Goal: Task Accomplishment & Management: Use online tool/utility

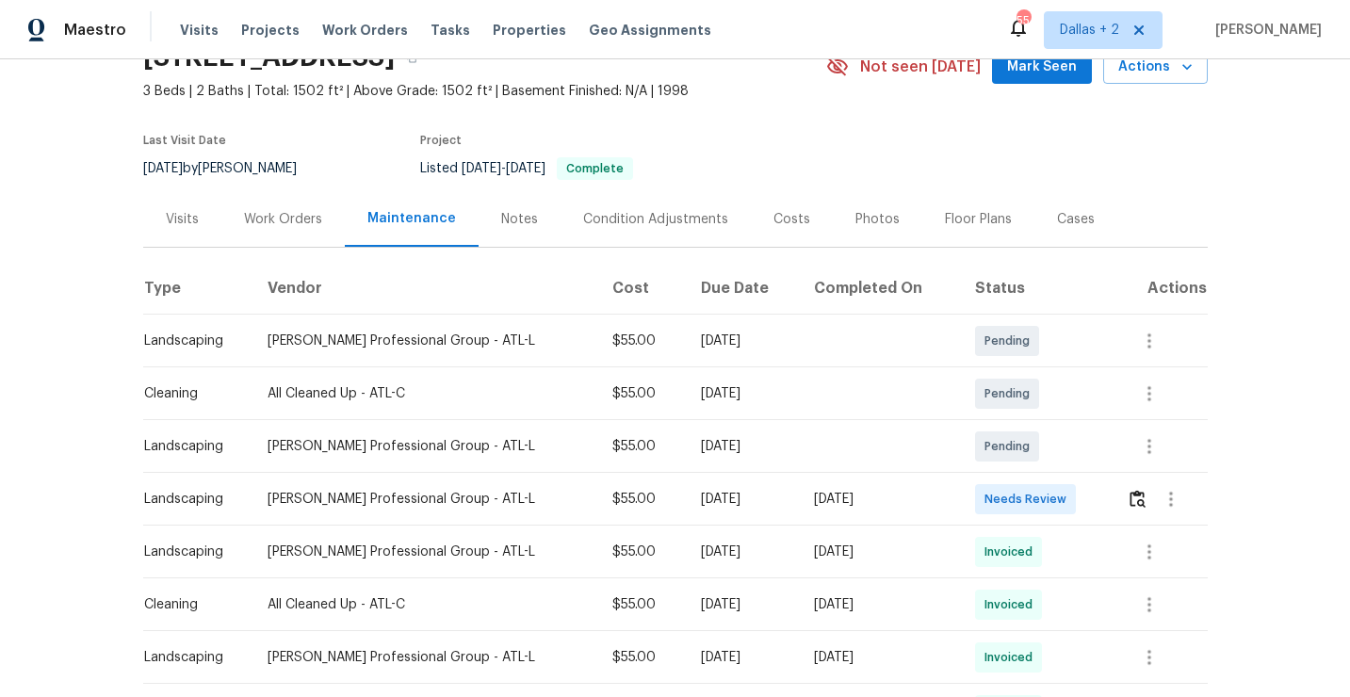
scroll to position [102, 0]
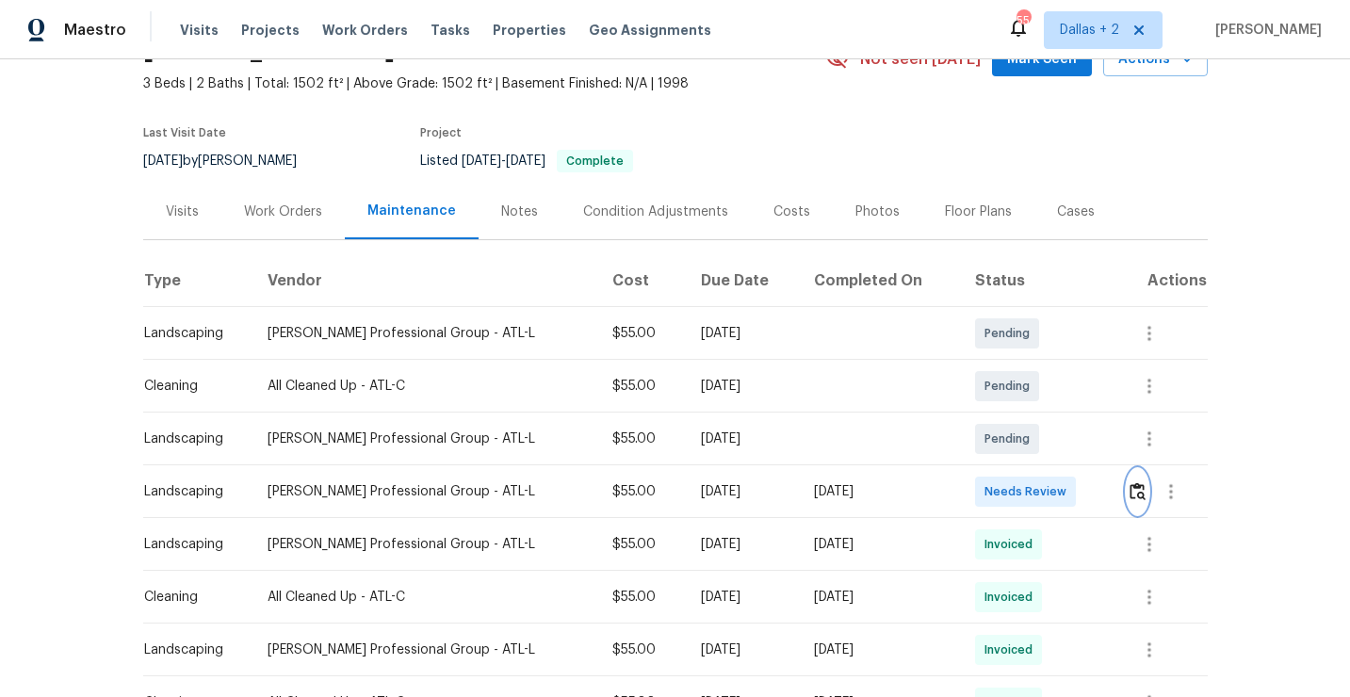
click at [1138, 497] on img "button" at bounding box center [1138, 491] width 16 height 18
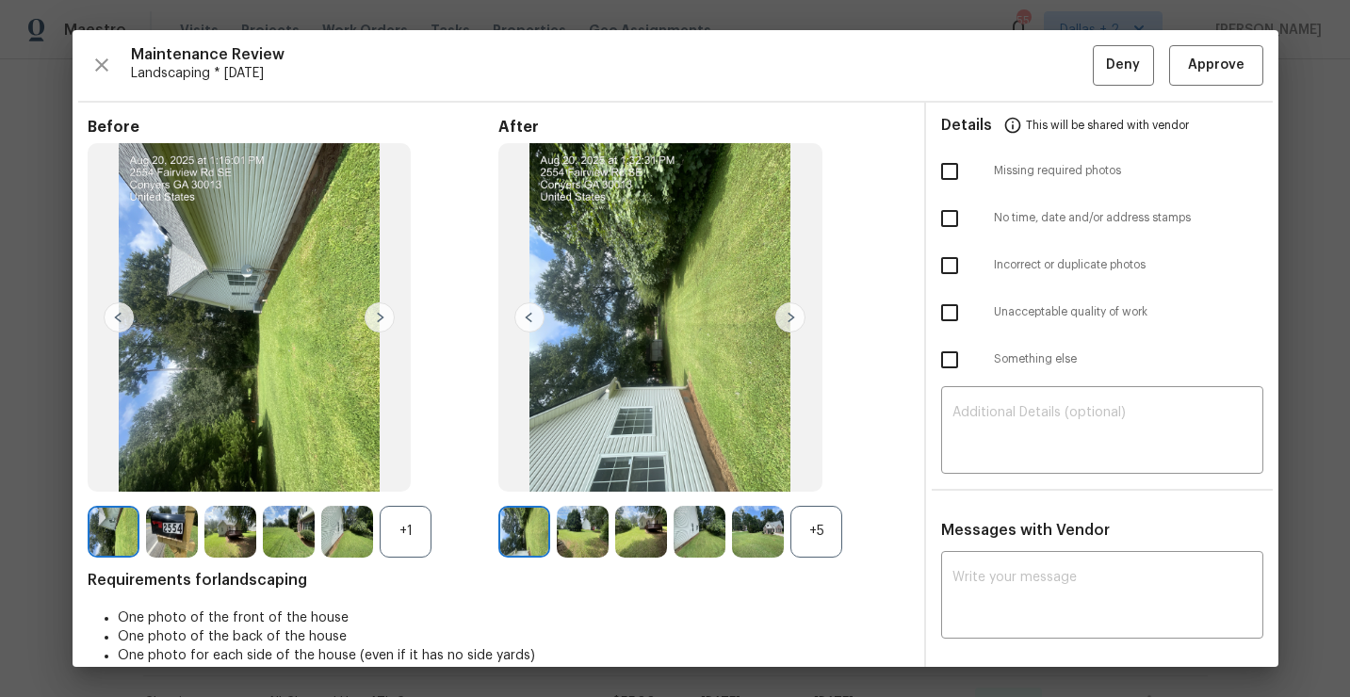
click at [798, 535] on div "+5" at bounding box center [817, 532] width 52 height 52
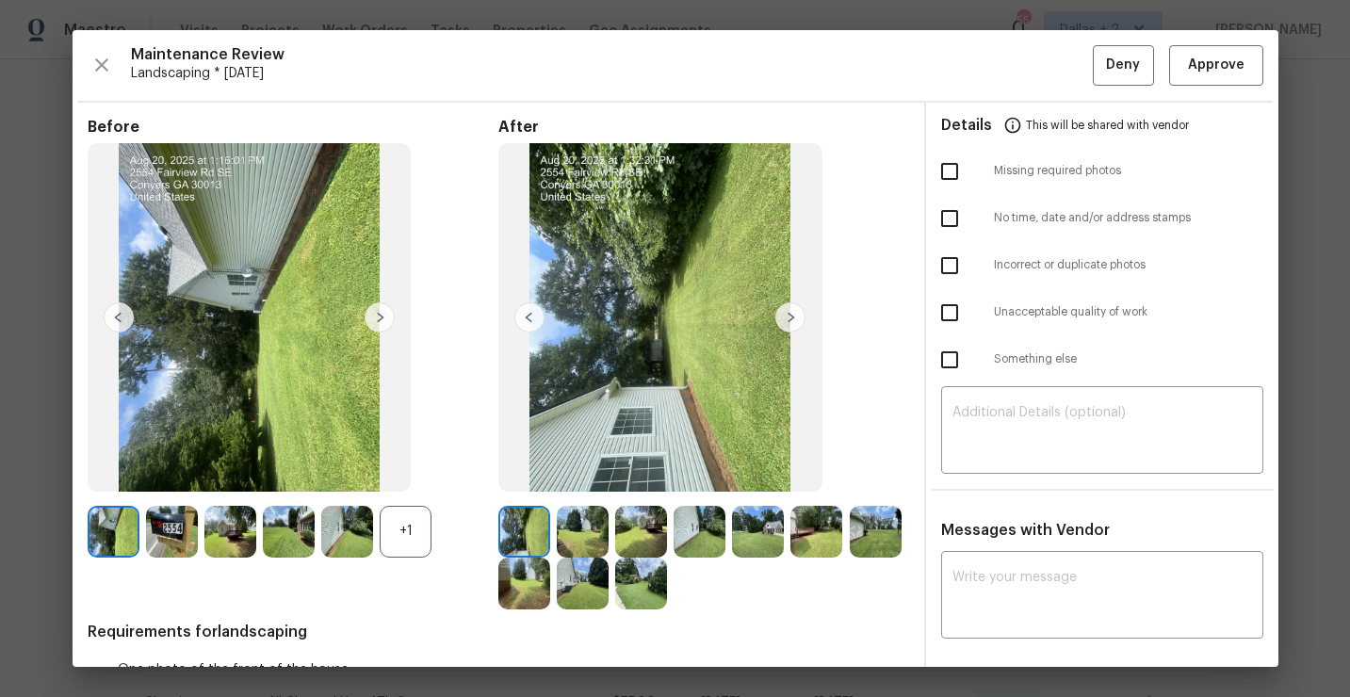
click at [391, 526] on div "+1" at bounding box center [406, 532] width 52 height 52
click at [698, 537] on img at bounding box center [700, 532] width 52 height 52
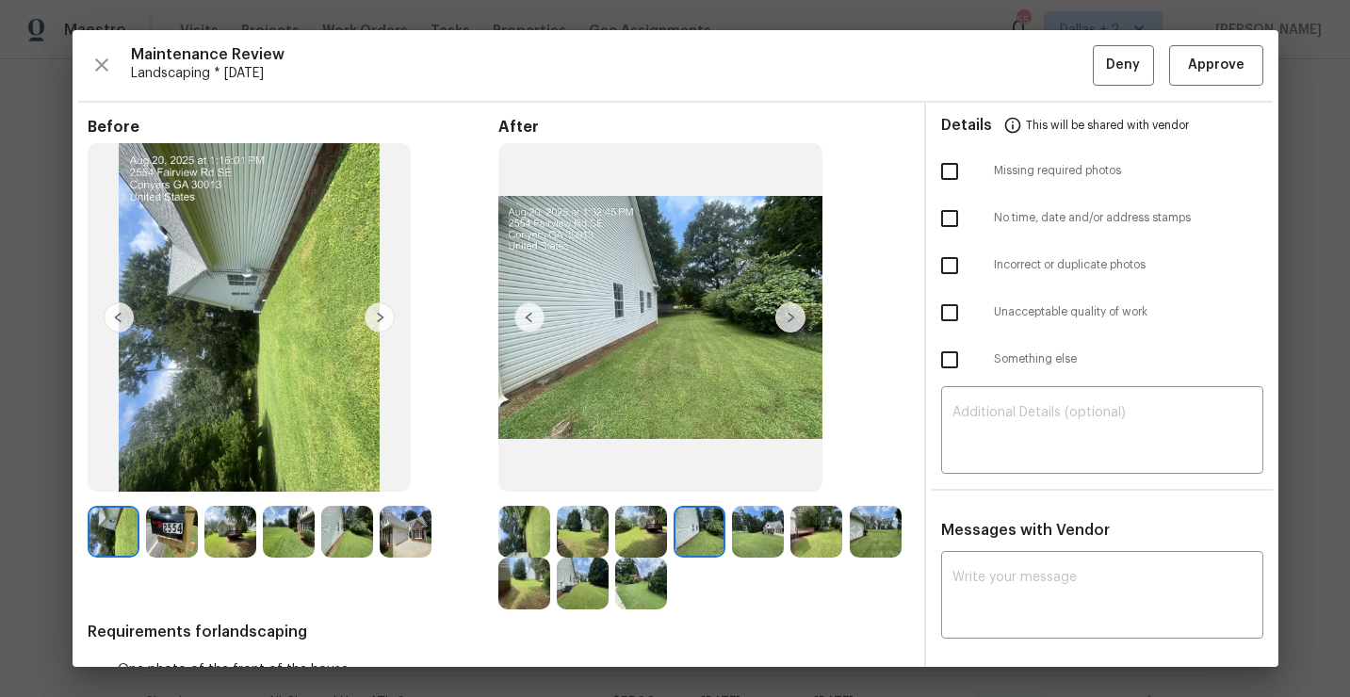
click at [533, 520] on img at bounding box center [524, 532] width 52 height 52
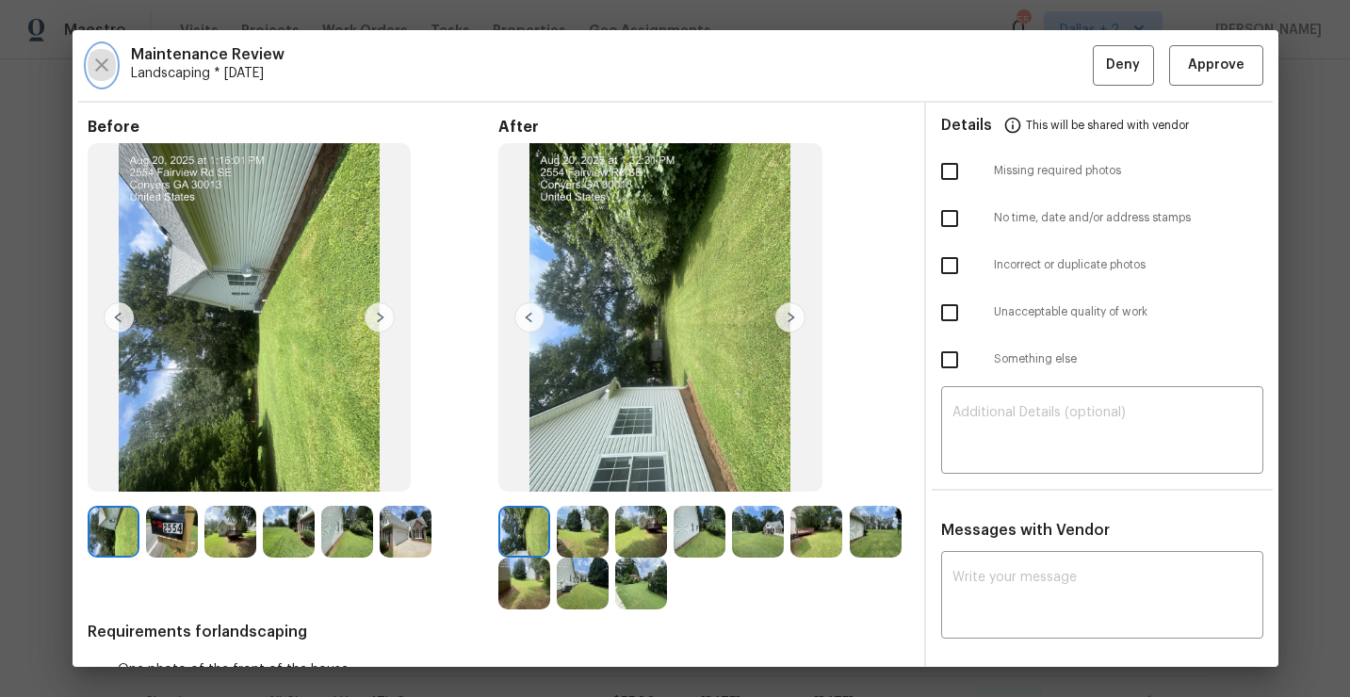
click at [103, 66] on icon "button" at bounding box center [101, 64] width 13 height 13
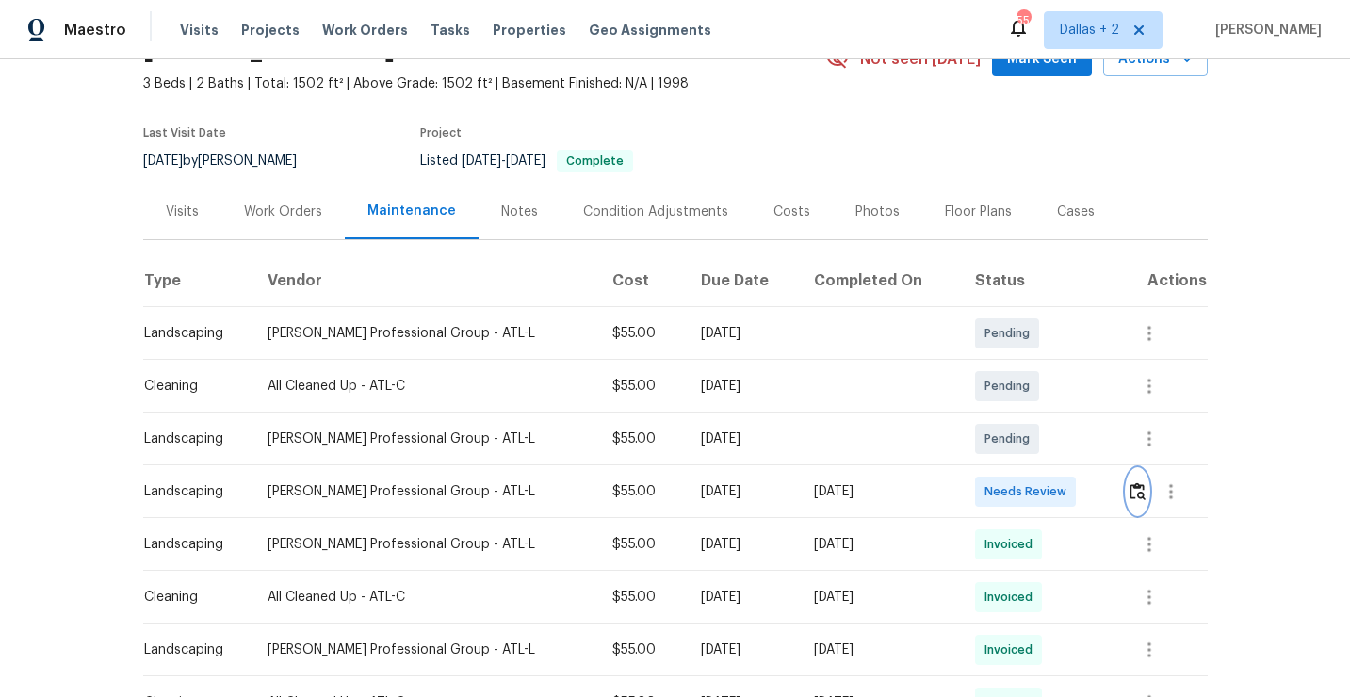
click at [1135, 492] on img "button" at bounding box center [1138, 491] width 16 height 18
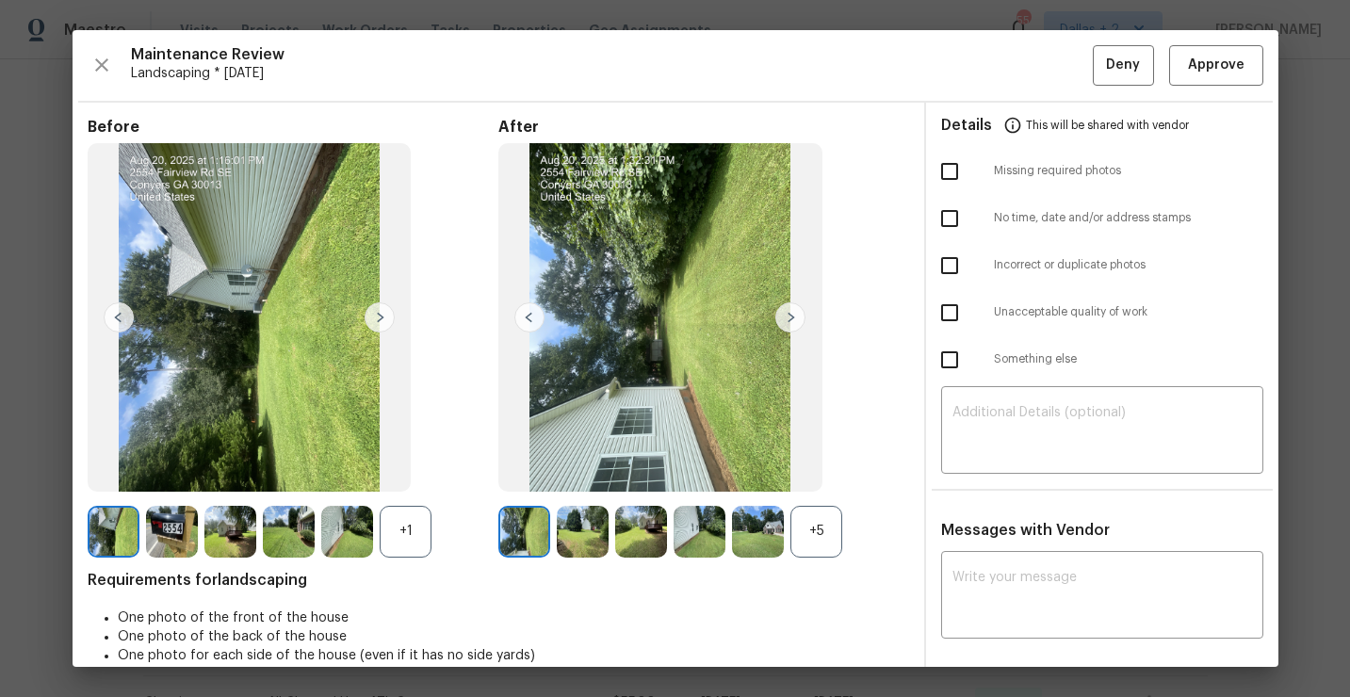
click at [828, 537] on div "+5" at bounding box center [817, 532] width 52 height 52
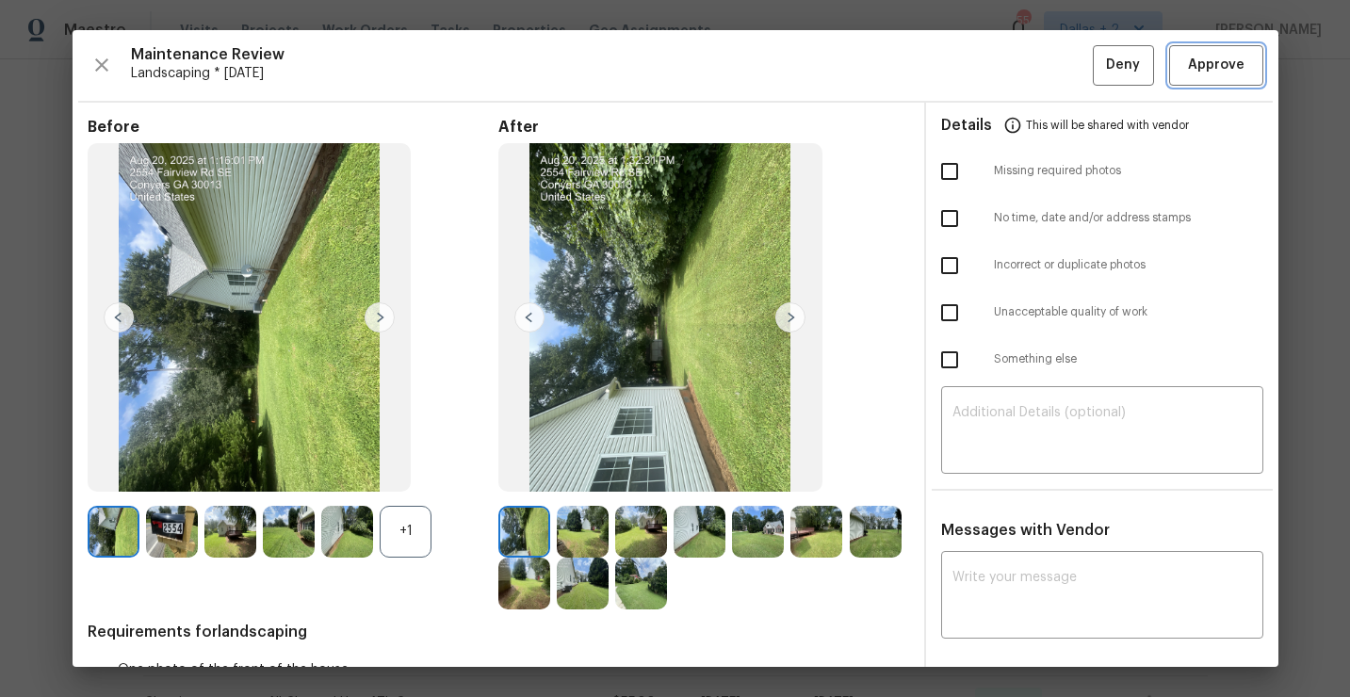
click at [1205, 66] on span "Approve" at bounding box center [1216, 66] width 57 height 24
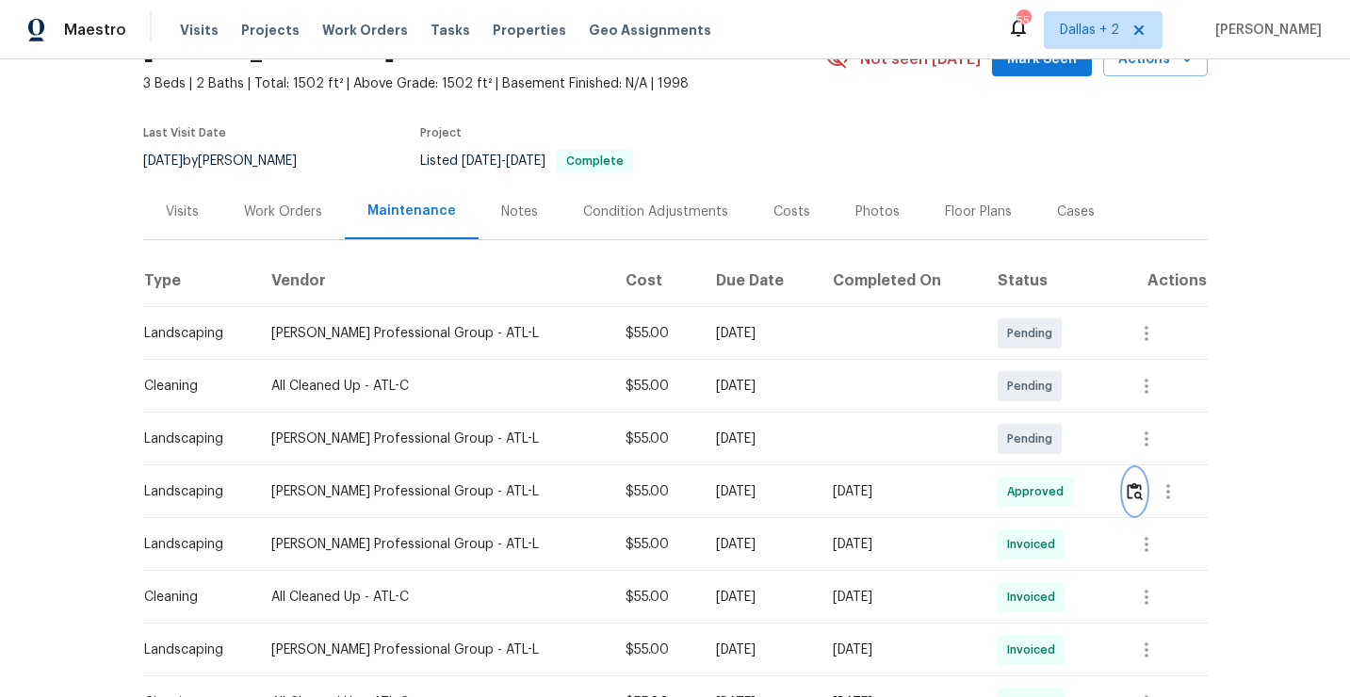
scroll to position [0, 0]
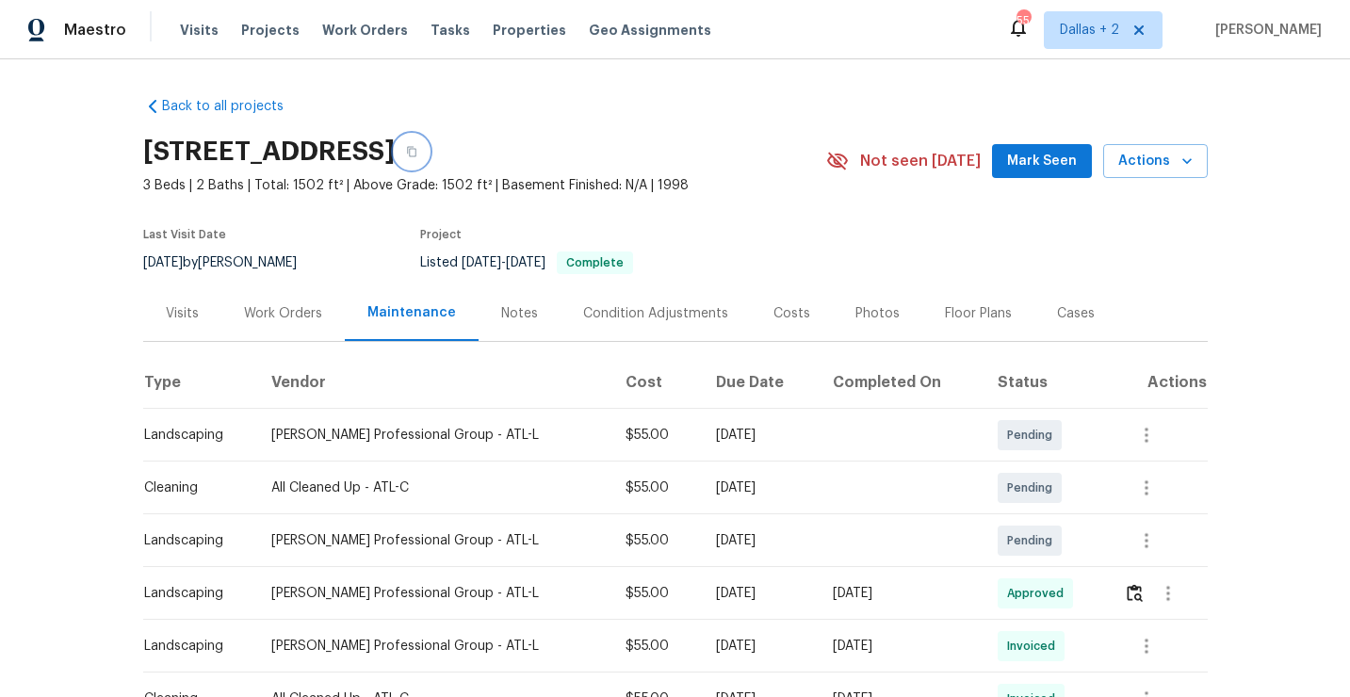
click at [417, 155] on icon "button" at bounding box center [411, 151] width 11 height 11
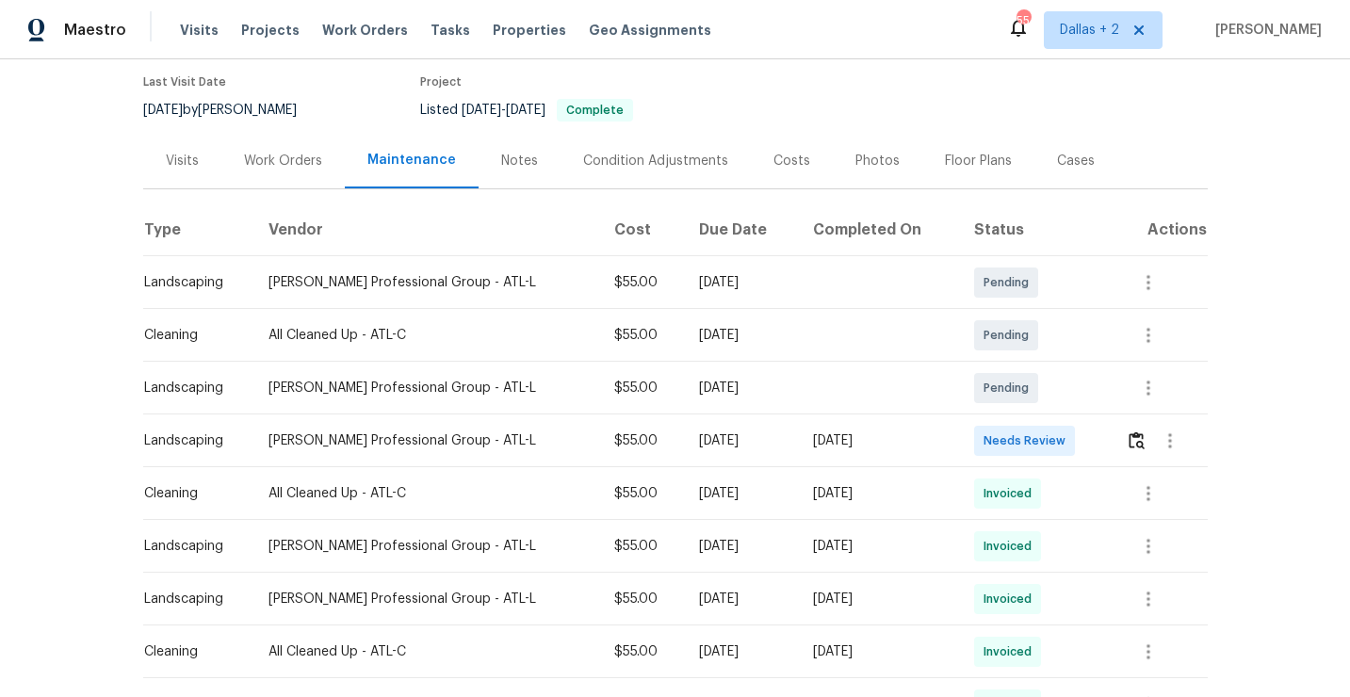
scroll to position [169, 0]
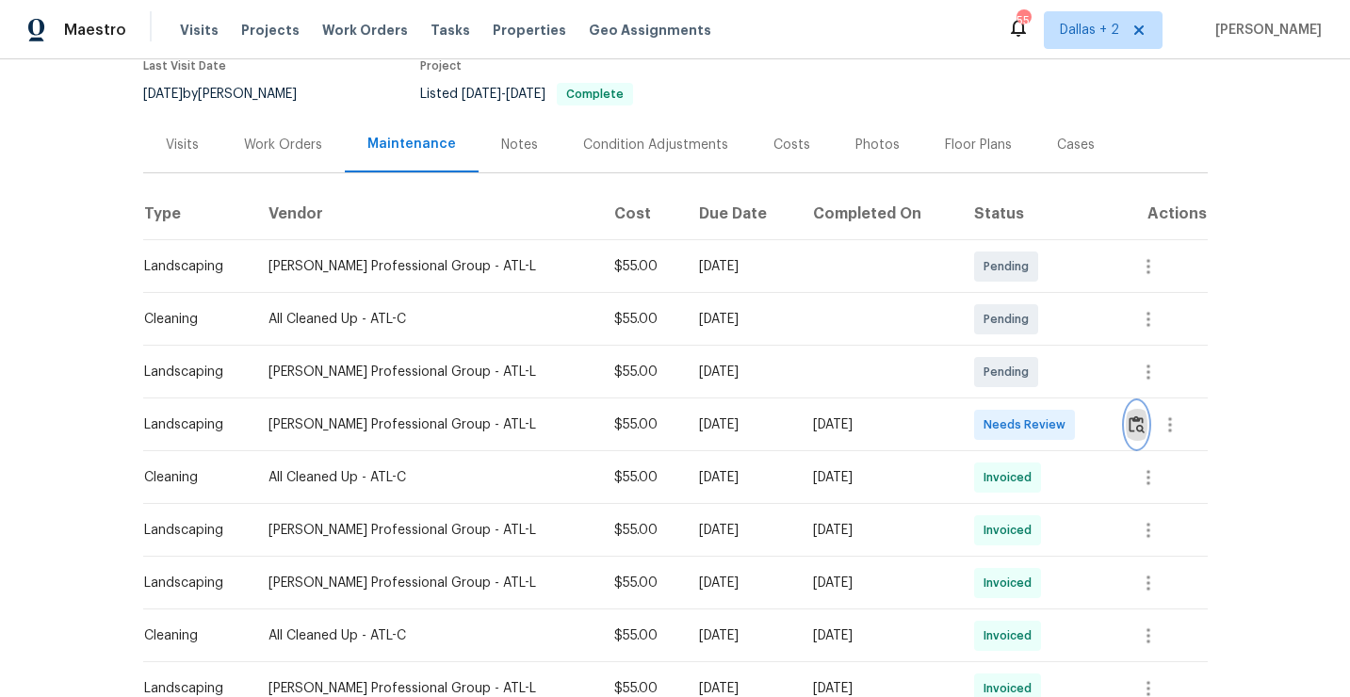
click at [1134, 425] on img "button" at bounding box center [1137, 425] width 16 height 18
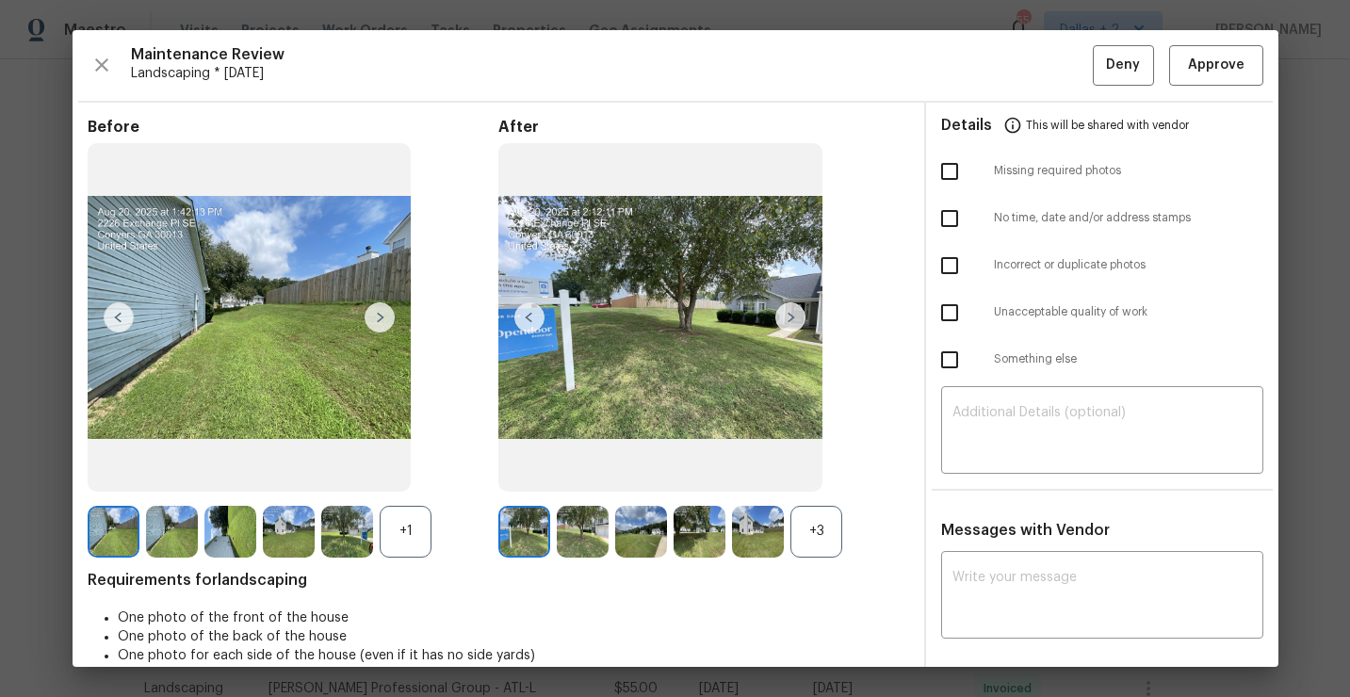
click at [820, 546] on div "+3" at bounding box center [817, 532] width 52 height 52
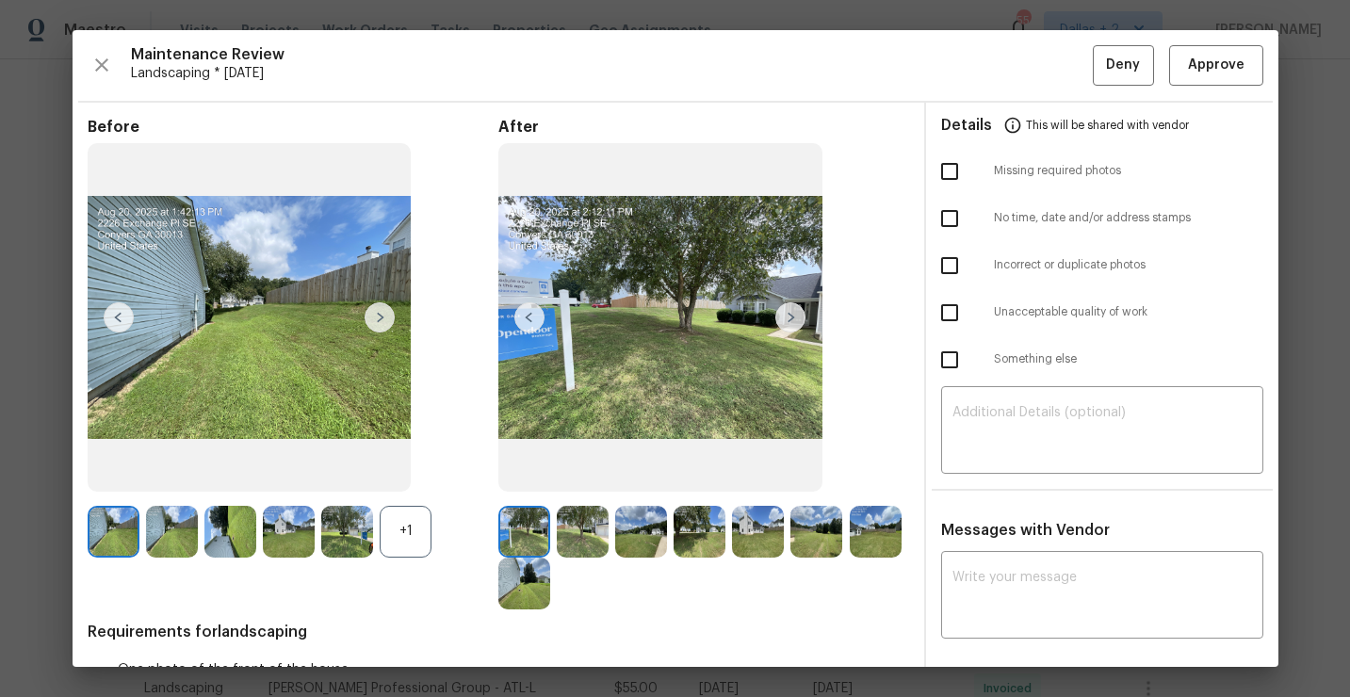
click at [418, 517] on div "+1" at bounding box center [406, 532] width 52 height 52
click at [380, 320] on img at bounding box center [380, 317] width 30 height 30
click at [419, 546] on img at bounding box center [406, 532] width 52 height 52
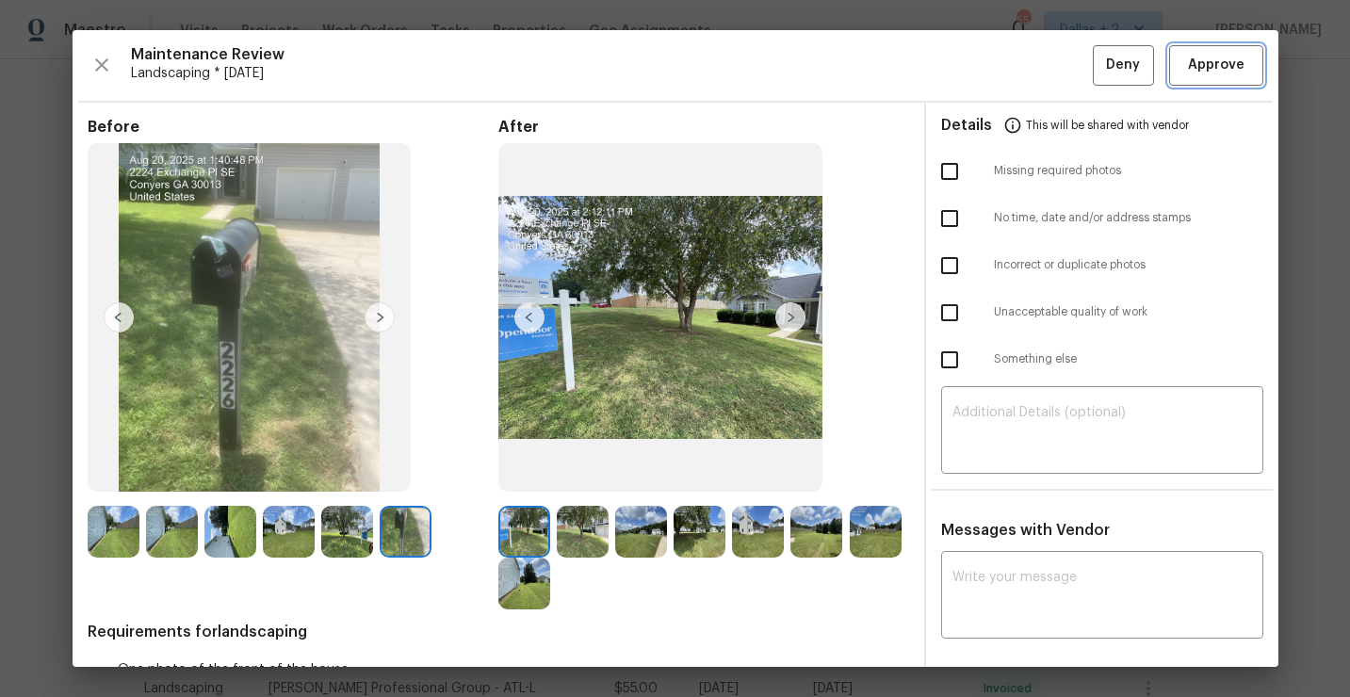
click at [1214, 83] on button "Approve" at bounding box center [1216, 65] width 94 height 41
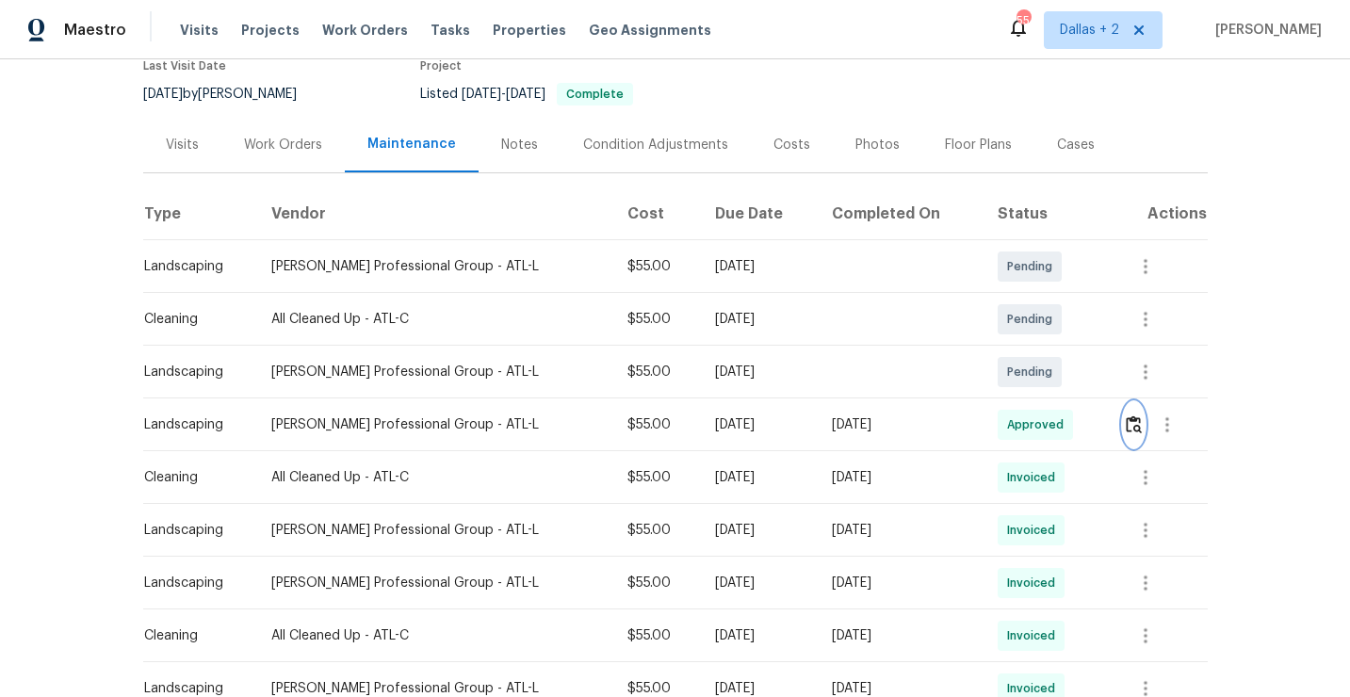
scroll to position [0, 0]
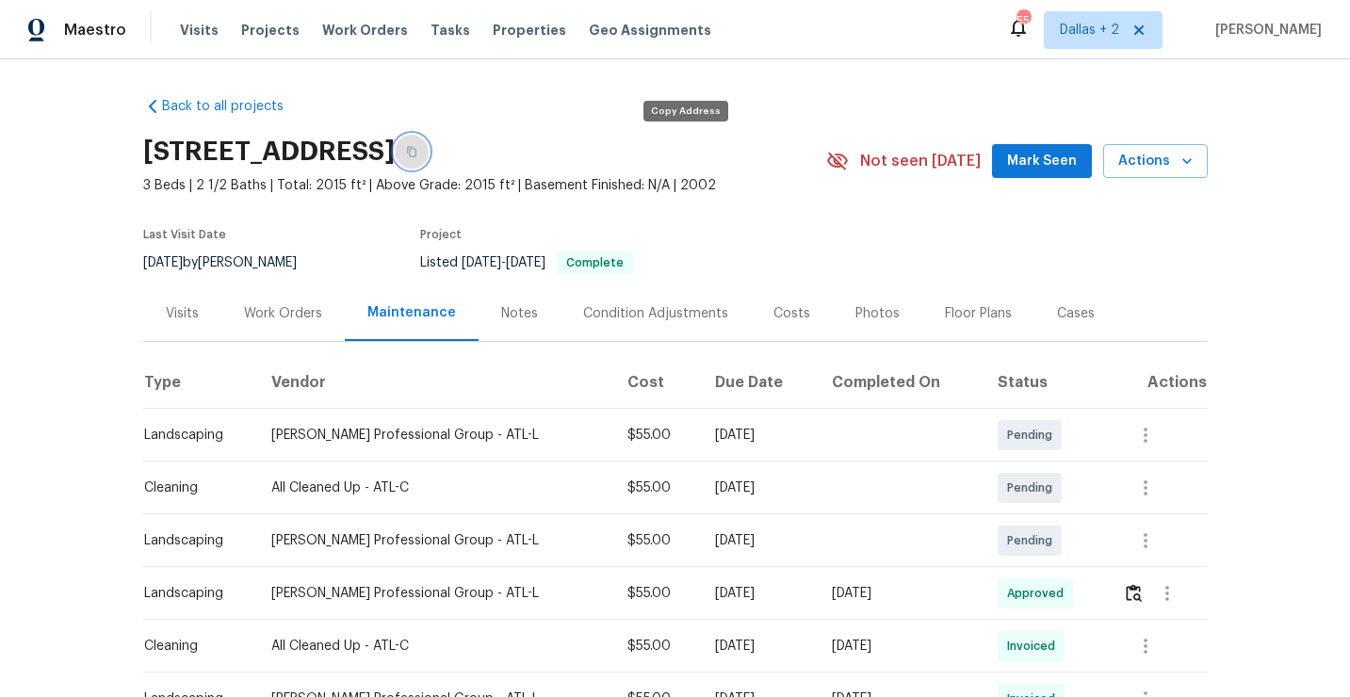
click at [417, 148] on icon "button" at bounding box center [411, 151] width 11 height 11
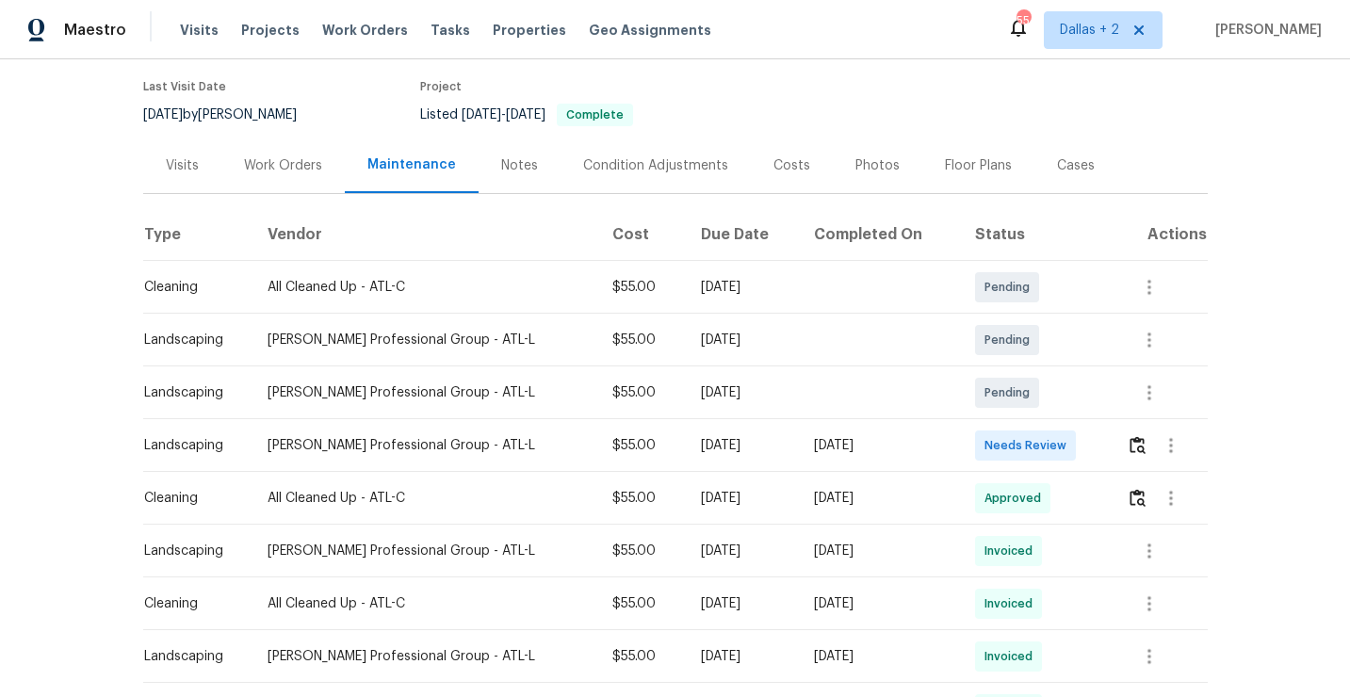
scroll to position [168, 0]
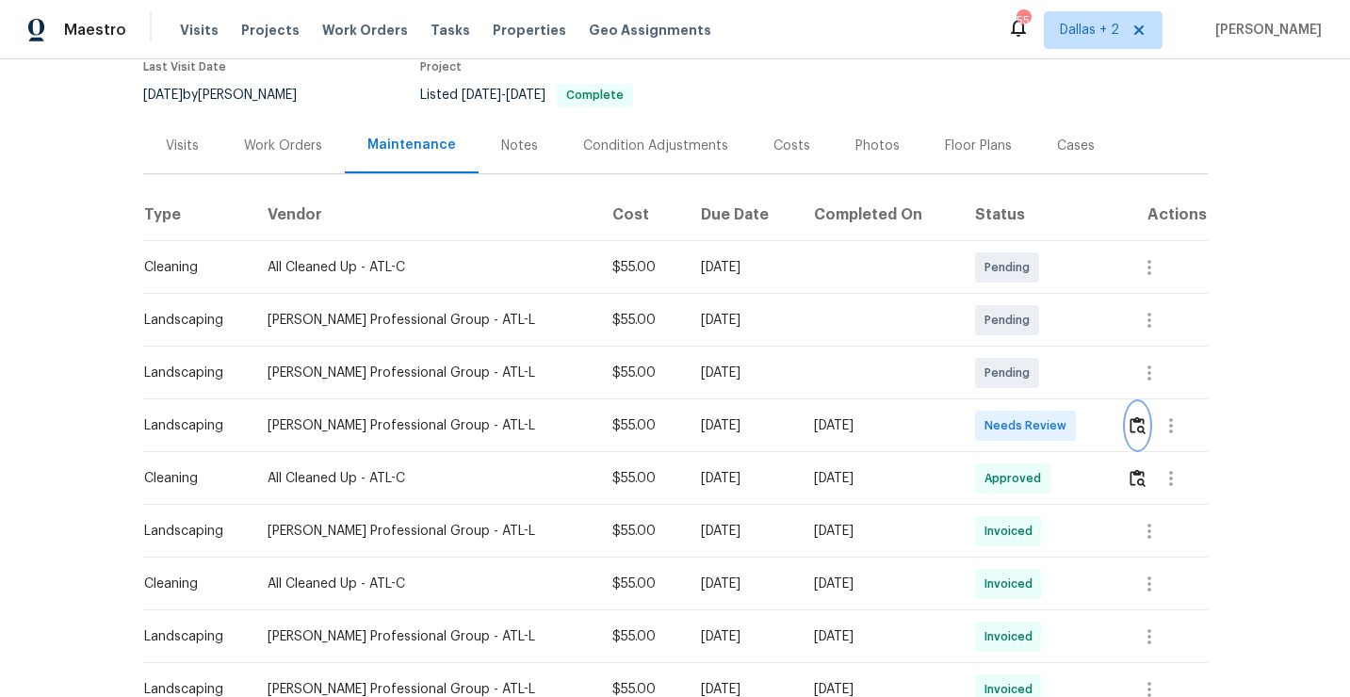
click at [1141, 428] on img "button" at bounding box center [1138, 425] width 16 height 18
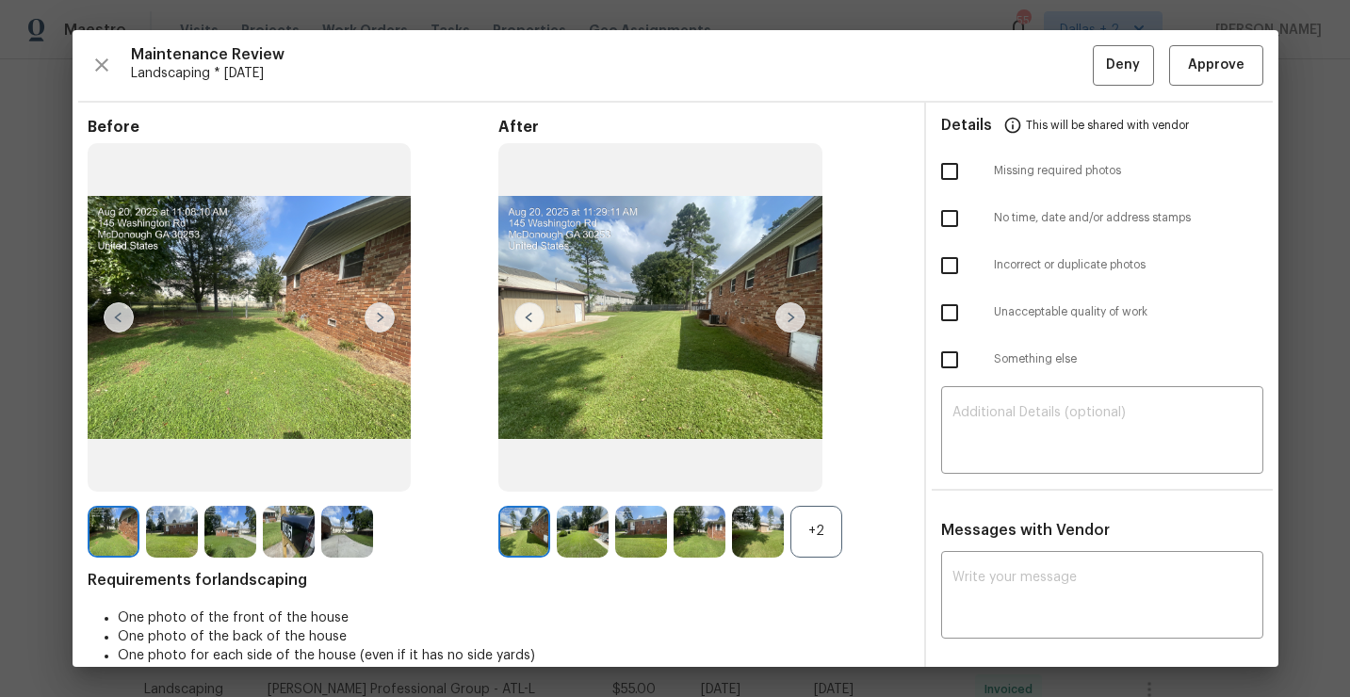
click at [831, 532] on div "+2" at bounding box center [817, 532] width 52 height 52
click at [296, 537] on img at bounding box center [289, 532] width 52 height 52
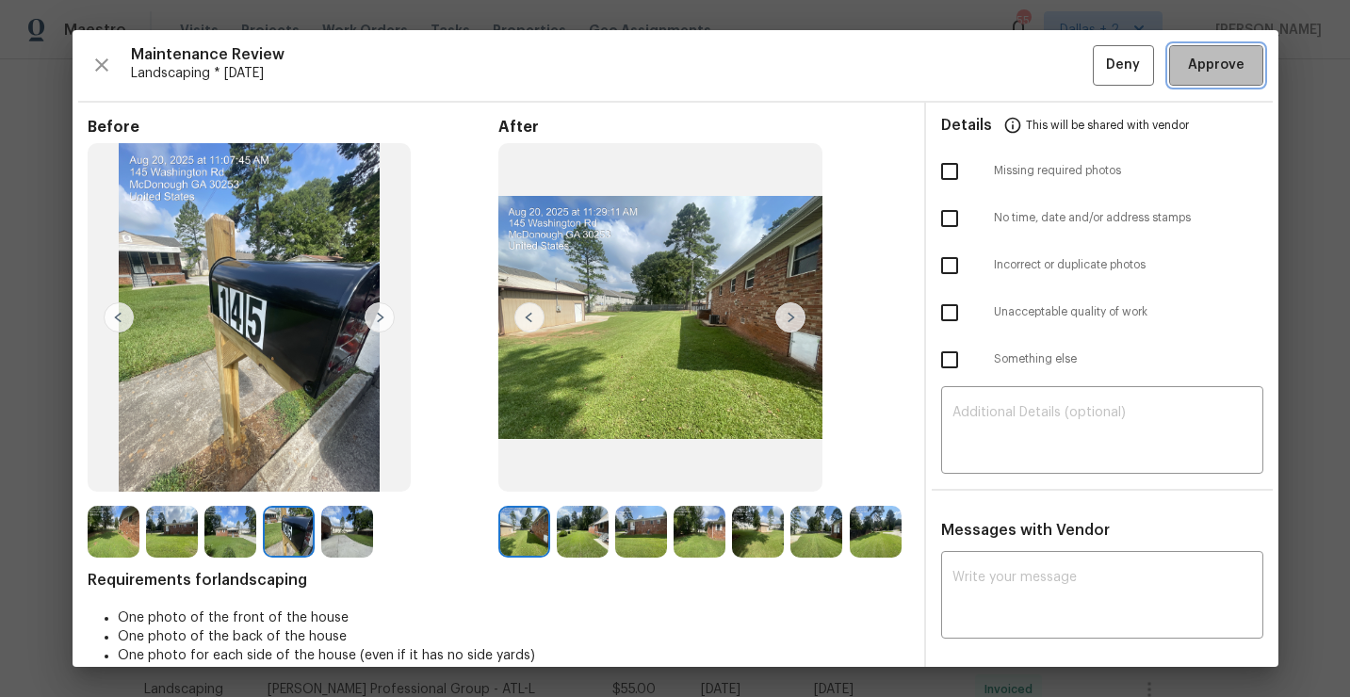
click at [1186, 81] on button "Approve" at bounding box center [1216, 65] width 94 height 41
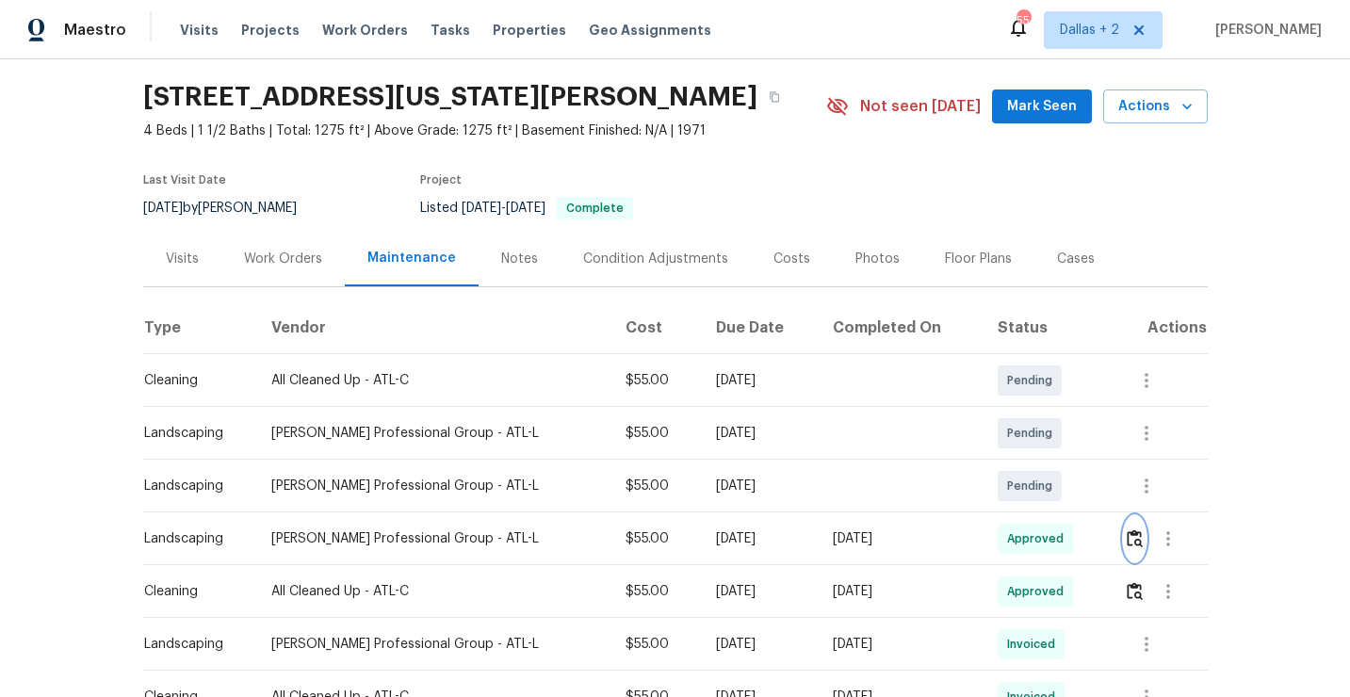
scroll to position [0, 0]
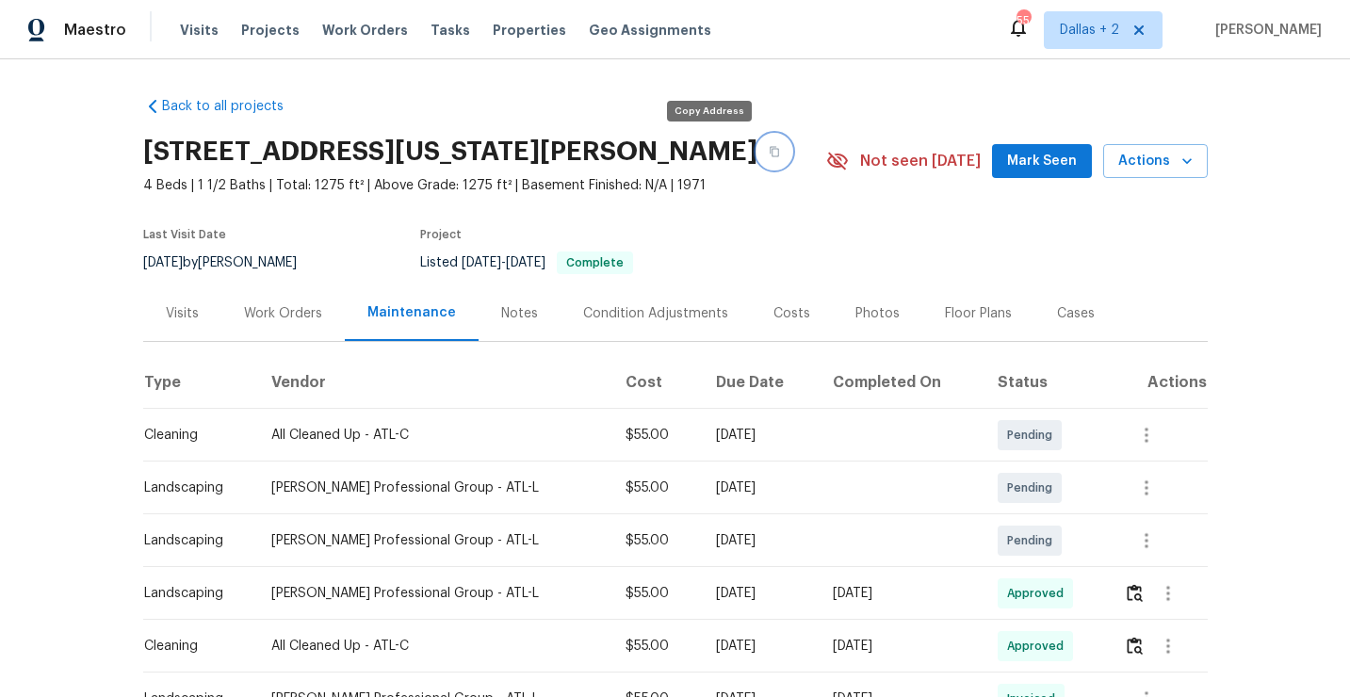
click at [770, 147] on icon "button" at bounding box center [774, 152] width 9 height 10
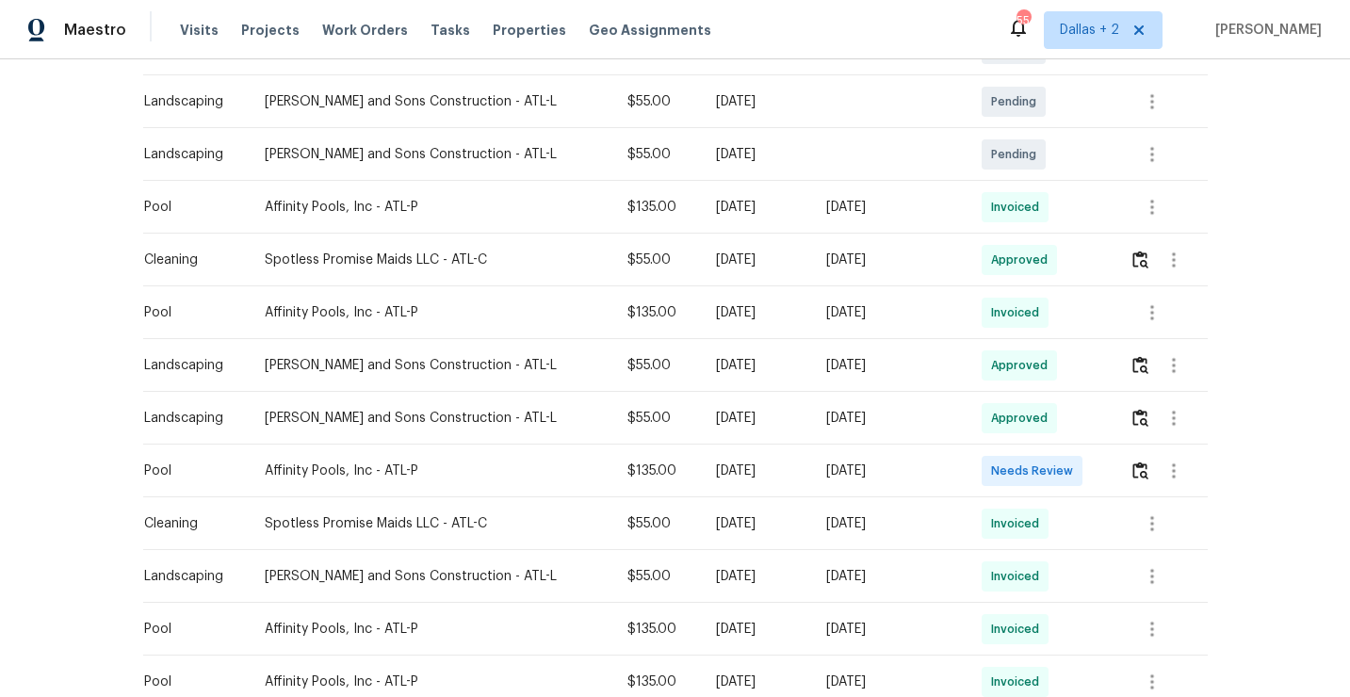
scroll to position [549, 0]
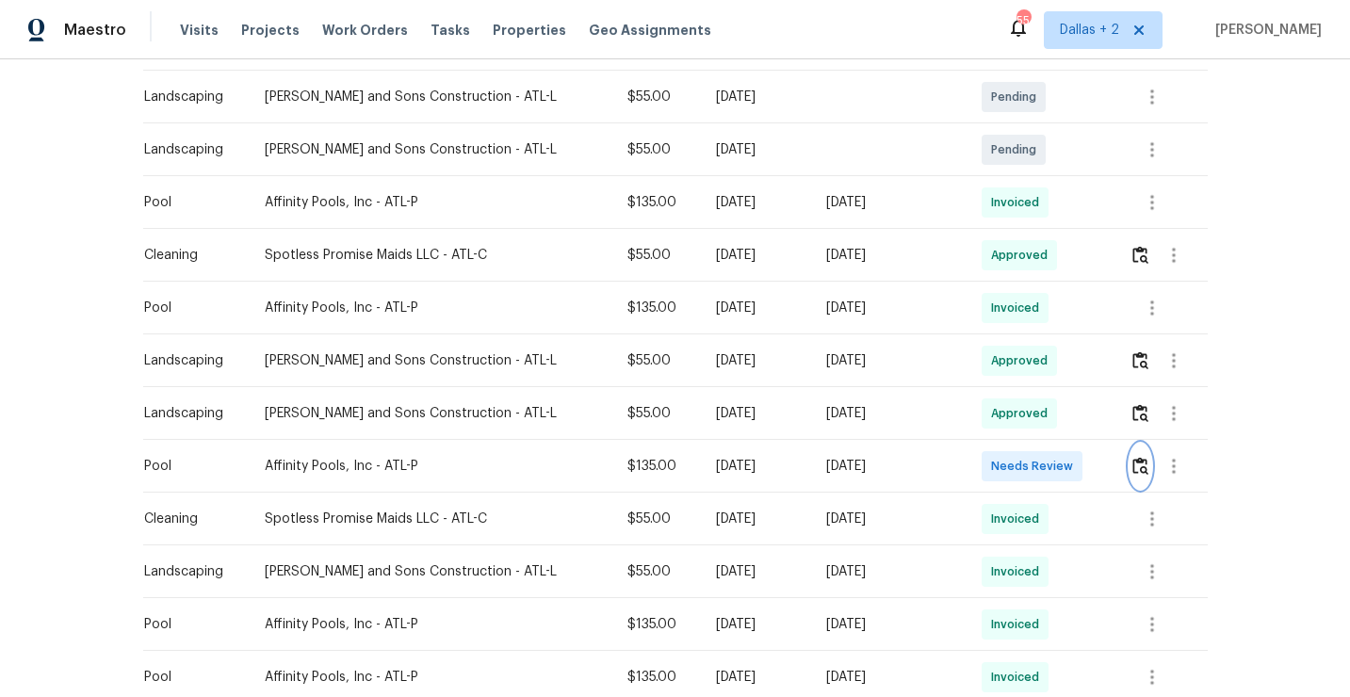
click at [1133, 470] on img "button" at bounding box center [1141, 466] width 16 height 18
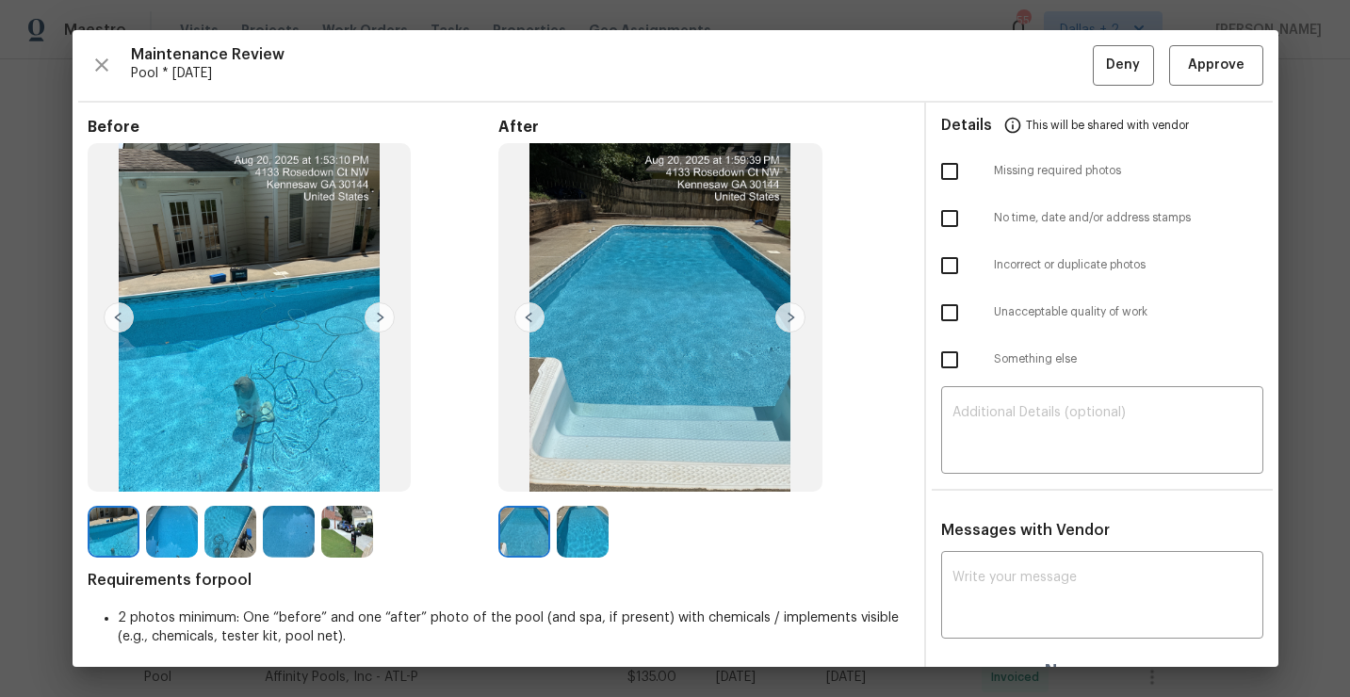
click at [333, 512] on img at bounding box center [347, 532] width 52 height 52
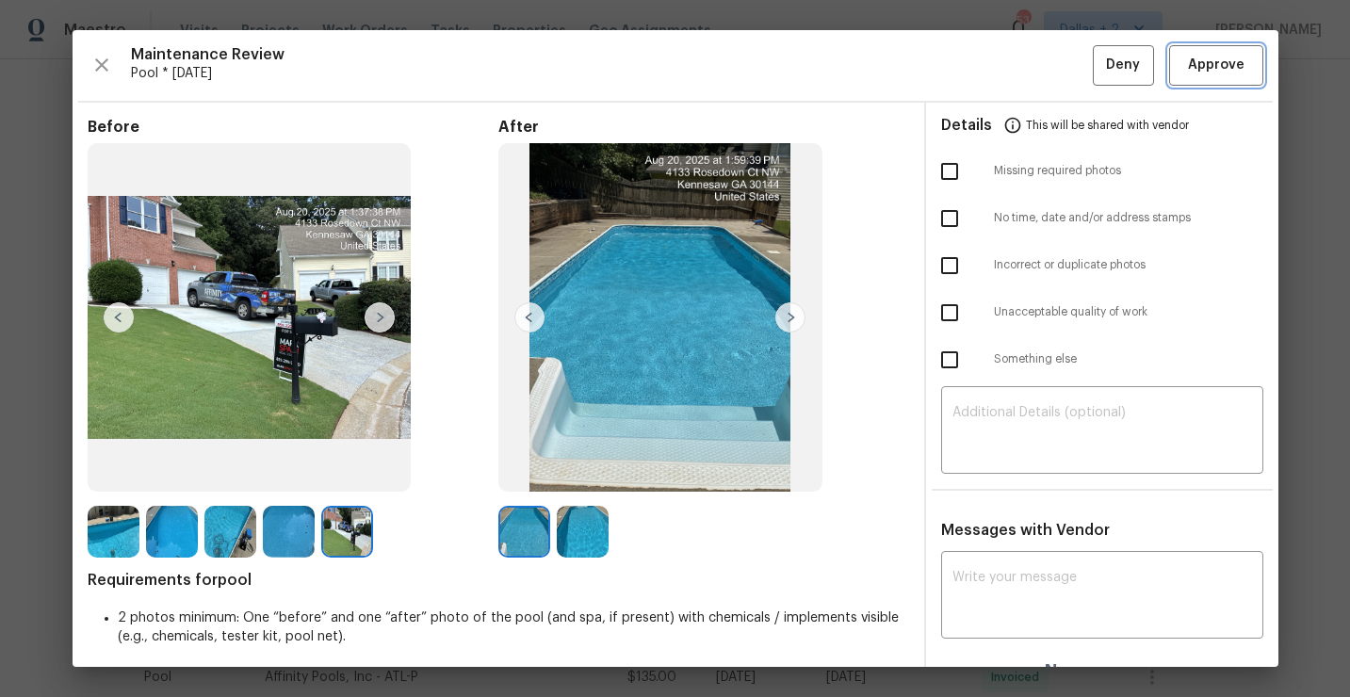
click at [1180, 68] on button "Approve" at bounding box center [1216, 65] width 94 height 41
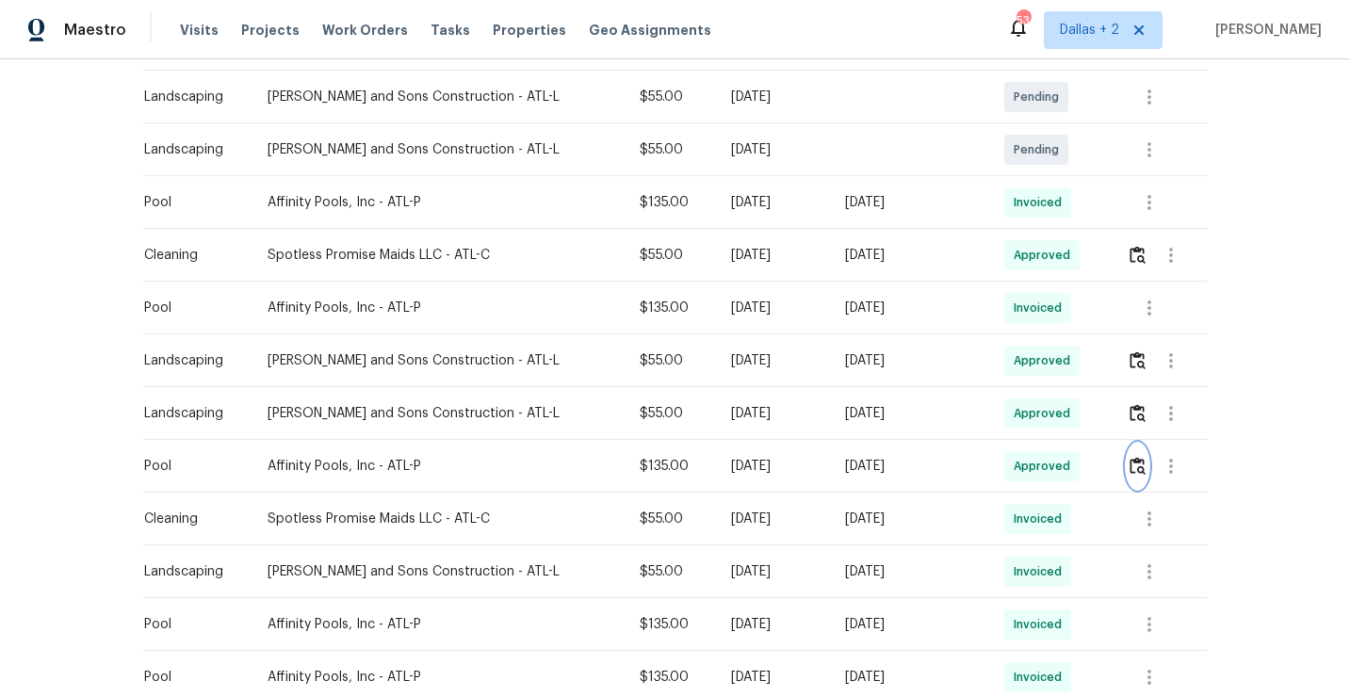
scroll to position [0, 0]
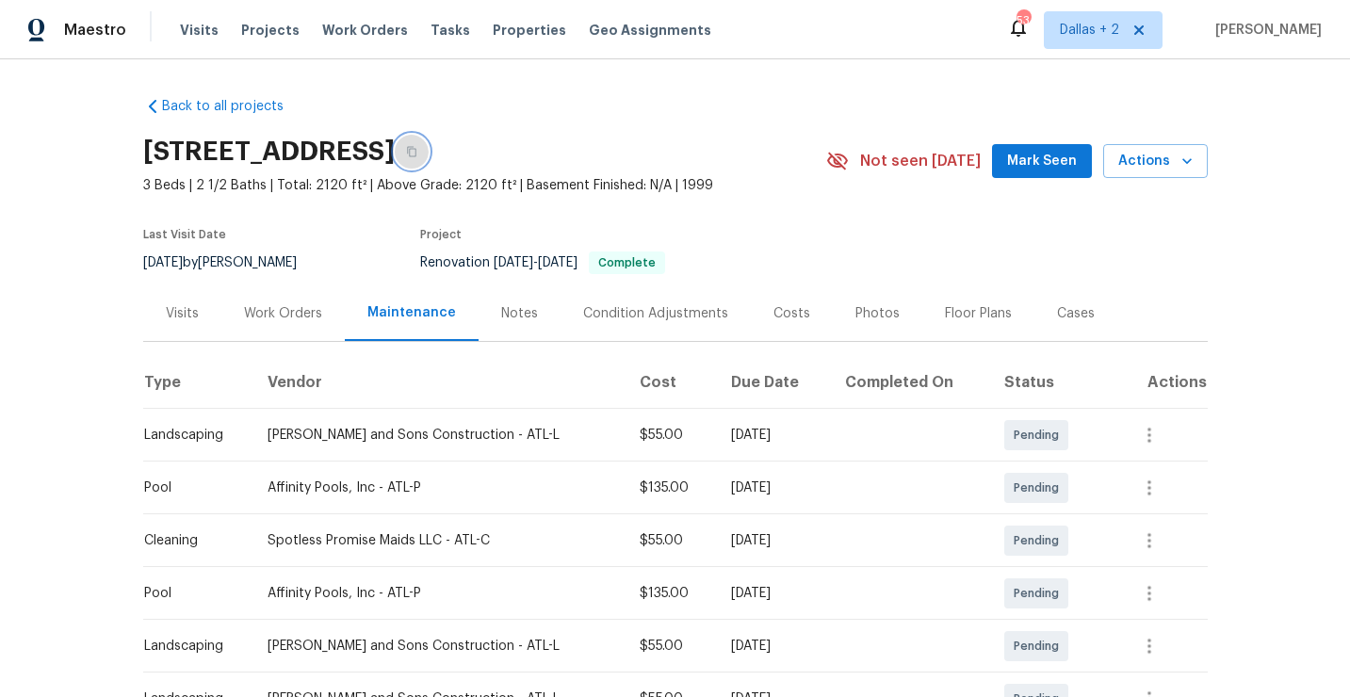
click at [429, 154] on button "button" at bounding box center [412, 152] width 34 height 34
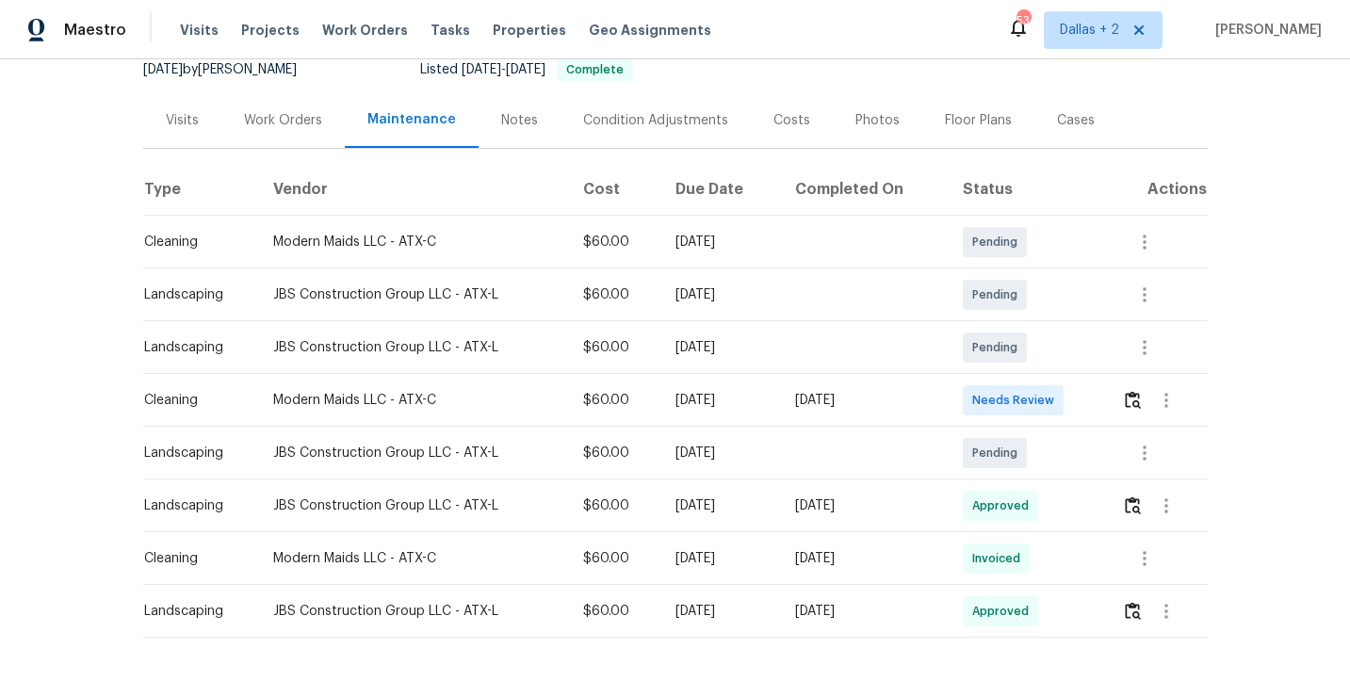
scroll to position [203, 0]
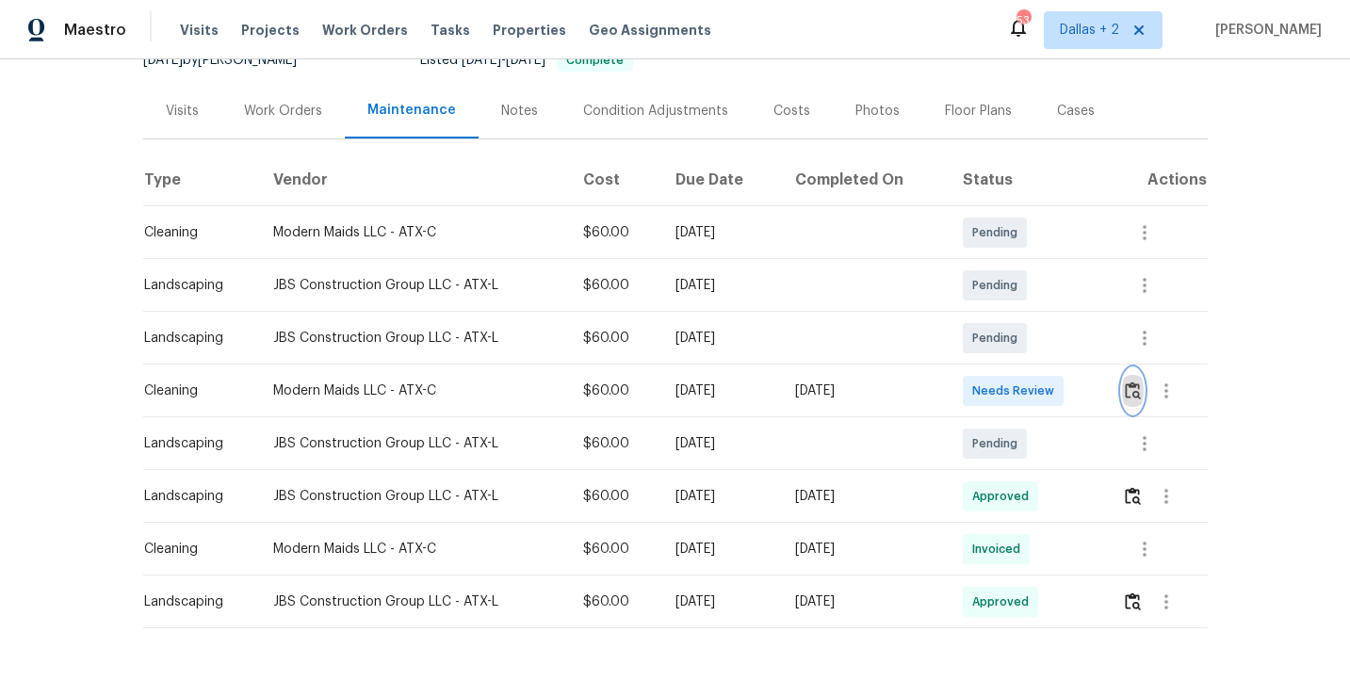
click at [1135, 390] on img "button" at bounding box center [1133, 391] width 16 height 18
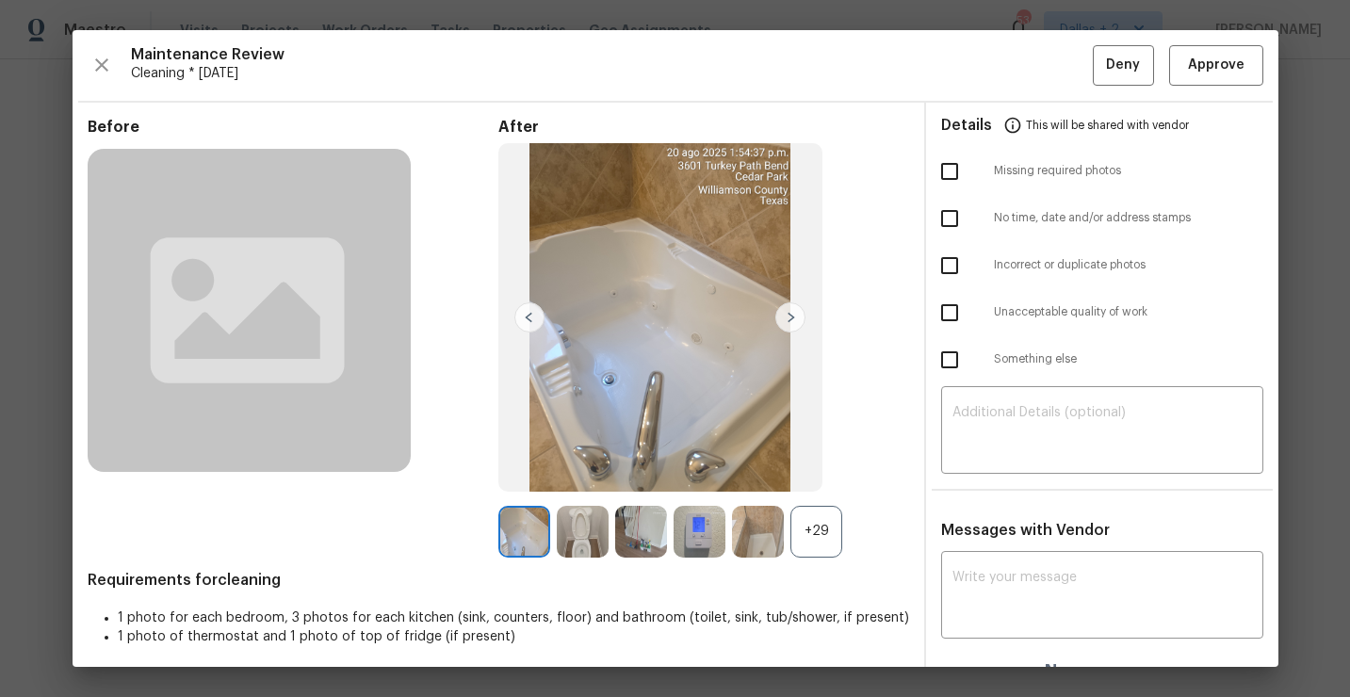
click at [837, 518] on div "+29" at bounding box center [817, 532] width 52 height 52
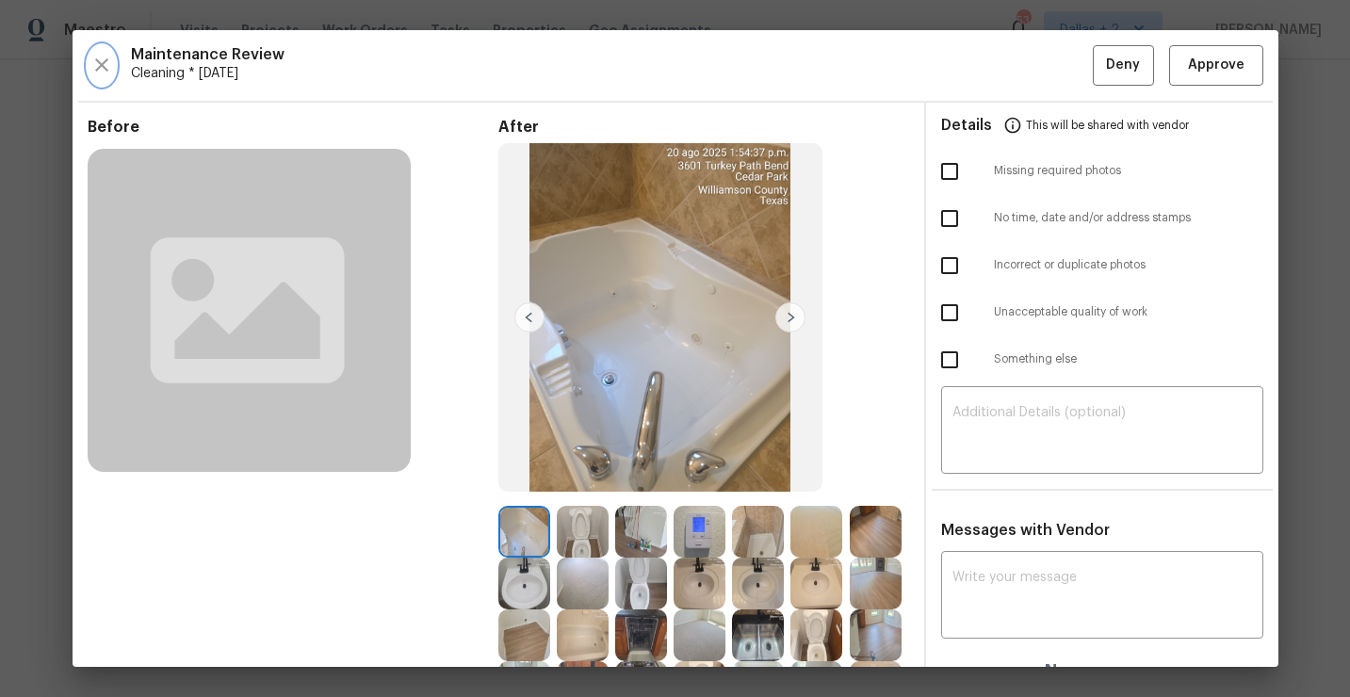
click at [99, 66] on icon "button" at bounding box center [101, 64] width 13 height 13
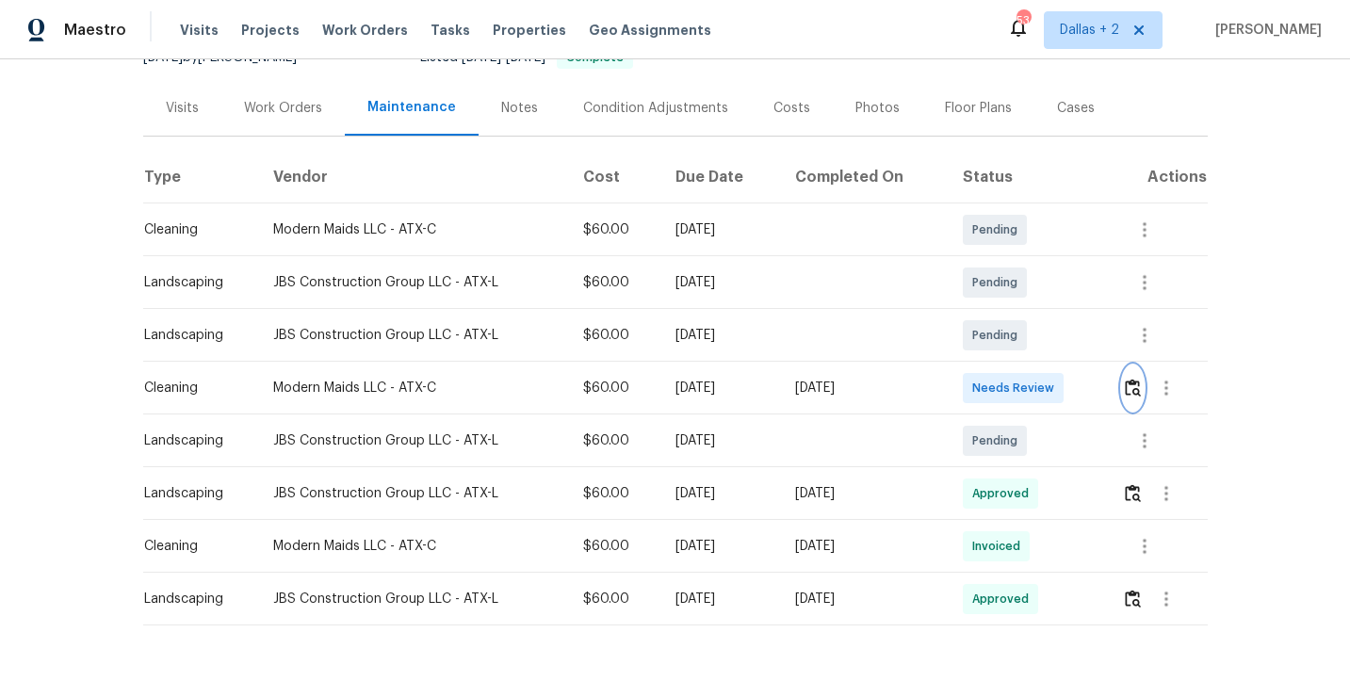
scroll to position [241, 0]
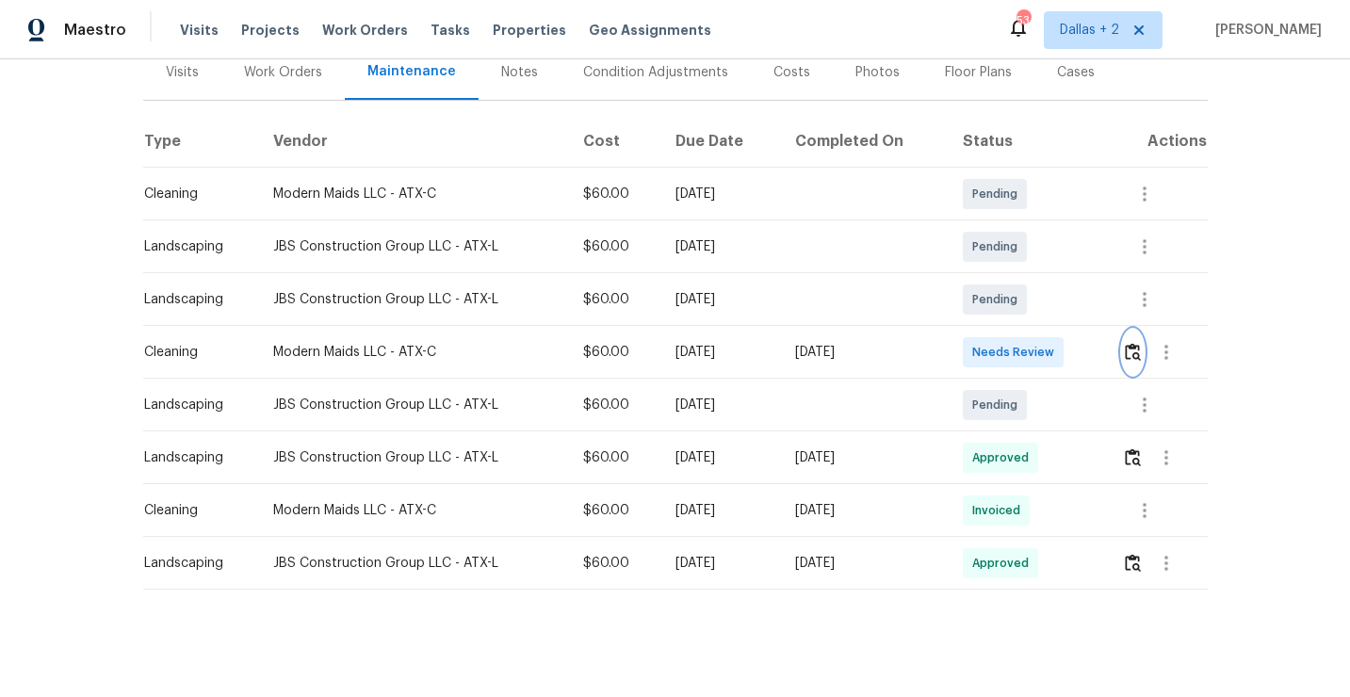
click at [1141, 351] on img "button" at bounding box center [1133, 352] width 16 height 18
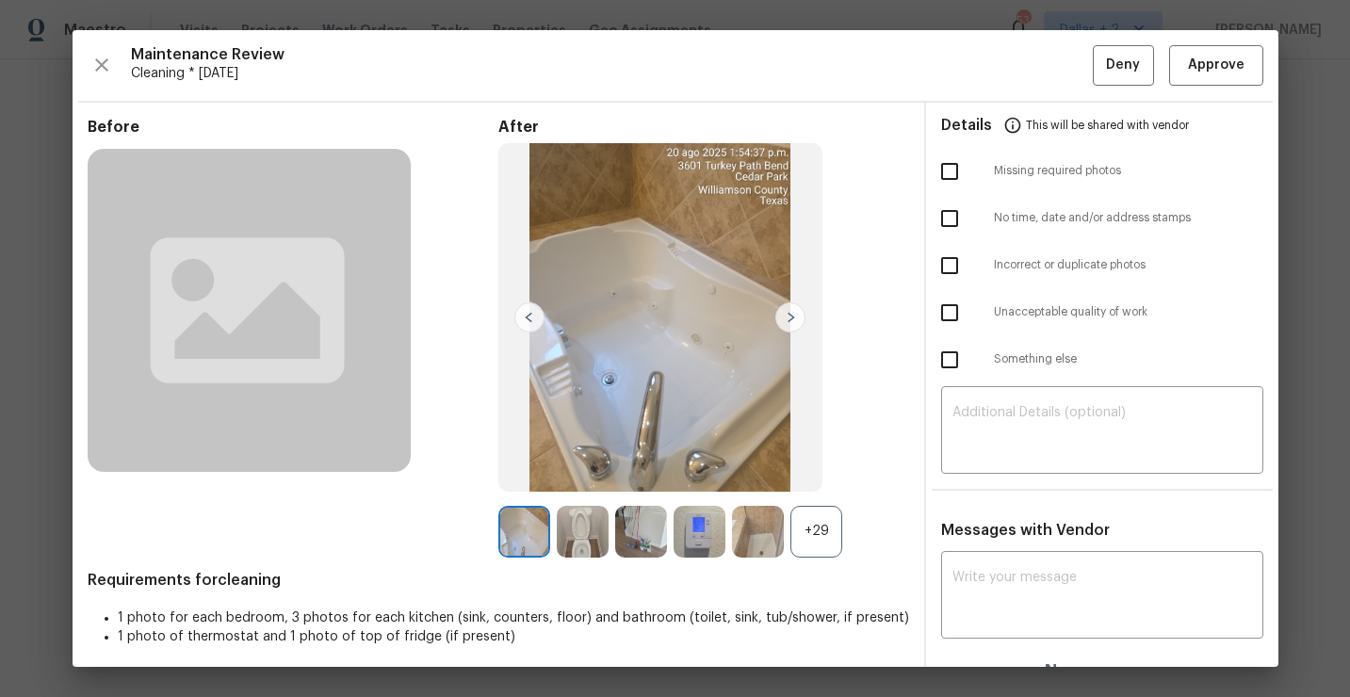
click at [829, 530] on div "+29" at bounding box center [817, 532] width 52 height 52
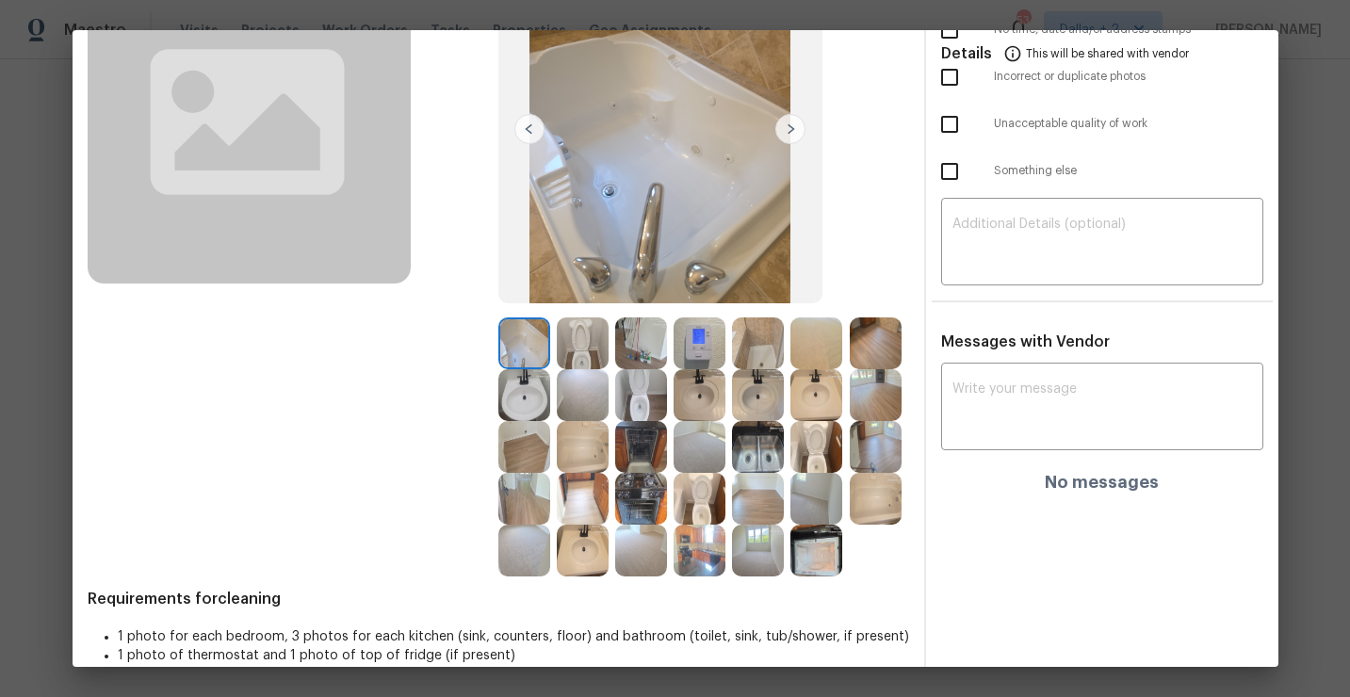
scroll to position [214, 0]
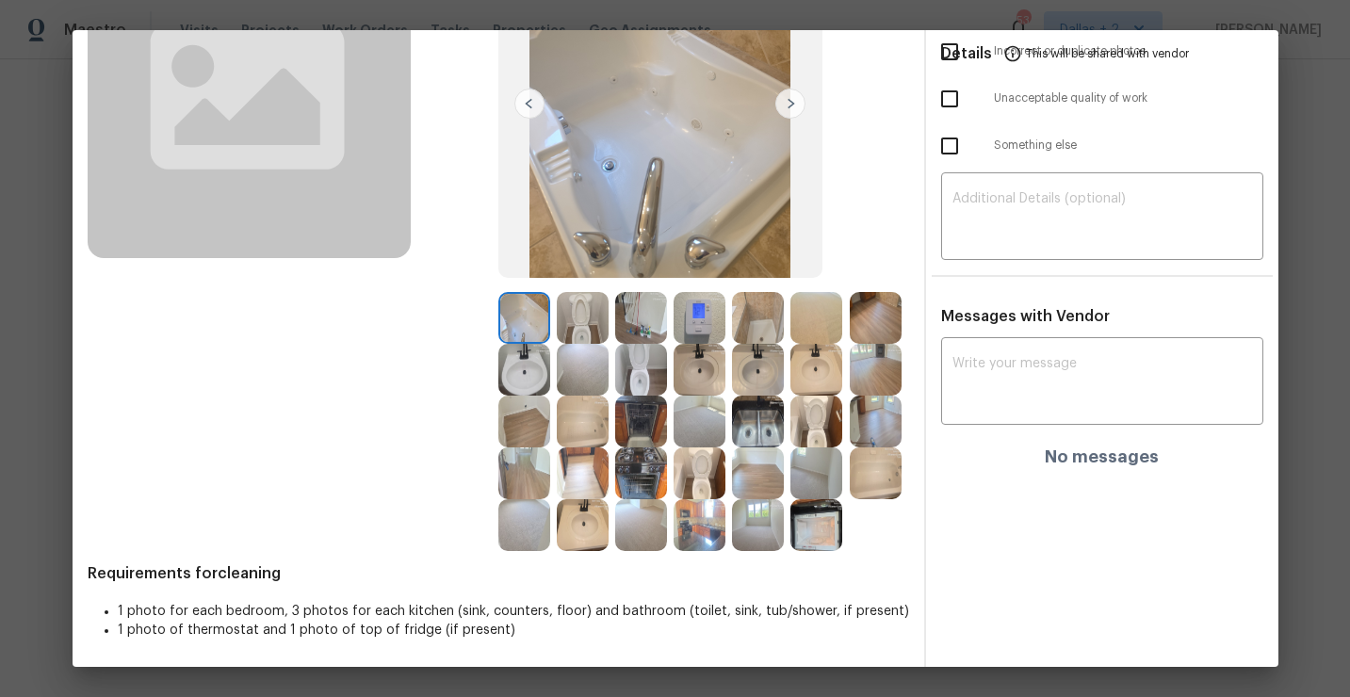
click at [588, 318] on img at bounding box center [583, 318] width 52 height 52
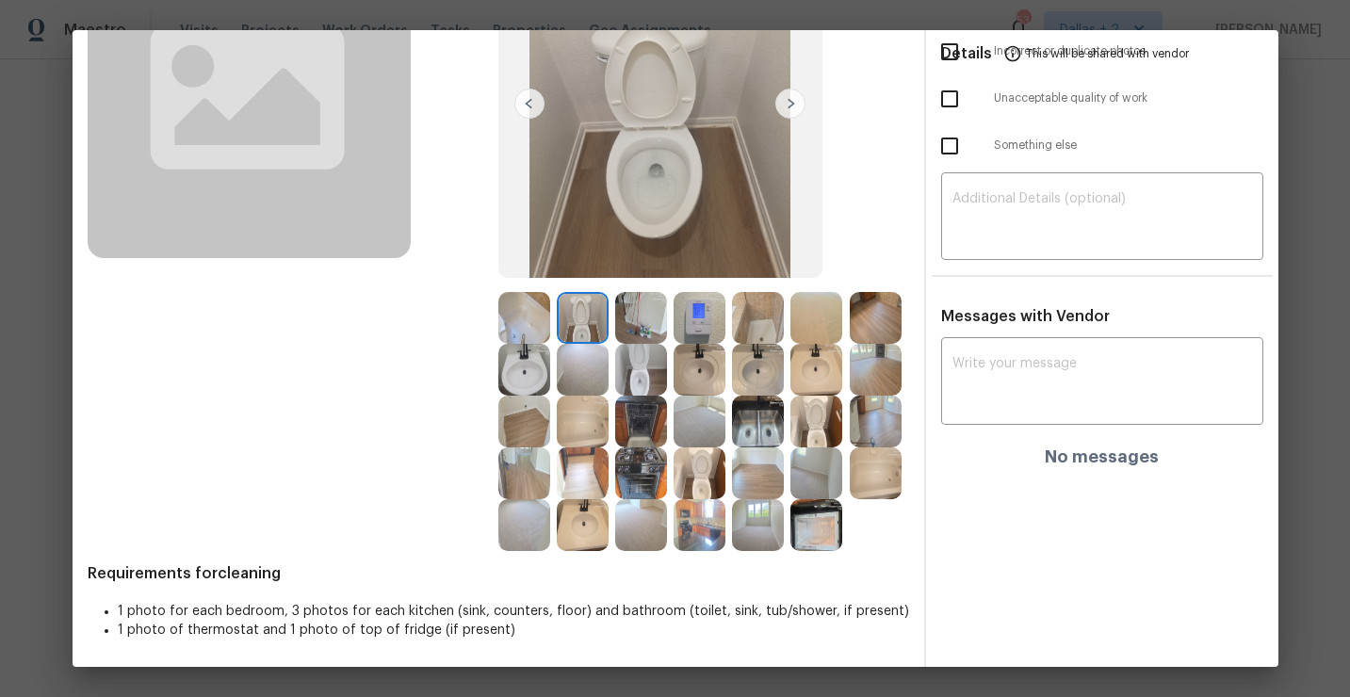
click at [530, 319] on img at bounding box center [524, 318] width 52 height 52
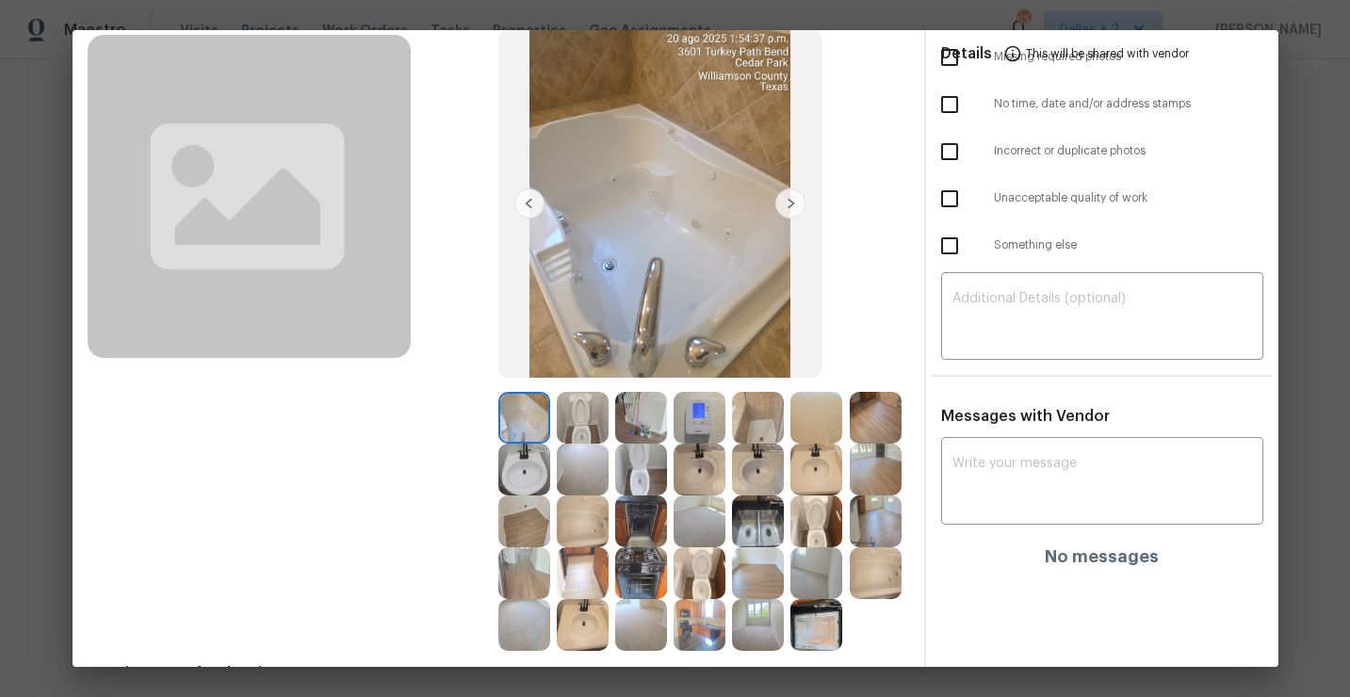
scroll to position [120, 0]
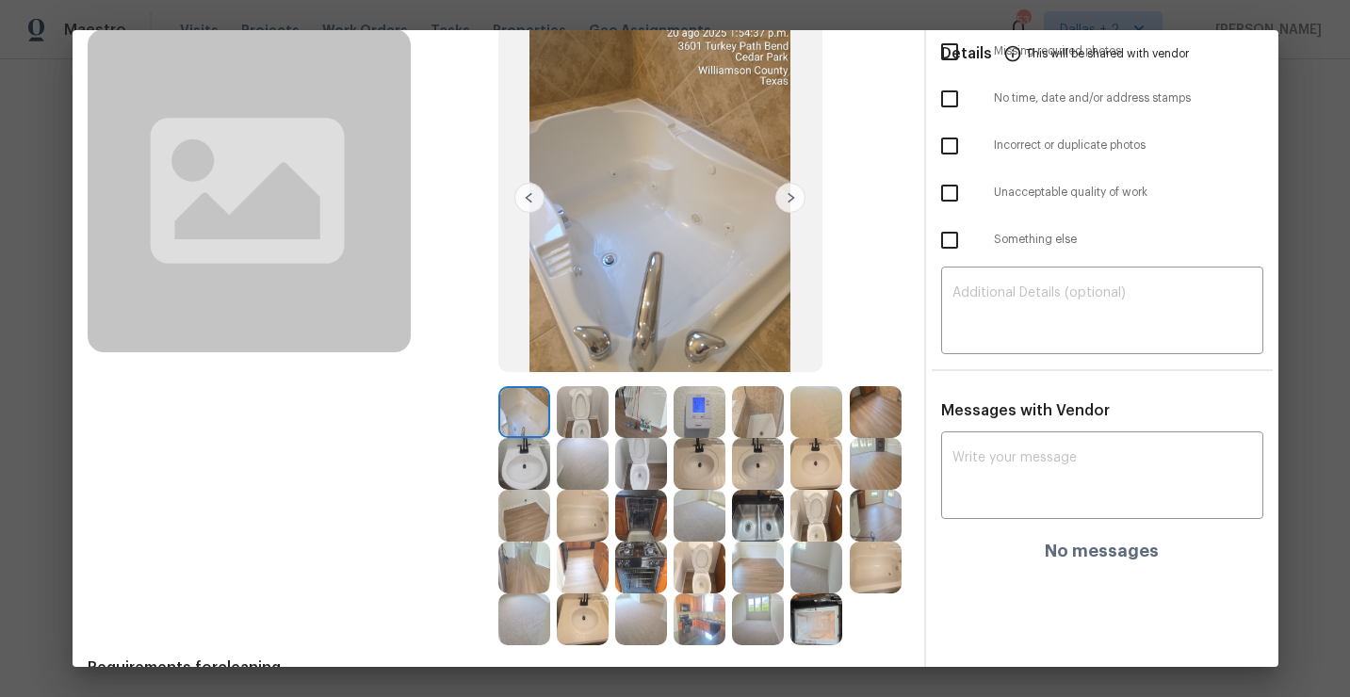
click at [594, 402] on img at bounding box center [583, 412] width 52 height 52
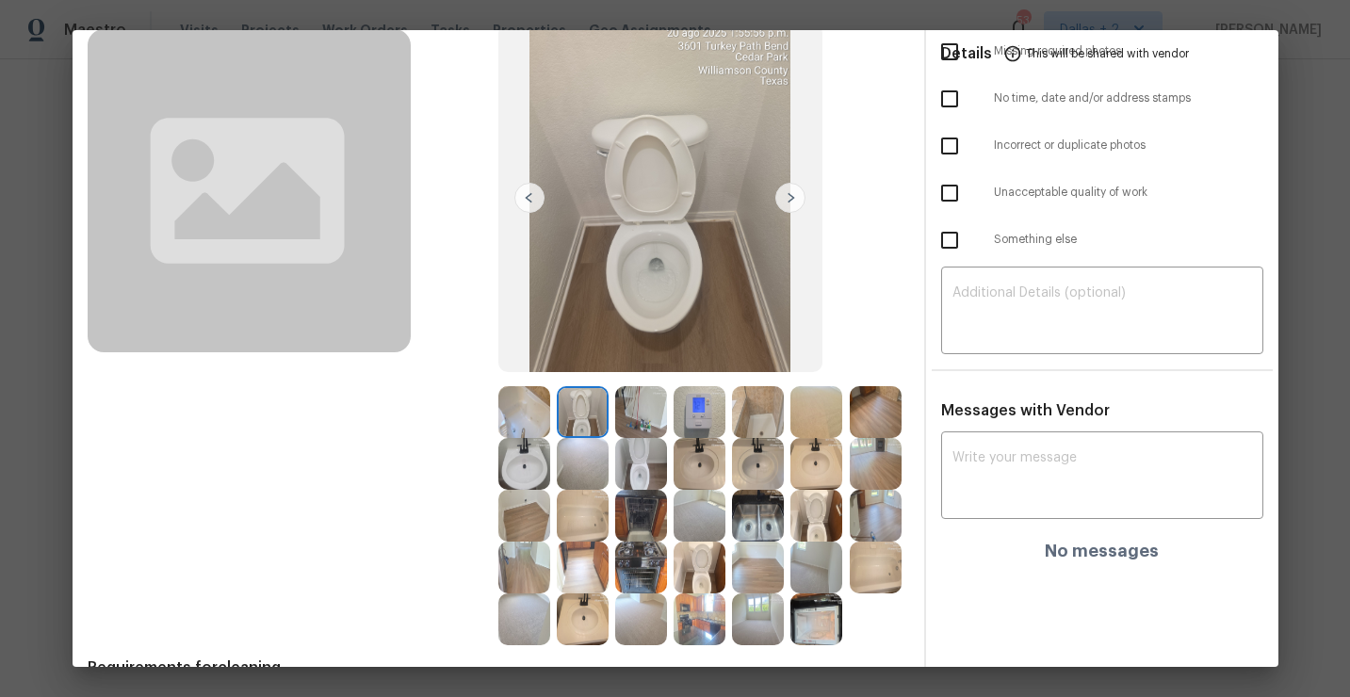
click at [758, 421] on img at bounding box center [758, 412] width 52 height 52
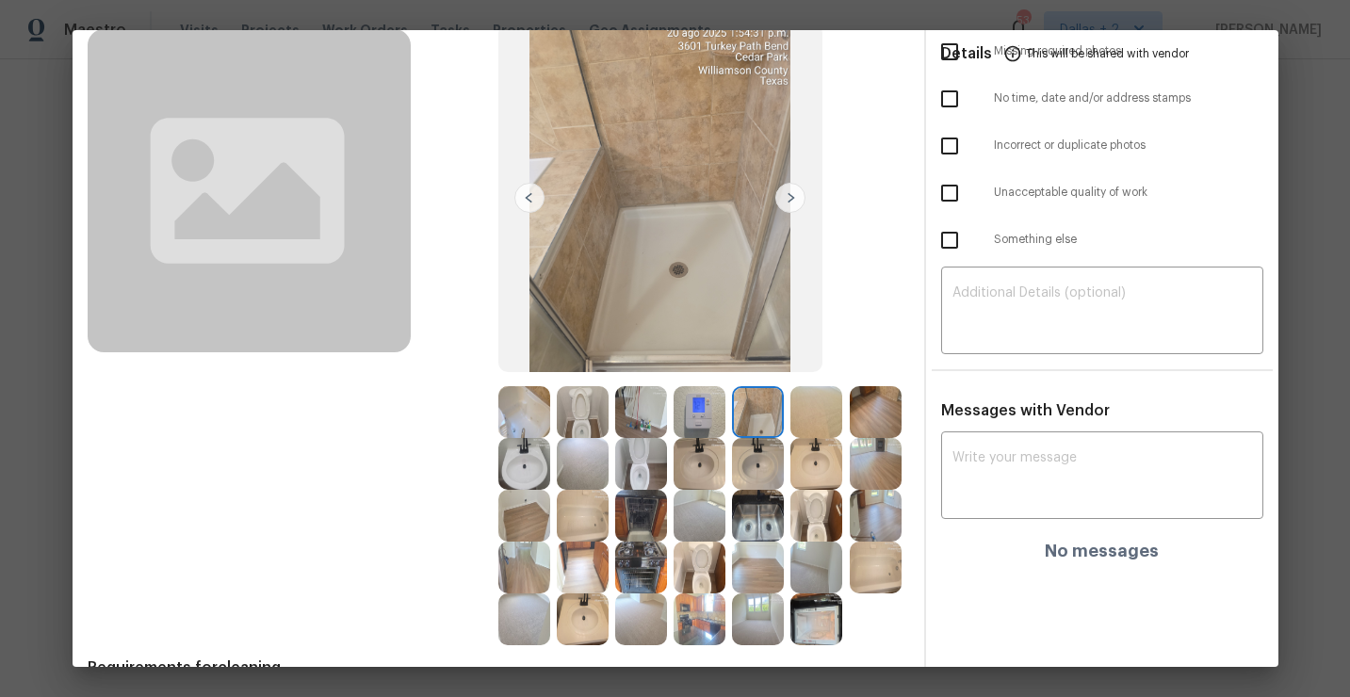
click at [828, 534] on img at bounding box center [817, 516] width 52 height 52
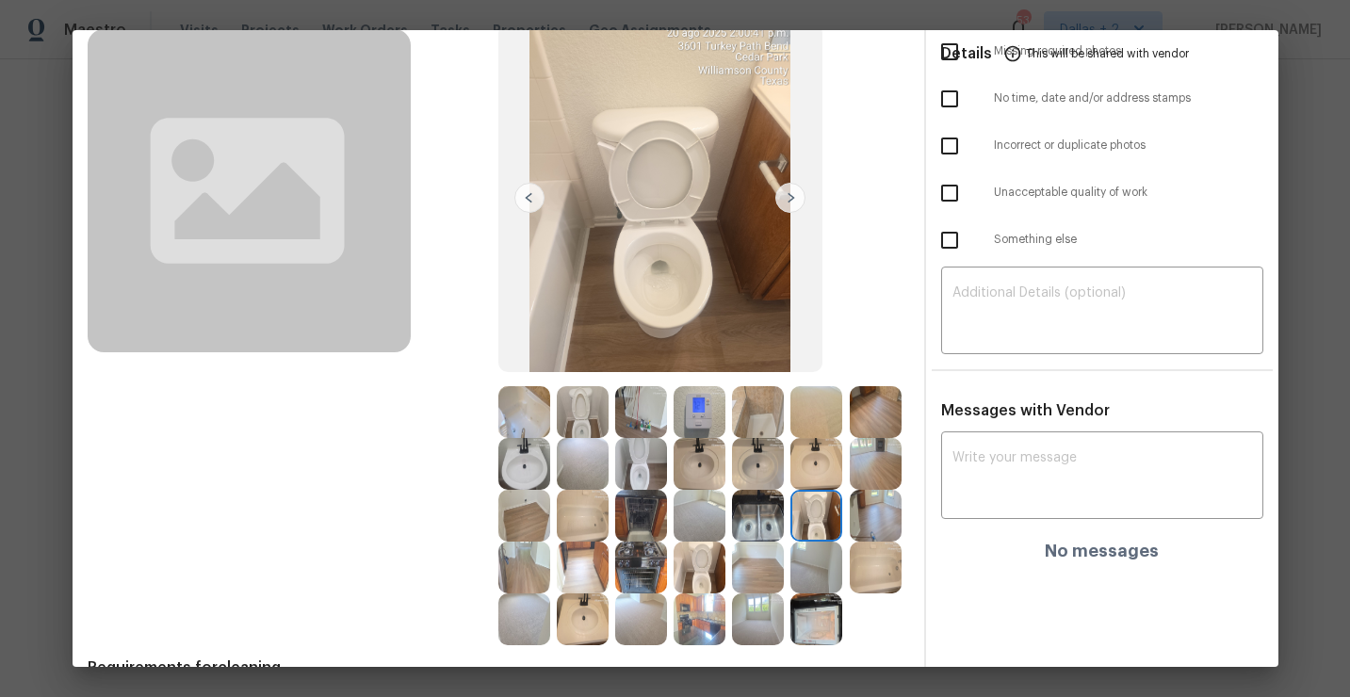
click at [694, 578] on img at bounding box center [700, 568] width 52 height 52
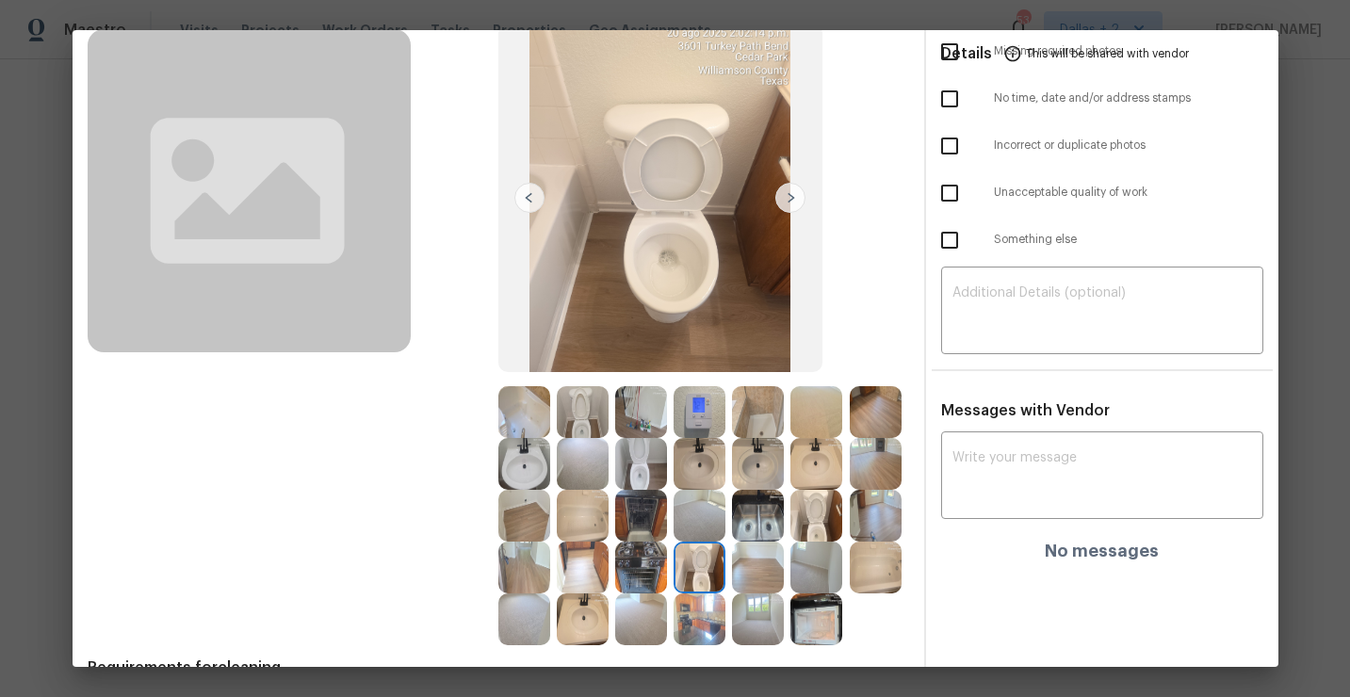
click at [876, 409] on img at bounding box center [876, 412] width 52 height 52
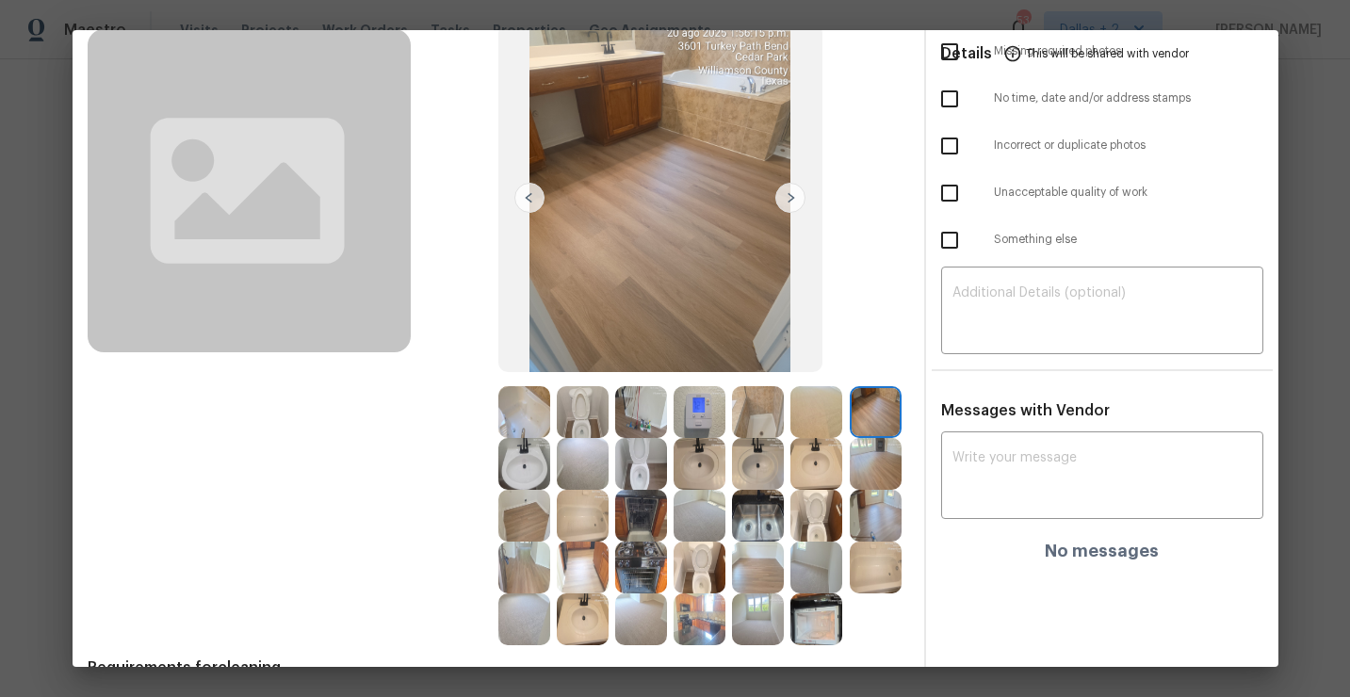
click at [688, 628] on img at bounding box center [700, 620] width 52 height 52
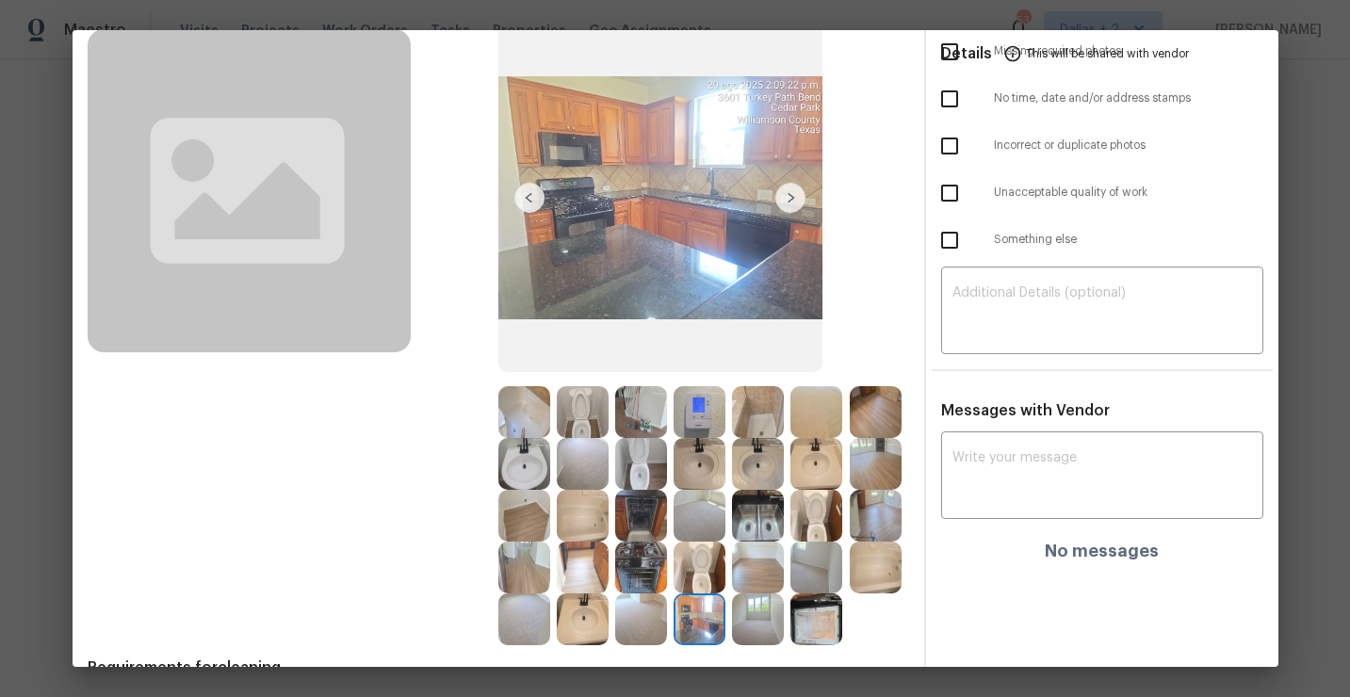
scroll to position [138, 0]
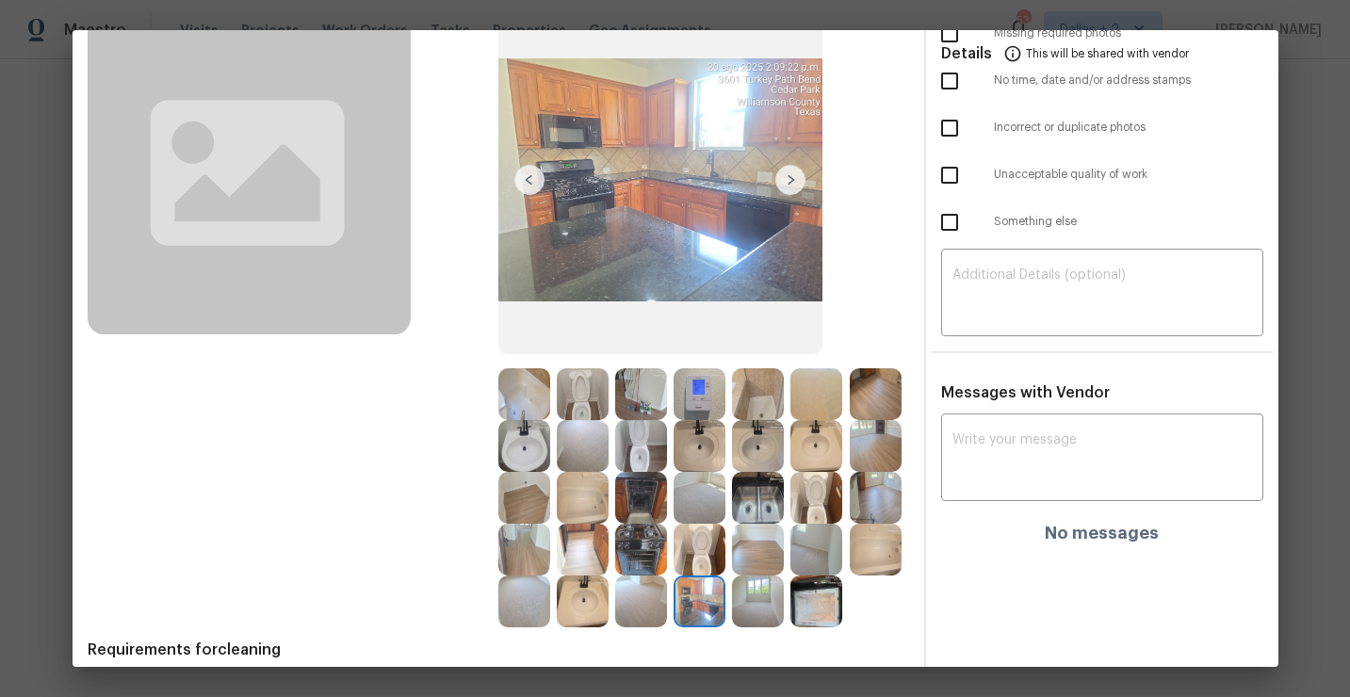
click at [818, 601] on img at bounding box center [817, 602] width 52 height 52
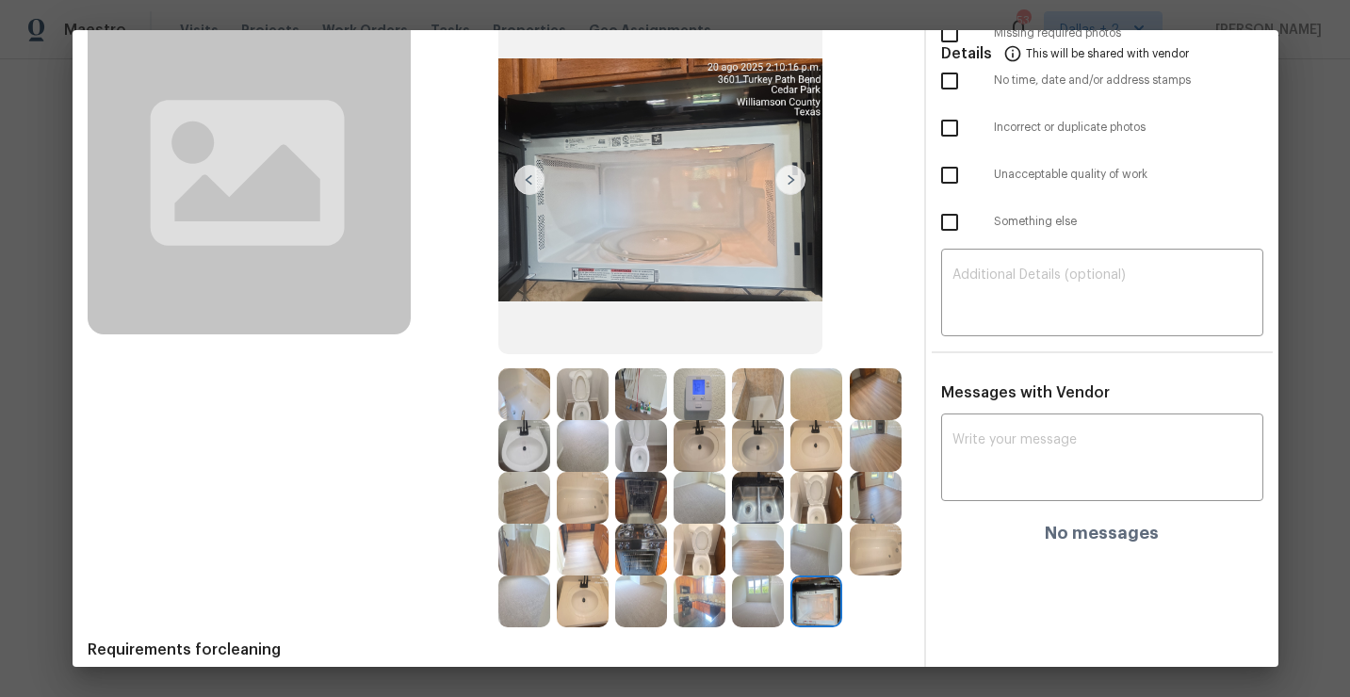
scroll to position [0, 0]
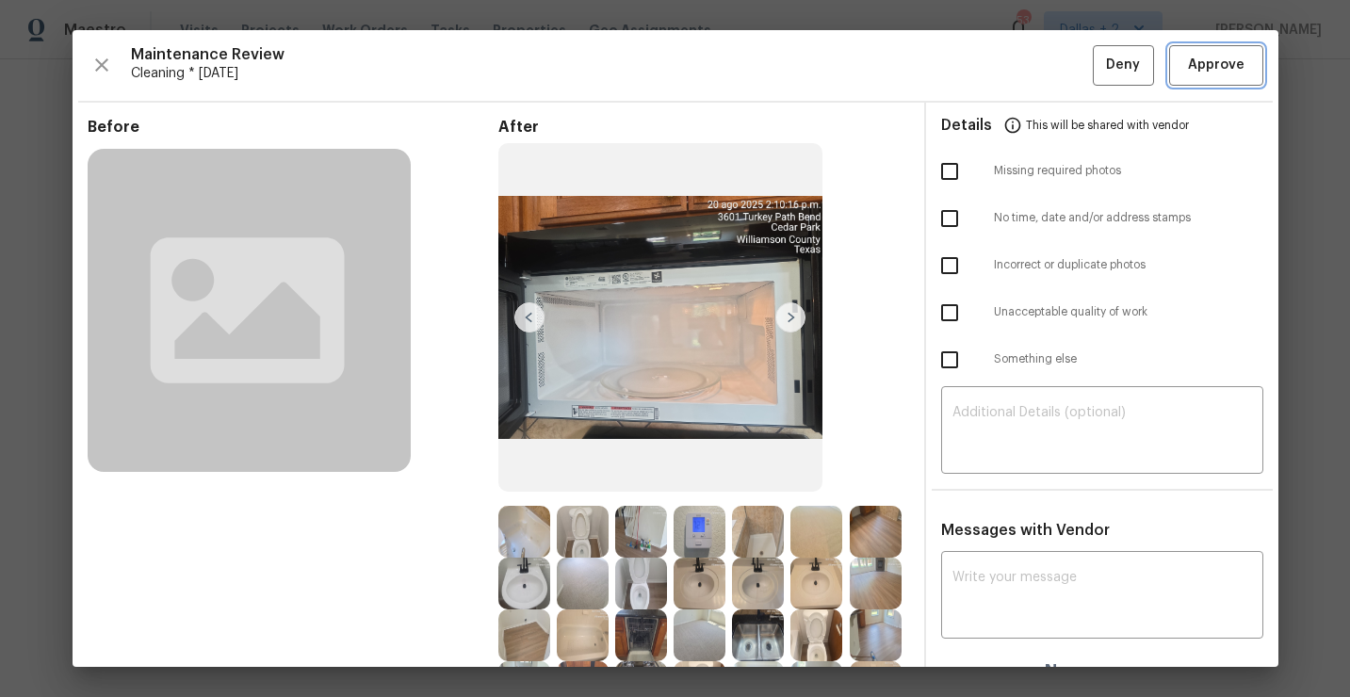
click at [1206, 75] on span "Approve" at bounding box center [1216, 66] width 57 height 24
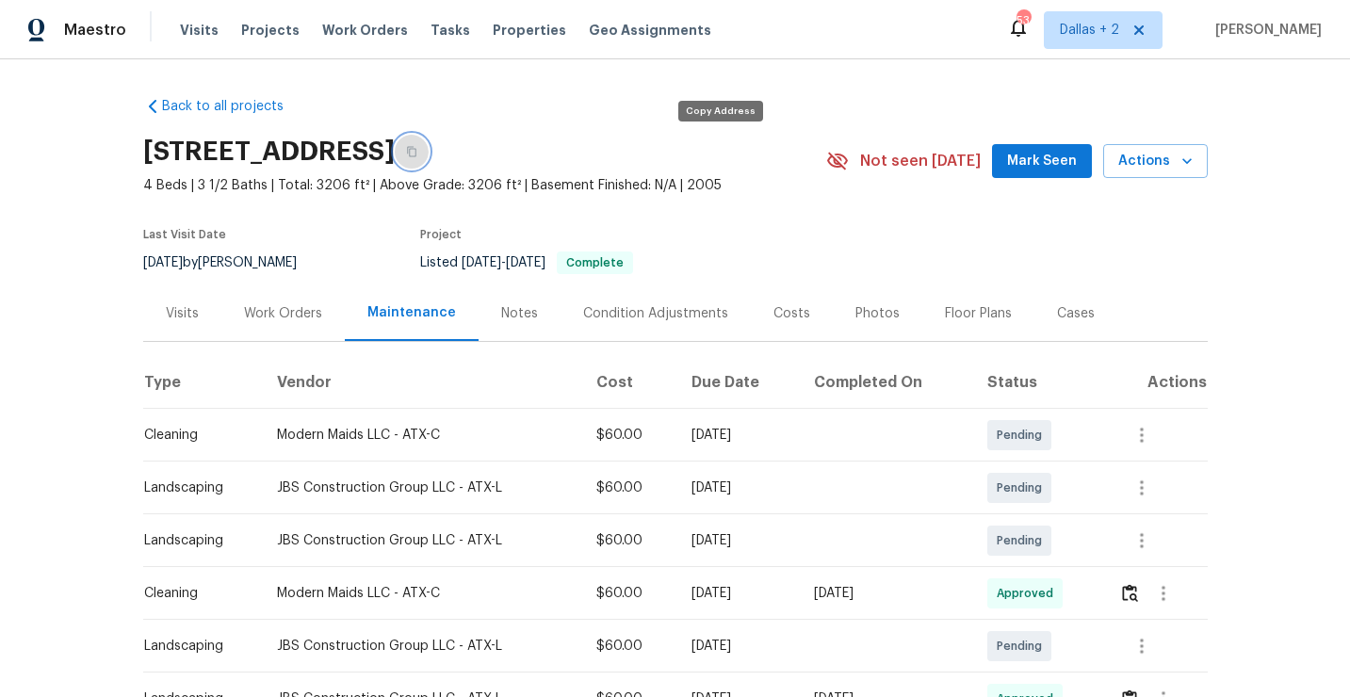
click at [417, 152] on icon "button" at bounding box center [411, 151] width 11 height 11
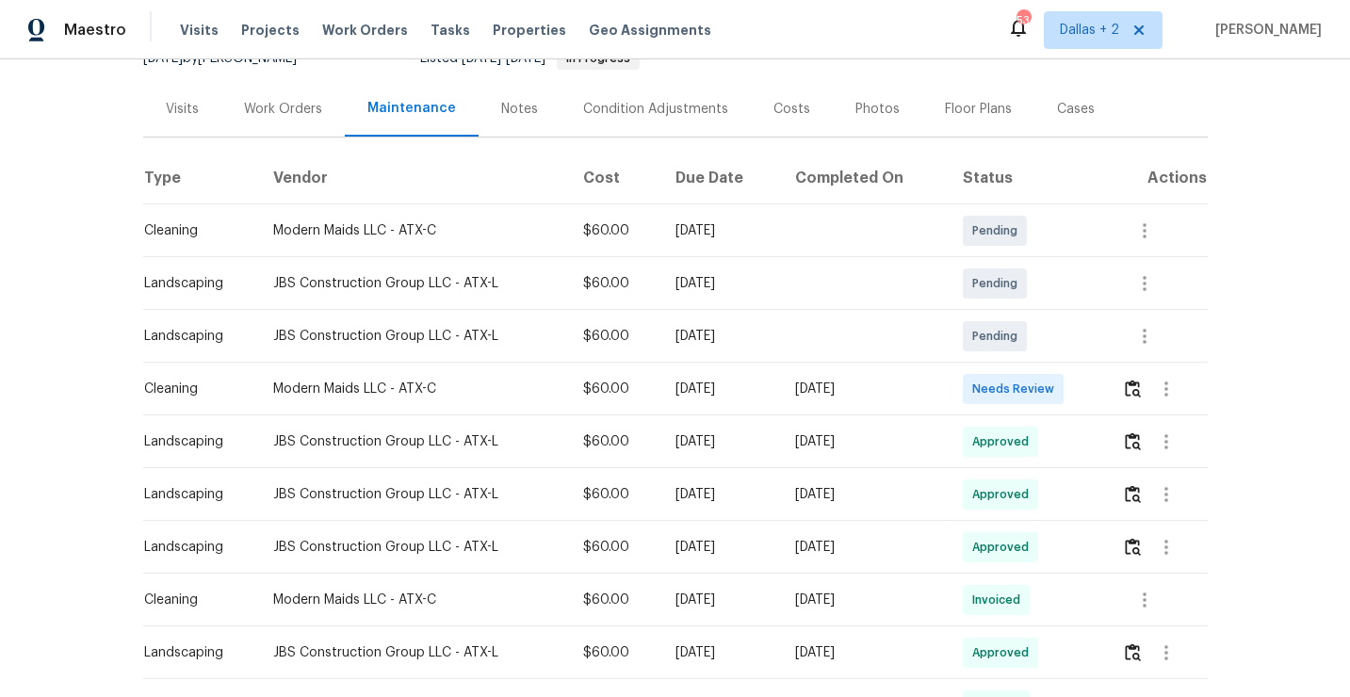
scroll to position [230, 0]
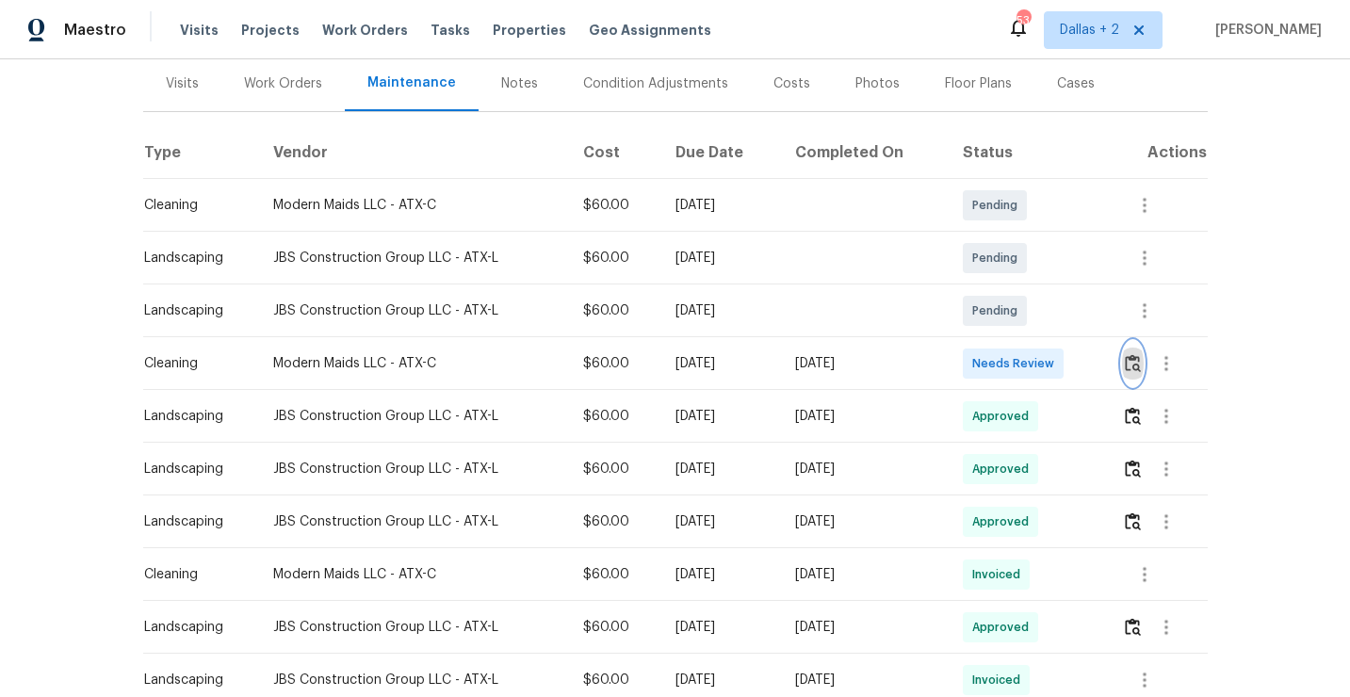
click at [1132, 369] on img "button" at bounding box center [1133, 363] width 16 height 18
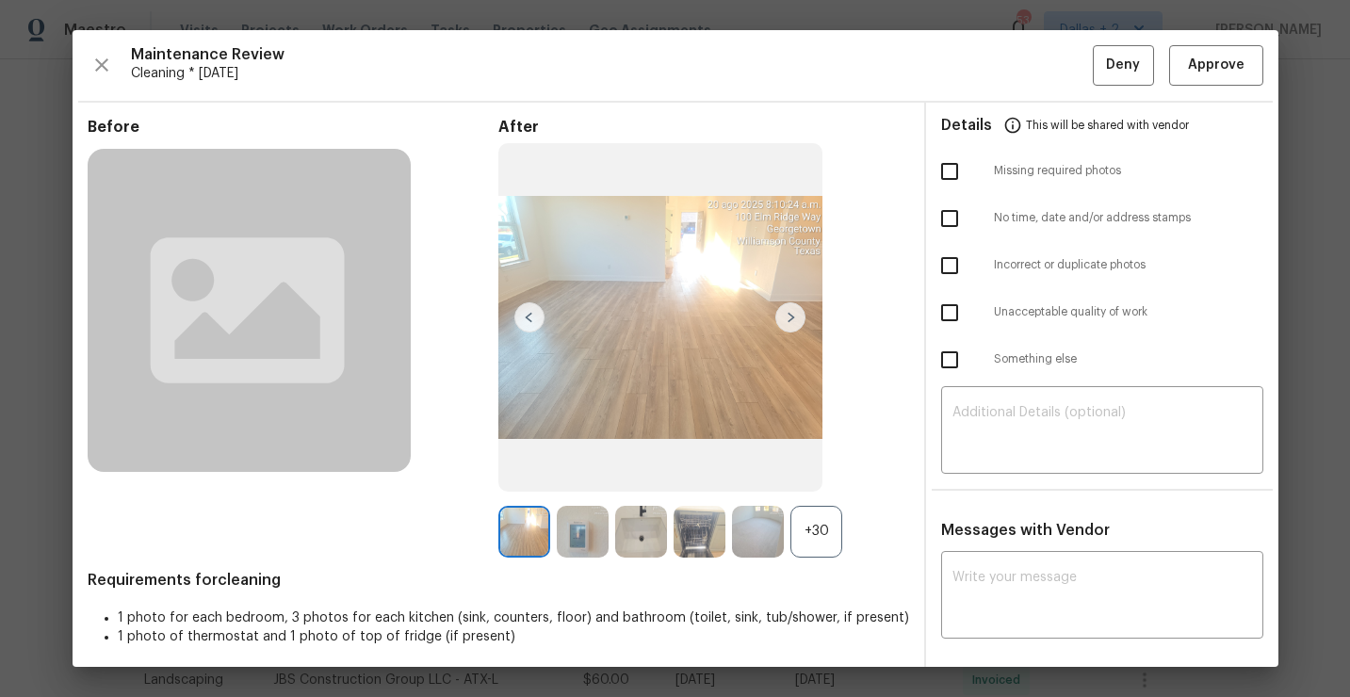
click at [802, 533] on div "+30" at bounding box center [817, 532] width 52 height 52
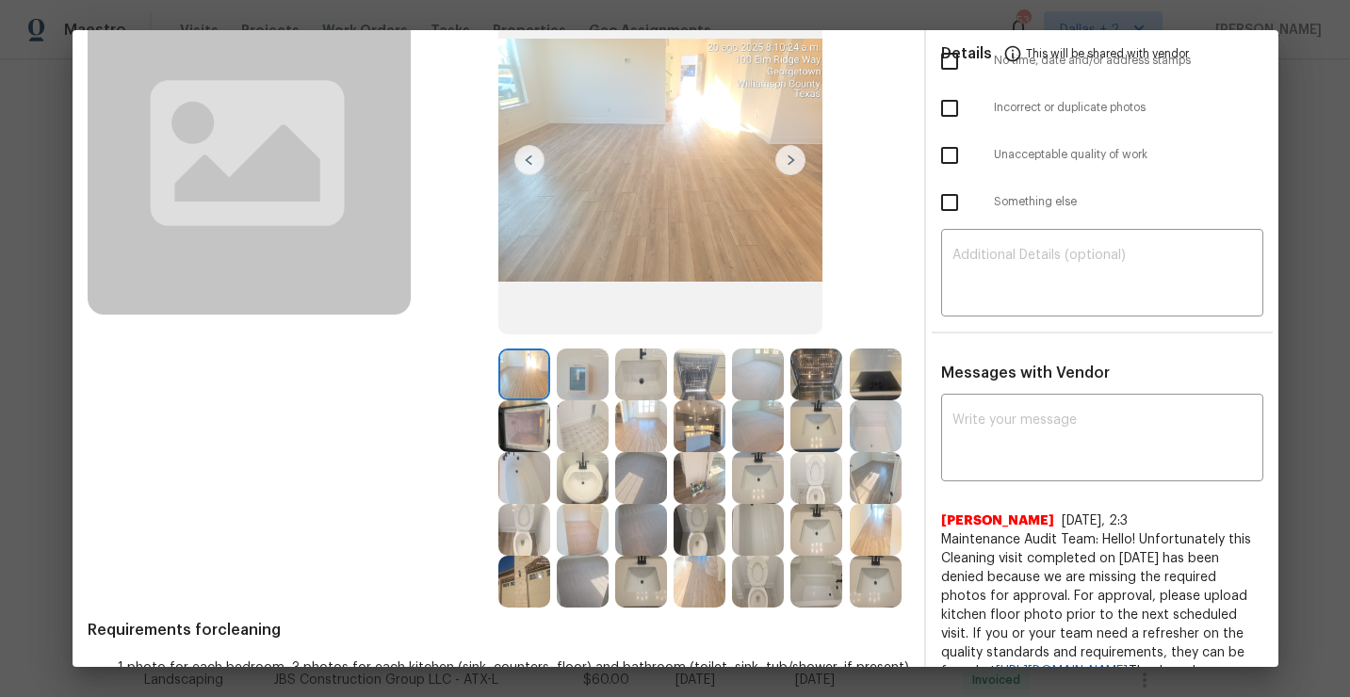
scroll to position [214, 0]
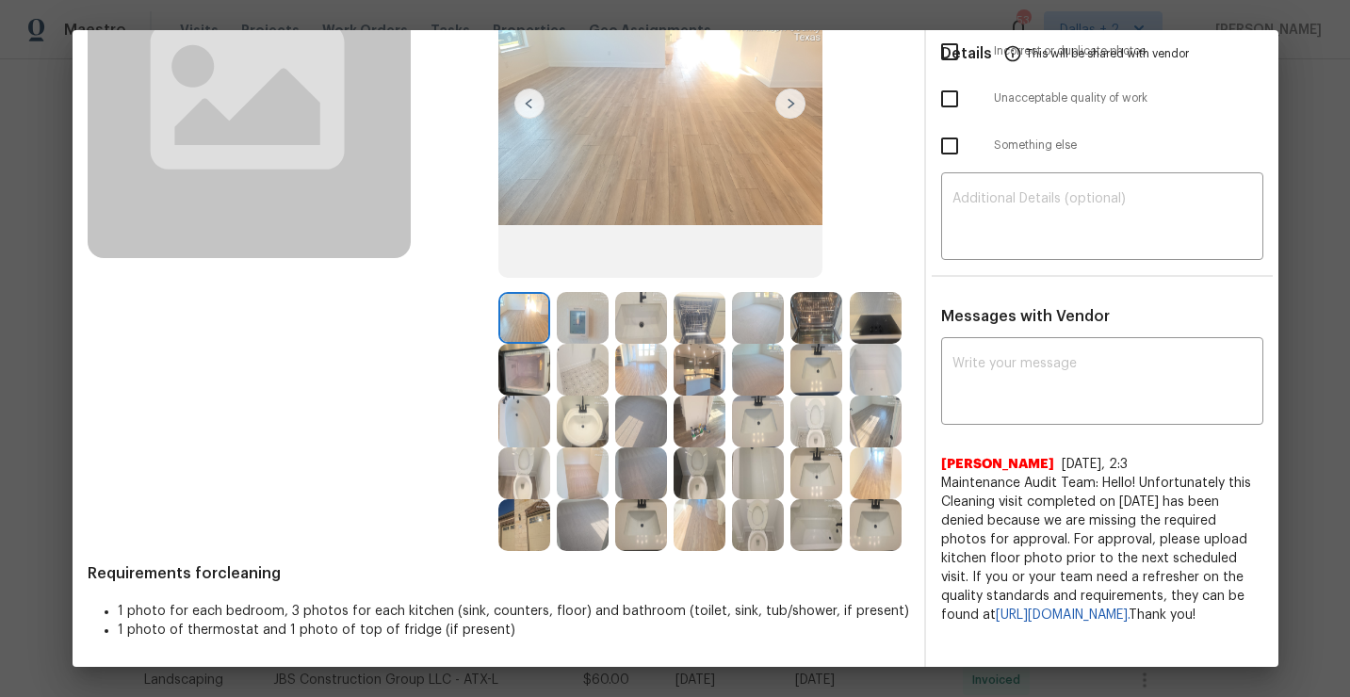
click at [720, 367] on img at bounding box center [700, 370] width 52 height 52
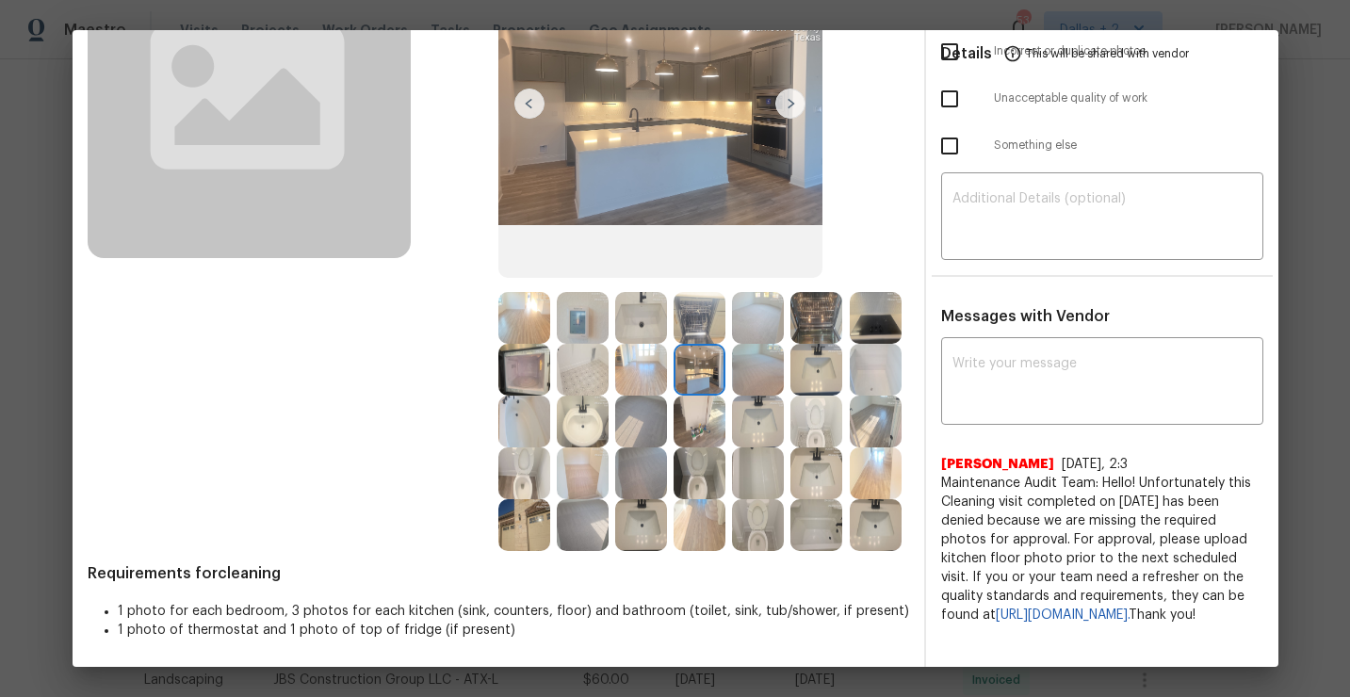
click at [820, 502] on img at bounding box center [817, 525] width 52 height 52
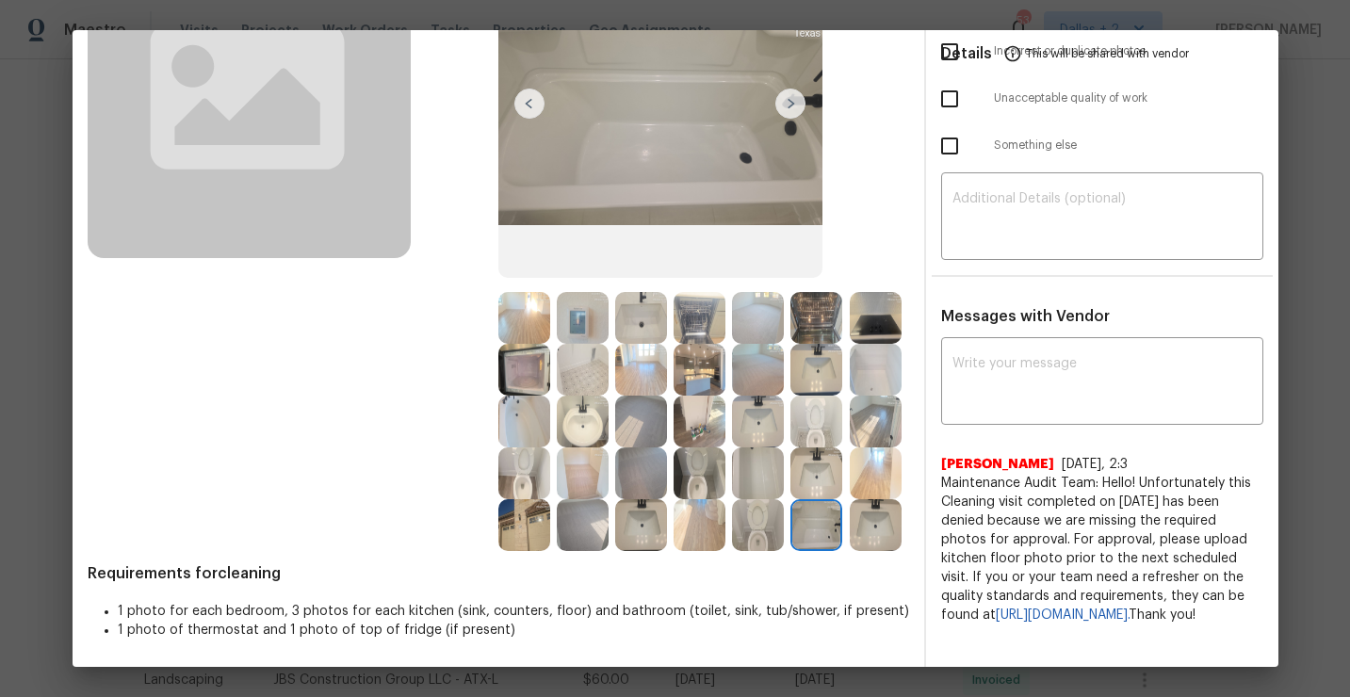
click at [533, 538] on img at bounding box center [524, 525] width 52 height 52
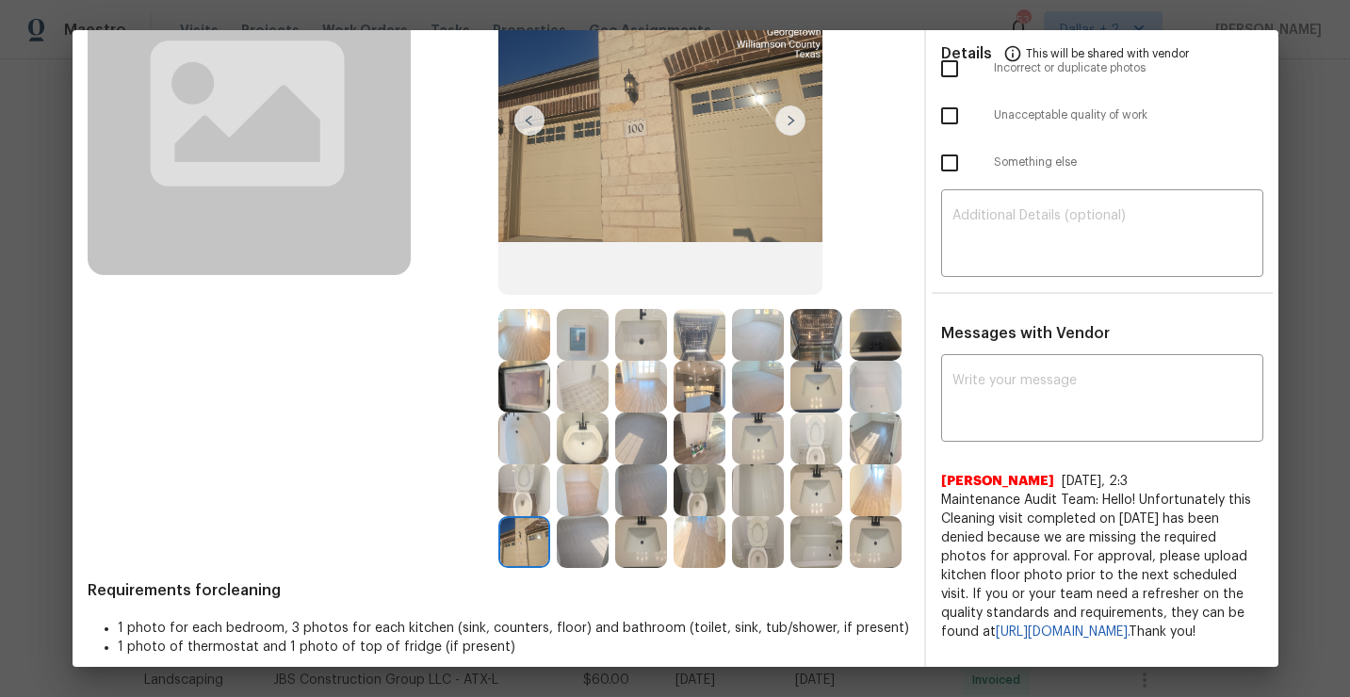
scroll to position [198, 0]
click at [702, 432] on img at bounding box center [700, 438] width 52 height 52
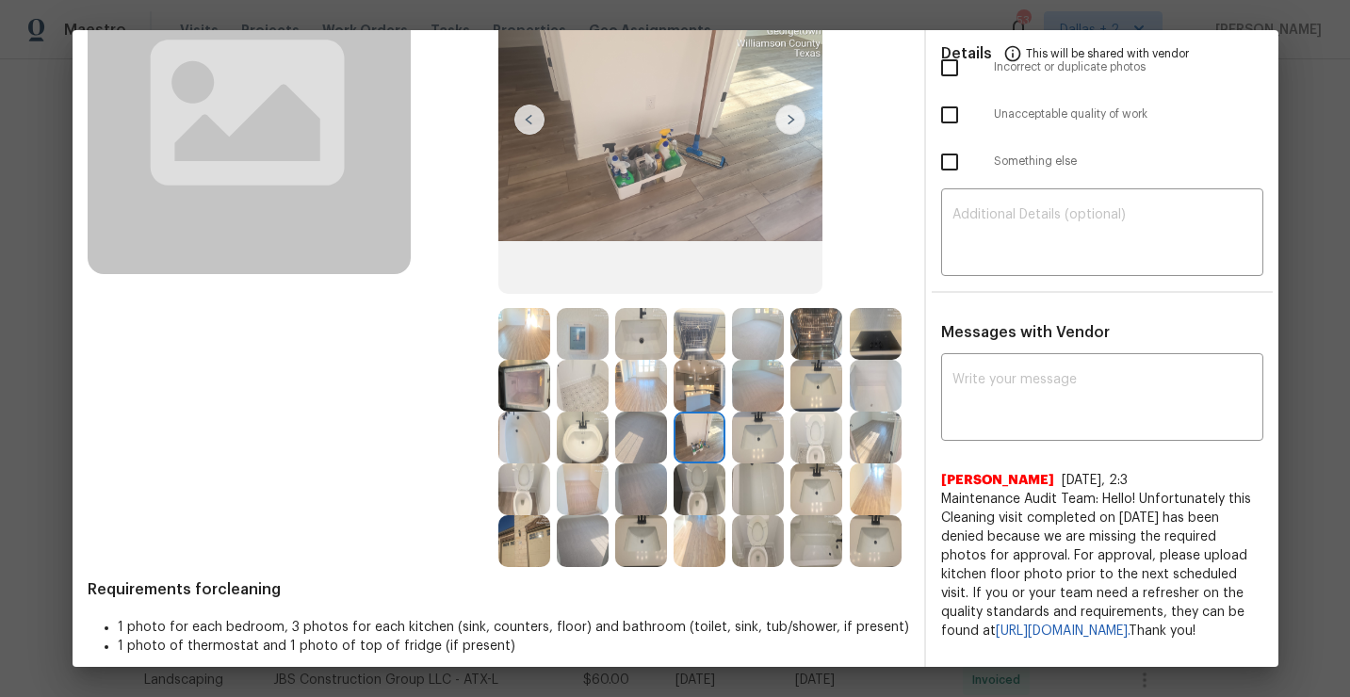
click at [742, 345] on img at bounding box center [758, 334] width 52 height 52
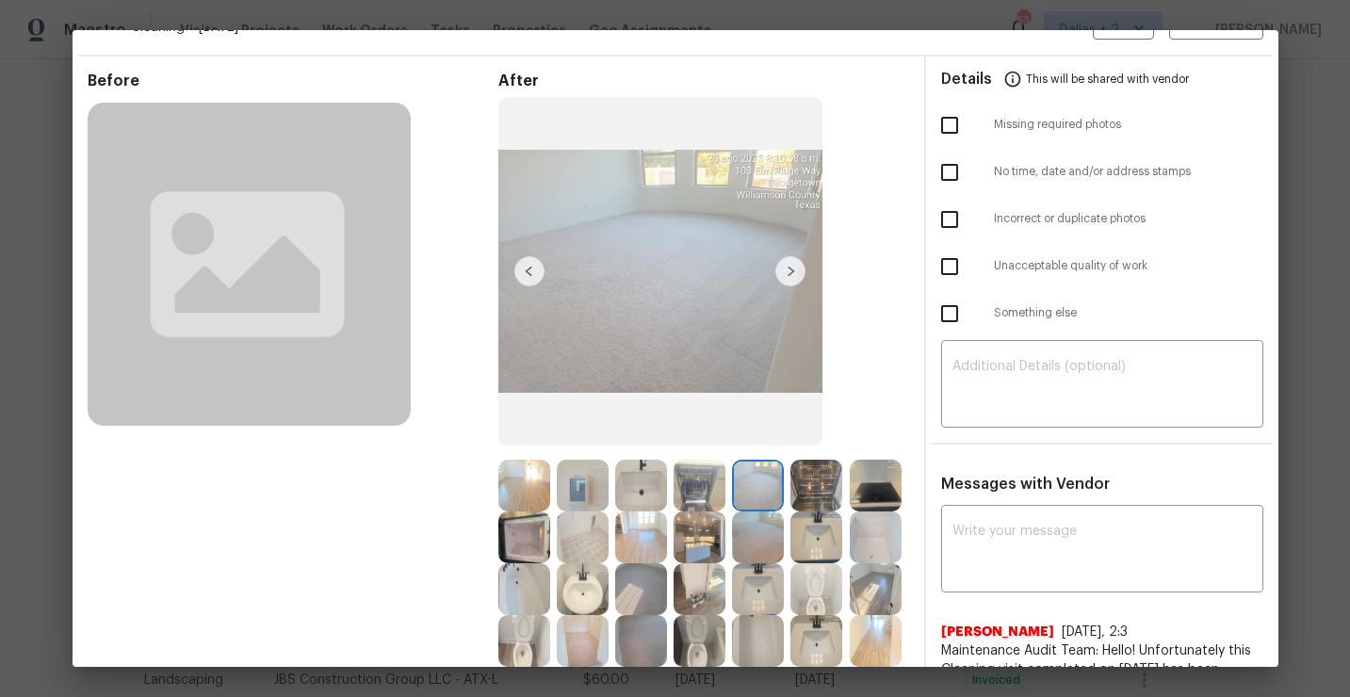
scroll to position [0, 0]
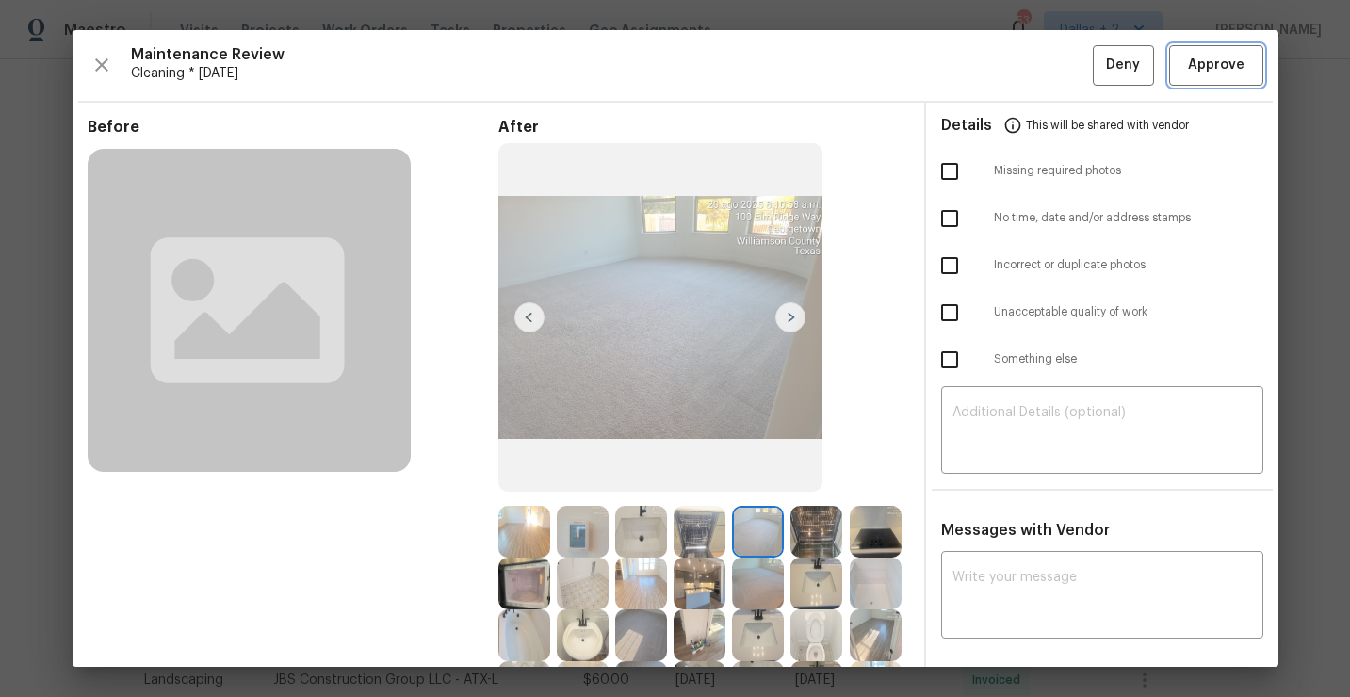
click at [1196, 77] on button "Approve" at bounding box center [1216, 65] width 94 height 41
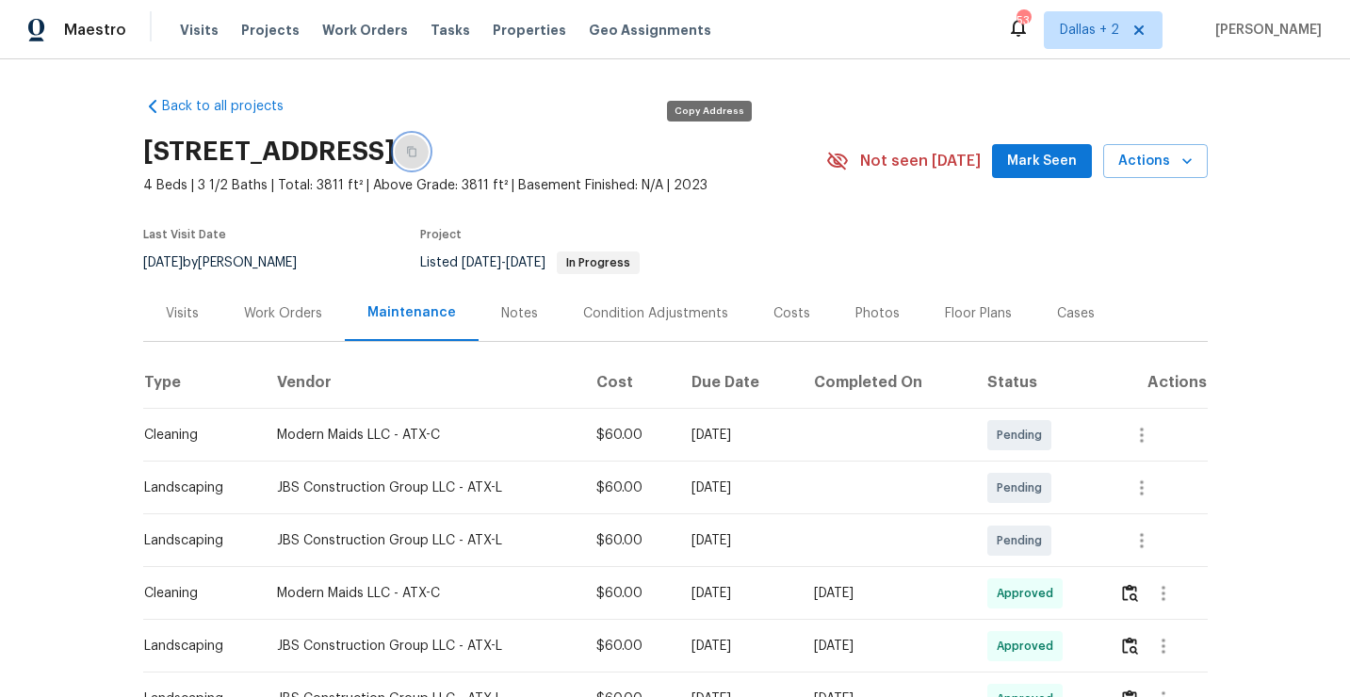
click at [429, 155] on button "button" at bounding box center [412, 152] width 34 height 34
click at [792, 156] on div "100 Elm Ridge Way, Georgetown, TX 78628" at bounding box center [484, 151] width 683 height 49
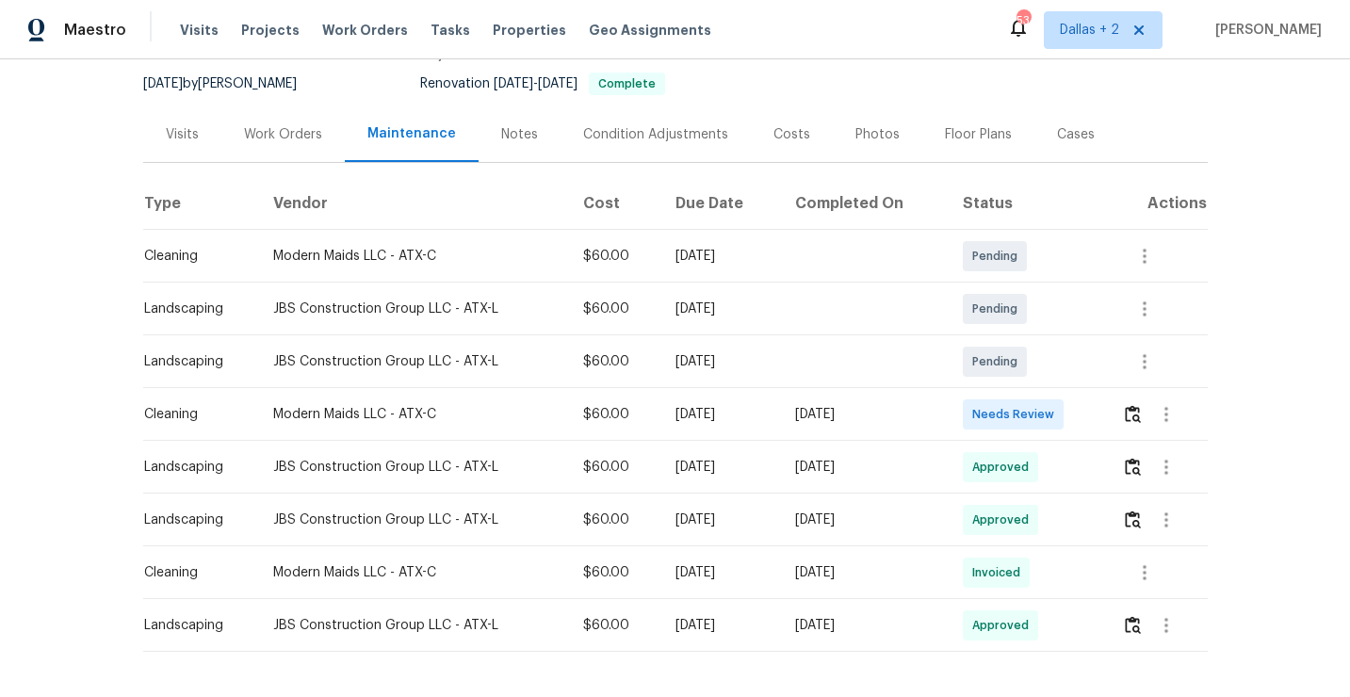
scroll to position [247, 0]
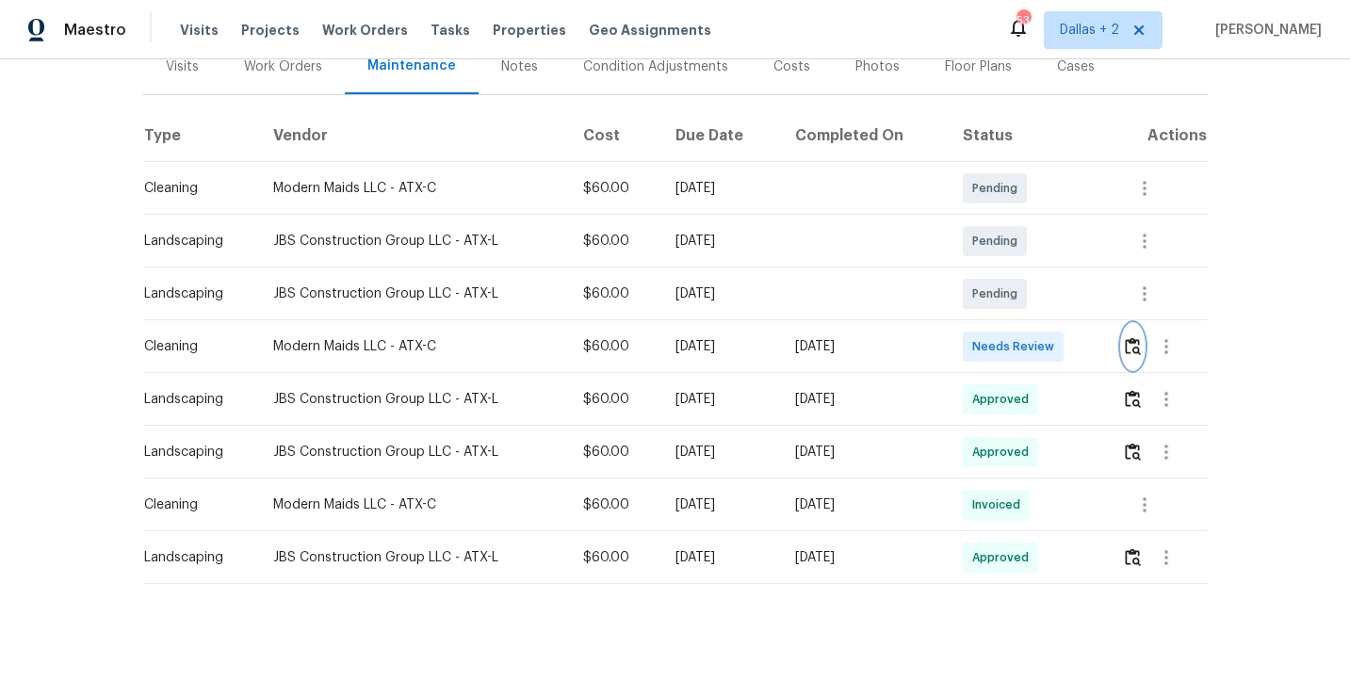
click at [1136, 355] on button "button" at bounding box center [1133, 346] width 22 height 45
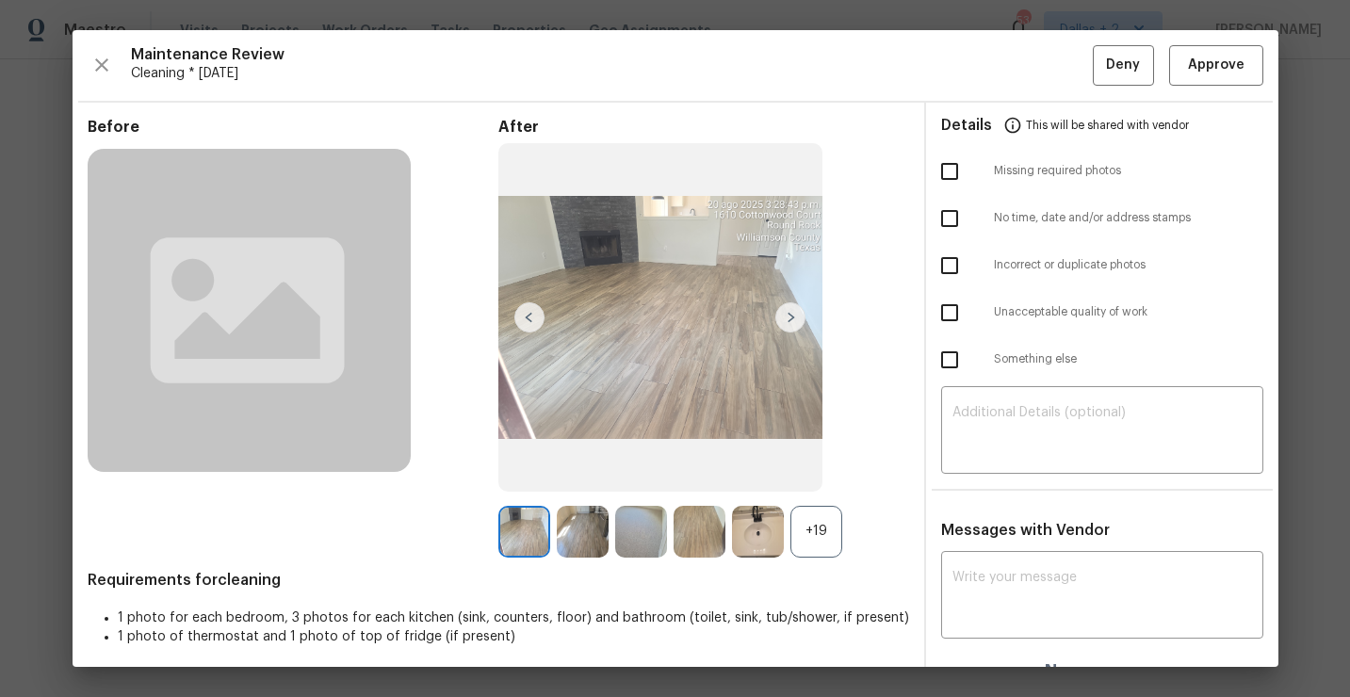
click at [788, 519] on div at bounding box center [761, 532] width 58 height 52
click at [823, 542] on div "+19" at bounding box center [817, 532] width 52 height 52
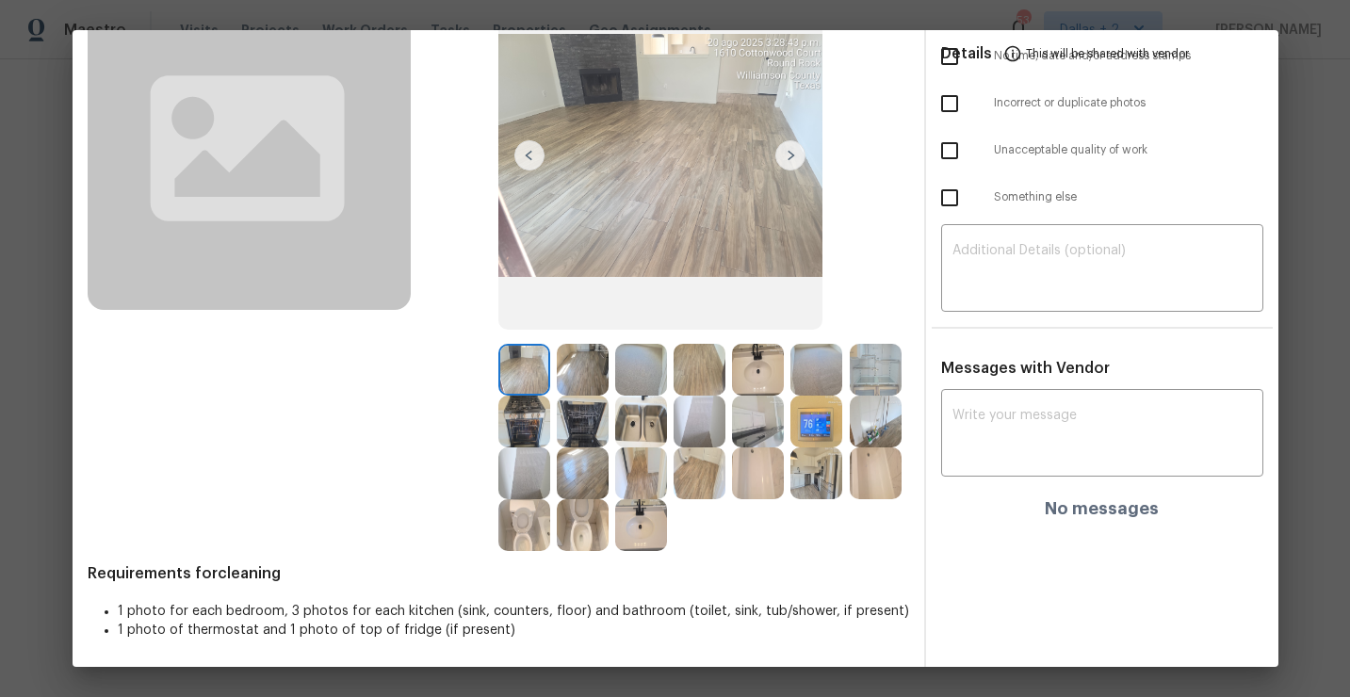
scroll to position [0, 0]
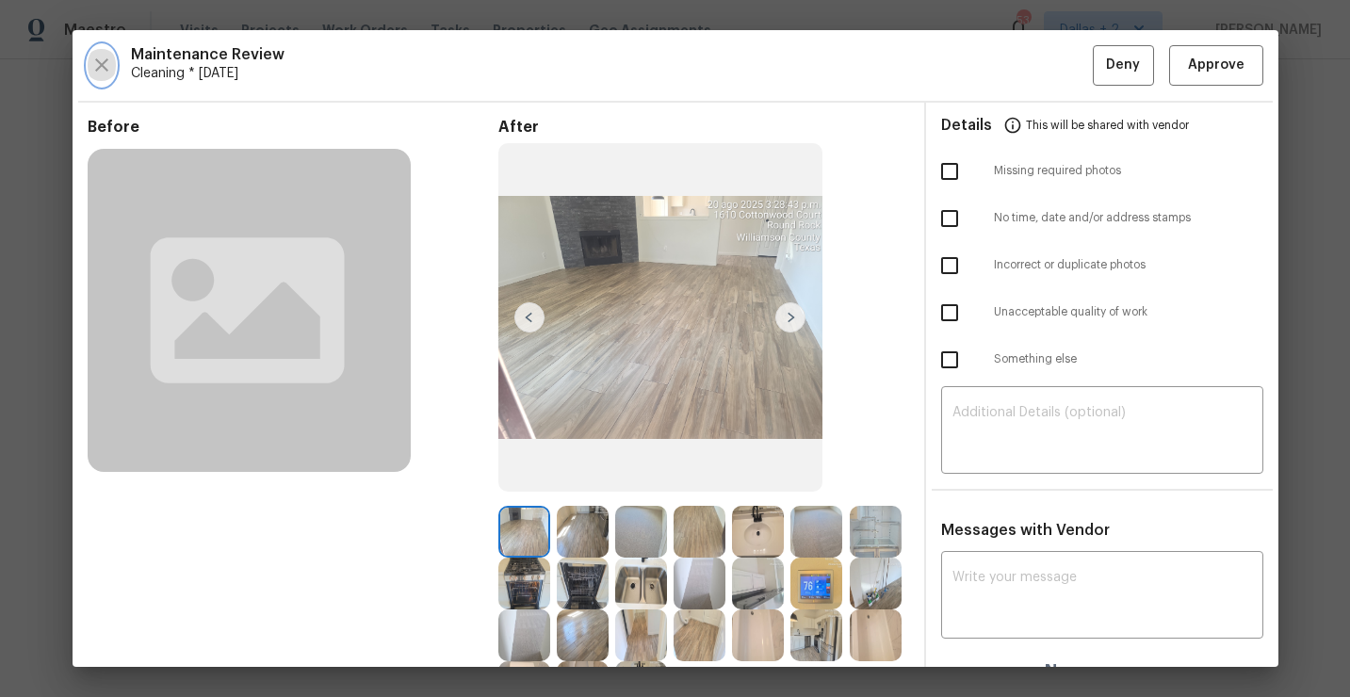
click at [94, 59] on icon "button" at bounding box center [101, 65] width 23 height 23
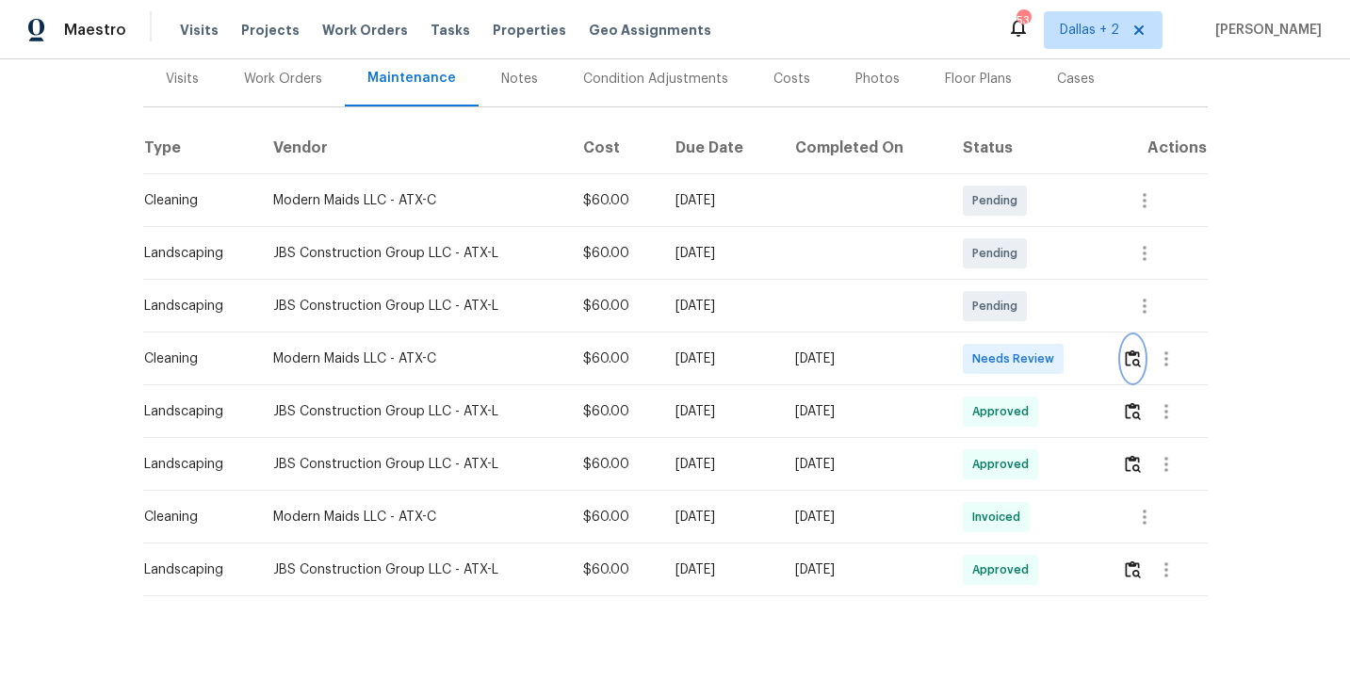
scroll to position [247, 0]
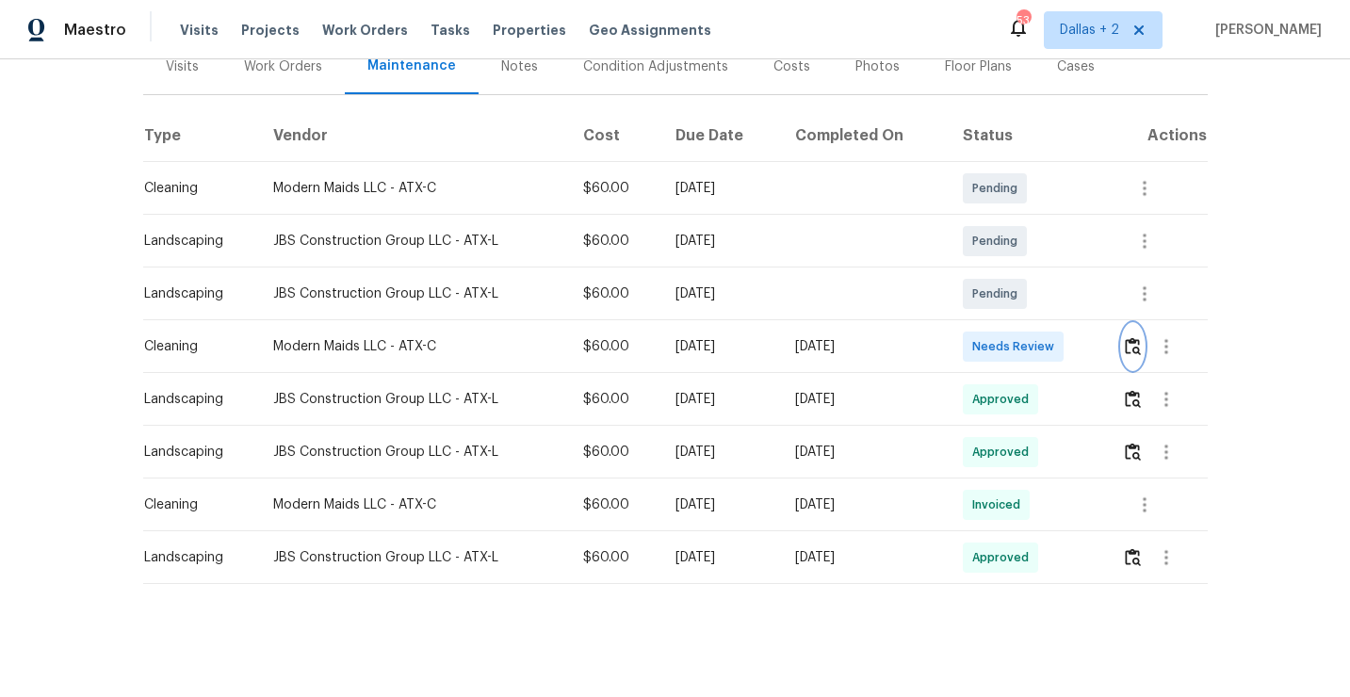
click at [1134, 348] on img "button" at bounding box center [1133, 346] width 16 height 18
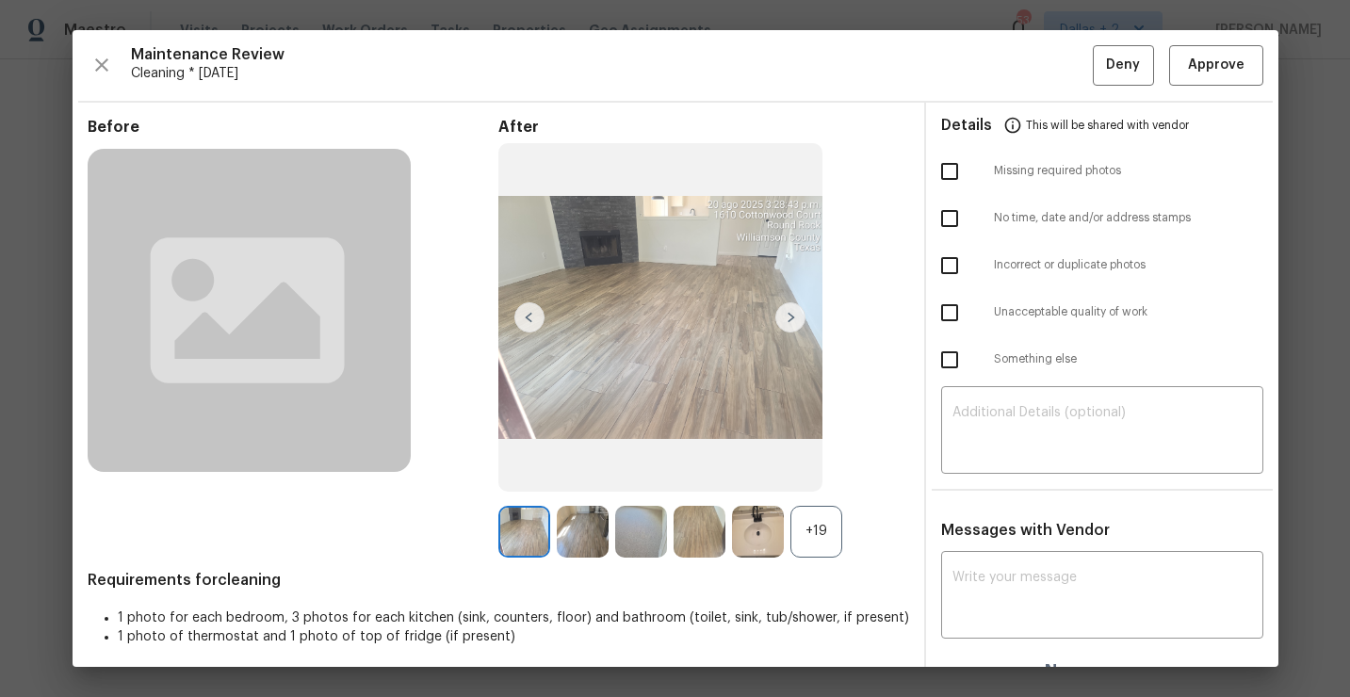
click at [804, 538] on div "+19" at bounding box center [817, 532] width 52 height 52
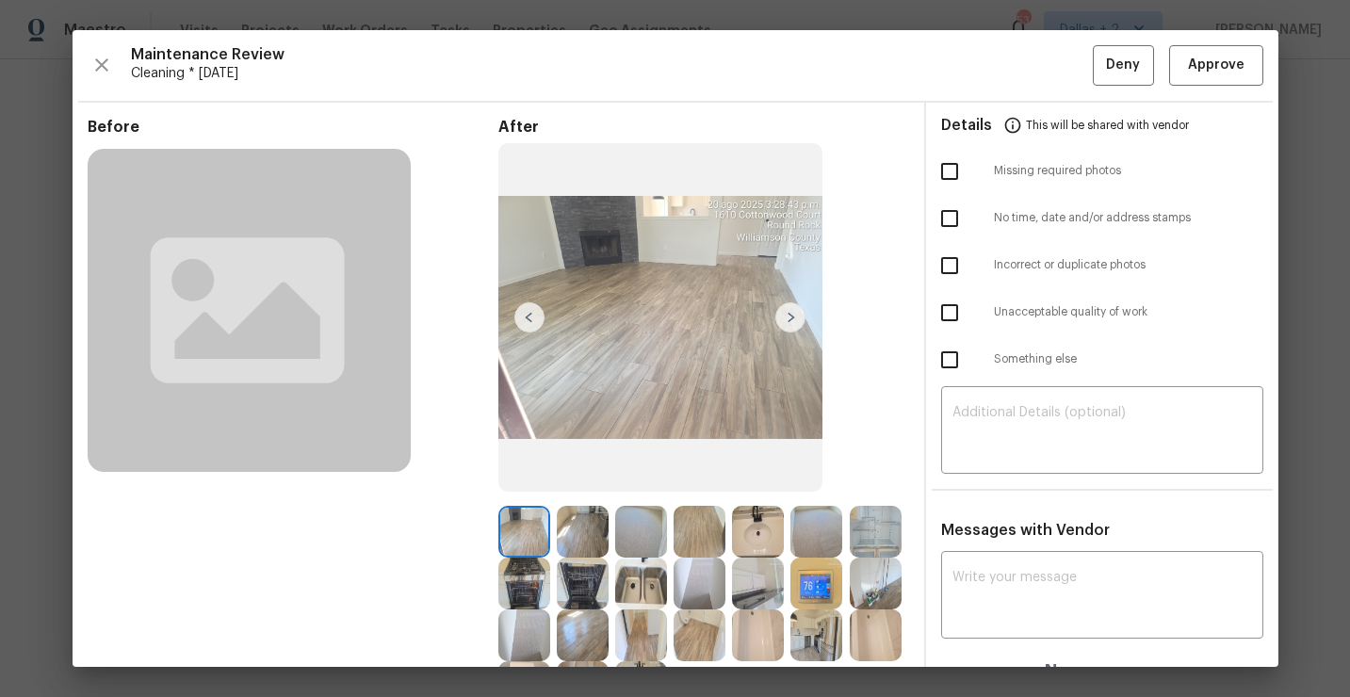
scroll to position [139, 0]
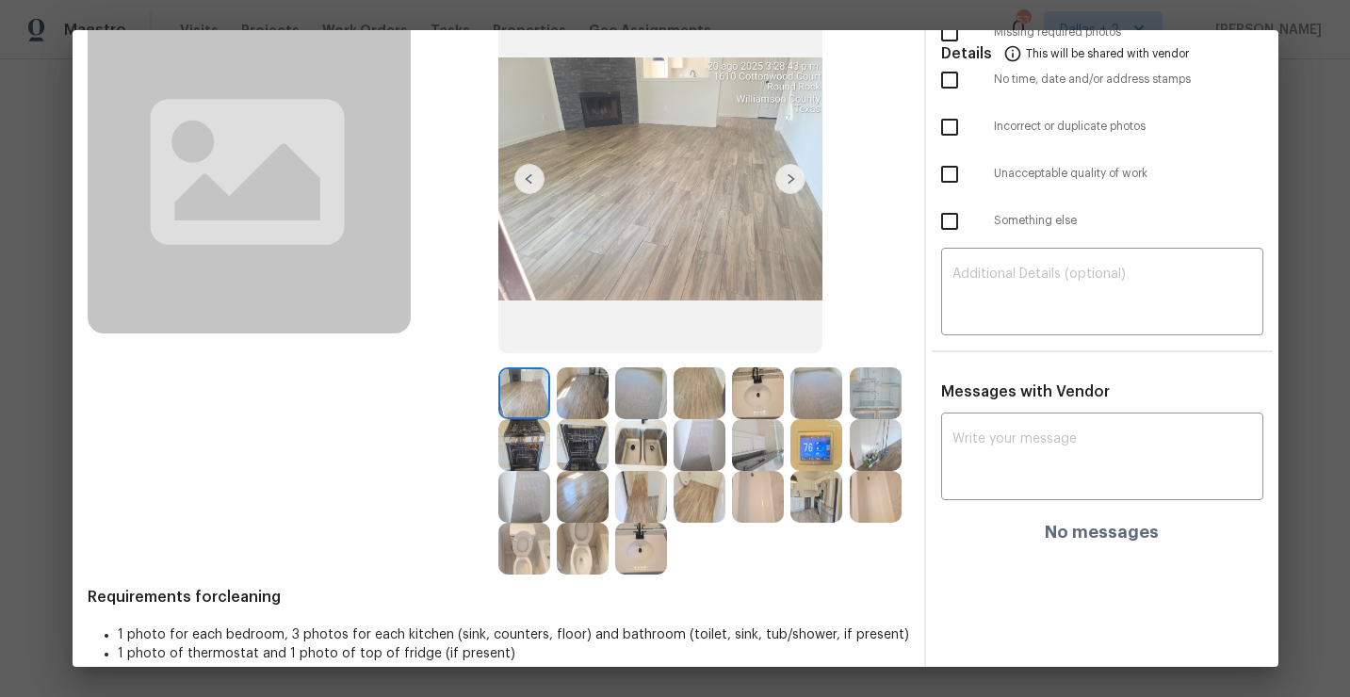
click at [760, 437] on img at bounding box center [758, 445] width 52 height 52
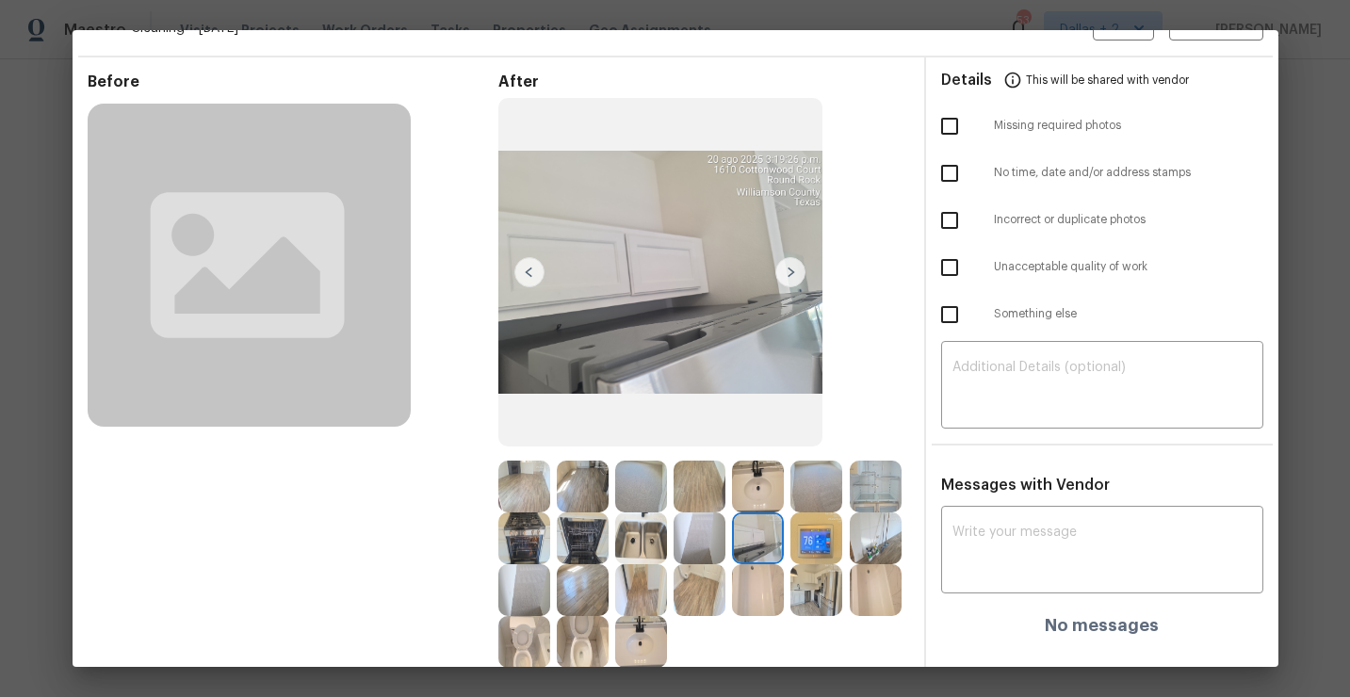
scroll to position [0, 0]
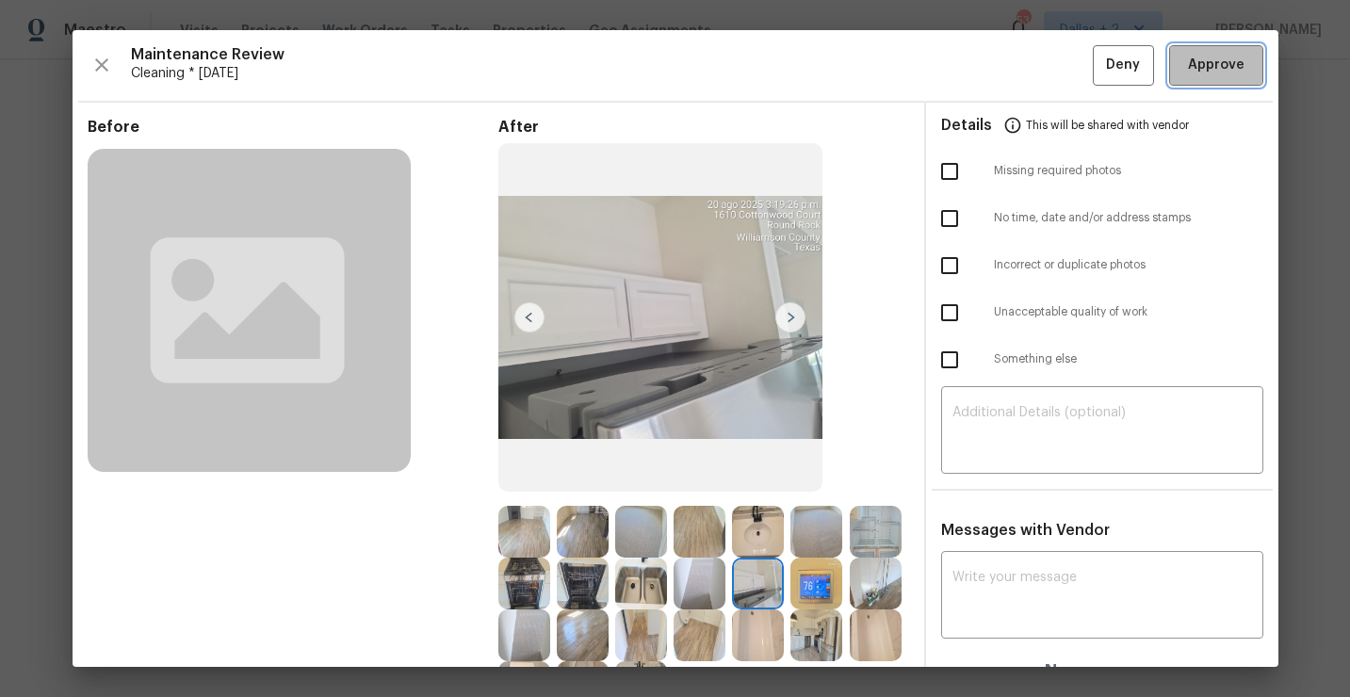
click at [1219, 58] on span "Approve" at bounding box center [1216, 66] width 57 height 24
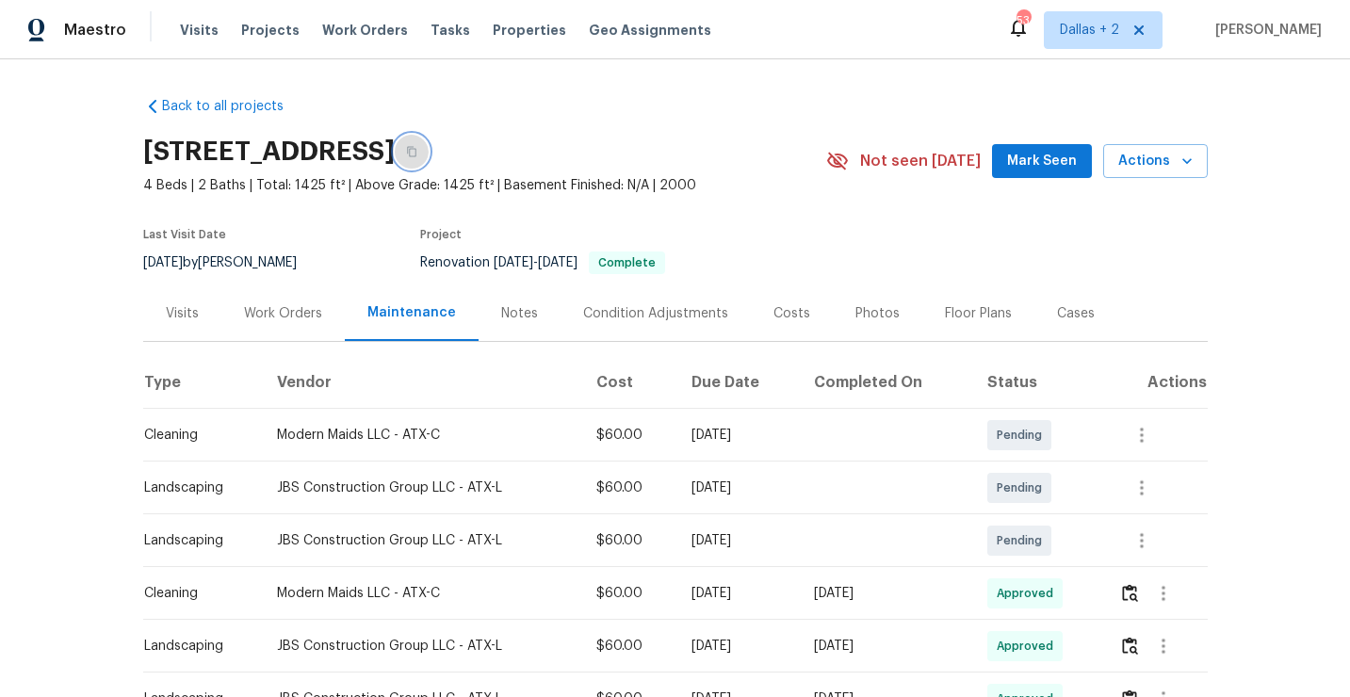
click at [416, 147] on icon "button" at bounding box center [411, 152] width 9 height 10
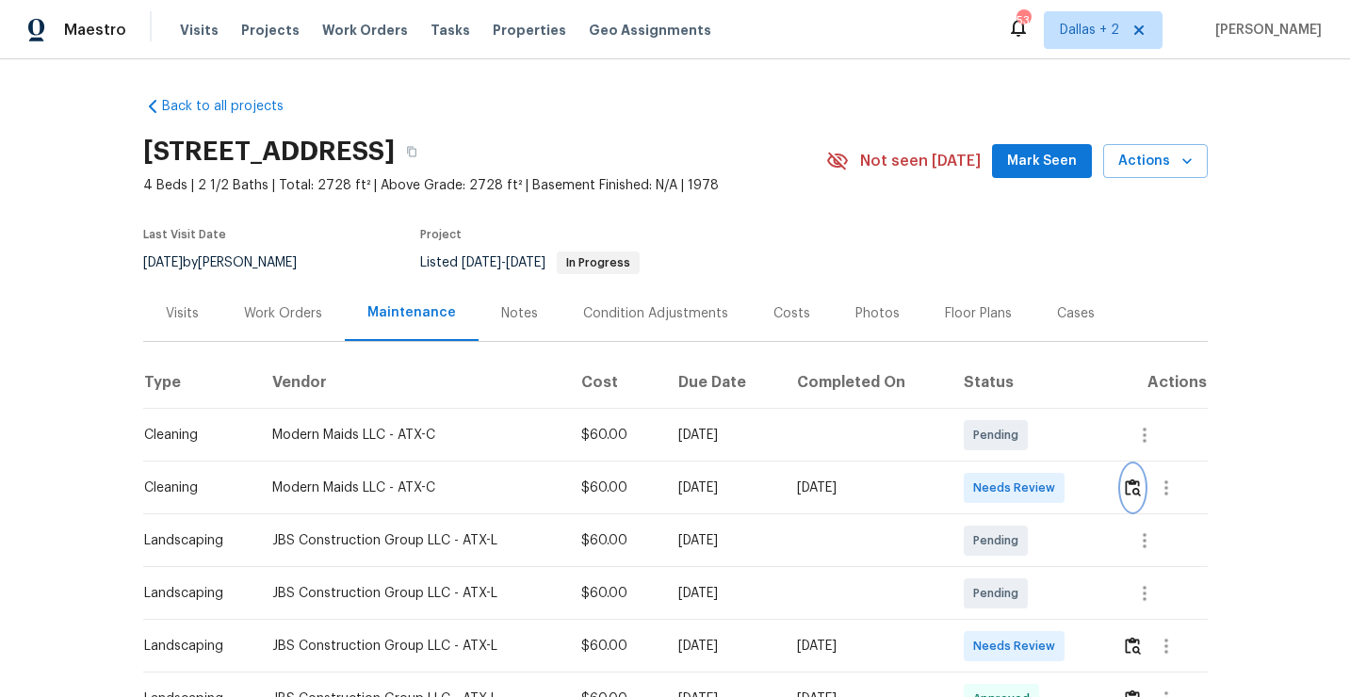
click at [1135, 500] on button "button" at bounding box center [1133, 487] width 22 height 45
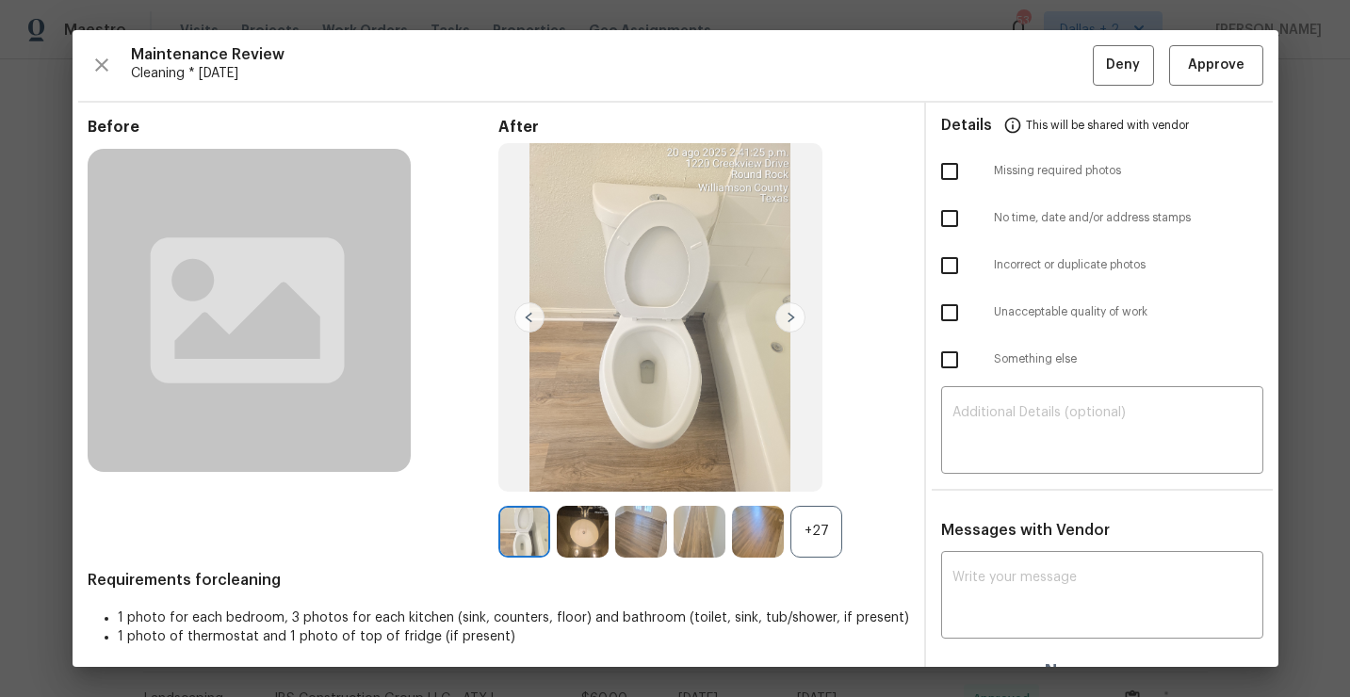
click at [807, 542] on div "+27" at bounding box center [817, 532] width 52 height 52
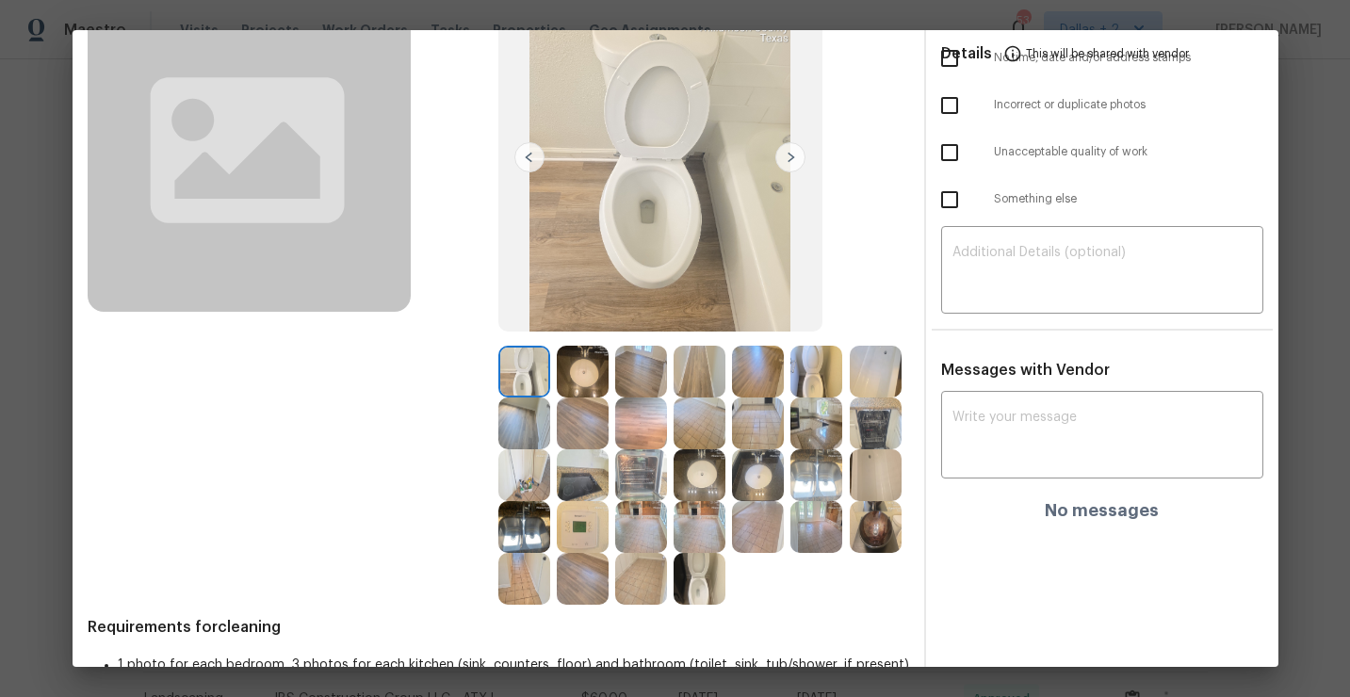
scroll to position [160, 0]
click at [839, 425] on img at bounding box center [817, 424] width 52 height 52
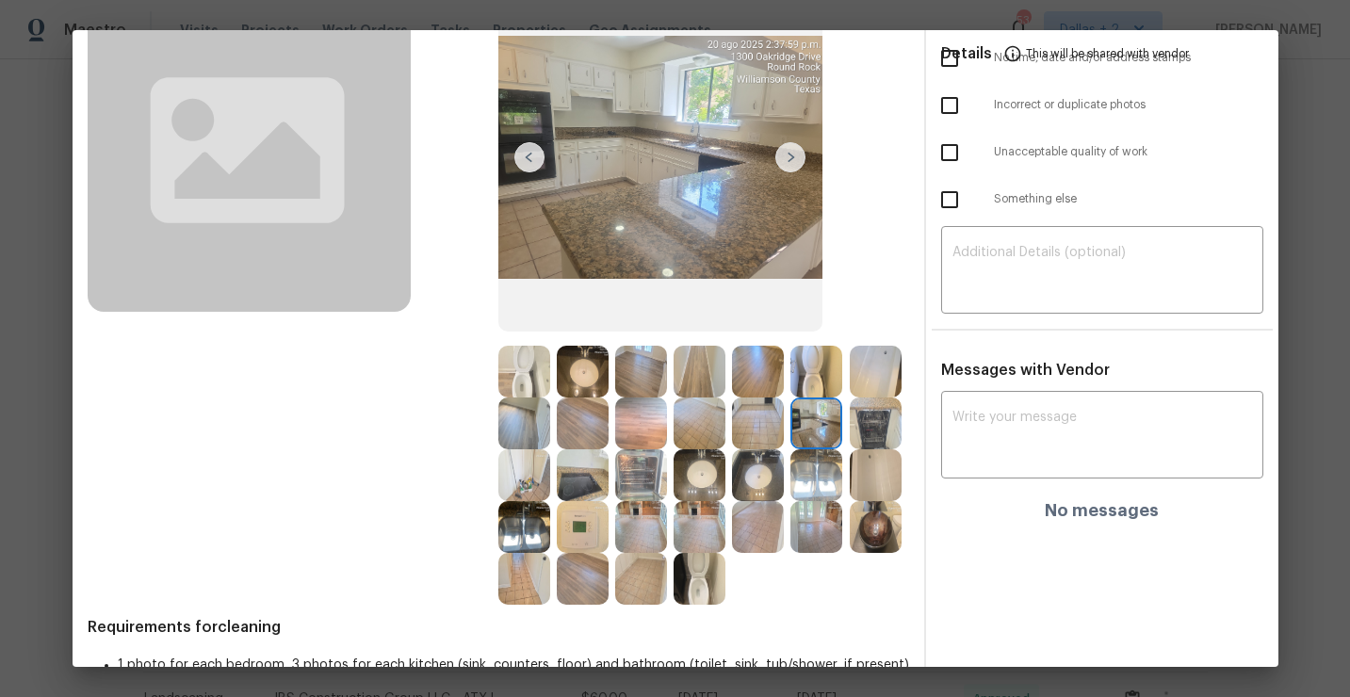
click at [865, 413] on img at bounding box center [876, 424] width 52 height 52
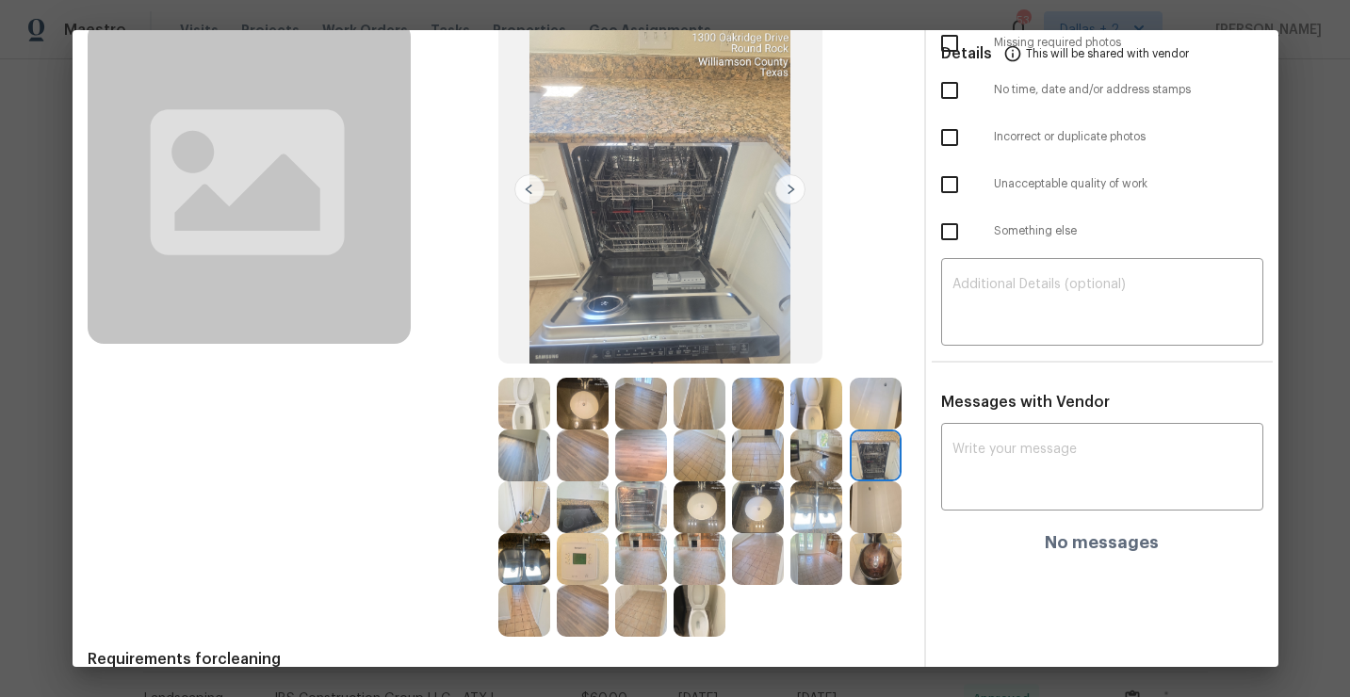
scroll to position [126, 0]
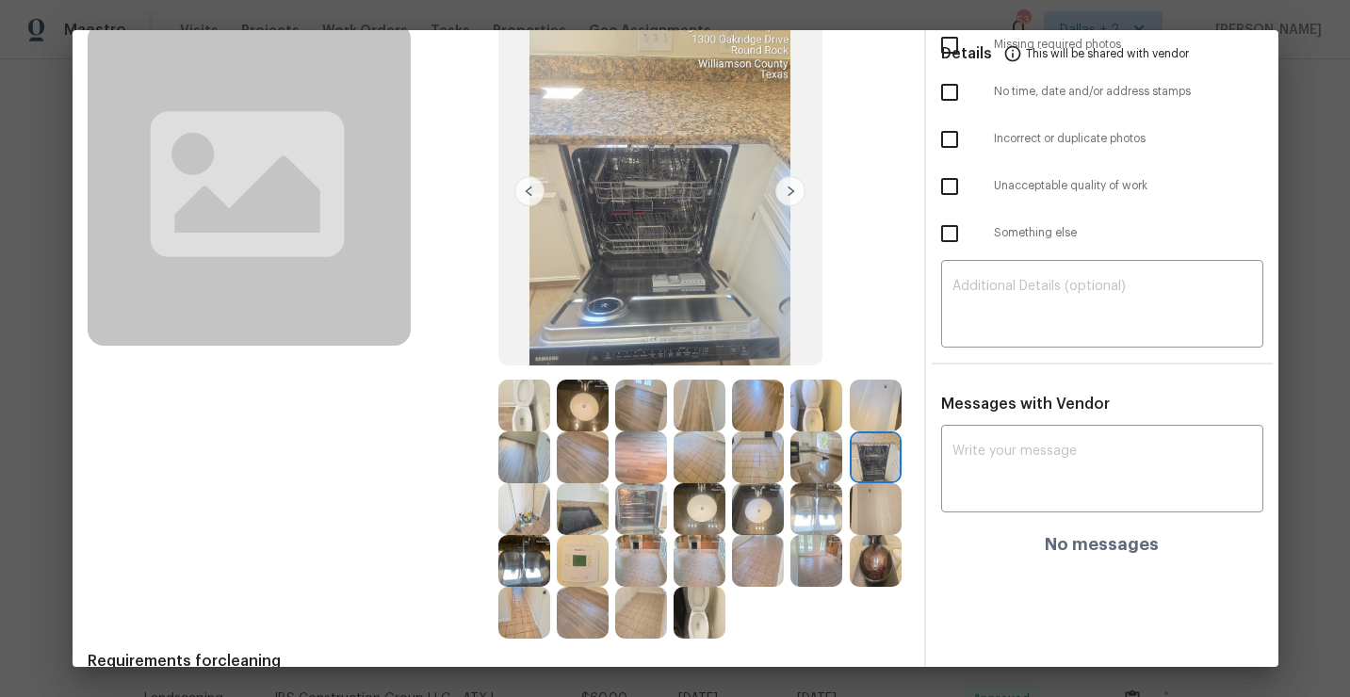
click at [877, 574] on img at bounding box center [876, 561] width 52 height 52
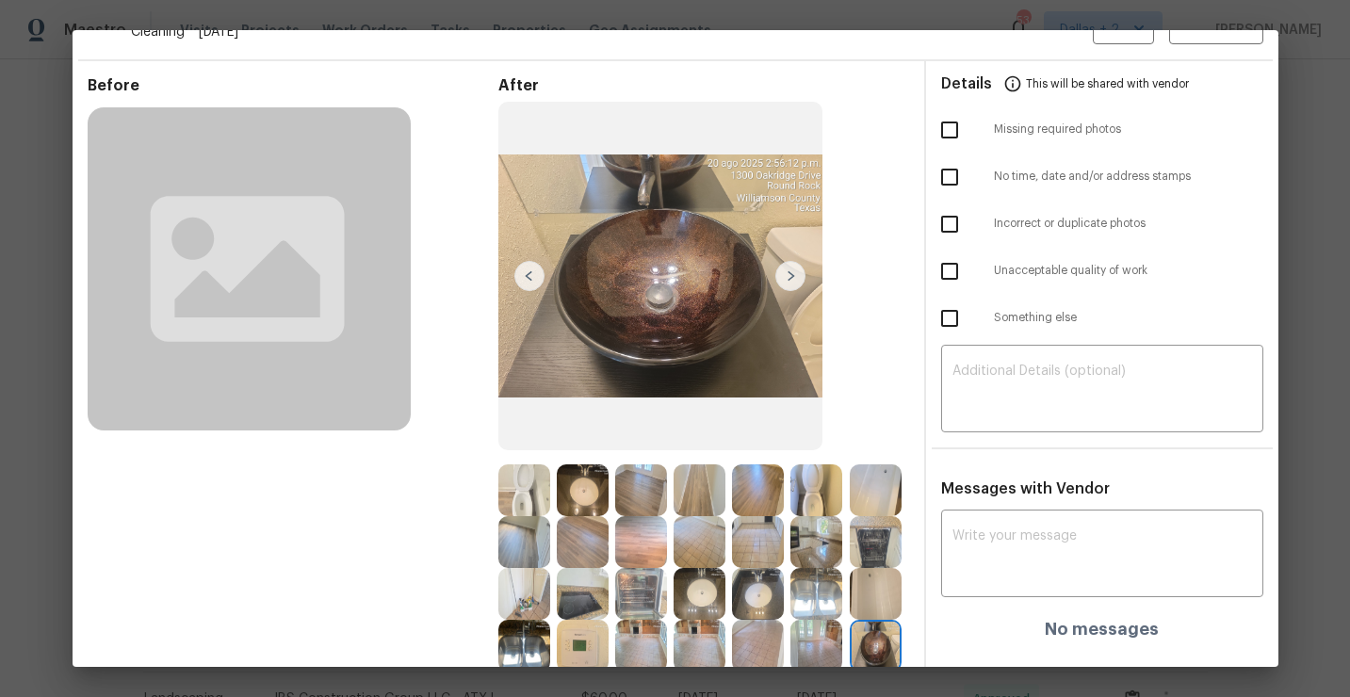
scroll to position [0, 0]
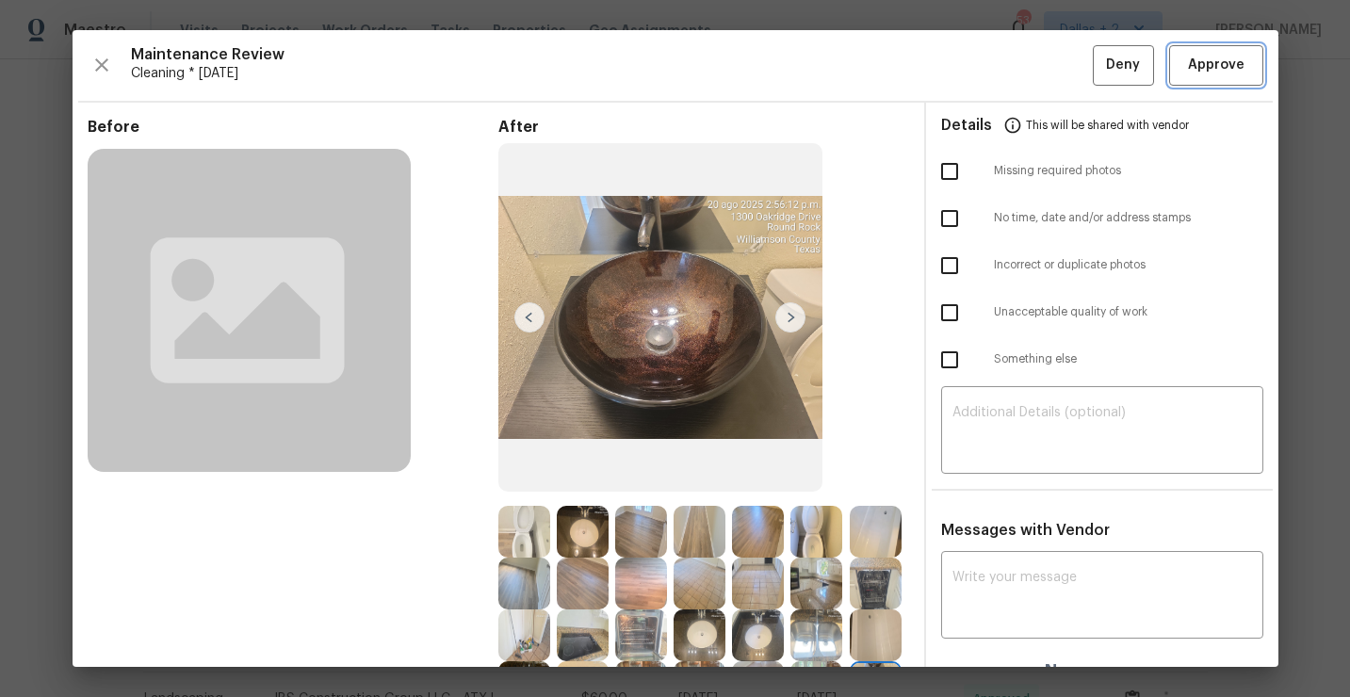
click at [1221, 71] on span "Approve" at bounding box center [1216, 66] width 57 height 24
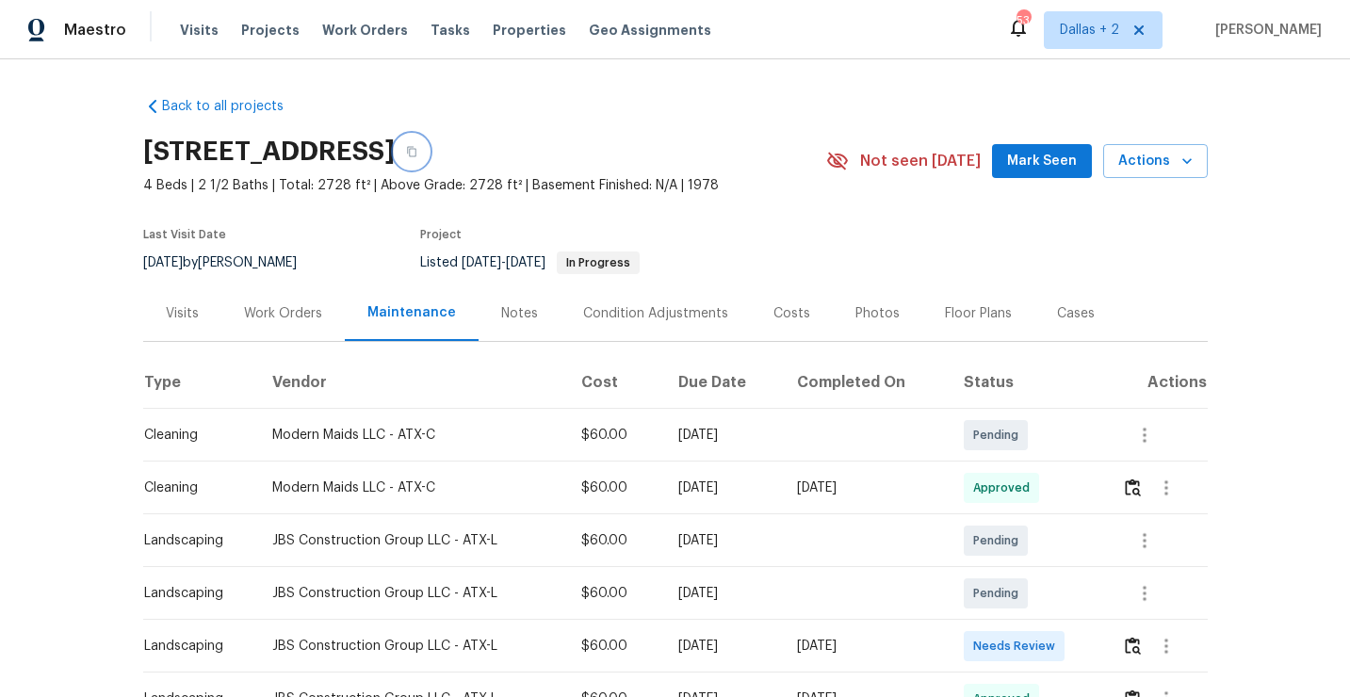
click at [416, 153] on icon "button" at bounding box center [411, 152] width 9 height 10
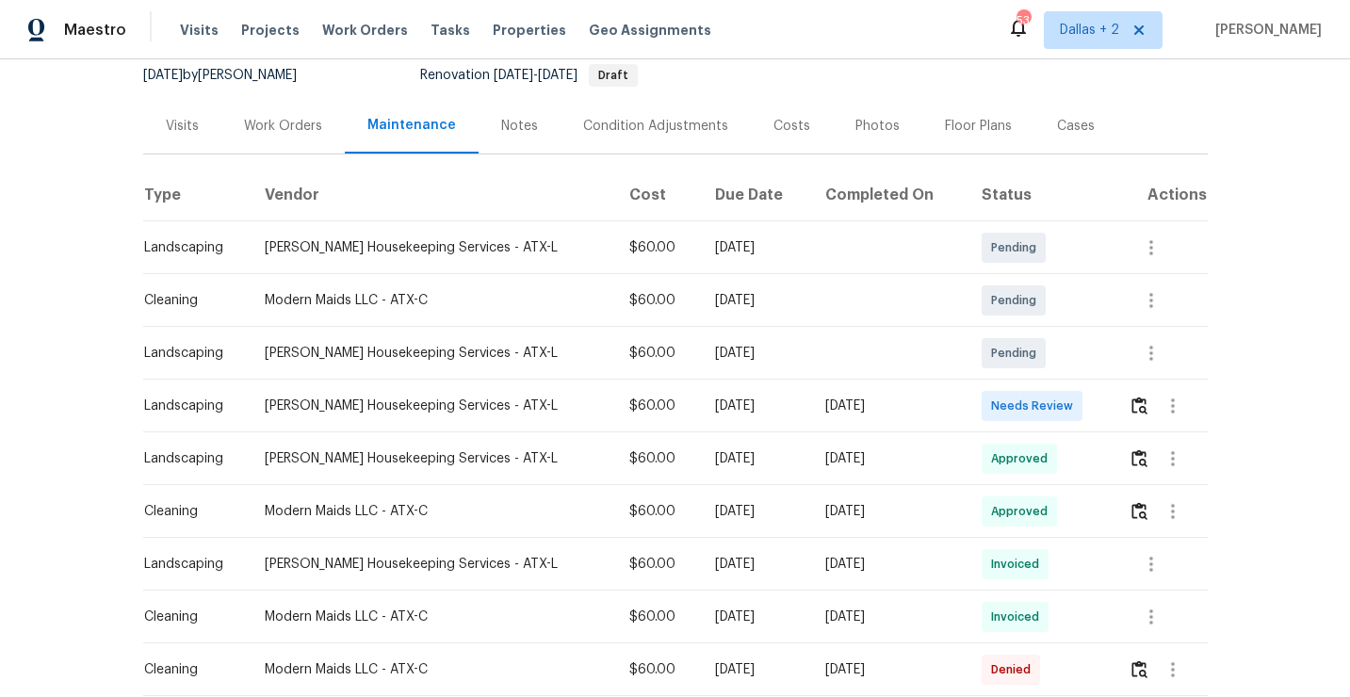
scroll to position [187, 0]
click at [1143, 407] on img "button" at bounding box center [1140, 406] width 16 height 18
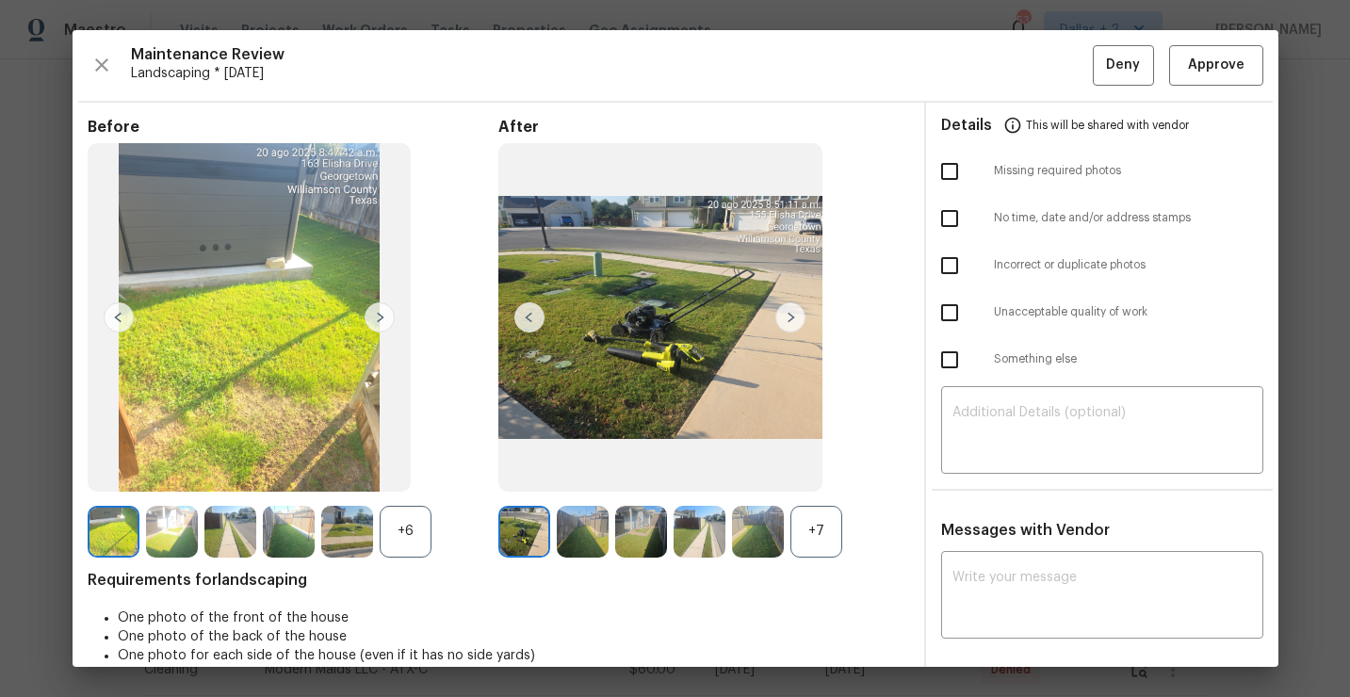
click at [811, 516] on div "+7" at bounding box center [817, 532] width 52 height 52
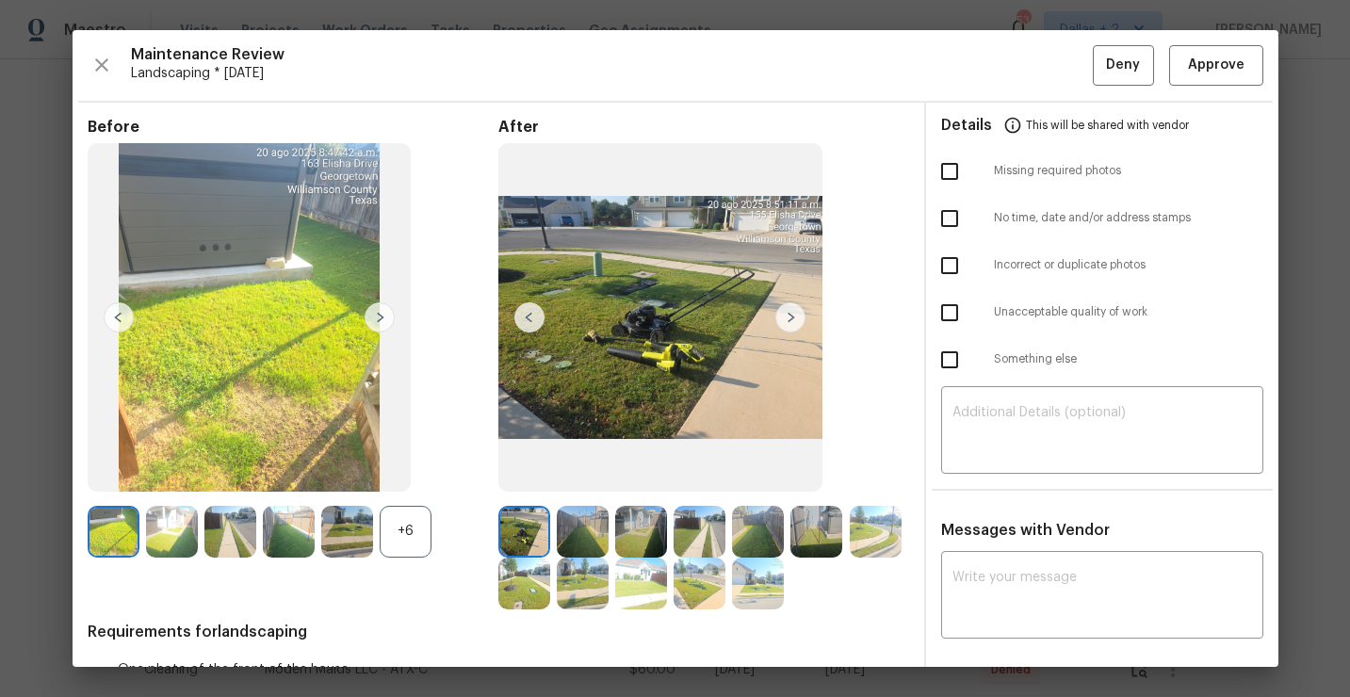
click at [397, 537] on div "+6" at bounding box center [406, 532] width 52 height 52
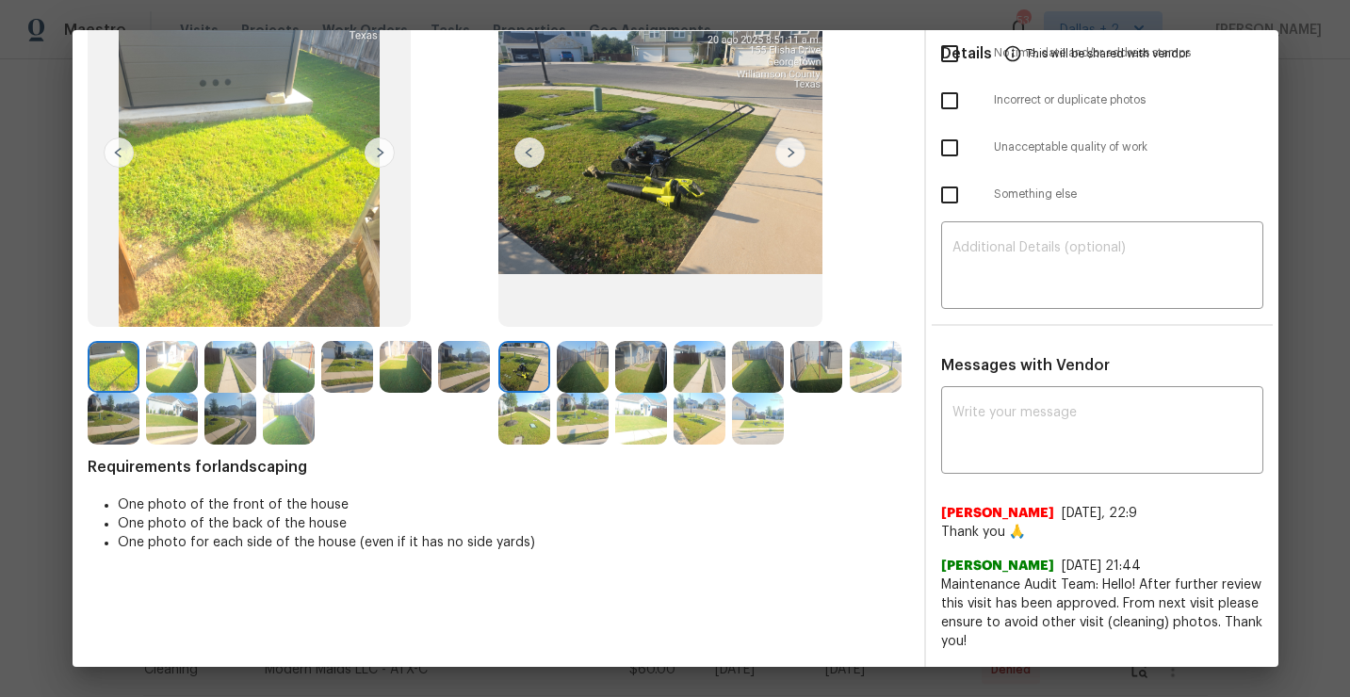
scroll to position [180, 0]
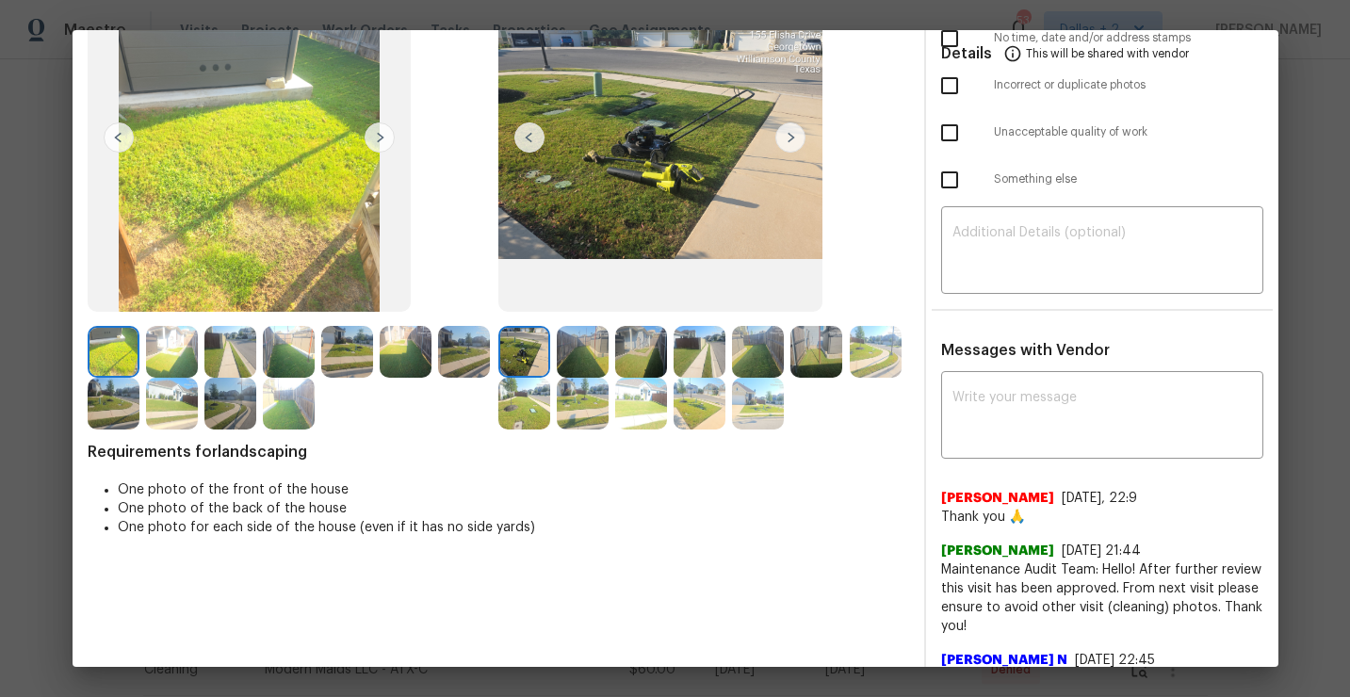
click at [242, 403] on img at bounding box center [230, 404] width 52 height 52
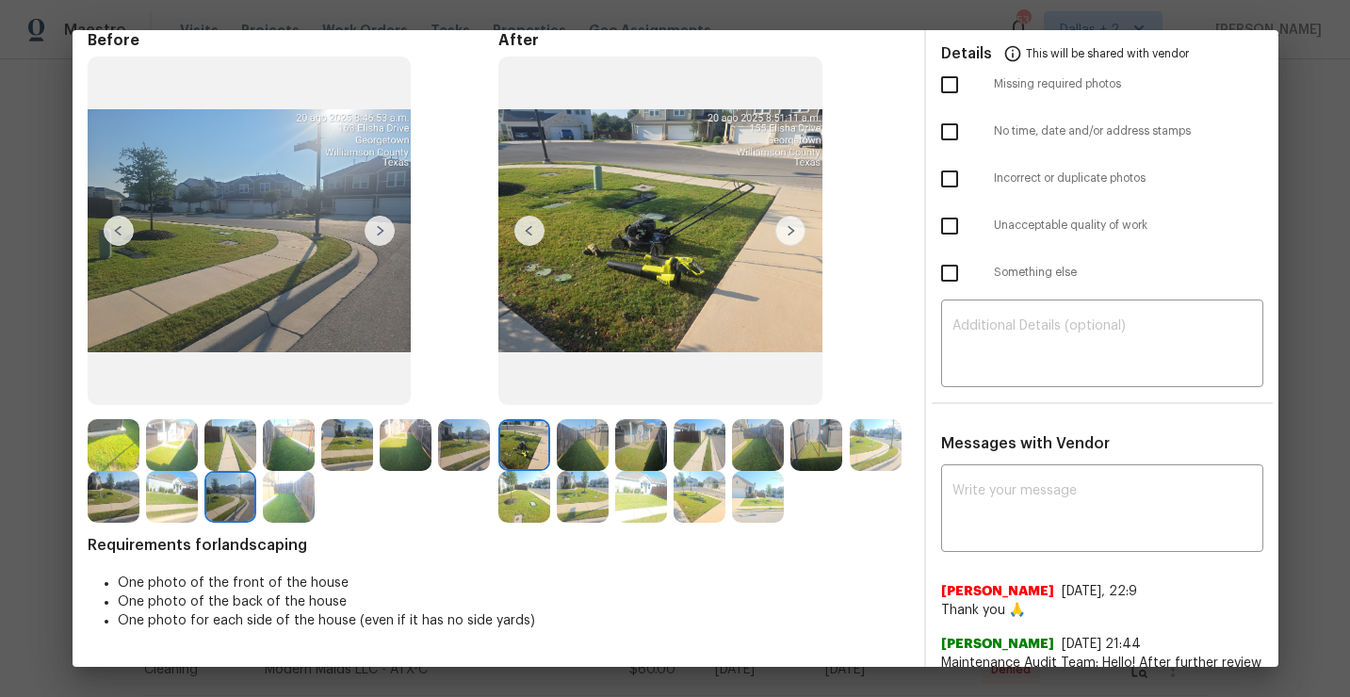
scroll to position [88, 0]
click at [526, 513] on img at bounding box center [524, 496] width 52 height 52
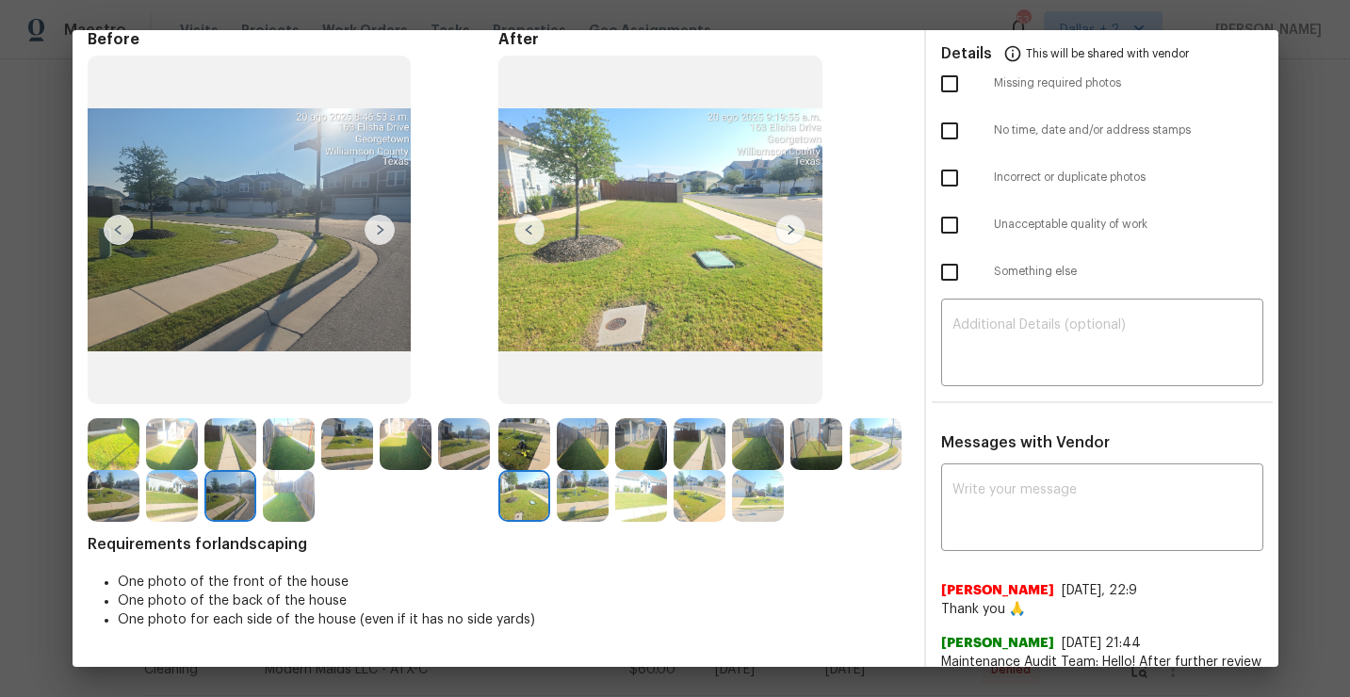
click at [590, 446] on img at bounding box center [583, 444] width 52 height 52
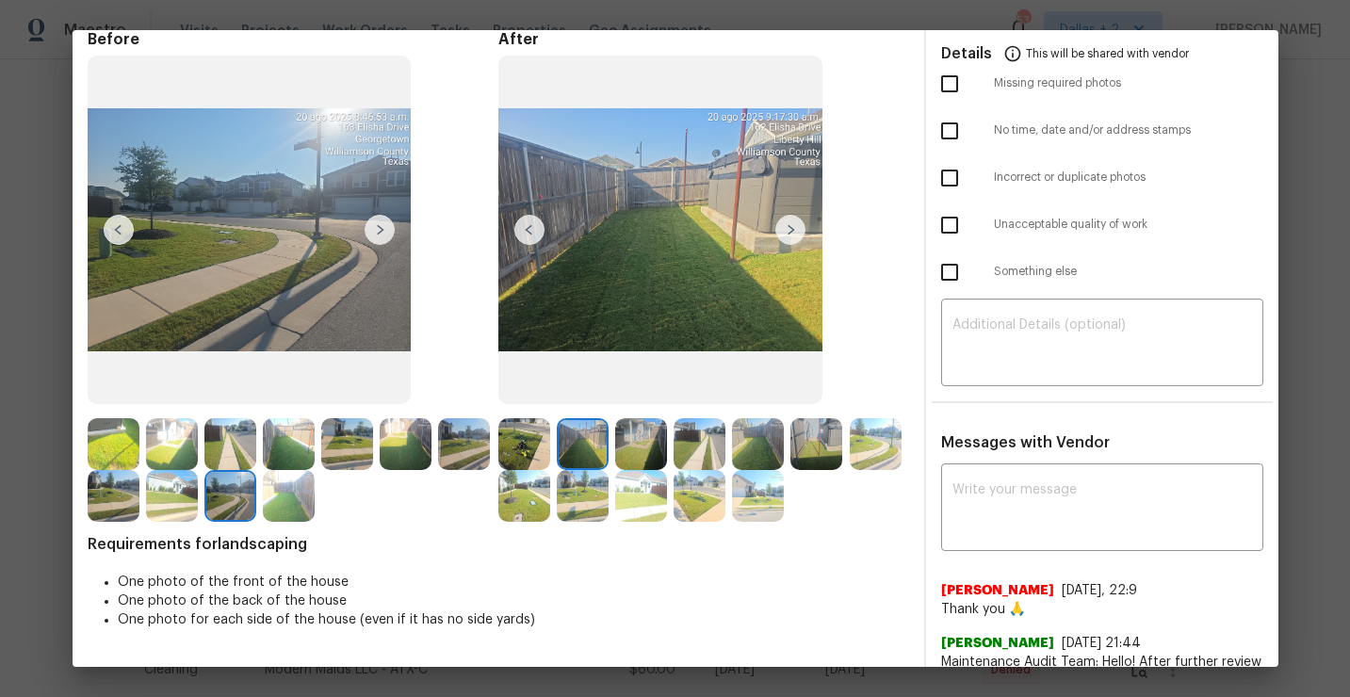
click at [642, 454] on img at bounding box center [641, 444] width 52 height 52
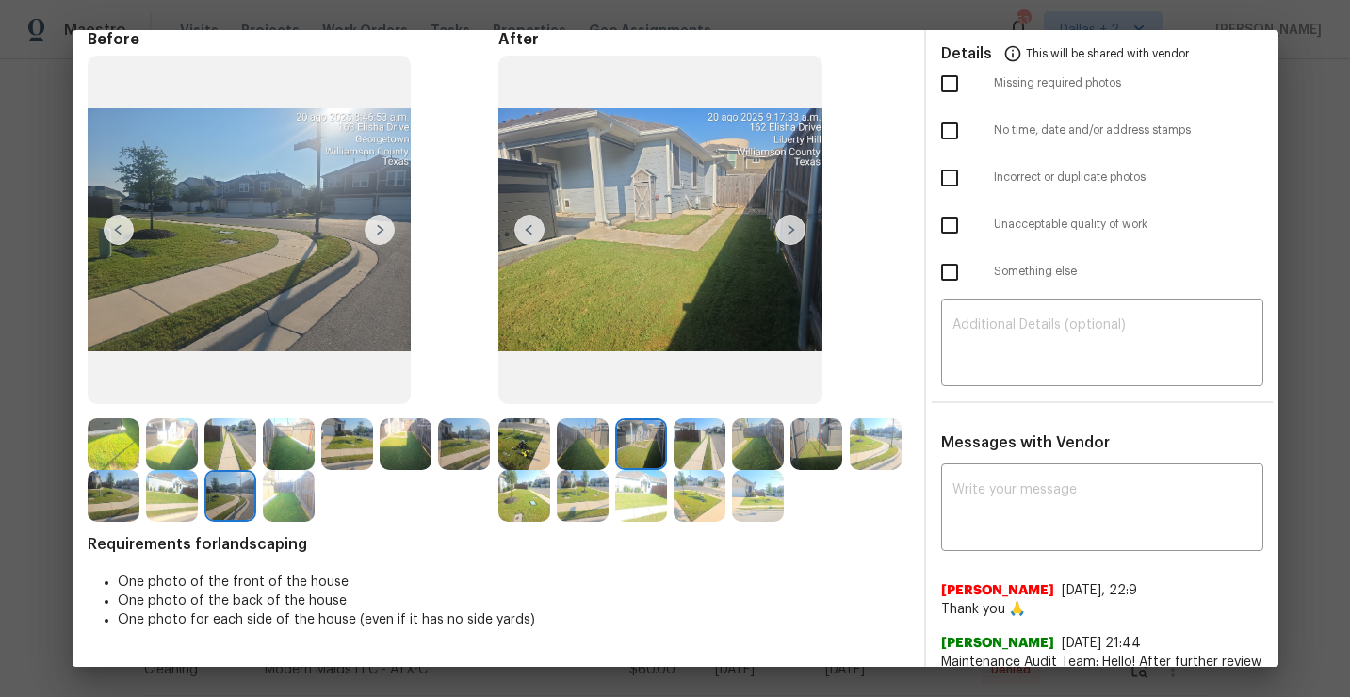
click at [579, 447] on img at bounding box center [583, 444] width 52 height 52
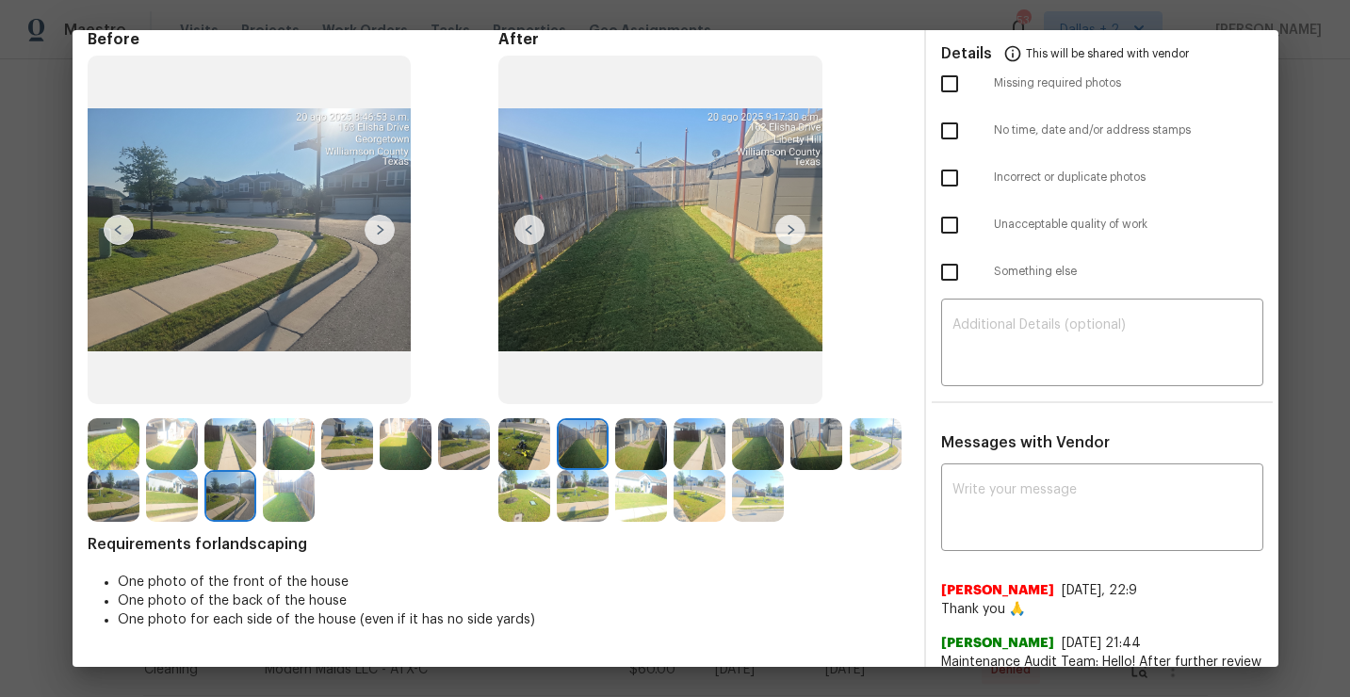
click at [628, 444] on img at bounding box center [641, 444] width 52 height 52
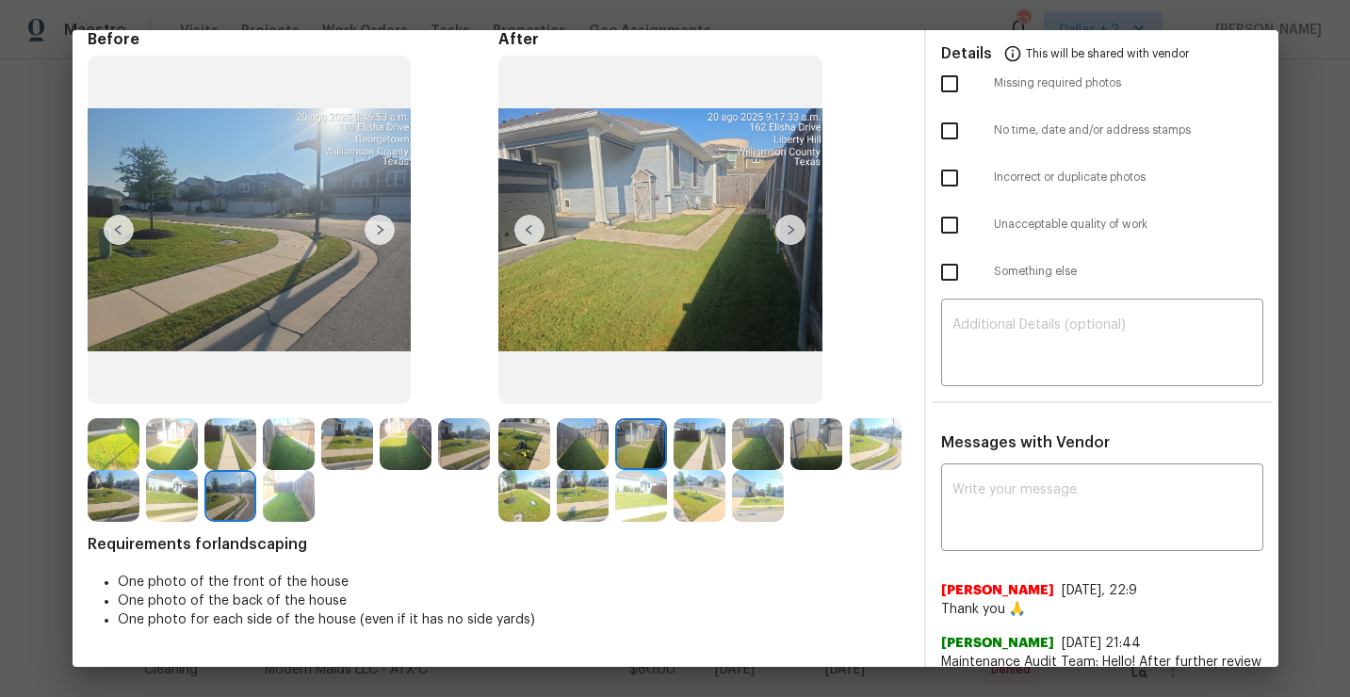
click at [685, 446] on img at bounding box center [700, 444] width 52 height 52
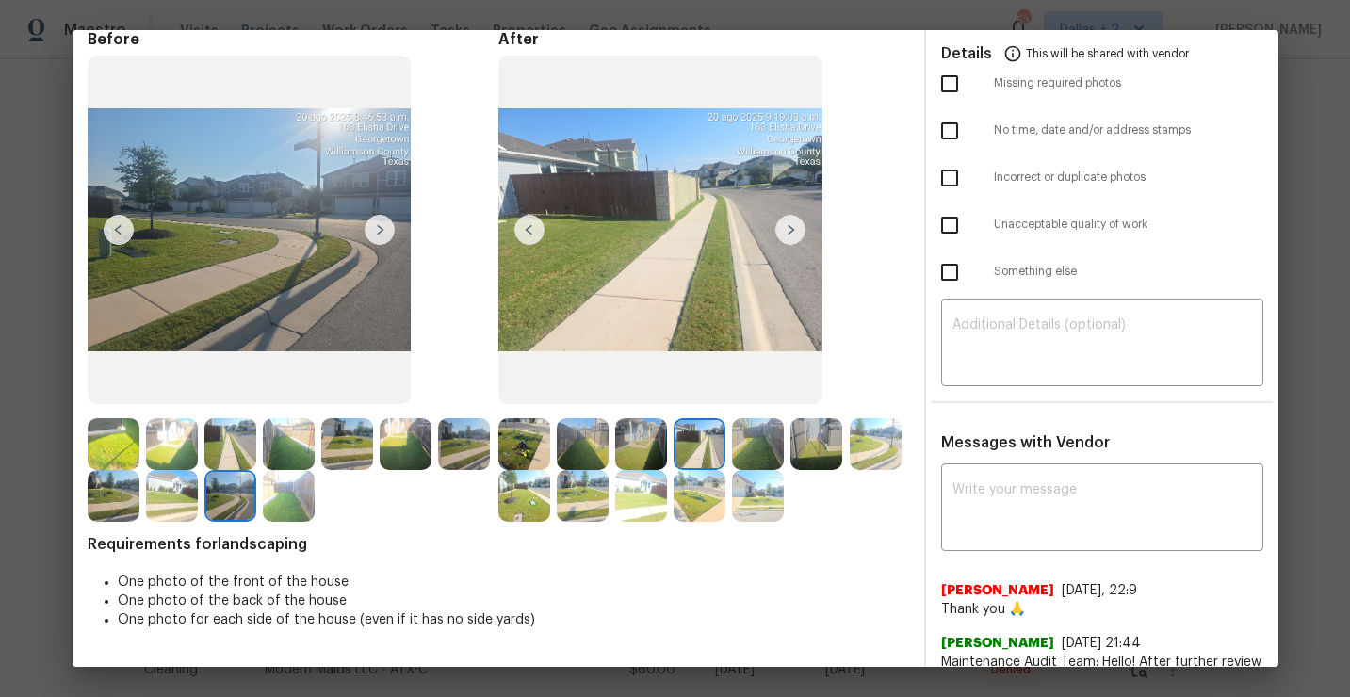
click at [757, 436] on img at bounding box center [758, 444] width 52 height 52
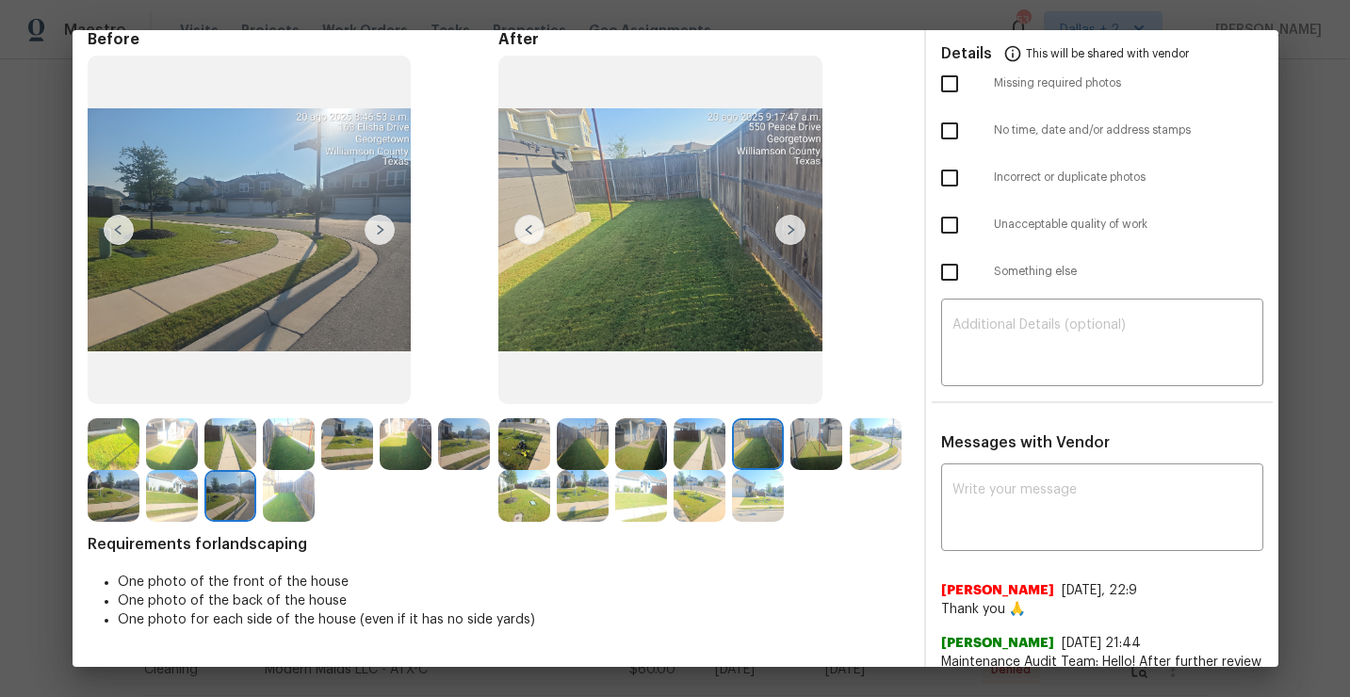
click at [838, 418] on div at bounding box center [820, 444] width 58 height 52
click at [827, 429] on img at bounding box center [817, 444] width 52 height 52
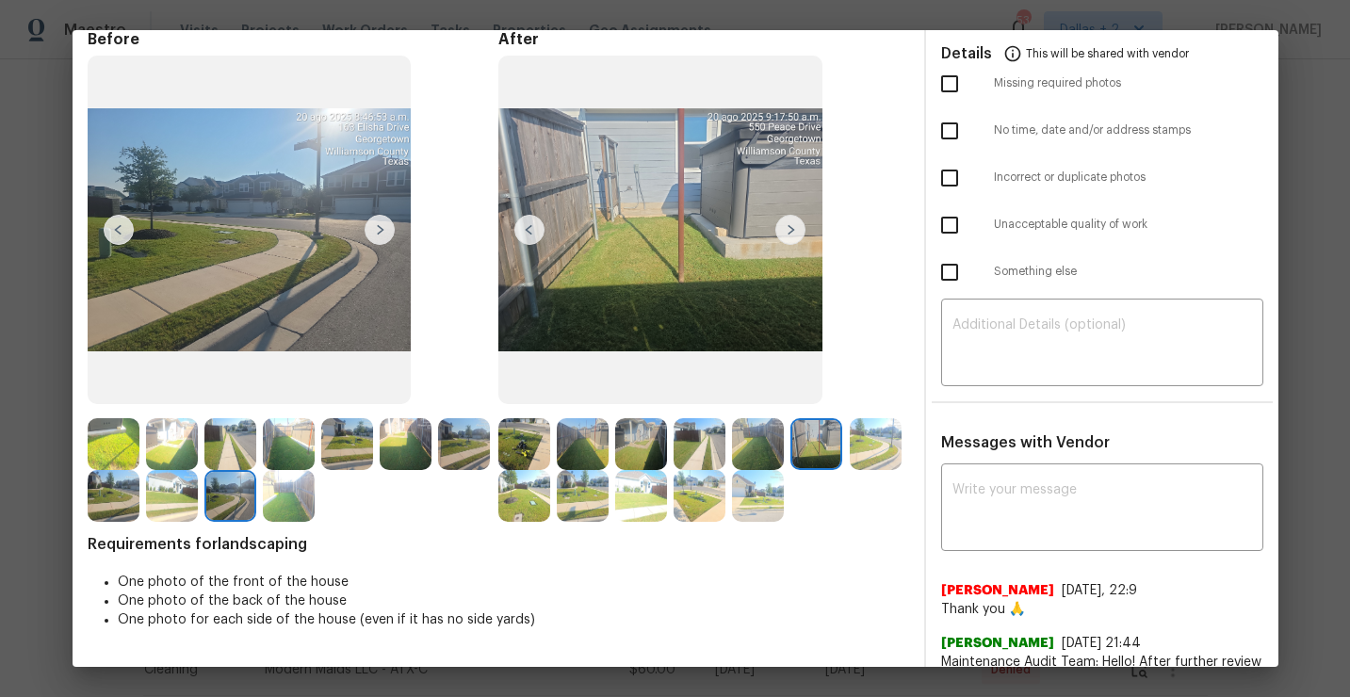
click at [871, 437] on img at bounding box center [876, 444] width 52 height 52
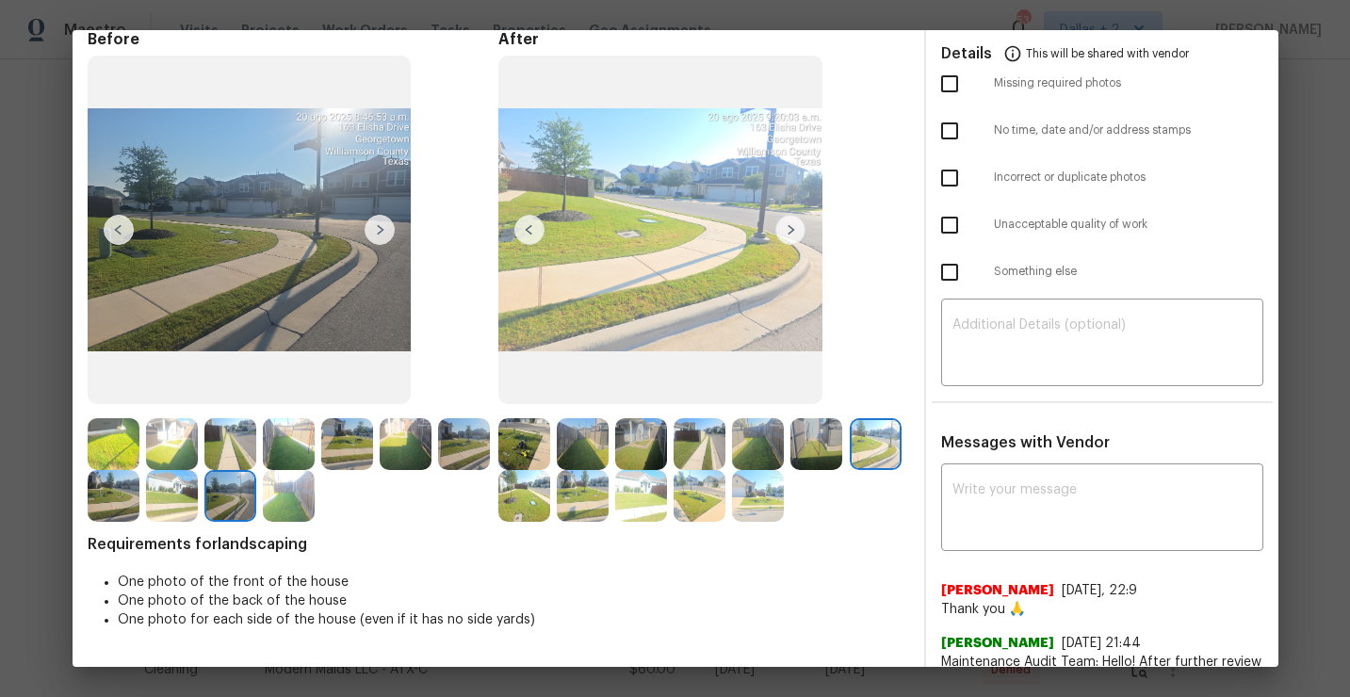
click at [528, 501] on img at bounding box center [524, 496] width 52 height 52
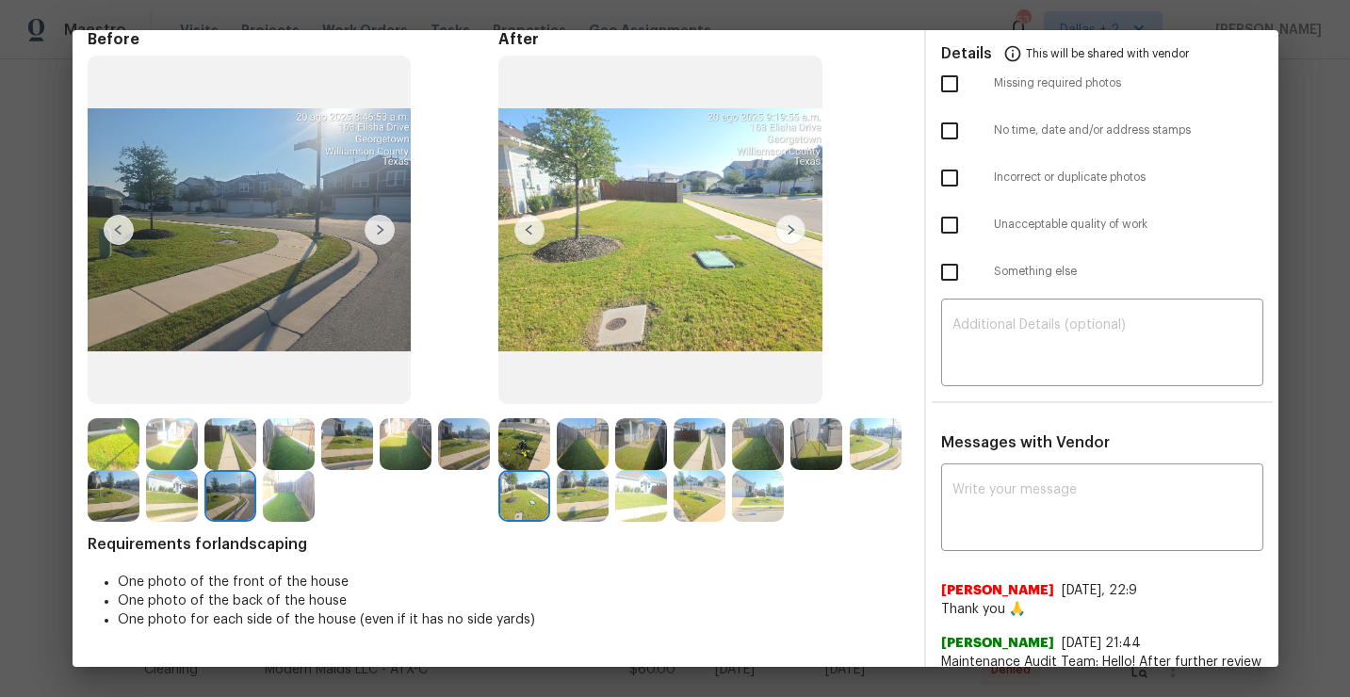
click at [587, 502] on img at bounding box center [583, 496] width 52 height 52
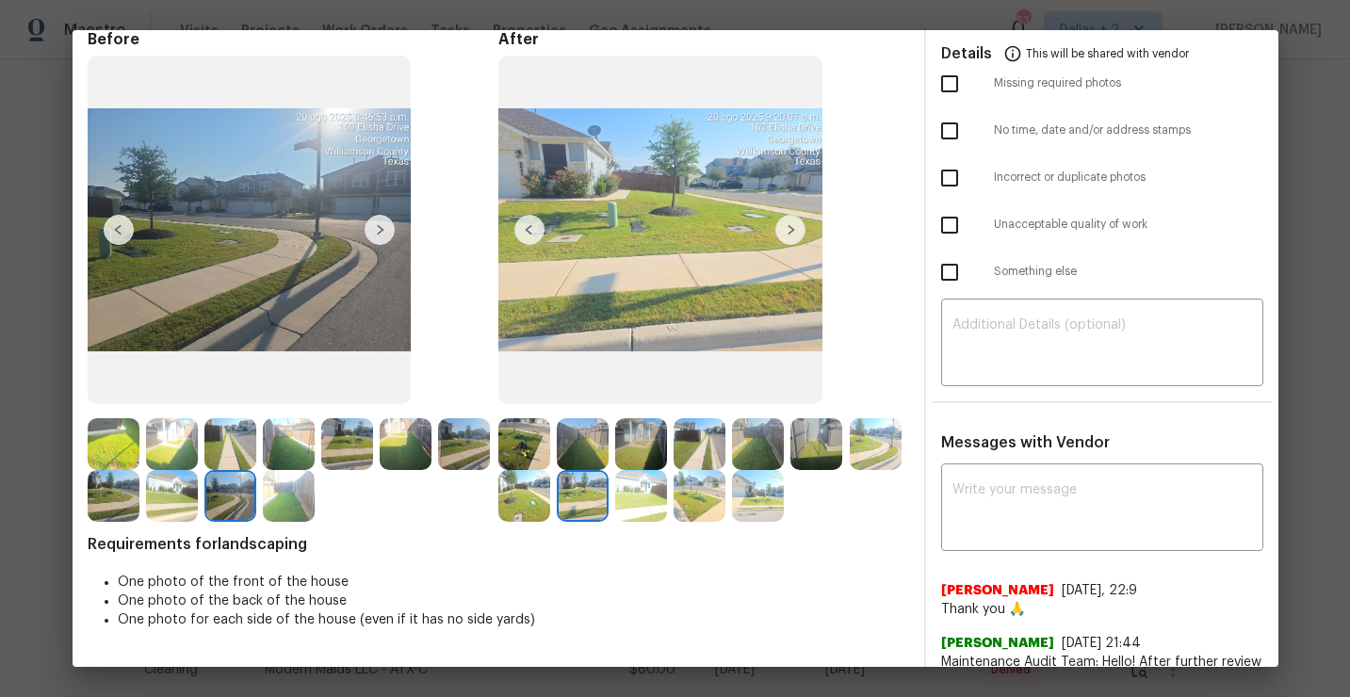
click at [650, 516] on img at bounding box center [641, 496] width 52 height 52
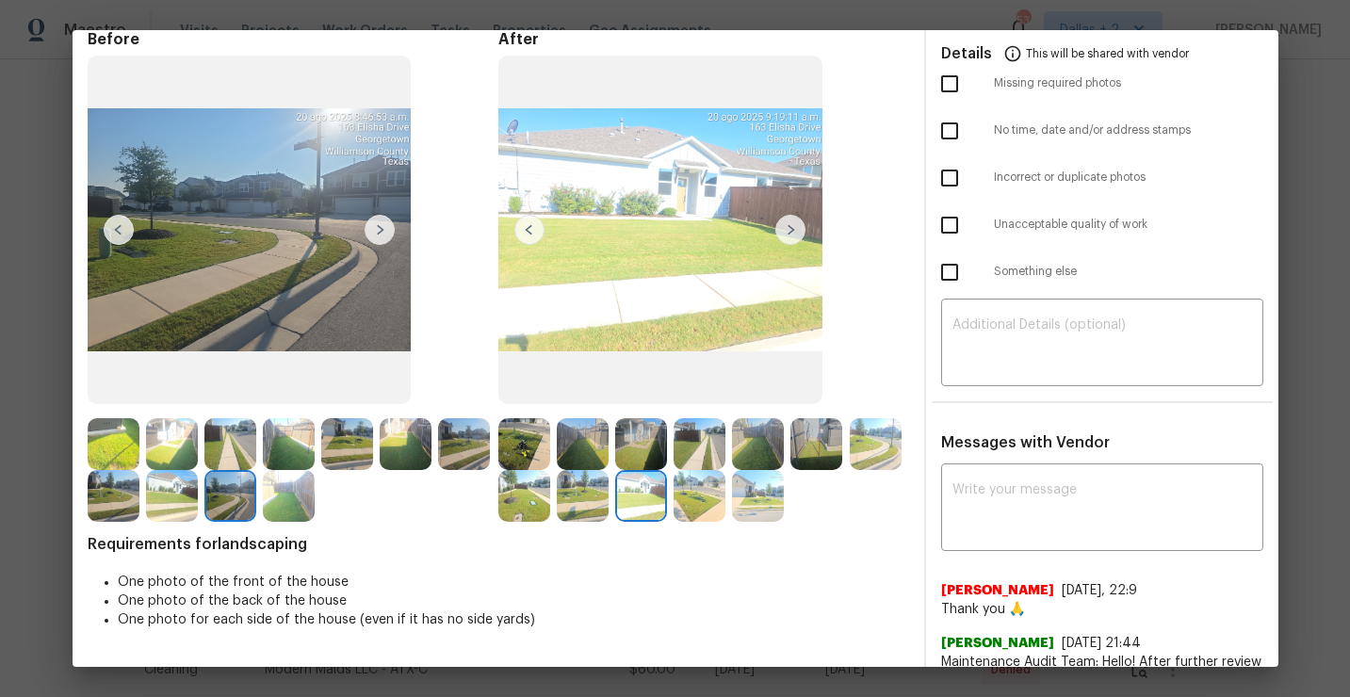
click at [708, 486] on img at bounding box center [700, 496] width 52 height 52
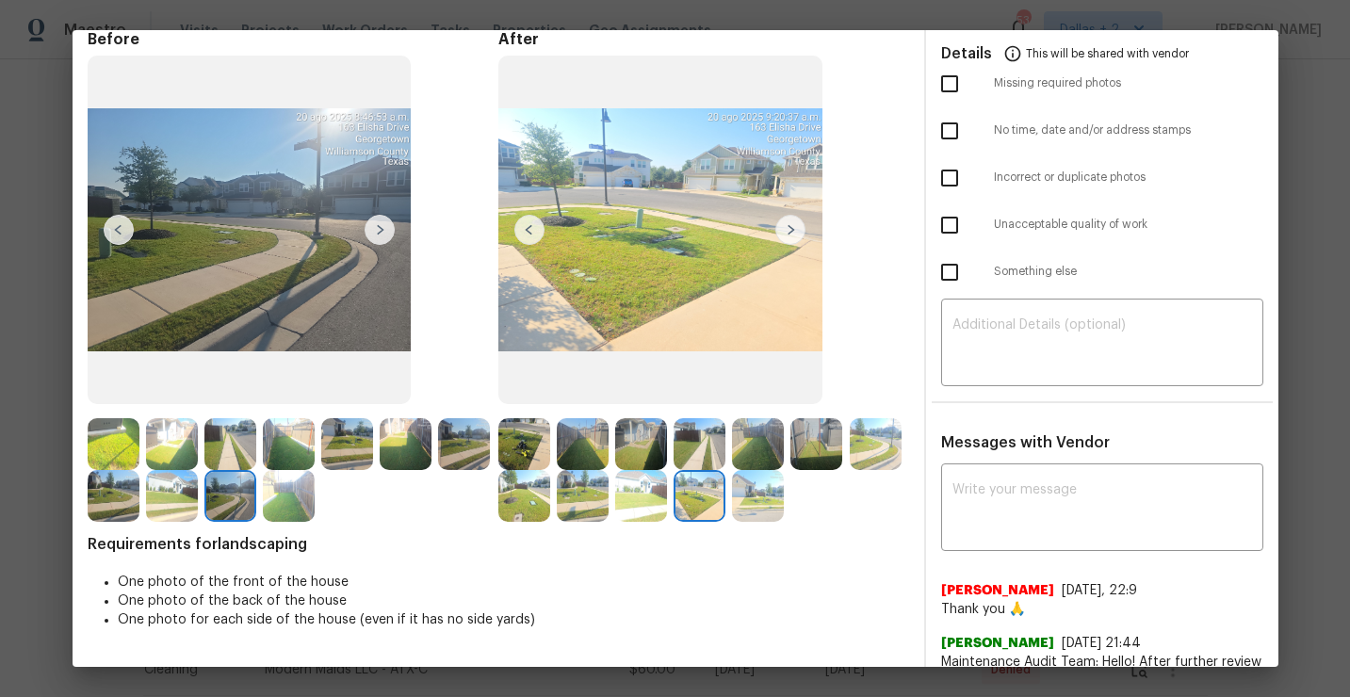
click at [757, 497] on img at bounding box center [758, 496] width 52 height 52
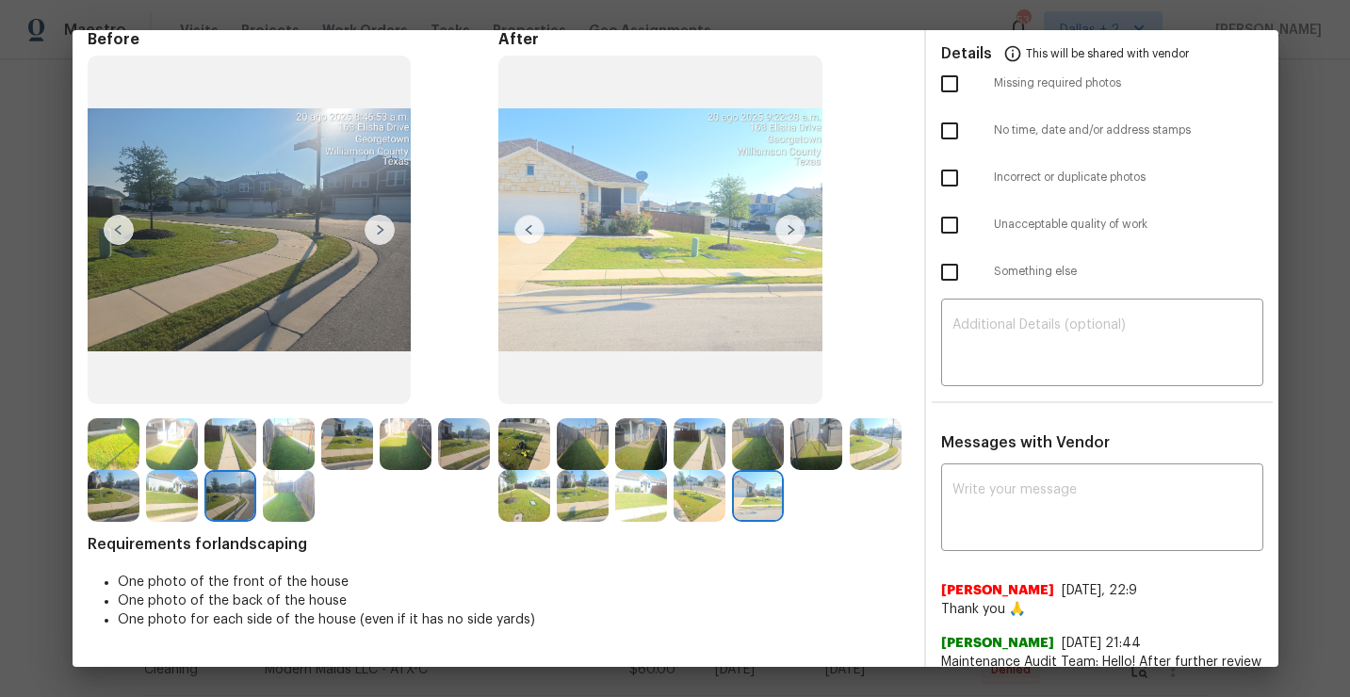
scroll to position [0, 0]
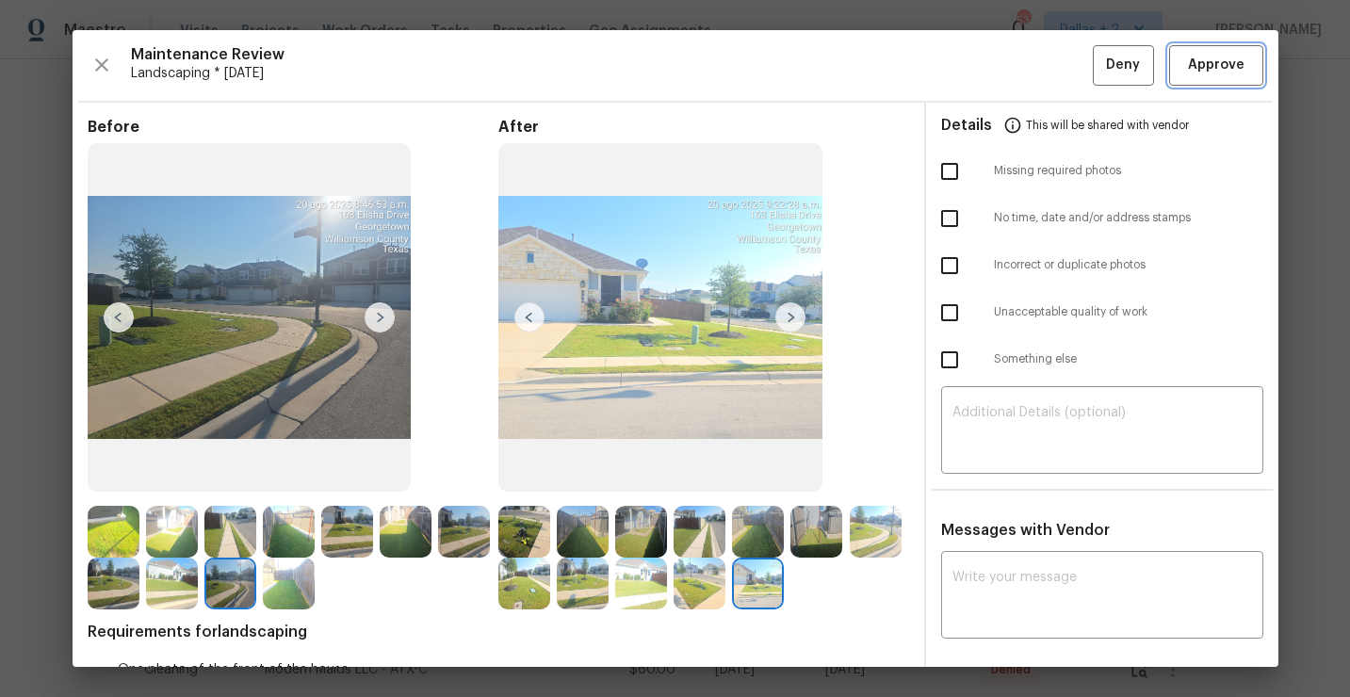
click at [1205, 61] on span "Approve" at bounding box center [1216, 66] width 57 height 24
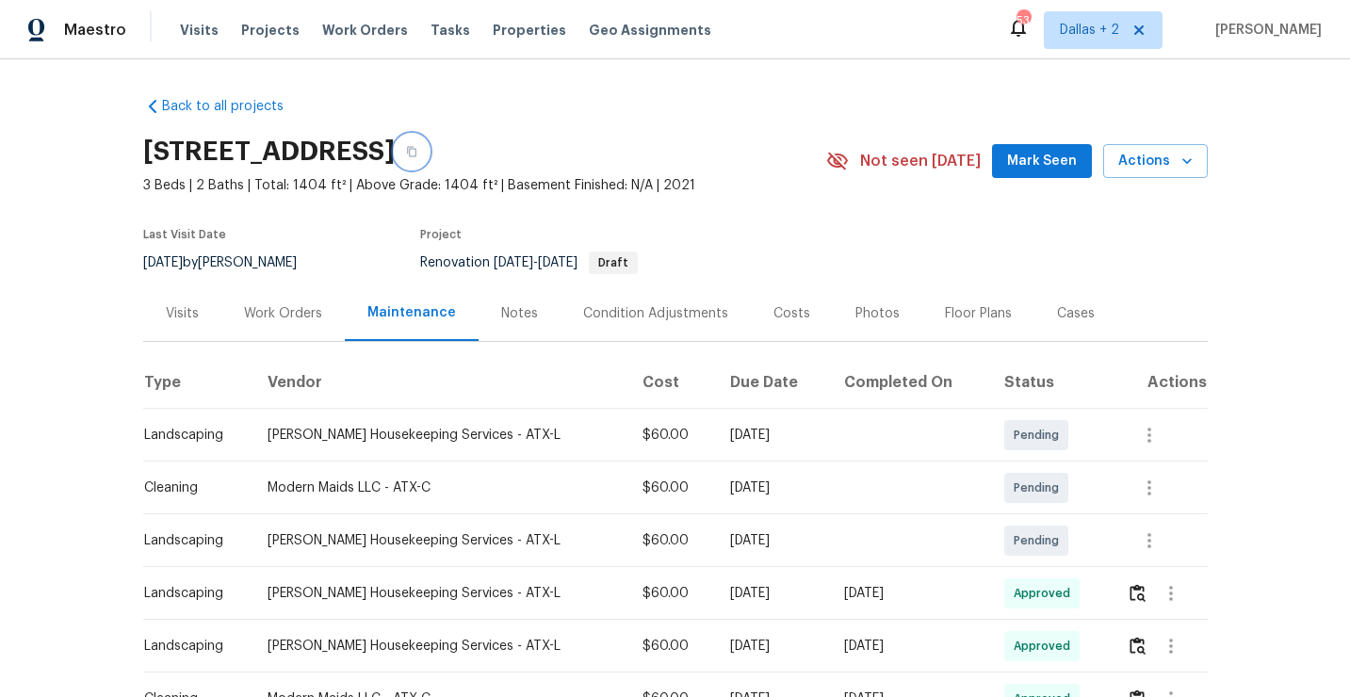
click at [429, 152] on button "button" at bounding box center [412, 152] width 34 height 34
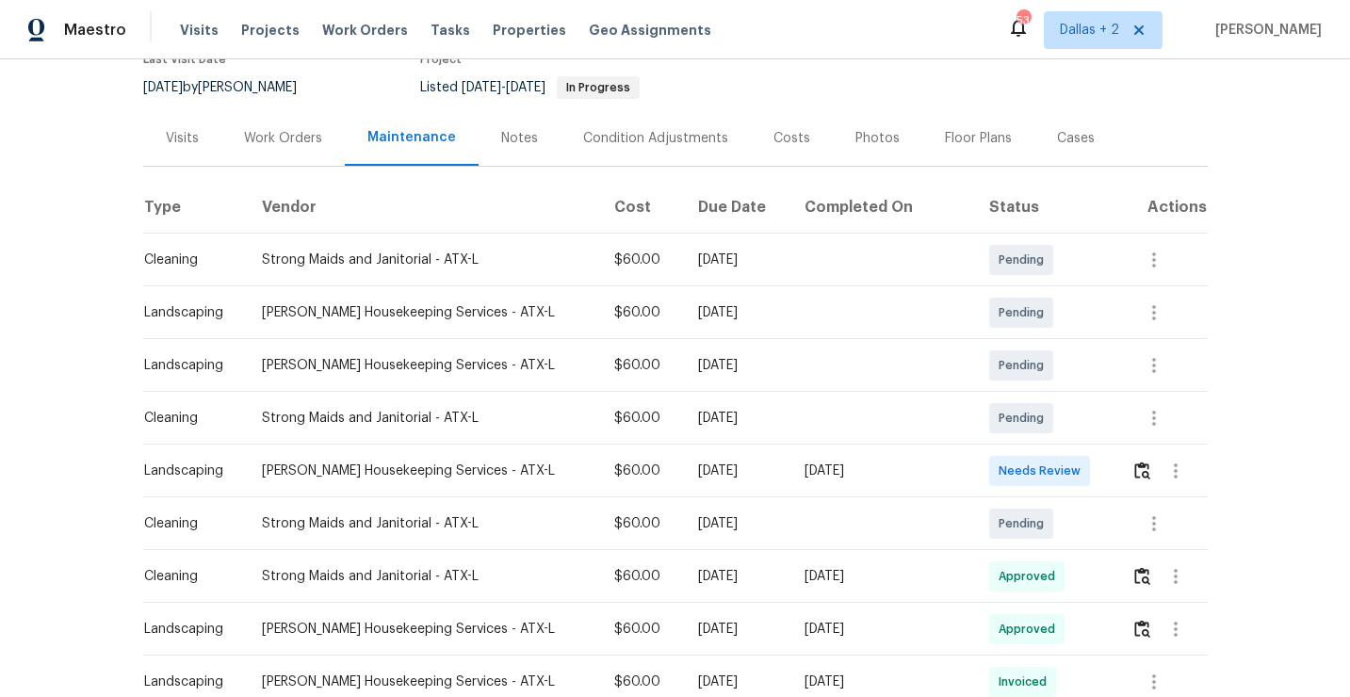
scroll to position [276, 0]
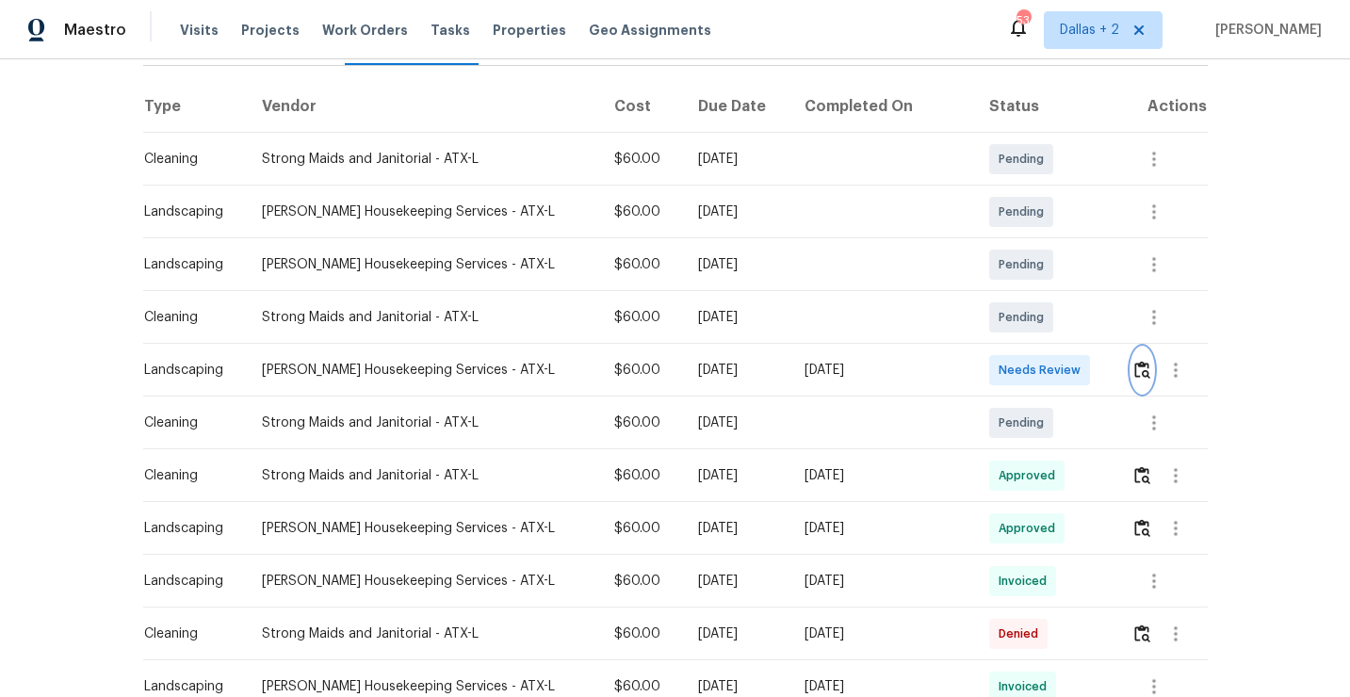
click at [1139, 367] on img "button" at bounding box center [1142, 370] width 16 height 18
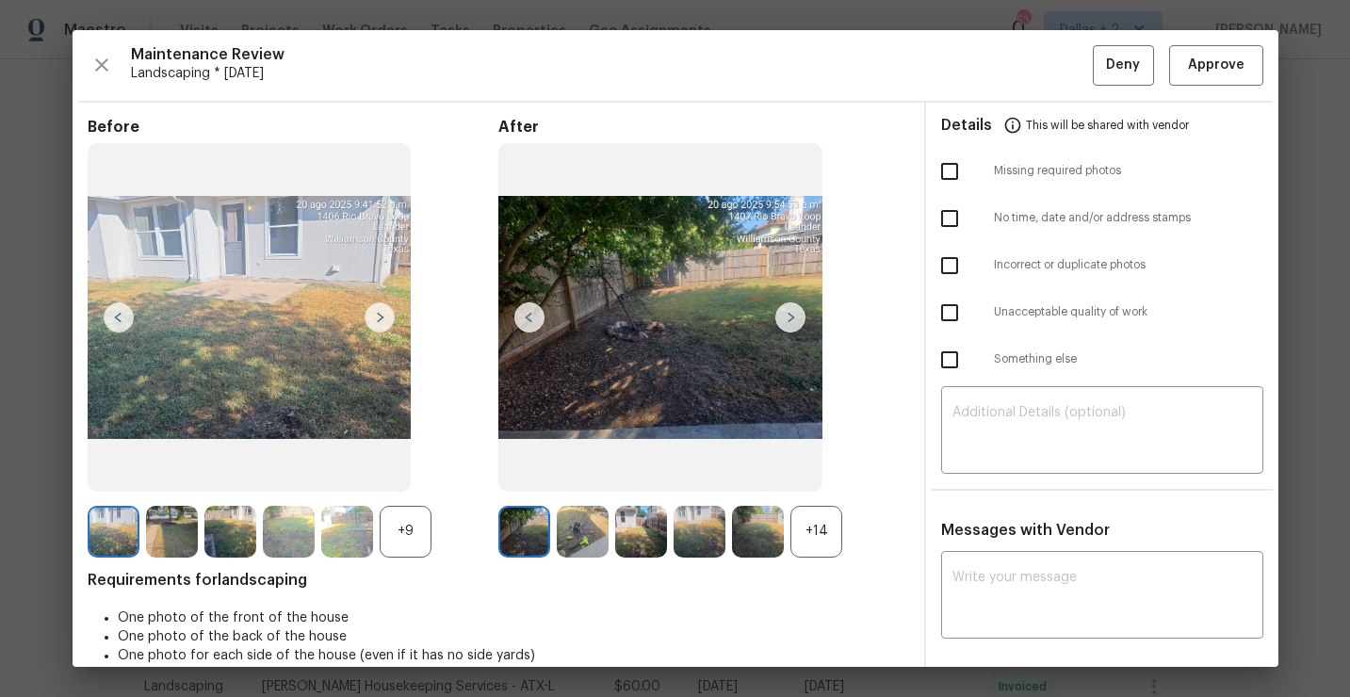
click at [807, 521] on div "+14" at bounding box center [817, 532] width 52 height 52
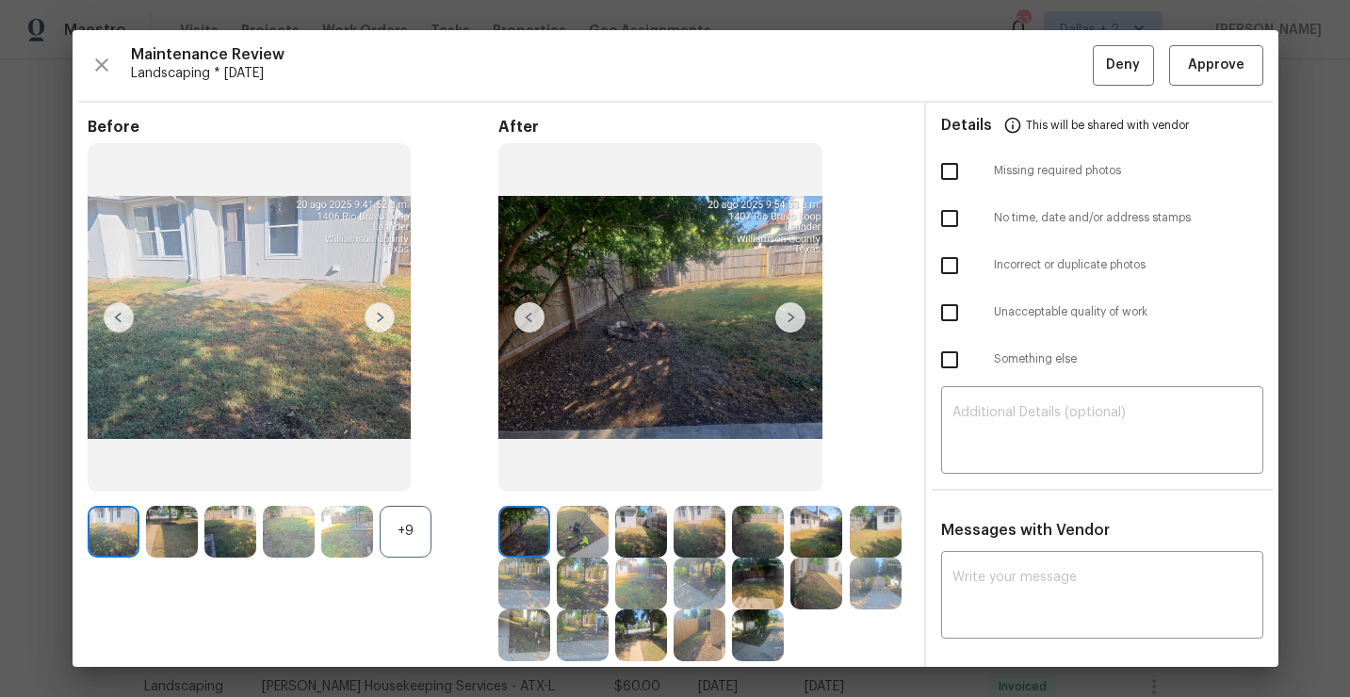
click at [399, 545] on div "+9" at bounding box center [406, 532] width 52 height 52
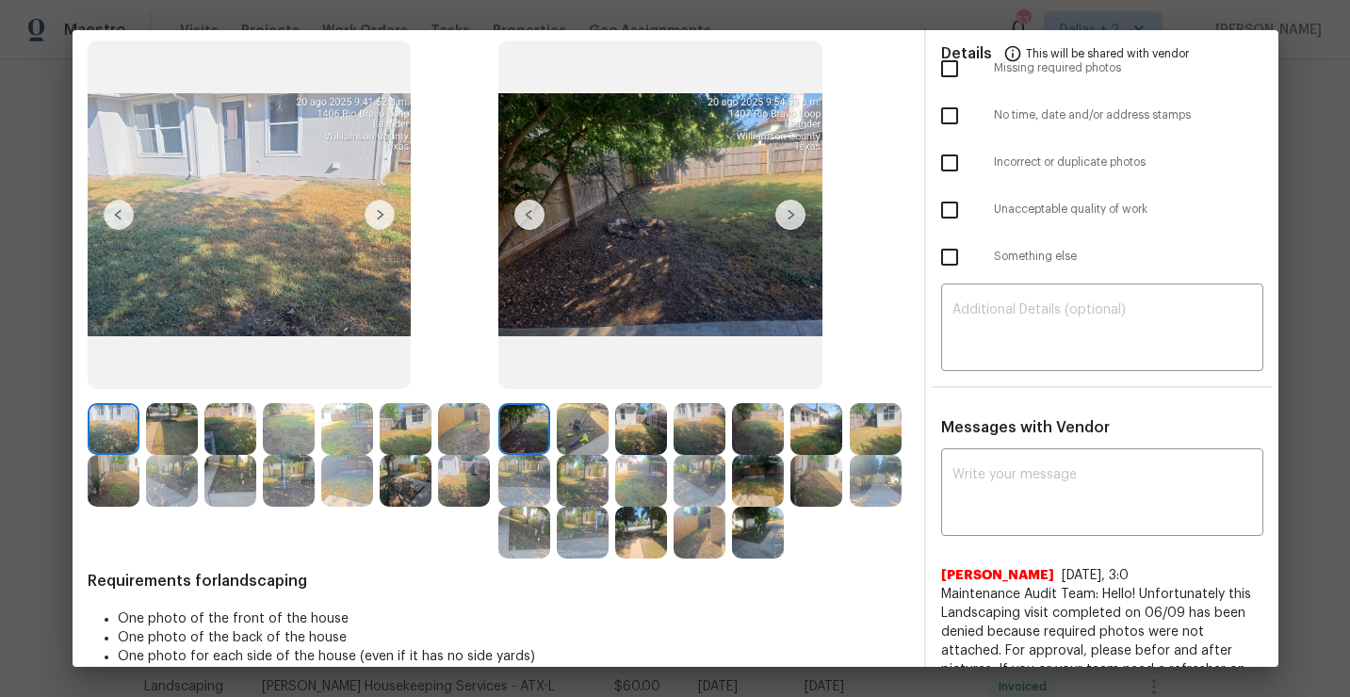
scroll to position [29, 0]
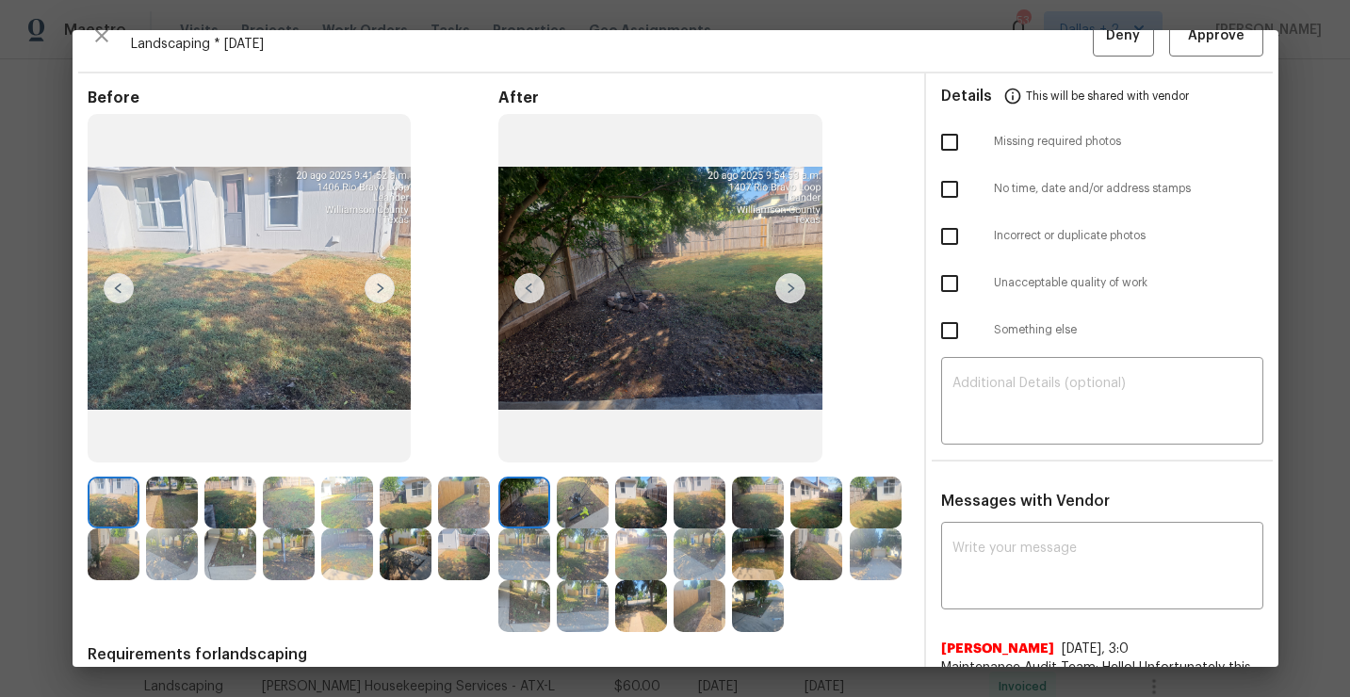
click at [371, 290] on img at bounding box center [380, 288] width 30 height 30
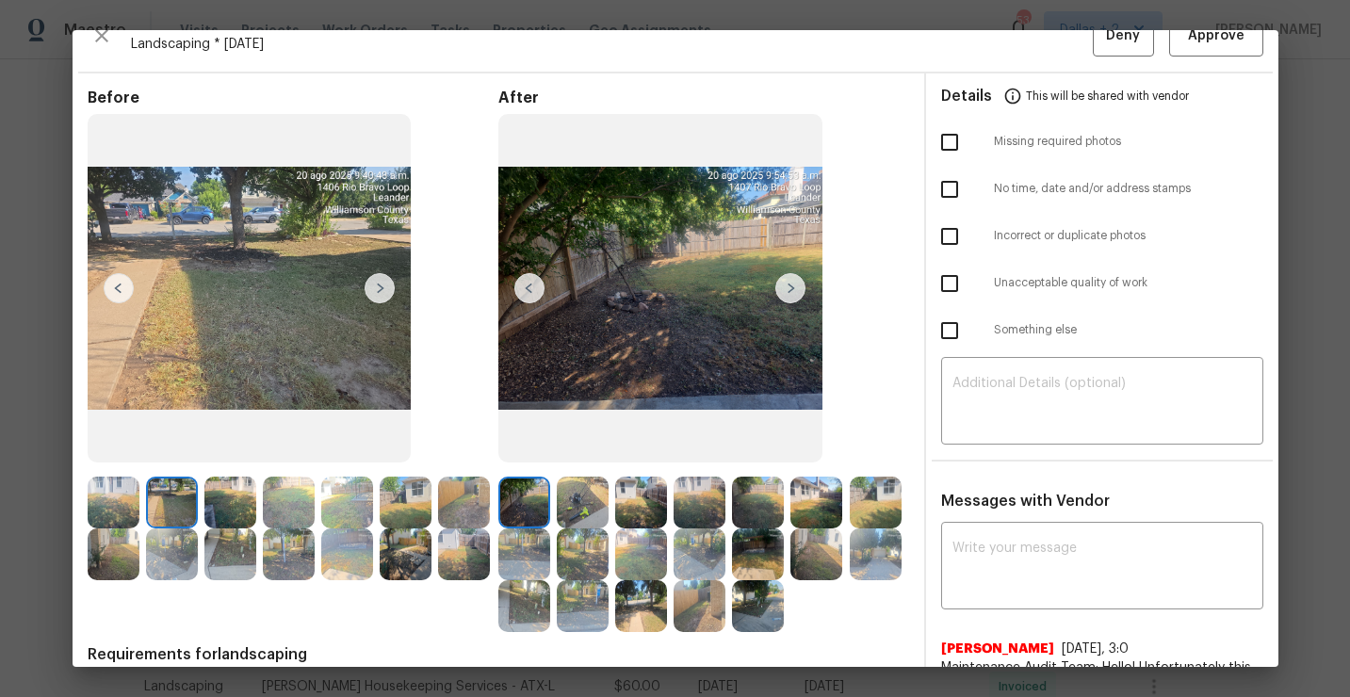
click at [582, 492] on img at bounding box center [583, 503] width 52 height 52
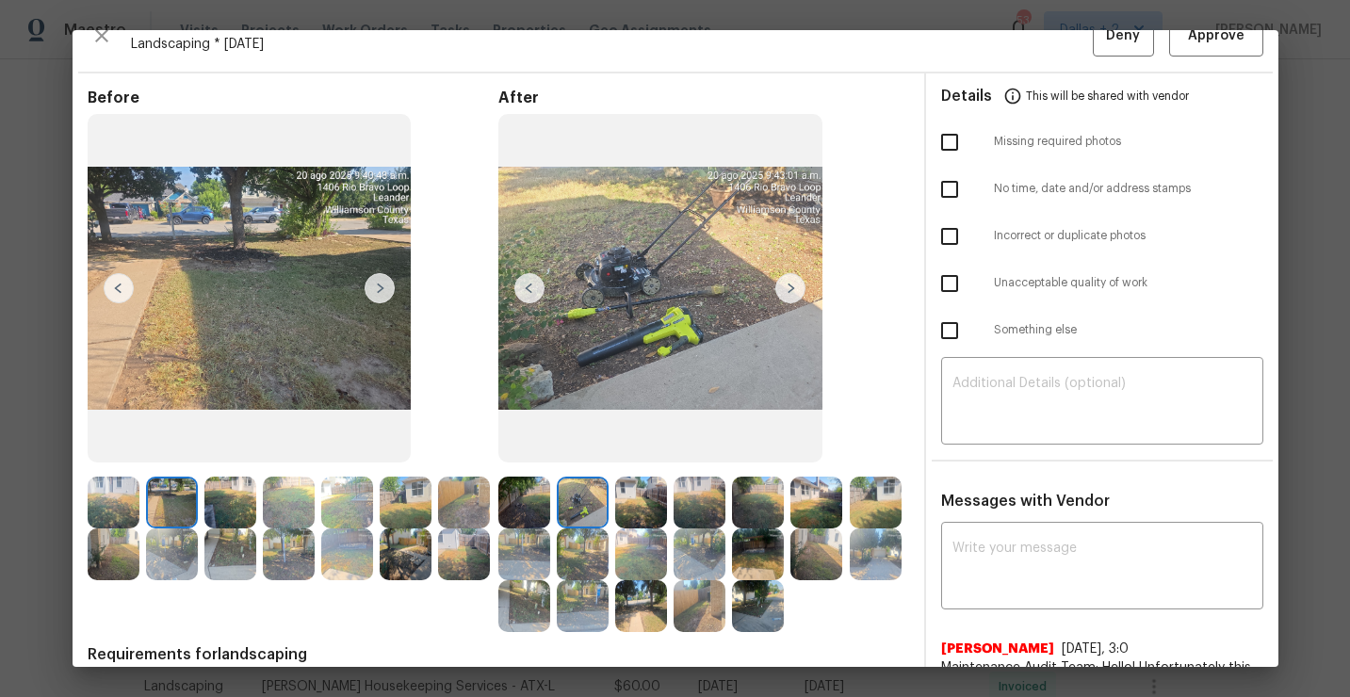
click at [635, 489] on img at bounding box center [641, 503] width 52 height 52
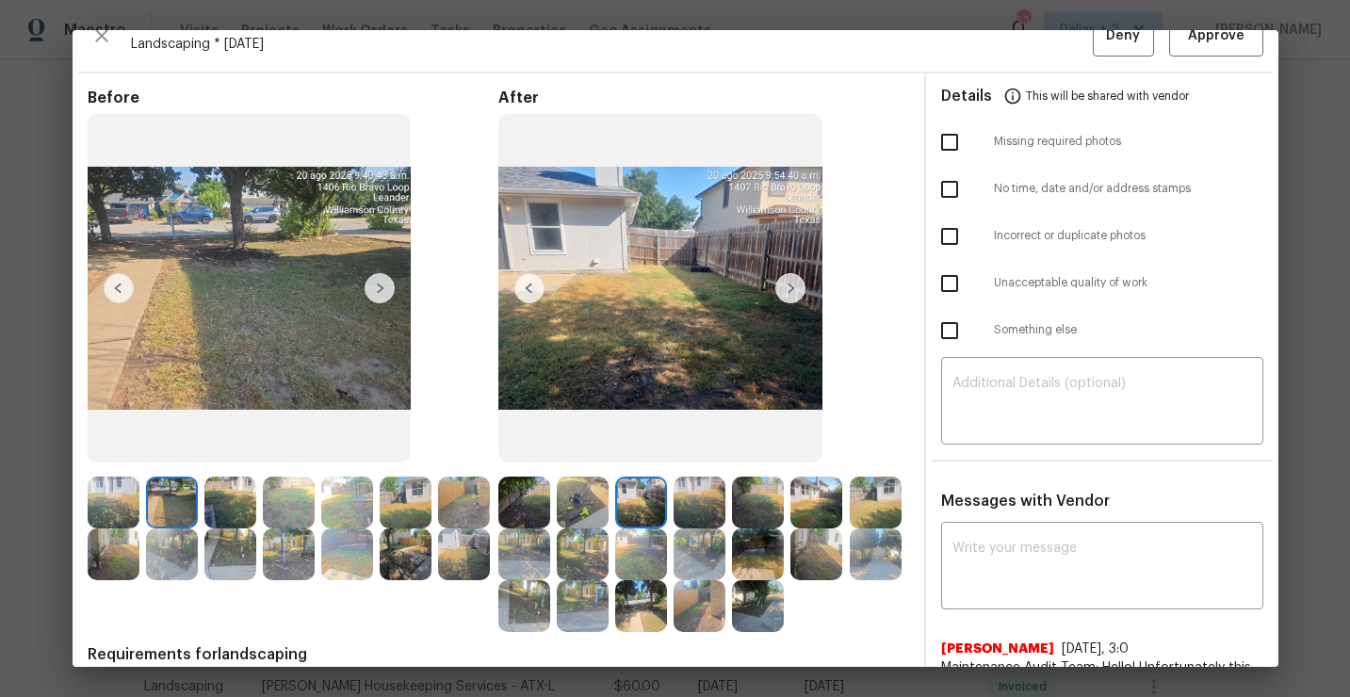
click at [787, 296] on img at bounding box center [790, 288] width 30 height 30
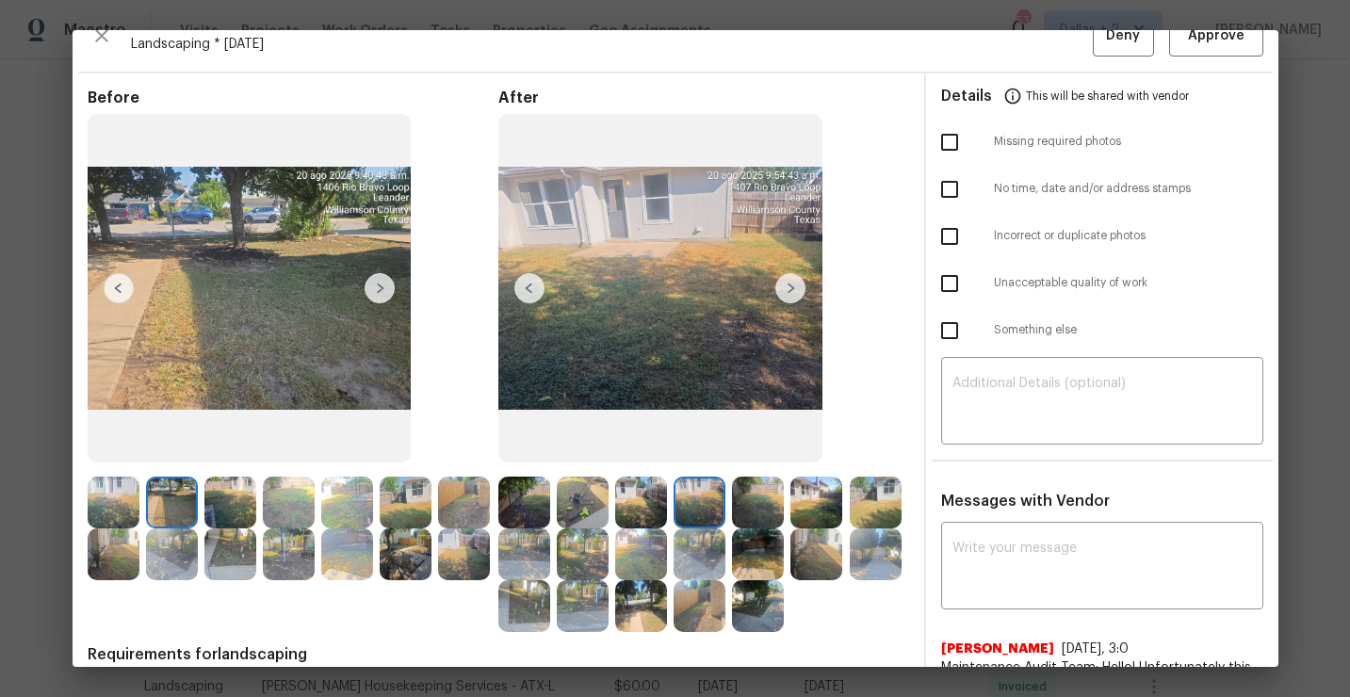
click at [792, 287] on img at bounding box center [790, 288] width 30 height 30
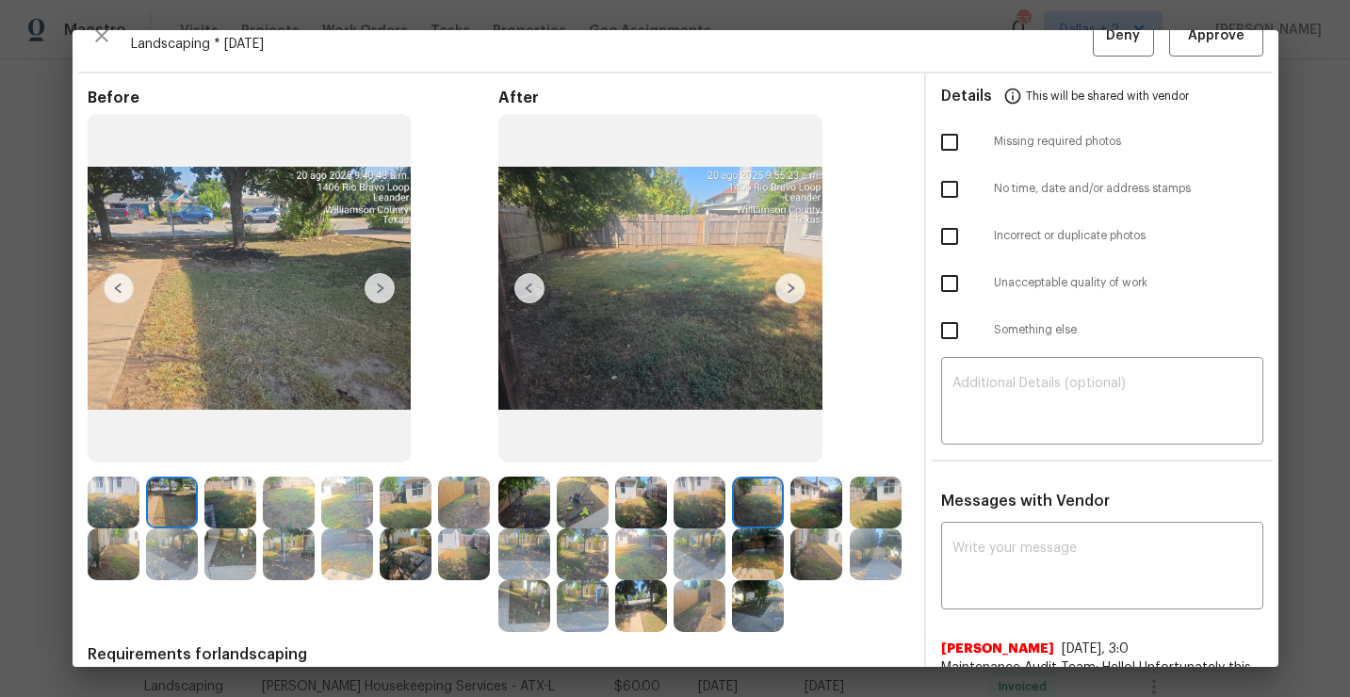
click at [222, 505] on img at bounding box center [230, 503] width 52 height 52
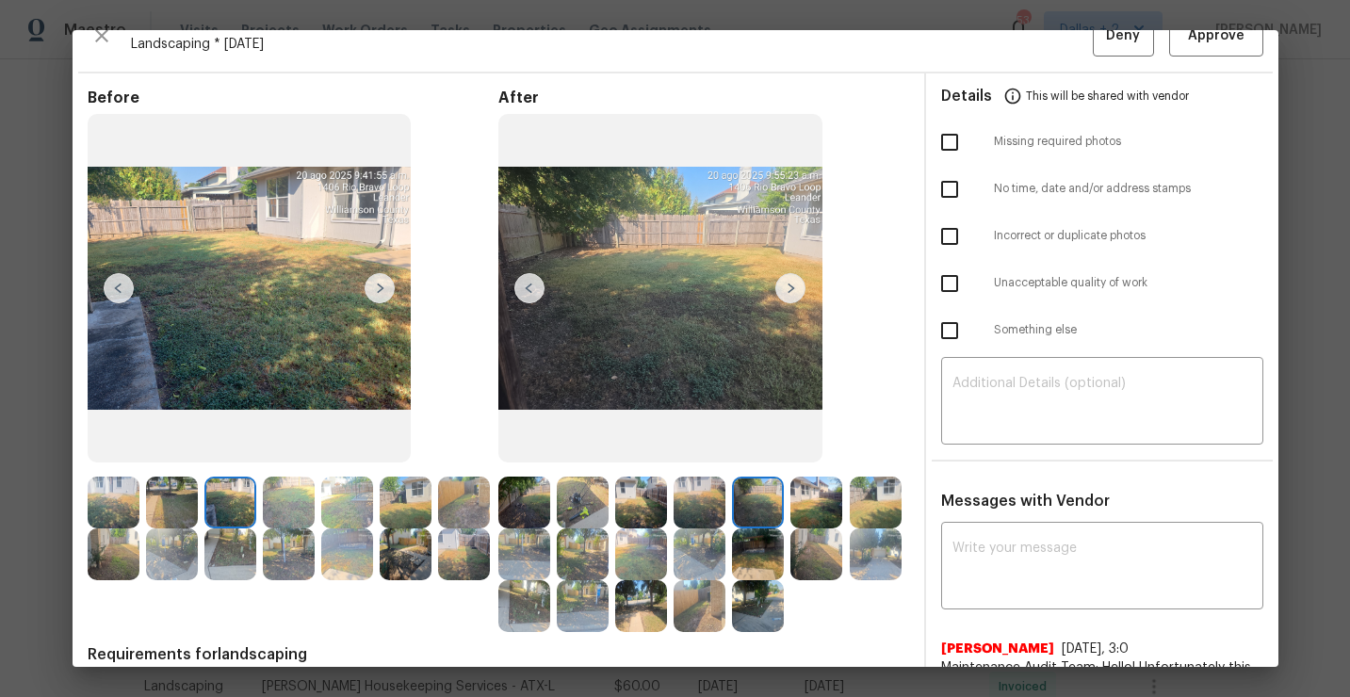
click at [760, 494] on img at bounding box center [758, 503] width 52 height 52
click at [793, 295] on img at bounding box center [790, 288] width 30 height 30
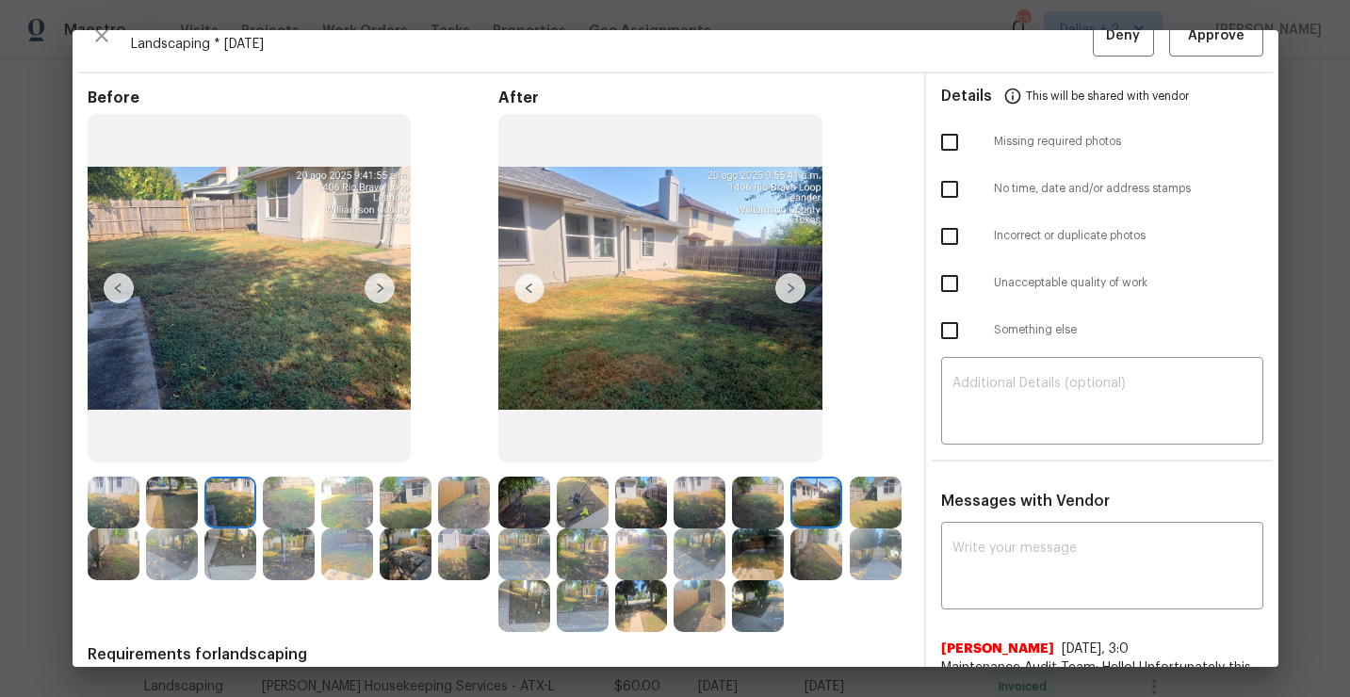
click at [791, 289] on img at bounding box center [790, 288] width 30 height 30
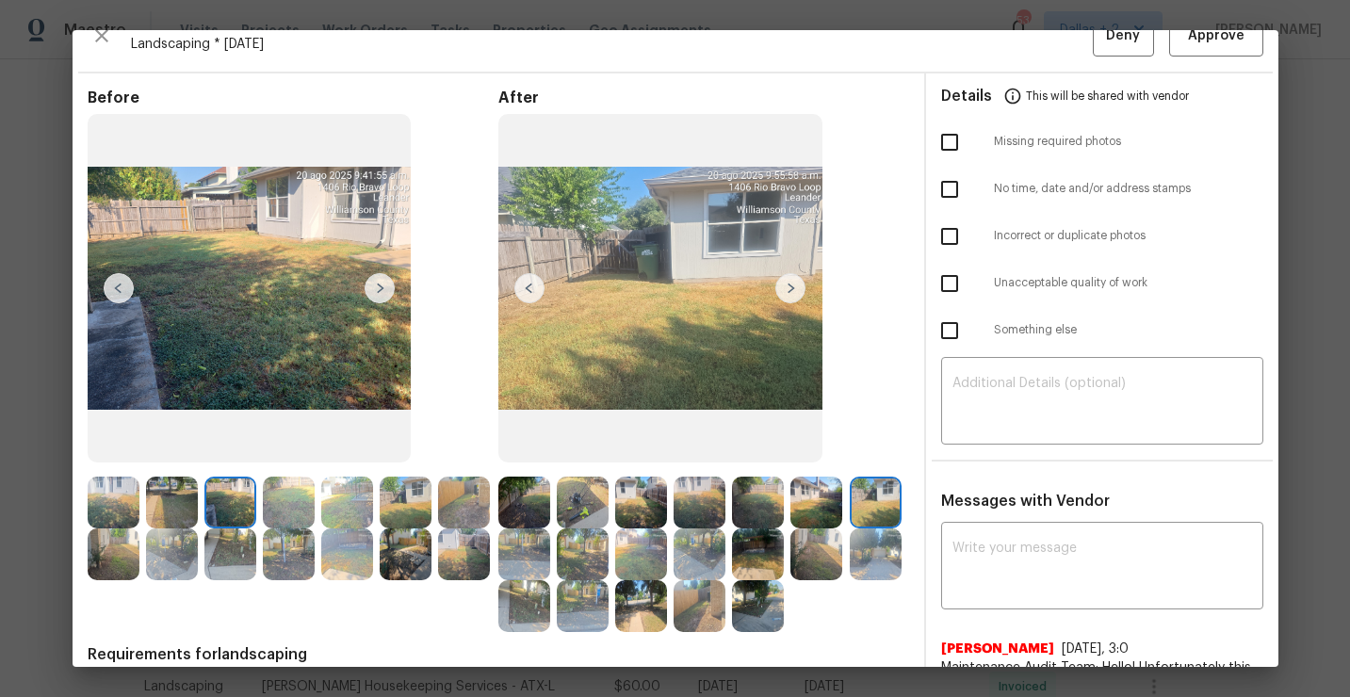
click at [791, 293] on img at bounding box center [790, 288] width 30 height 30
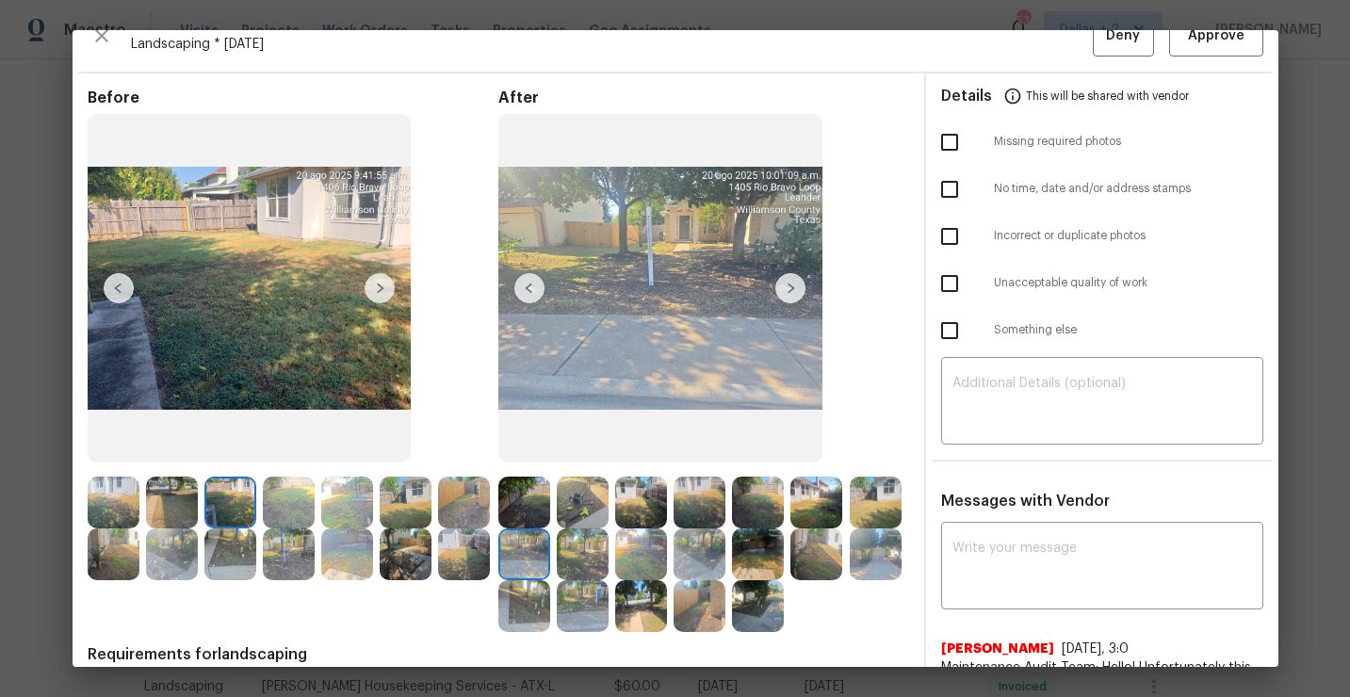
click at [790, 288] on img at bounding box center [790, 288] width 30 height 30
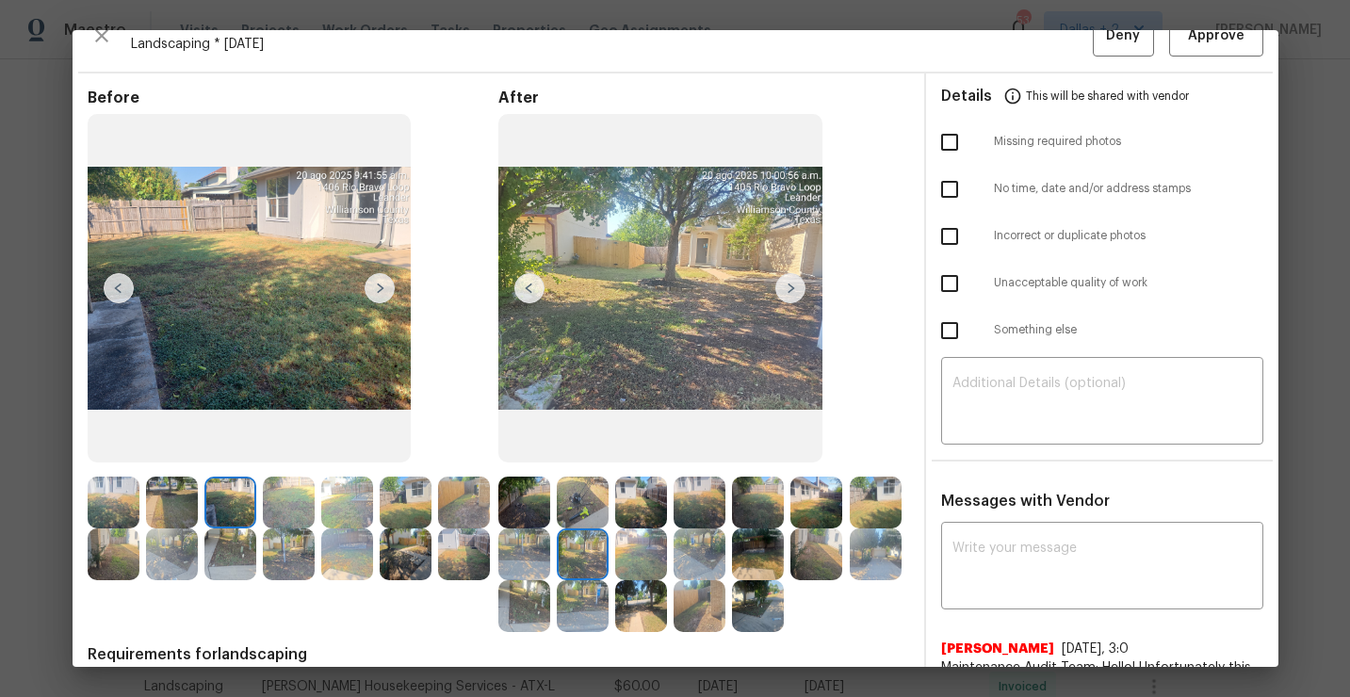
click at [791, 288] on img at bounding box center [790, 288] width 30 height 30
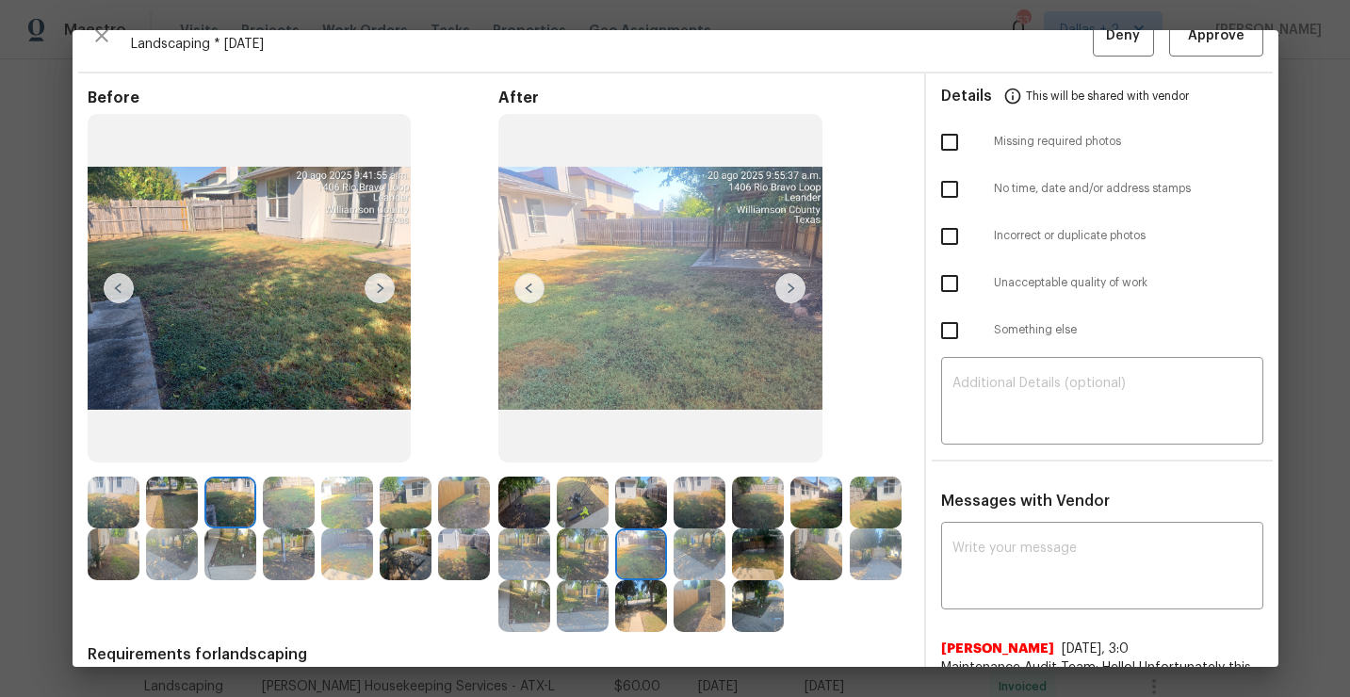
click at [294, 511] on img at bounding box center [289, 503] width 52 height 52
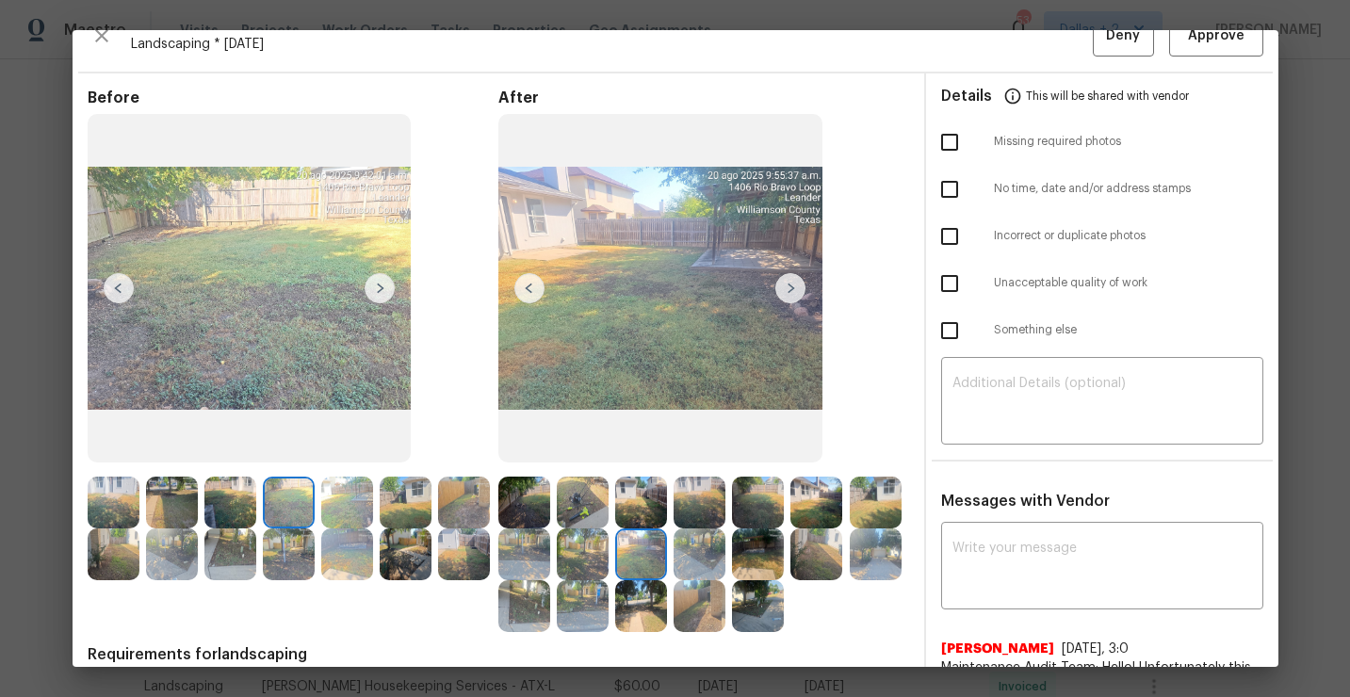
click at [342, 526] on img at bounding box center [347, 503] width 52 height 52
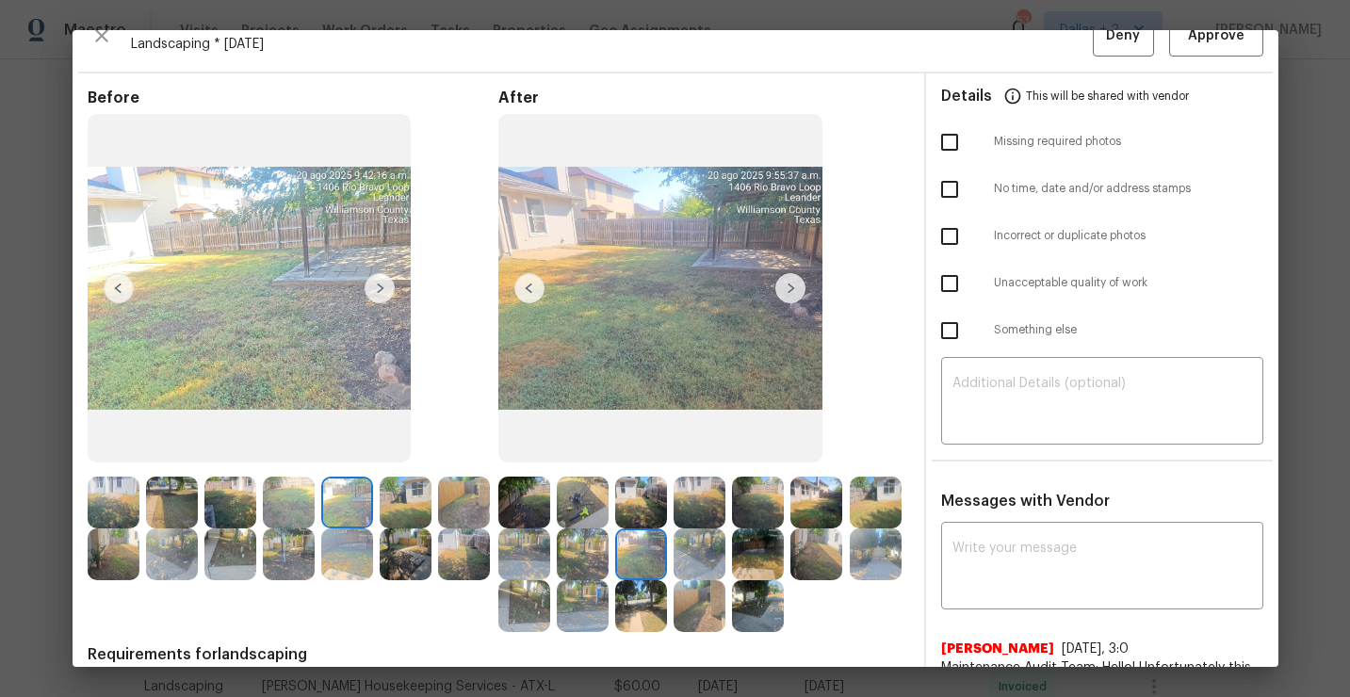
click at [792, 298] on img at bounding box center [790, 288] width 30 height 30
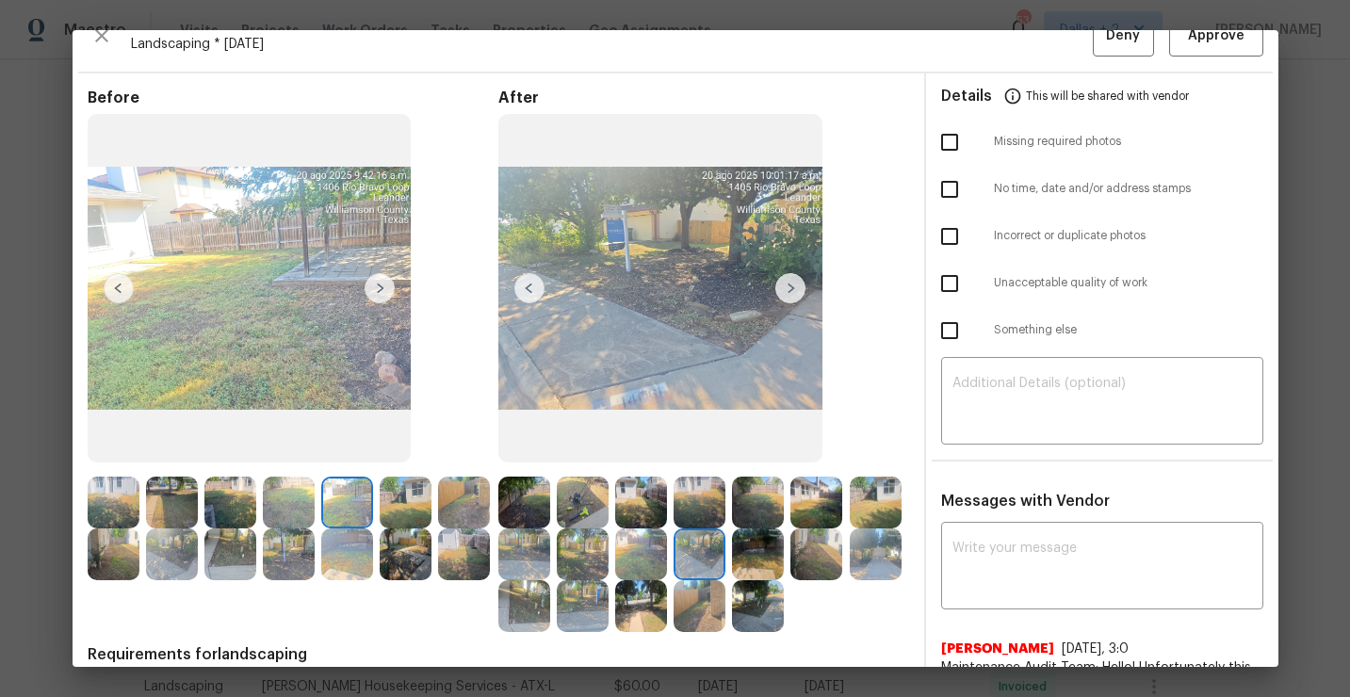
click at [401, 510] on img at bounding box center [406, 503] width 52 height 52
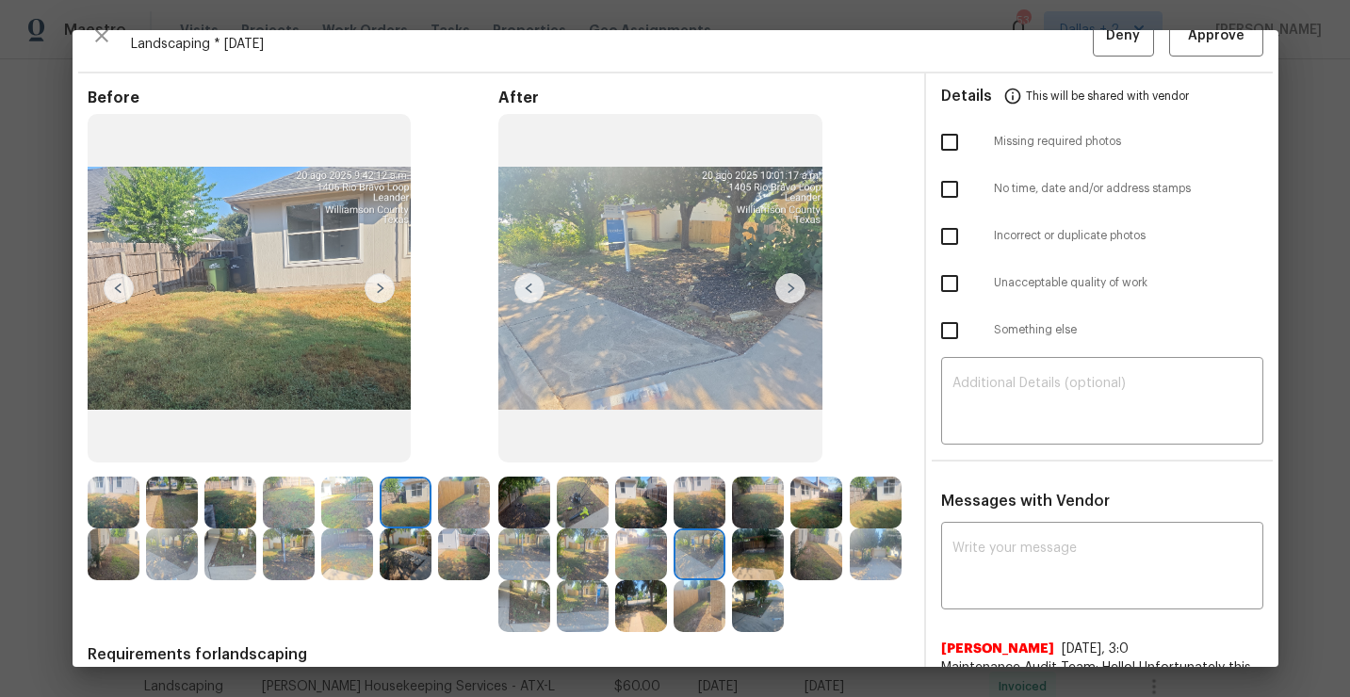
click at [788, 556] on div at bounding box center [761, 555] width 58 height 52
click at [759, 560] on img at bounding box center [758, 555] width 52 height 52
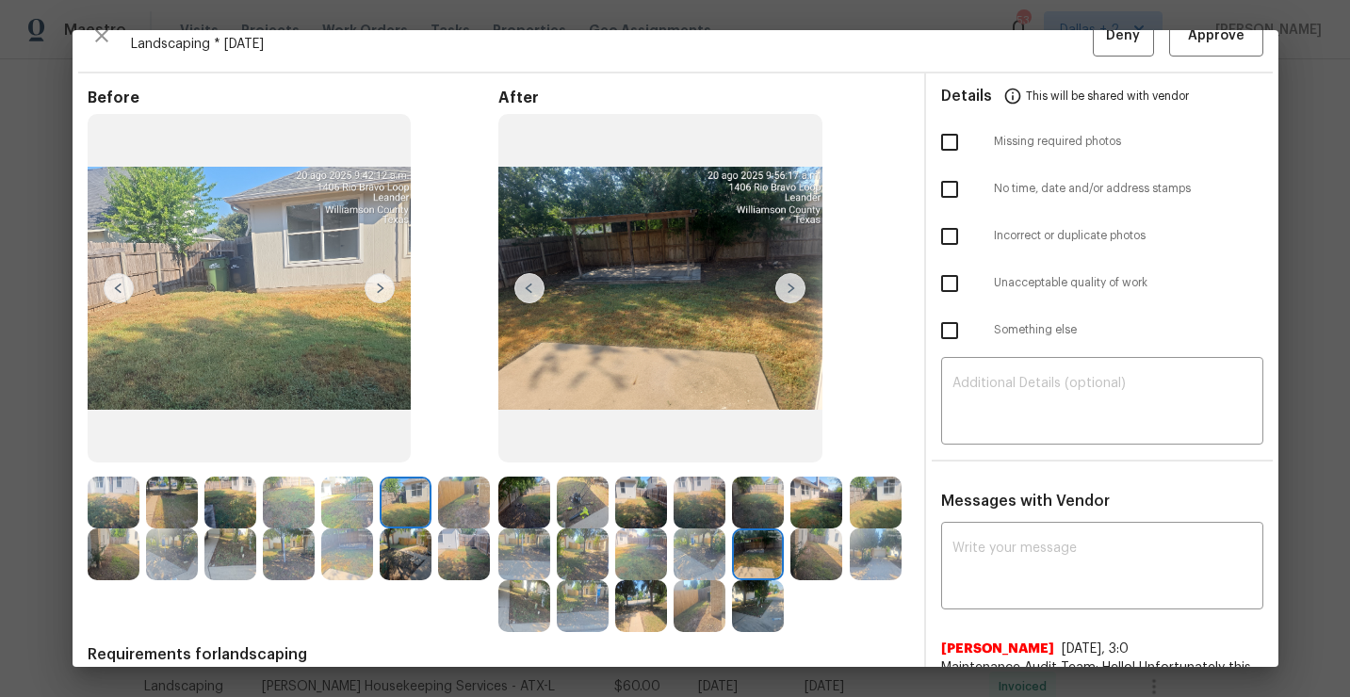
click at [395, 511] on img at bounding box center [406, 503] width 52 height 52
click at [451, 505] on img at bounding box center [464, 503] width 52 height 52
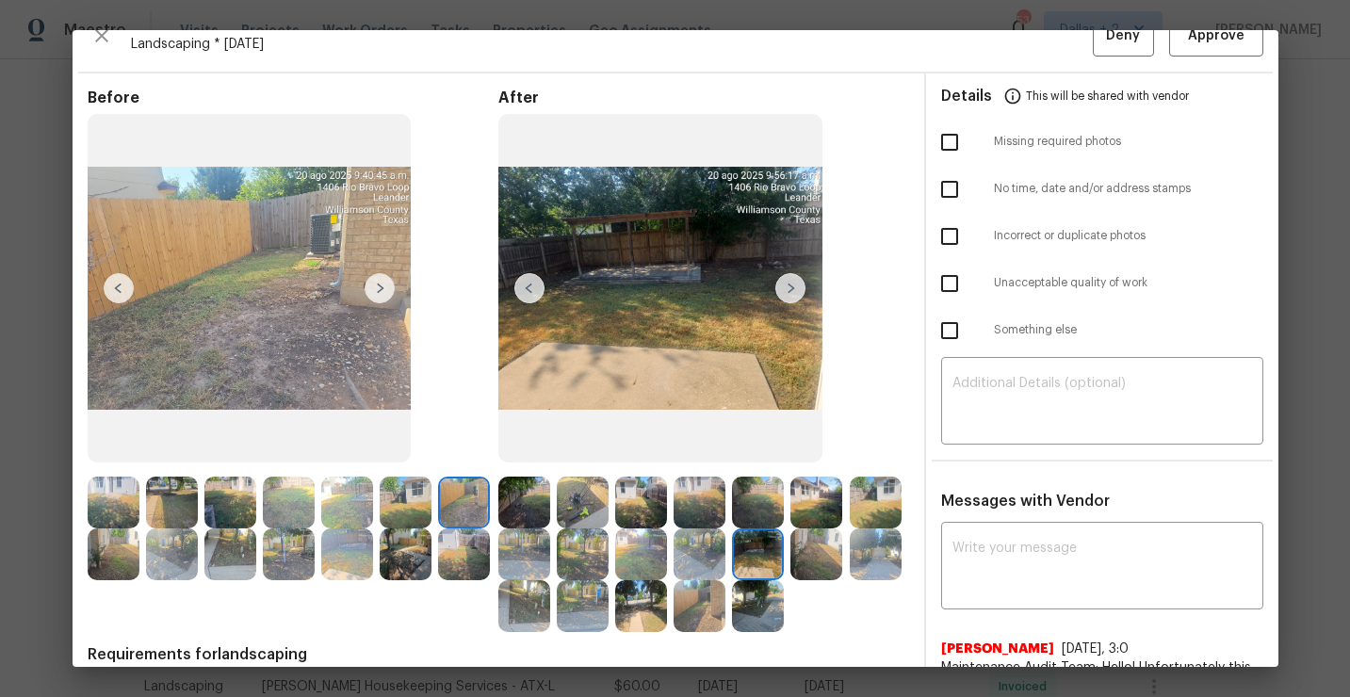
click at [790, 278] on img at bounding box center [790, 288] width 30 height 30
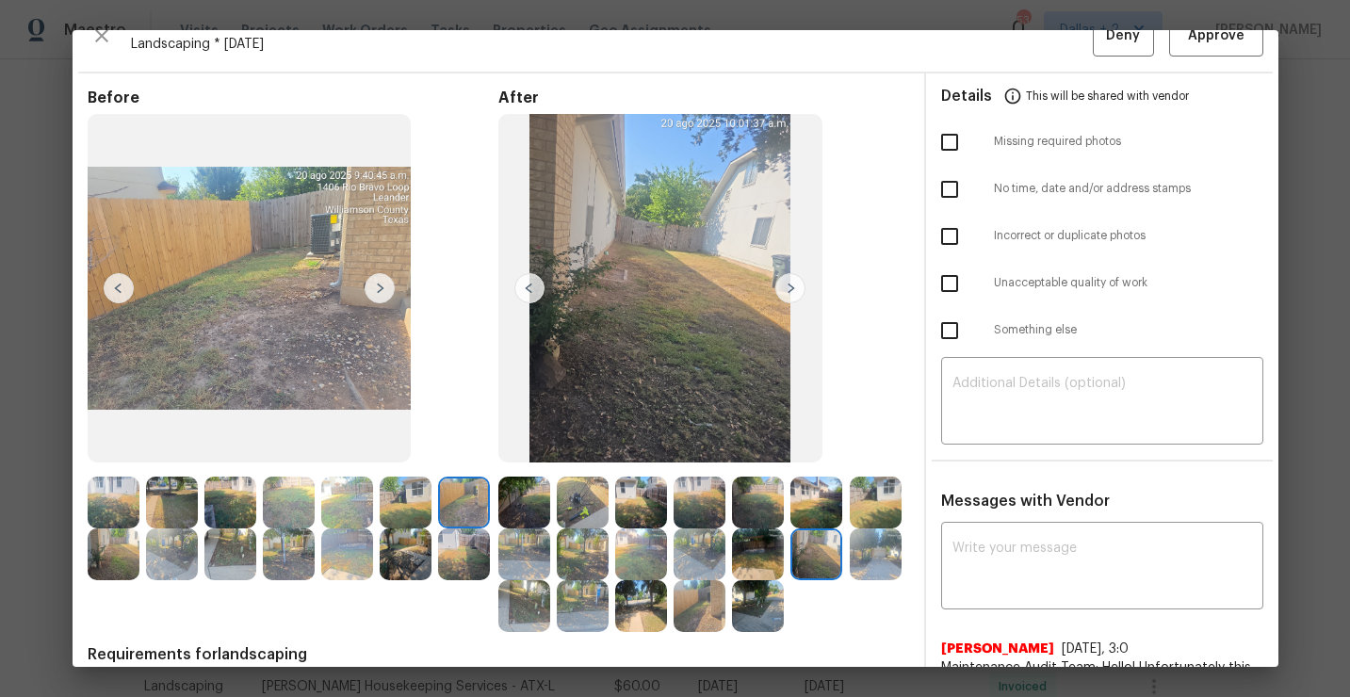
click at [389, 285] on img at bounding box center [380, 288] width 30 height 30
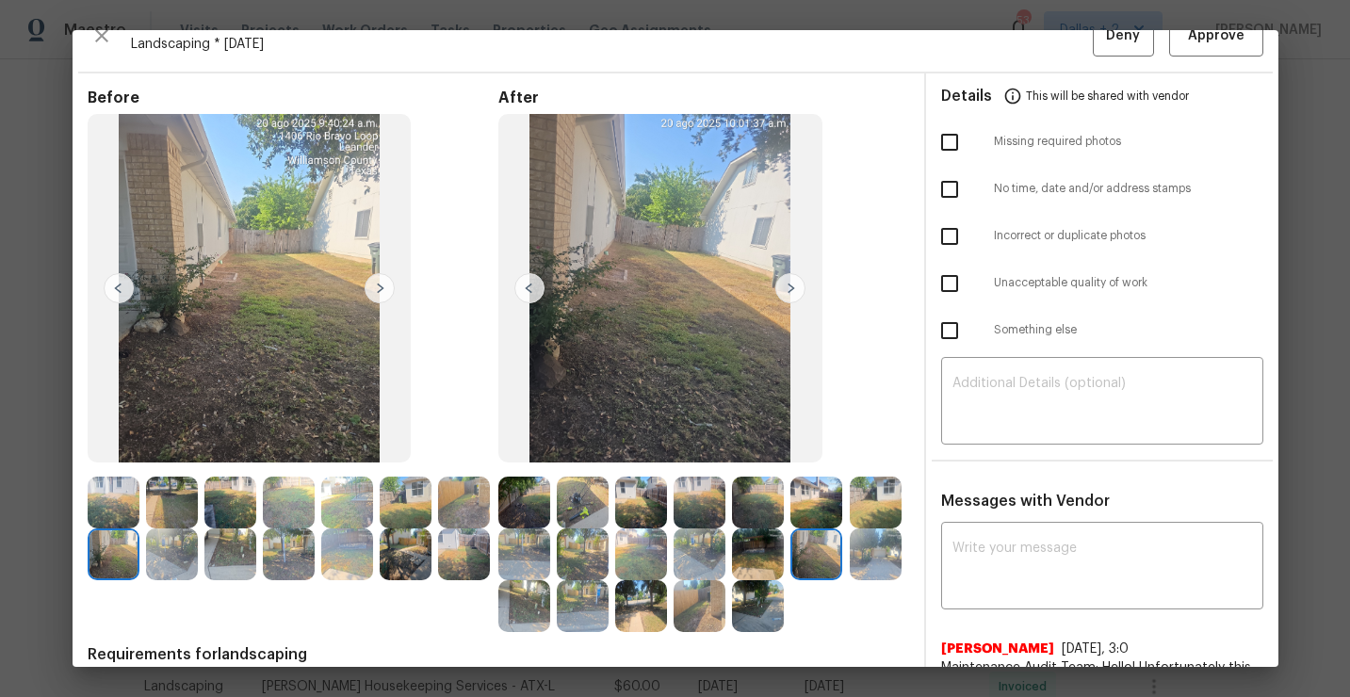
click at [791, 287] on img at bounding box center [790, 288] width 30 height 30
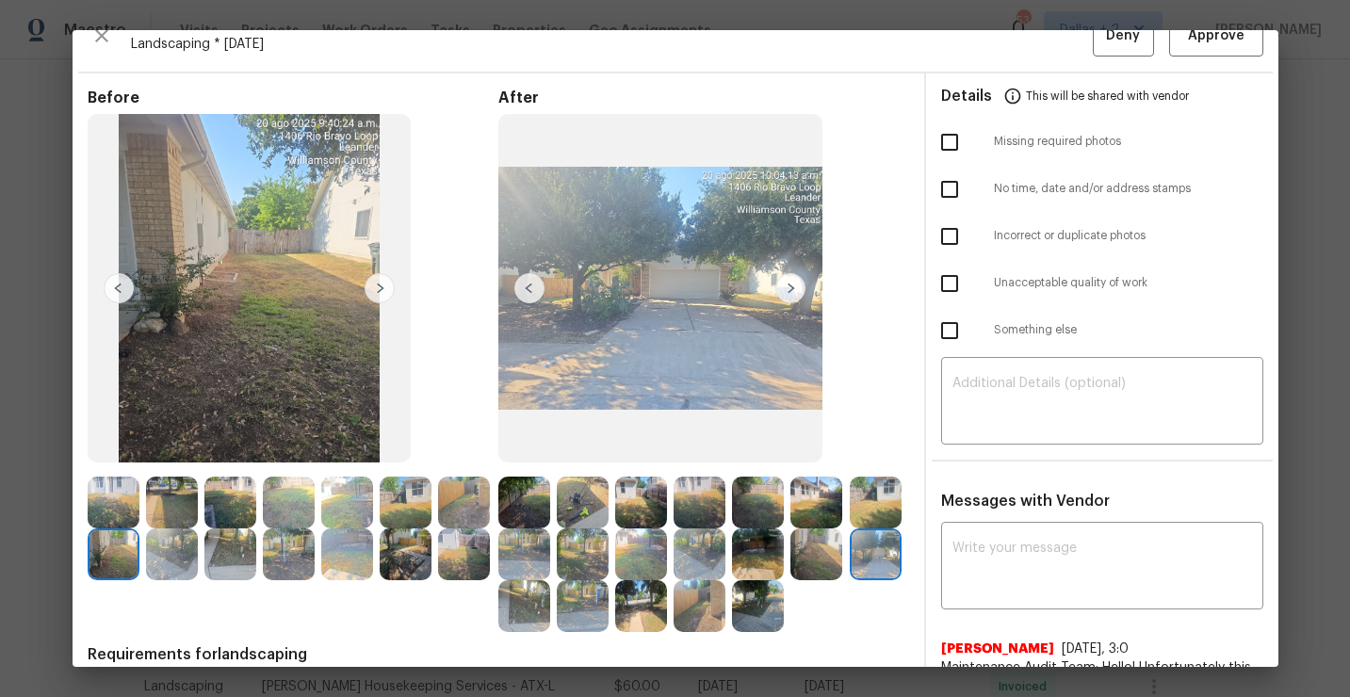
click at [784, 285] on img at bounding box center [790, 288] width 30 height 30
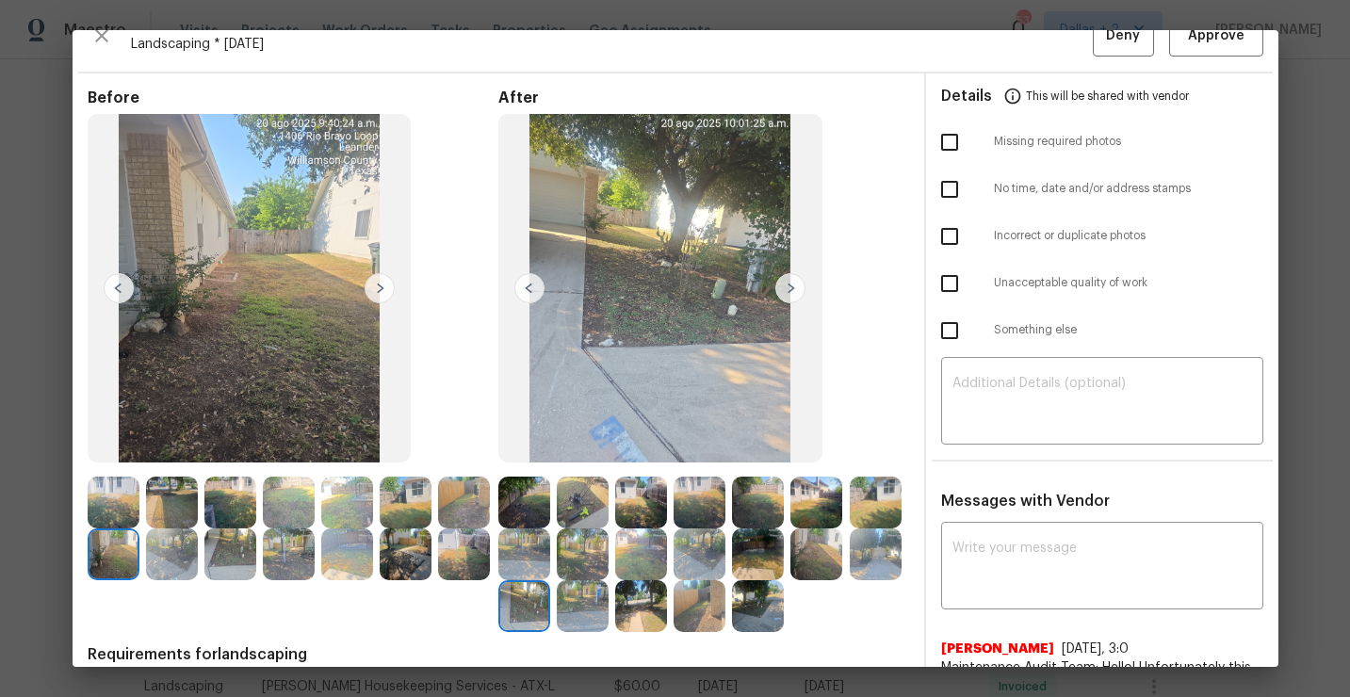
click at [789, 295] on img at bounding box center [790, 288] width 30 height 30
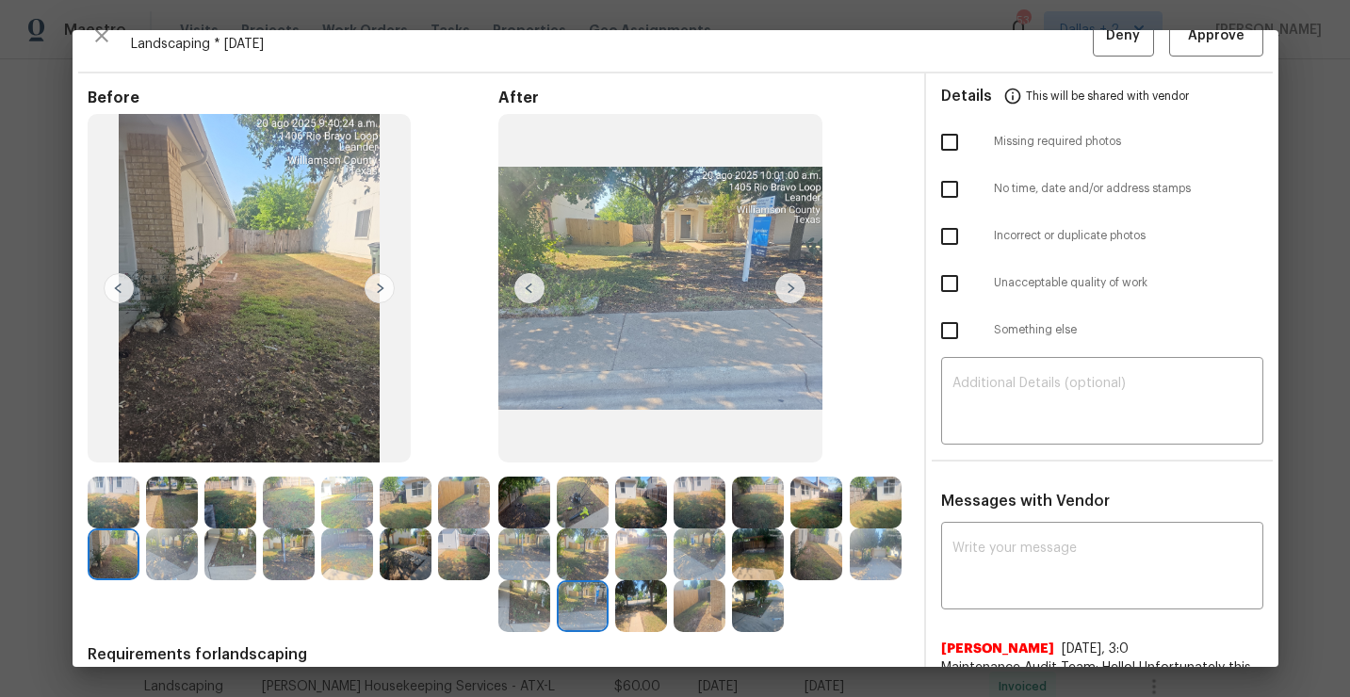
click at [178, 556] on img at bounding box center [172, 555] width 52 height 52
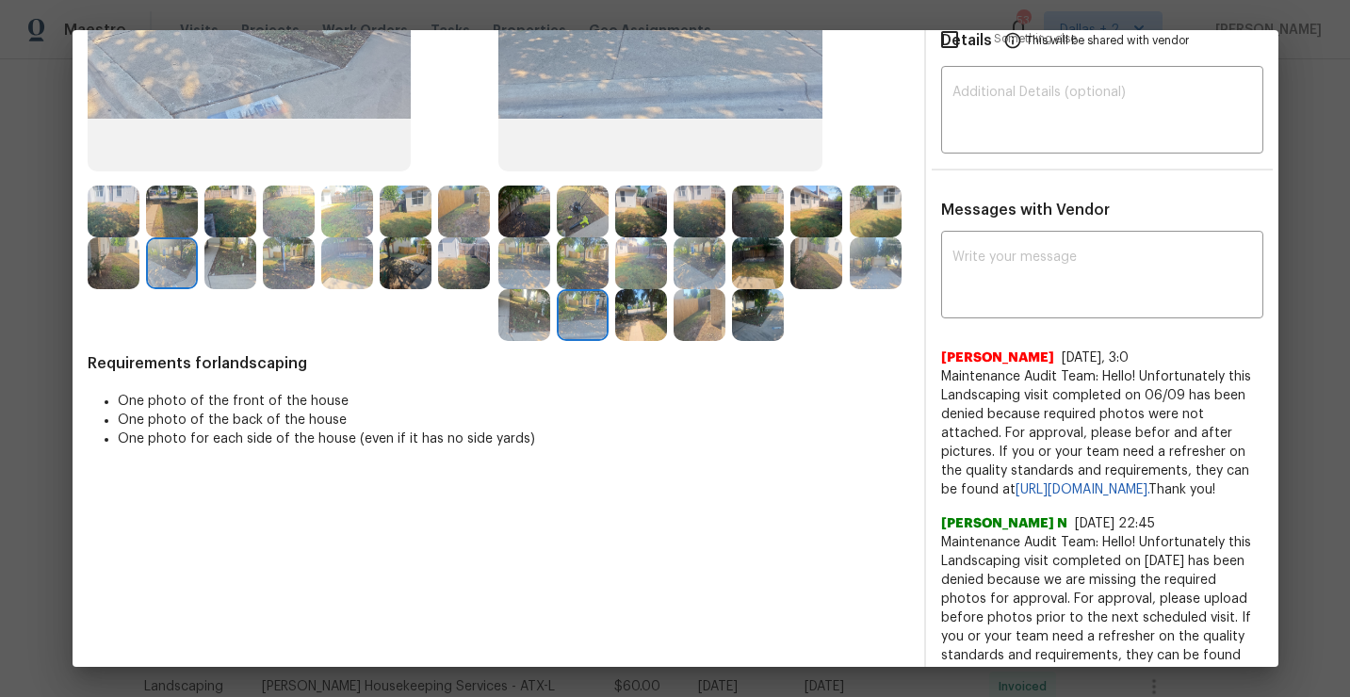
scroll to position [0, 0]
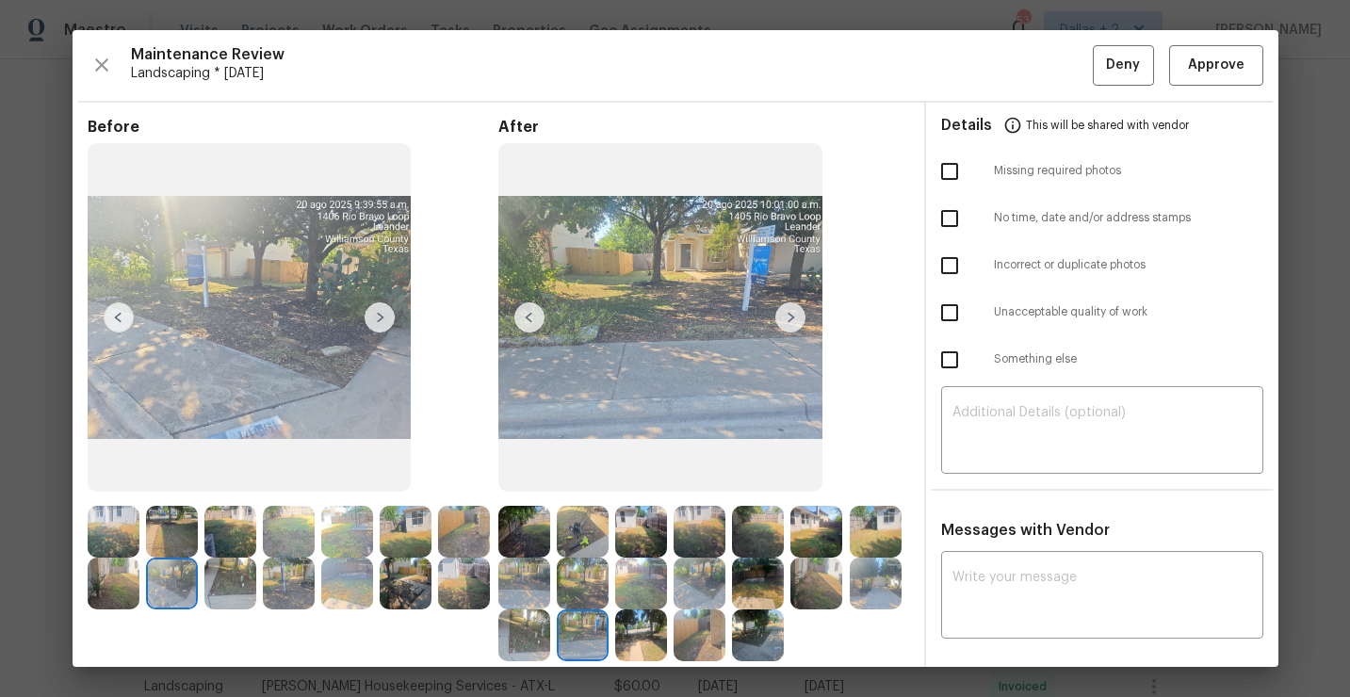
click at [522, 638] on img at bounding box center [524, 636] width 52 height 52
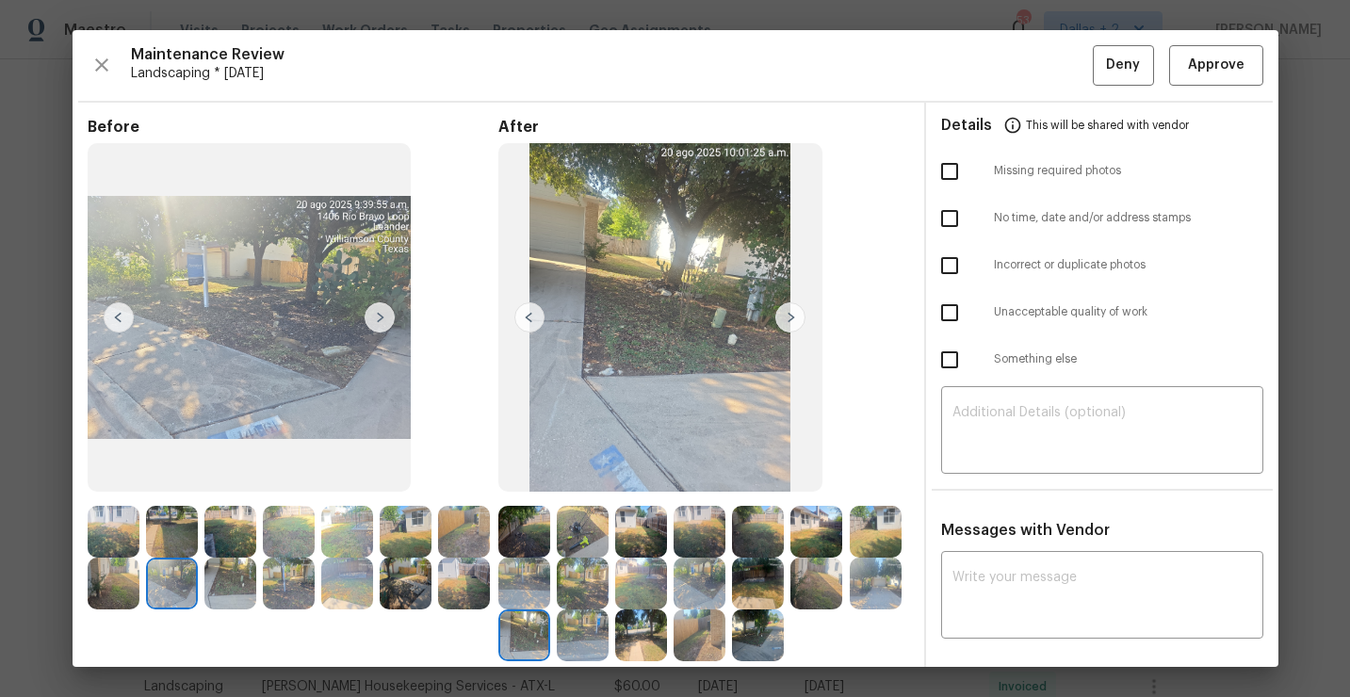
click at [866, 575] on img at bounding box center [876, 584] width 52 height 52
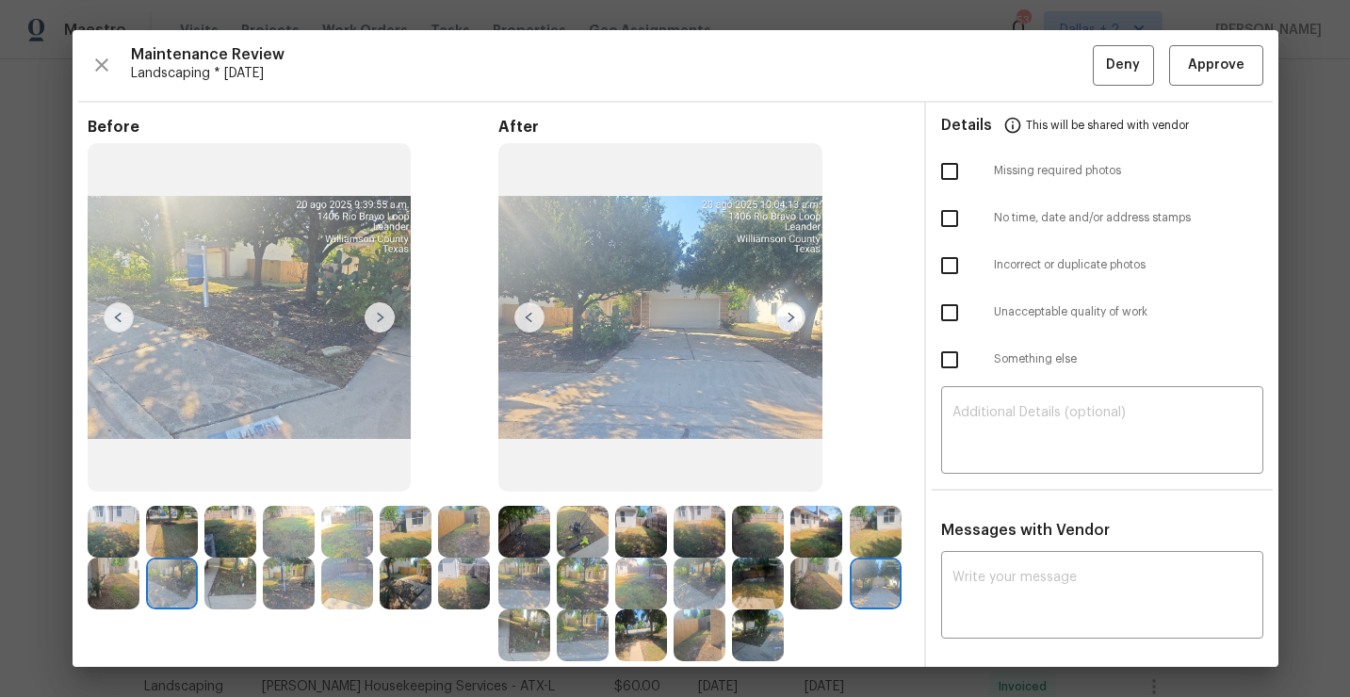
click at [818, 581] on img at bounding box center [817, 584] width 52 height 52
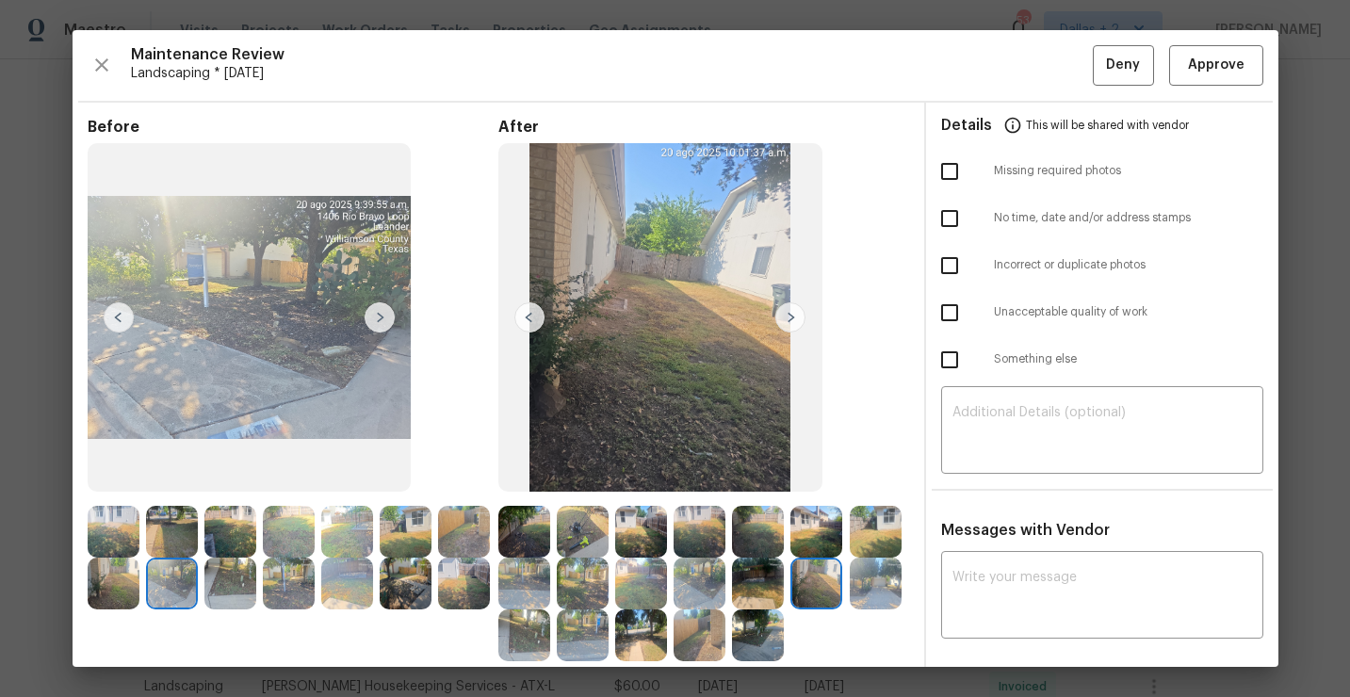
click at [800, 236] on img at bounding box center [660, 317] width 324 height 349
click at [1018, 589] on textarea at bounding box center [1103, 597] width 300 height 53
paste textarea "Maintenance Audit Team: Hello! Unfortunately this Landscaping visit completed o…"
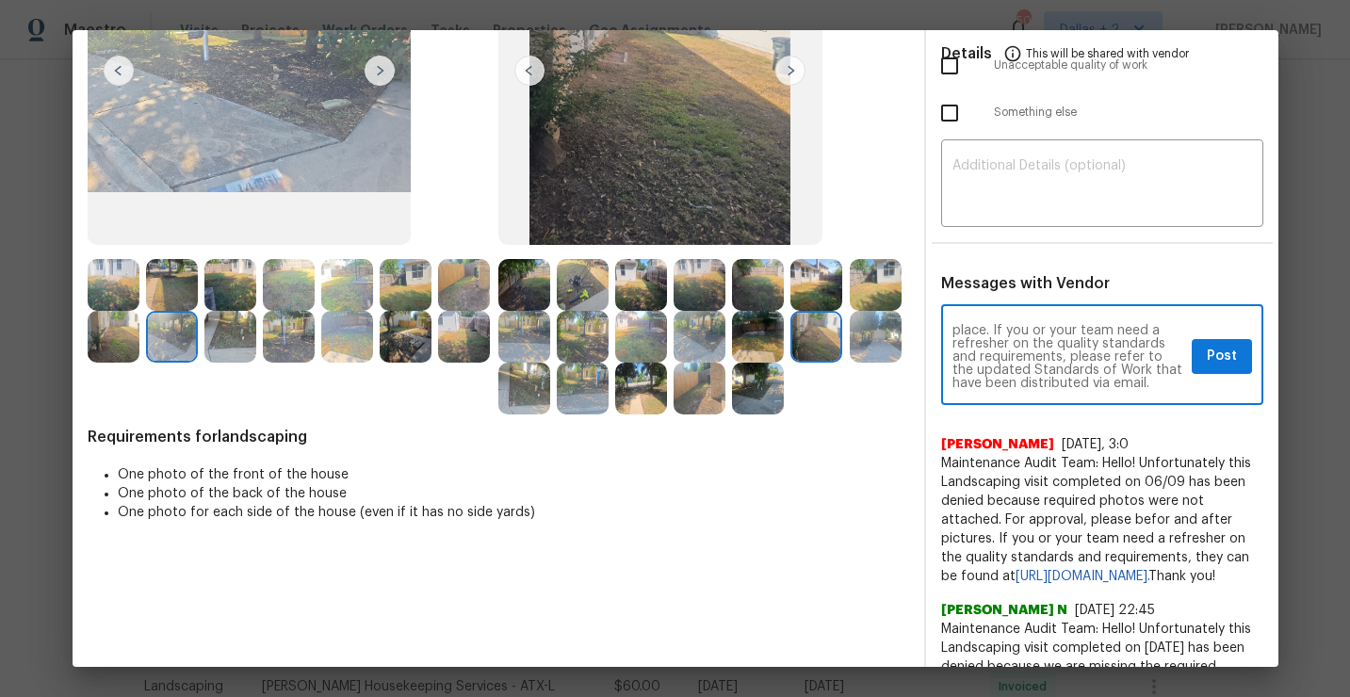
scroll to position [268, 0]
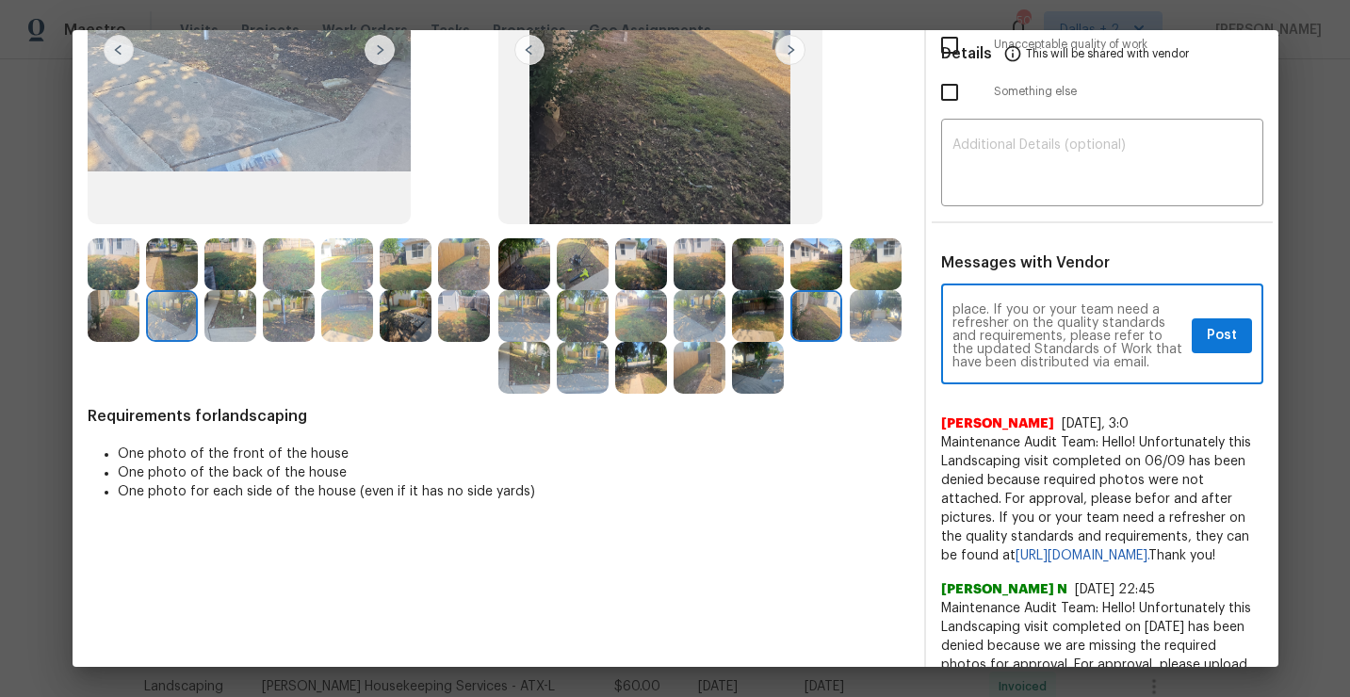
type textarea "Maintenance Audit Team: Hello! Unfortunately this Landscaping visit completed o…"
click at [1217, 329] on span "Post" at bounding box center [1222, 336] width 30 height 24
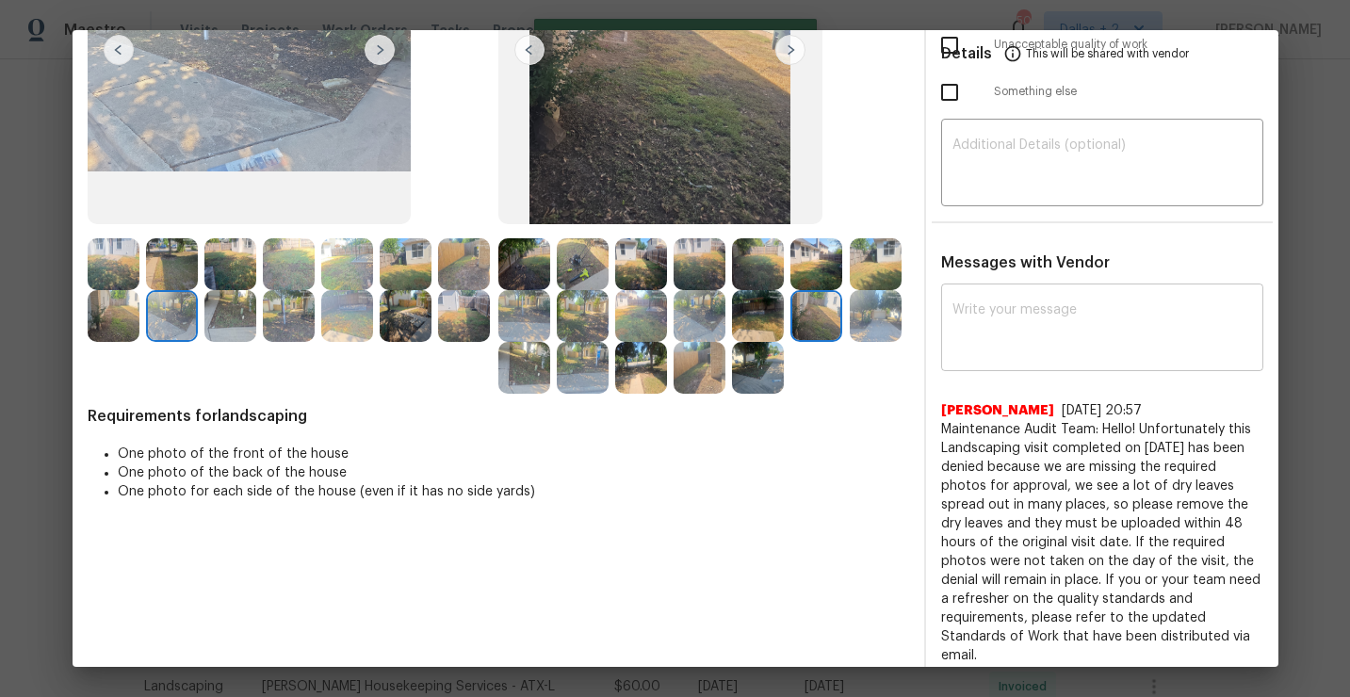
scroll to position [0, 0]
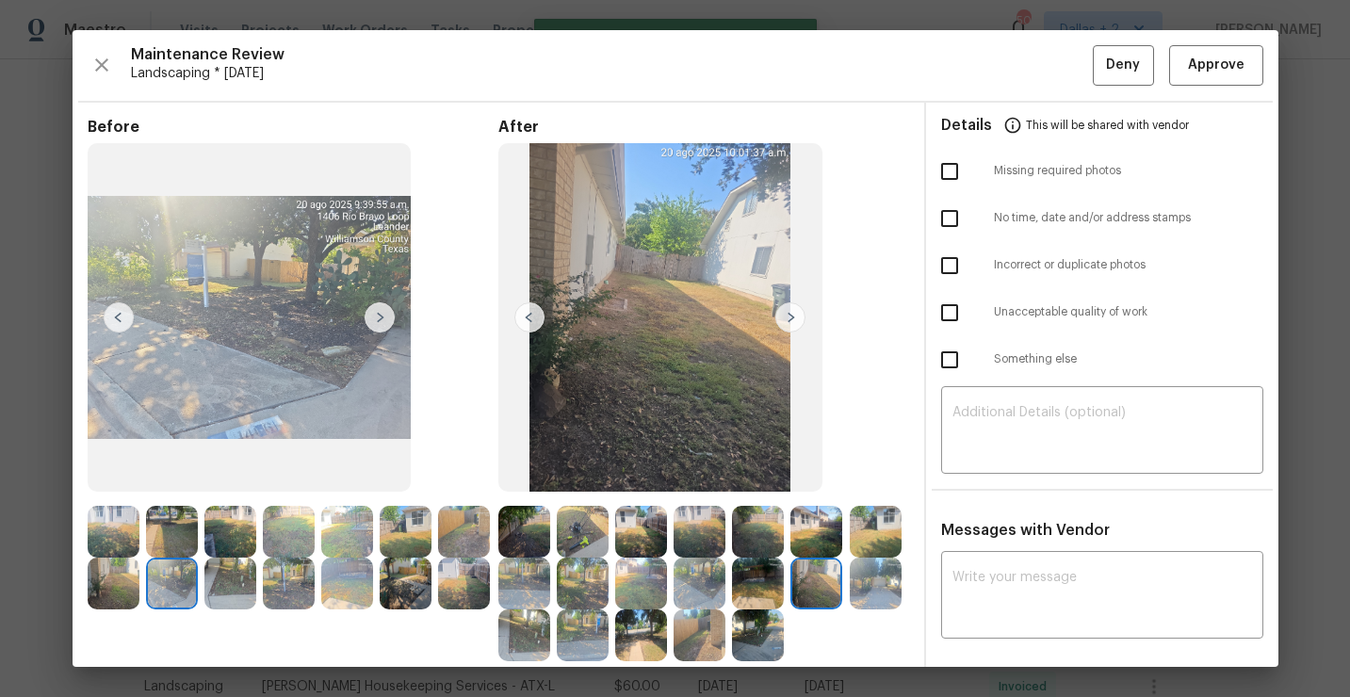
click at [948, 174] on input "checkbox" at bounding box center [950, 172] width 40 height 40
checkbox input "true"
click at [1112, 73] on span "Deny" at bounding box center [1123, 66] width 34 height 24
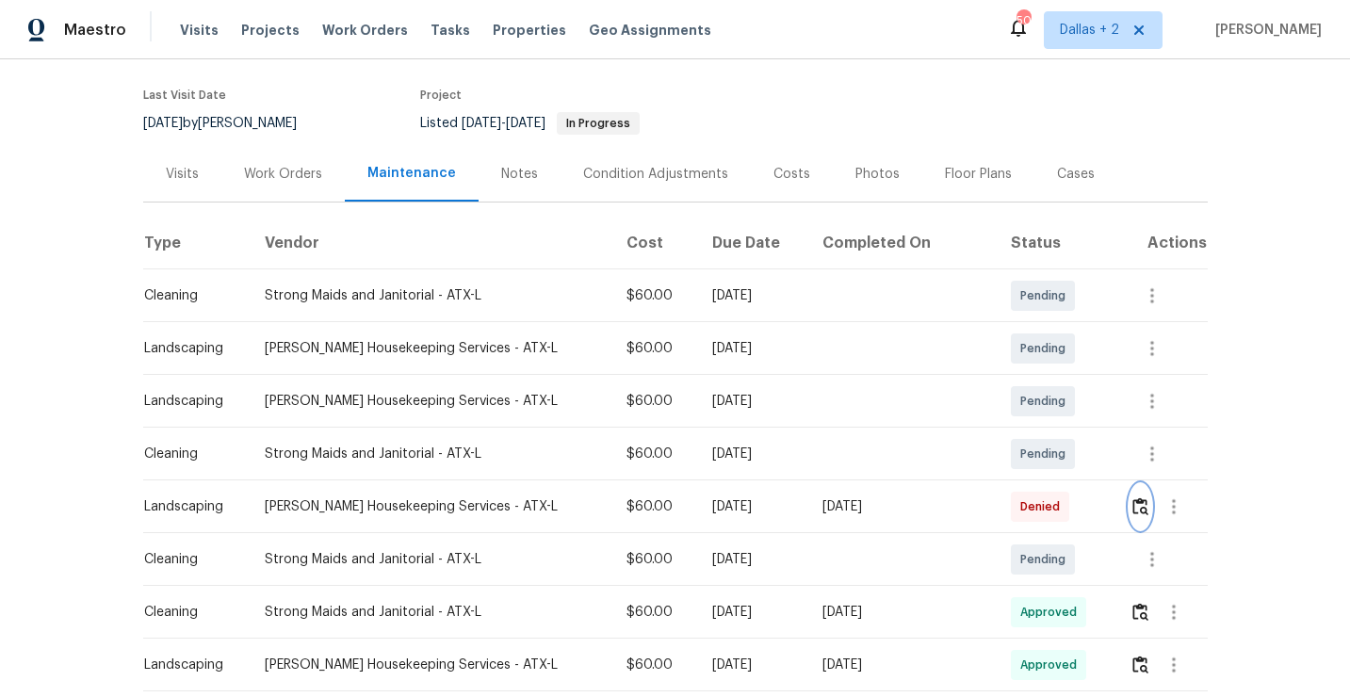
scroll to position [140, 0]
click at [1134, 510] on img "button" at bounding box center [1141, 506] width 16 height 18
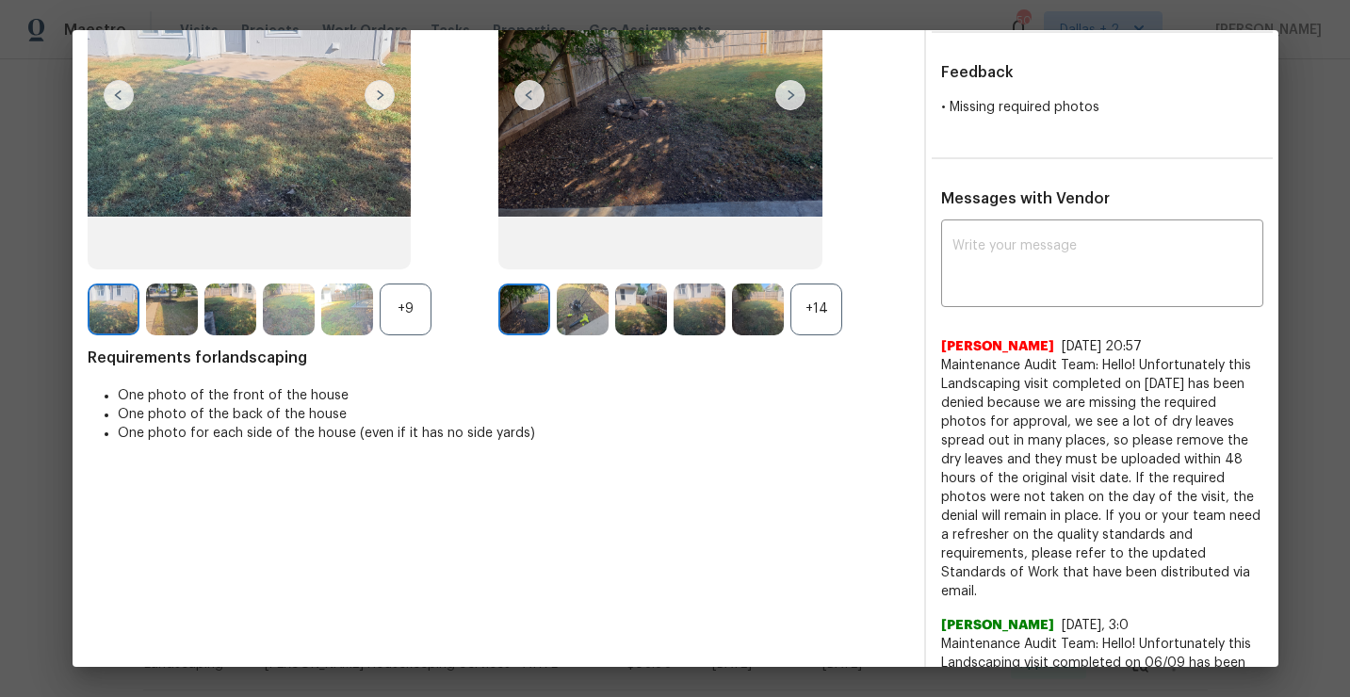
scroll to position [252, 0]
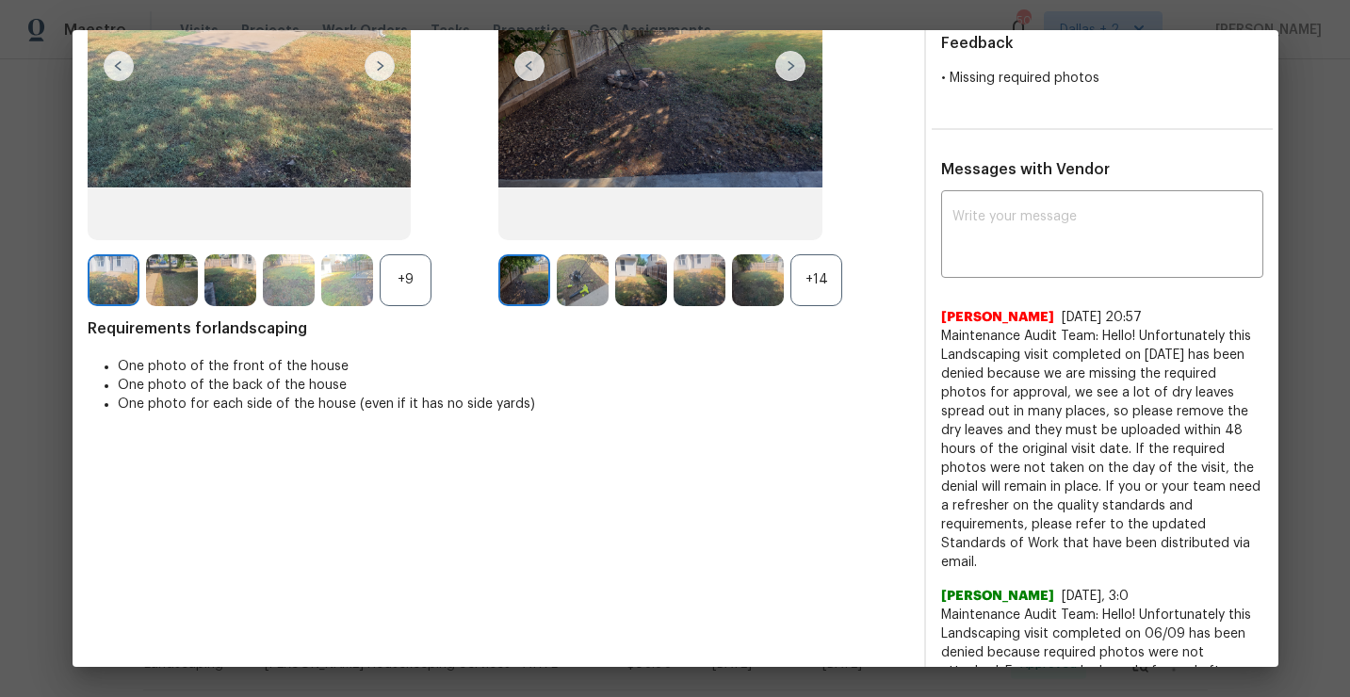
drag, startPoint x: 1084, startPoint y: 543, endPoint x: 940, endPoint y: 341, distance: 247.3
click at [940, 341] on div "x ​ Jithin Franklin 8/21/25, 20:57 Maintenance Audit Team: Hello! Unfortunately…" at bounding box center [1102, 558] width 352 height 727
copy span "Maintenance Audit Team: Hello! Unfortunately this Landscaping visit completed o…"
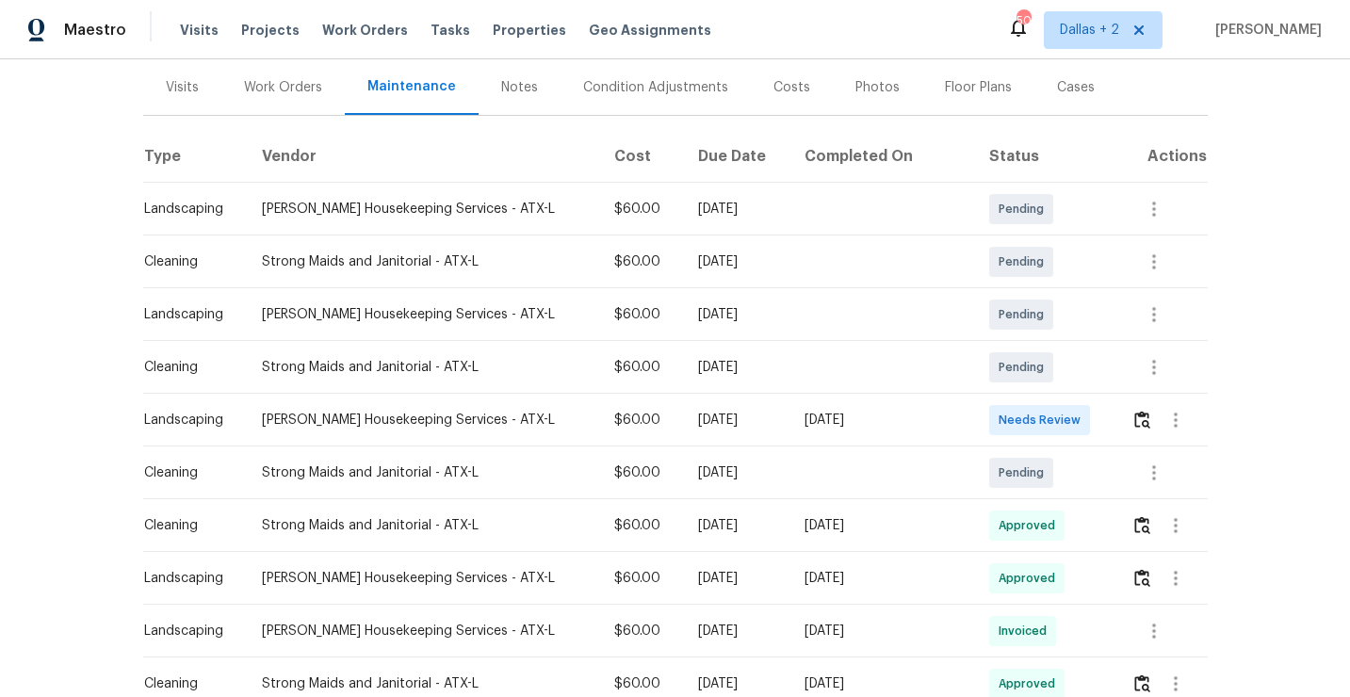
scroll to position [311, 0]
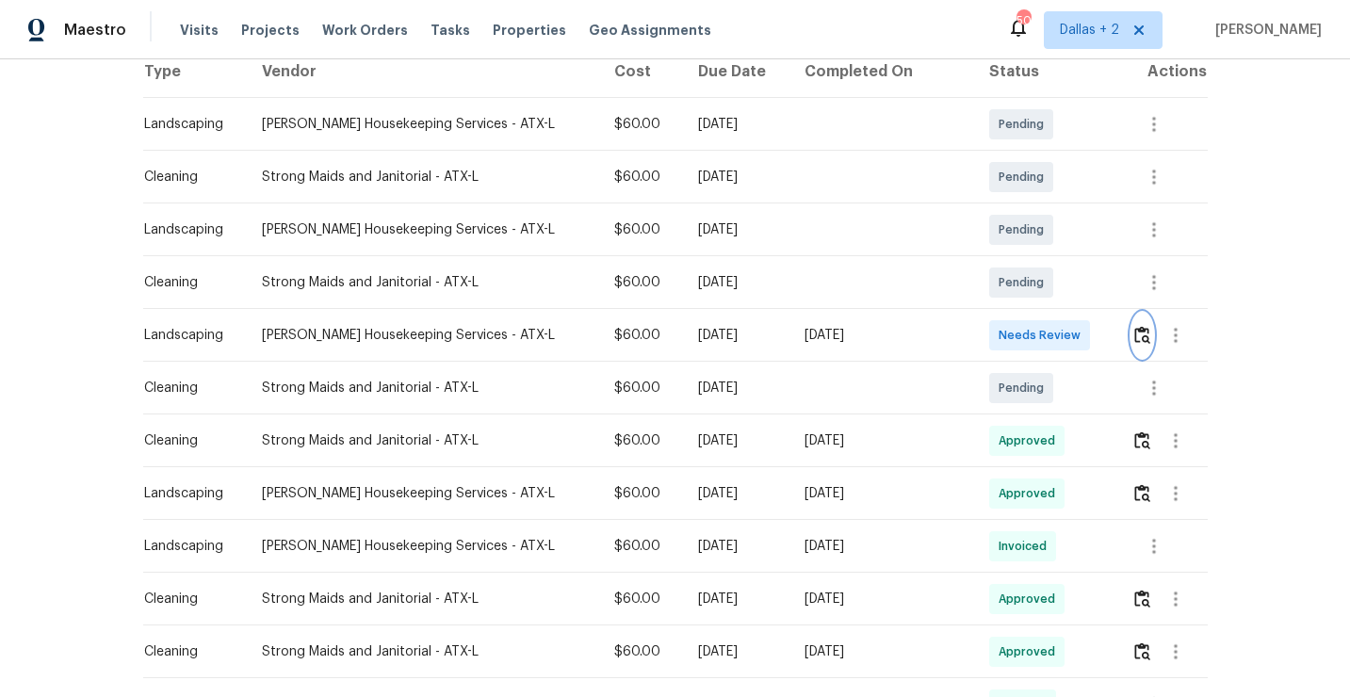
click at [1141, 337] on img "button" at bounding box center [1142, 335] width 16 height 18
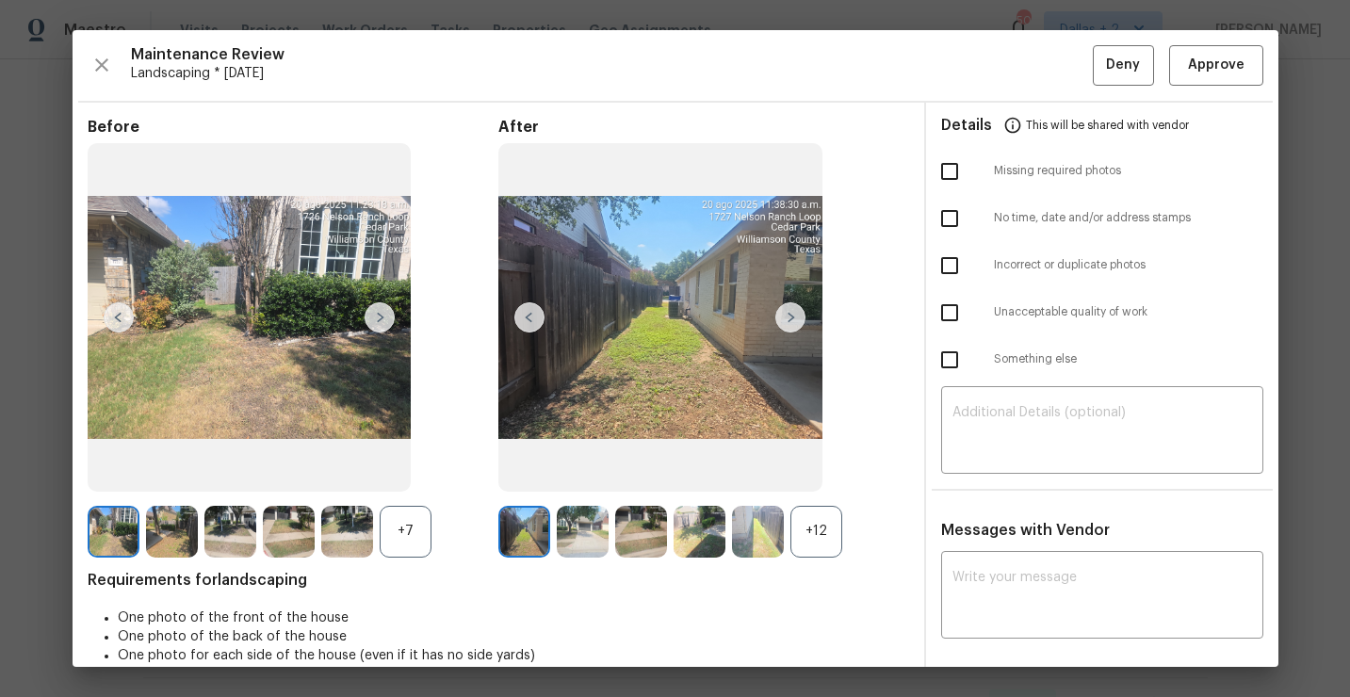
click at [820, 524] on div "+12" at bounding box center [817, 532] width 52 height 52
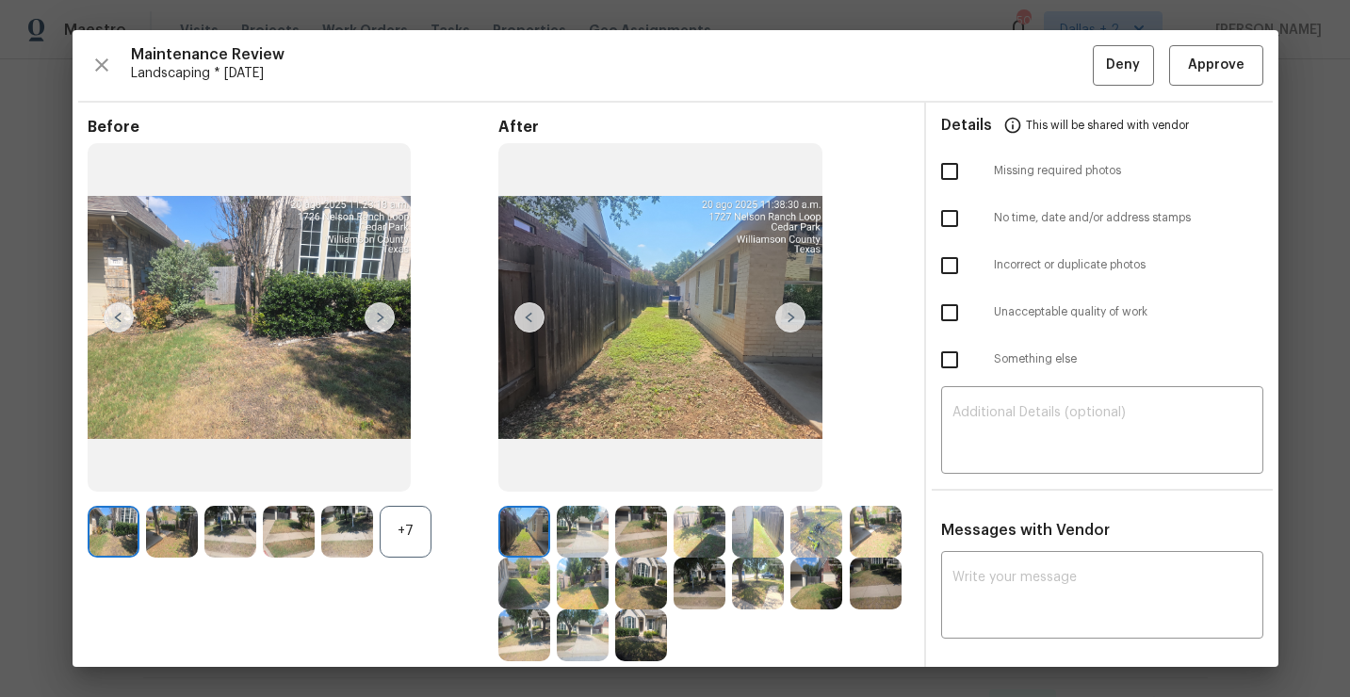
click at [412, 546] on div "+7" at bounding box center [406, 532] width 52 height 52
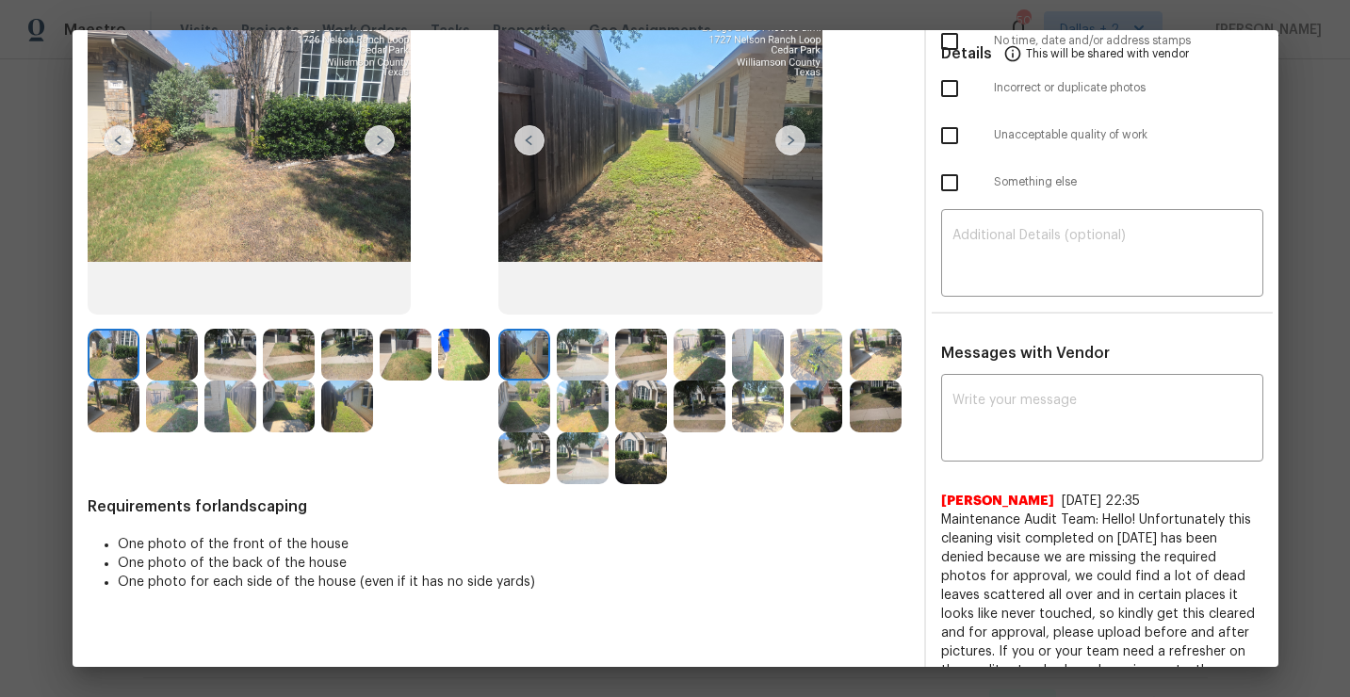
scroll to position [123, 0]
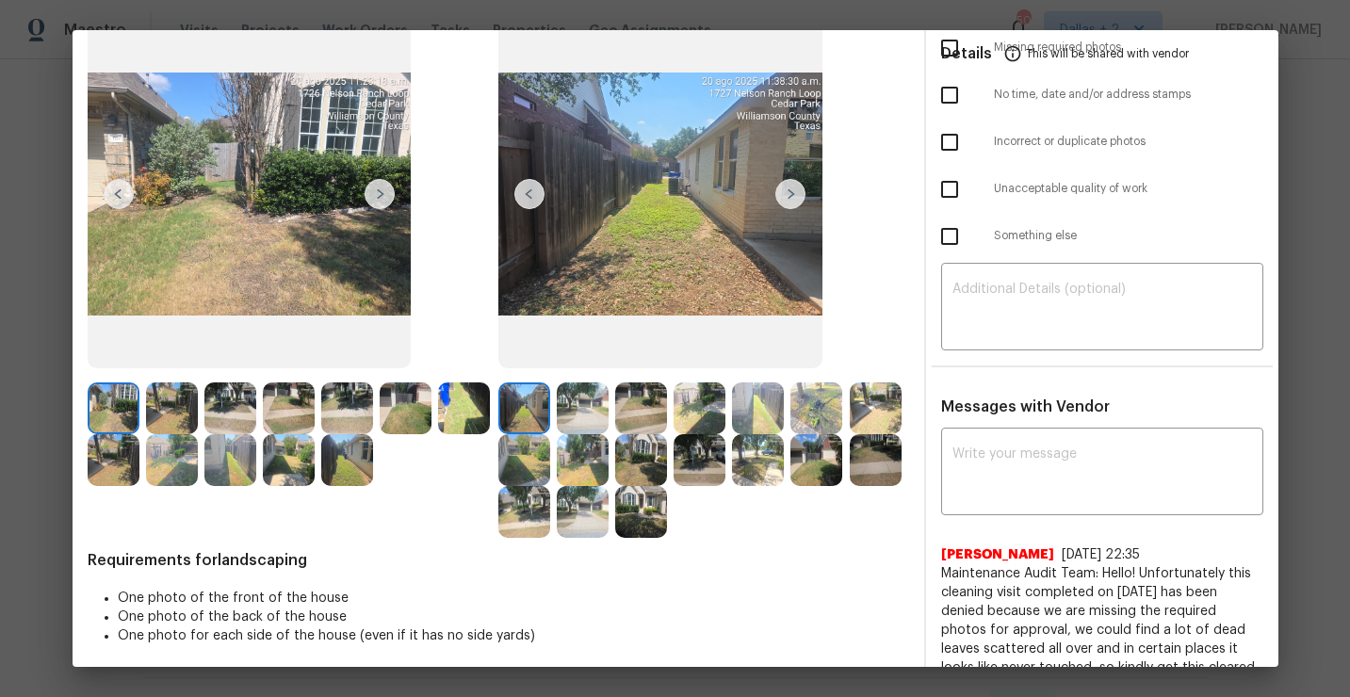
click at [795, 197] on img at bounding box center [790, 194] width 30 height 30
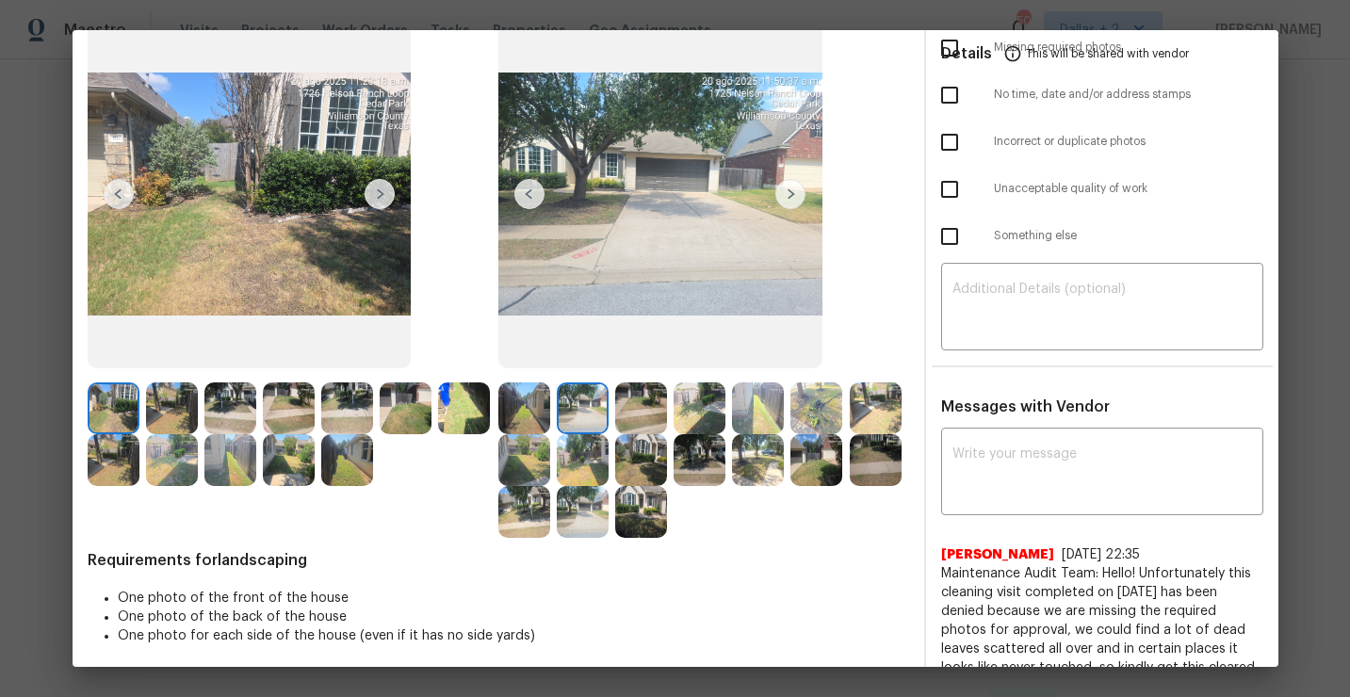
click at [795, 197] on img at bounding box center [790, 194] width 30 height 30
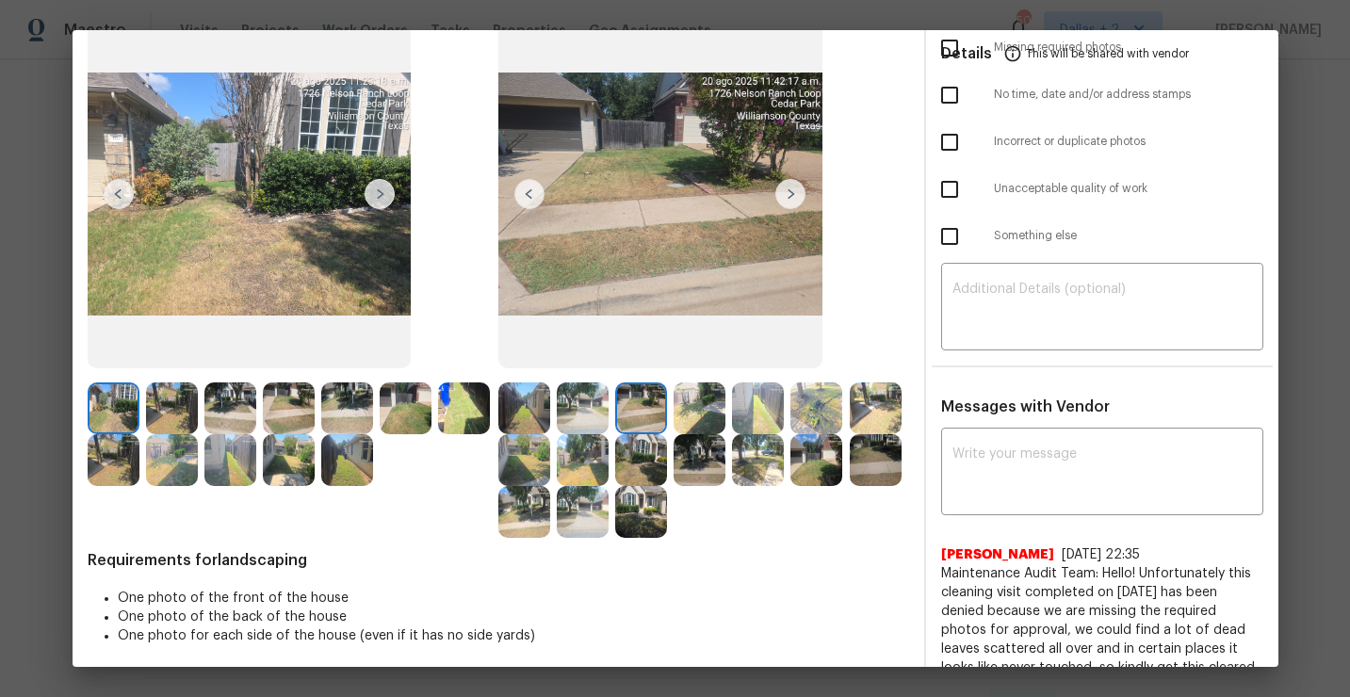
click at [596, 421] on img at bounding box center [583, 409] width 52 height 52
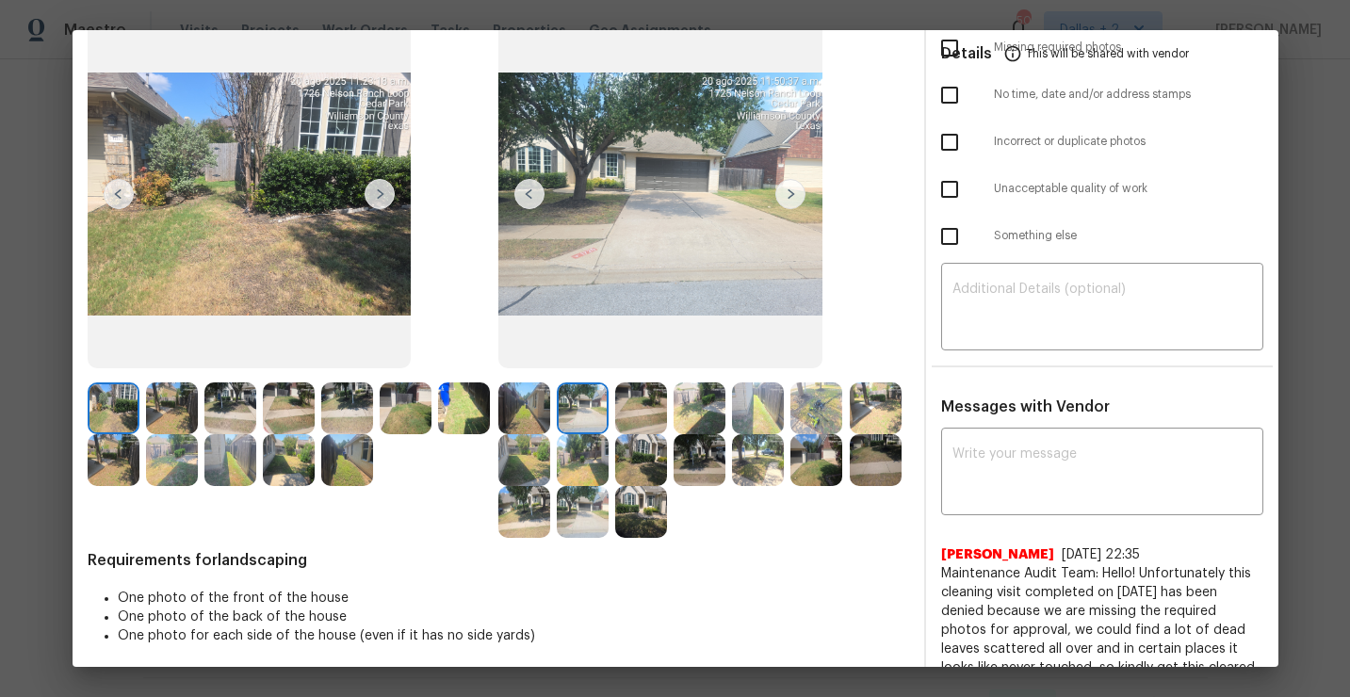
click at [786, 203] on img at bounding box center [790, 194] width 30 height 30
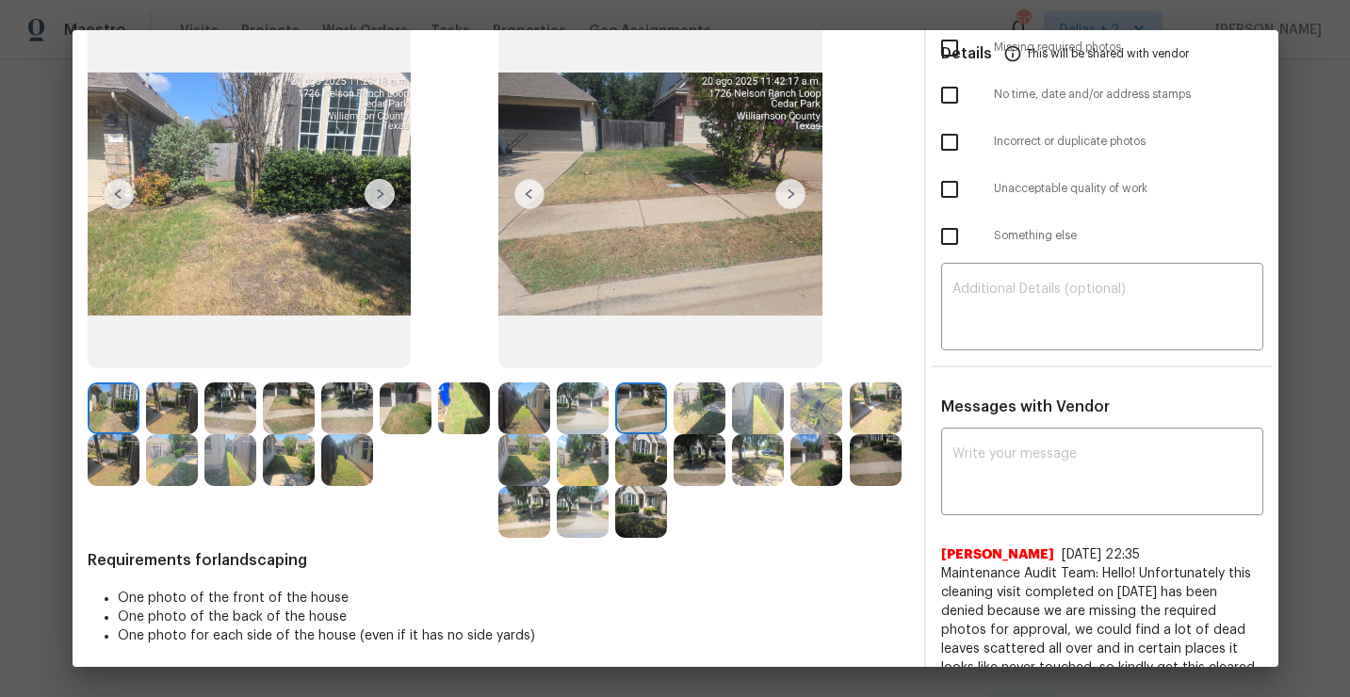
click at [778, 392] on img at bounding box center [758, 409] width 52 height 52
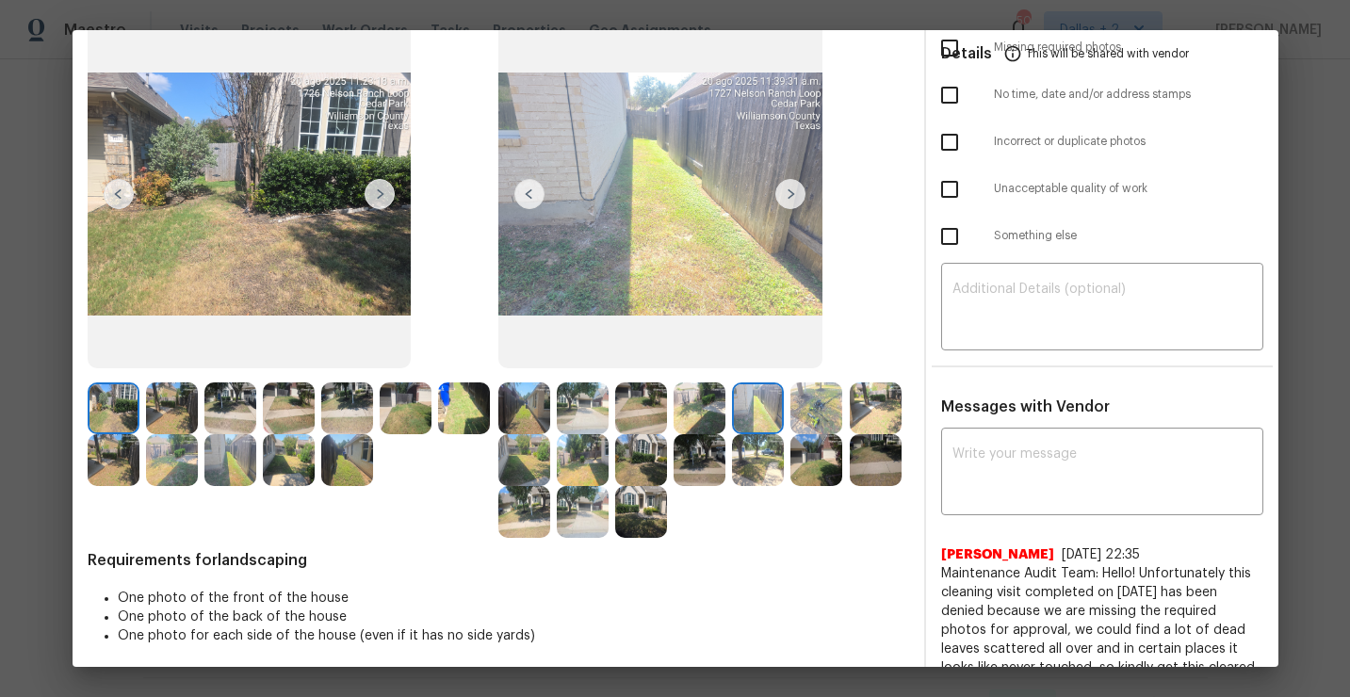
click at [809, 399] on img at bounding box center [817, 409] width 52 height 52
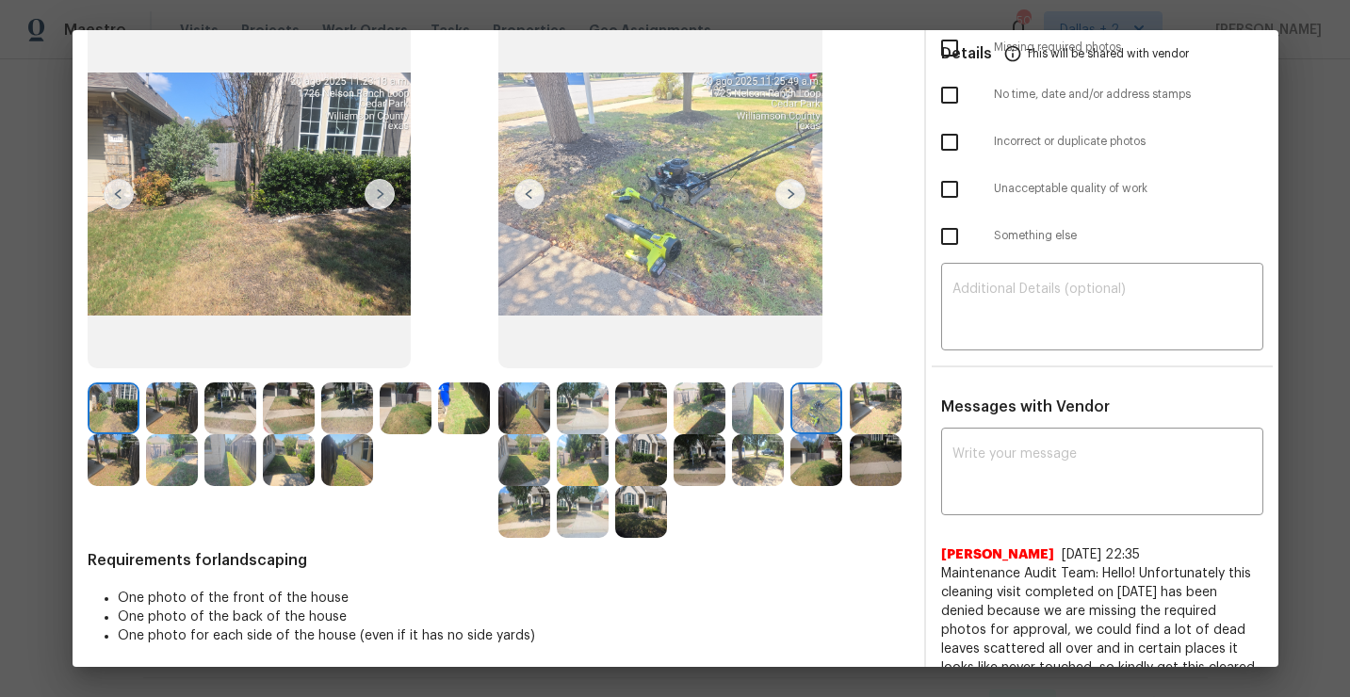
click at [798, 196] on img at bounding box center [790, 194] width 30 height 30
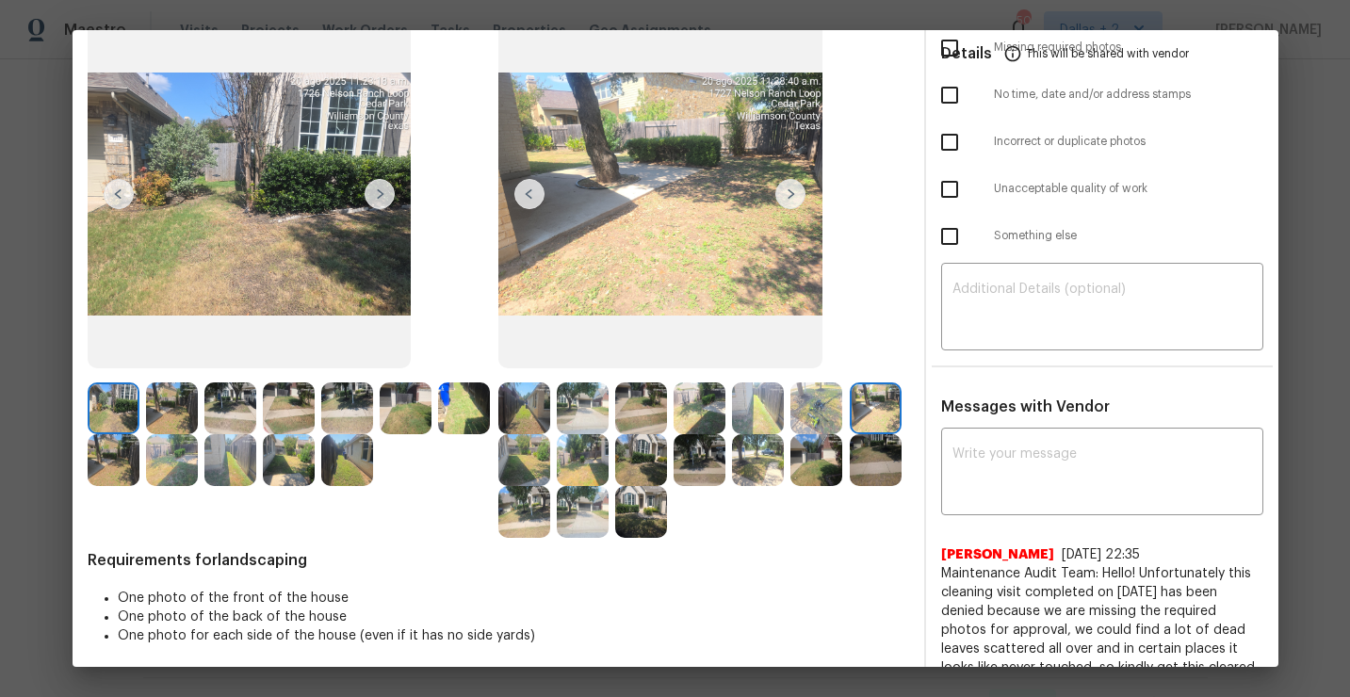
click at [530, 465] on img at bounding box center [524, 460] width 52 height 52
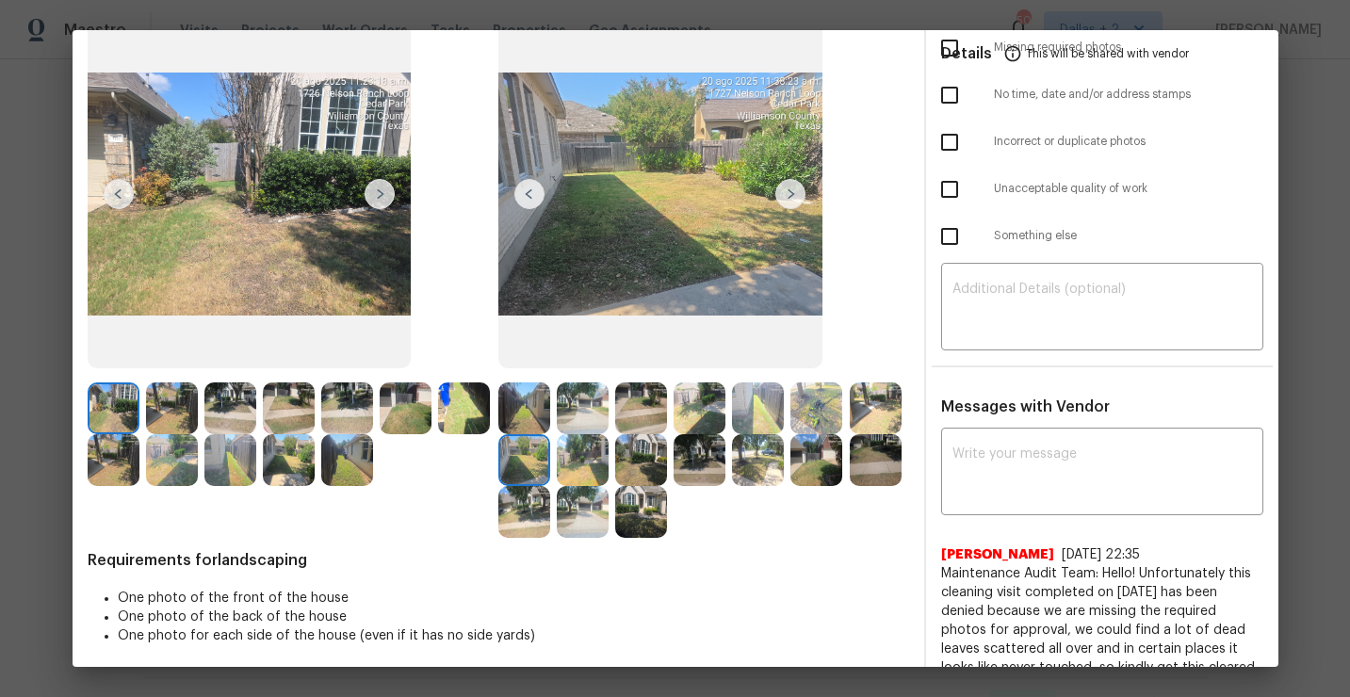
click at [787, 200] on img at bounding box center [790, 194] width 30 height 30
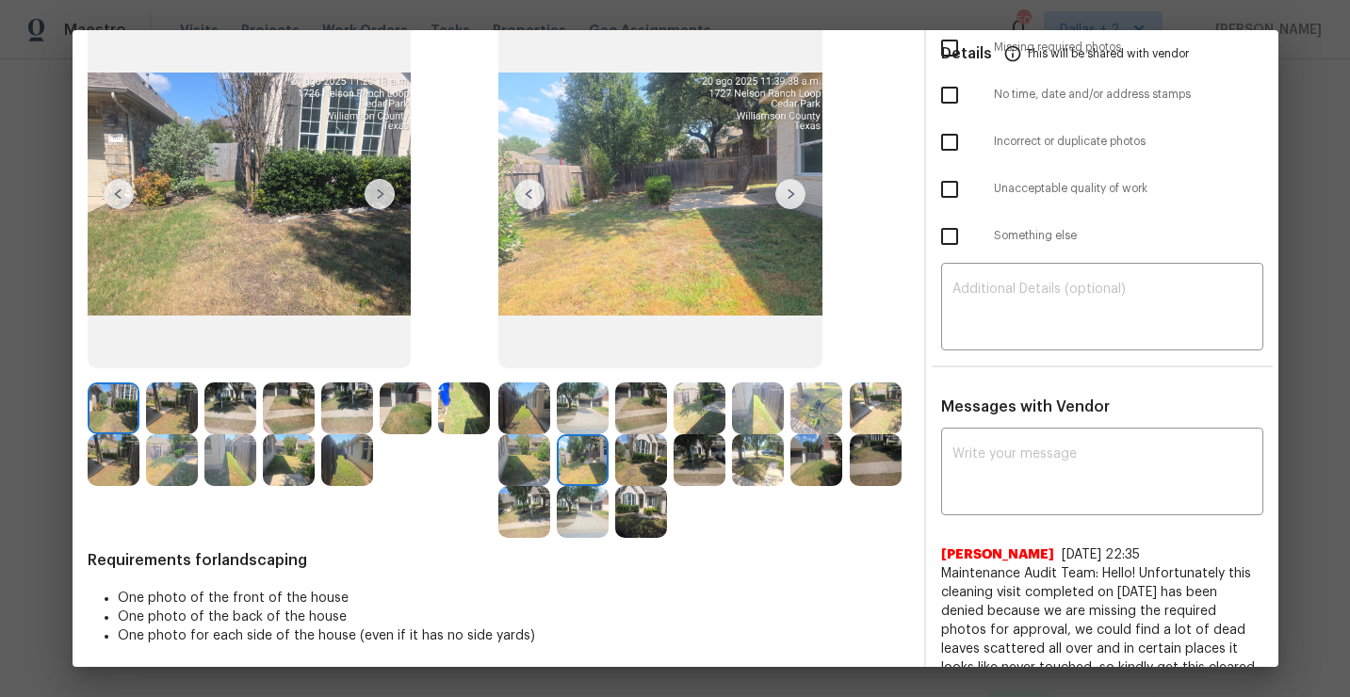
click at [639, 461] on img at bounding box center [641, 460] width 52 height 52
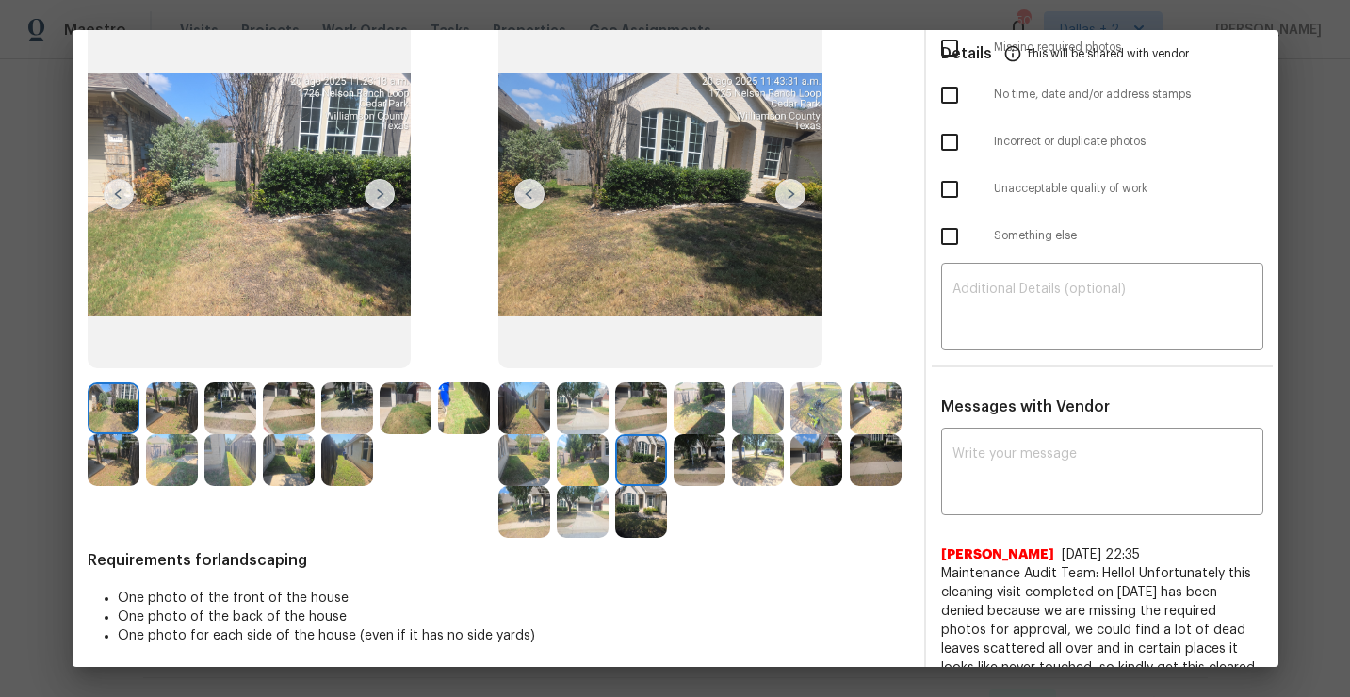
click at [703, 462] on img at bounding box center [700, 460] width 52 height 52
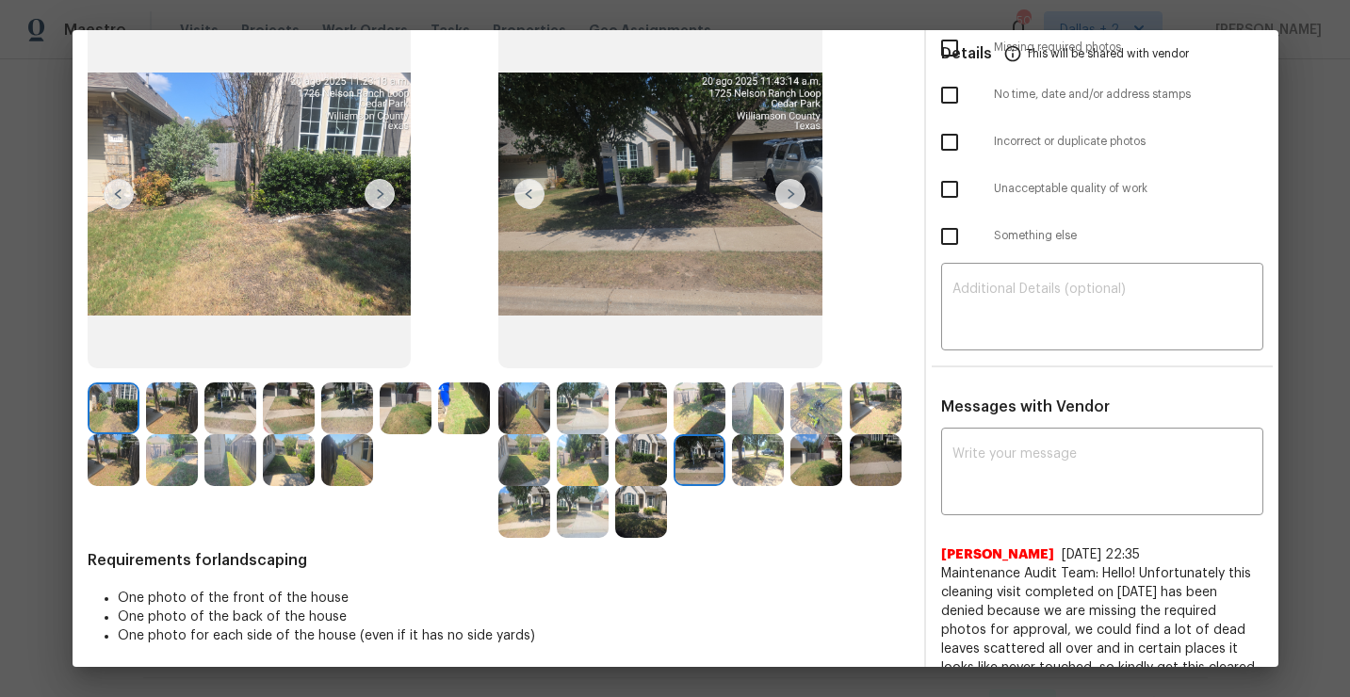
click at [753, 472] on img at bounding box center [758, 460] width 52 height 52
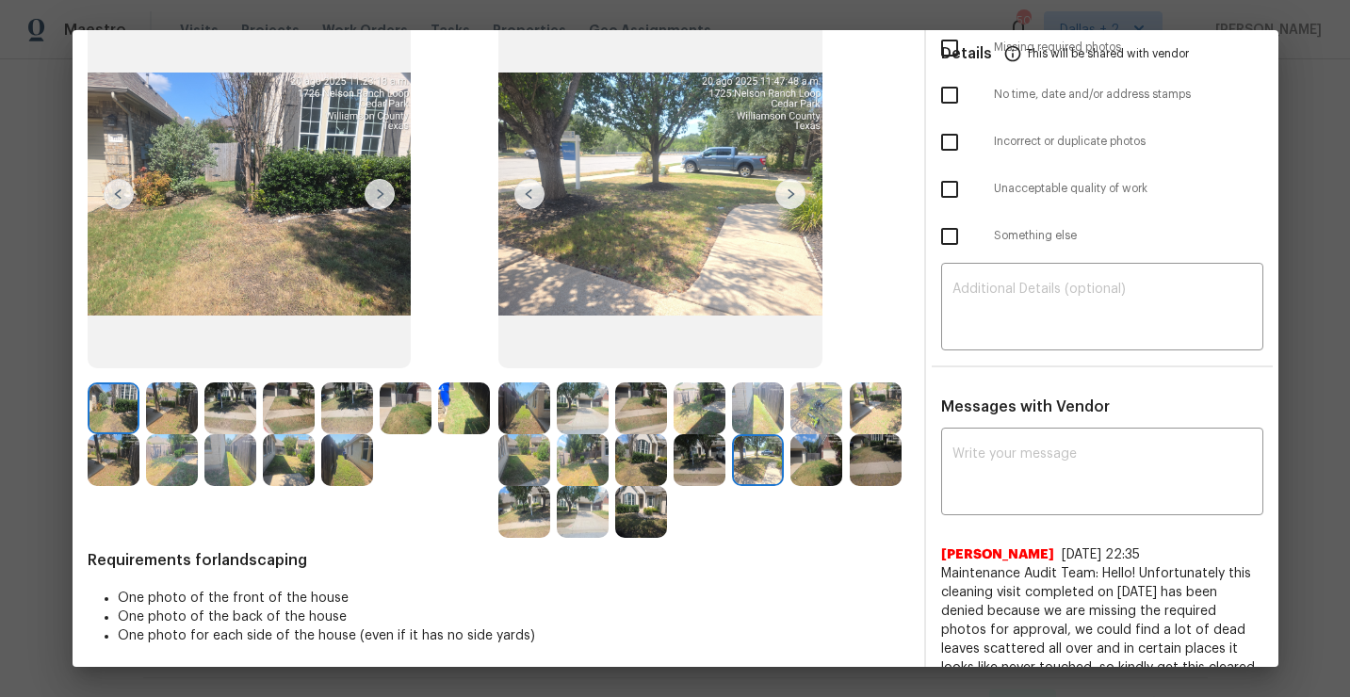
click at [823, 478] on img at bounding box center [817, 460] width 52 height 52
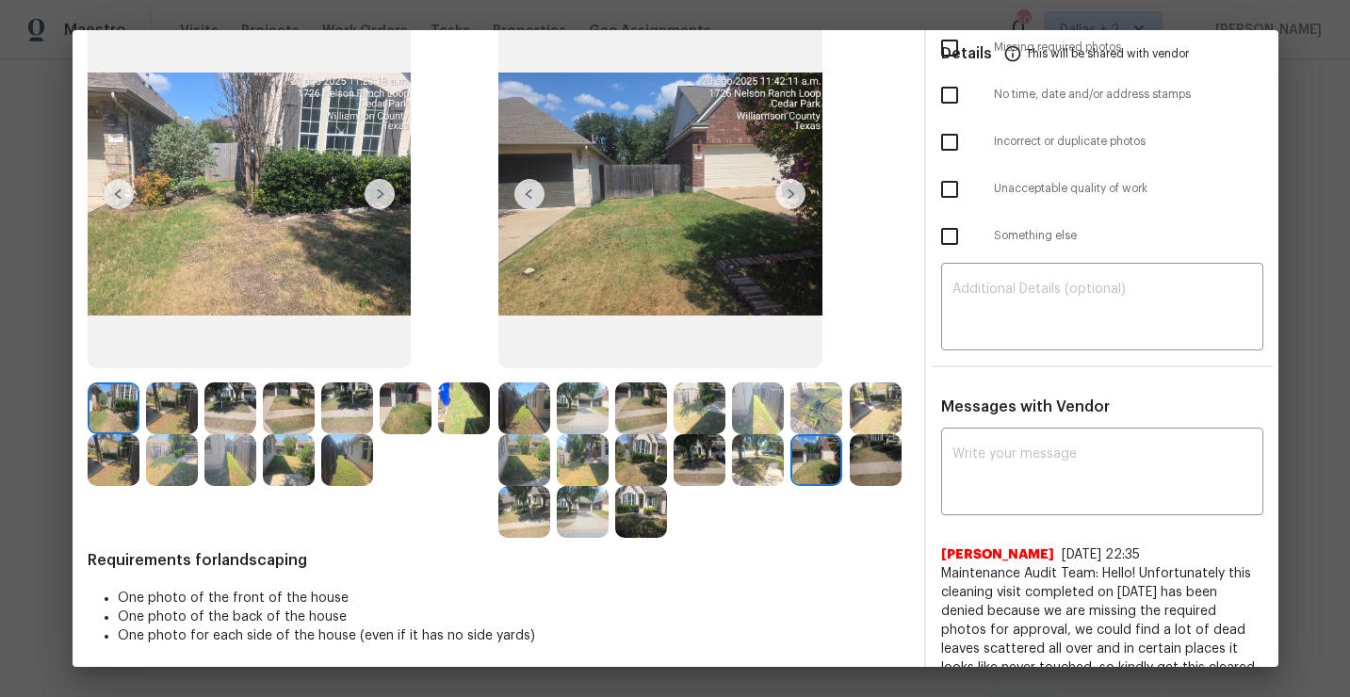
click at [647, 527] on img at bounding box center [641, 512] width 52 height 52
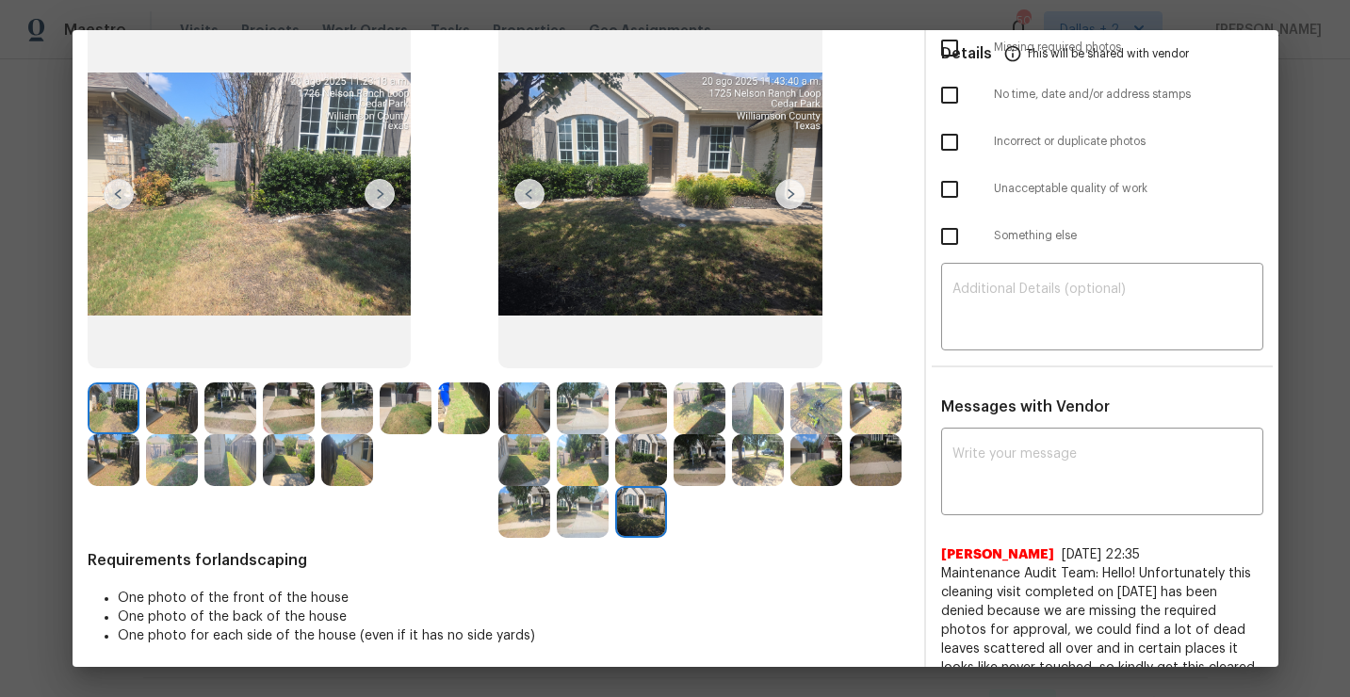
scroll to position [0, 0]
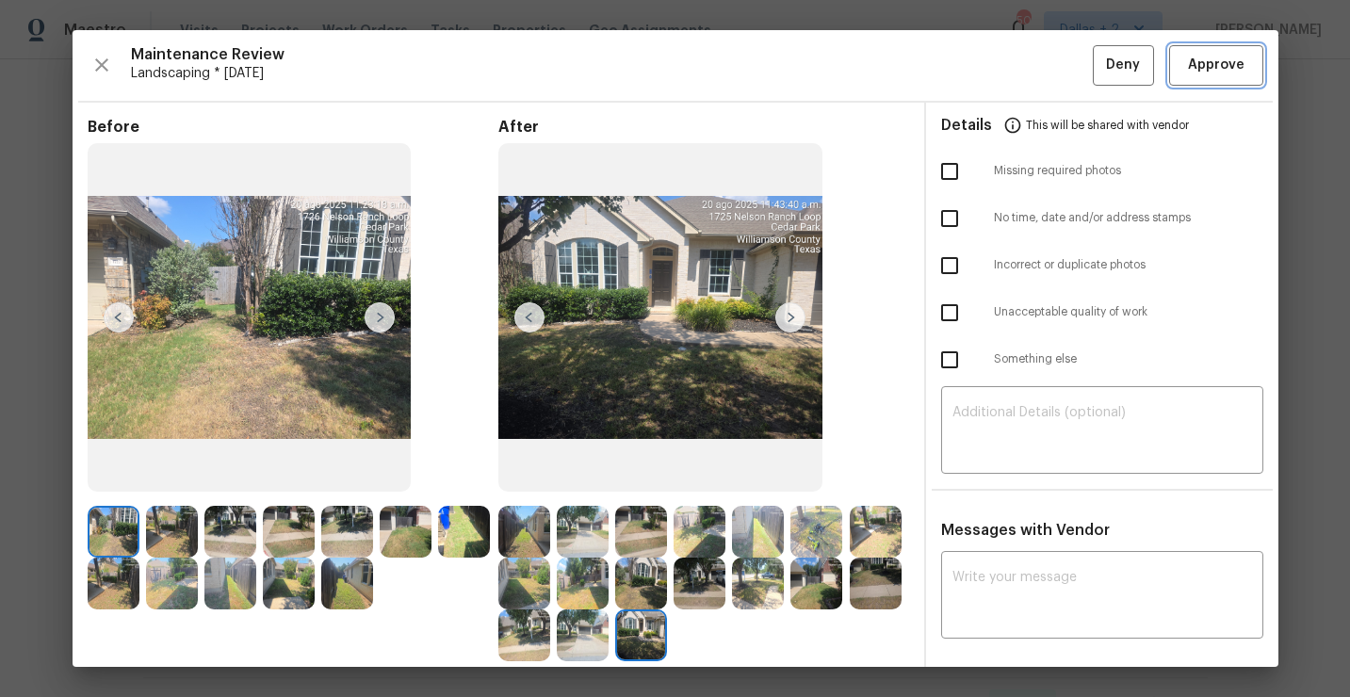
click at [1212, 66] on span "Approve" at bounding box center [1216, 66] width 57 height 24
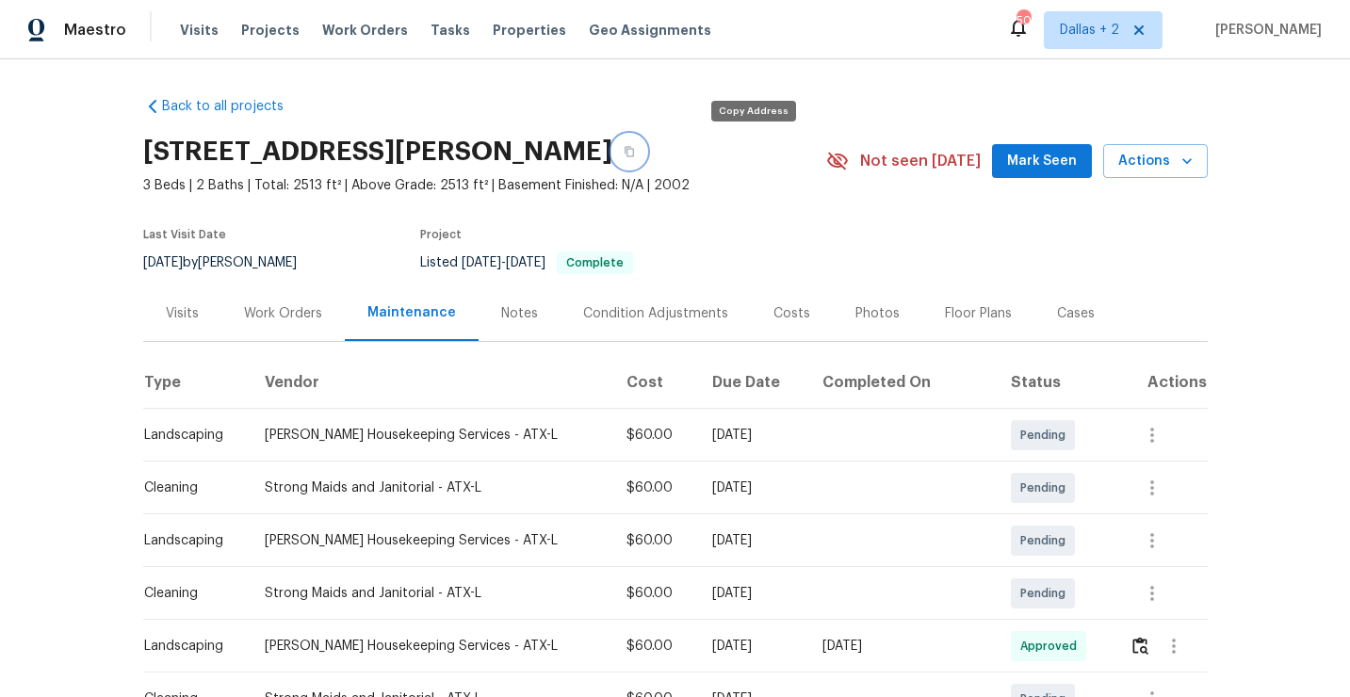
click at [646, 155] on button "button" at bounding box center [629, 152] width 34 height 34
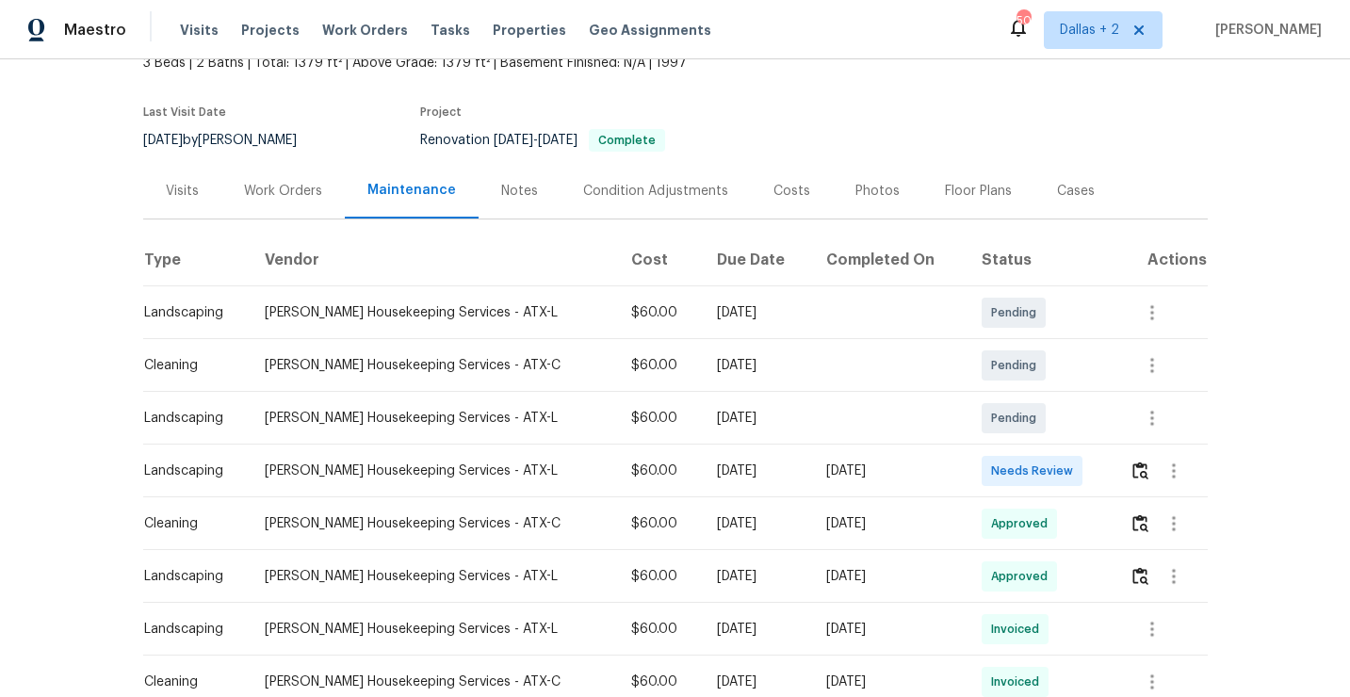
scroll to position [132, 0]
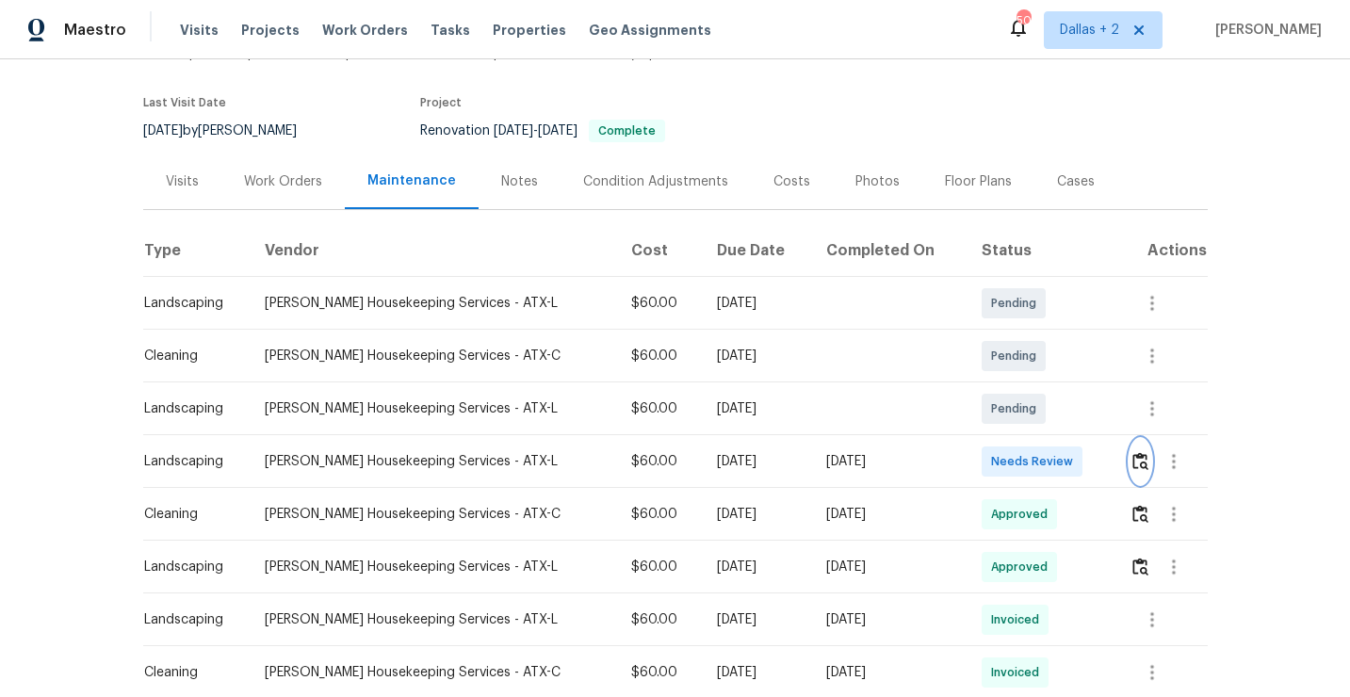
click at [1133, 454] on img "button" at bounding box center [1141, 461] width 16 height 18
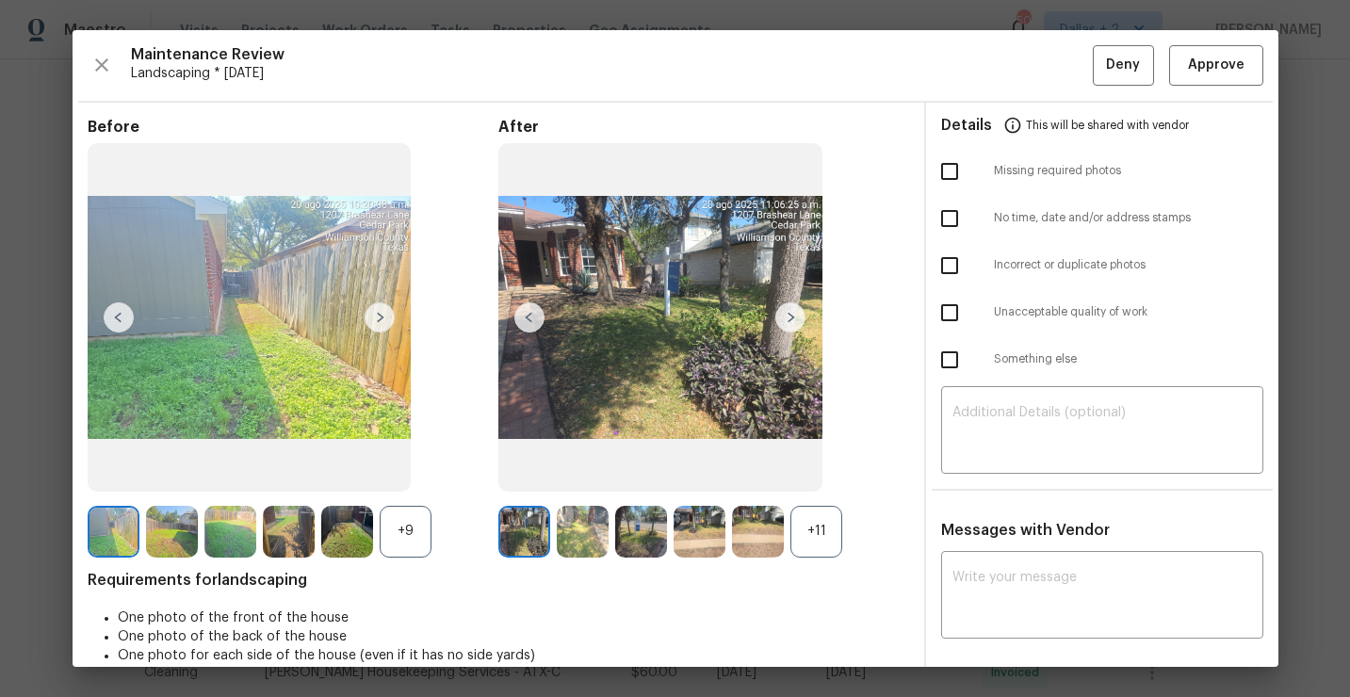
click at [815, 530] on div "+11" at bounding box center [817, 532] width 52 height 52
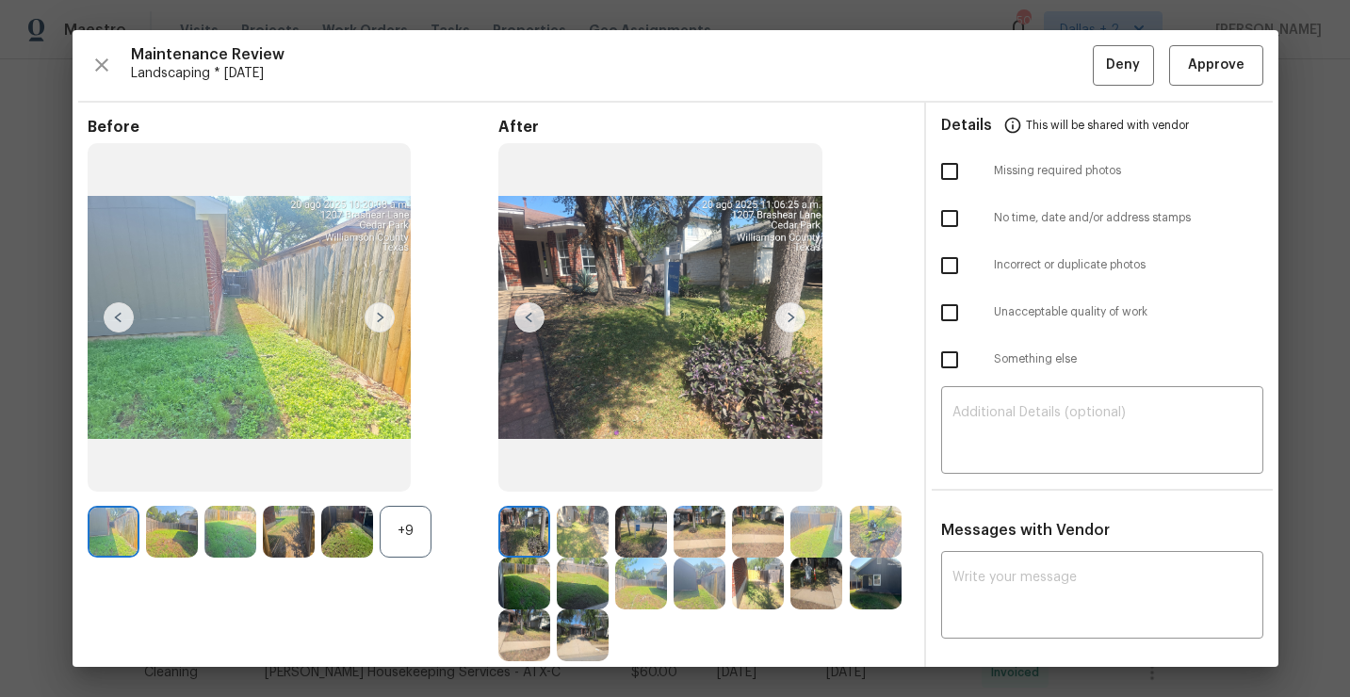
click at [401, 538] on div "+9" at bounding box center [406, 532] width 52 height 52
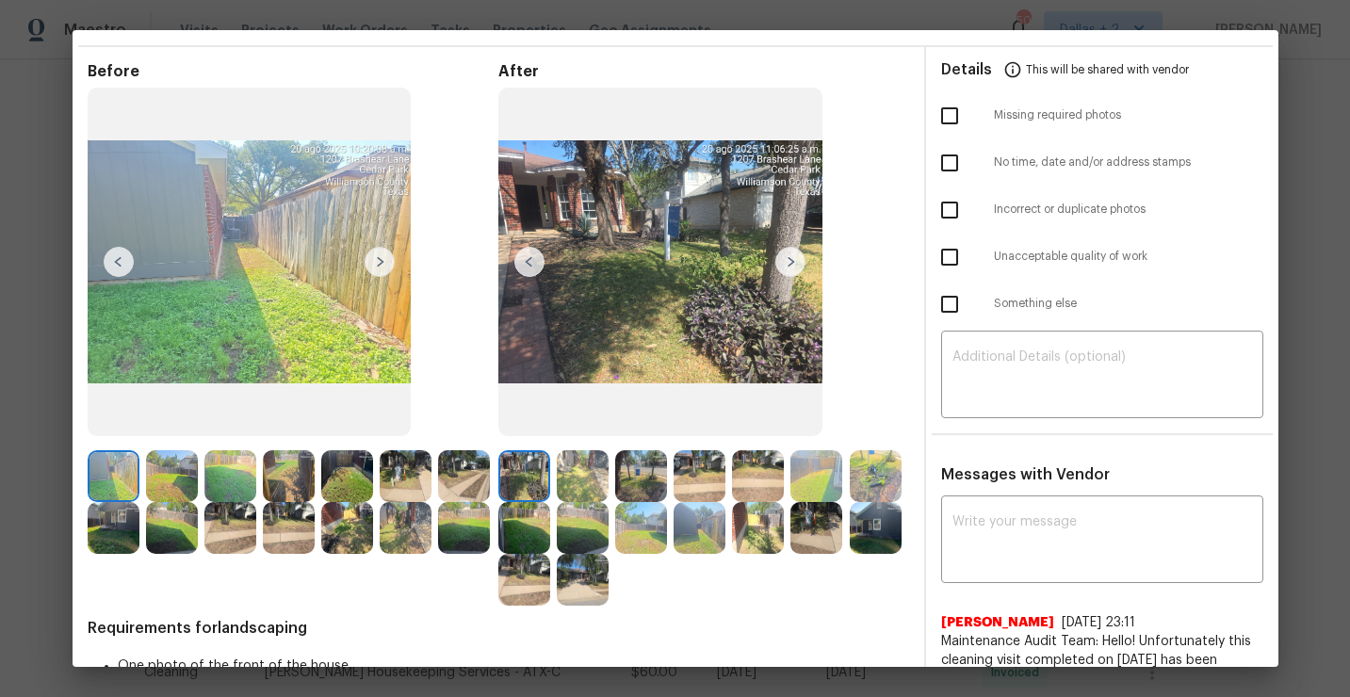
scroll to position [72, 0]
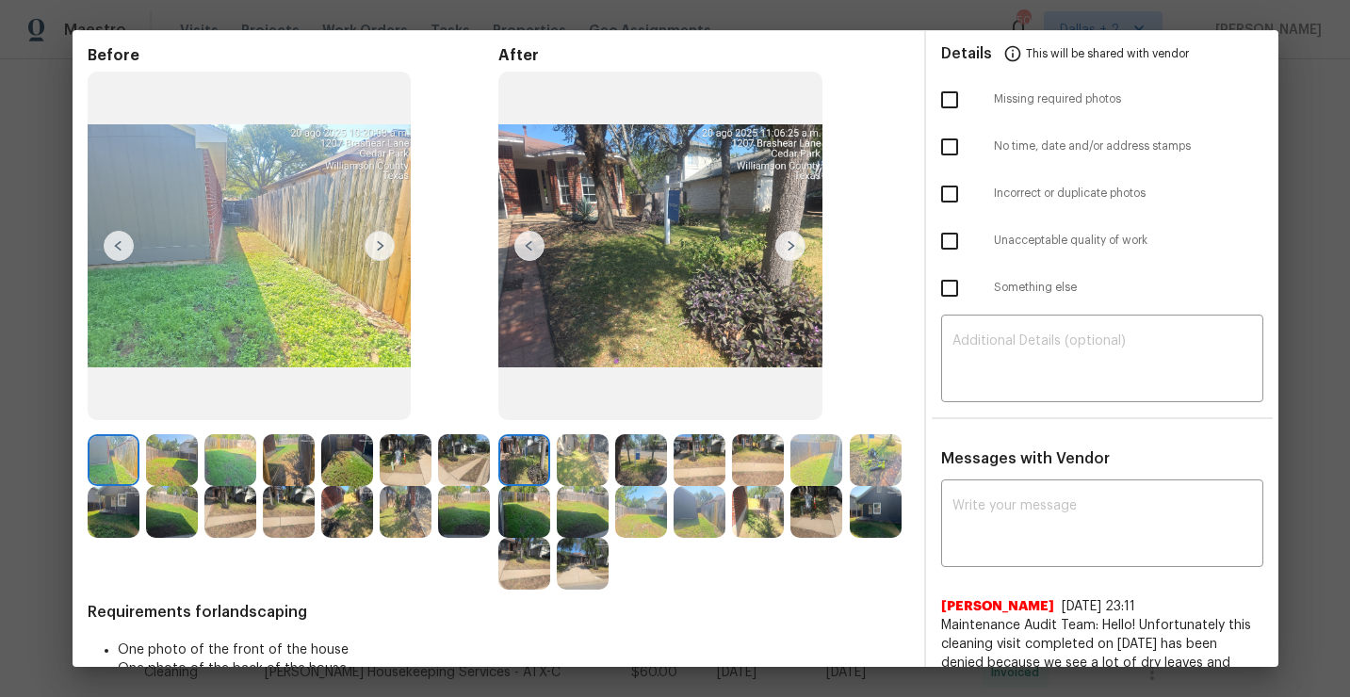
click at [579, 453] on img at bounding box center [583, 460] width 52 height 52
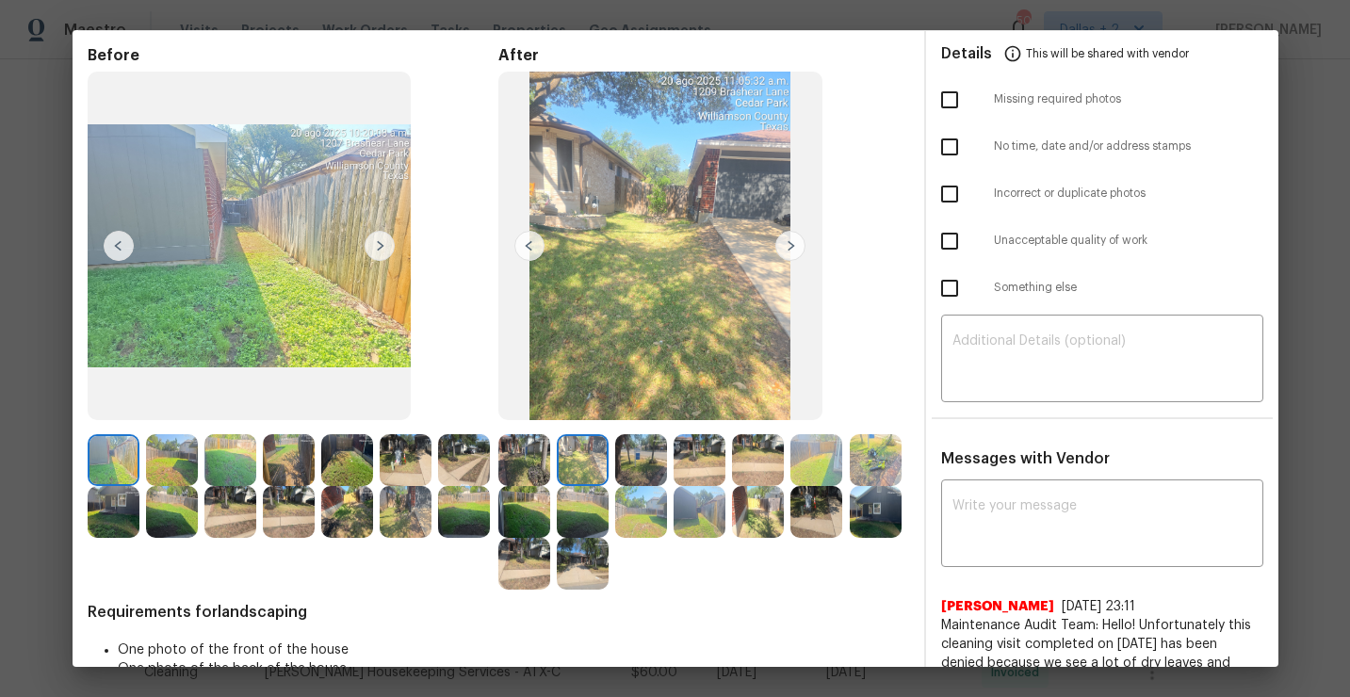
click at [791, 236] on img at bounding box center [790, 246] width 30 height 30
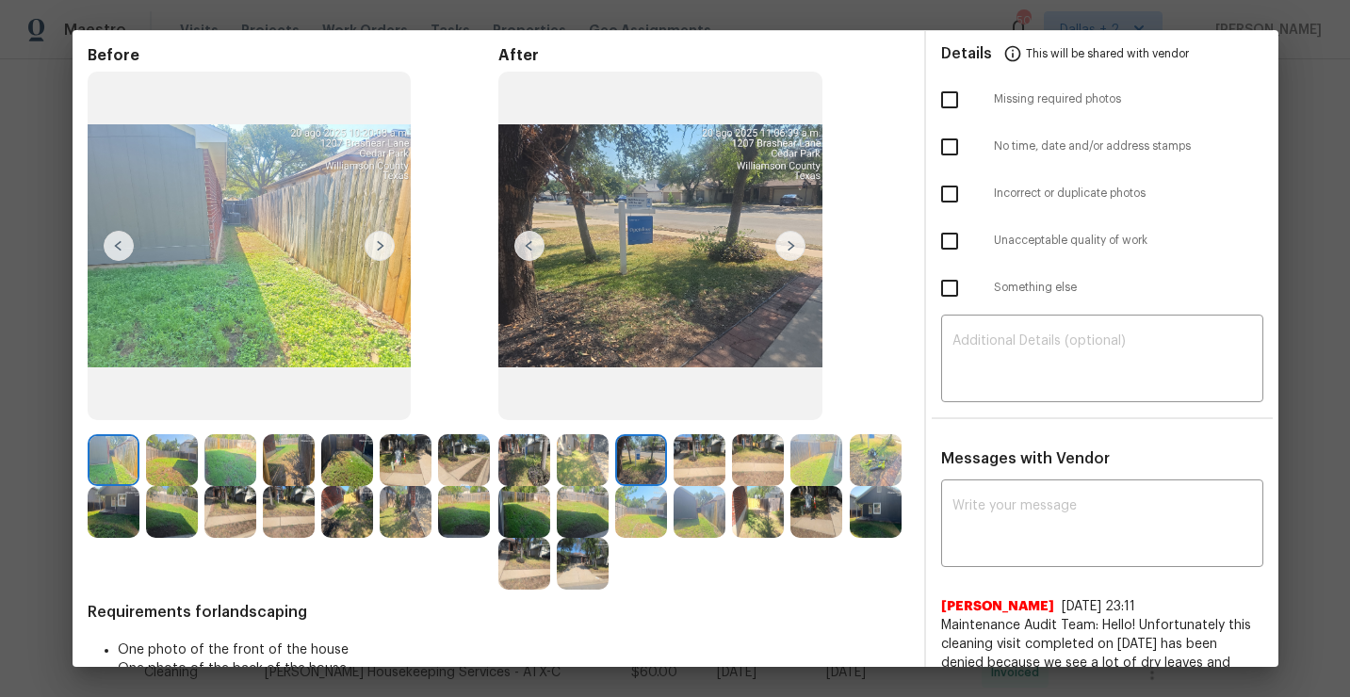
click at [795, 251] on img at bounding box center [790, 246] width 30 height 30
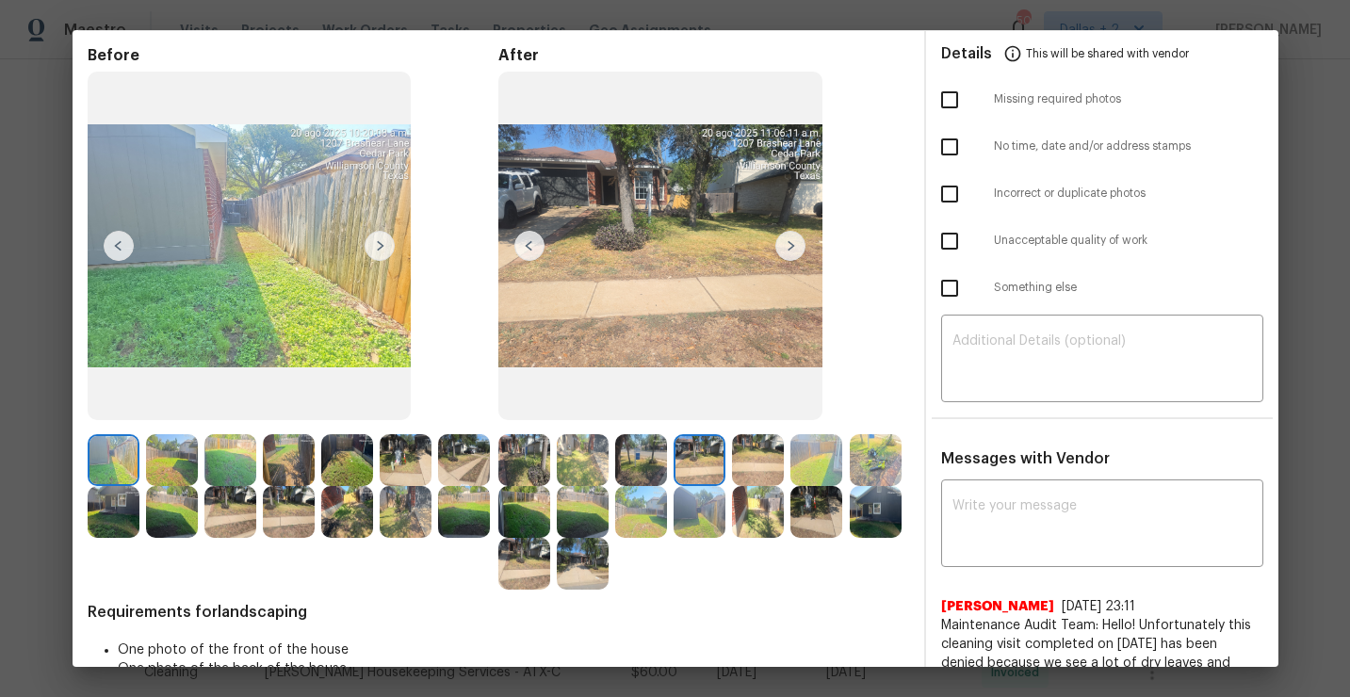
click at [161, 460] on img at bounding box center [172, 460] width 52 height 52
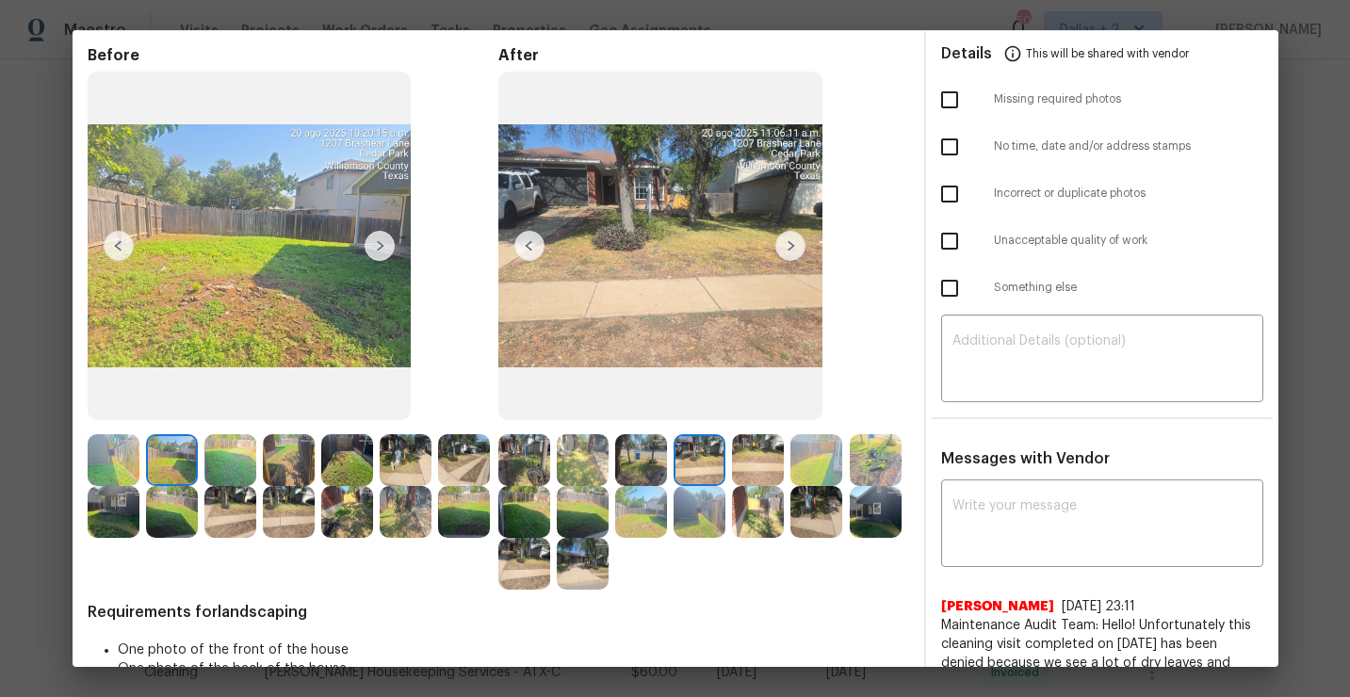
click at [383, 254] on img at bounding box center [380, 246] width 30 height 30
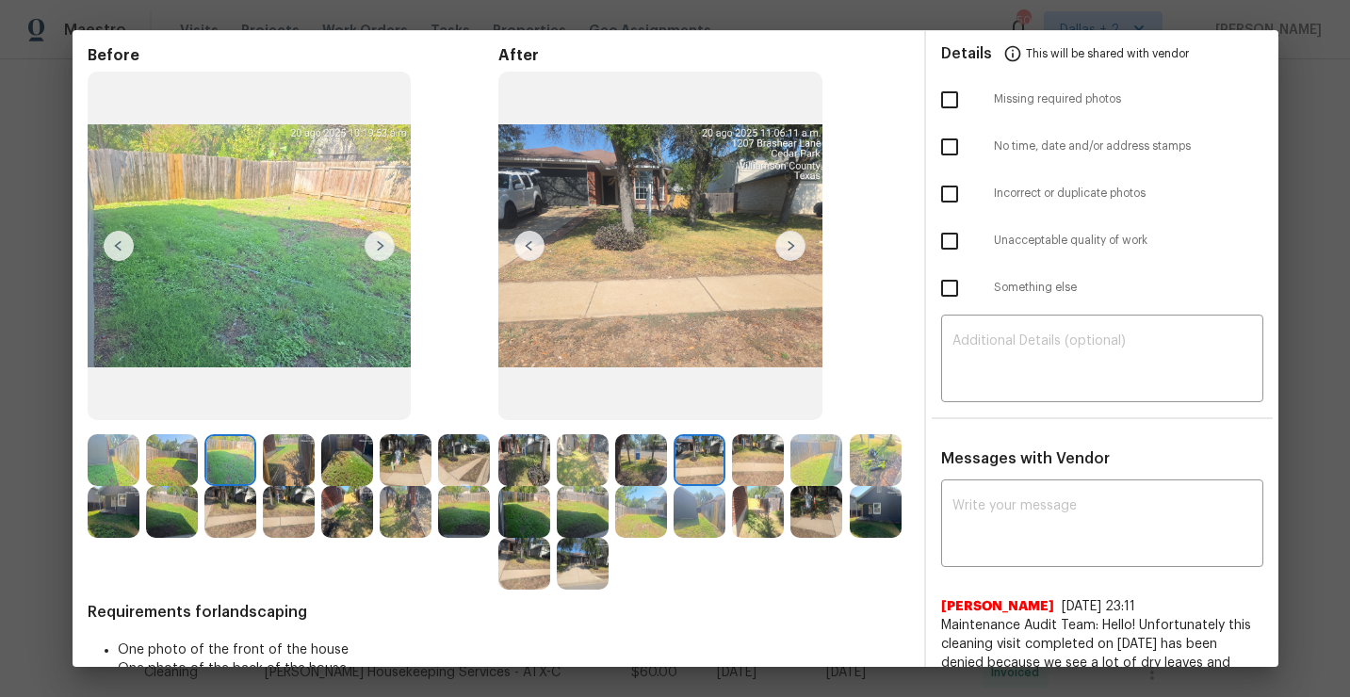
click at [787, 246] on img at bounding box center [790, 246] width 30 height 30
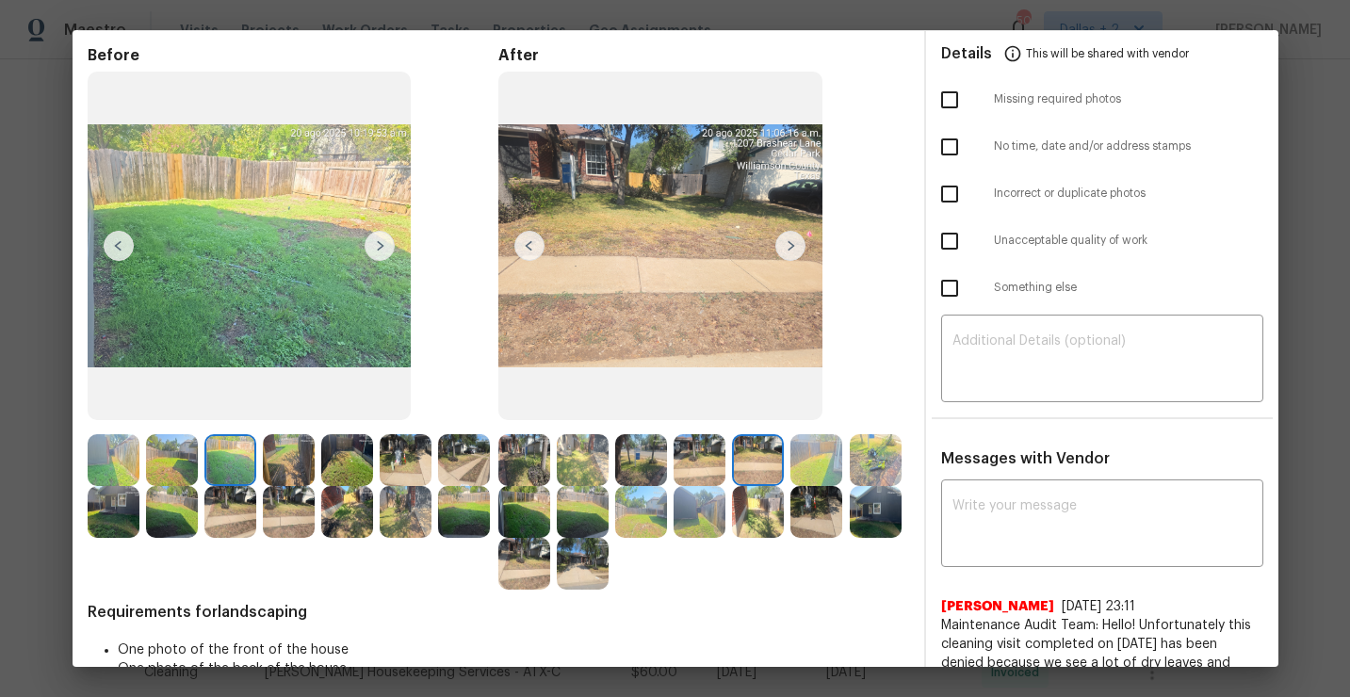
click at [386, 245] on img at bounding box center [380, 246] width 30 height 30
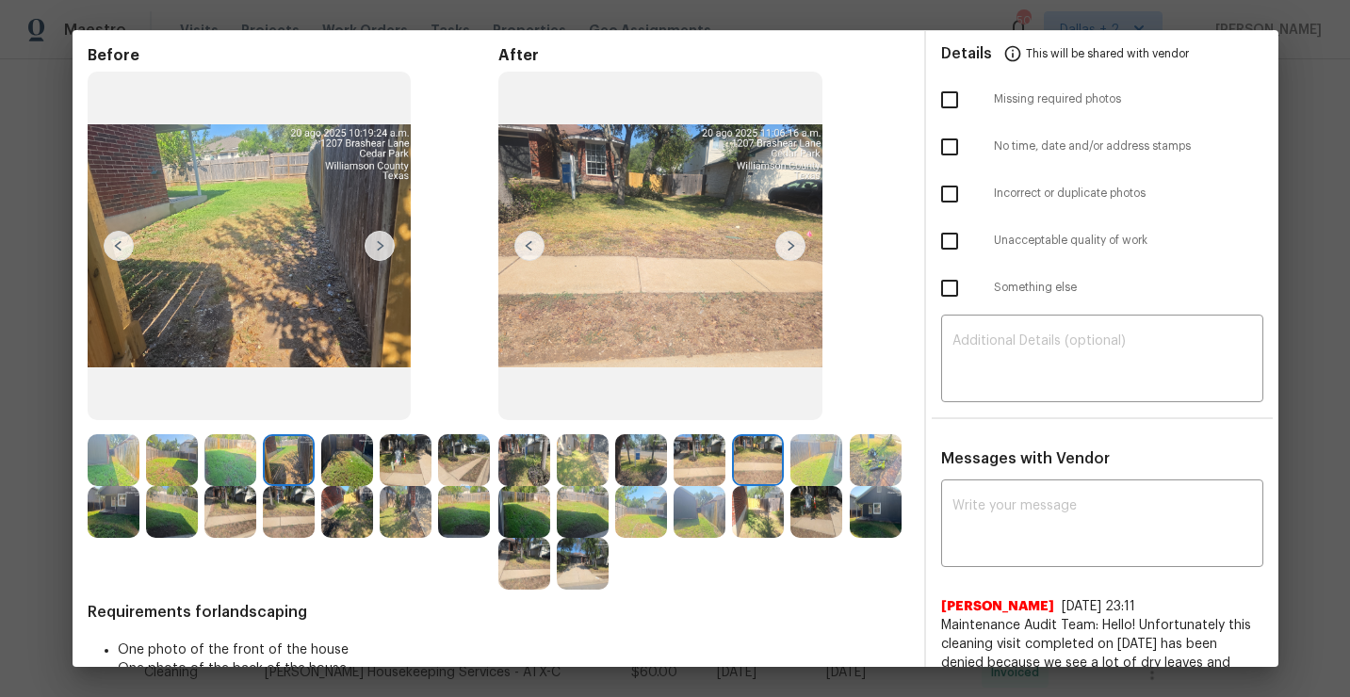
click at [802, 251] on img at bounding box center [790, 246] width 30 height 30
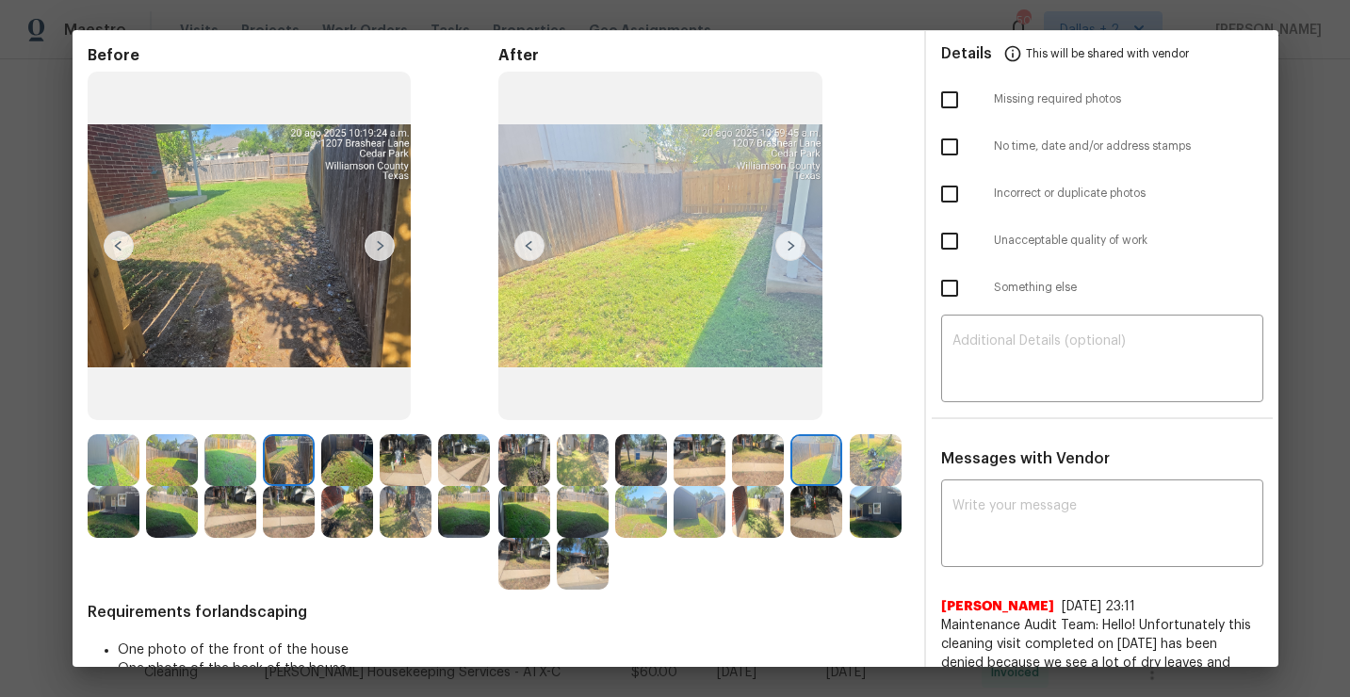
click at [802, 251] on img at bounding box center [790, 246] width 30 height 30
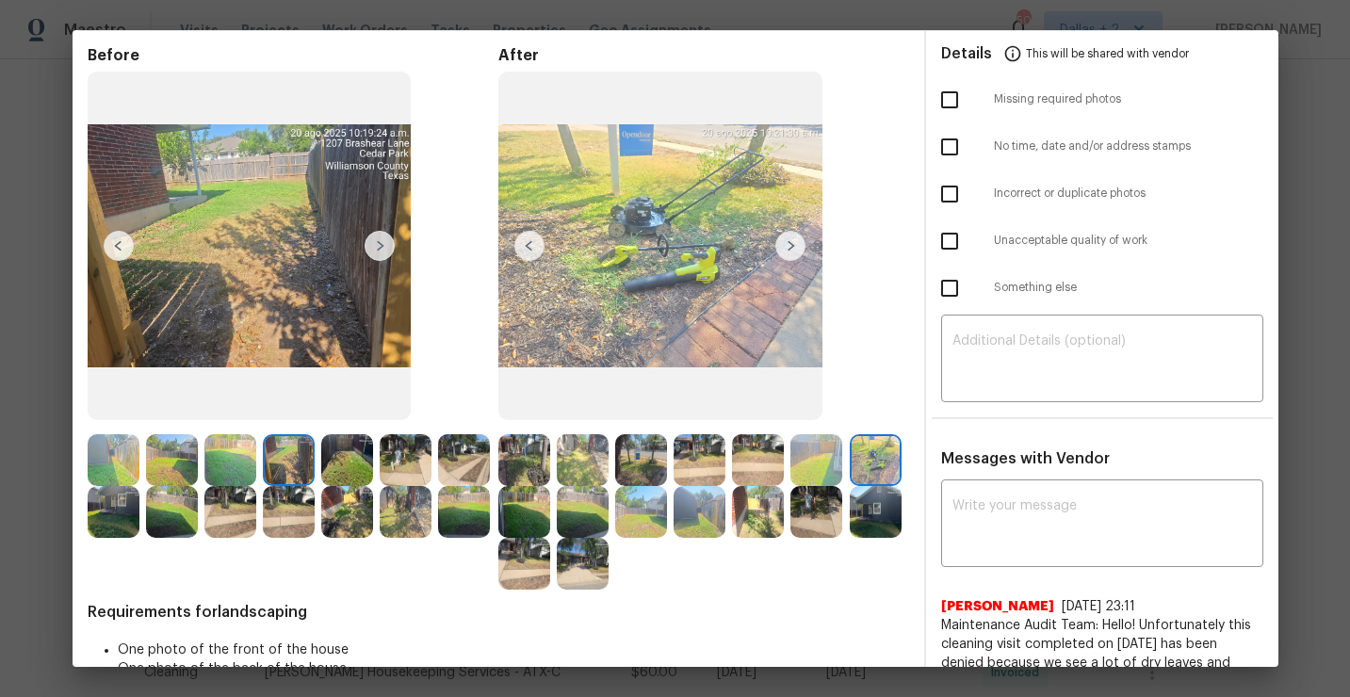
click at [788, 236] on img at bounding box center [790, 246] width 30 height 30
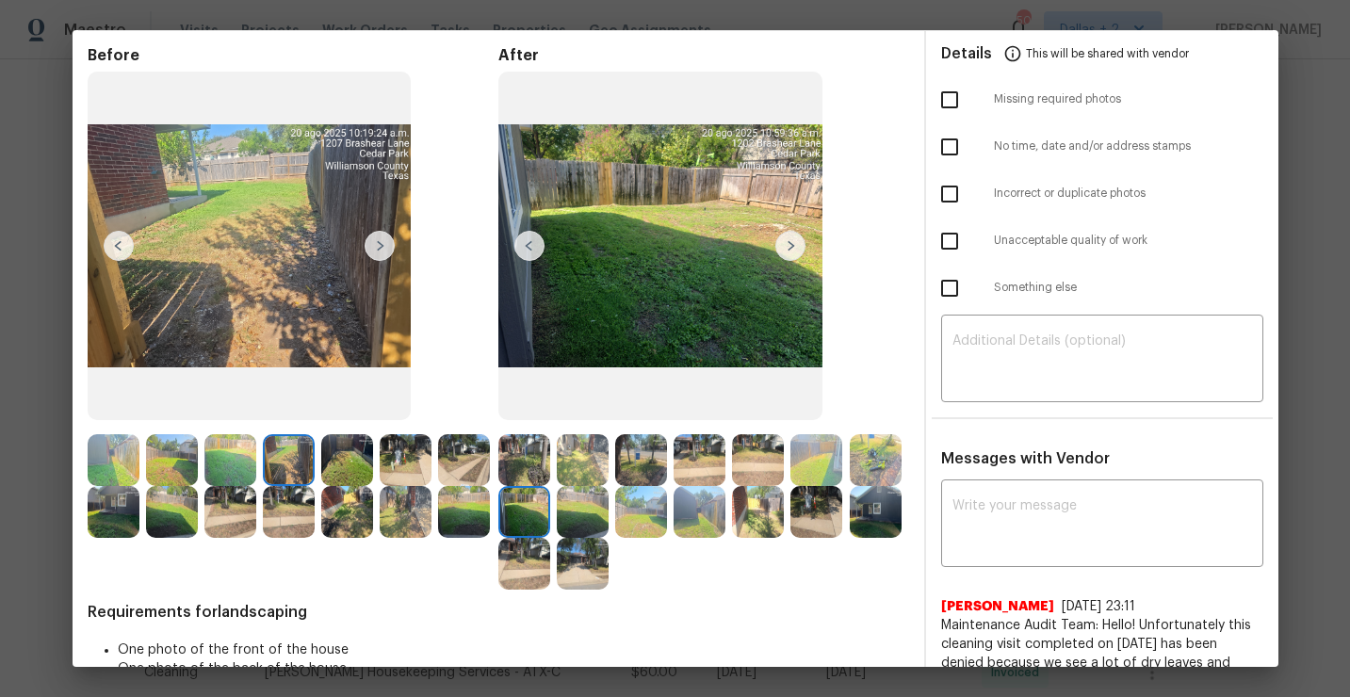
click at [382, 249] on img at bounding box center [380, 246] width 30 height 30
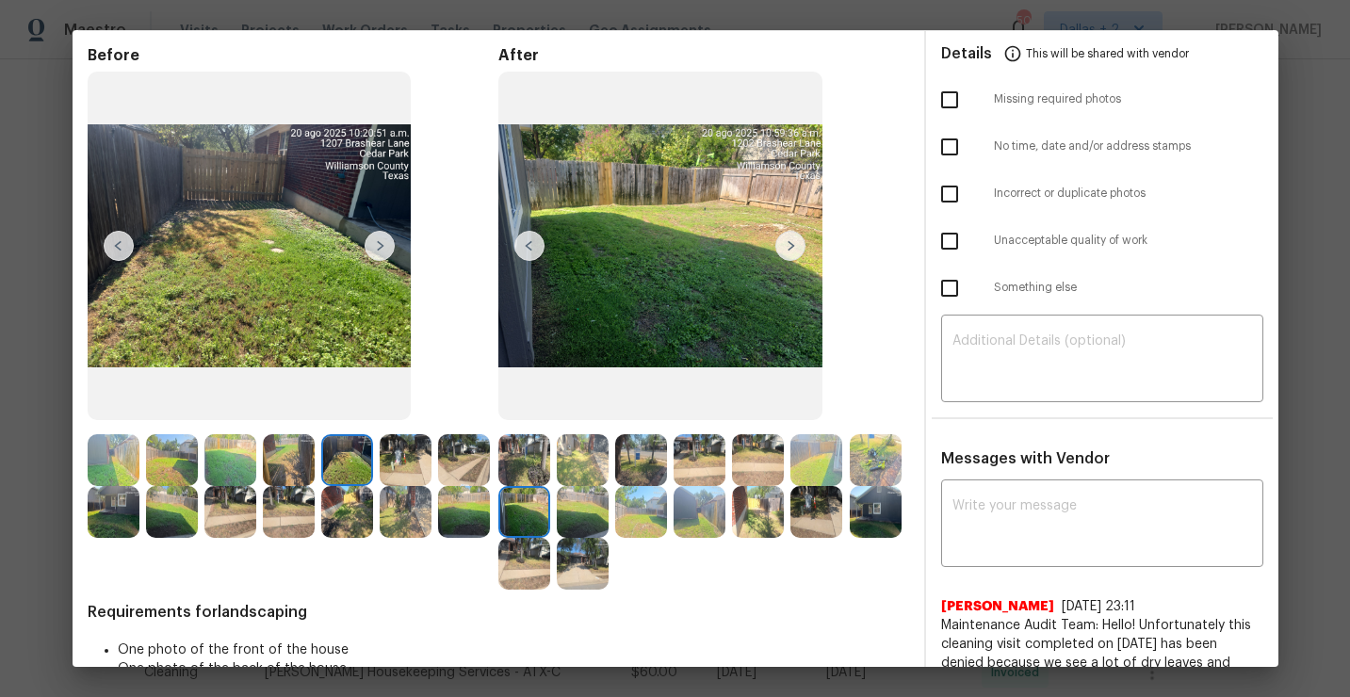
click at [788, 239] on img at bounding box center [790, 246] width 30 height 30
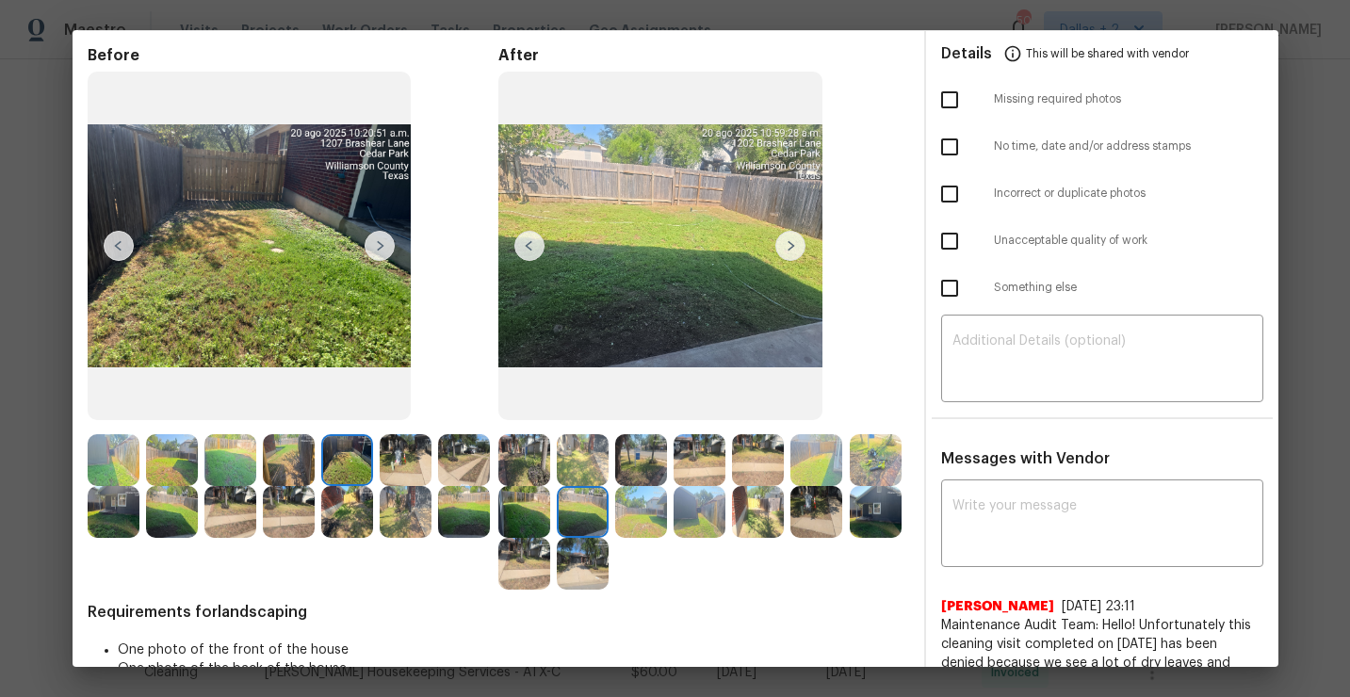
click at [791, 251] on img at bounding box center [790, 246] width 30 height 30
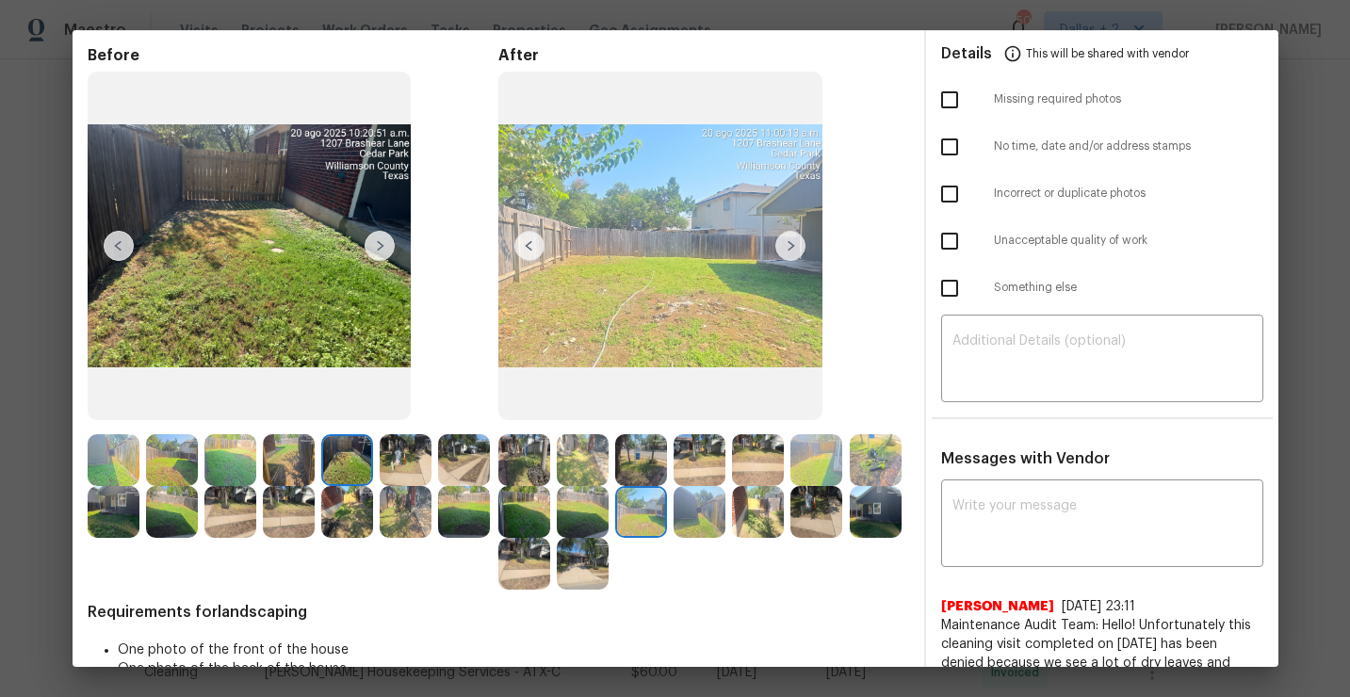
click at [795, 260] on img at bounding box center [790, 246] width 30 height 30
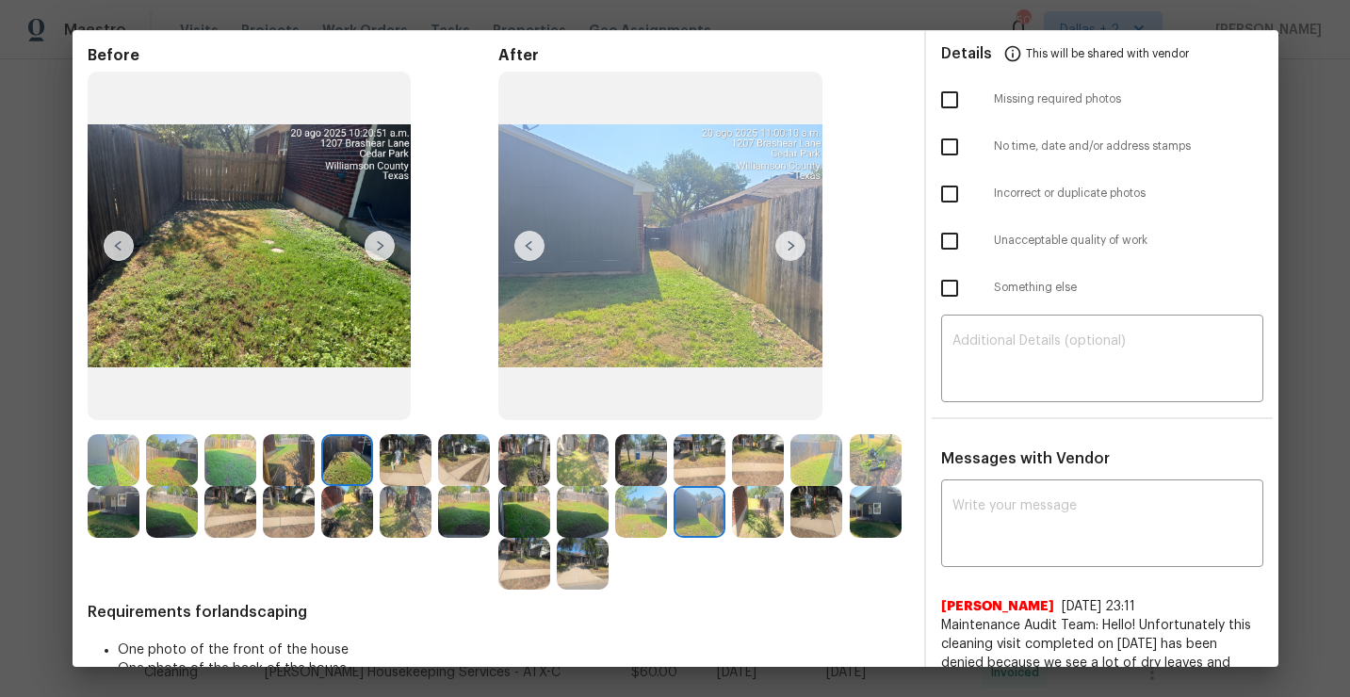
click at [794, 246] on img at bounding box center [790, 246] width 30 height 30
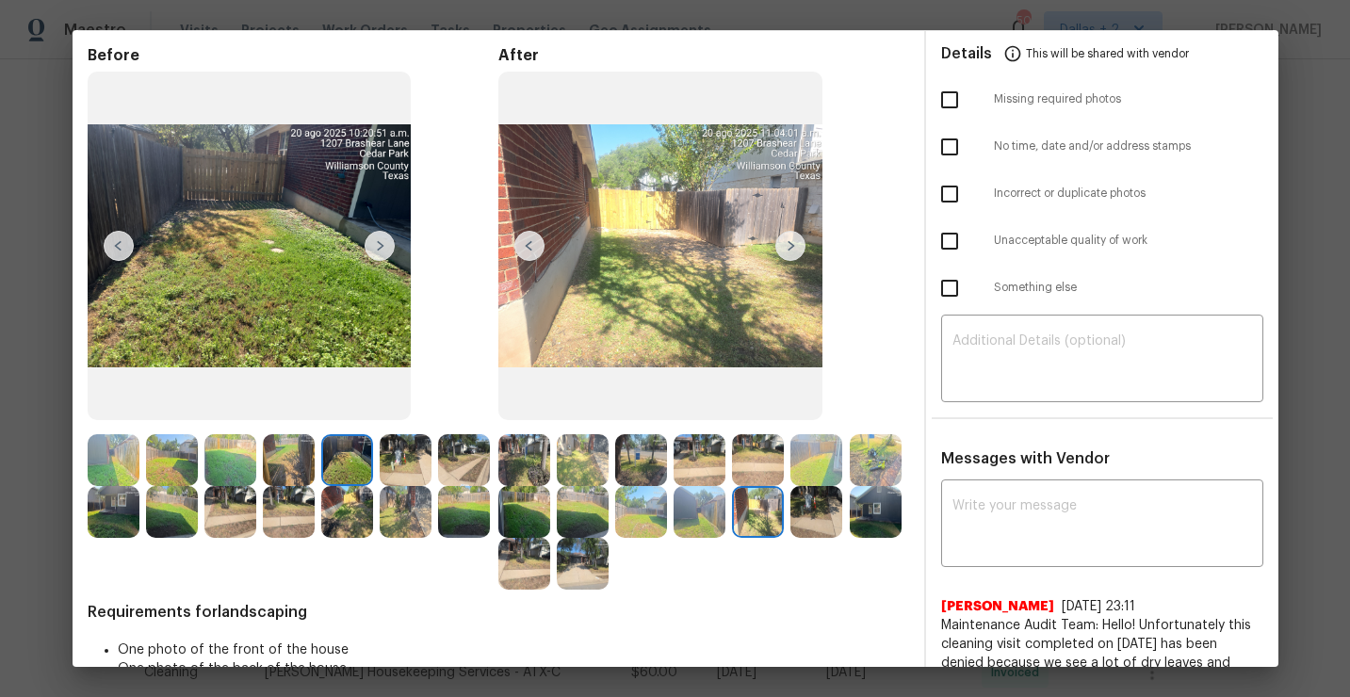
click at [789, 250] on img at bounding box center [790, 246] width 30 height 30
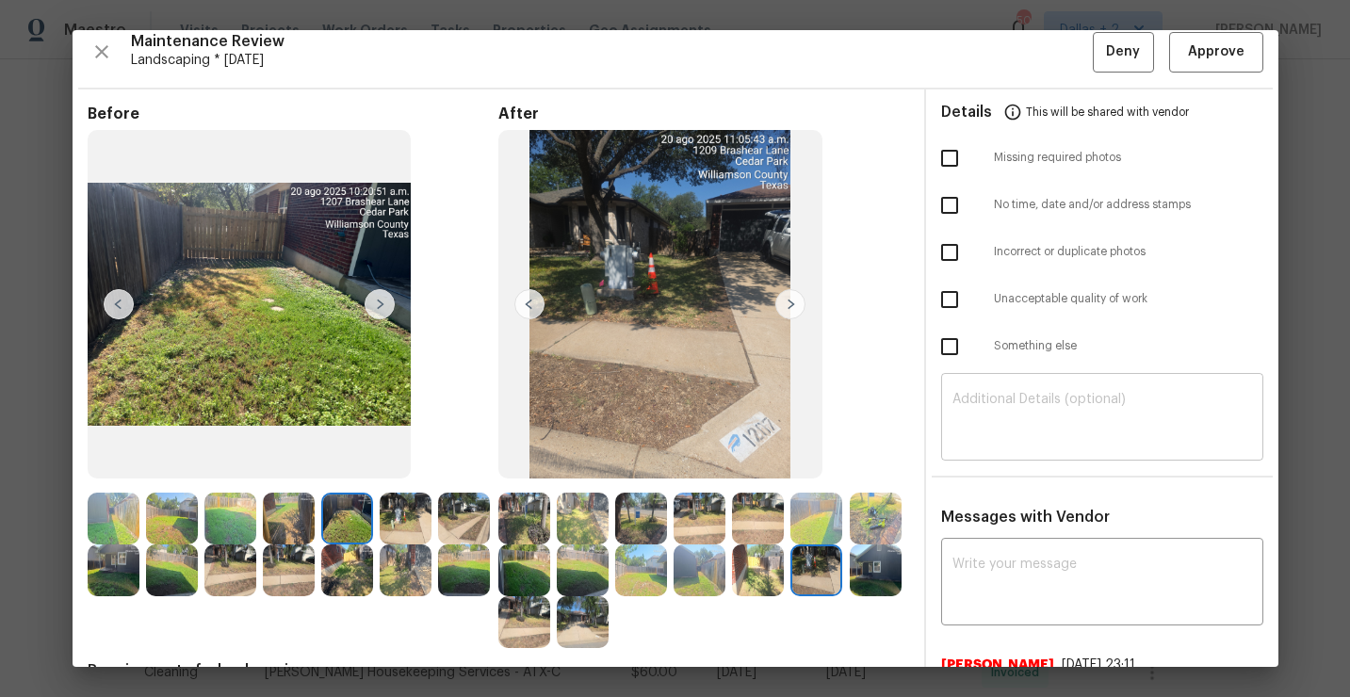
scroll to position [0, 0]
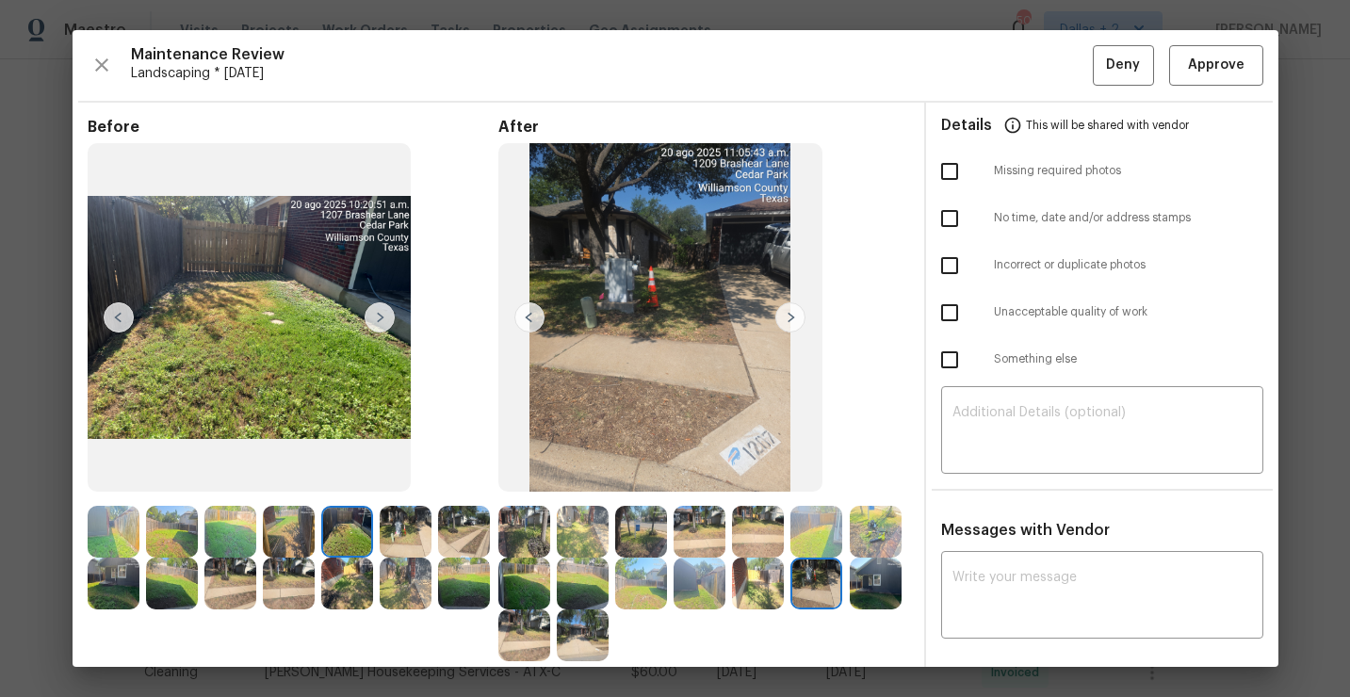
click at [887, 581] on img at bounding box center [876, 584] width 52 height 52
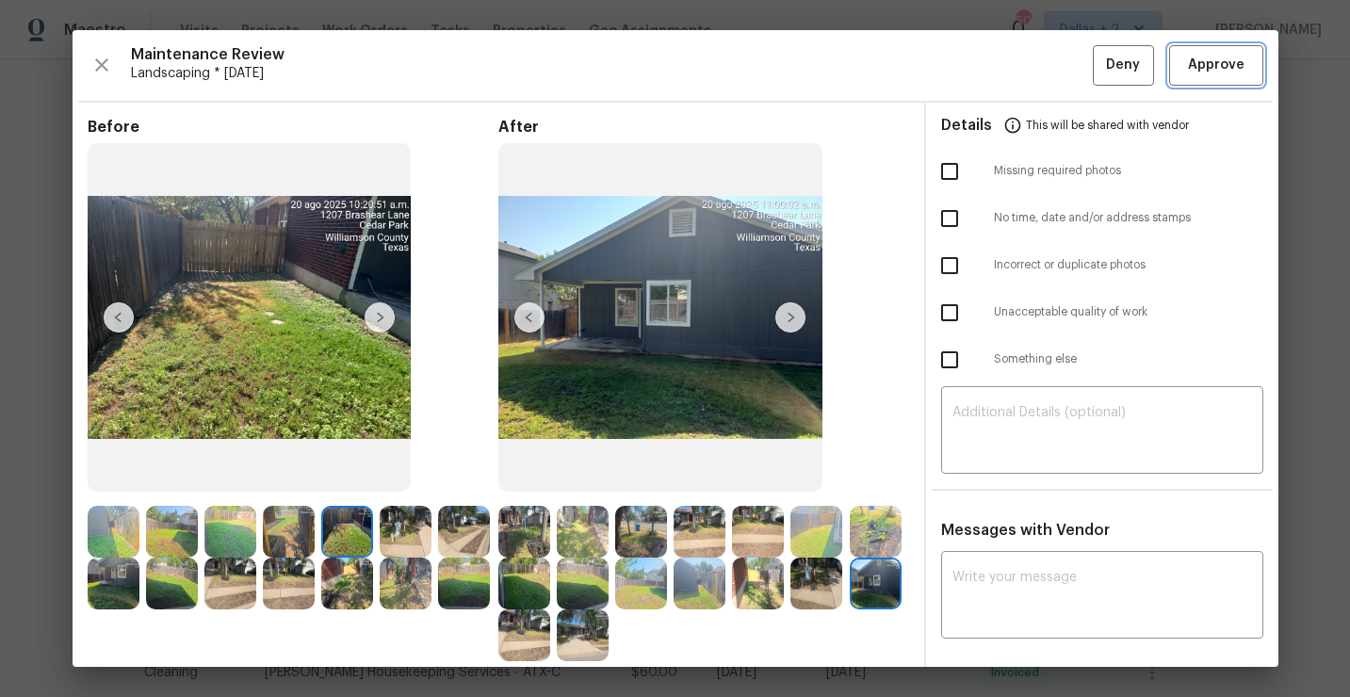
click at [1224, 73] on span "Approve" at bounding box center [1216, 66] width 57 height 24
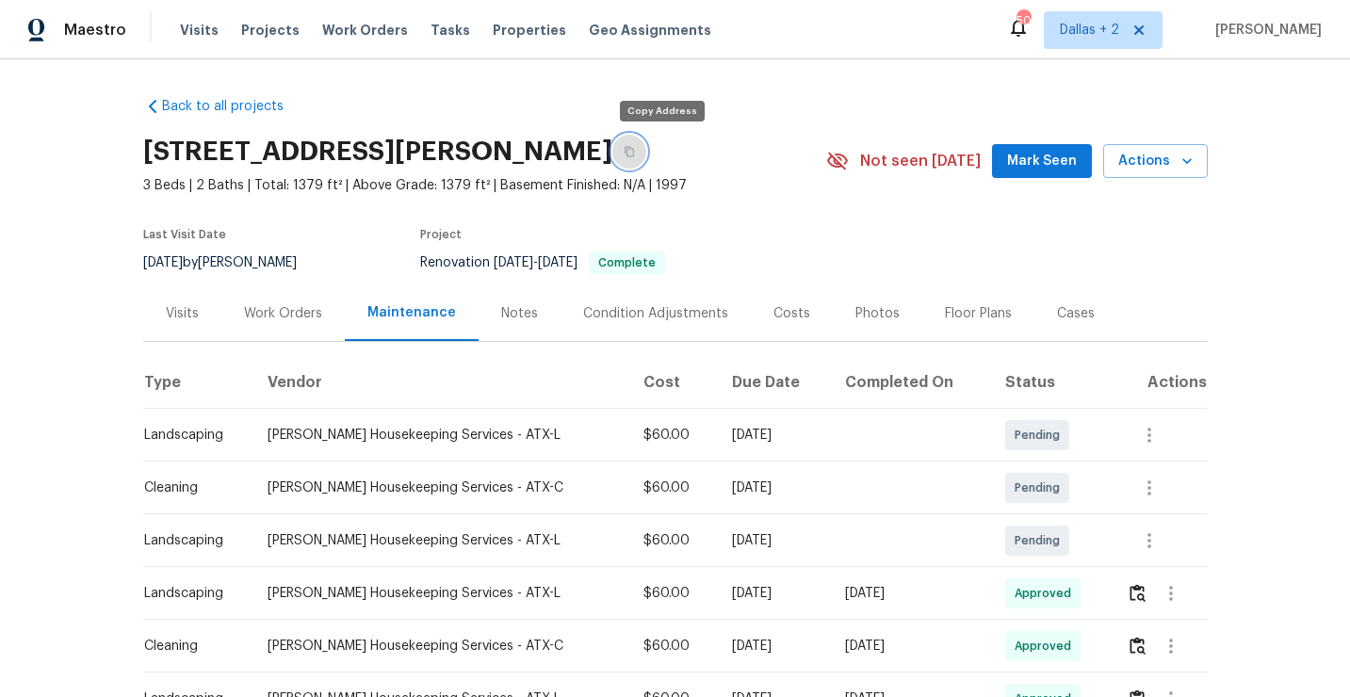
click at [646, 155] on button "button" at bounding box center [629, 152] width 34 height 34
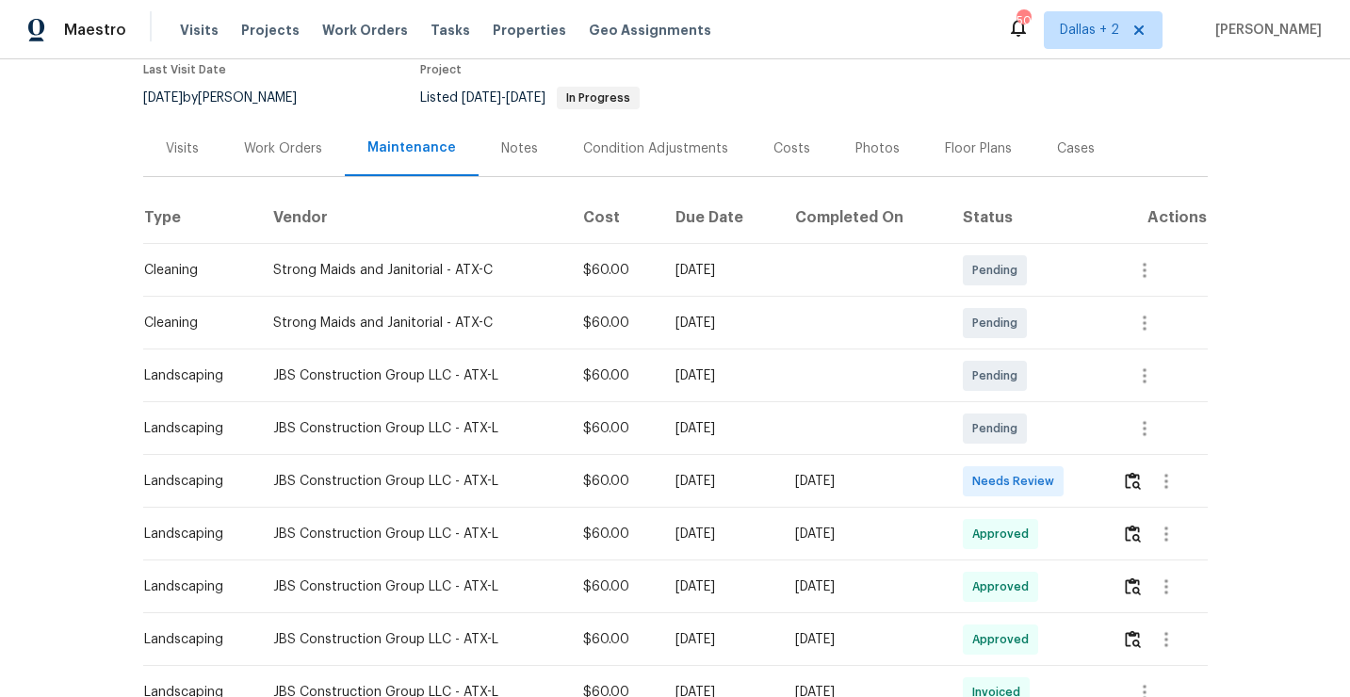
scroll to position [171, 0]
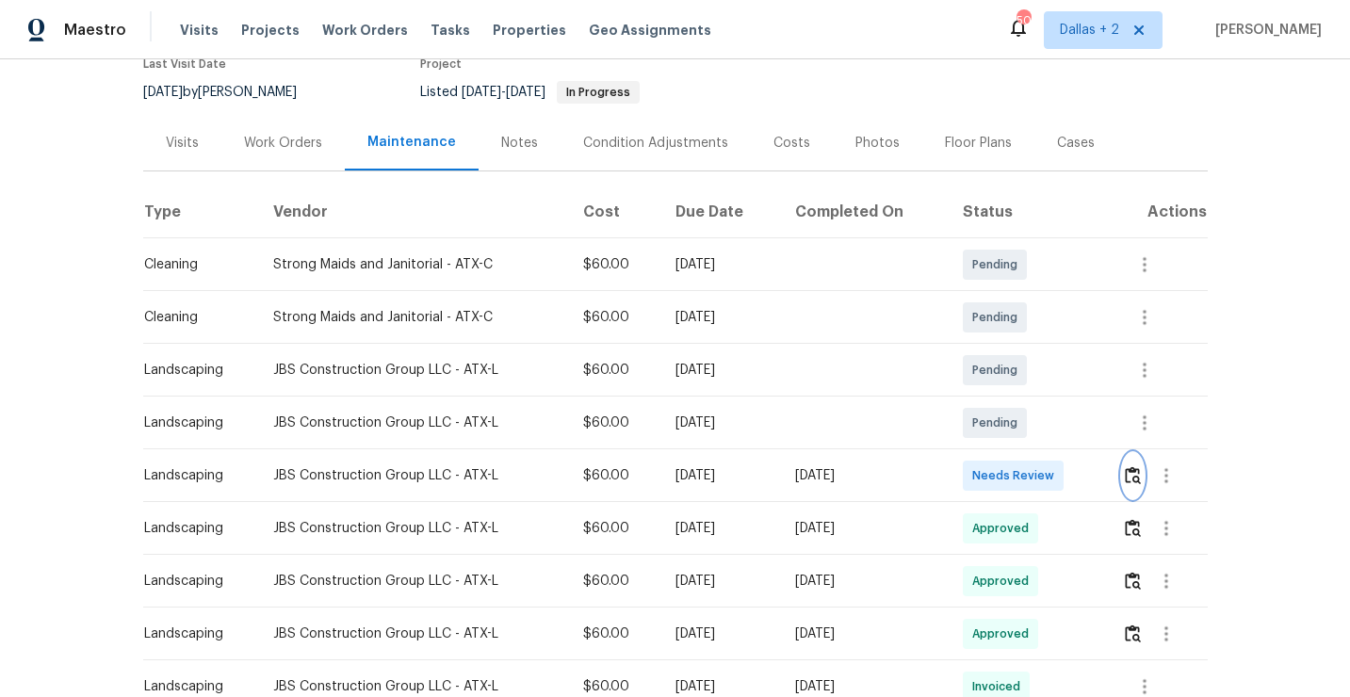
click at [1139, 473] on img "button" at bounding box center [1133, 475] width 16 height 18
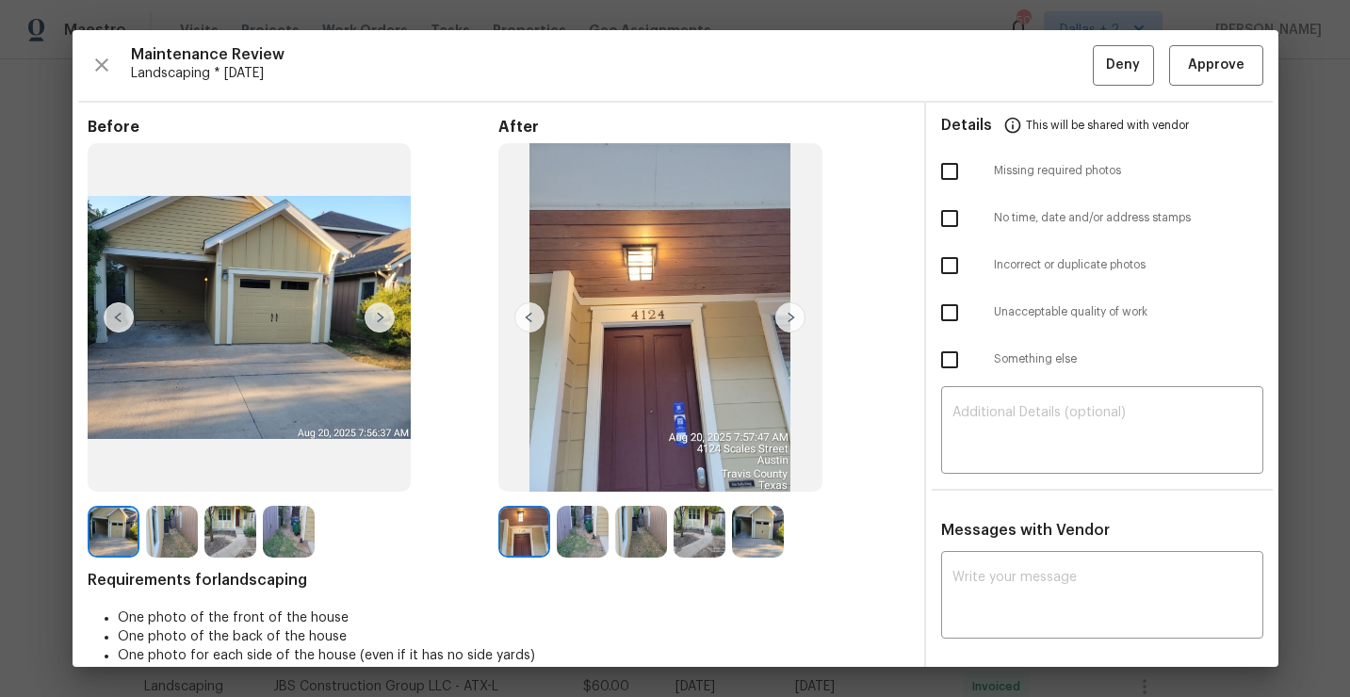
click at [794, 315] on img at bounding box center [790, 317] width 30 height 30
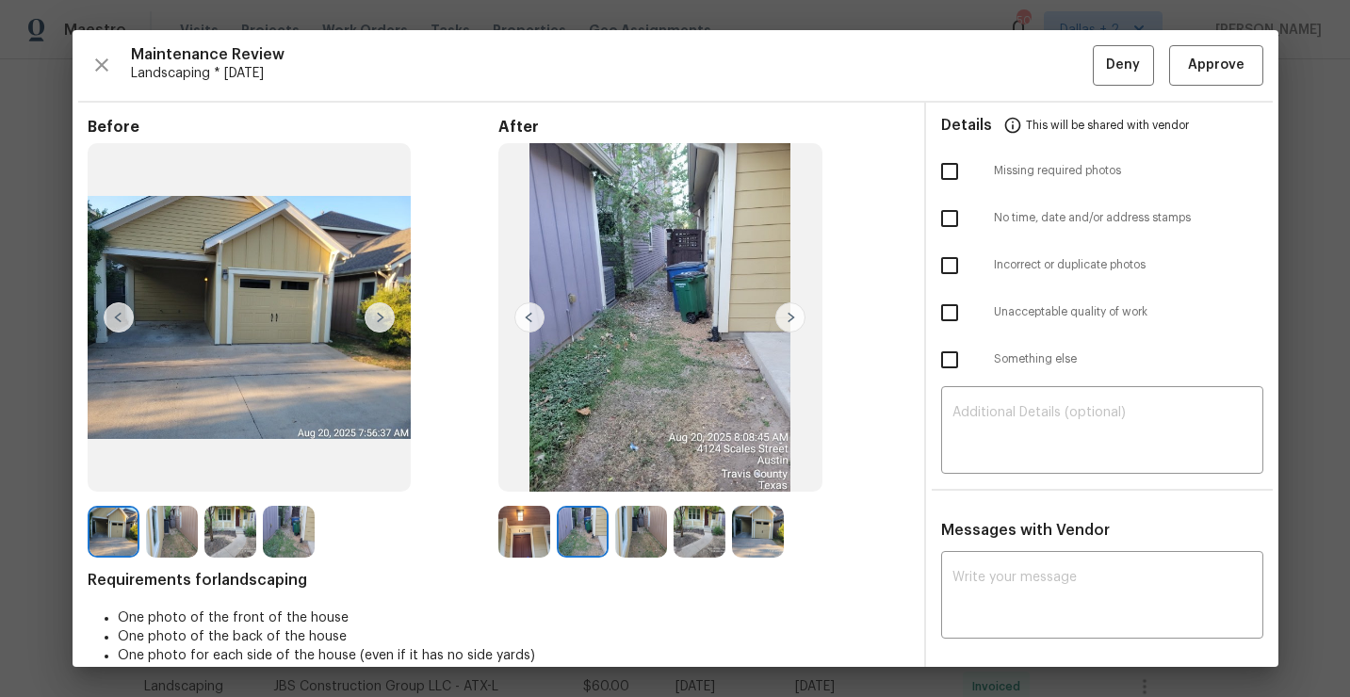
click at [791, 317] on img at bounding box center [790, 317] width 30 height 30
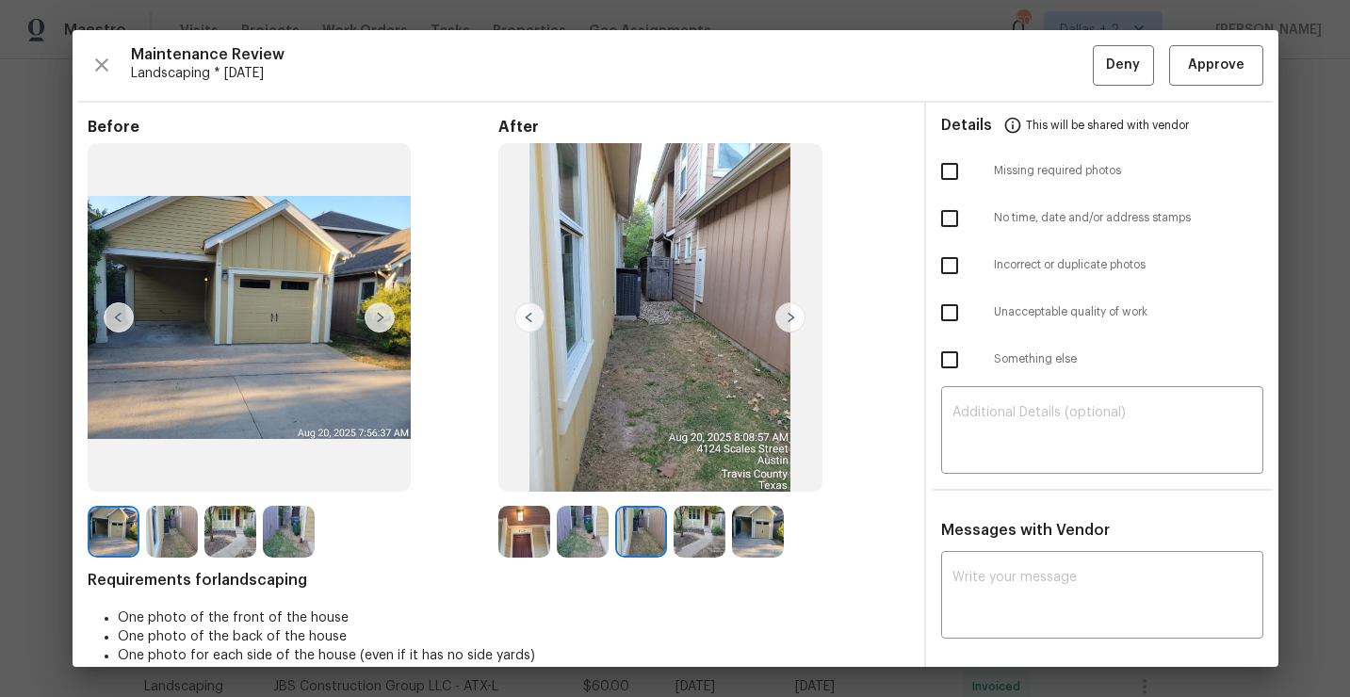
click at [530, 320] on img at bounding box center [529, 317] width 30 height 30
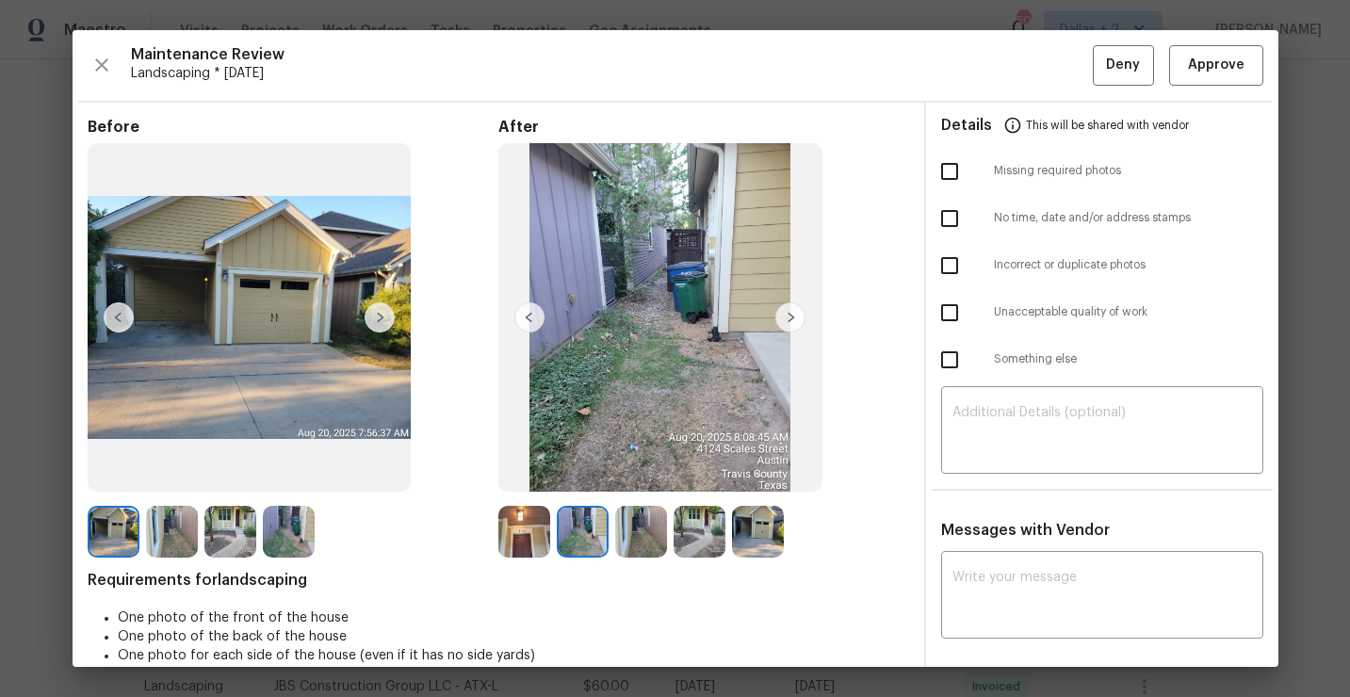
click at [790, 313] on img at bounding box center [790, 317] width 30 height 30
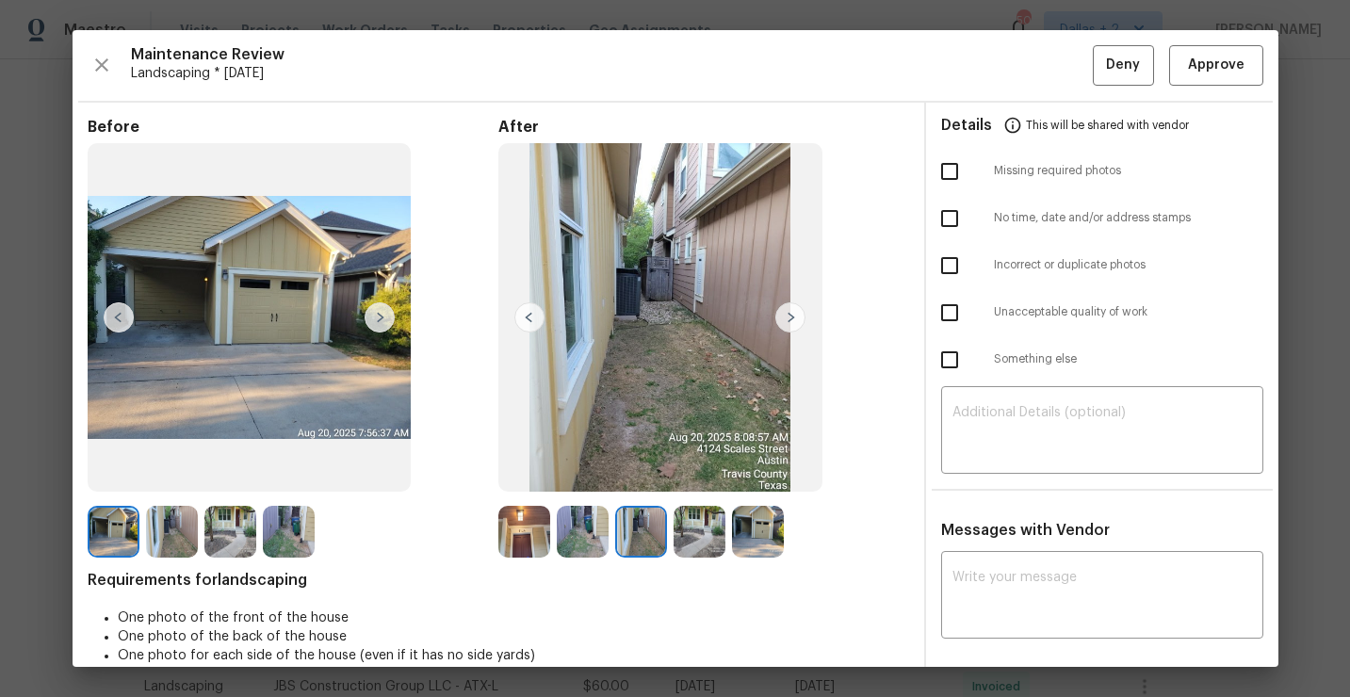
click at [785, 312] on img at bounding box center [790, 317] width 30 height 30
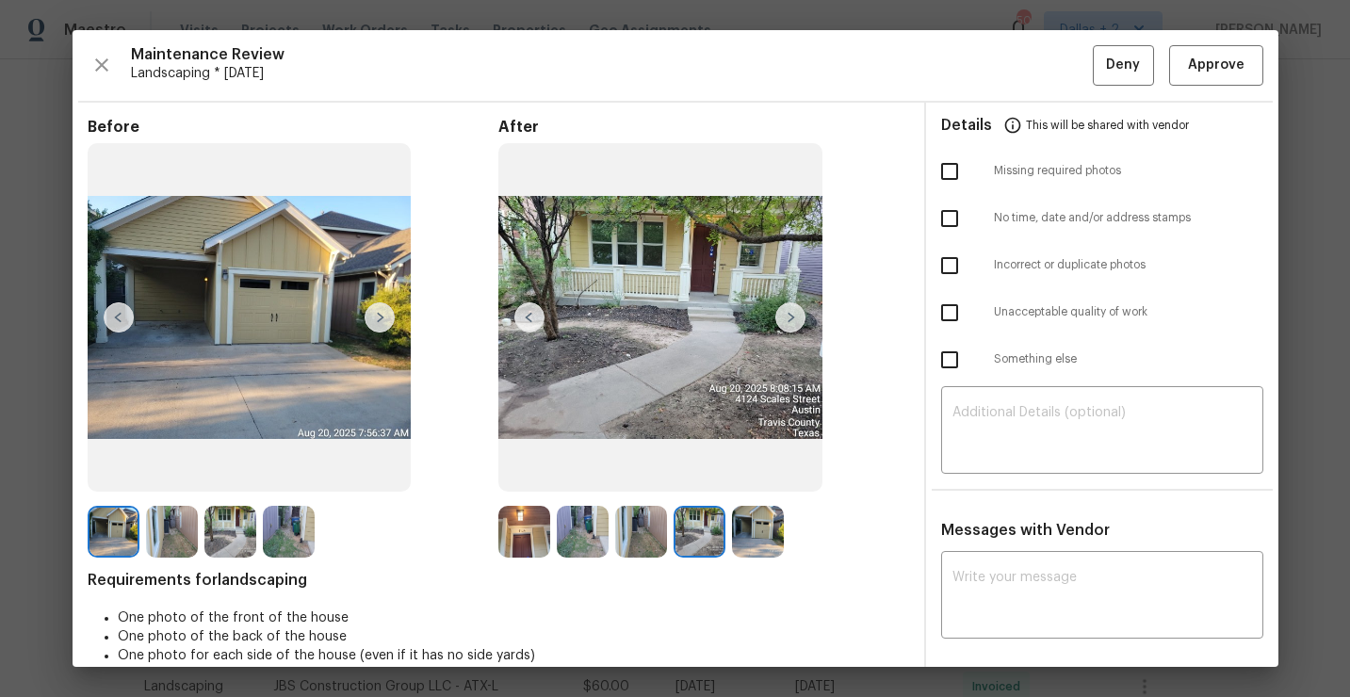
click at [786, 305] on img at bounding box center [790, 317] width 30 height 30
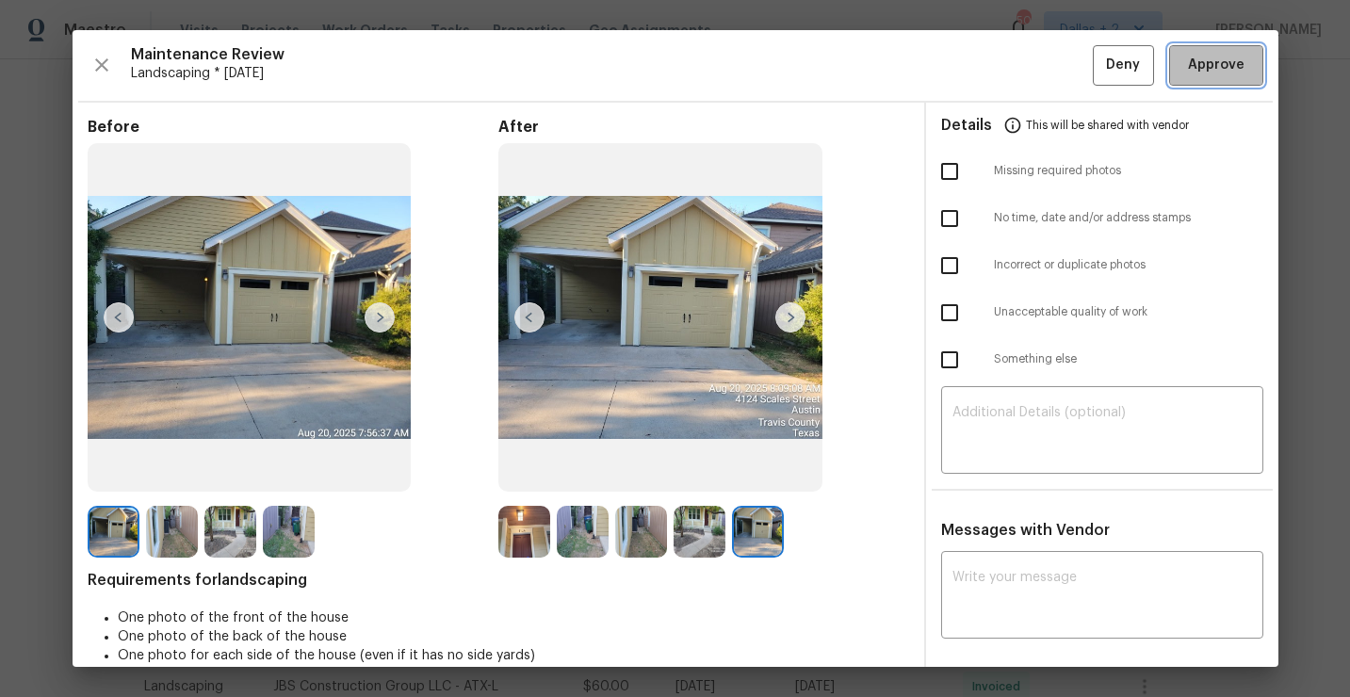
click at [1201, 83] on button "Approve" at bounding box center [1216, 65] width 94 height 41
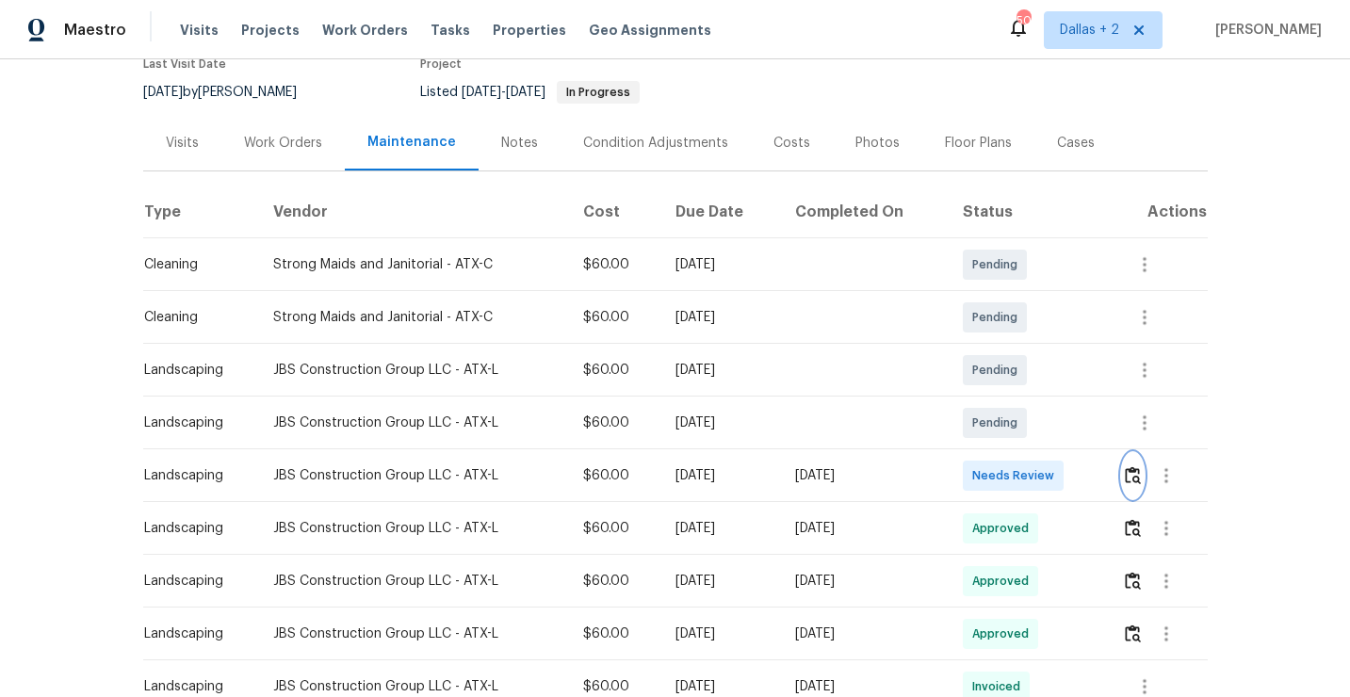
scroll to position [0, 0]
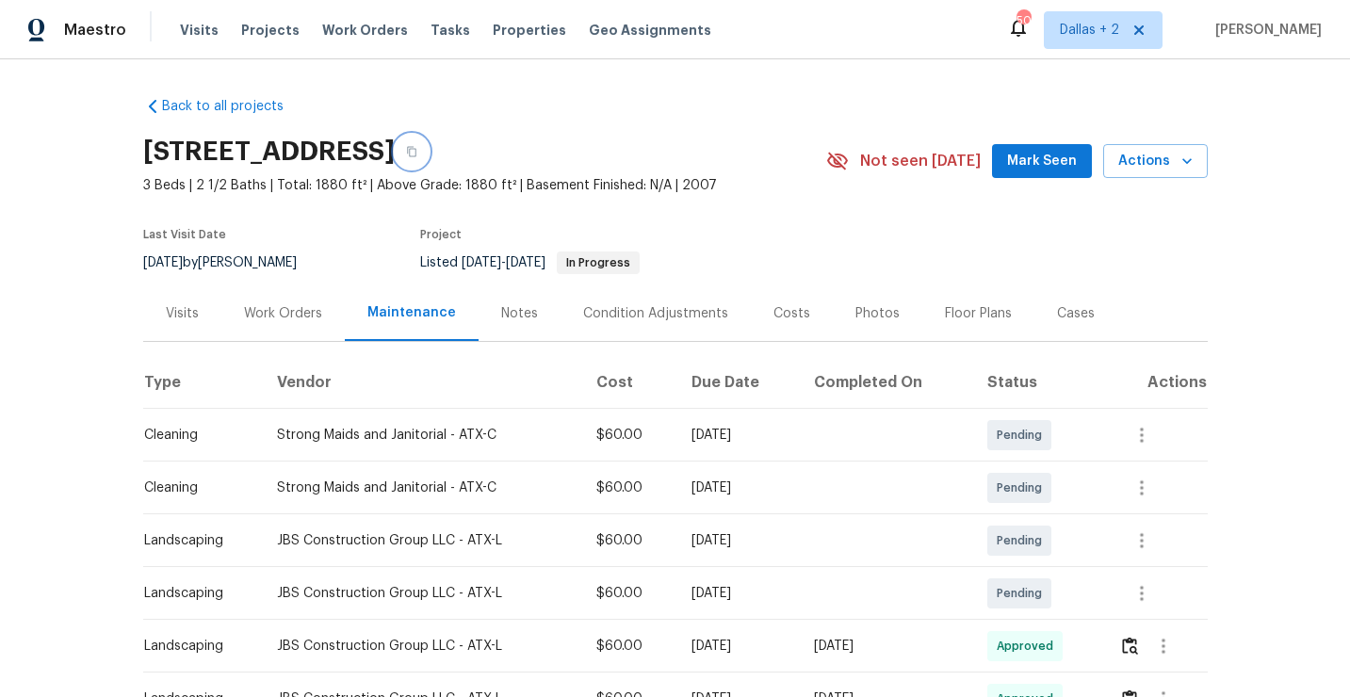
click at [417, 148] on icon "button" at bounding box center [411, 151] width 11 height 11
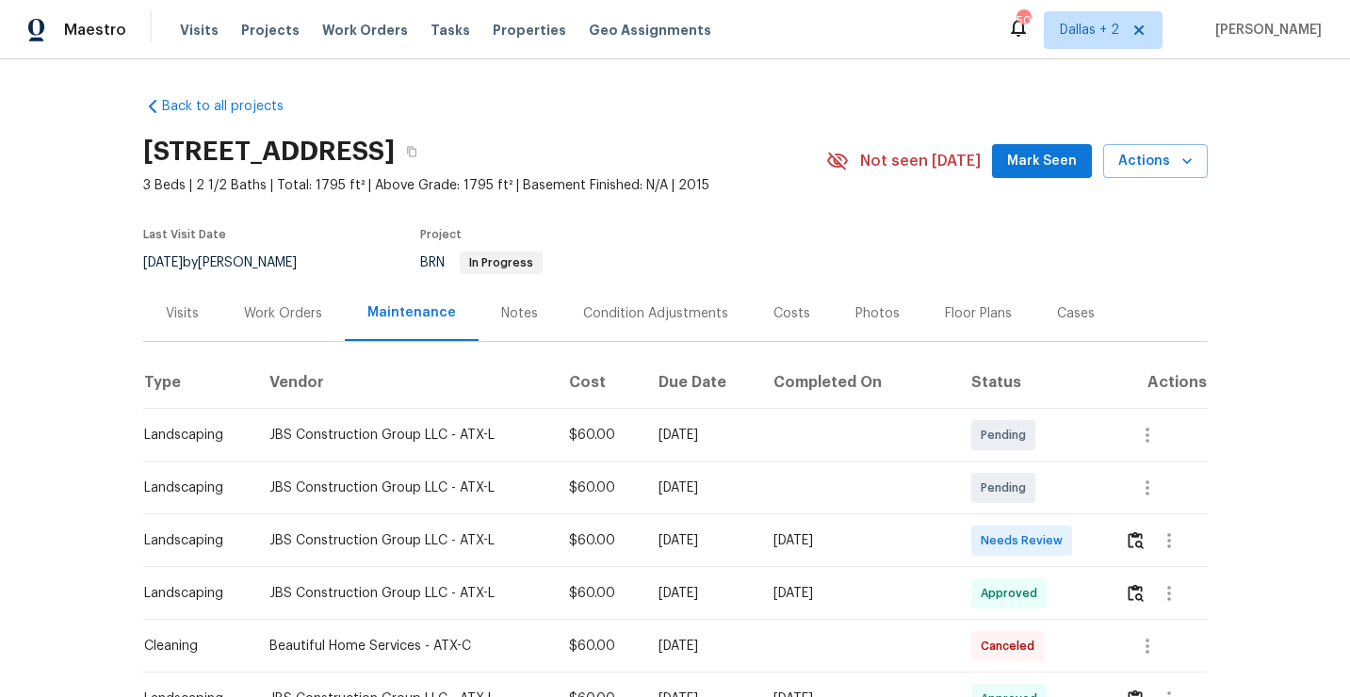
scroll to position [42, 0]
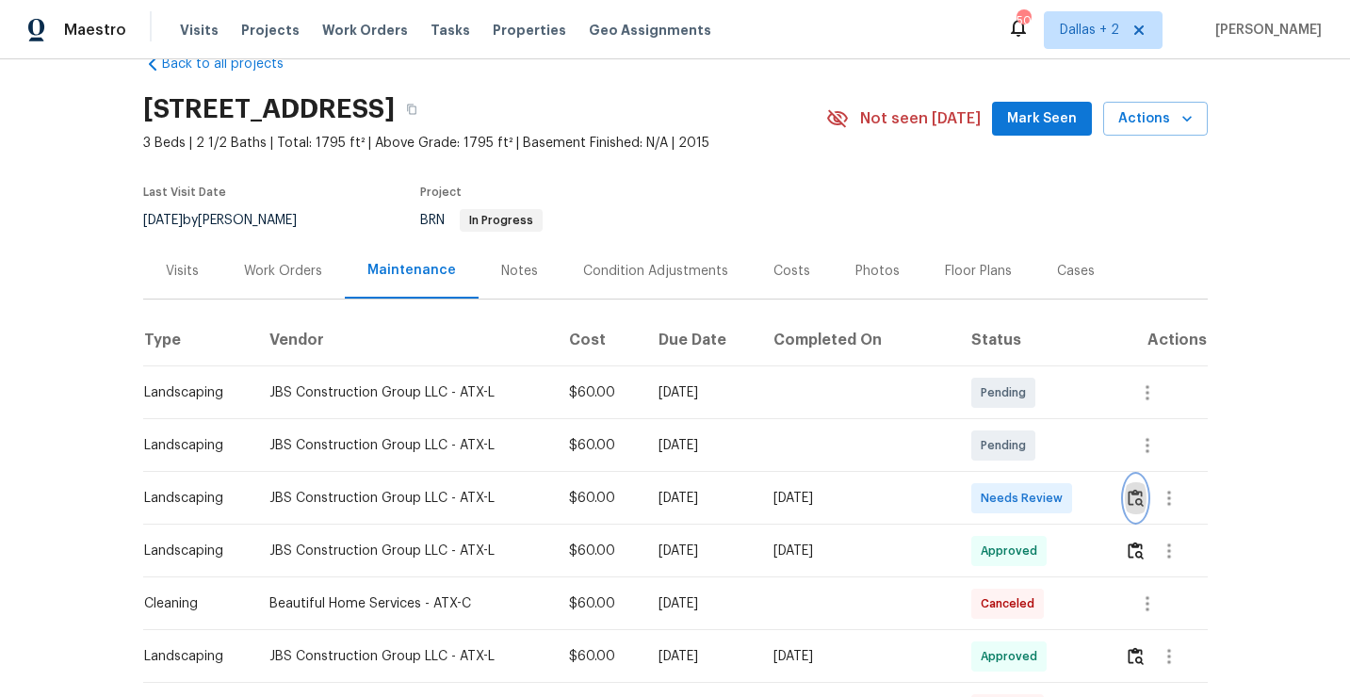
click at [1142, 500] on img "button" at bounding box center [1136, 498] width 16 height 18
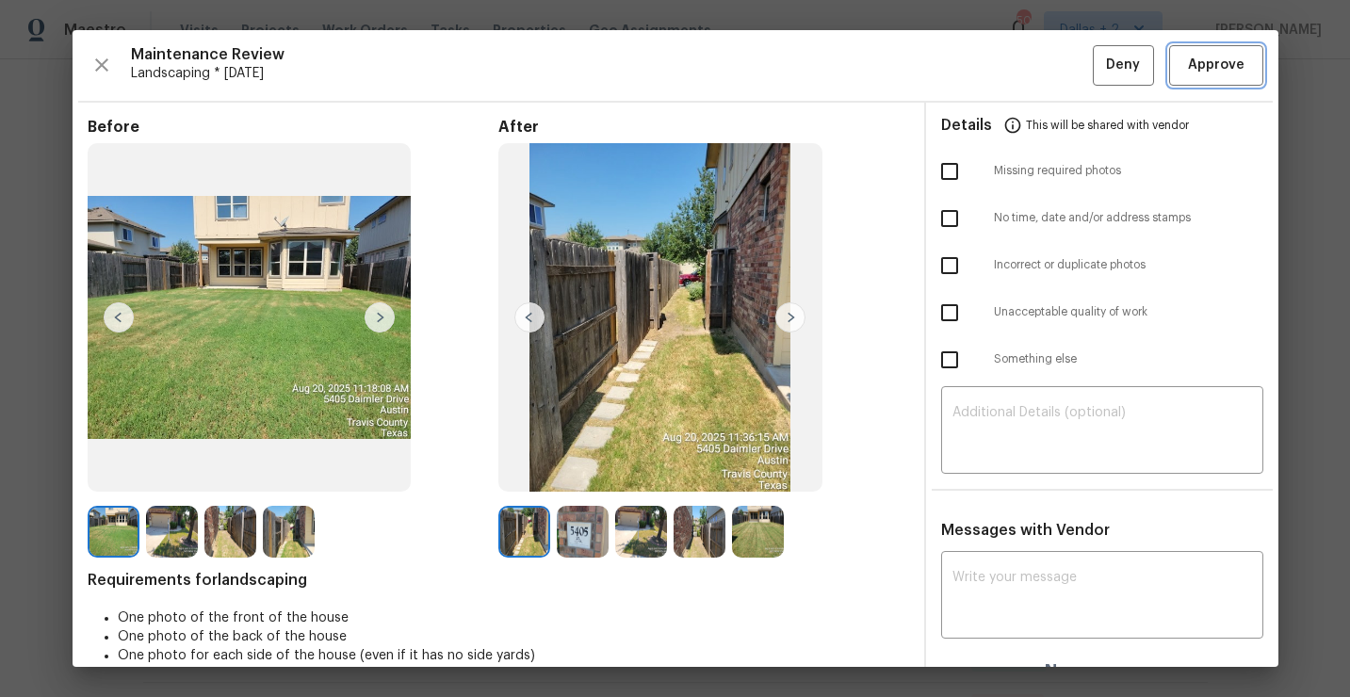
click at [1225, 68] on span "Approve" at bounding box center [1216, 66] width 57 height 24
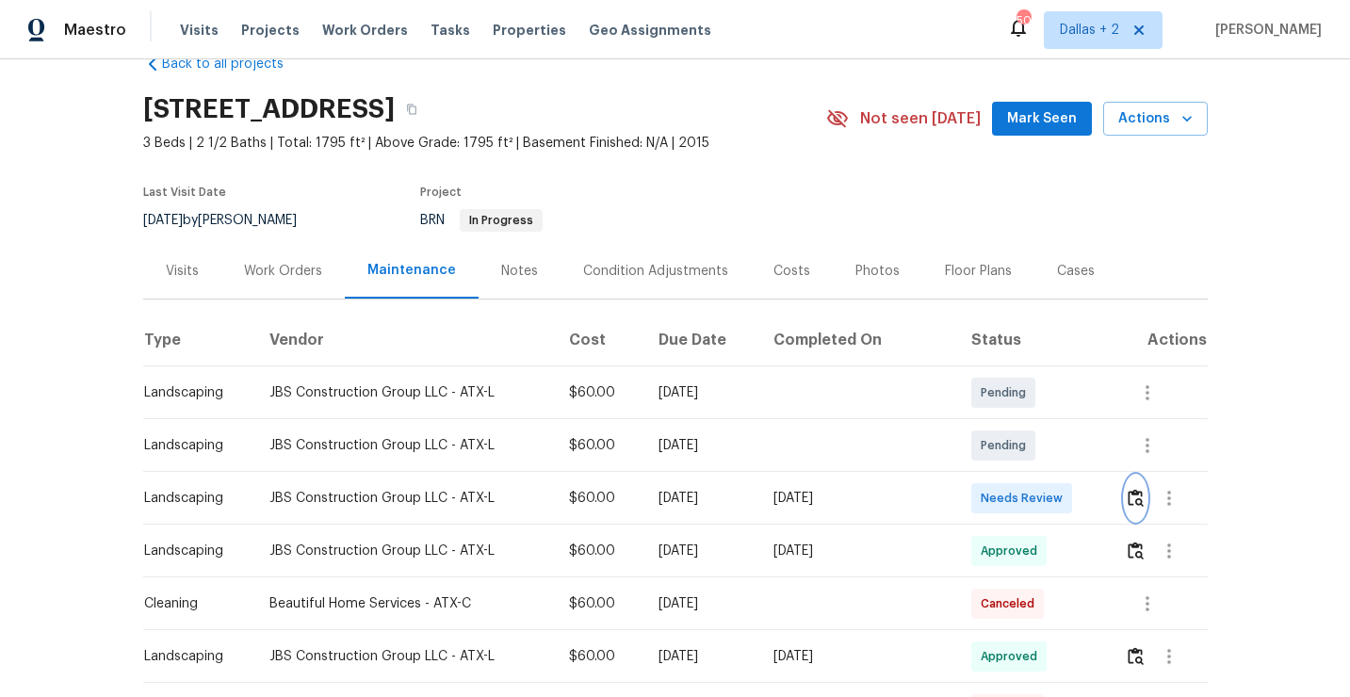
scroll to position [0, 0]
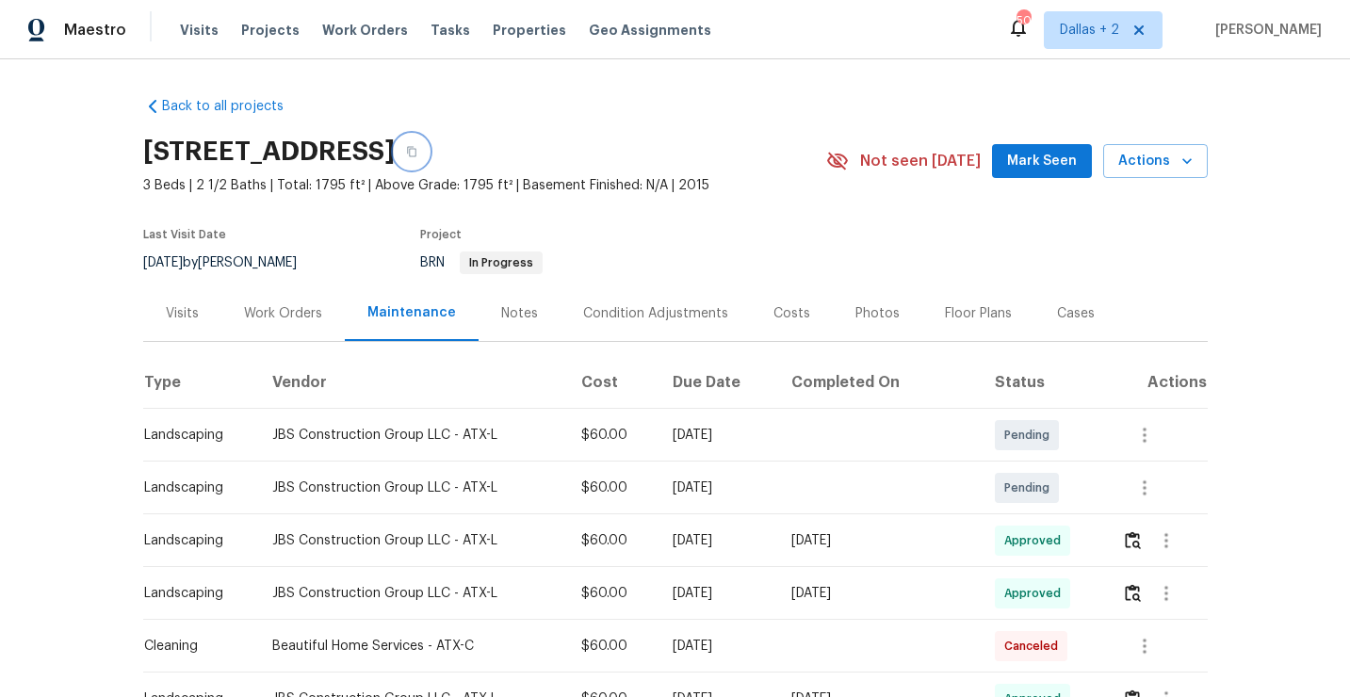
click at [429, 149] on button "button" at bounding box center [412, 152] width 34 height 34
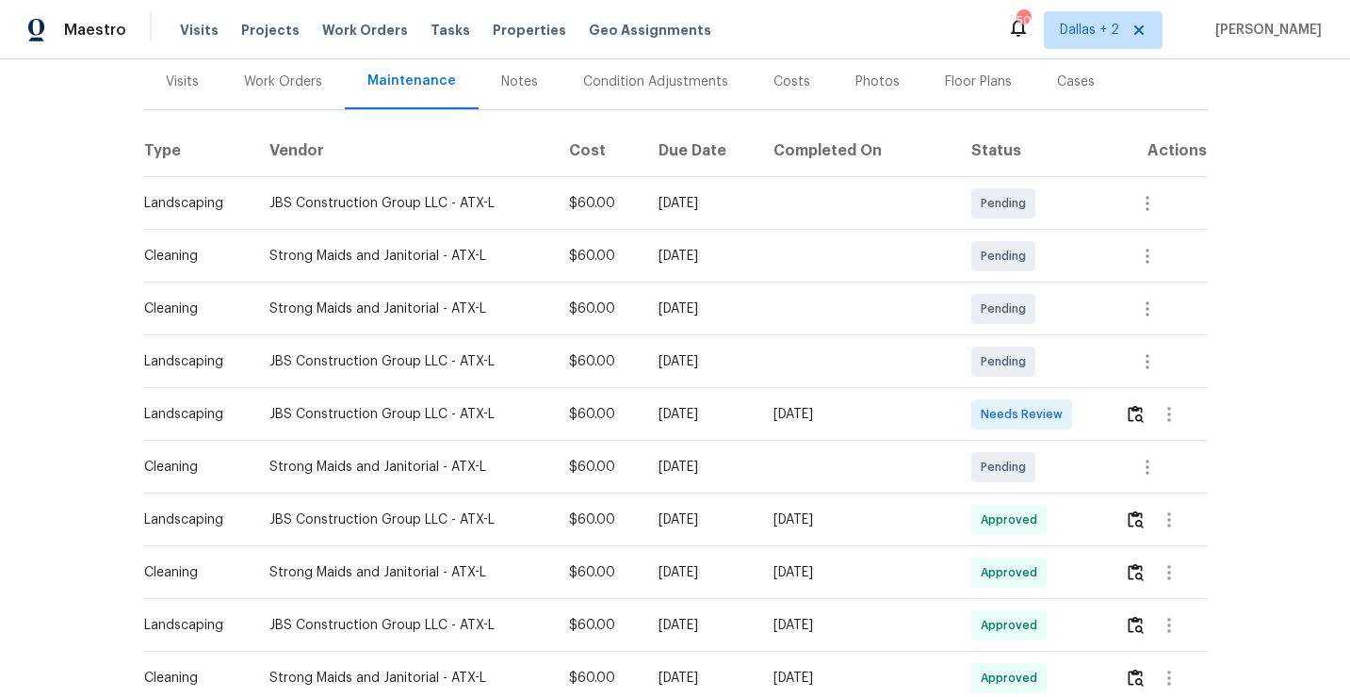
scroll to position [271, 0]
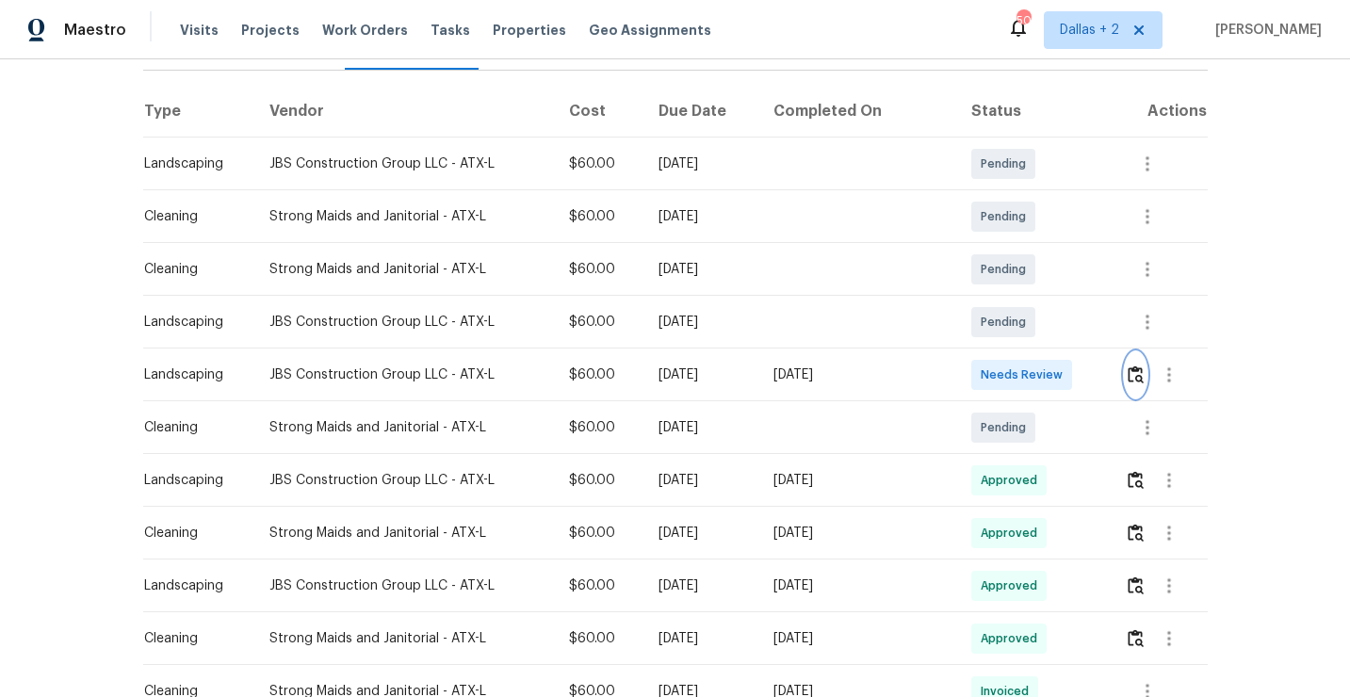
click at [1144, 375] on img "button" at bounding box center [1136, 375] width 16 height 18
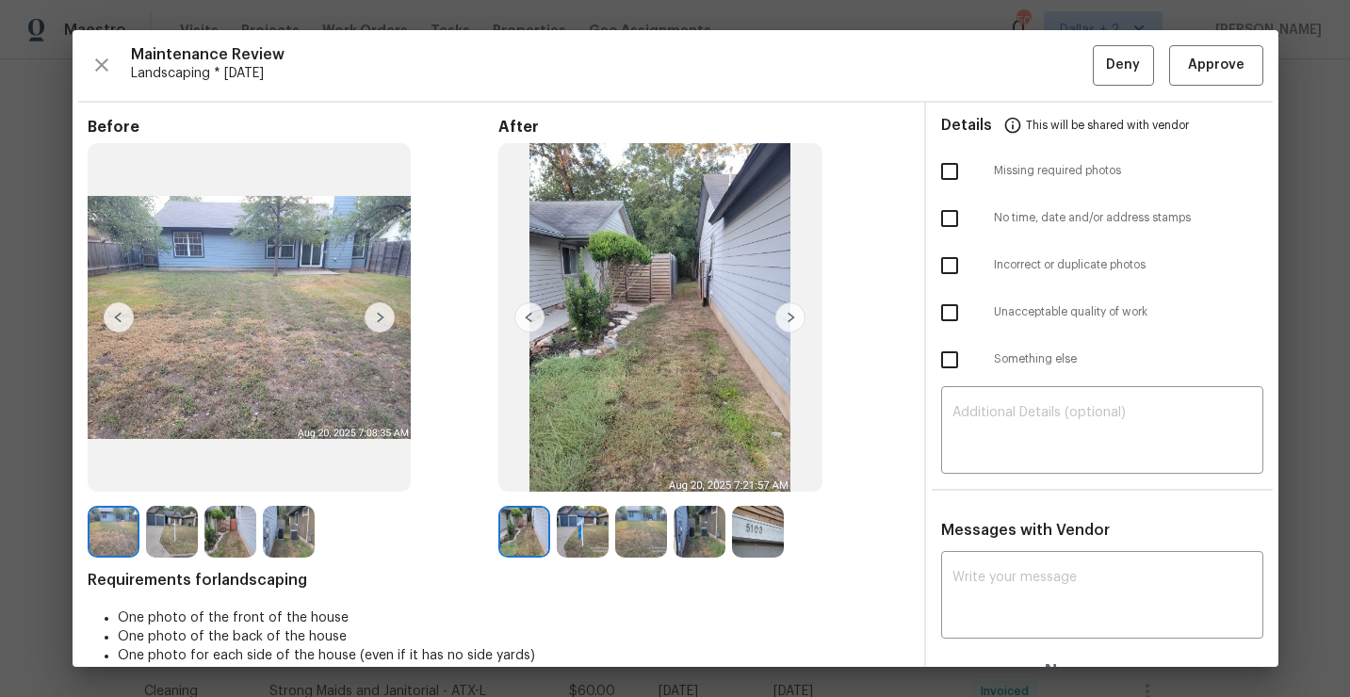
click at [591, 533] on img at bounding box center [583, 532] width 52 height 52
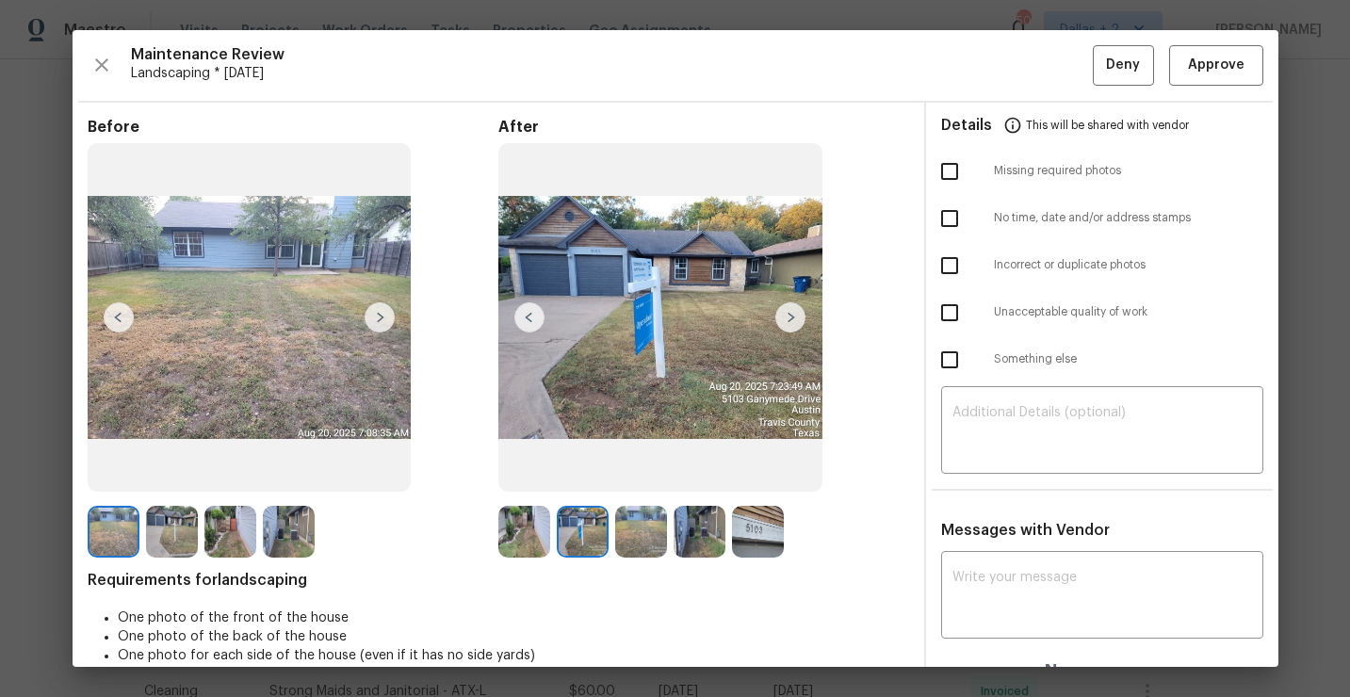
click at [650, 546] on img at bounding box center [641, 532] width 52 height 52
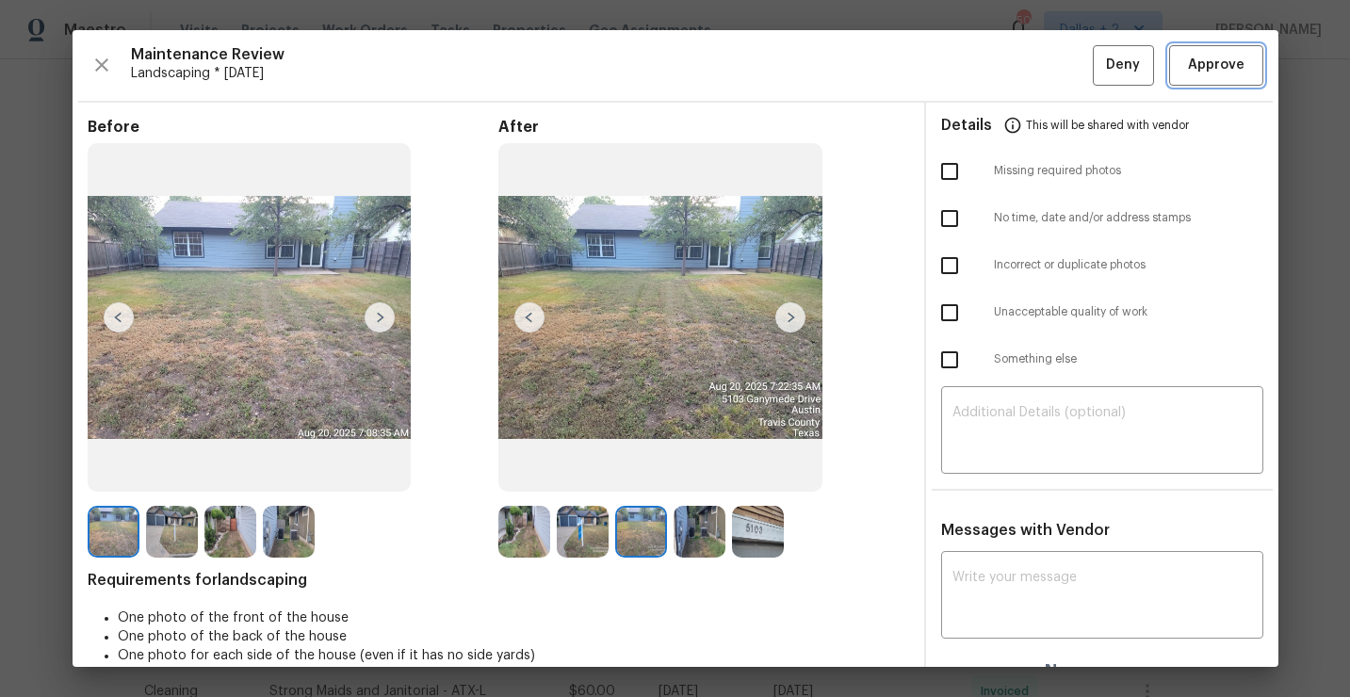
click at [1210, 48] on button "Approve" at bounding box center [1216, 65] width 94 height 41
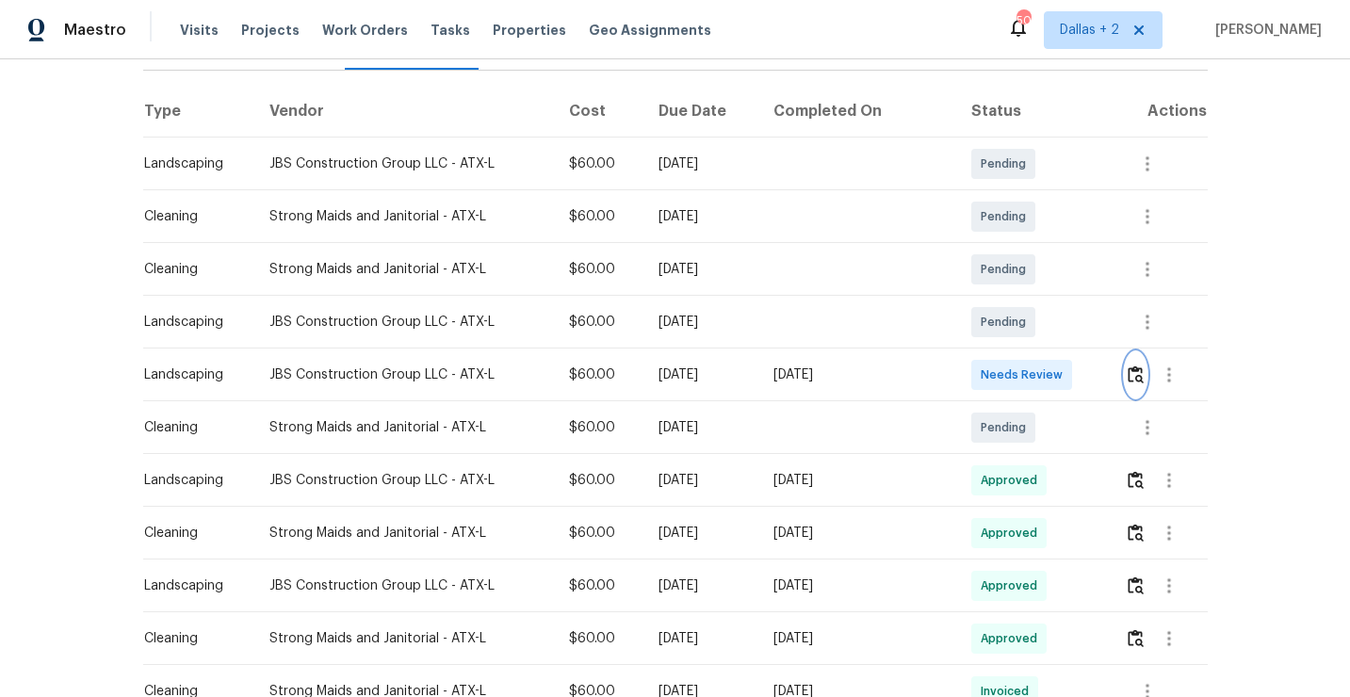
scroll to position [0, 0]
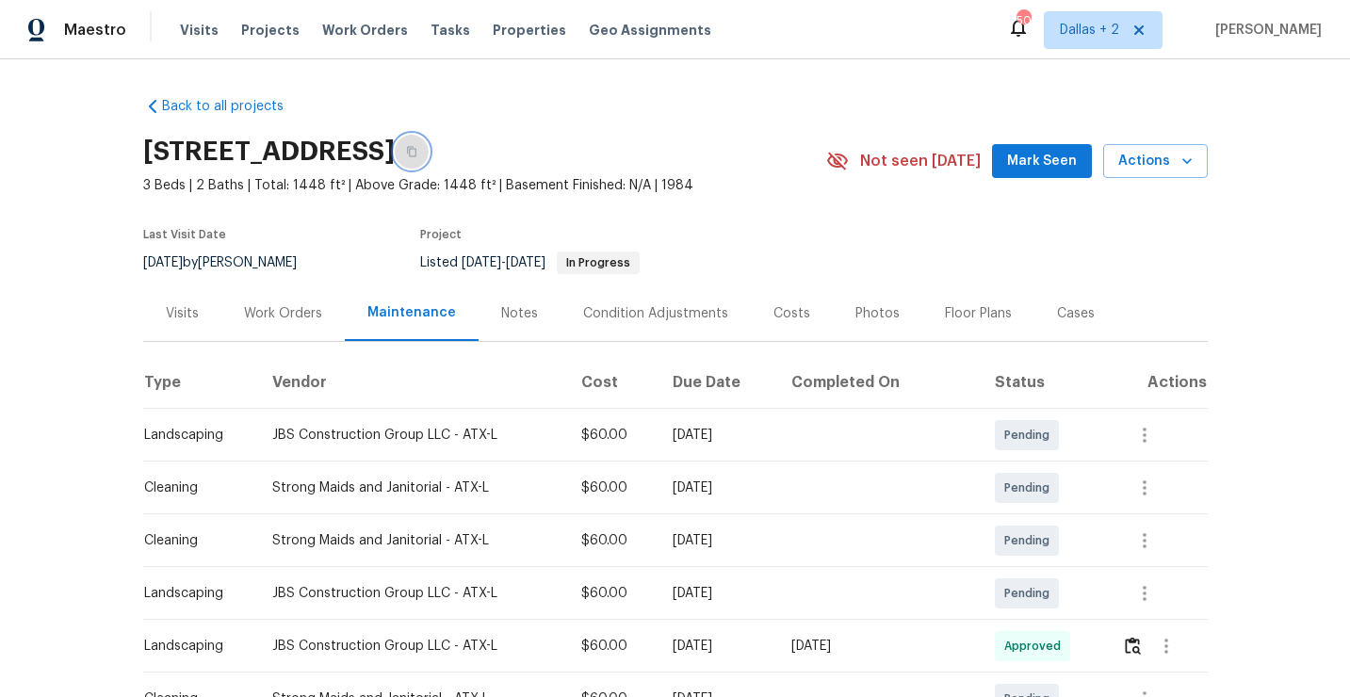
click at [417, 154] on icon "button" at bounding box center [411, 151] width 11 height 11
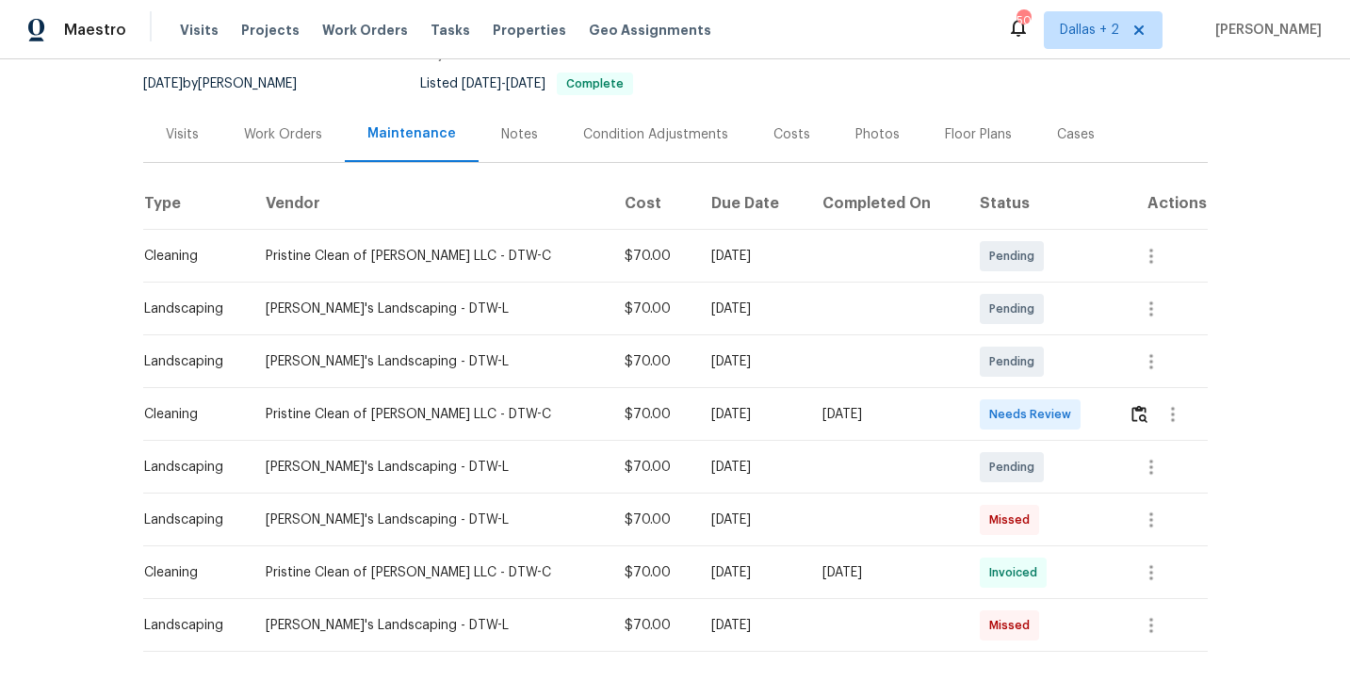
scroll to position [220, 0]
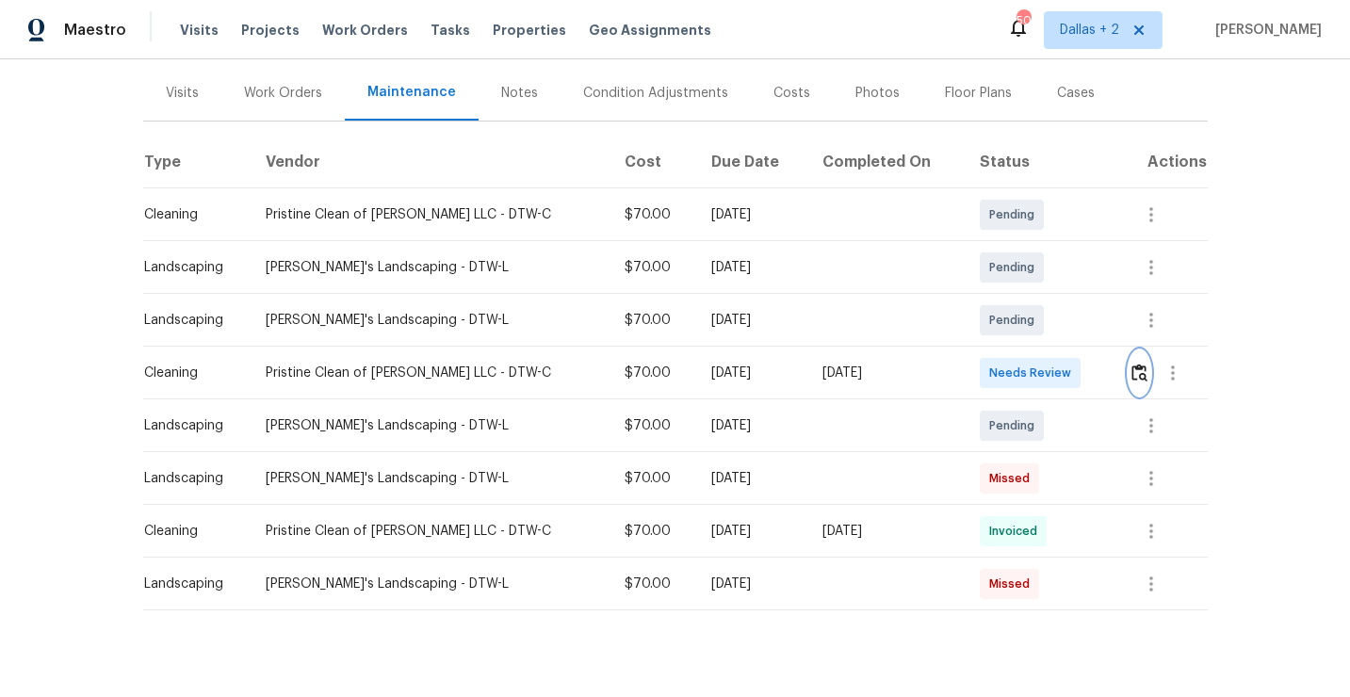
click at [1138, 376] on img "button" at bounding box center [1140, 373] width 16 height 18
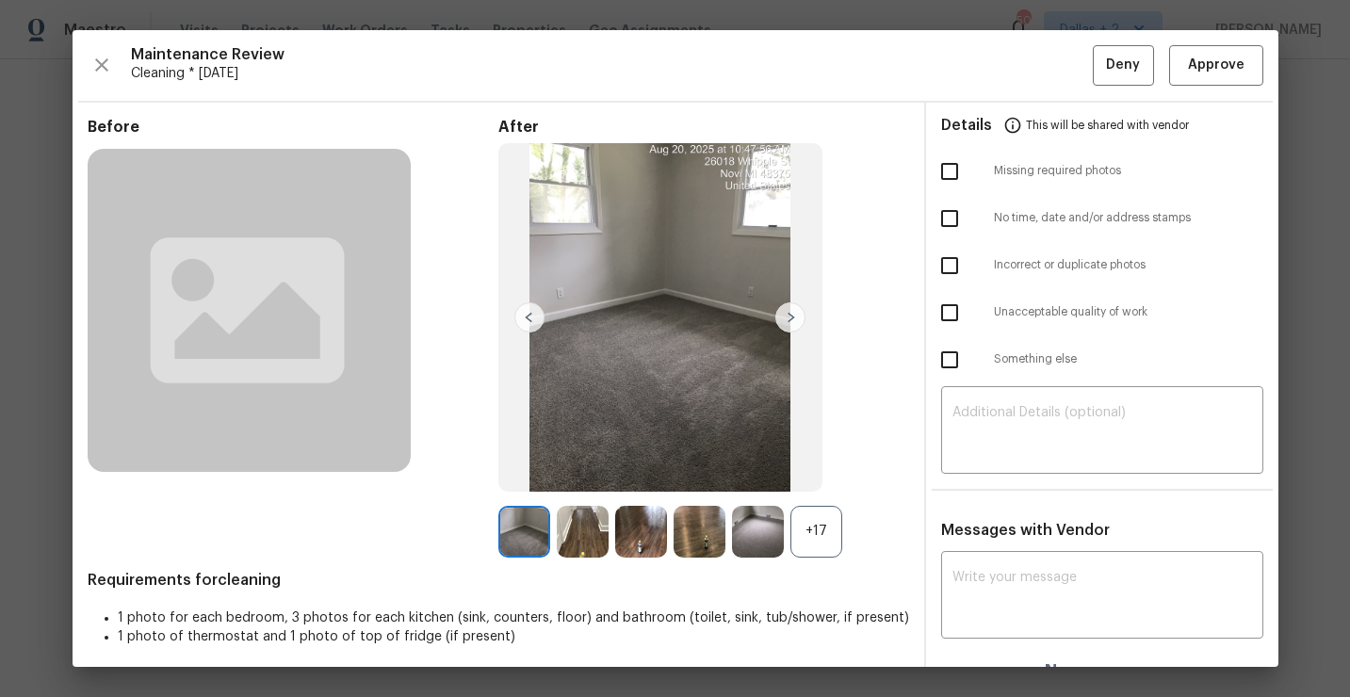
click at [828, 525] on div "+17" at bounding box center [817, 532] width 52 height 52
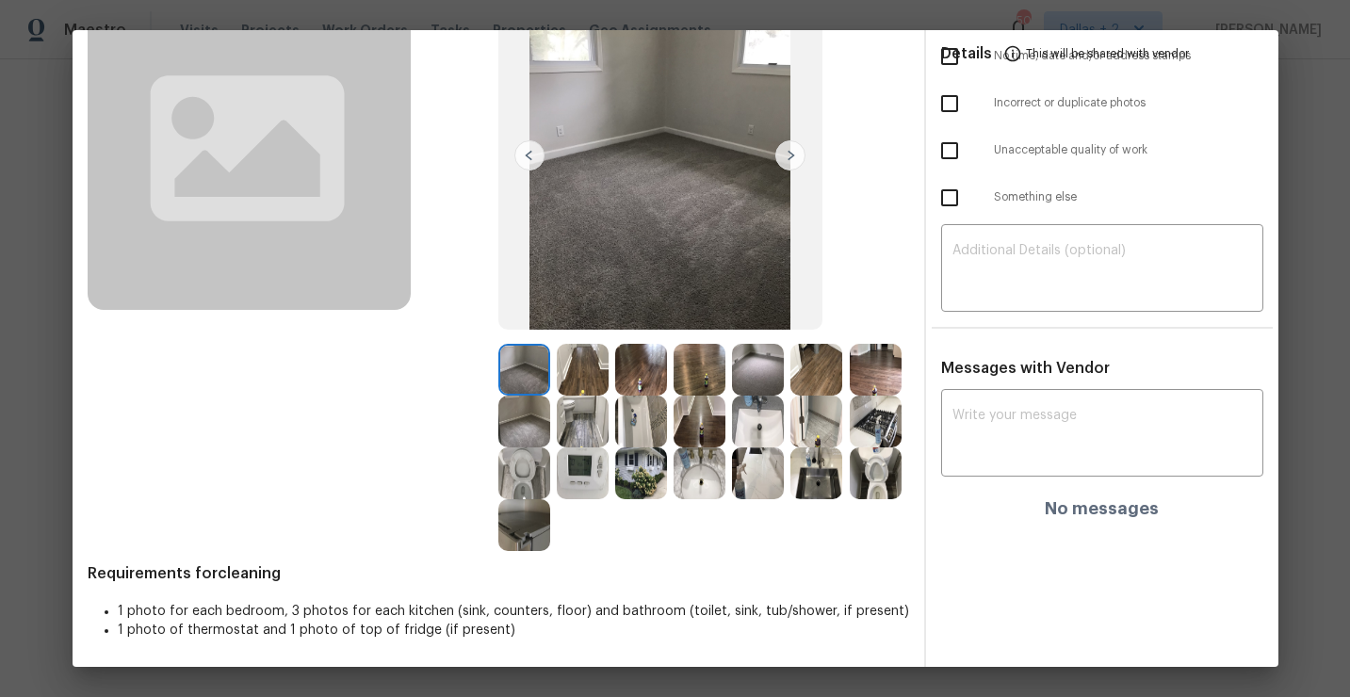
scroll to position [0, 0]
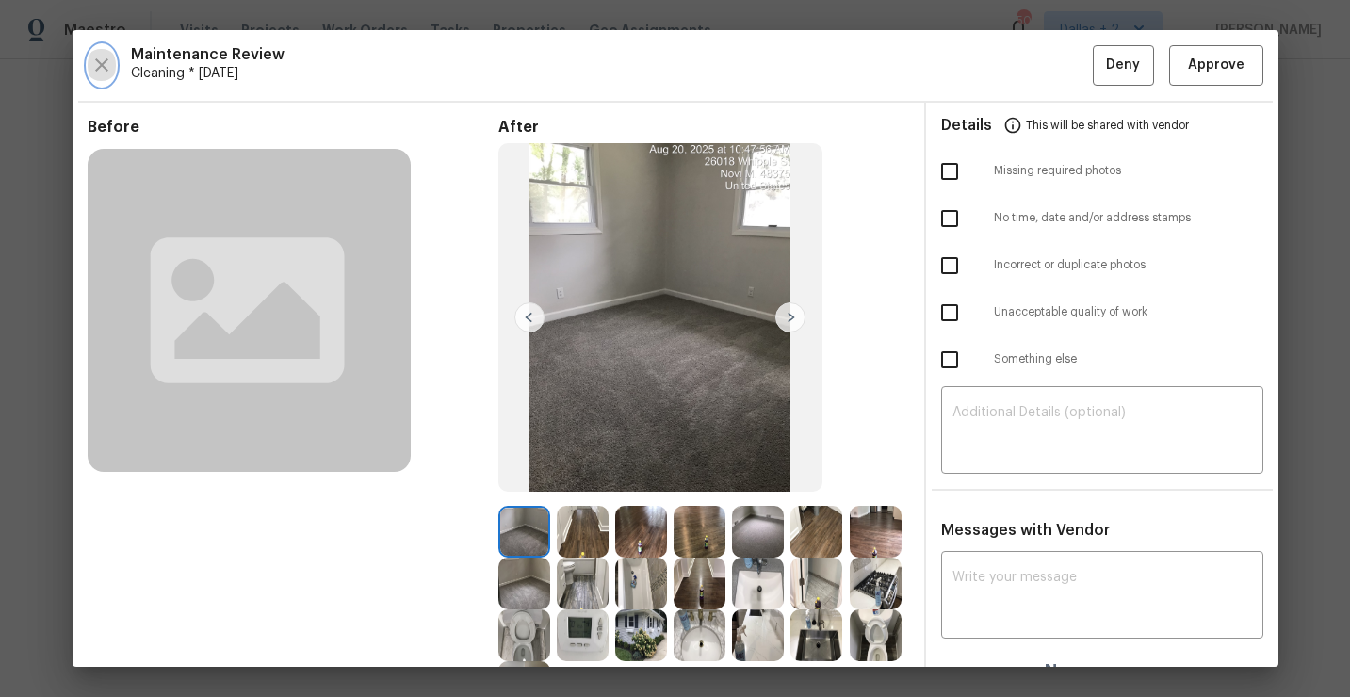
click at [94, 60] on icon "button" at bounding box center [101, 65] width 23 height 23
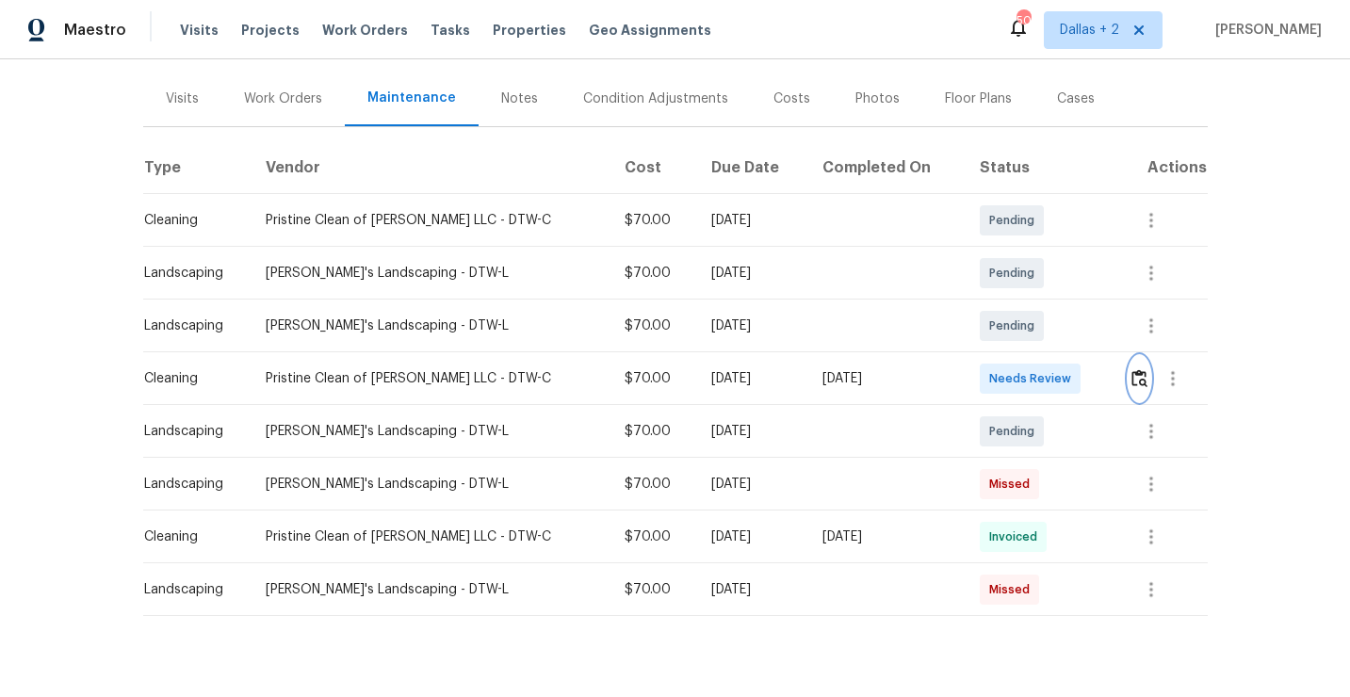
scroll to position [229, 0]
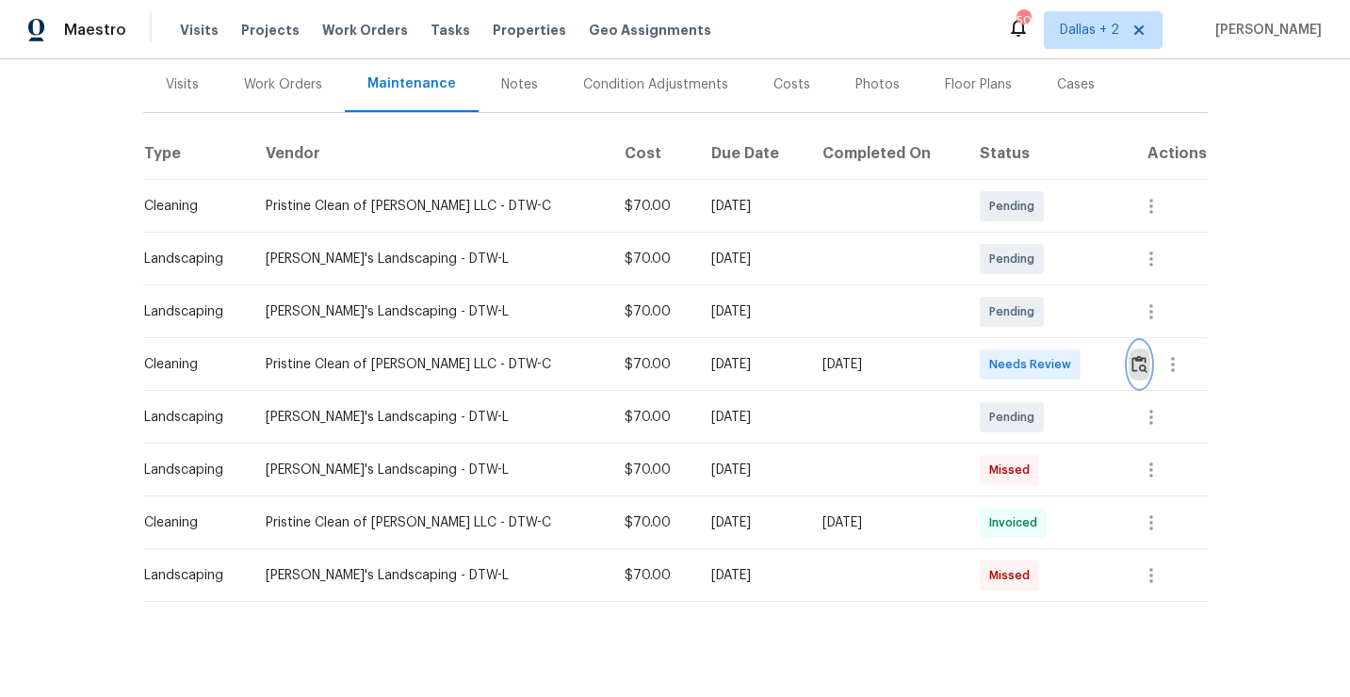
click at [1132, 372] on img "button" at bounding box center [1140, 364] width 16 height 18
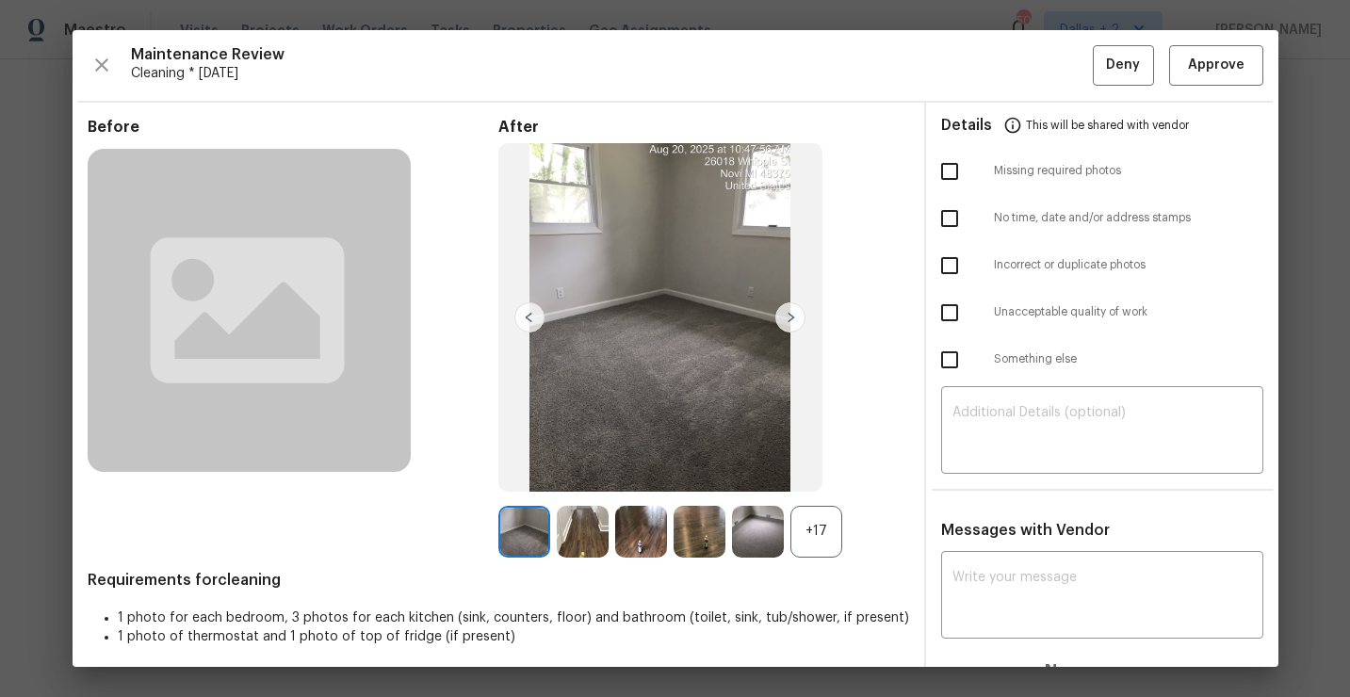
click at [816, 537] on div "+17" at bounding box center [817, 532] width 52 height 52
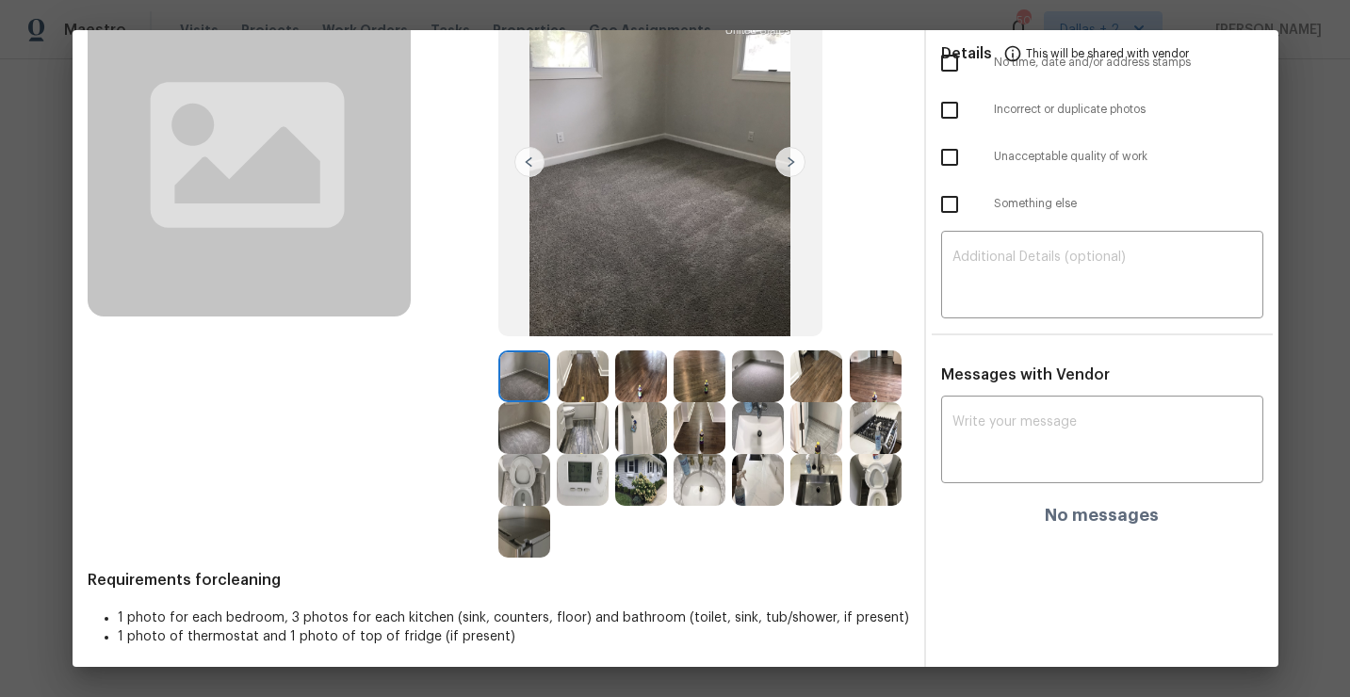
scroll to position [162, 0]
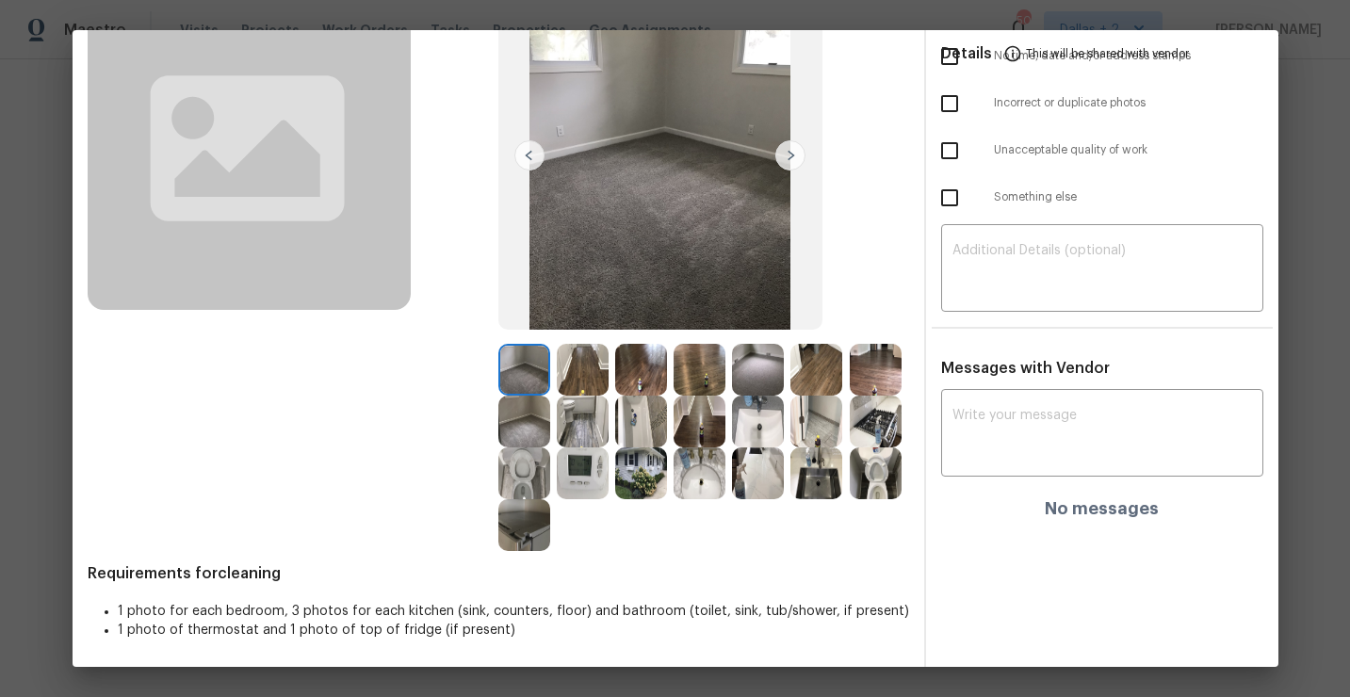
click at [632, 432] on img at bounding box center [641, 422] width 52 height 52
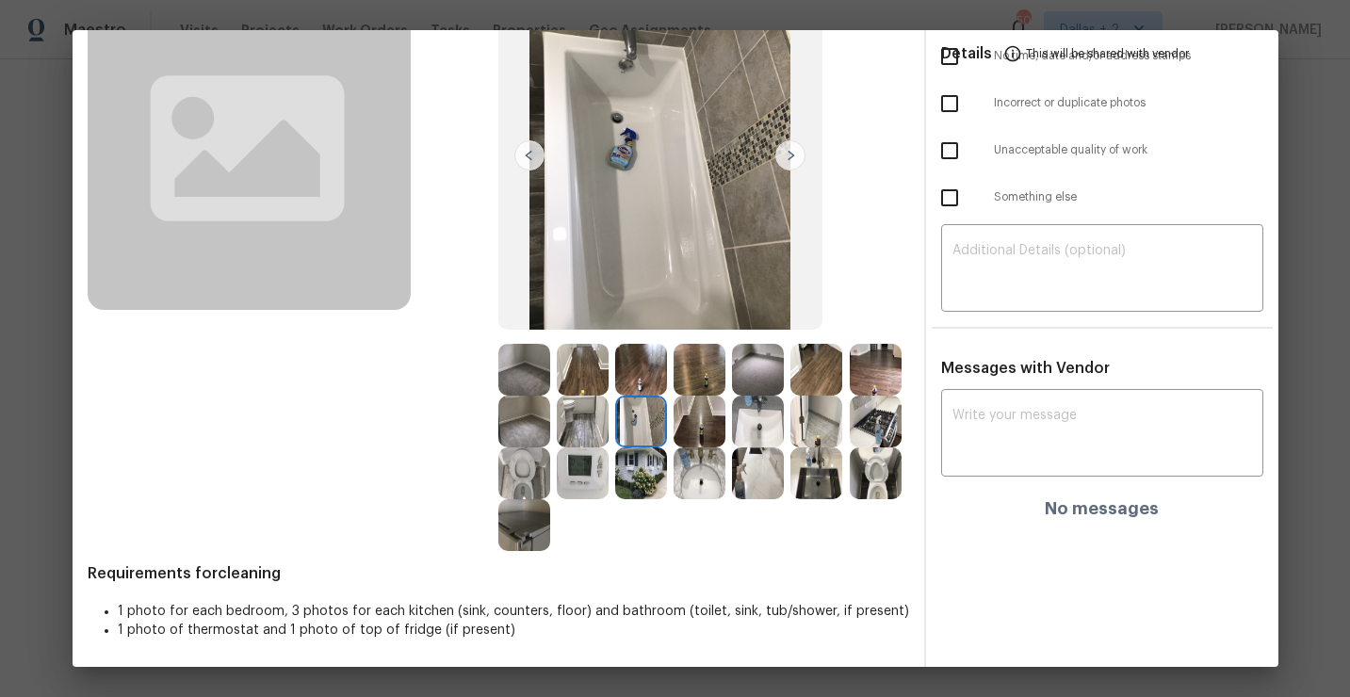
click at [521, 535] on img at bounding box center [524, 525] width 52 height 52
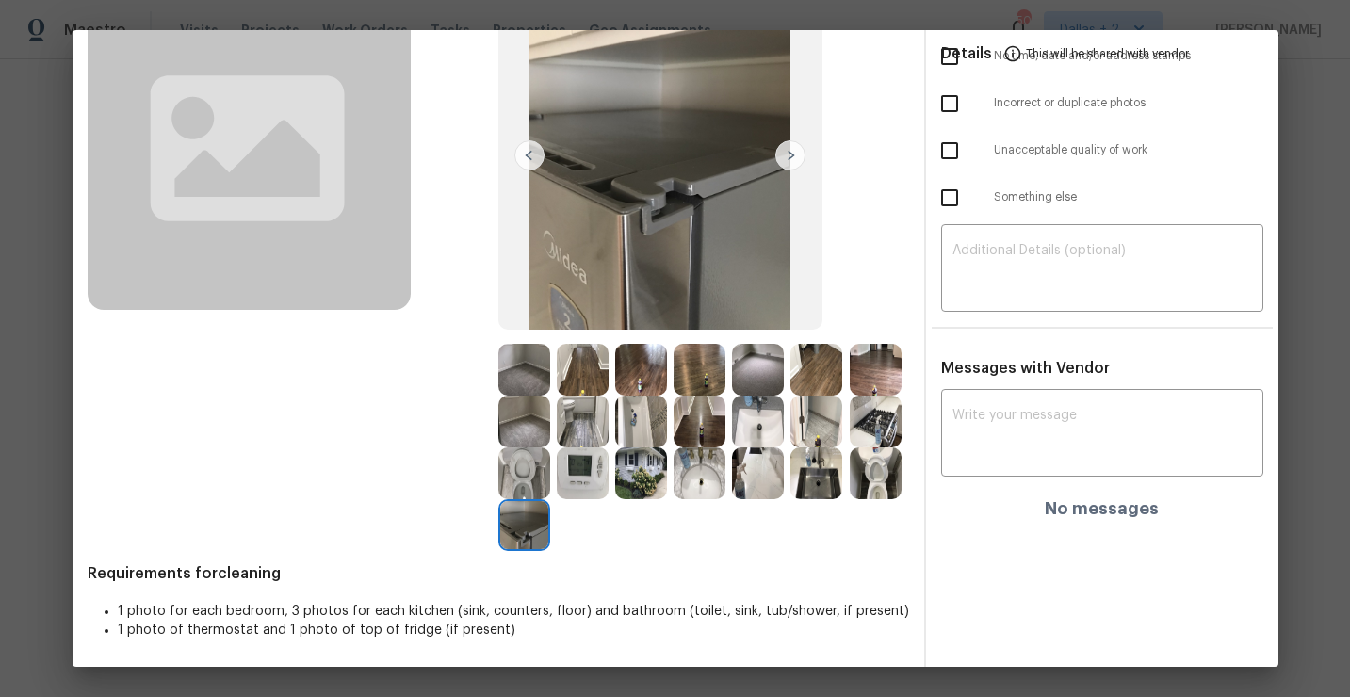
click at [523, 461] on img at bounding box center [524, 474] width 52 height 52
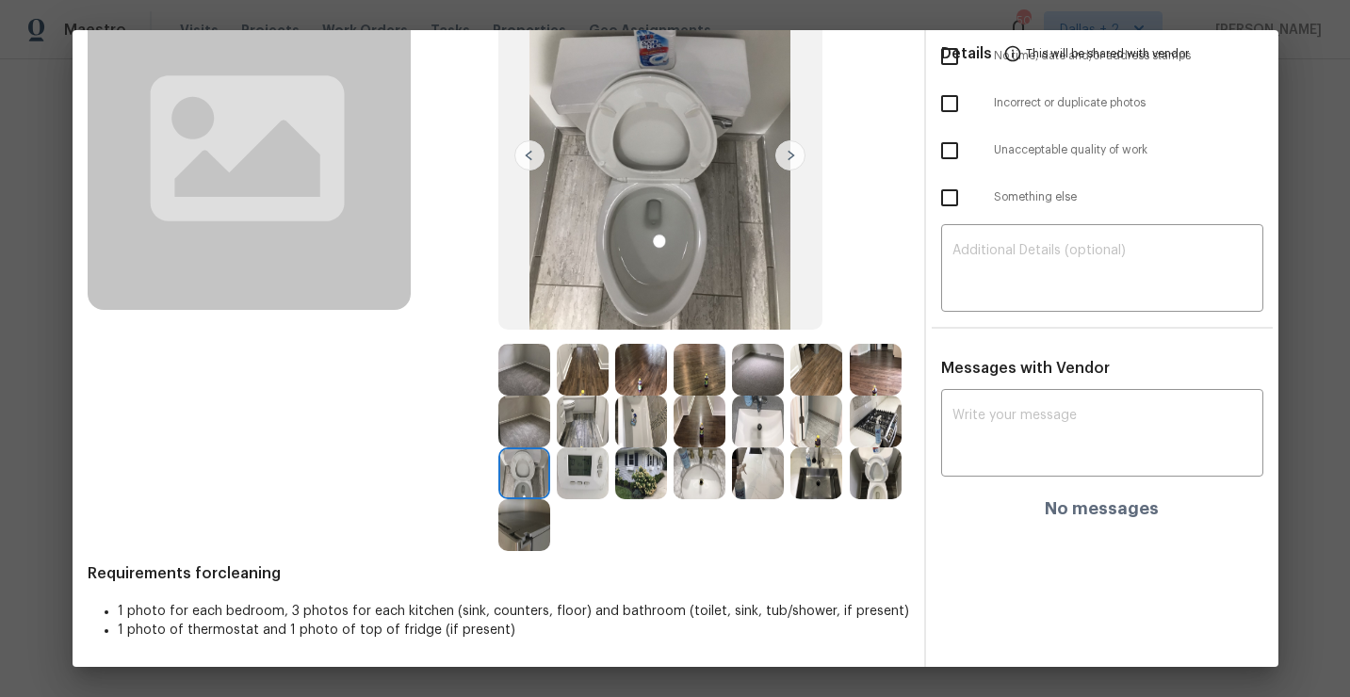
click at [767, 471] on img at bounding box center [758, 474] width 52 height 52
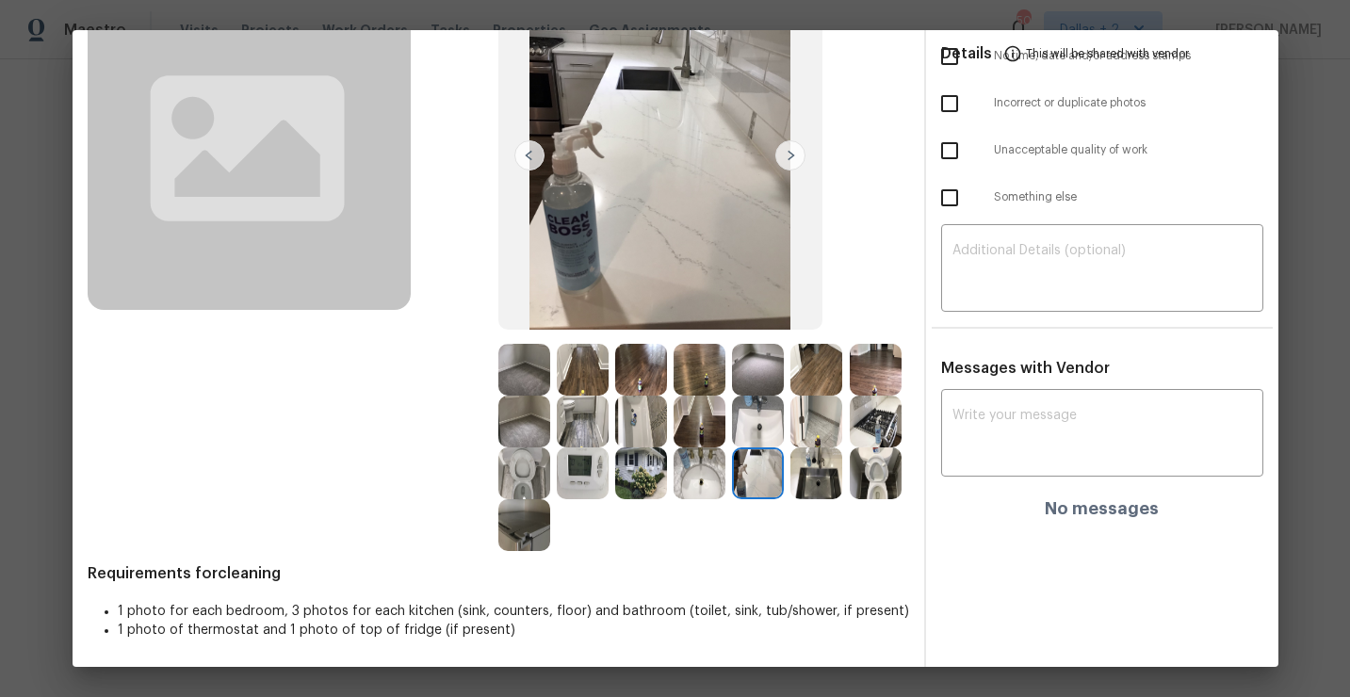
click at [830, 492] on img at bounding box center [817, 474] width 52 height 52
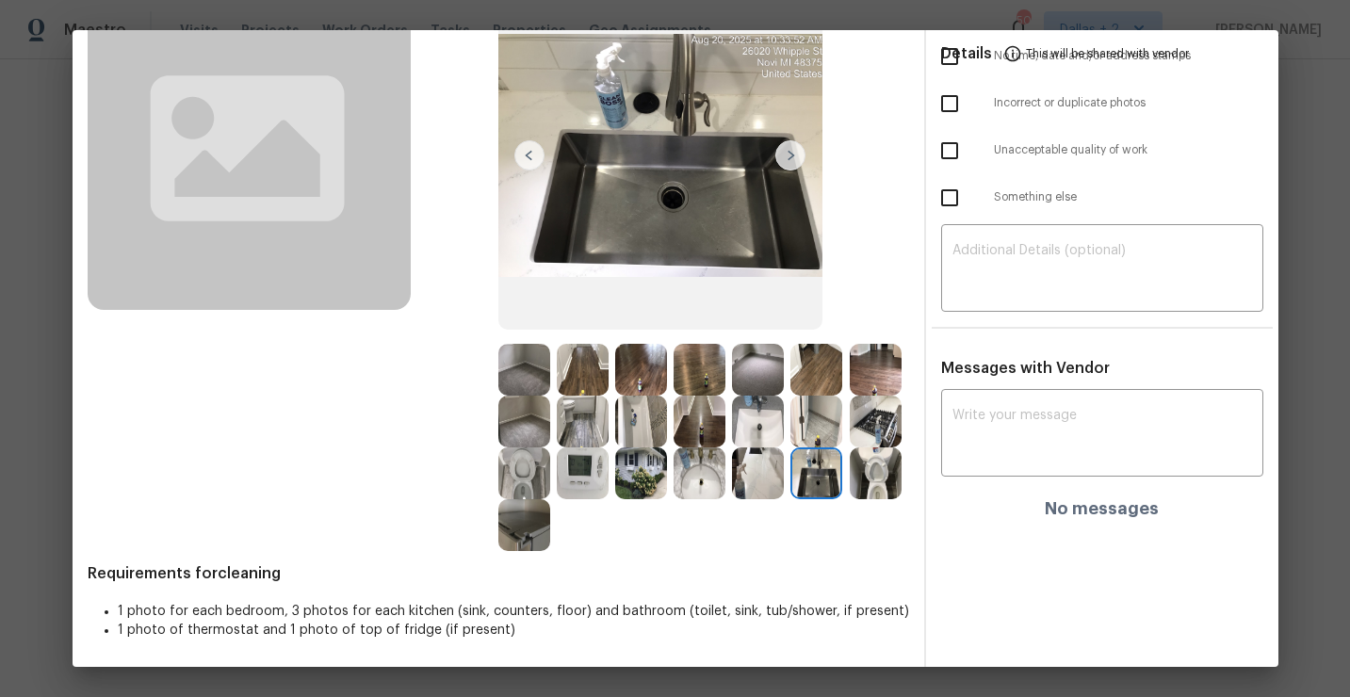
click at [889, 492] on img at bounding box center [876, 474] width 52 height 52
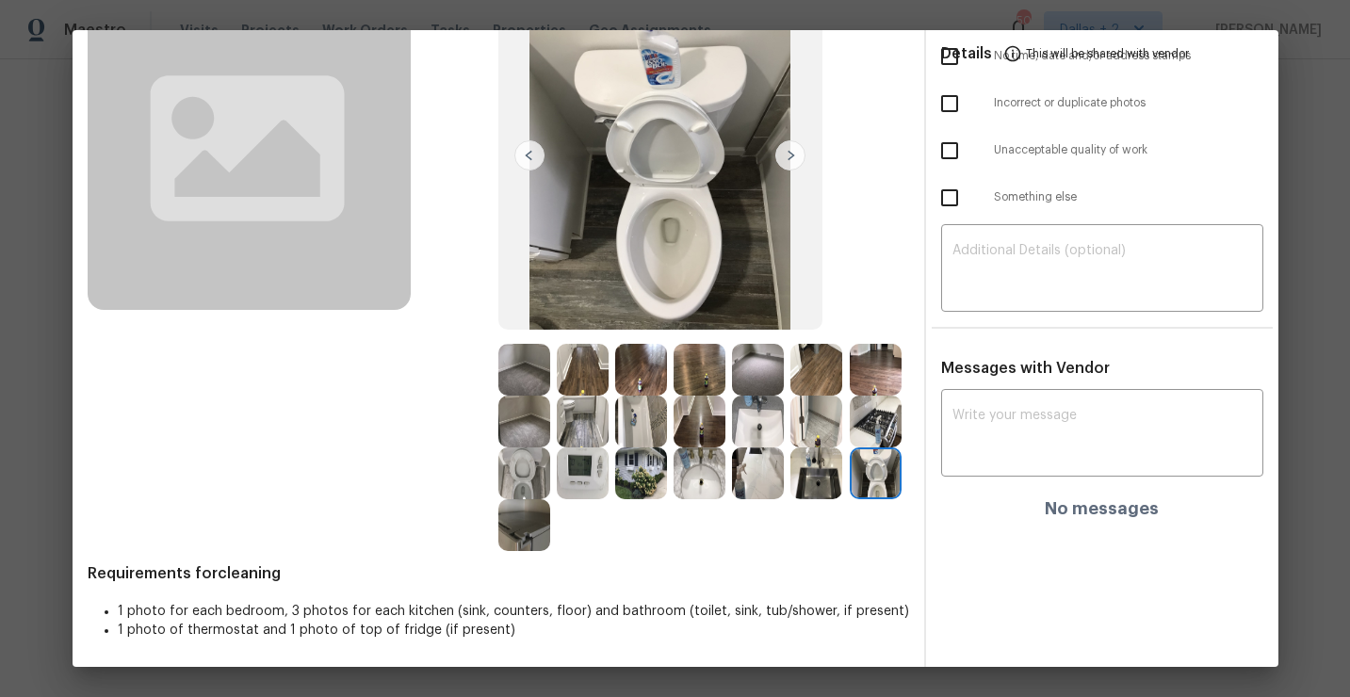
scroll to position [0, 0]
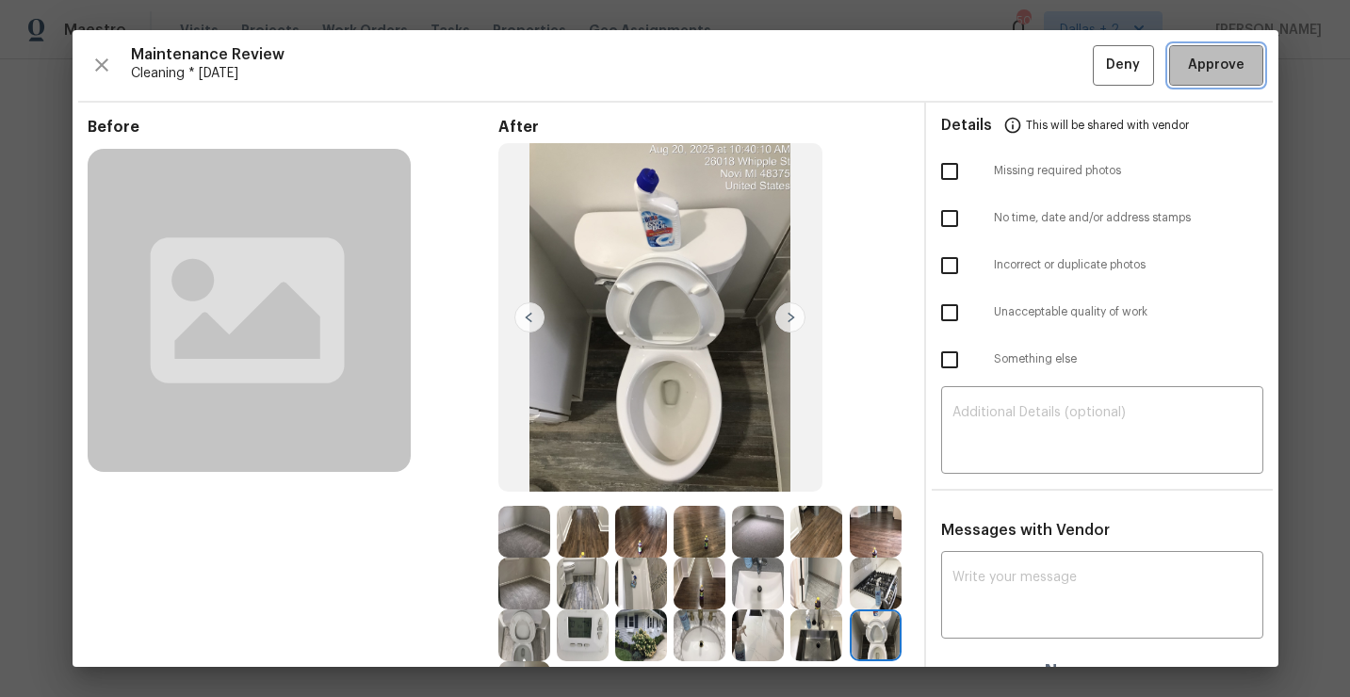
click at [1226, 76] on span "Approve" at bounding box center [1216, 66] width 57 height 24
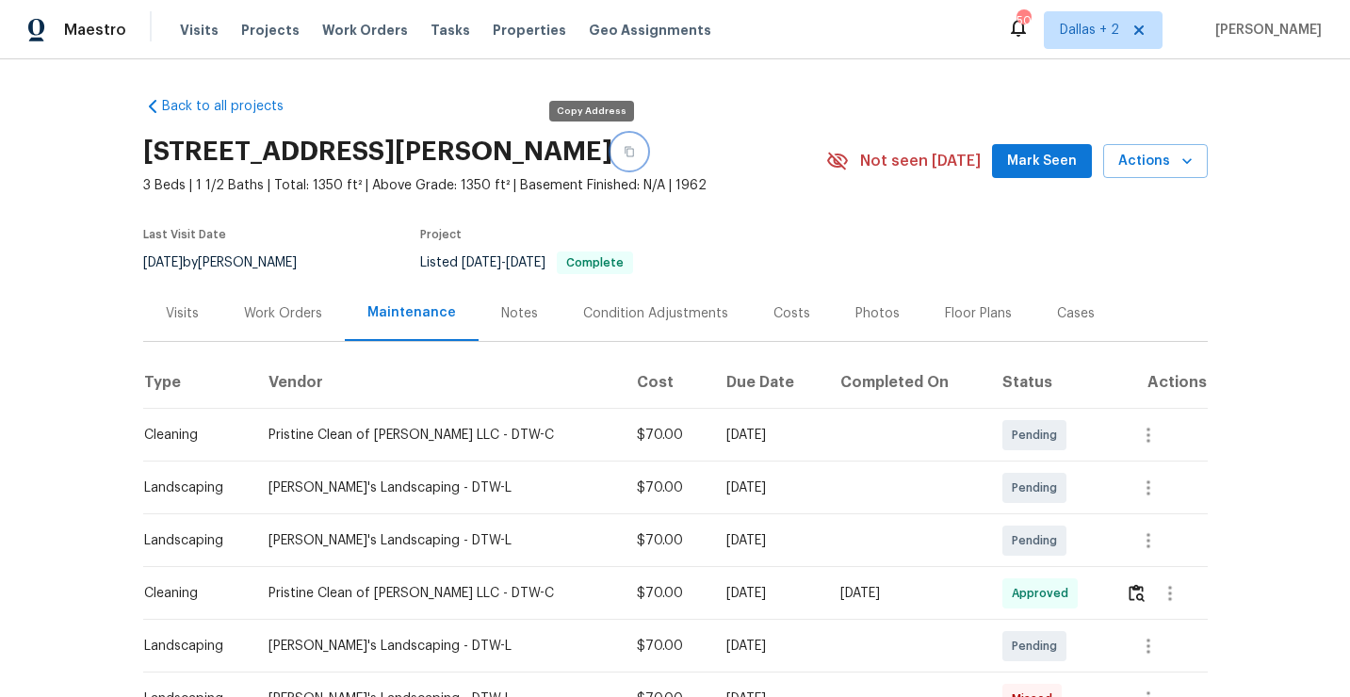
click at [612, 148] on button "button" at bounding box center [629, 152] width 34 height 34
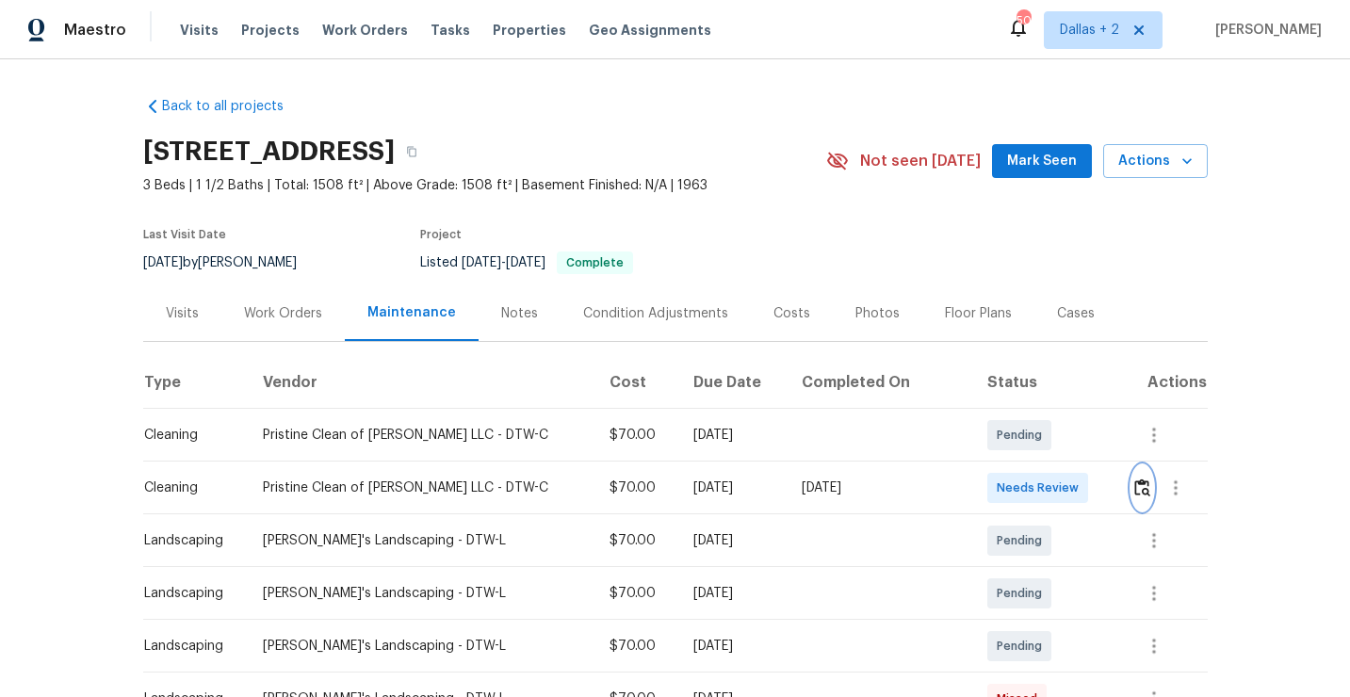
click at [1137, 488] on img "button" at bounding box center [1142, 488] width 16 height 18
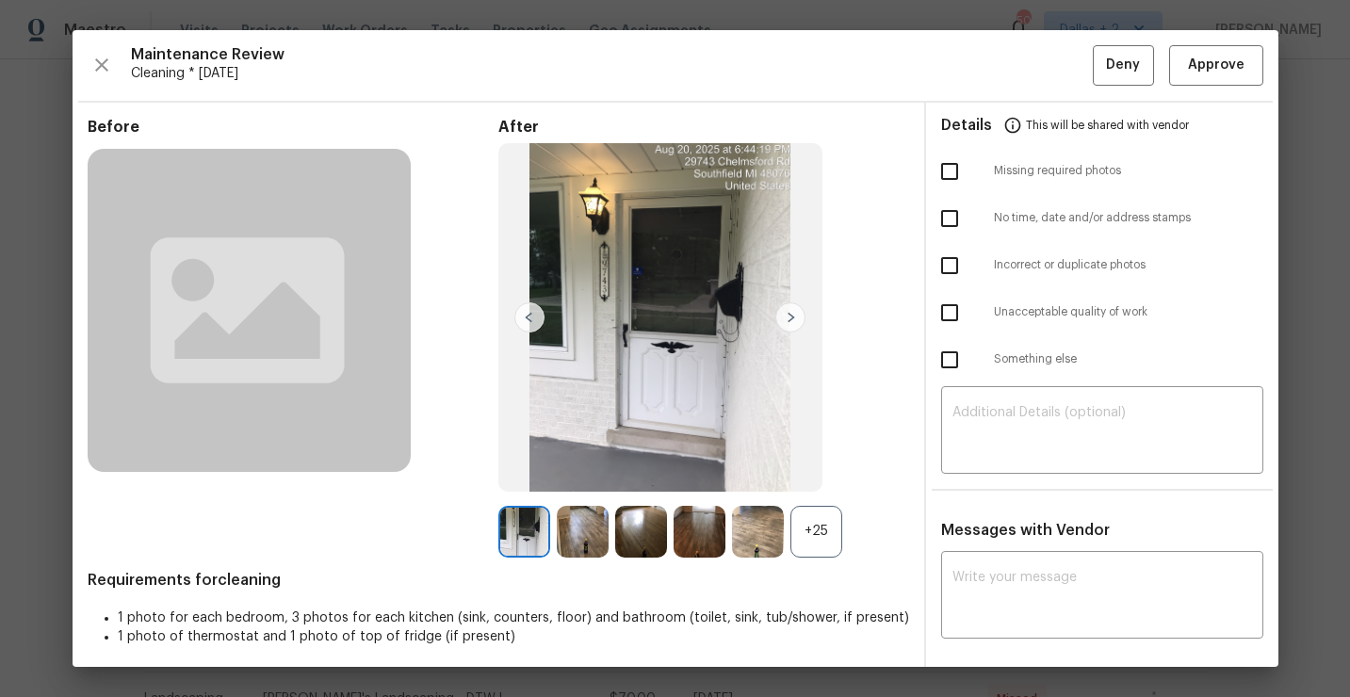
click at [814, 545] on div "+25" at bounding box center [817, 532] width 52 height 52
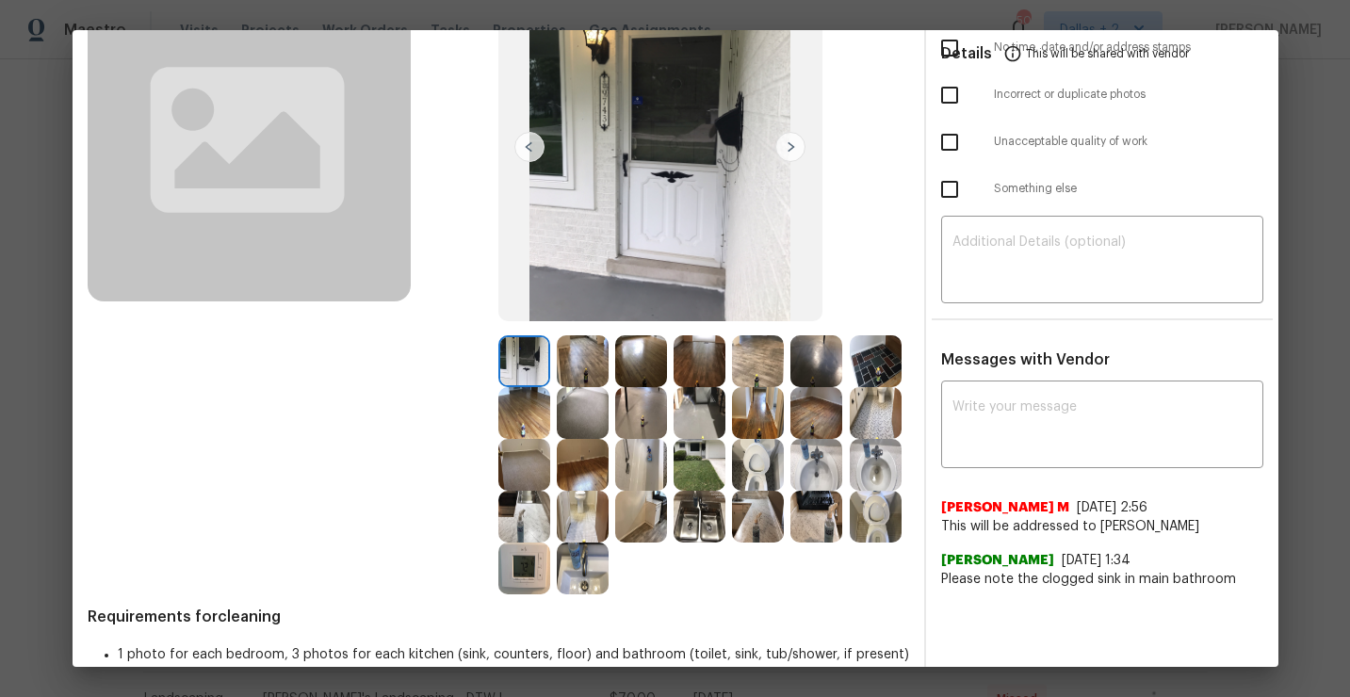
scroll to position [134, 0]
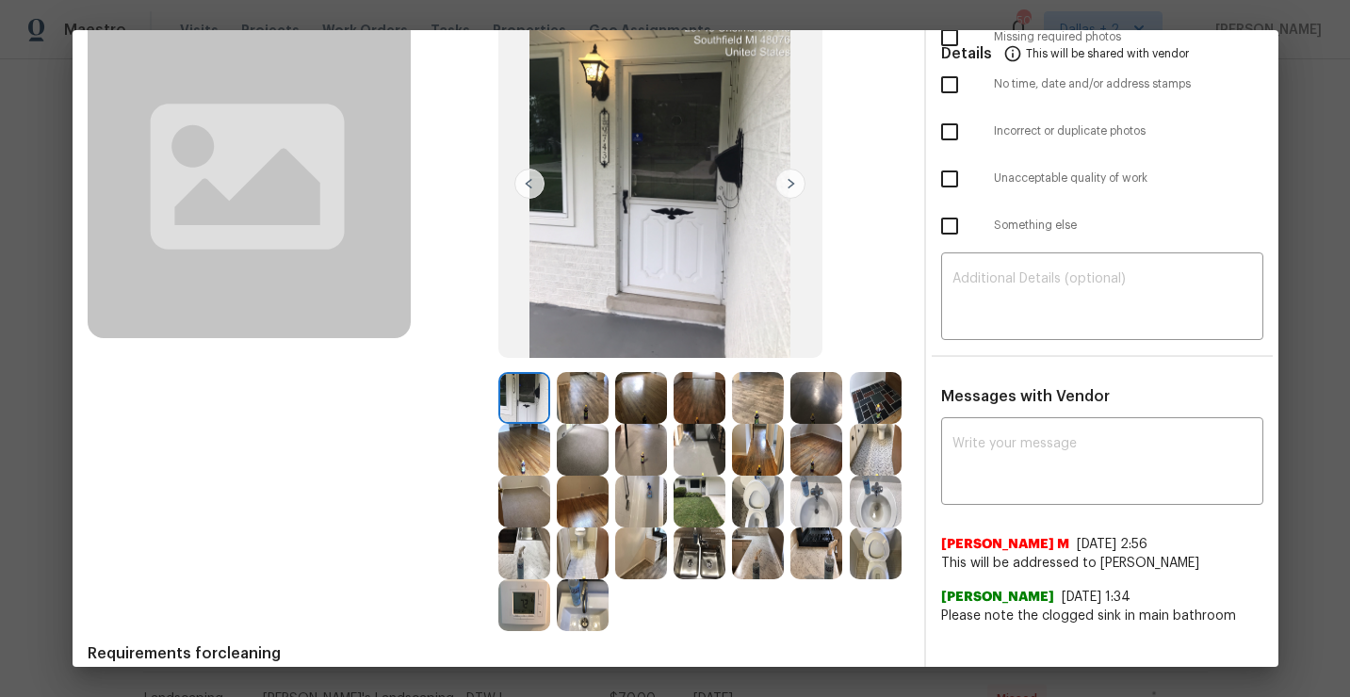
click at [581, 410] on img at bounding box center [583, 398] width 52 height 52
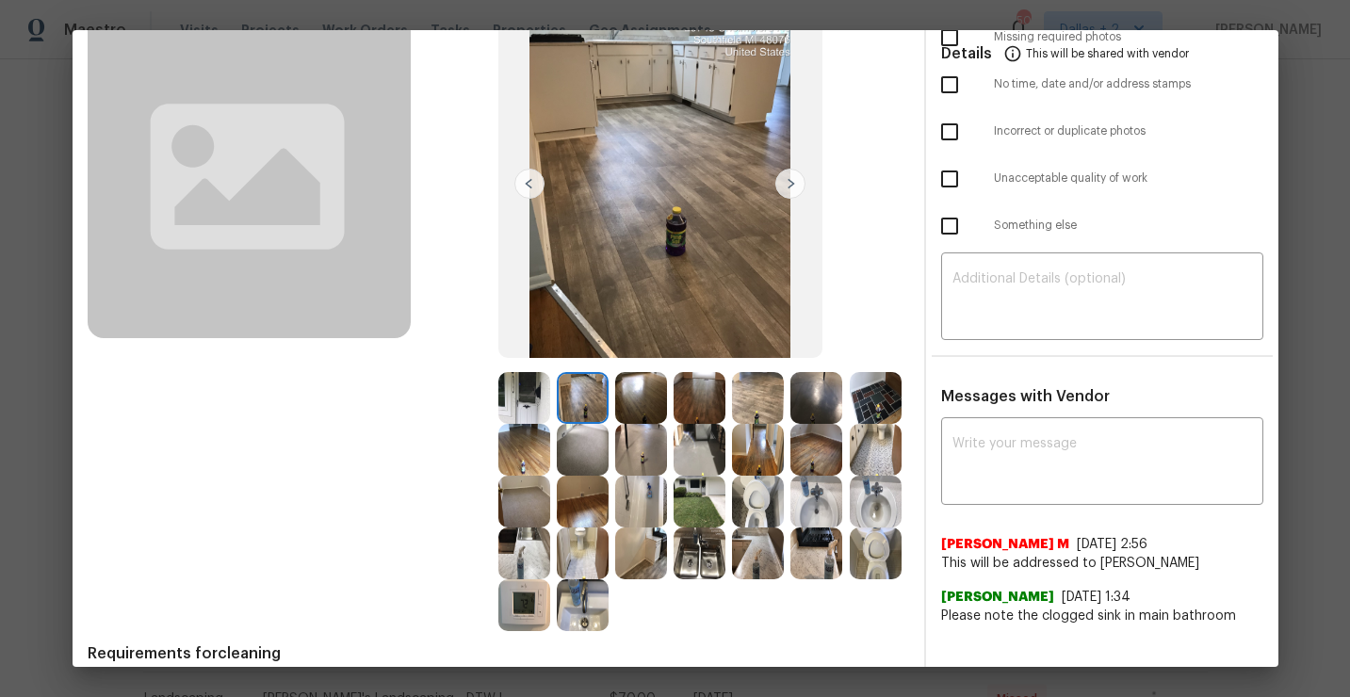
scroll to position [0, 0]
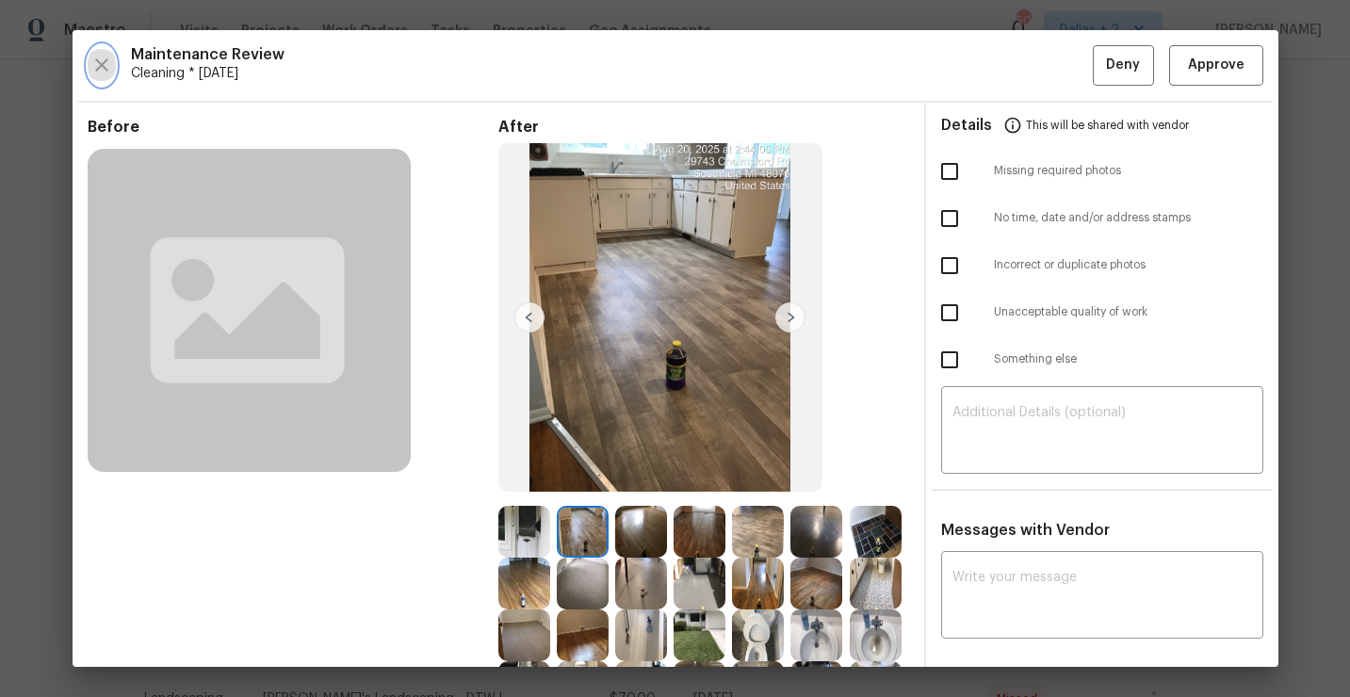
click at [102, 73] on icon "button" at bounding box center [101, 65] width 23 height 23
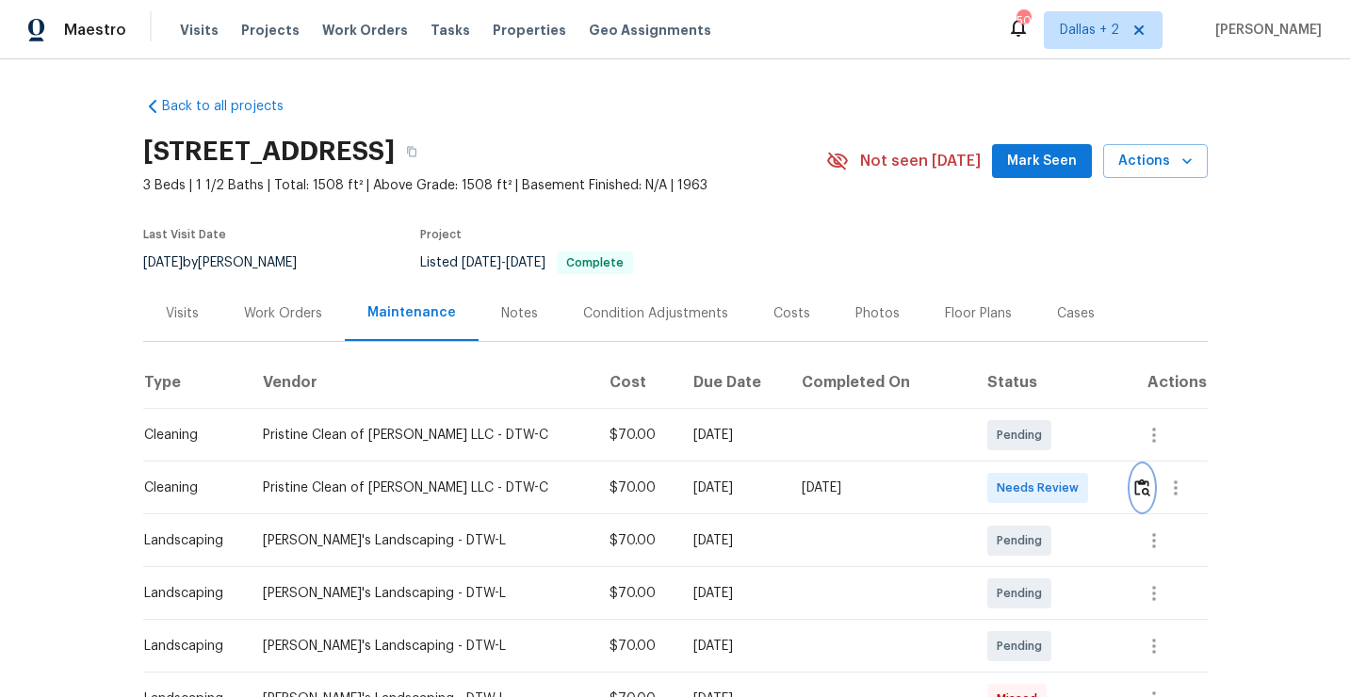
click at [1139, 500] on button "button" at bounding box center [1143, 487] width 22 height 45
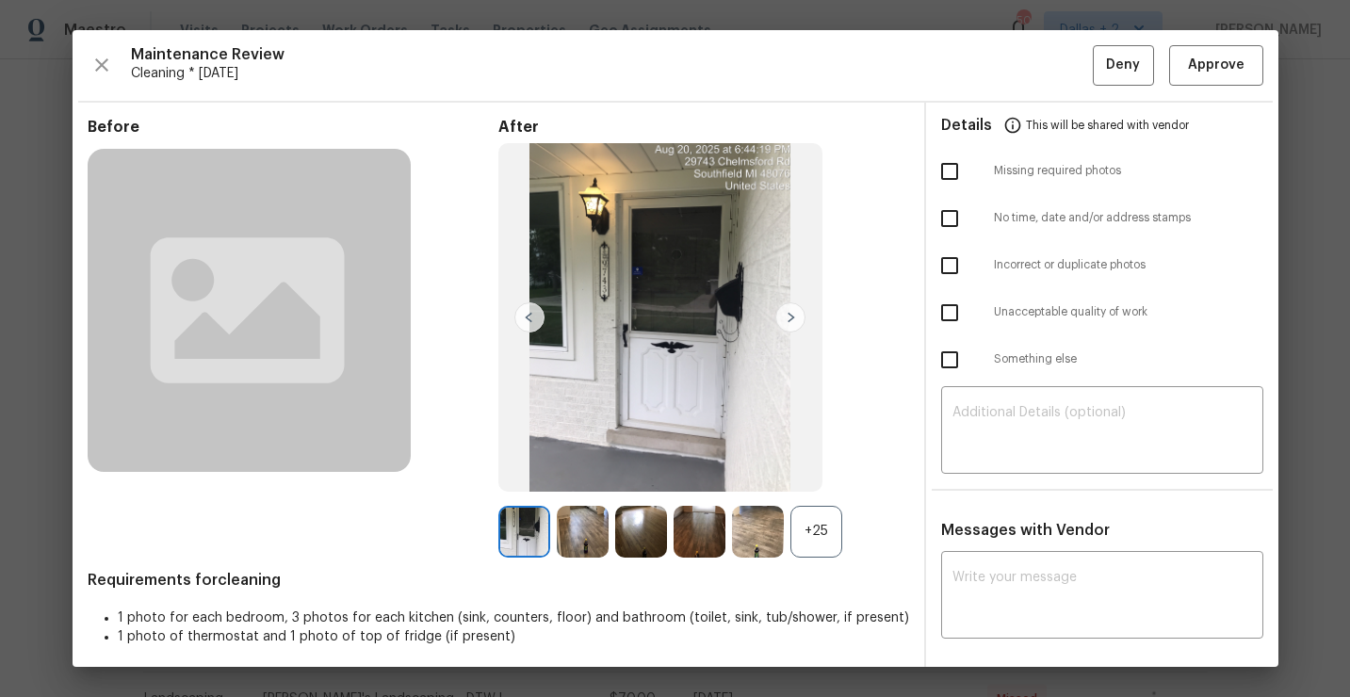
click at [810, 547] on div "+25" at bounding box center [817, 532] width 52 height 52
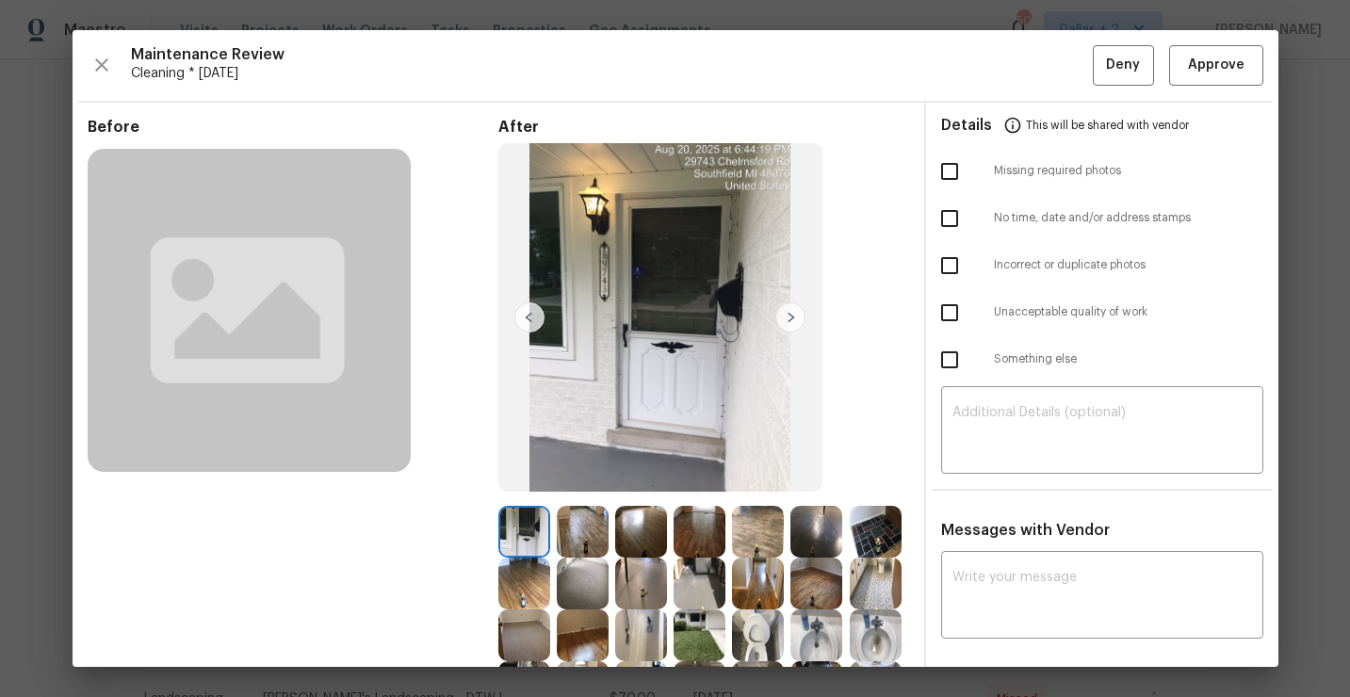
scroll to position [154, 0]
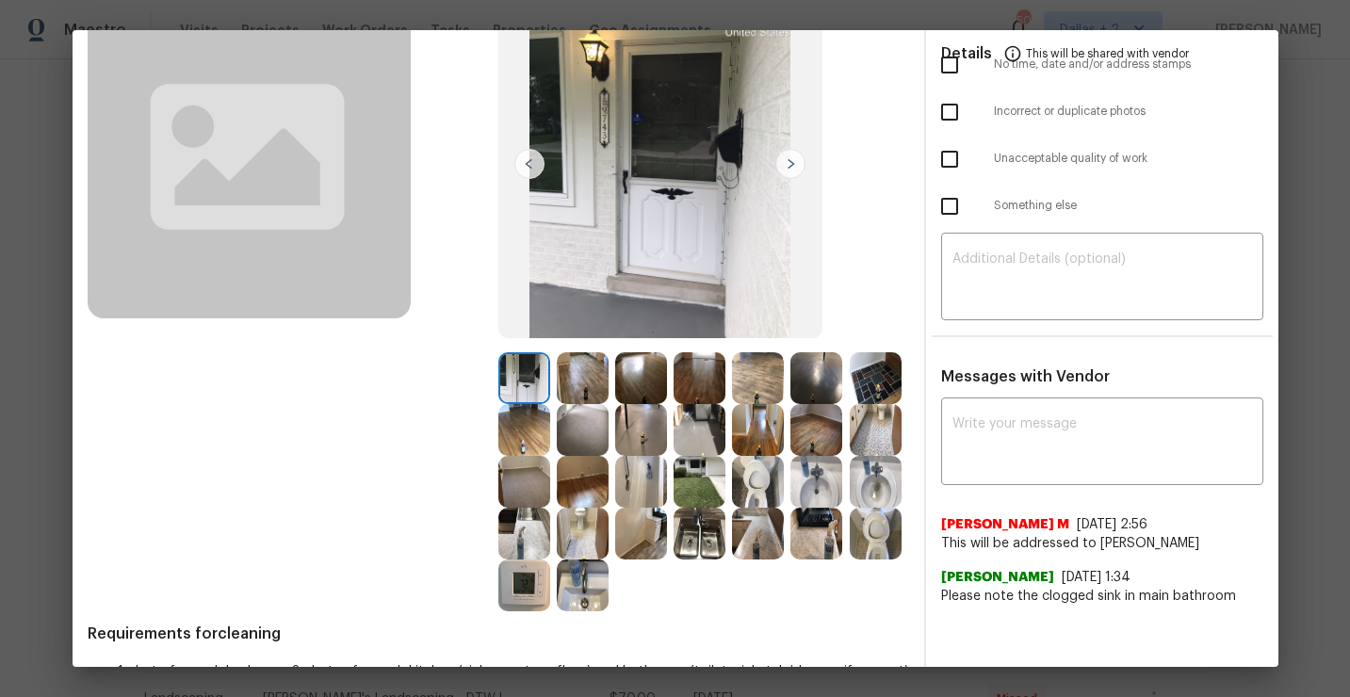
click at [692, 530] on img at bounding box center [700, 534] width 52 height 52
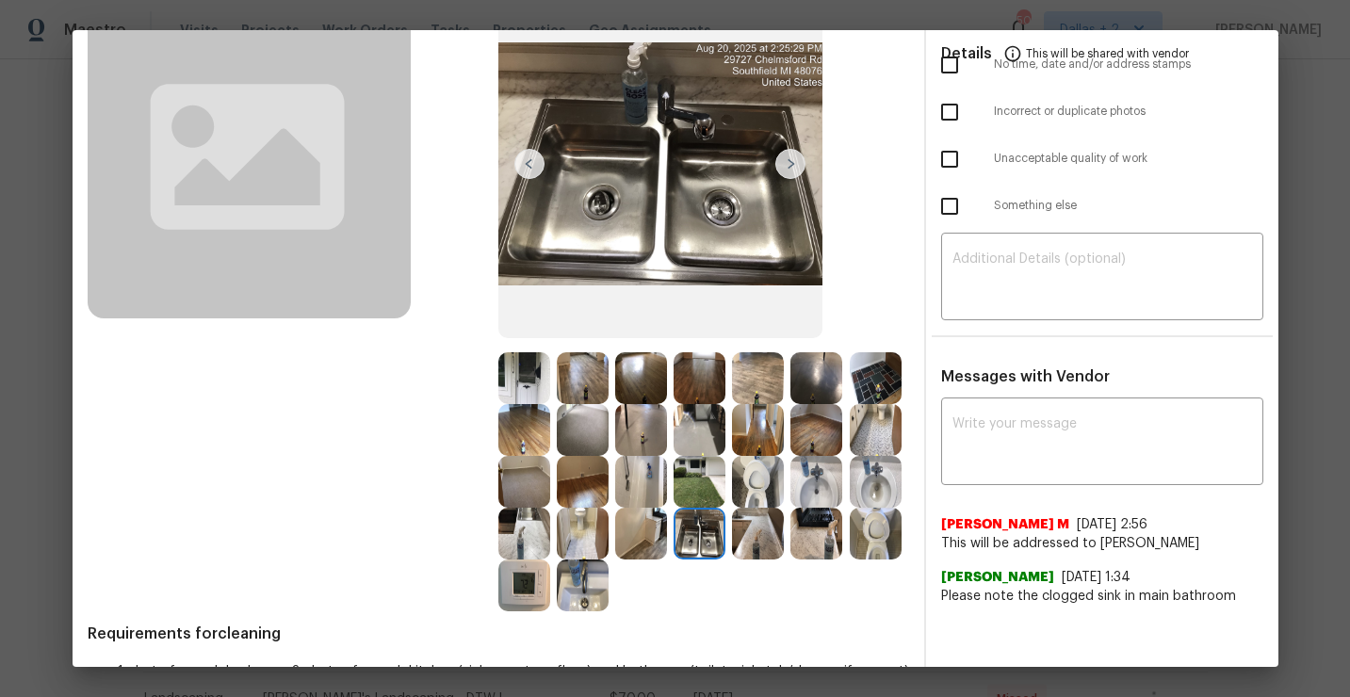
click at [743, 477] on img at bounding box center [758, 482] width 52 height 52
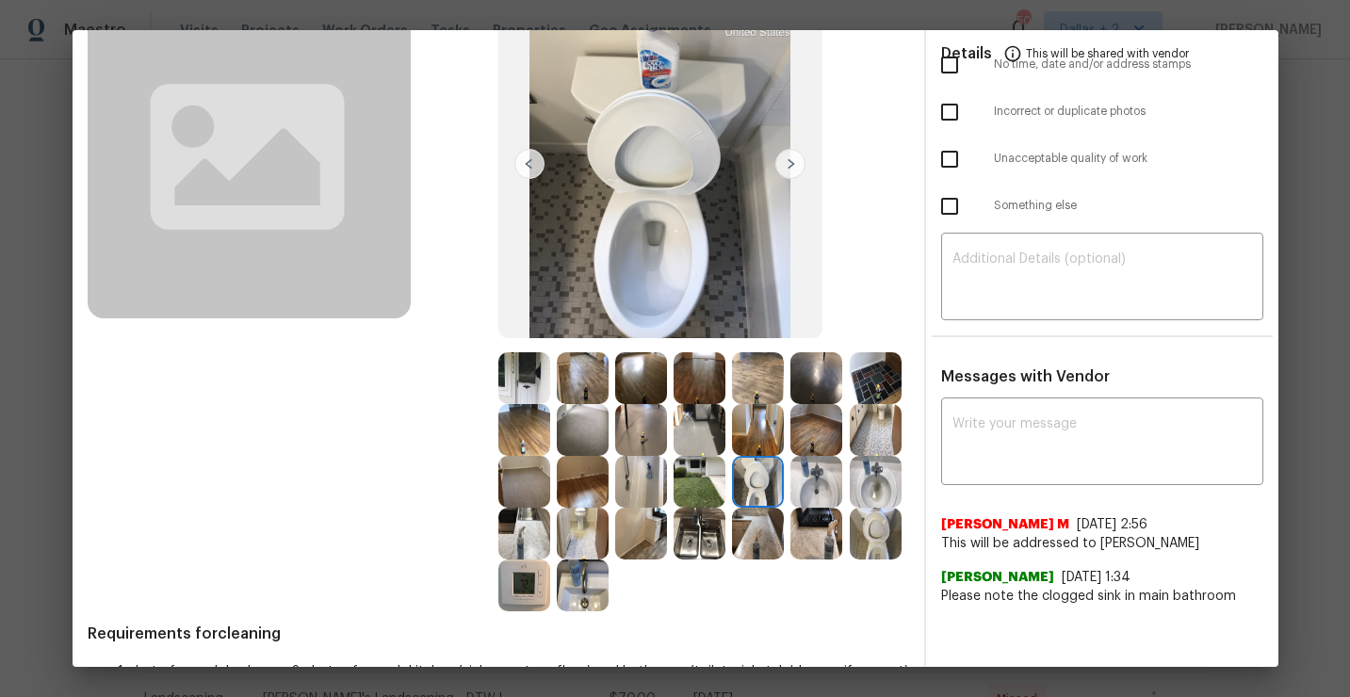
click at [883, 482] on img at bounding box center [876, 482] width 52 height 52
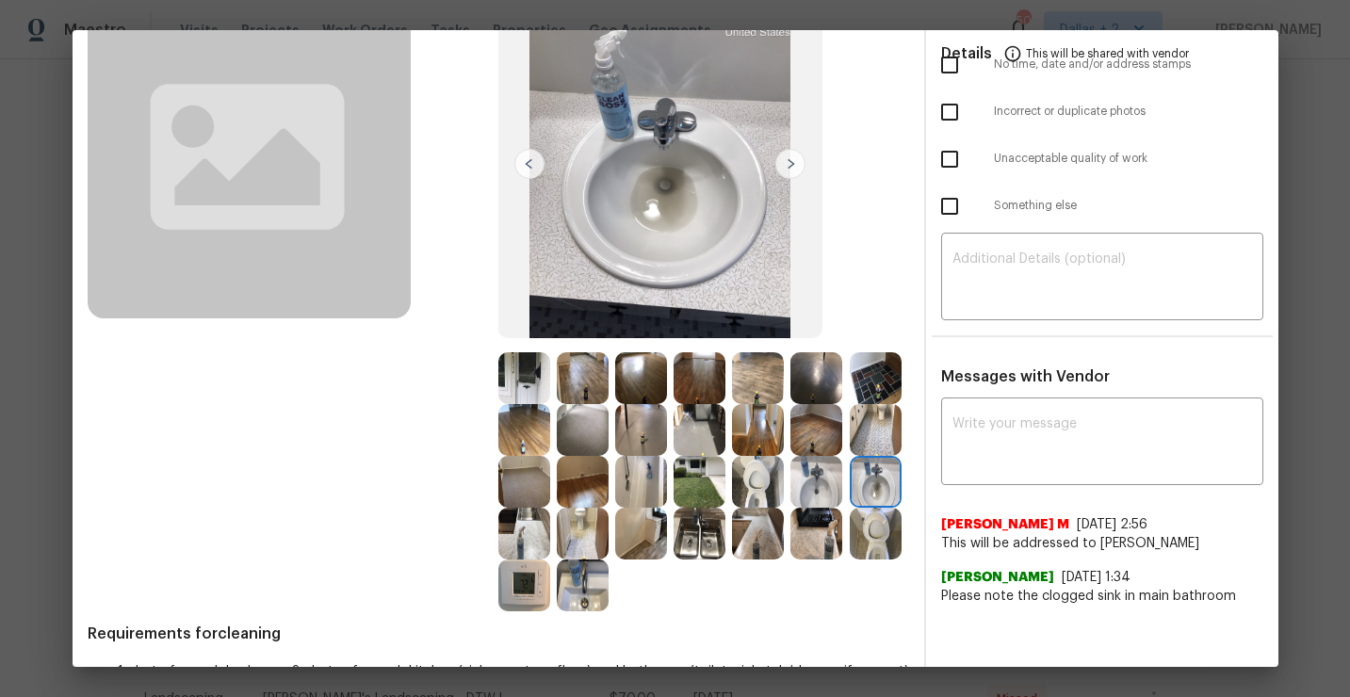
click at [864, 551] on img at bounding box center [876, 534] width 52 height 52
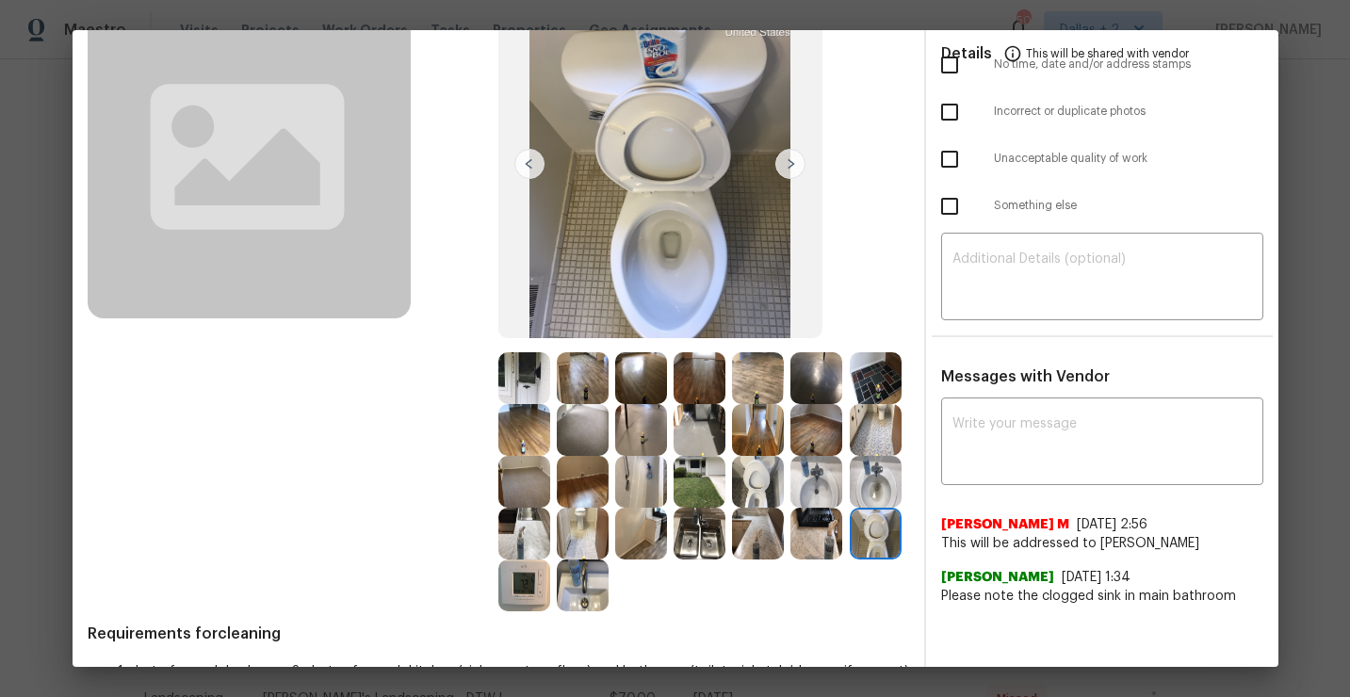
click at [823, 552] on img at bounding box center [817, 534] width 52 height 52
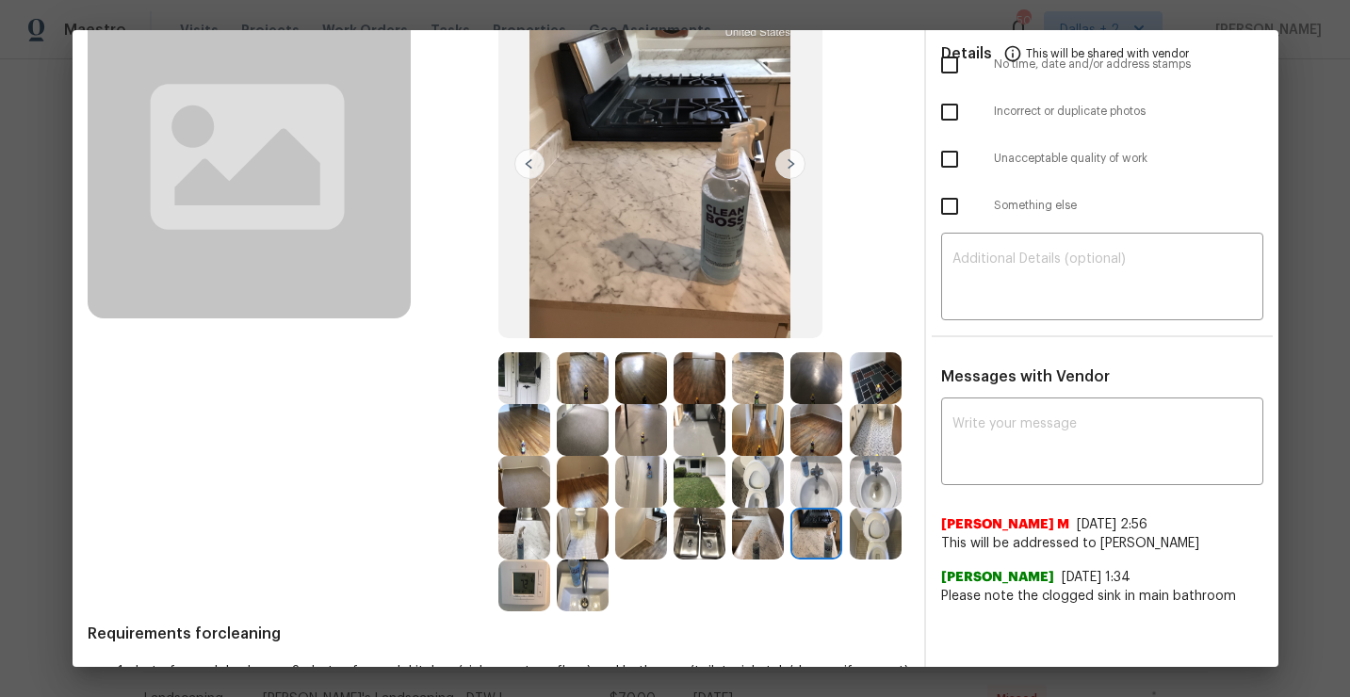
click at [902, 472] on div at bounding box center [879, 482] width 58 height 52
click at [881, 479] on img at bounding box center [876, 482] width 52 height 52
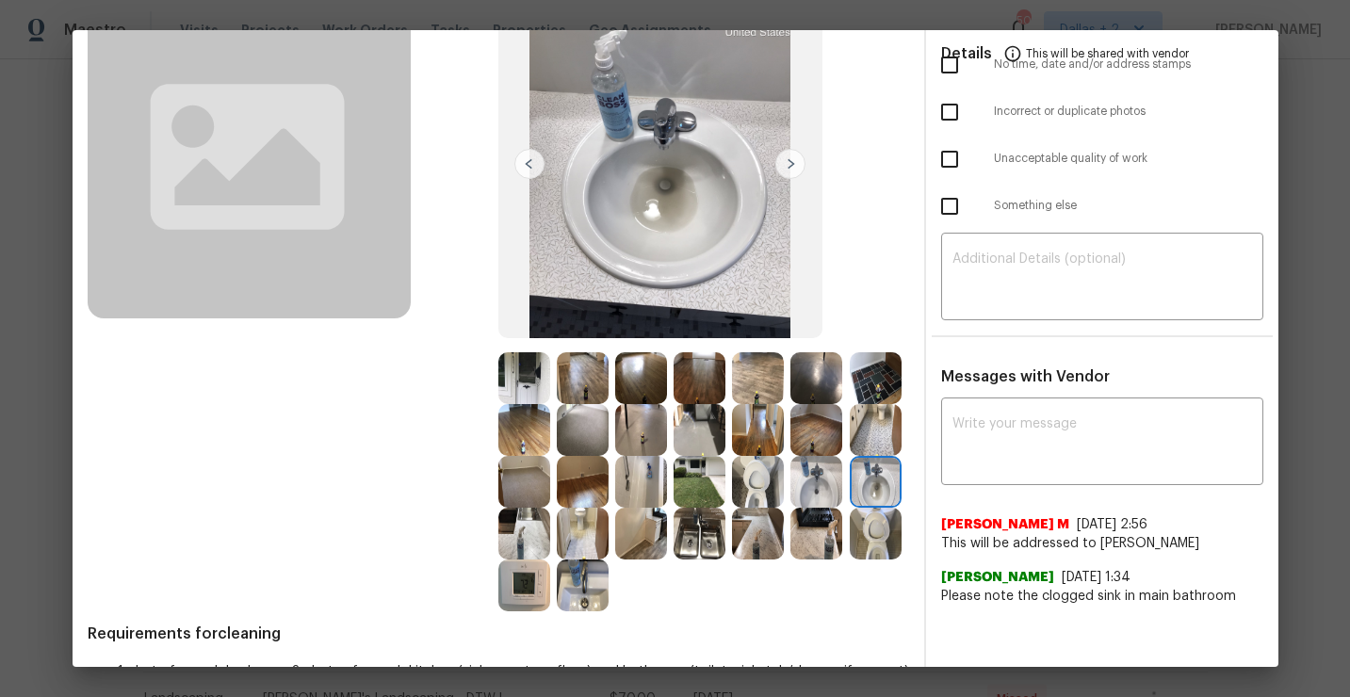
click at [817, 478] on img at bounding box center [817, 482] width 52 height 52
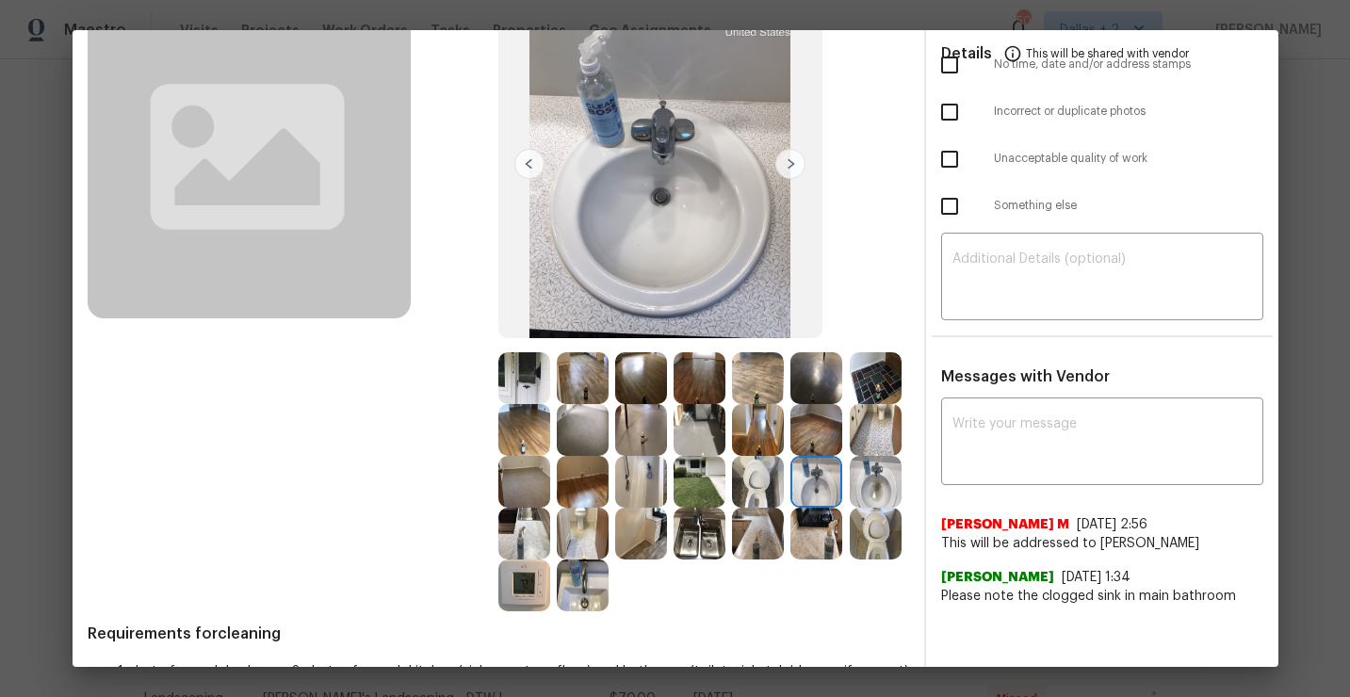
click at [746, 482] on img at bounding box center [758, 482] width 52 height 52
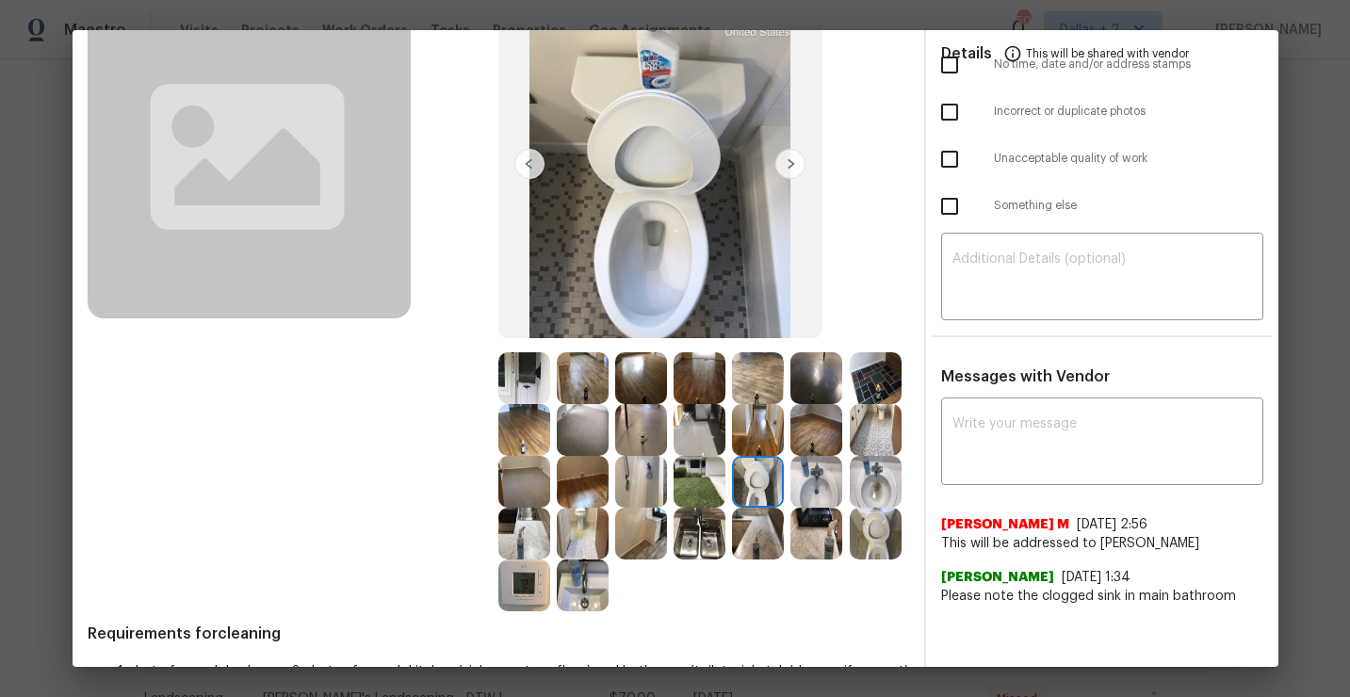
click at [683, 528] on img at bounding box center [700, 534] width 52 height 52
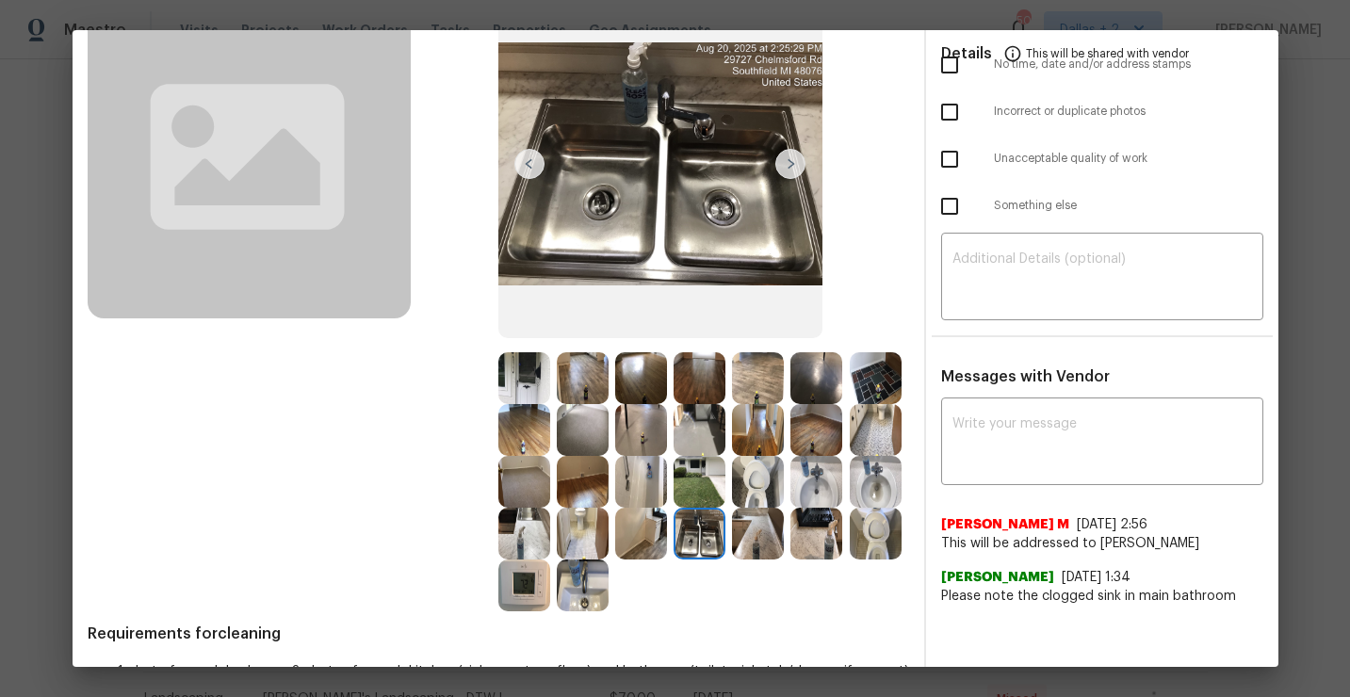
click at [570, 527] on img at bounding box center [583, 534] width 52 height 52
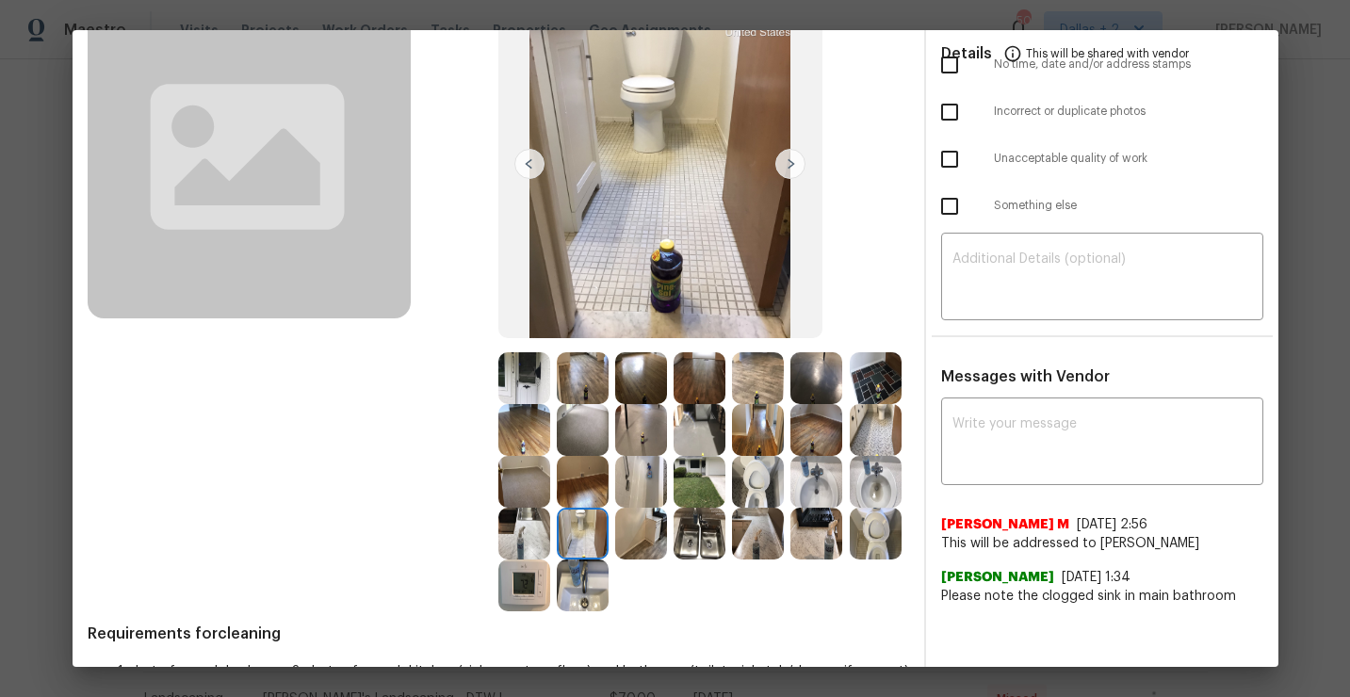
click at [595, 590] on img at bounding box center [583, 586] width 52 height 52
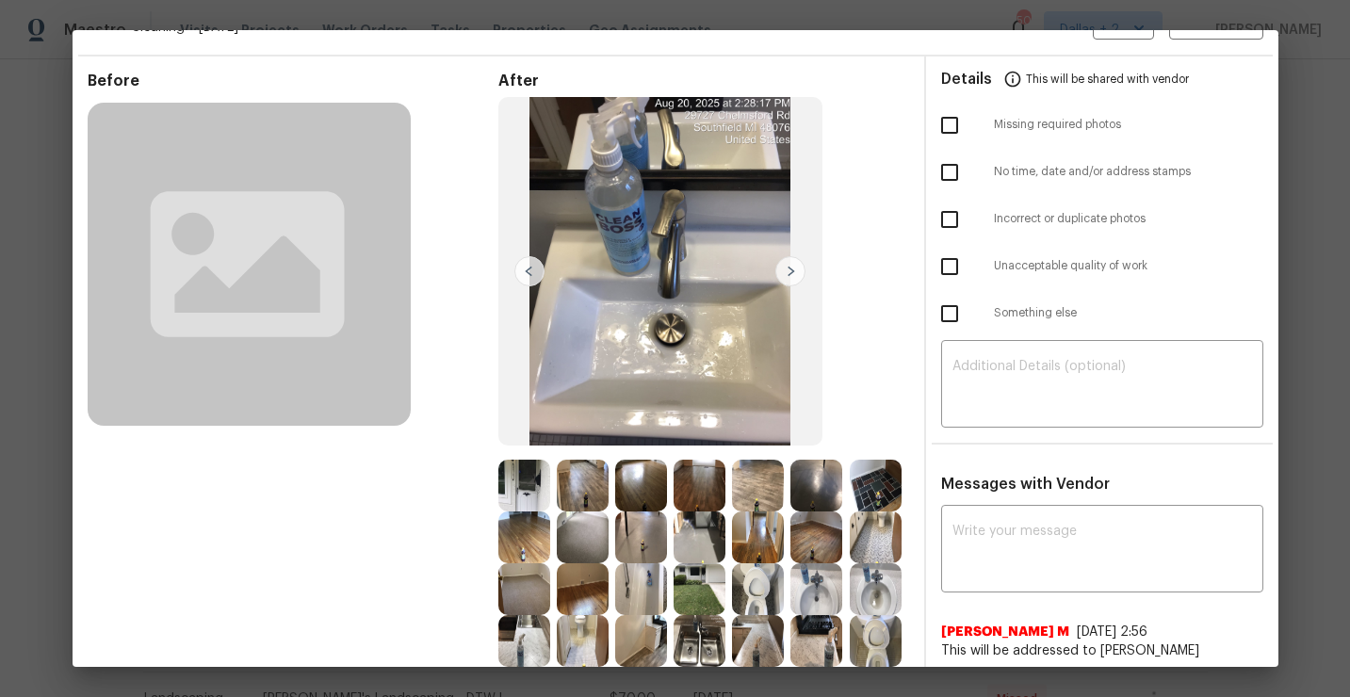
scroll to position [0, 0]
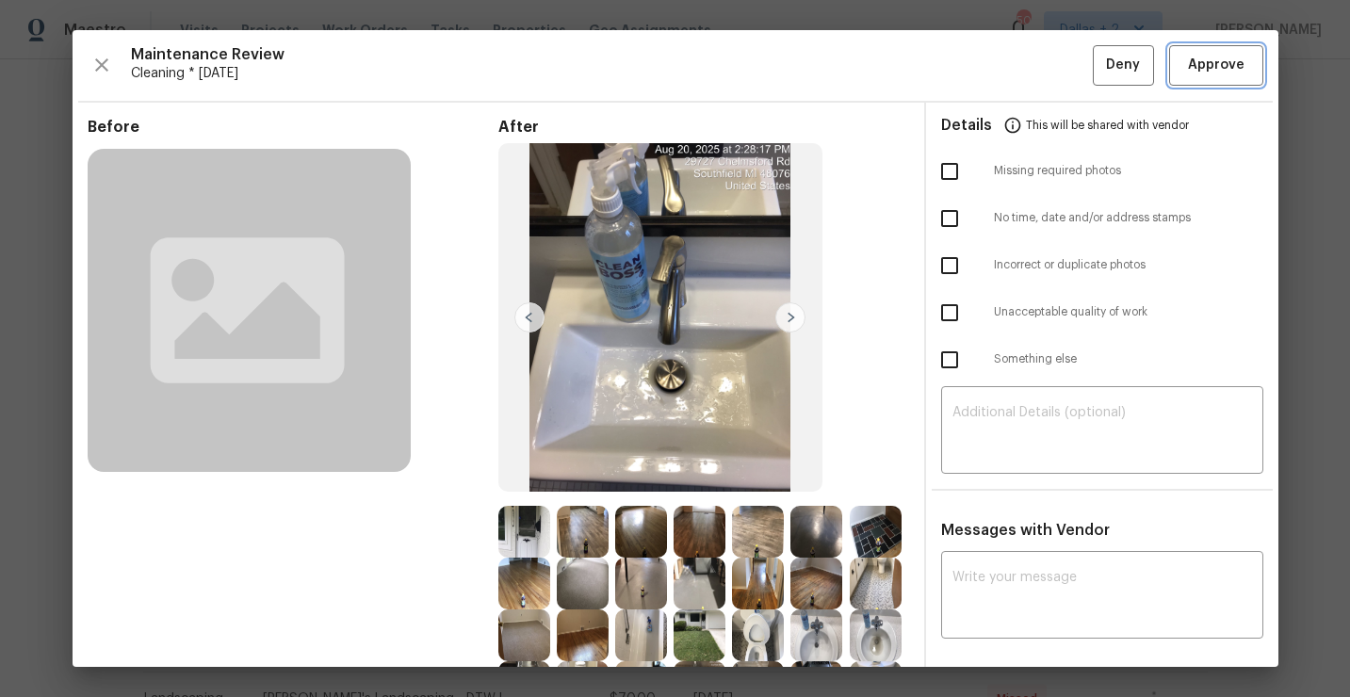
click at [1195, 64] on span "Approve" at bounding box center [1216, 66] width 57 height 24
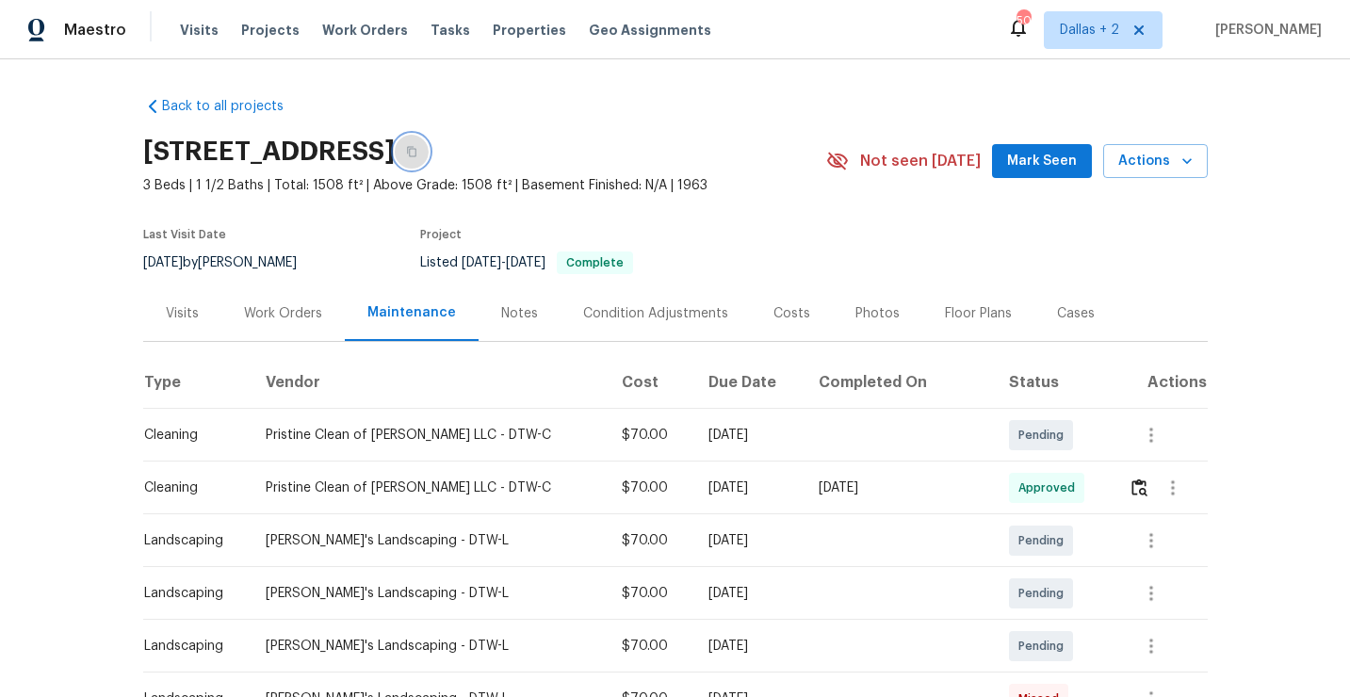
click at [417, 149] on icon "button" at bounding box center [411, 151] width 11 height 11
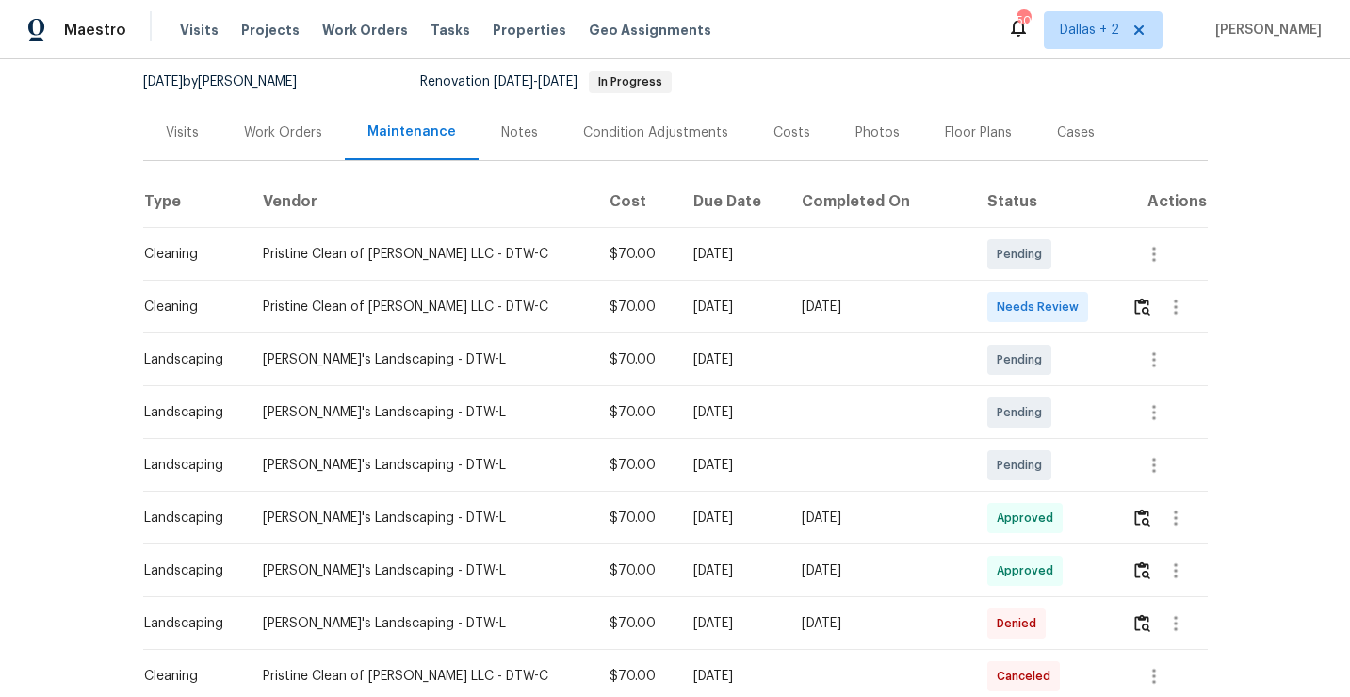
scroll to position [229, 0]
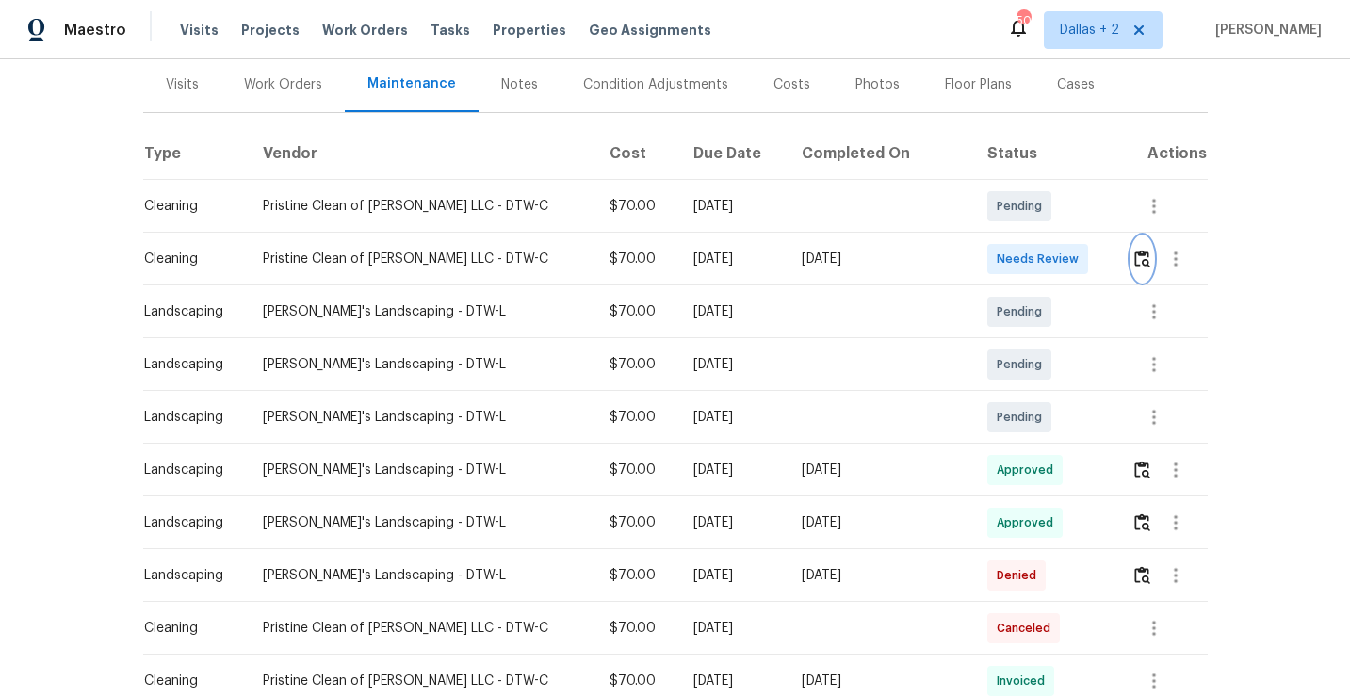
click at [1132, 256] on button "button" at bounding box center [1143, 258] width 22 height 45
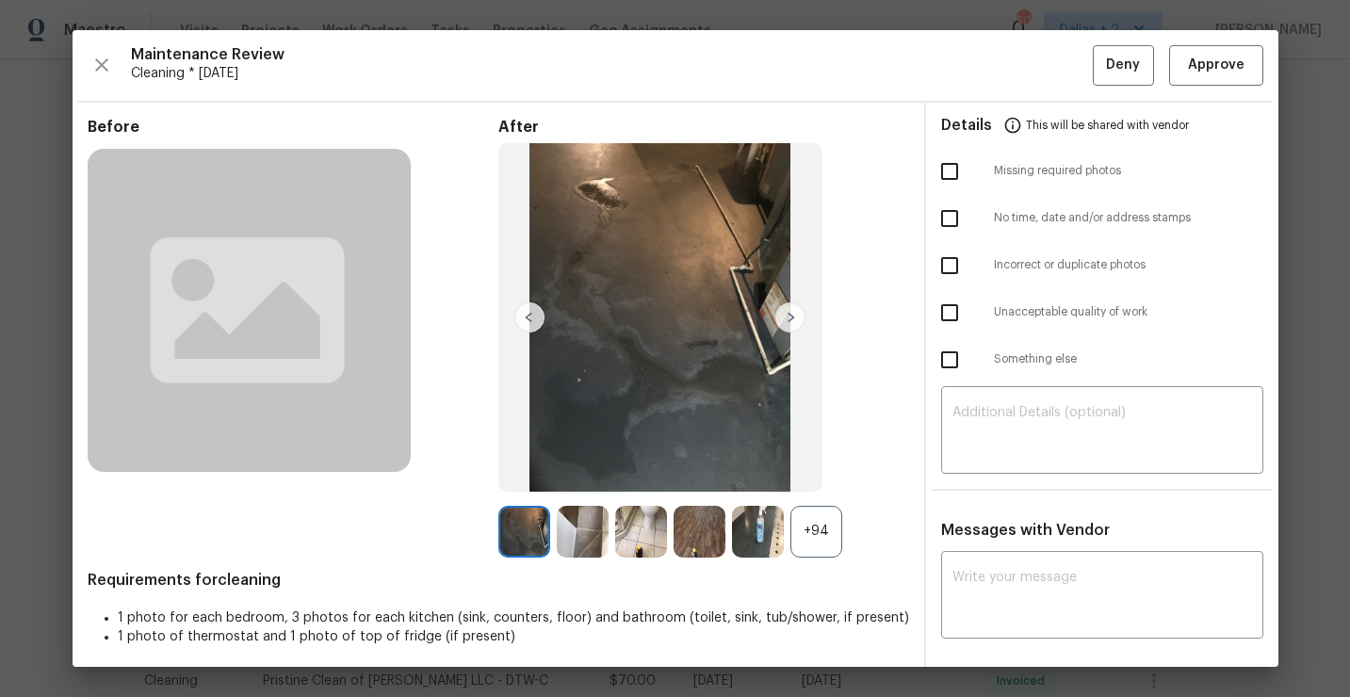
click at [811, 528] on div "+94" at bounding box center [817, 532] width 52 height 52
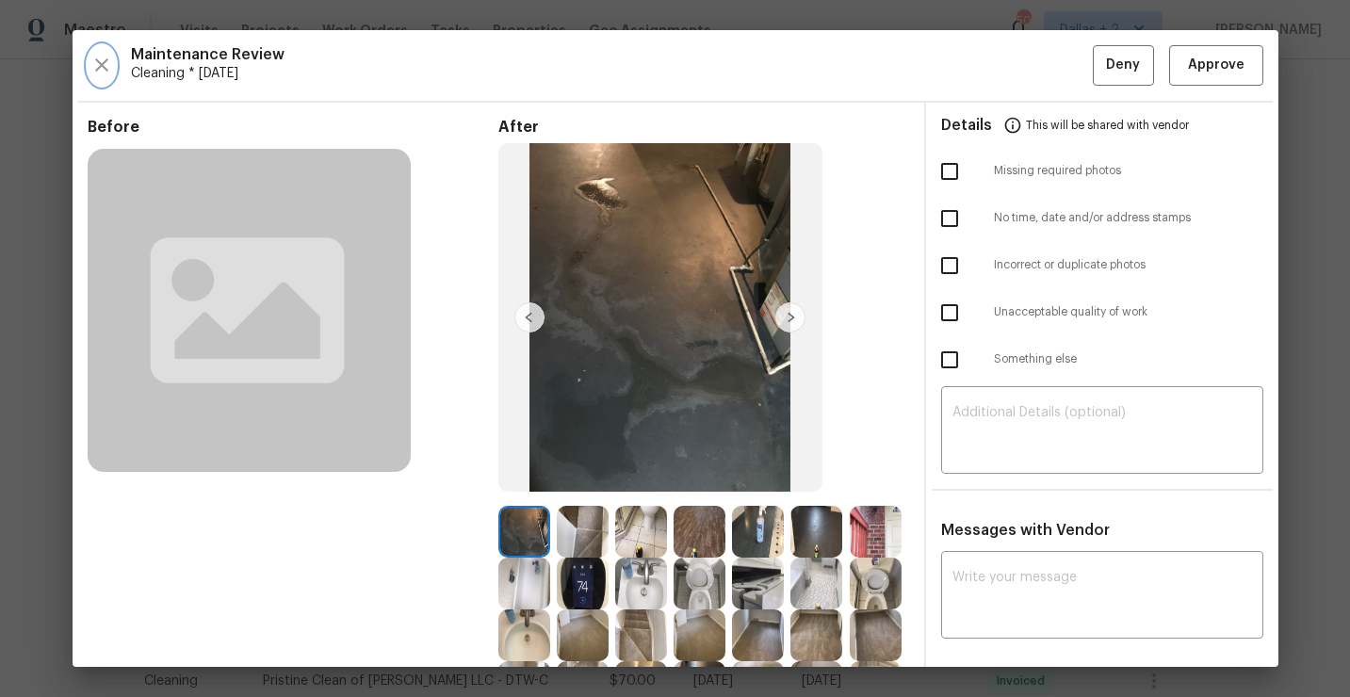
click at [97, 50] on button "button" at bounding box center [102, 65] width 28 height 41
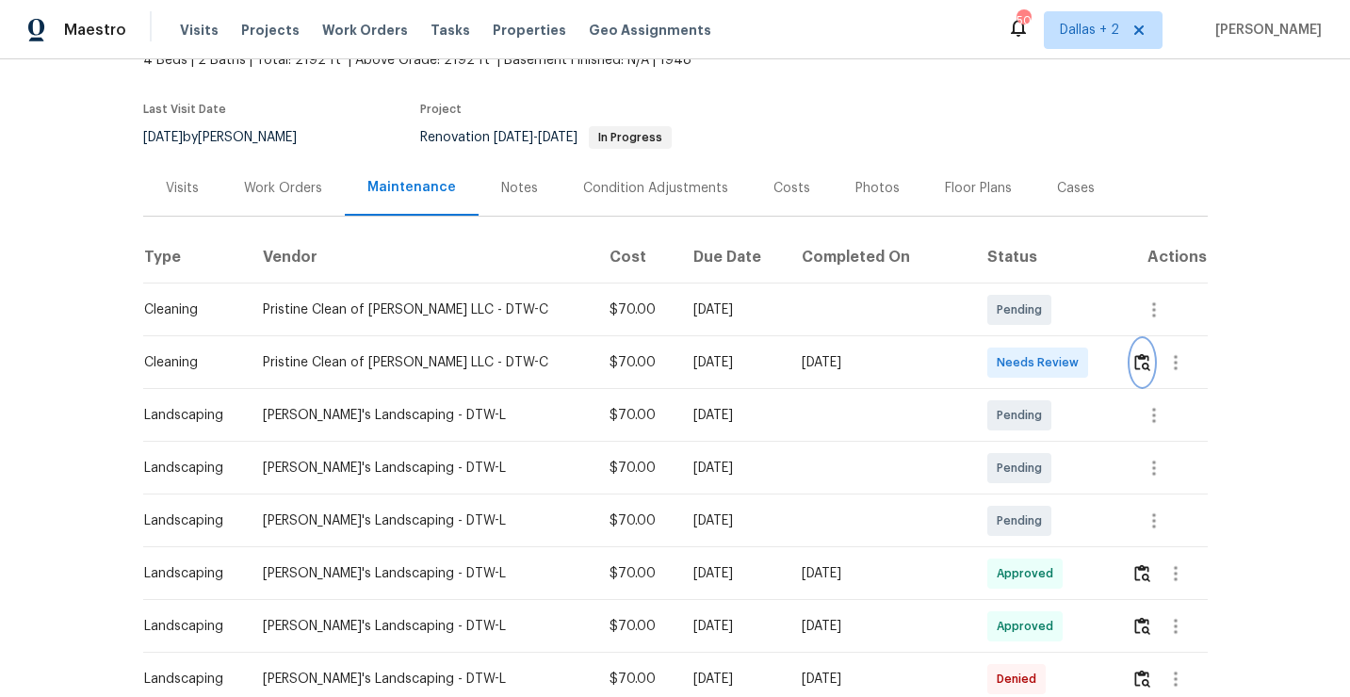
scroll to position [129, 0]
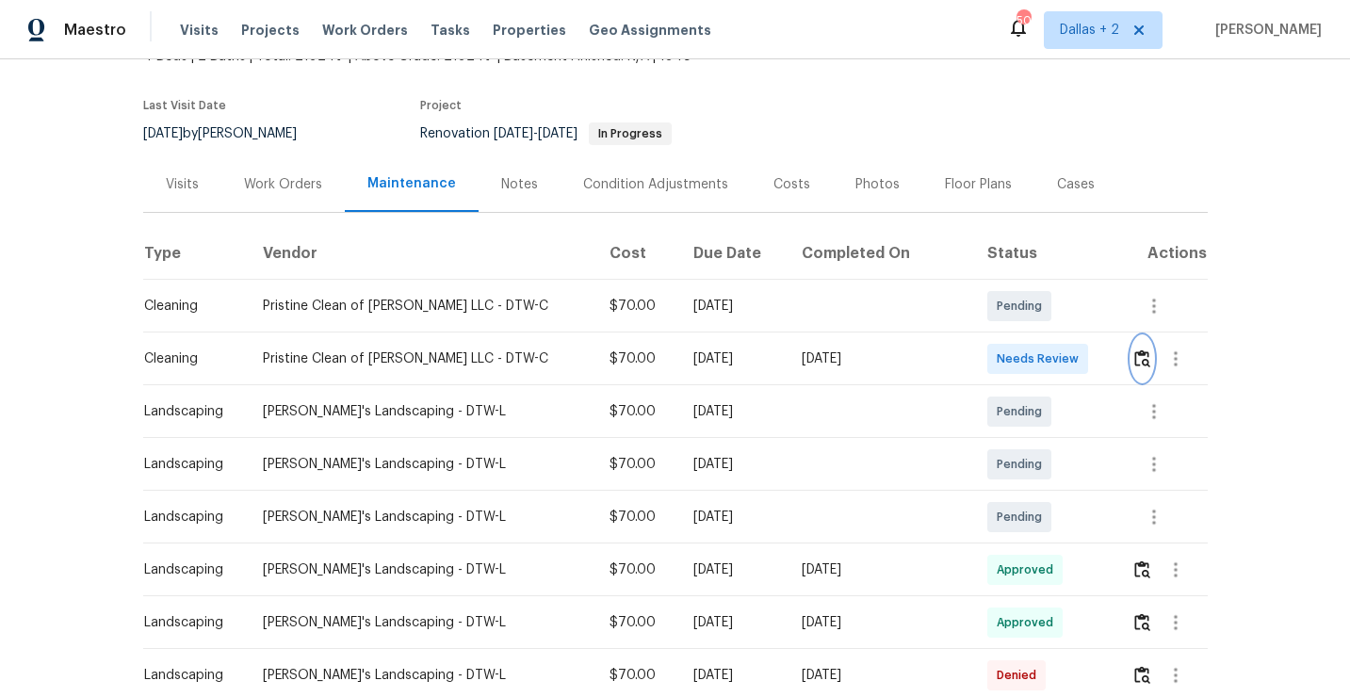
click at [1134, 355] on img "button" at bounding box center [1142, 359] width 16 height 18
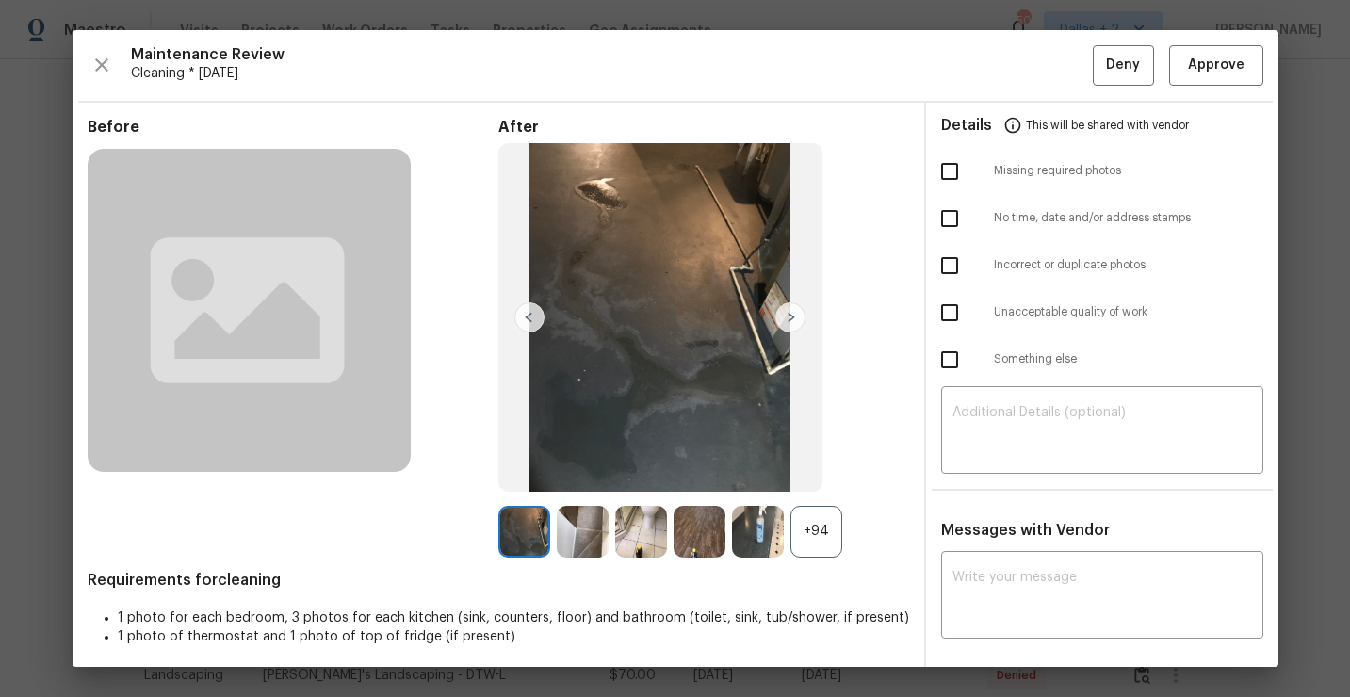
click at [810, 539] on div "+94" at bounding box center [817, 532] width 52 height 52
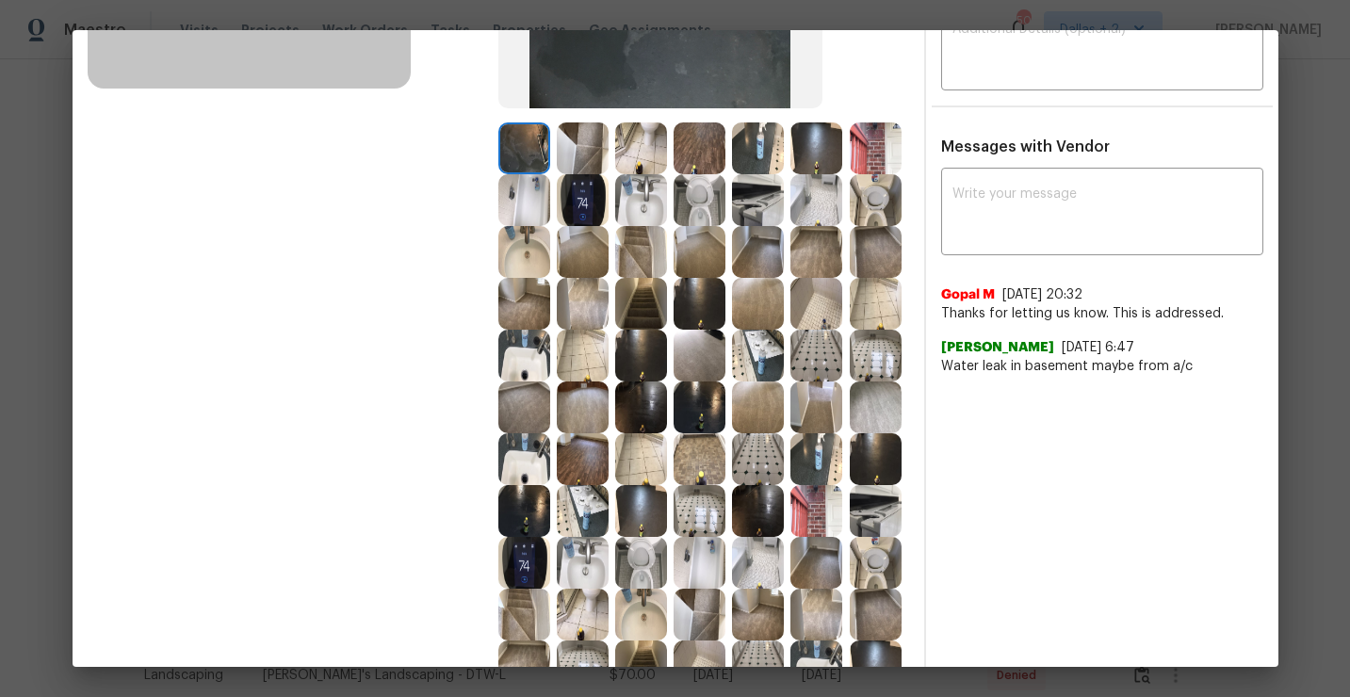
scroll to position [391, 0]
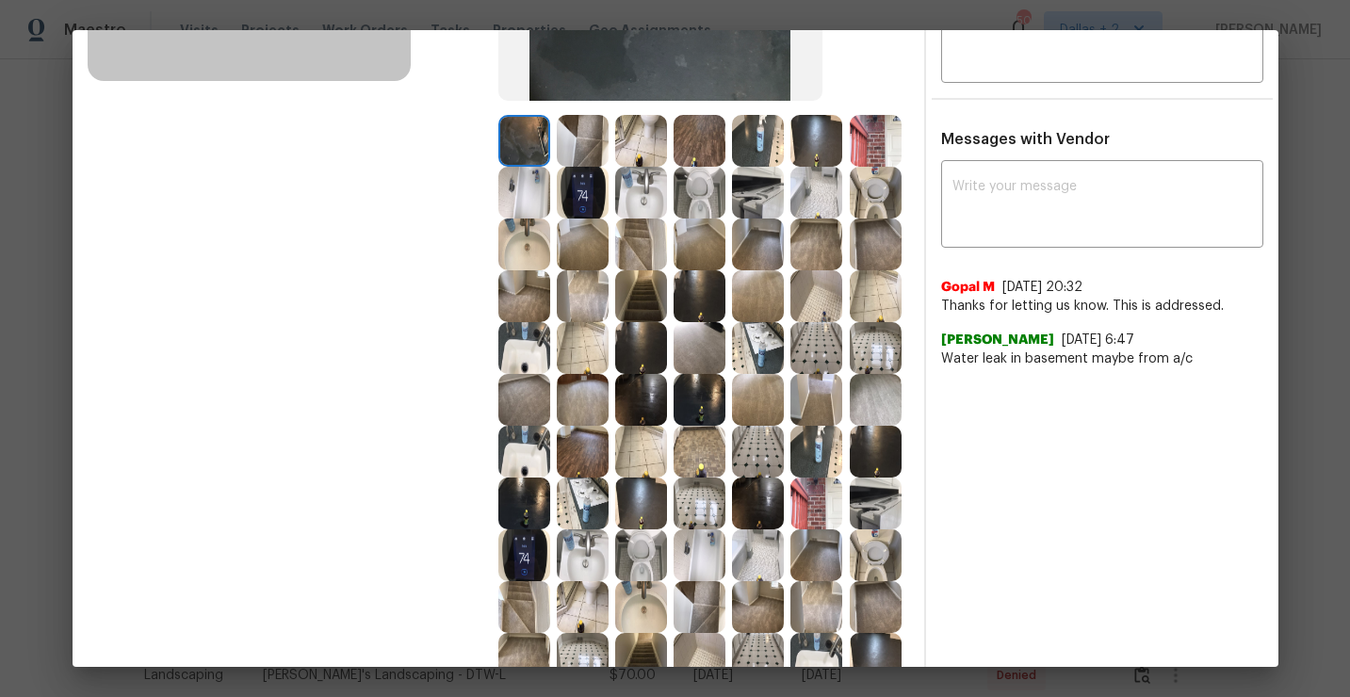
click at [682, 352] on img at bounding box center [700, 348] width 52 height 52
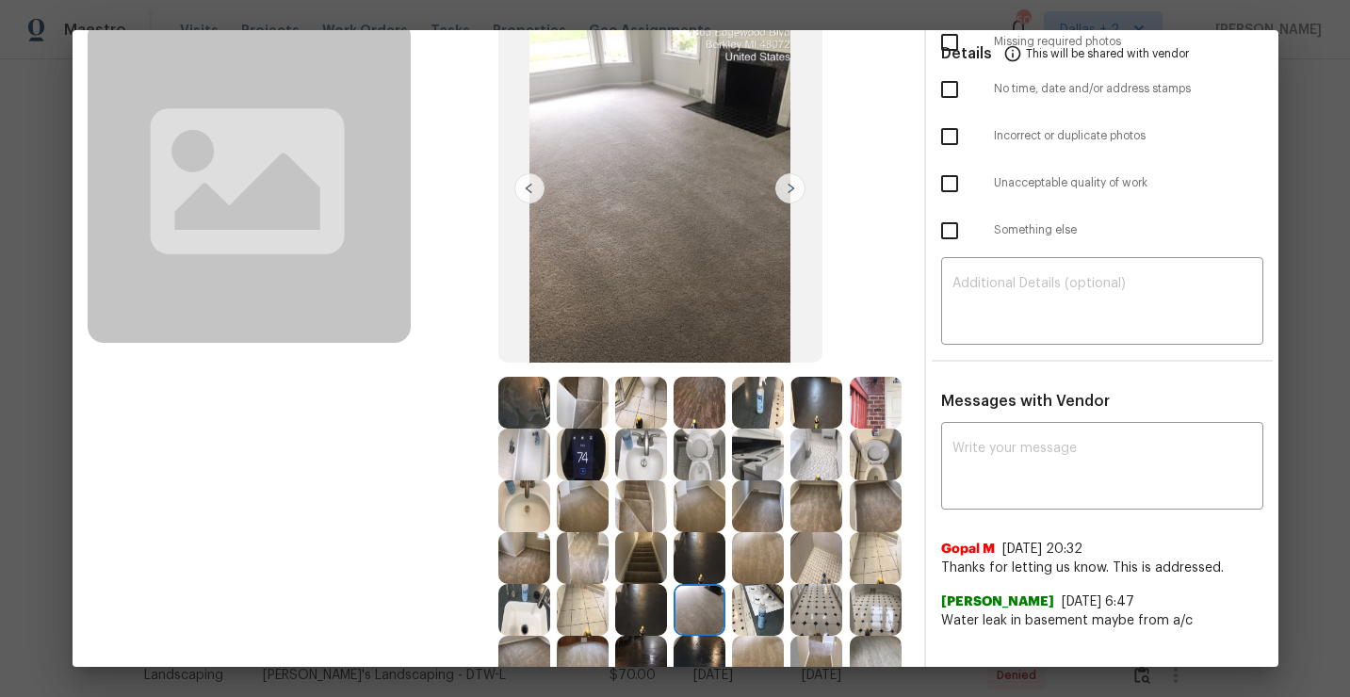
scroll to position [174, 0]
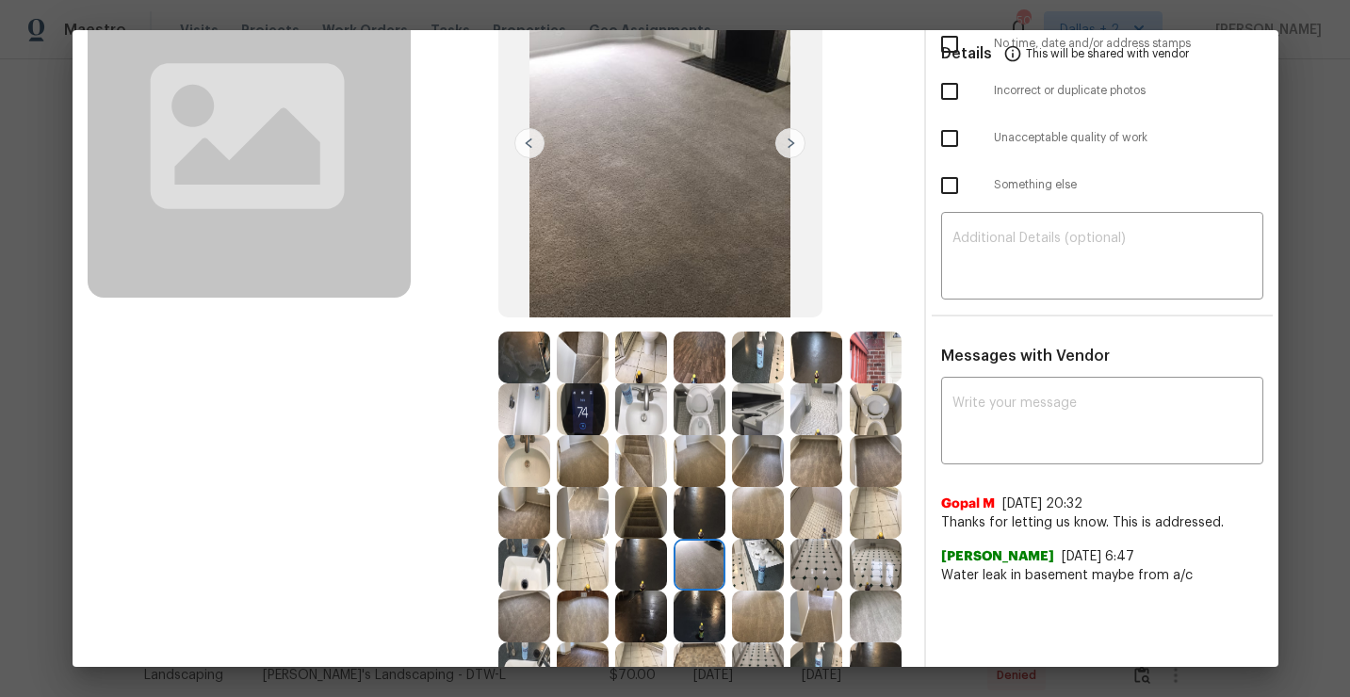
click at [532, 351] on img at bounding box center [524, 358] width 52 height 52
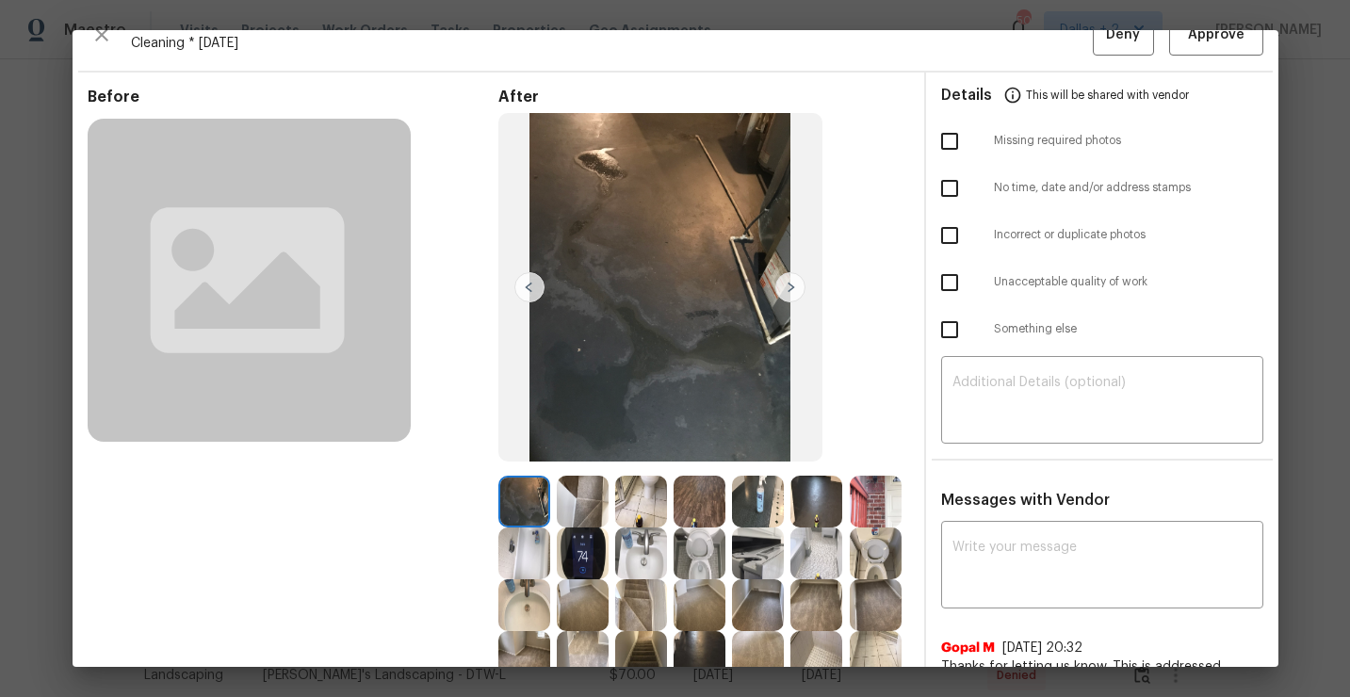
scroll to position [18, 0]
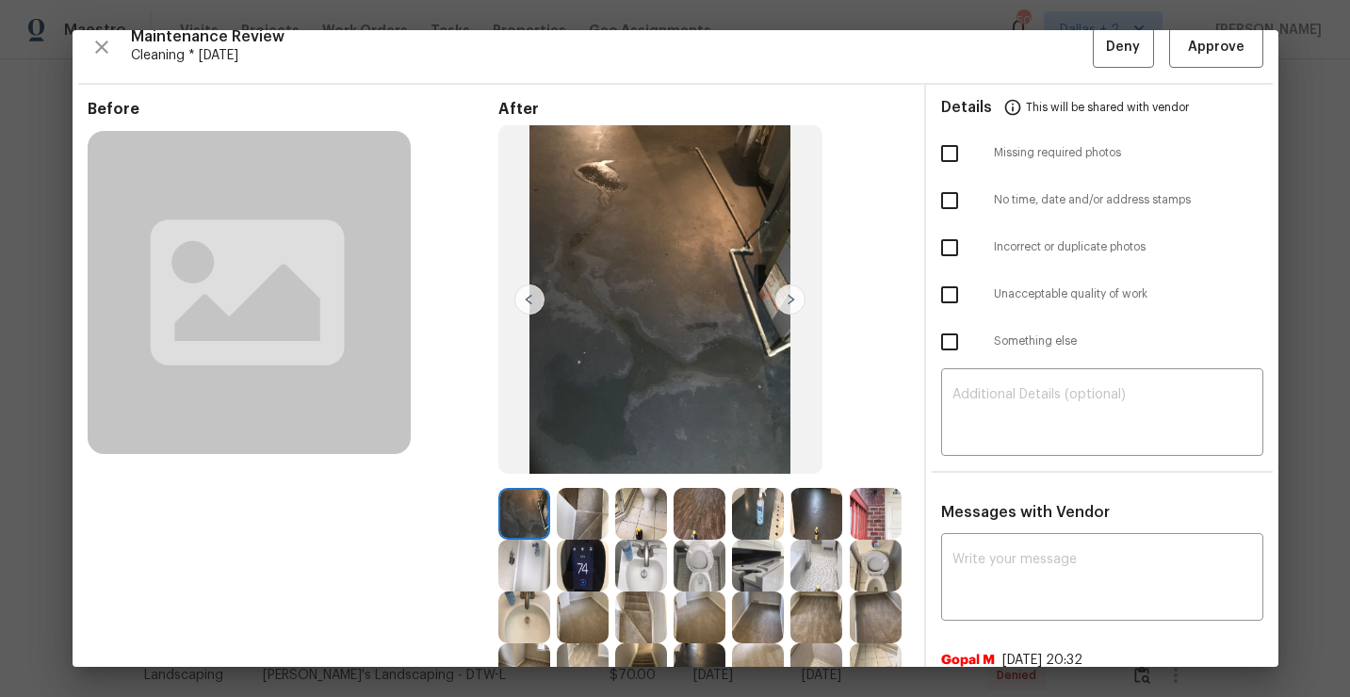
click at [580, 491] on img at bounding box center [583, 514] width 52 height 52
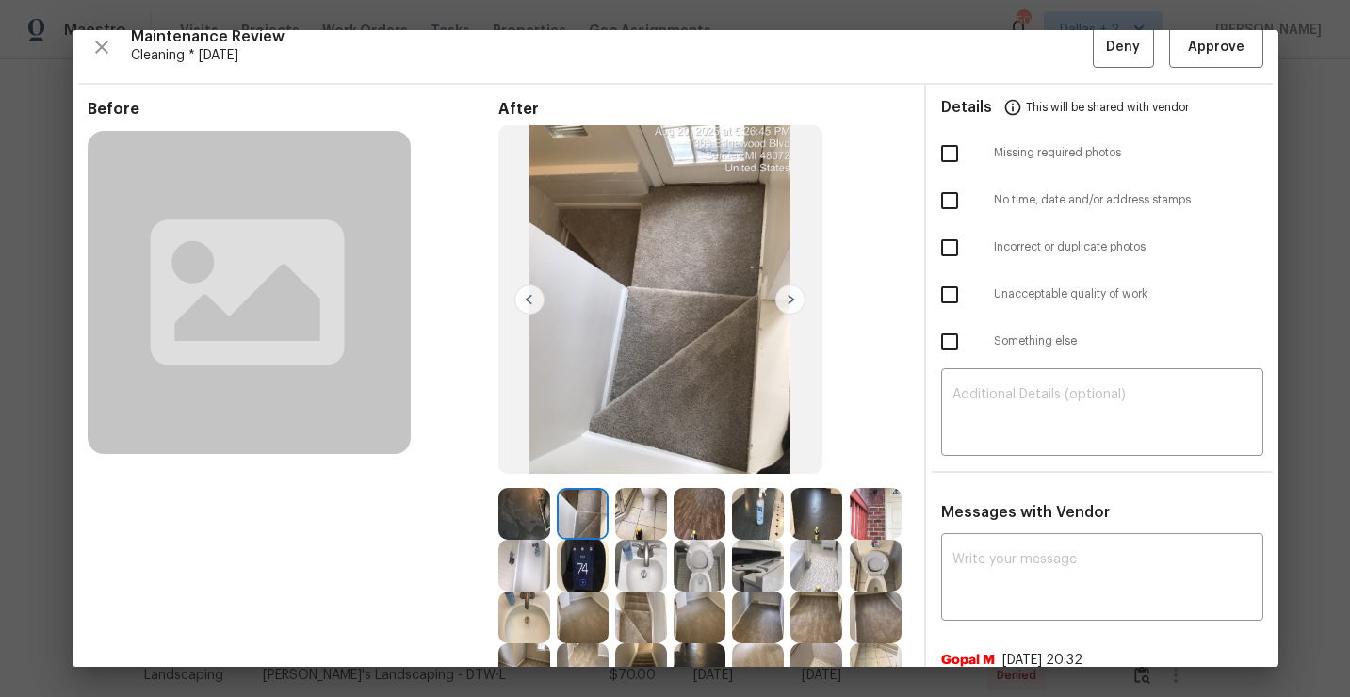
click at [648, 514] on img at bounding box center [641, 514] width 52 height 52
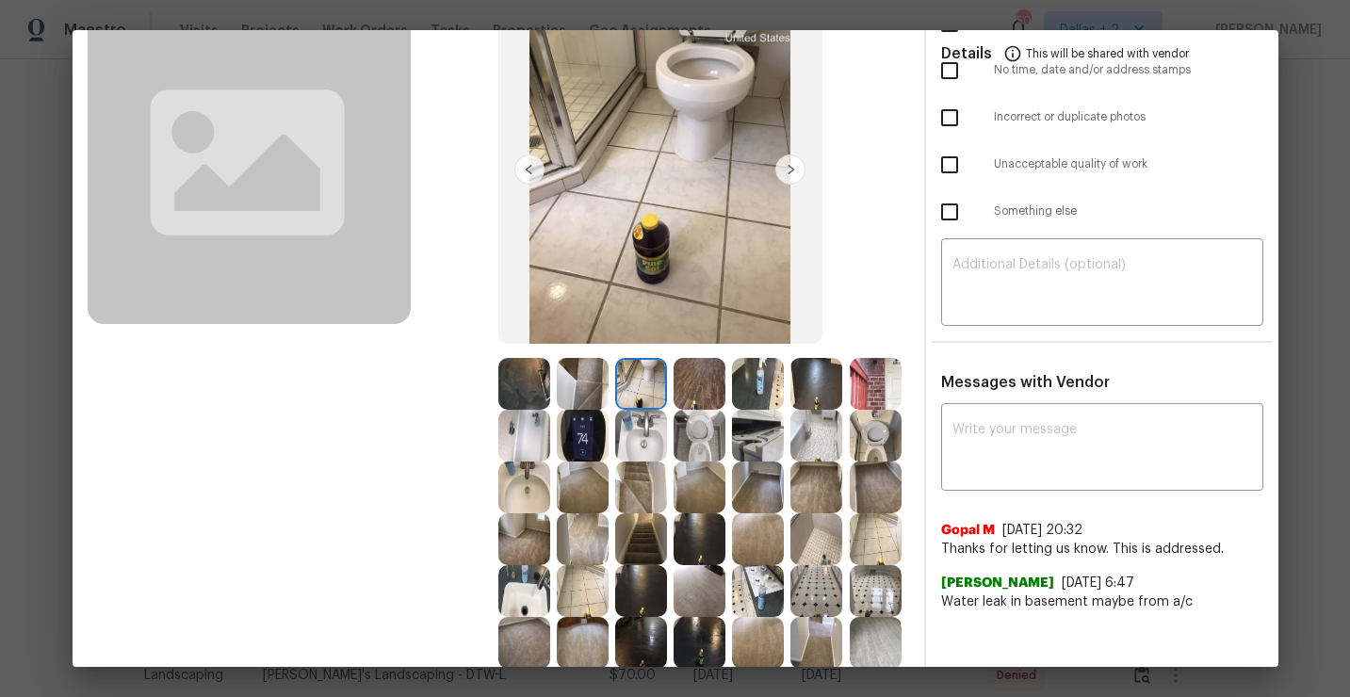
scroll to position [164, 0]
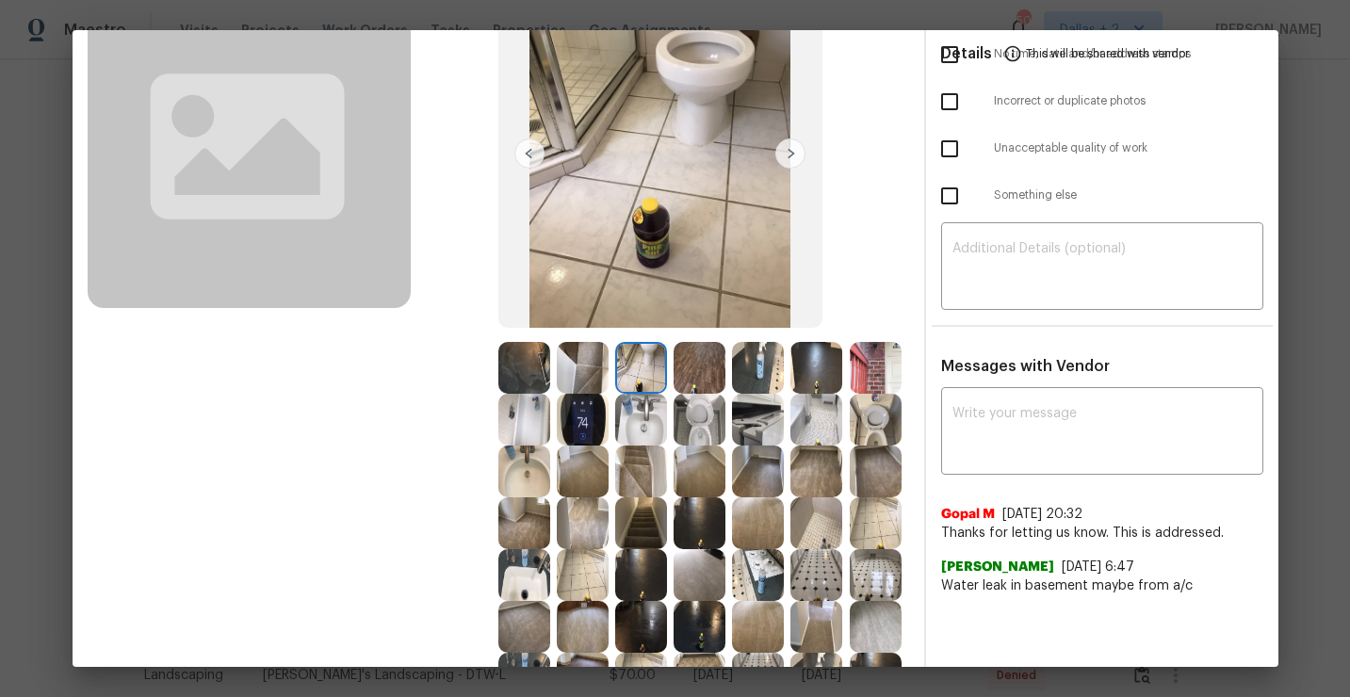
click at [525, 432] on img at bounding box center [524, 420] width 52 height 52
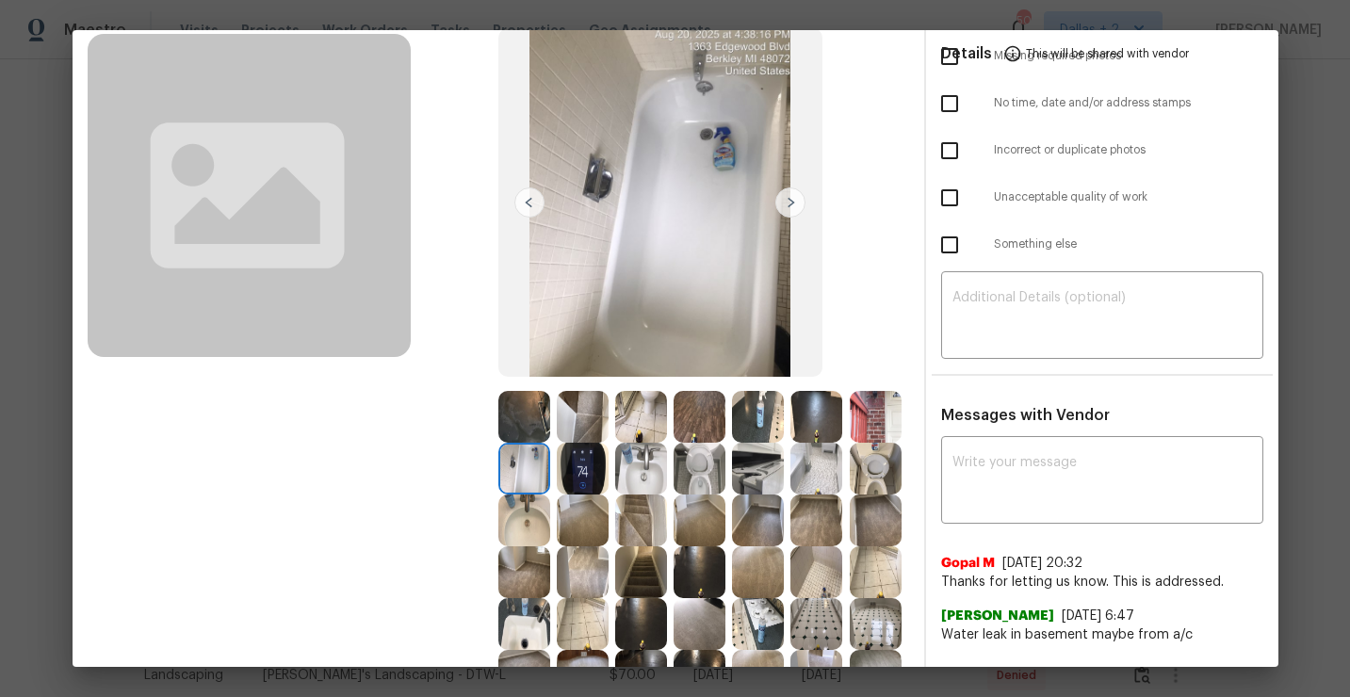
scroll to position [114, 0]
click at [654, 481] on img at bounding box center [641, 470] width 52 height 52
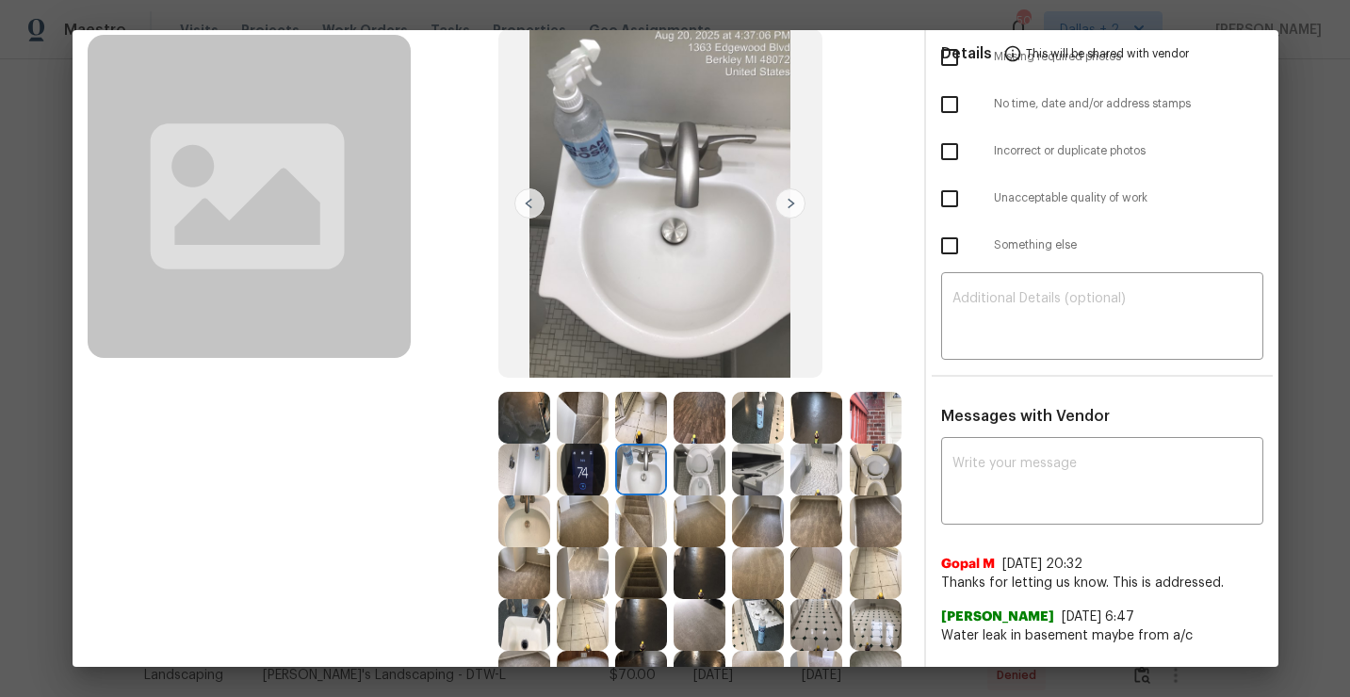
click at [703, 481] on img at bounding box center [700, 470] width 52 height 52
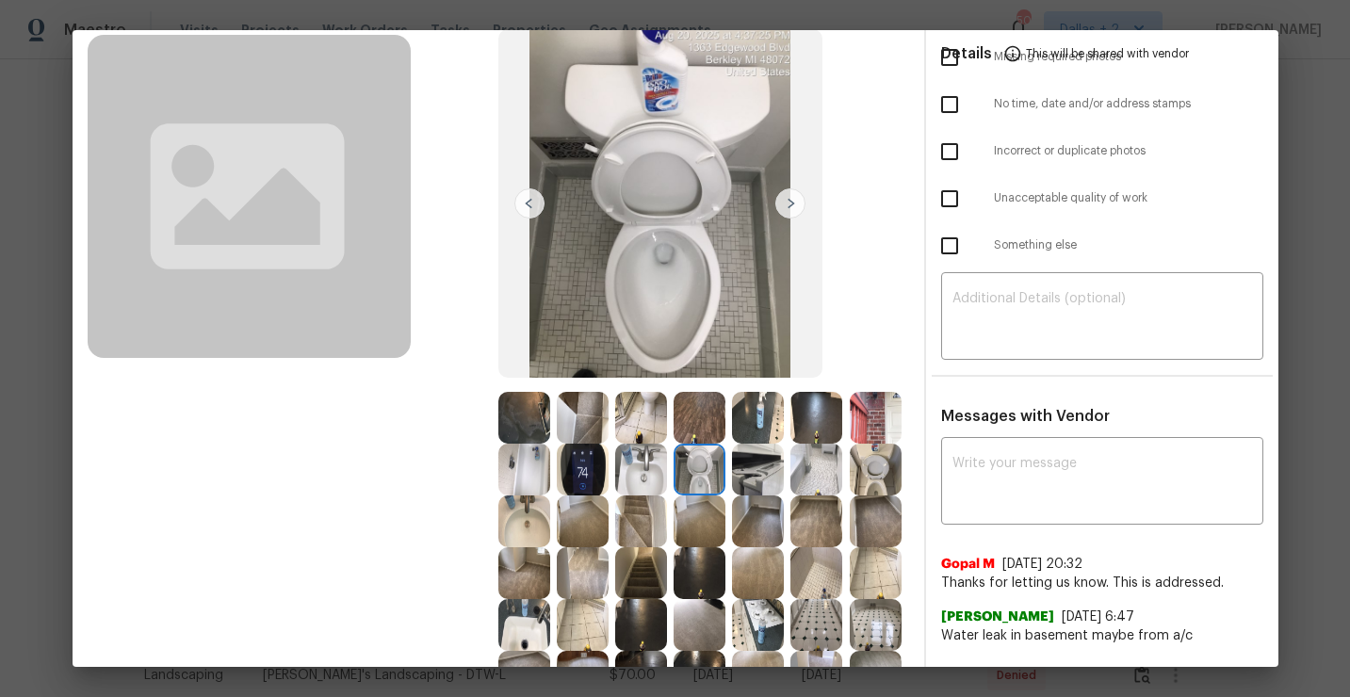
click at [774, 483] on img at bounding box center [758, 470] width 52 height 52
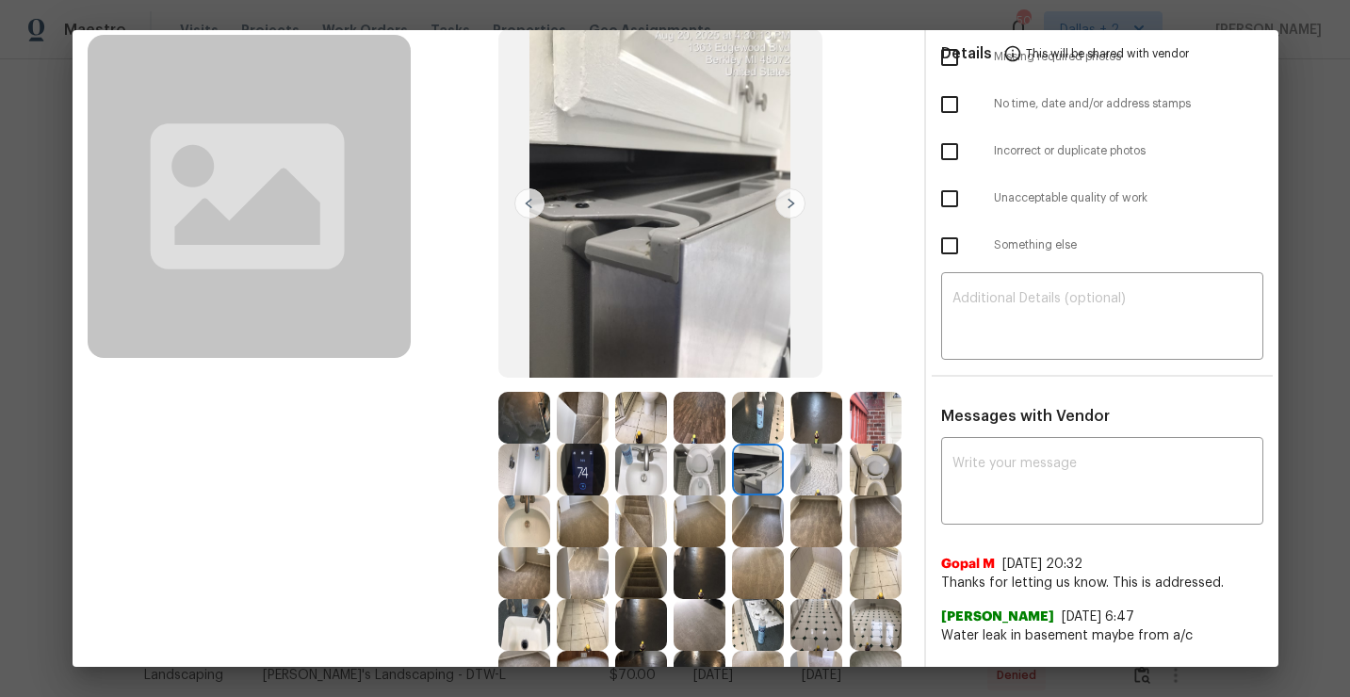
click at [809, 477] on img at bounding box center [817, 470] width 52 height 52
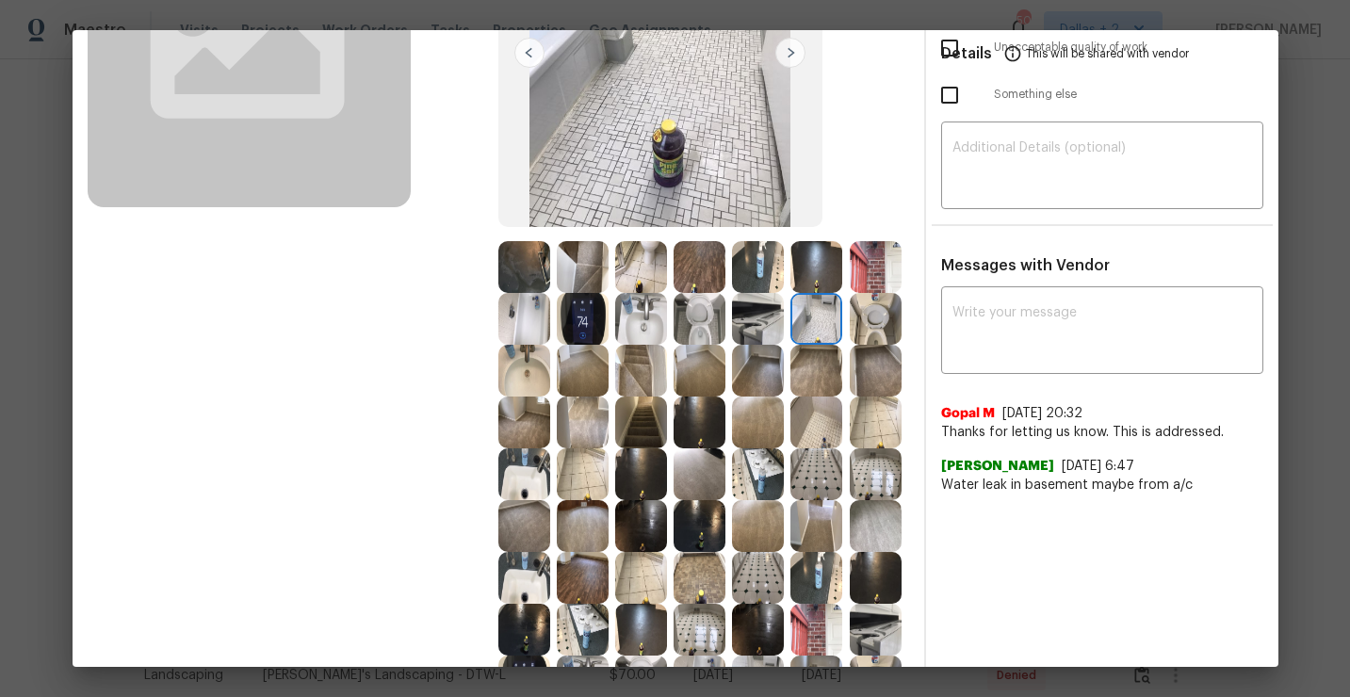
scroll to position [300, 0]
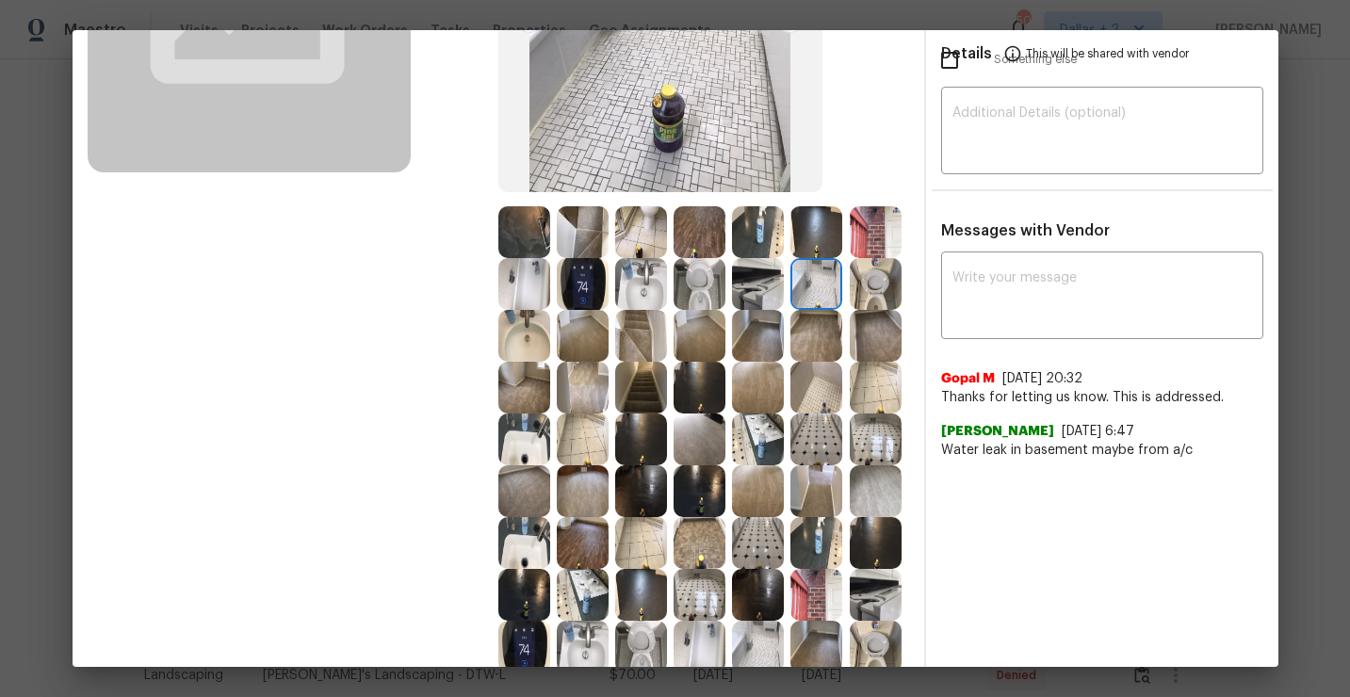
click at [875, 455] on img at bounding box center [876, 440] width 52 height 52
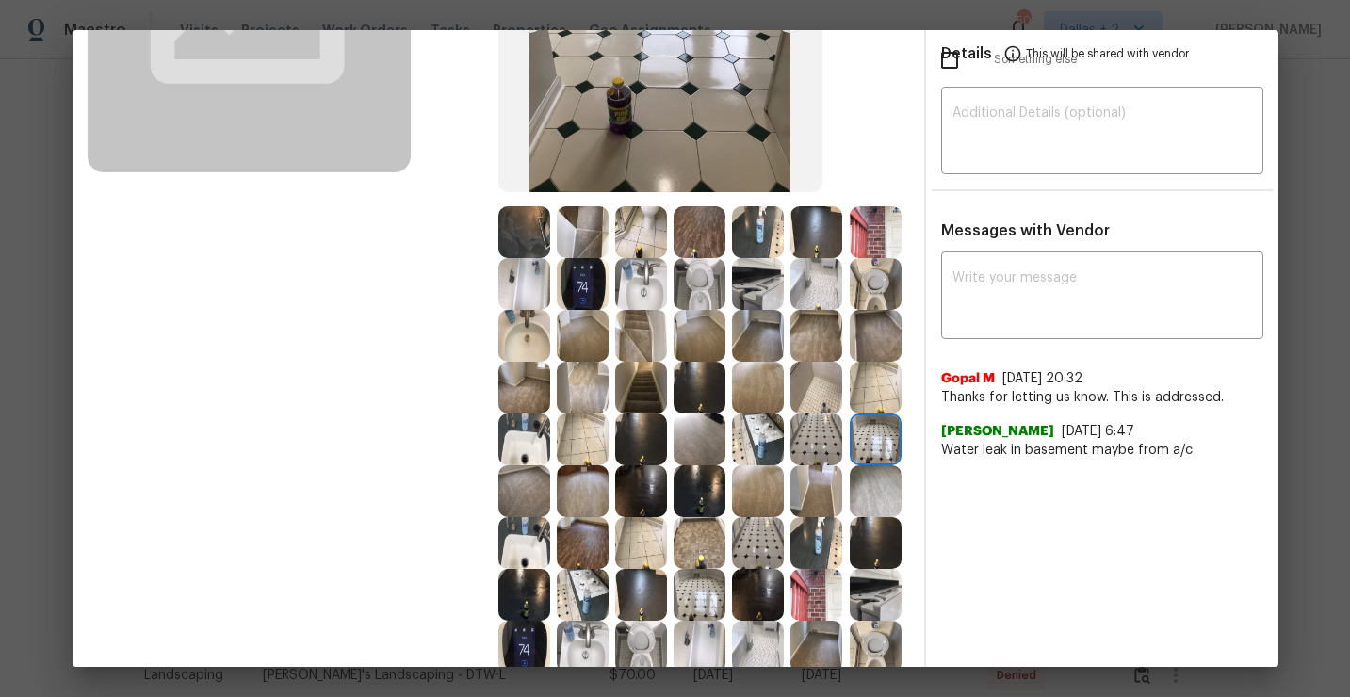
click at [680, 491] on img at bounding box center [700, 491] width 52 height 52
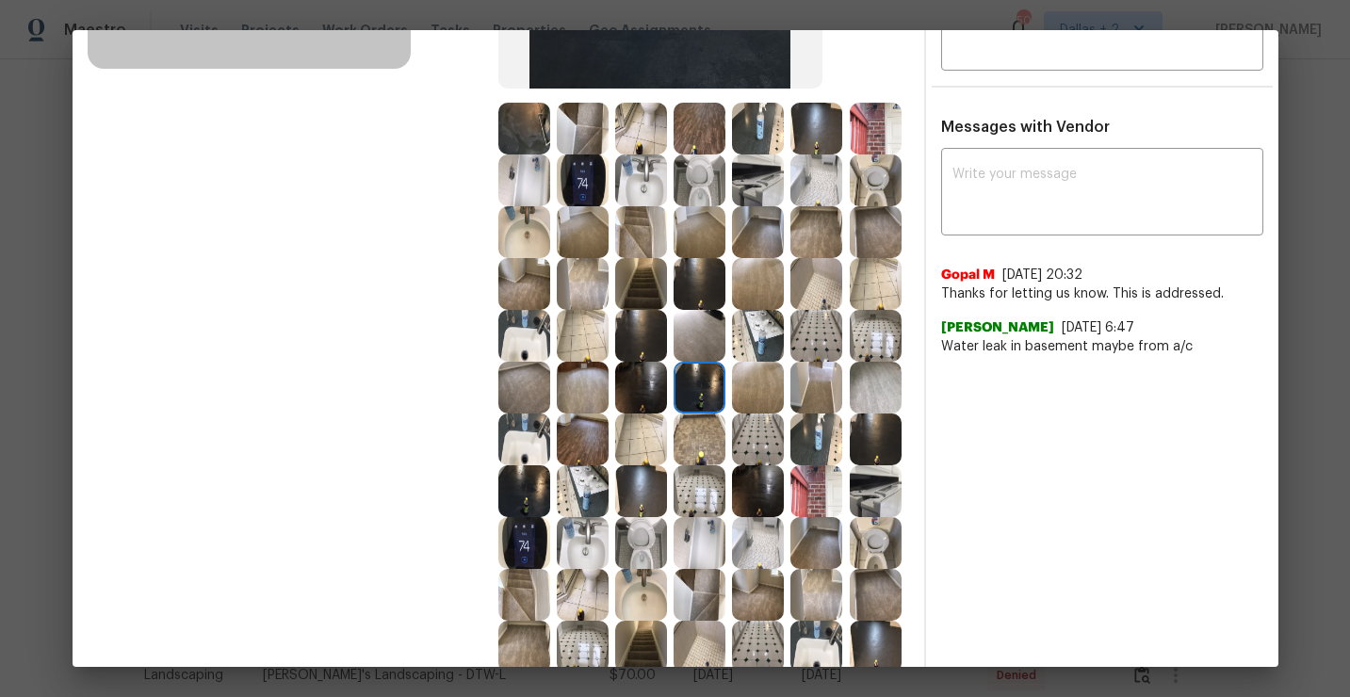
scroll to position [434, 0]
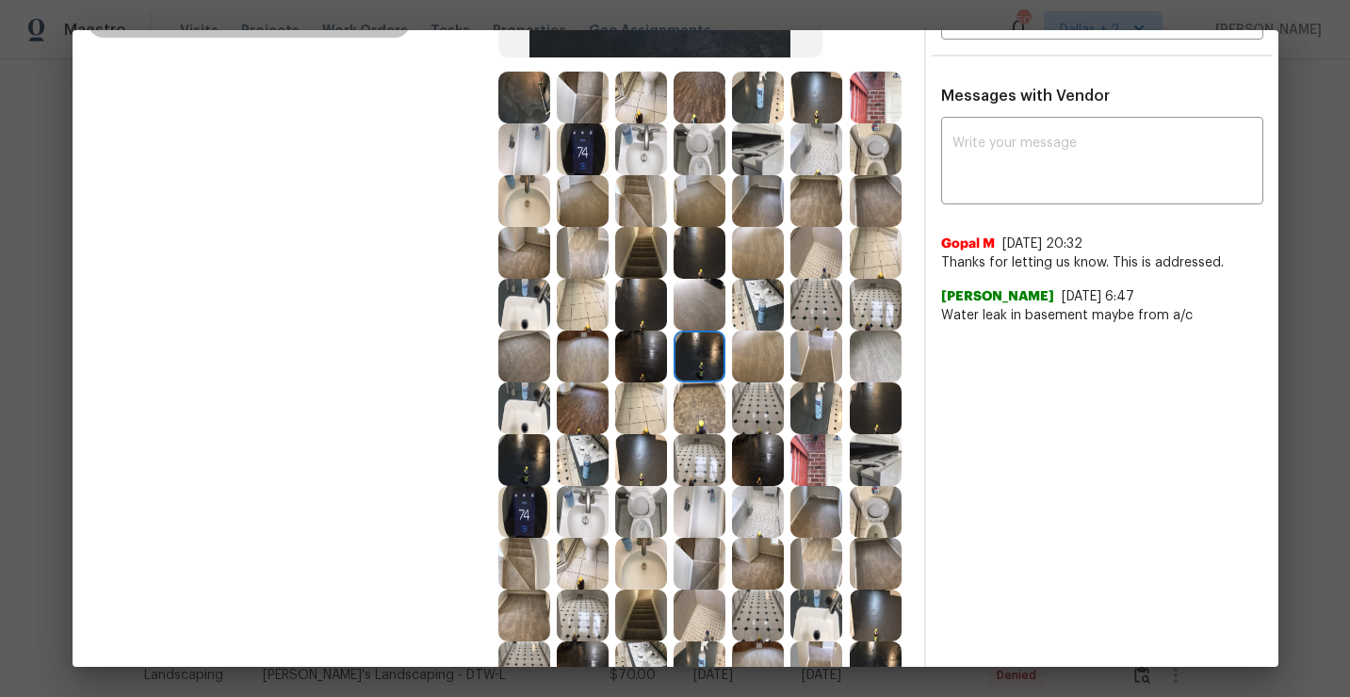
click at [648, 523] on img at bounding box center [641, 512] width 52 height 52
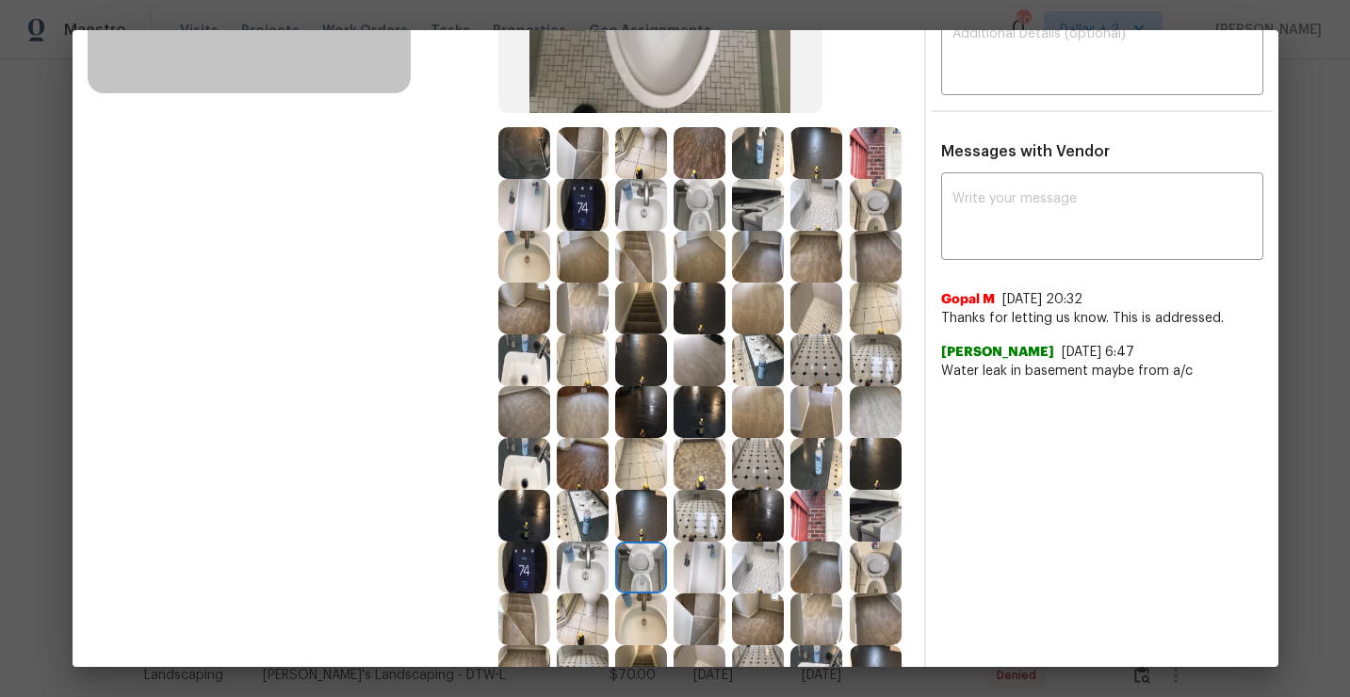
scroll to position [401, 0]
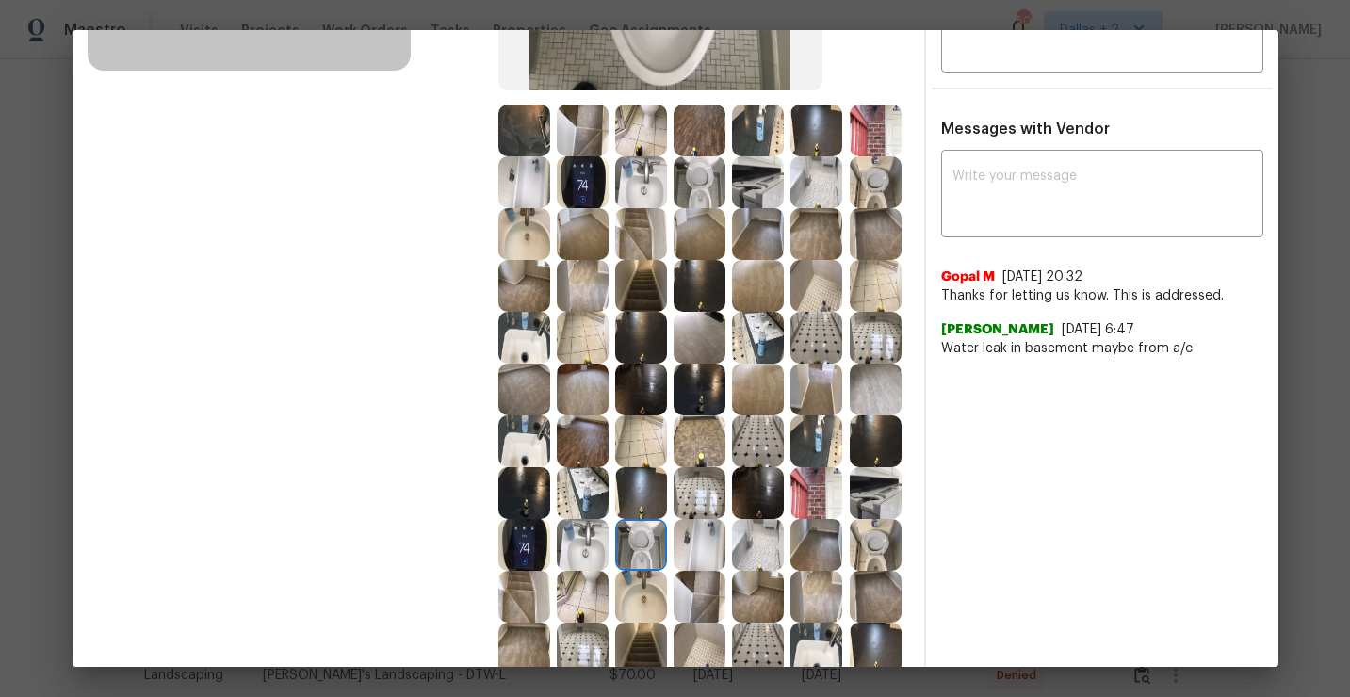
click at [673, 545] on div at bounding box center [644, 545] width 58 height 52
click at [705, 551] on img at bounding box center [700, 545] width 52 height 52
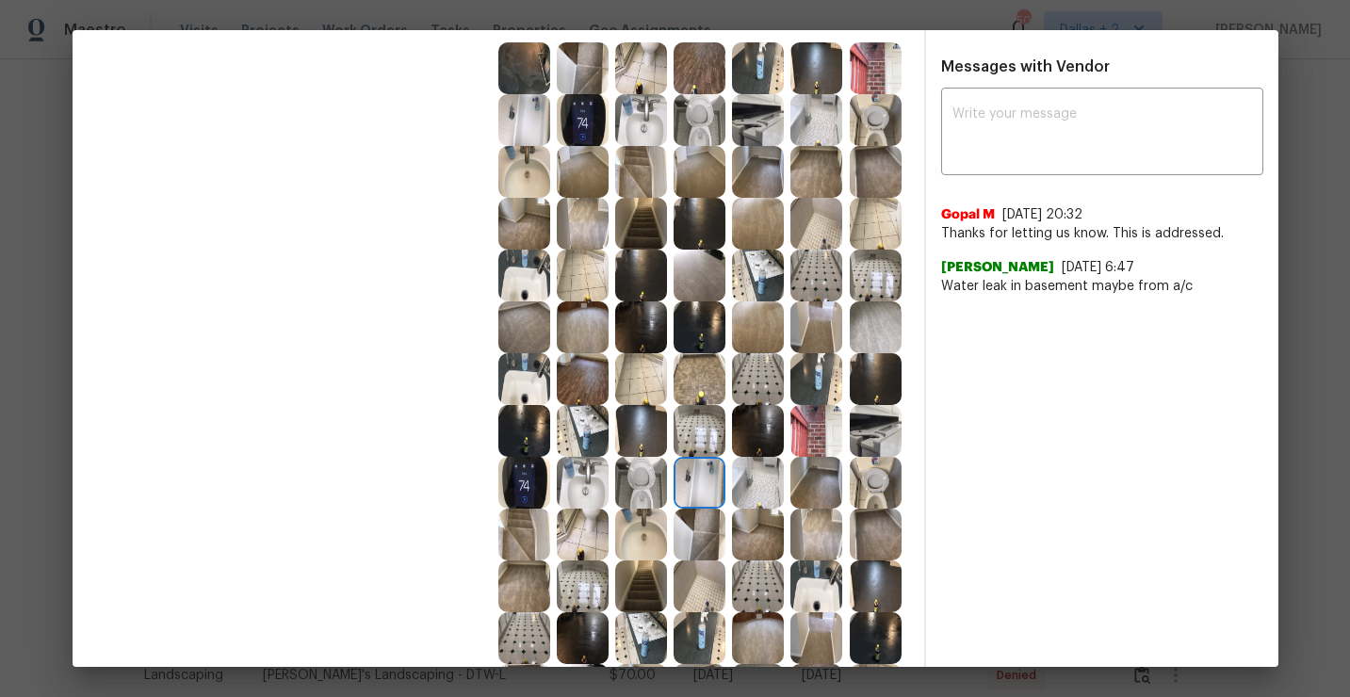
scroll to position [538, 0]
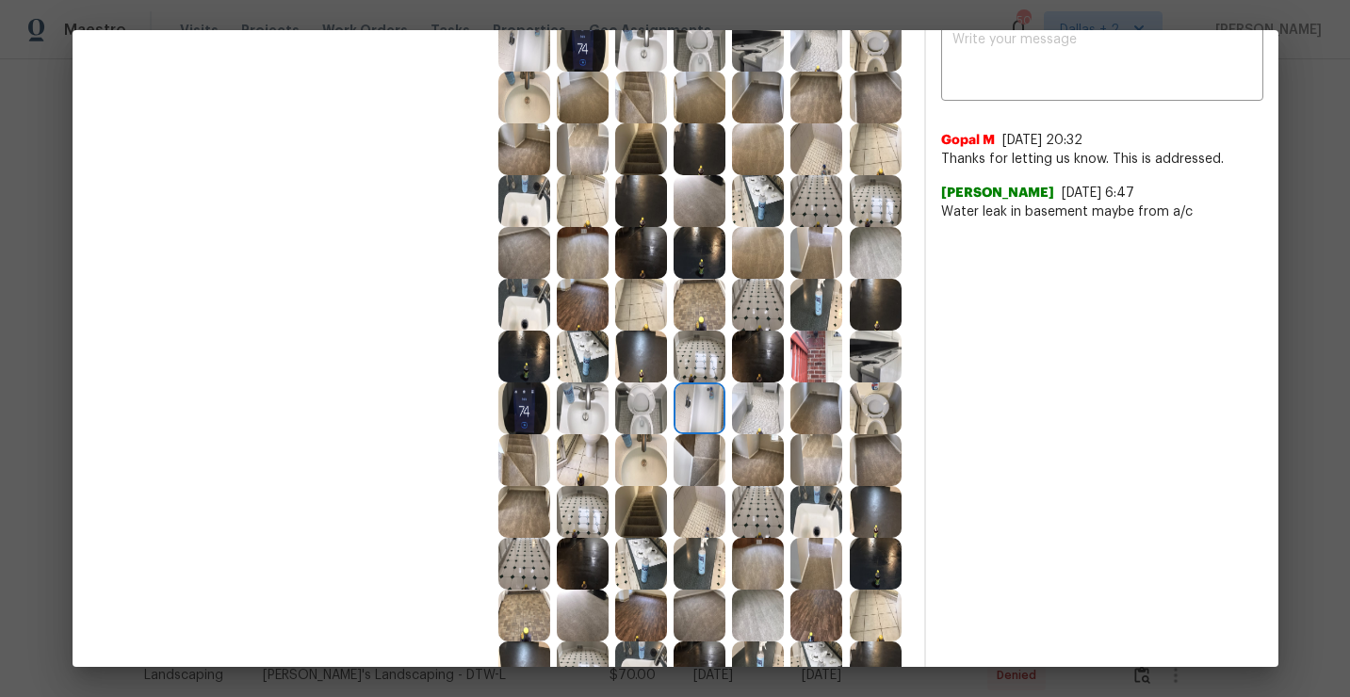
click at [760, 402] on img at bounding box center [758, 409] width 52 height 52
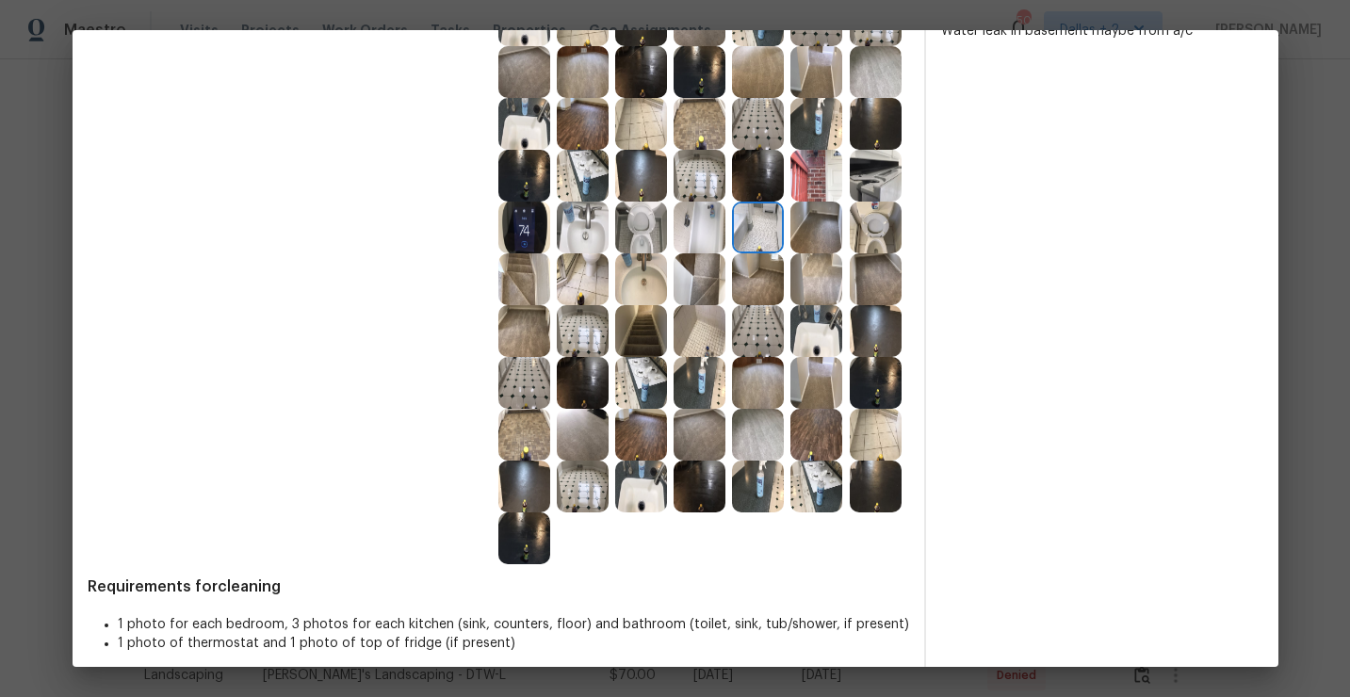
scroll to position [732, 0]
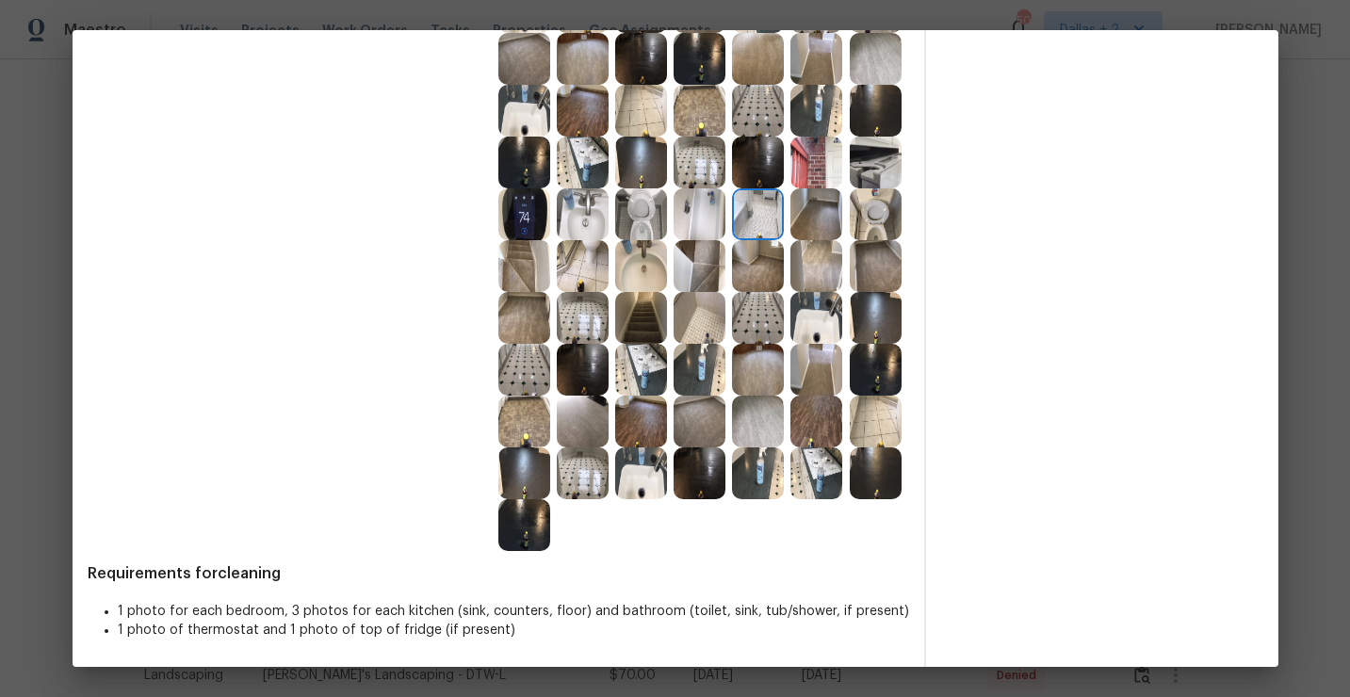
click at [641, 497] on img at bounding box center [641, 474] width 52 height 52
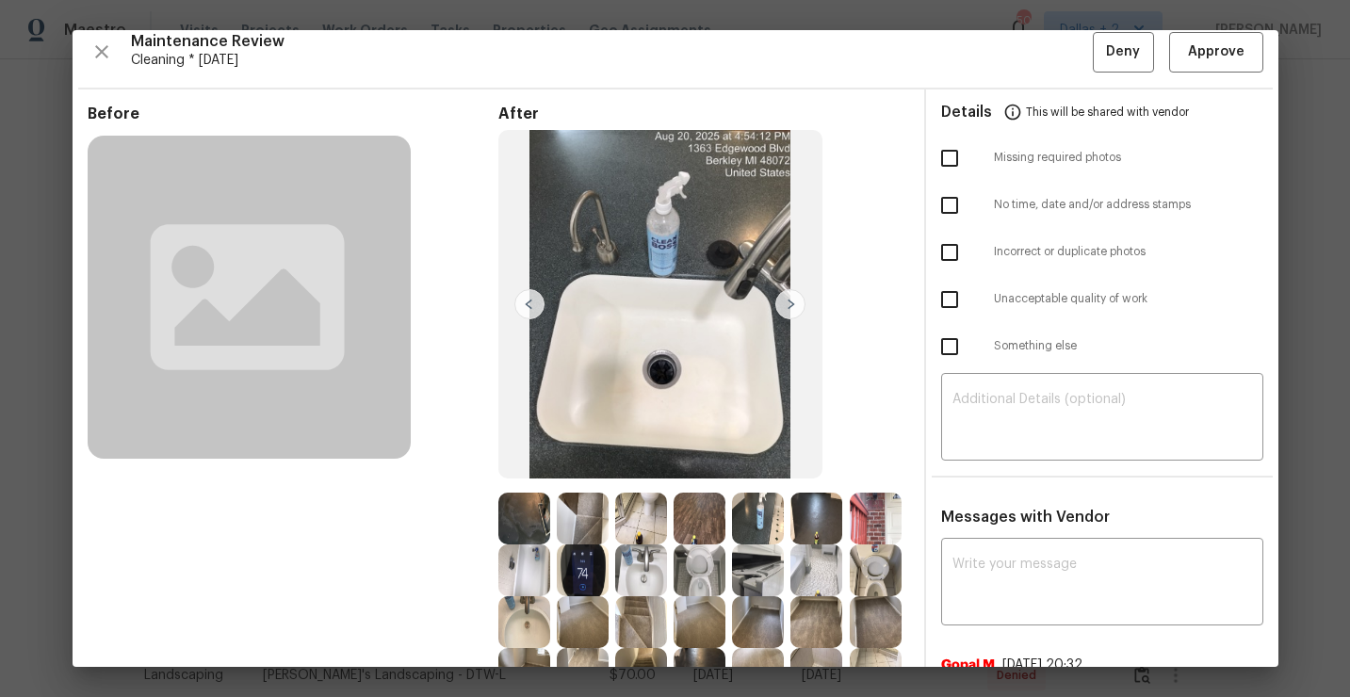
scroll to position [0, 0]
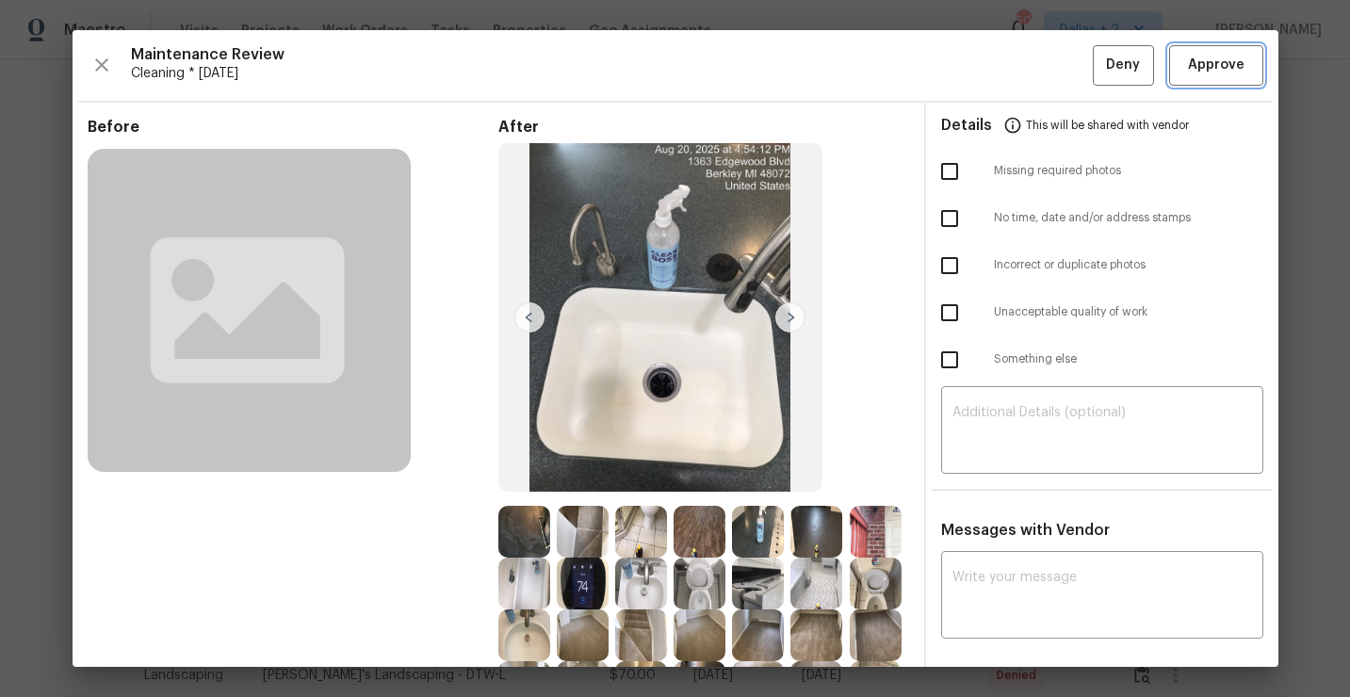
click at [1193, 72] on span "Approve" at bounding box center [1216, 66] width 57 height 24
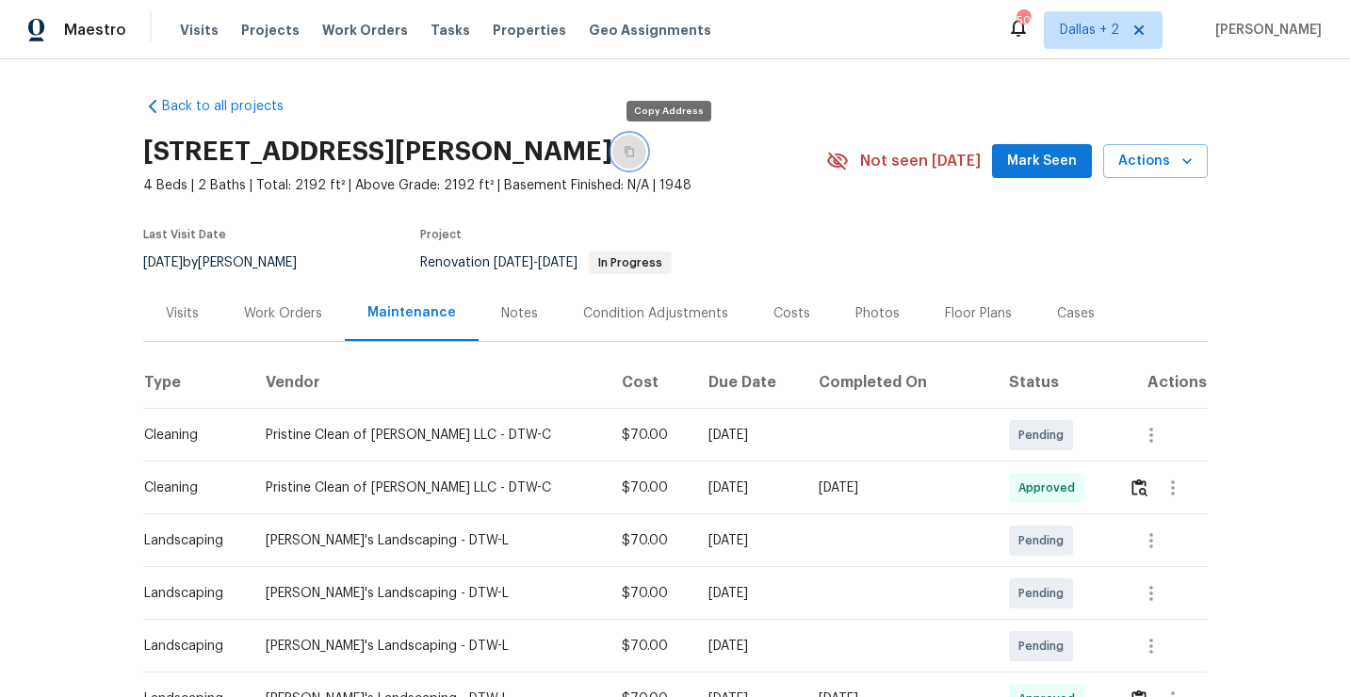
click at [646, 141] on button "button" at bounding box center [629, 152] width 34 height 34
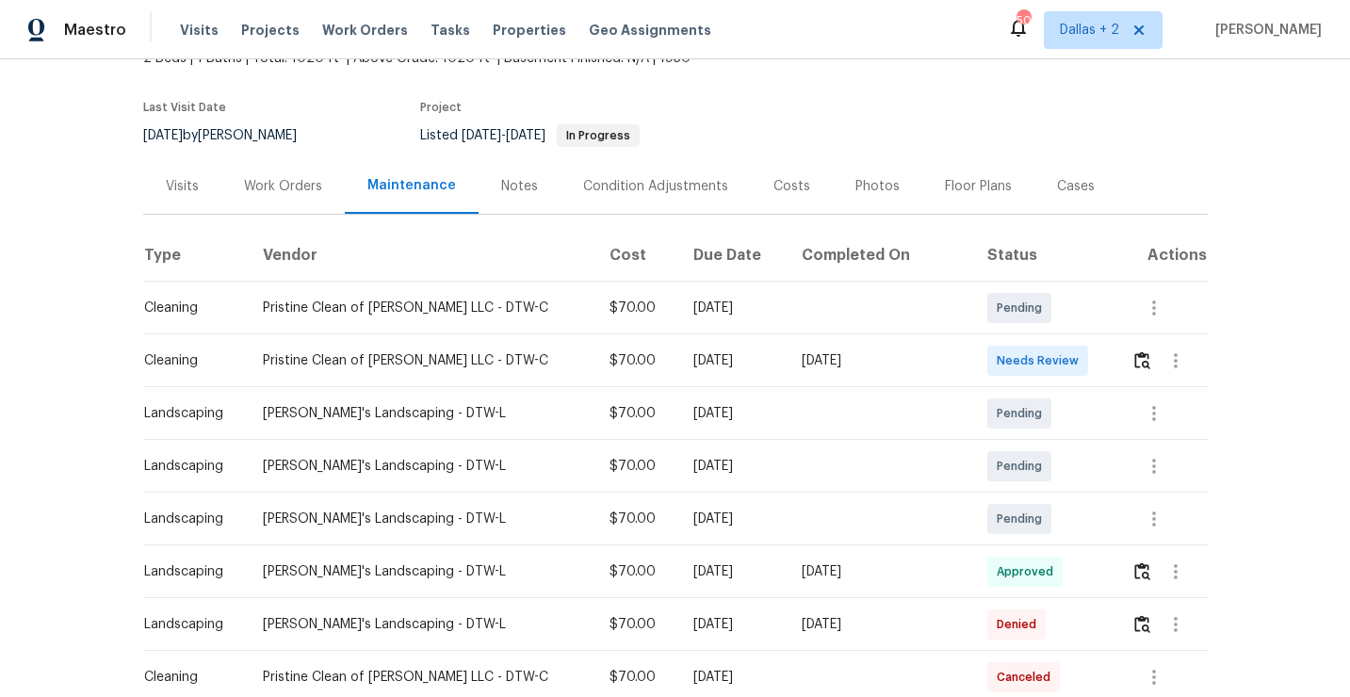
scroll to position [181, 0]
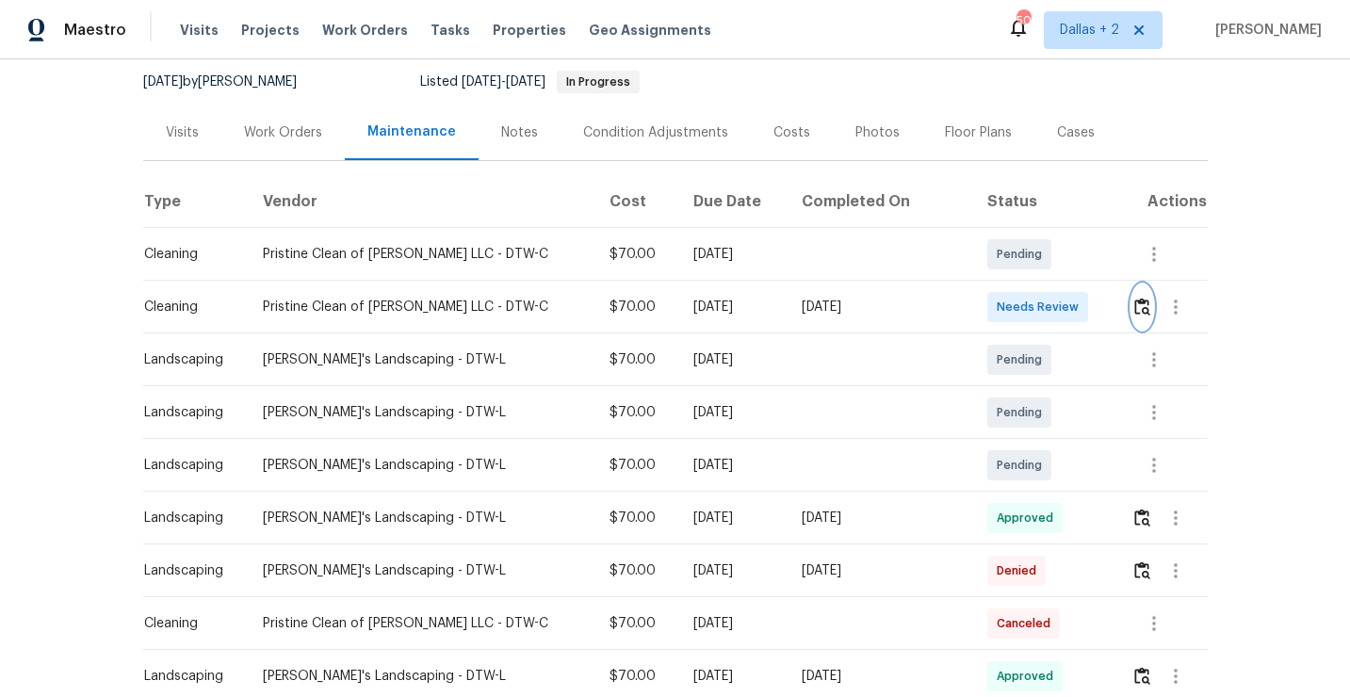
click at [1134, 310] on img "button" at bounding box center [1142, 307] width 16 height 18
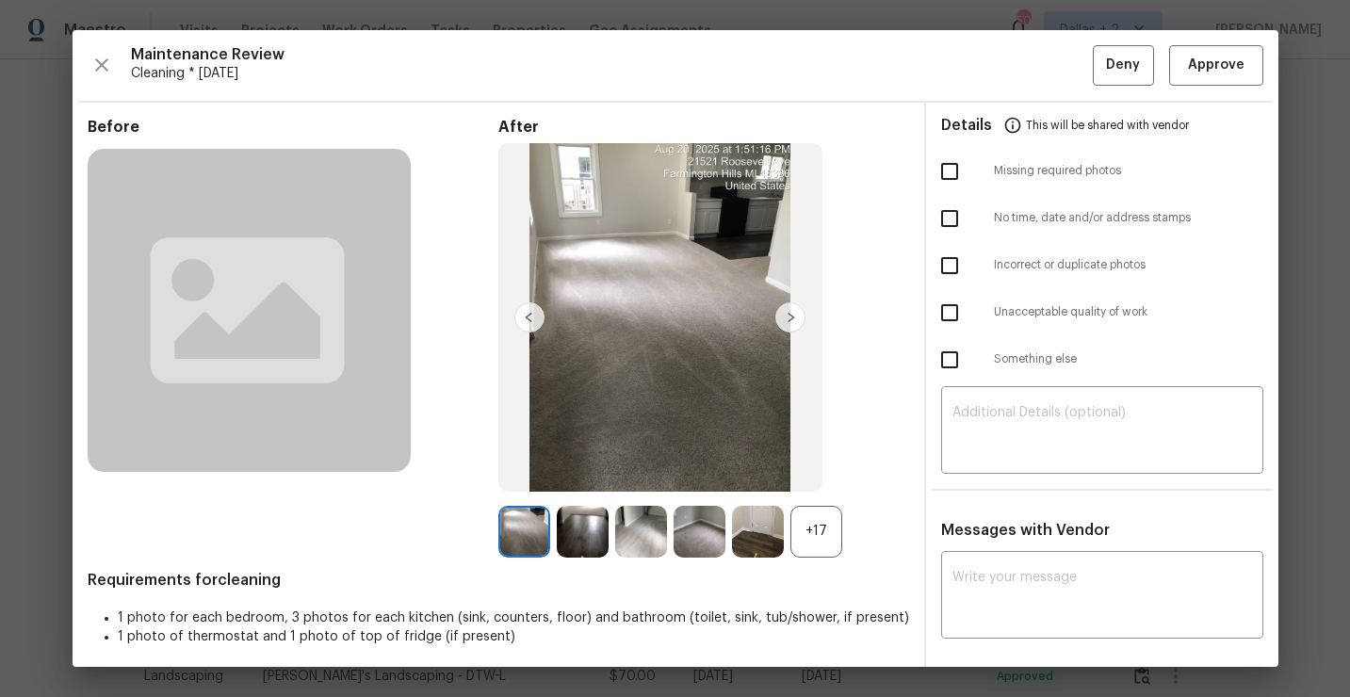
click at [793, 536] on div "+17" at bounding box center [817, 532] width 52 height 52
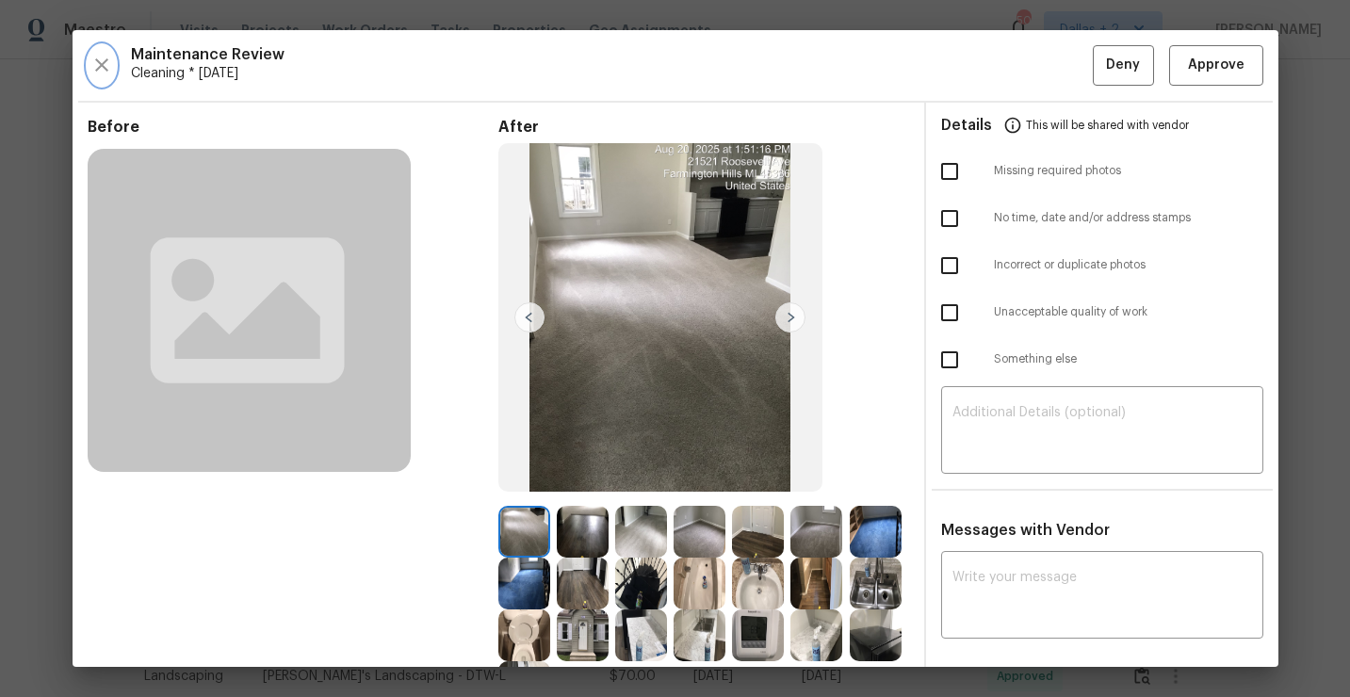
click at [102, 67] on icon "button" at bounding box center [101, 64] width 13 height 13
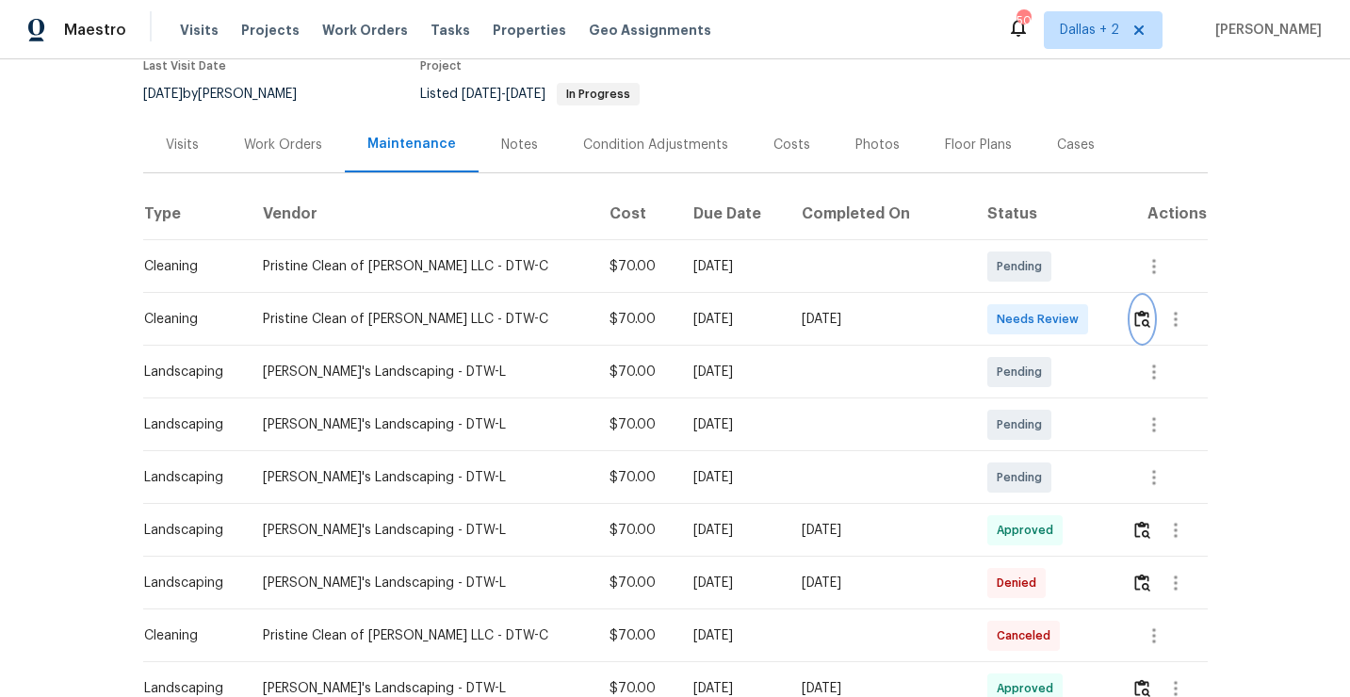
scroll to position [223, 0]
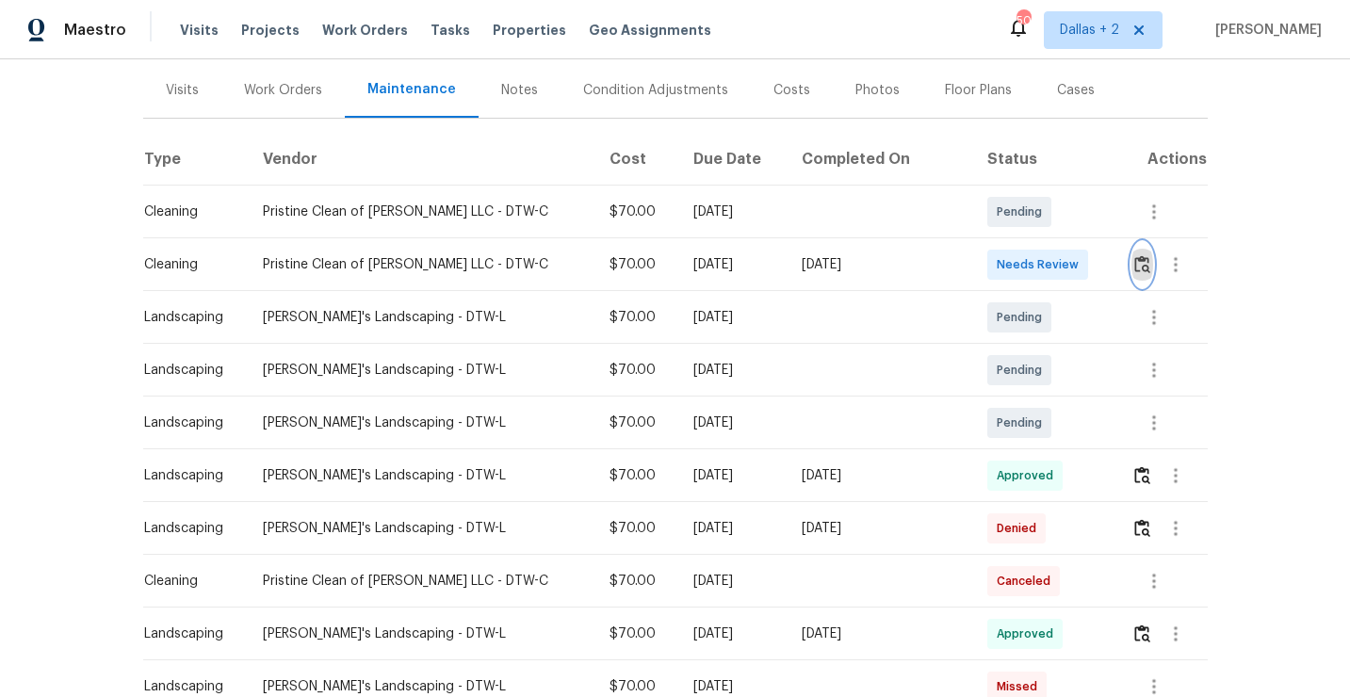
click at [1137, 267] on img "button" at bounding box center [1142, 264] width 16 height 18
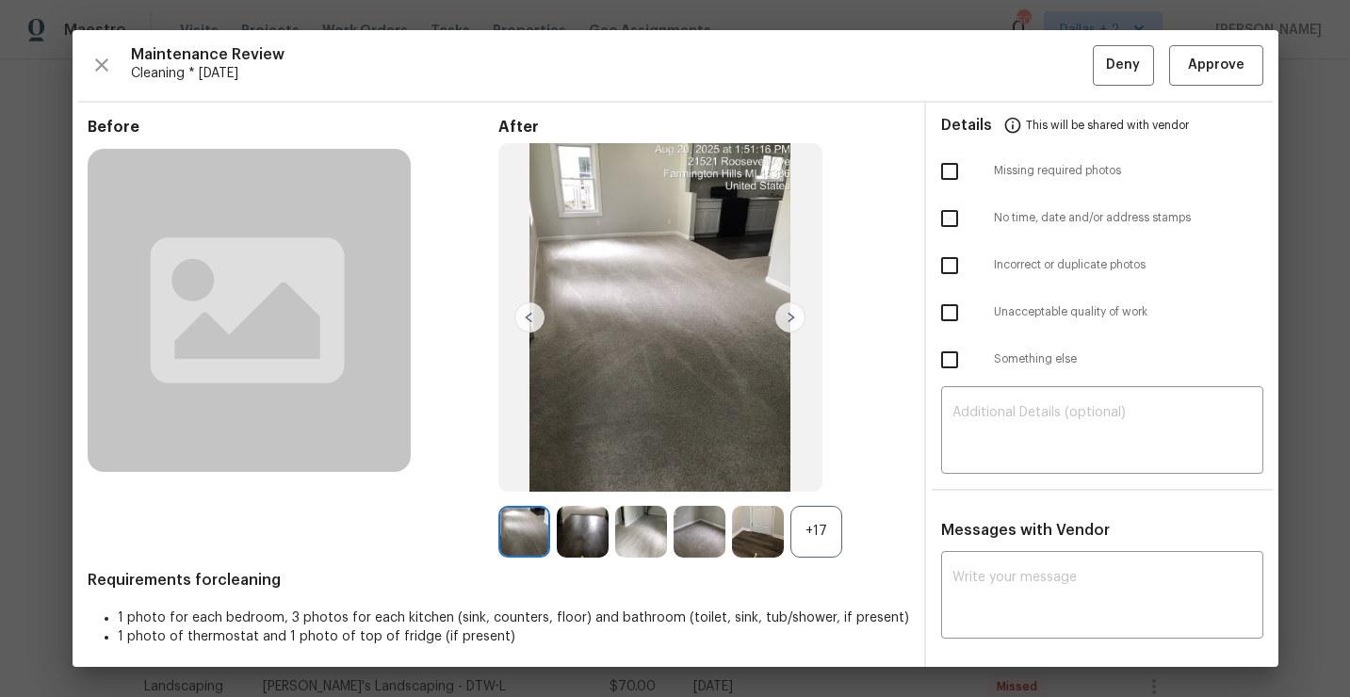
click at [837, 527] on div "+17" at bounding box center [817, 532] width 52 height 52
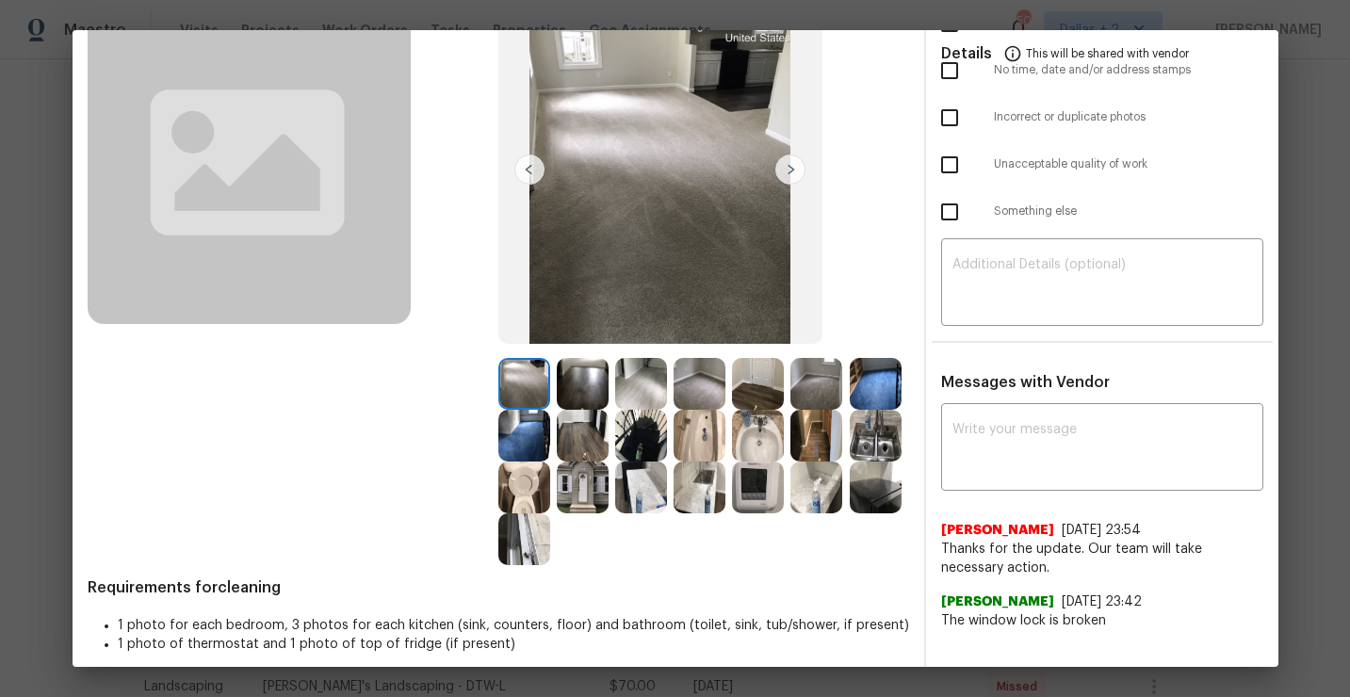
scroll to position [162, 0]
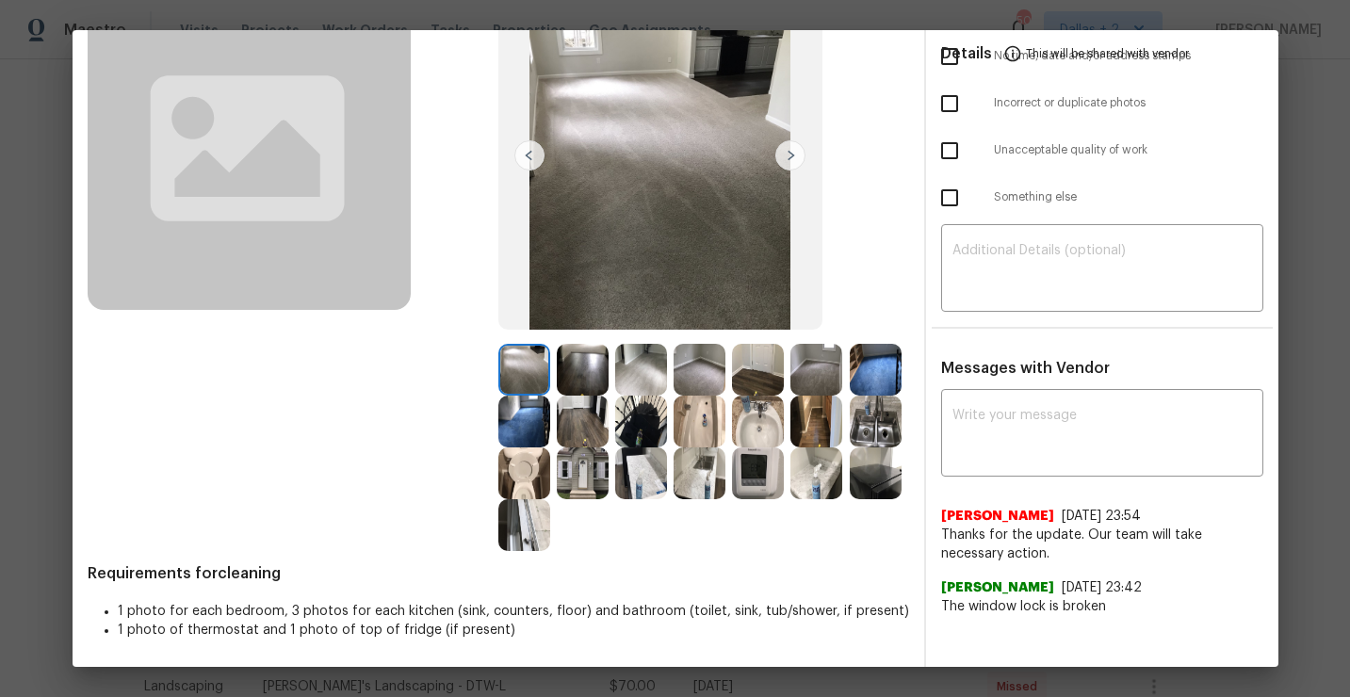
click at [595, 370] on img at bounding box center [583, 370] width 52 height 52
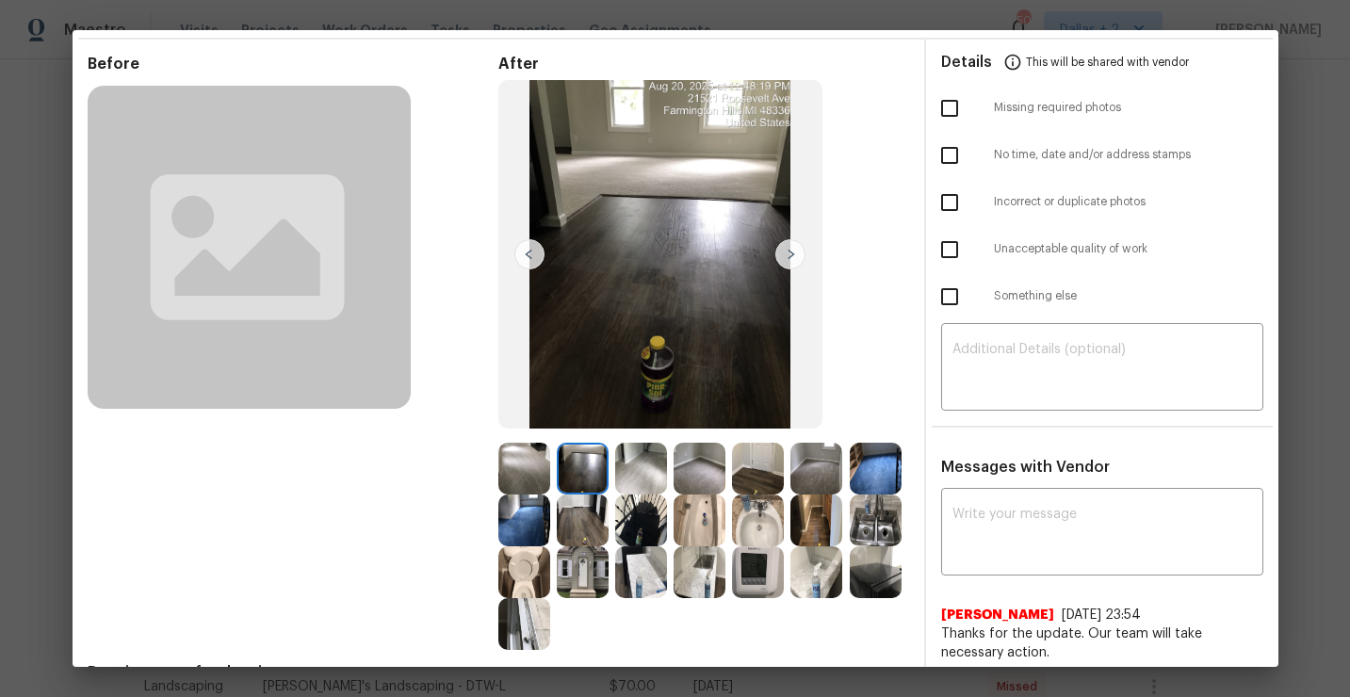
scroll to position [65, 0]
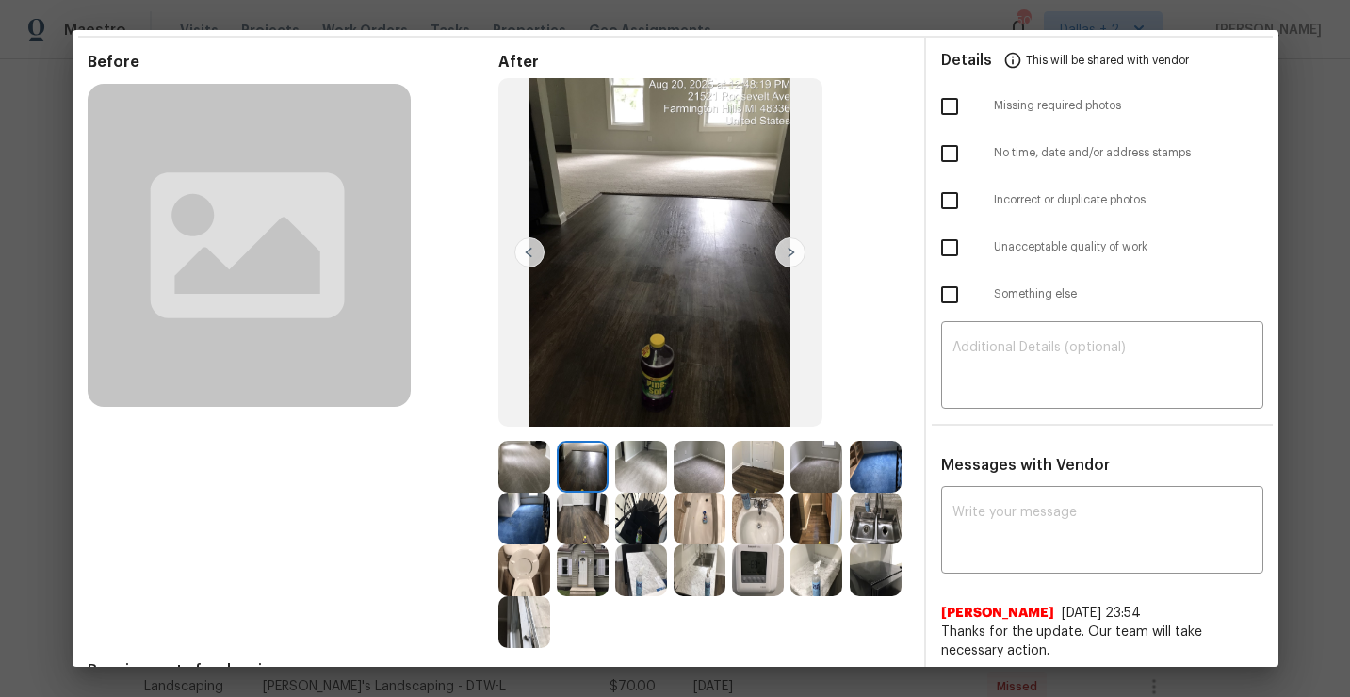
click at [642, 457] on img at bounding box center [641, 467] width 52 height 52
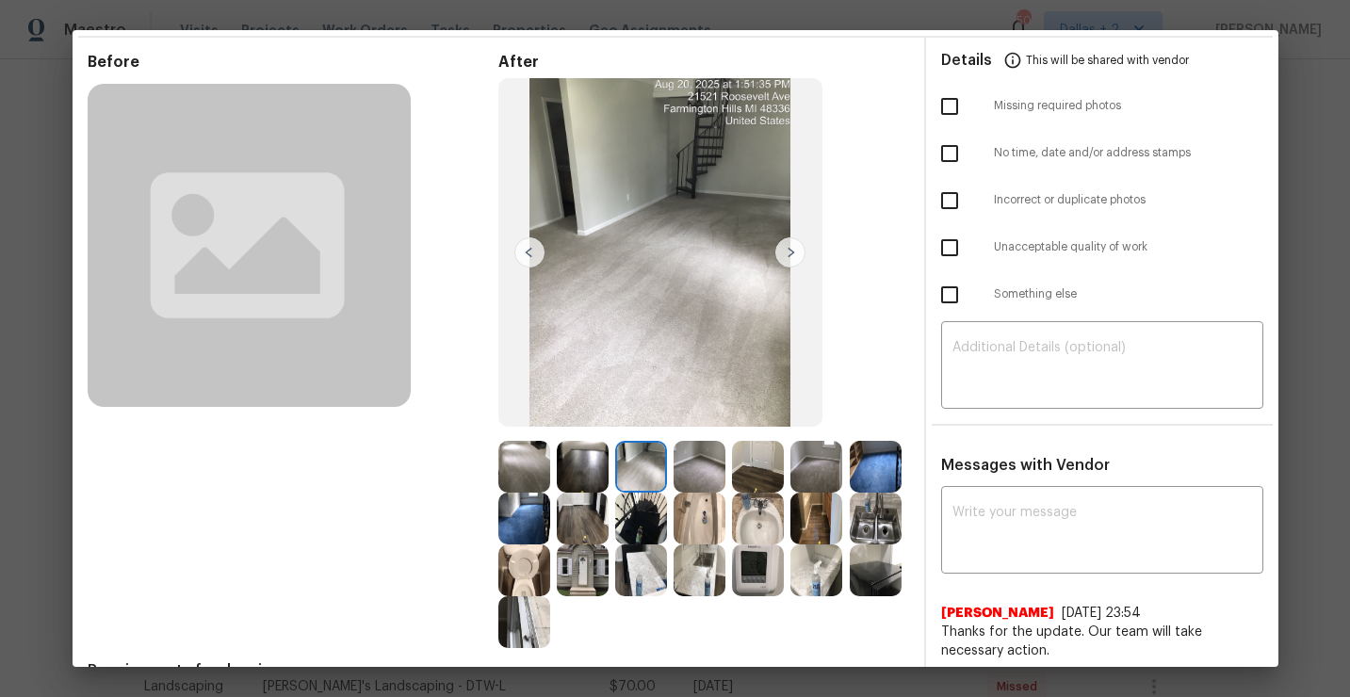
click at [708, 466] on img at bounding box center [700, 467] width 52 height 52
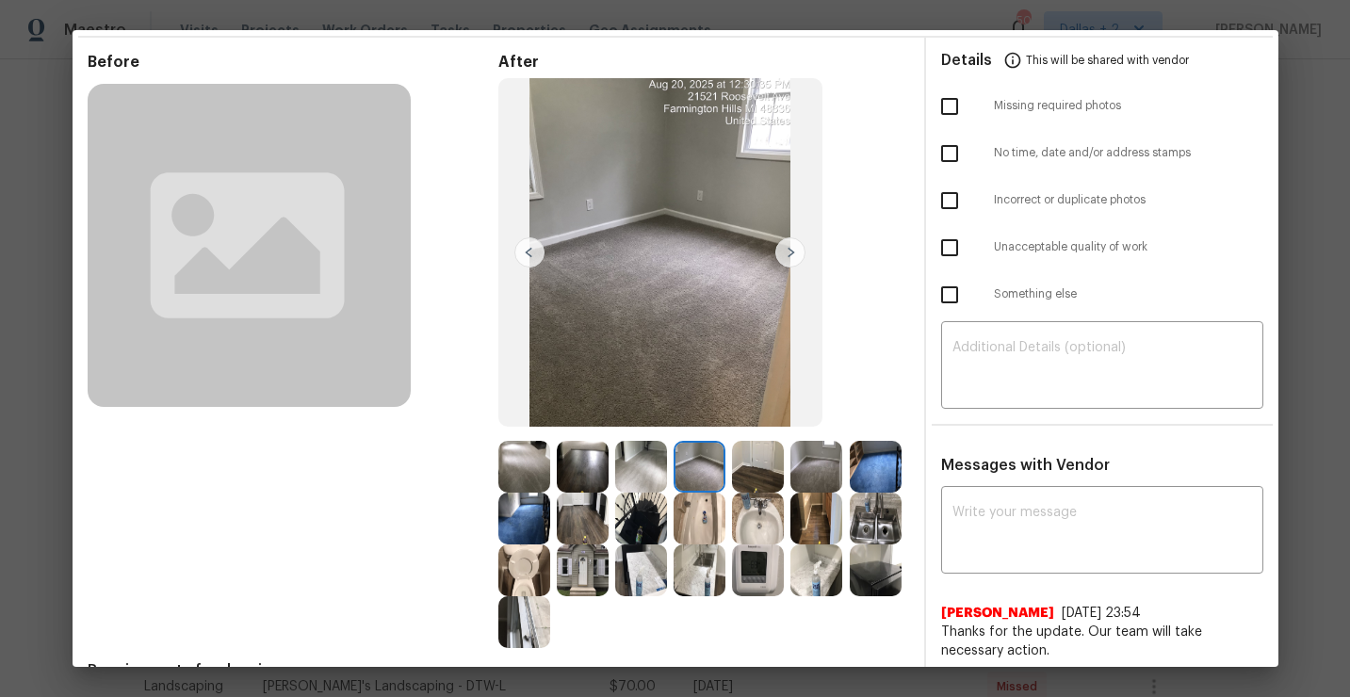
click at [753, 465] on img at bounding box center [758, 467] width 52 height 52
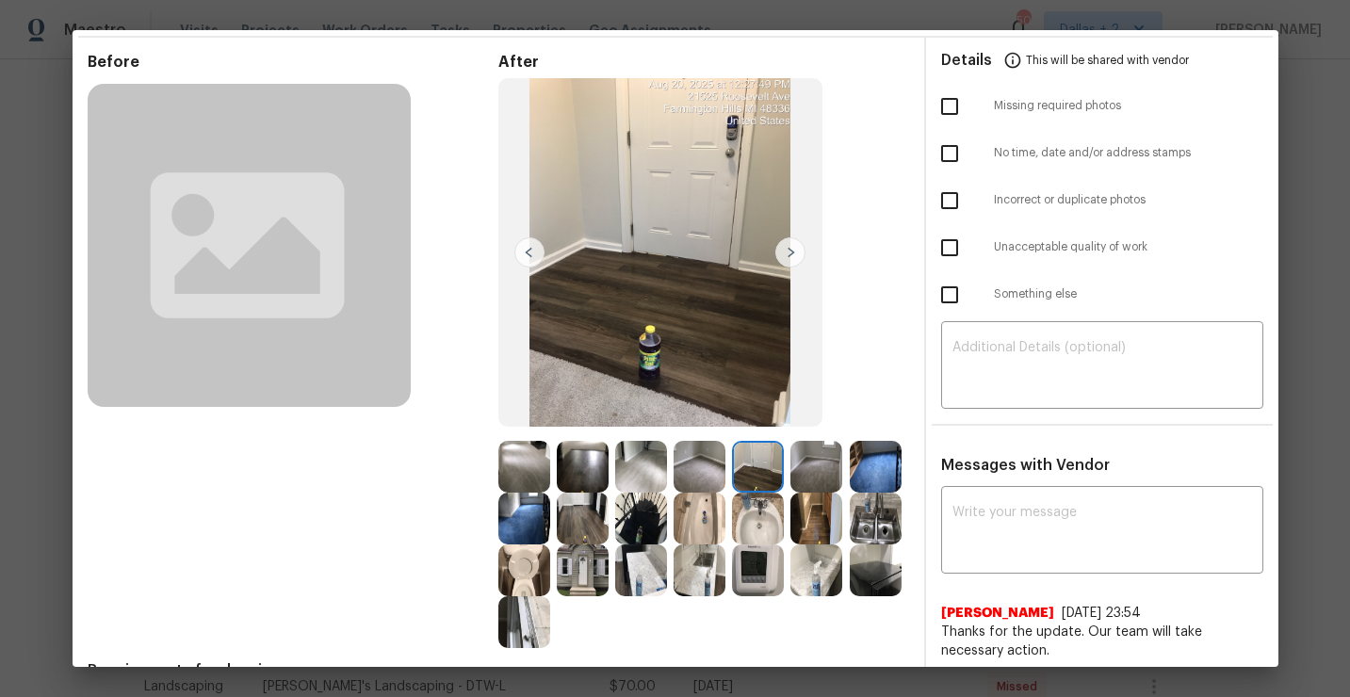
click at [795, 454] on img at bounding box center [817, 467] width 52 height 52
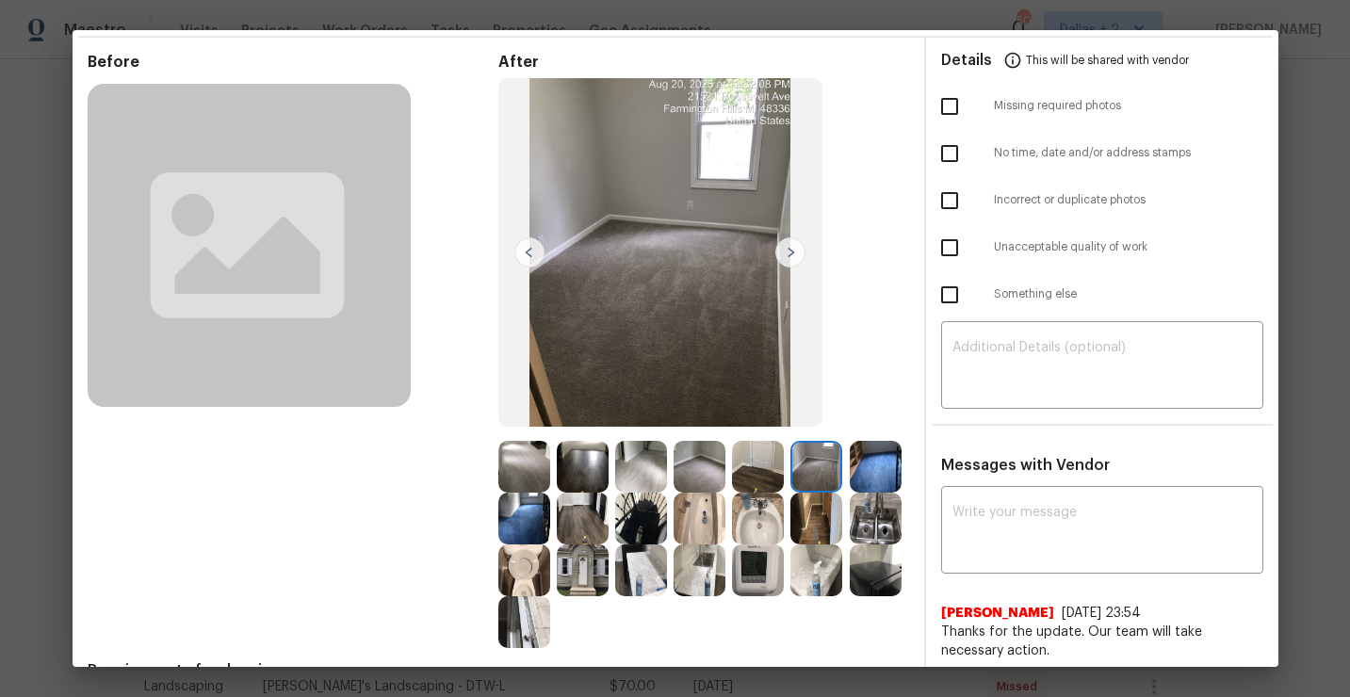
click at [870, 473] on img at bounding box center [876, 467] width 52 height 52
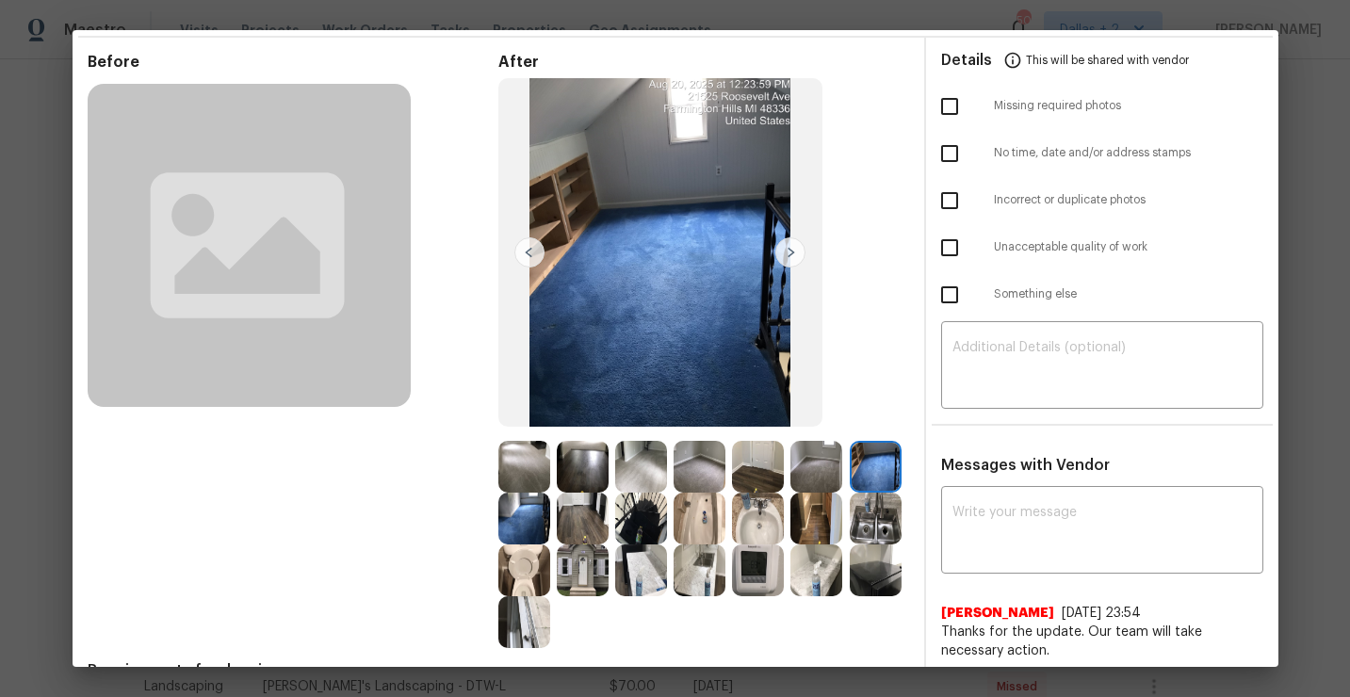
click at [568, 524] on img at bounding box center [583, 519] width 52 height 52
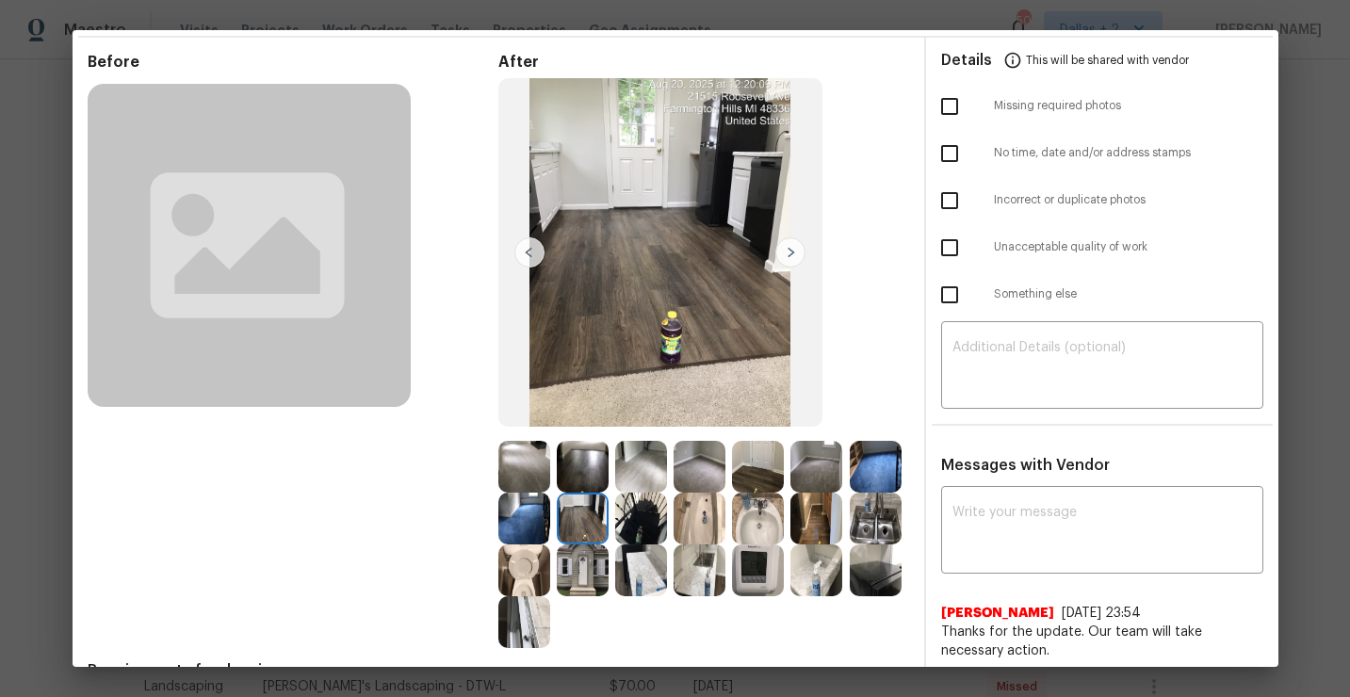
click at [880, 579] on img at bounding box center [876, 571] width 52 height 52
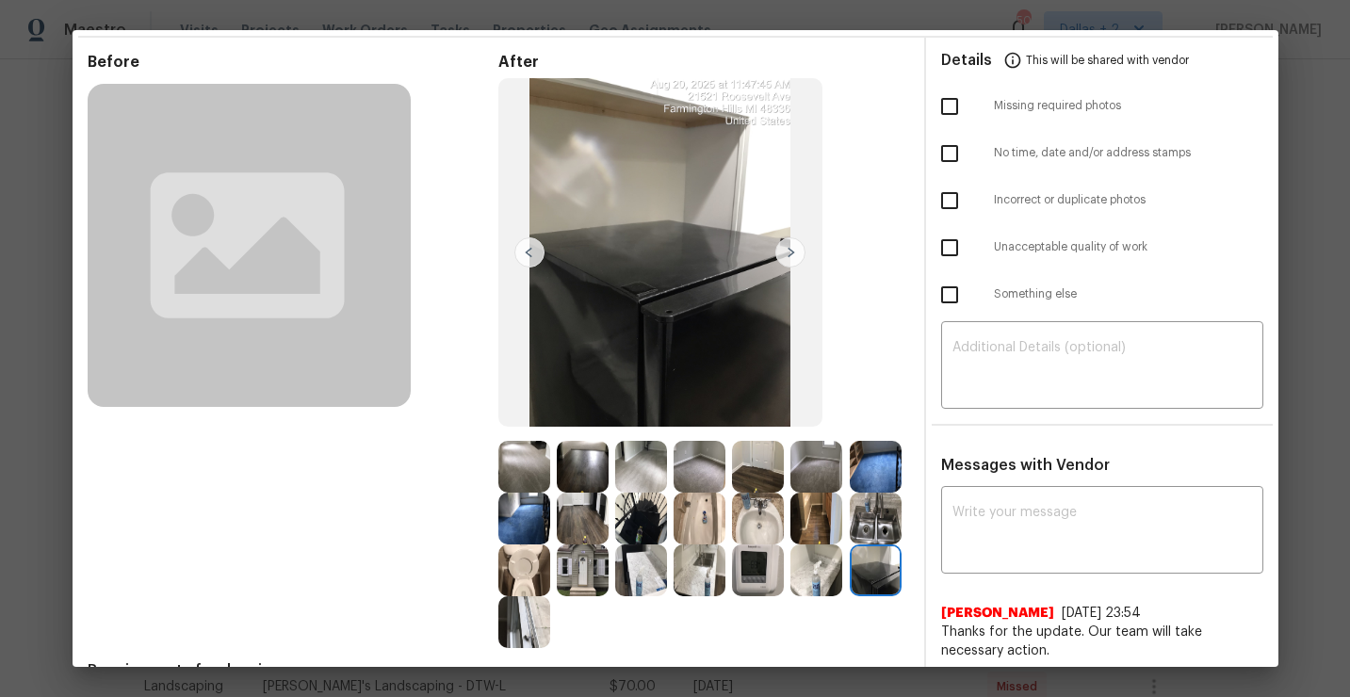
click at [743, 575] on img at bounding box center [758, 571] width 52 height 52
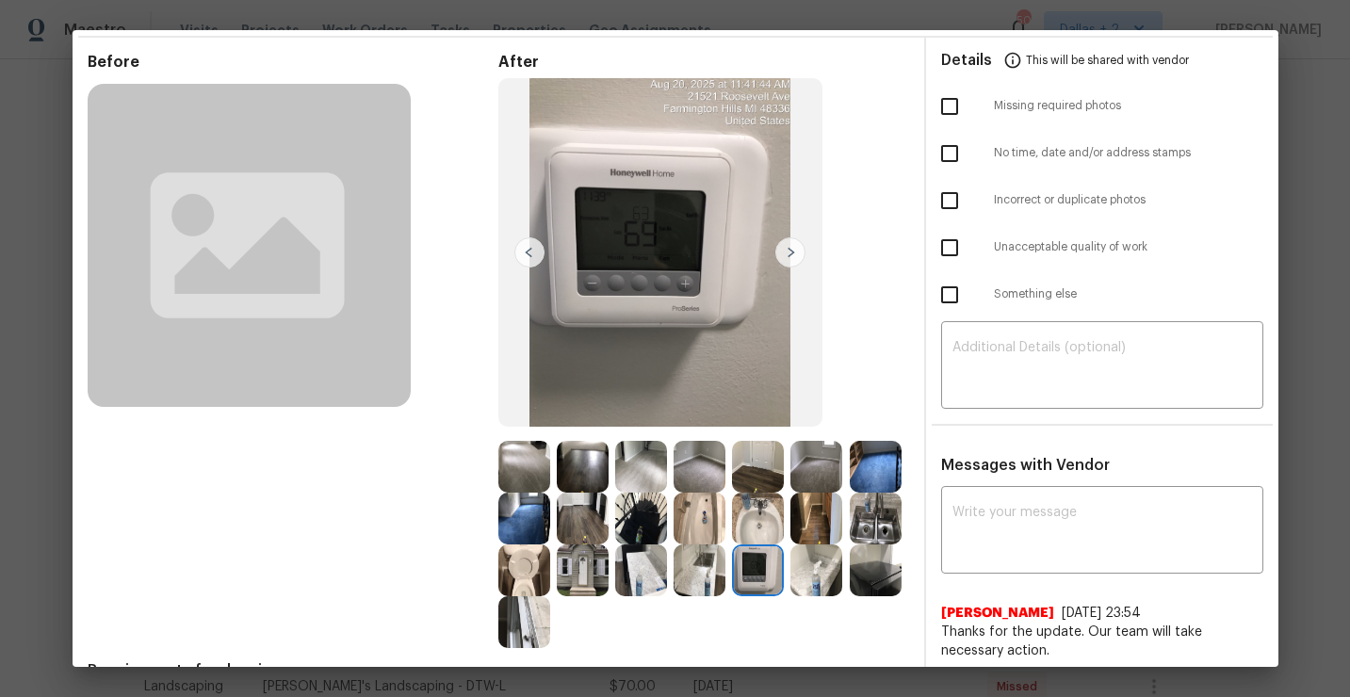
scroll to position [0, 0]
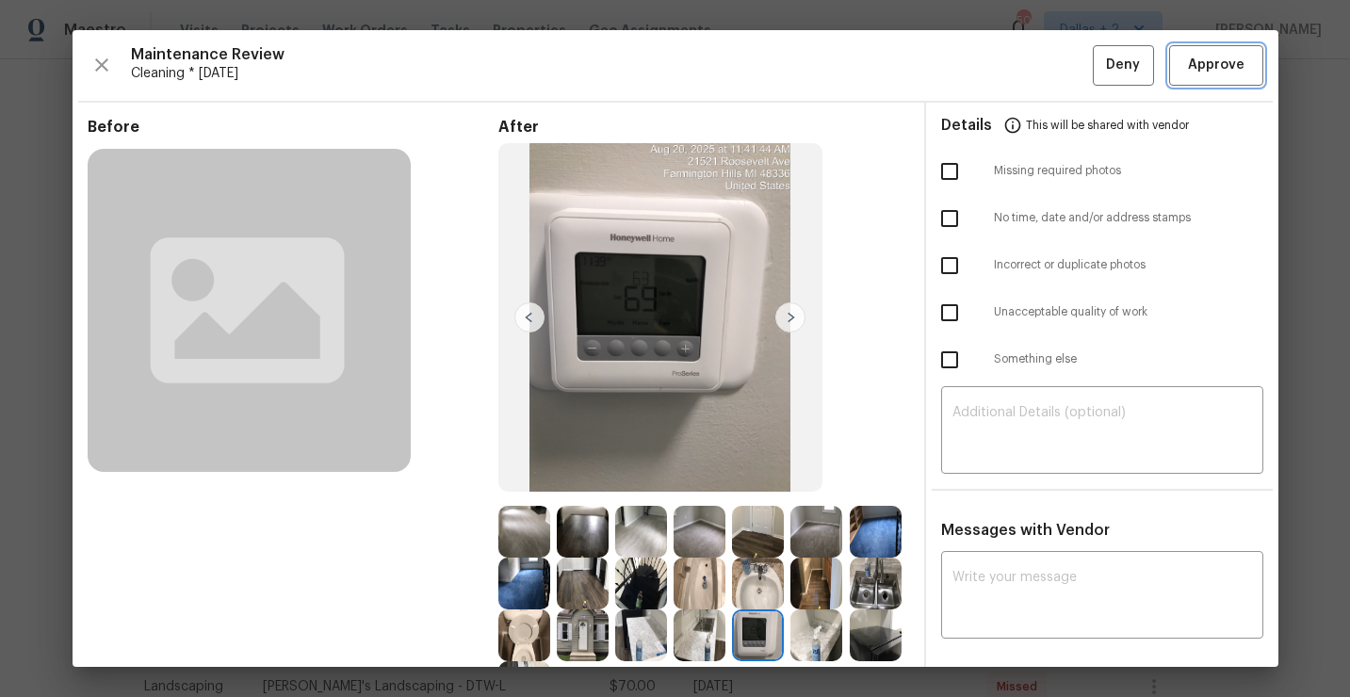
click at [1215, 64] on span "Approve" at bounding box center [1216, 66] width 57 height 24
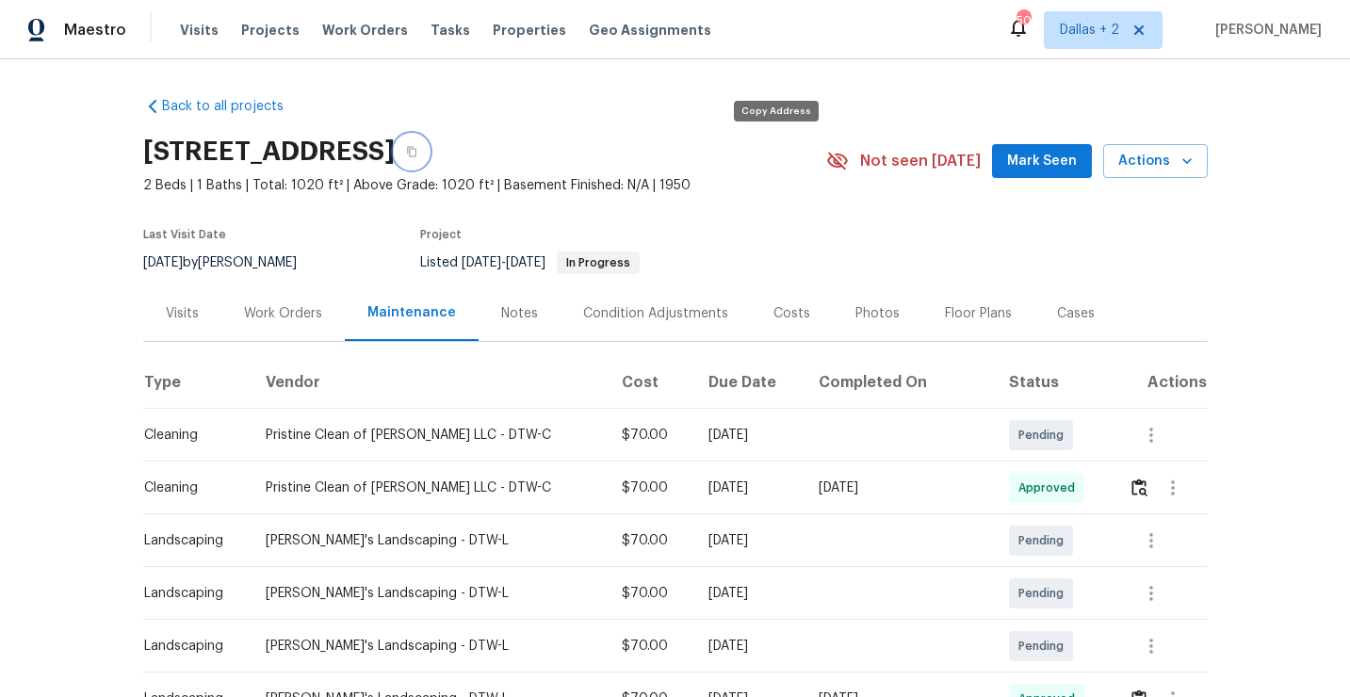
click at [417, 150] on icon "button" at bounding box center [411, 151] width 11 height 11
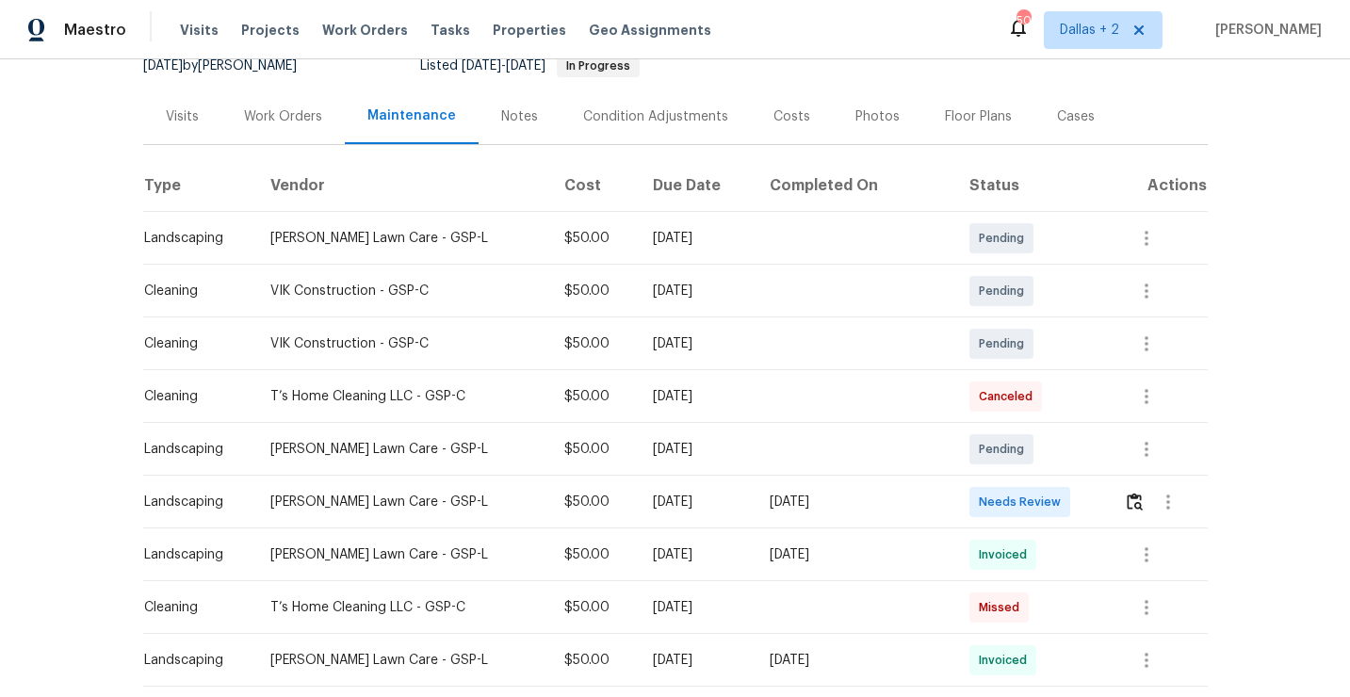
scroll to position [220, 0]
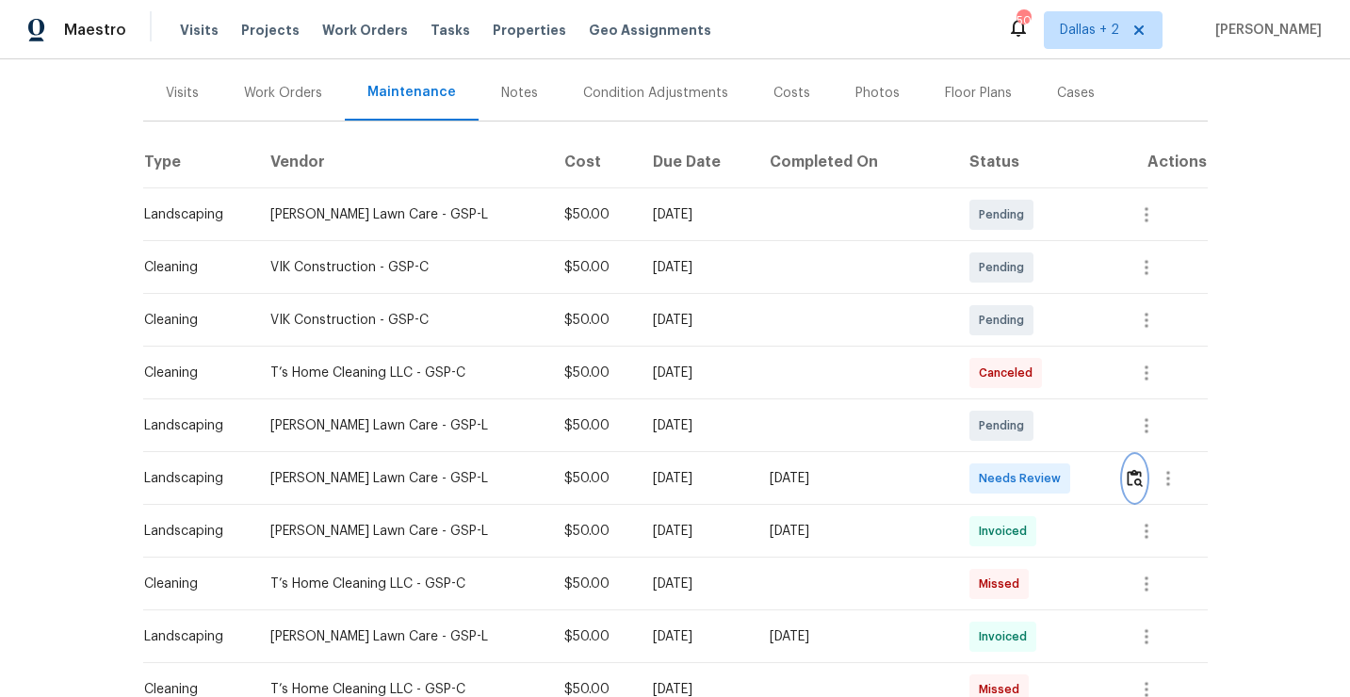
click at [1132, 484] on img "button" at bounding box center [1135, 478] width 16 height 18
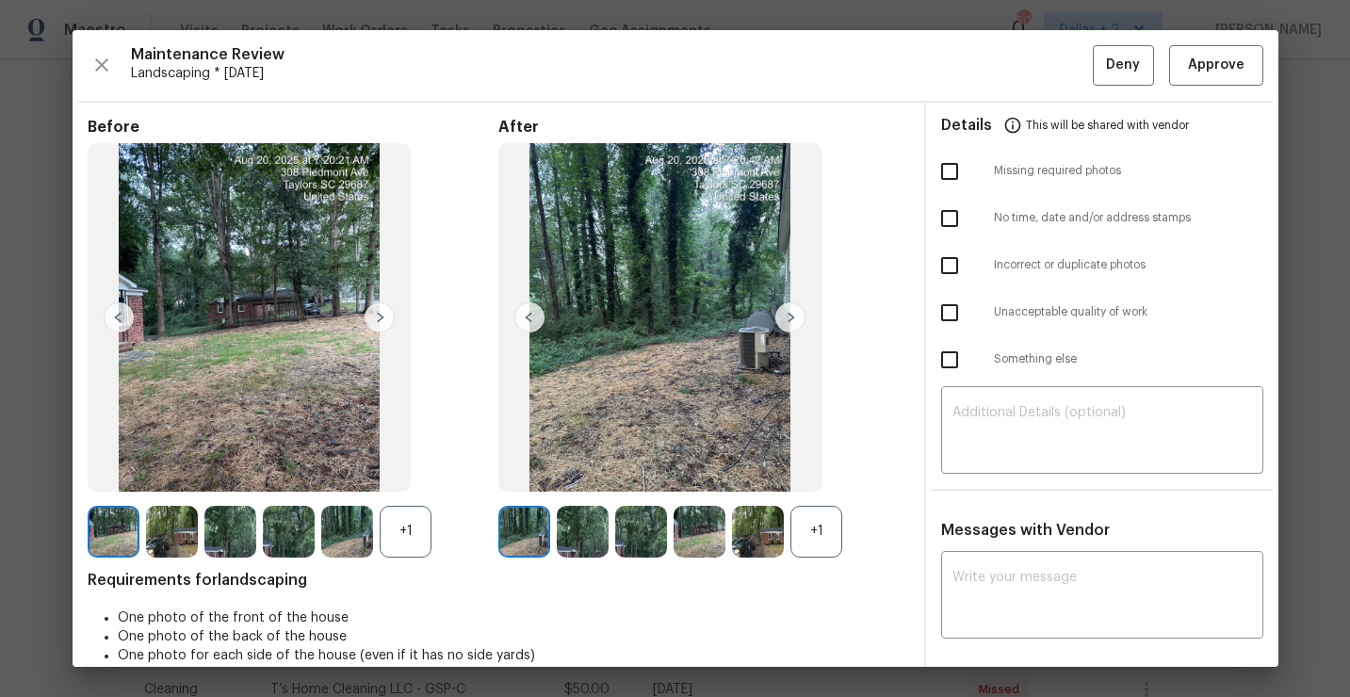
click at [828, 545] on div "+1" at bounding box center [817, 532] width 52 height 52
click at [406, 531] on div "+1" at bounding box center [406, 532] width 52 height 52
click at [406, 531] on img at bounding box center [406, 532] width 52 height 52
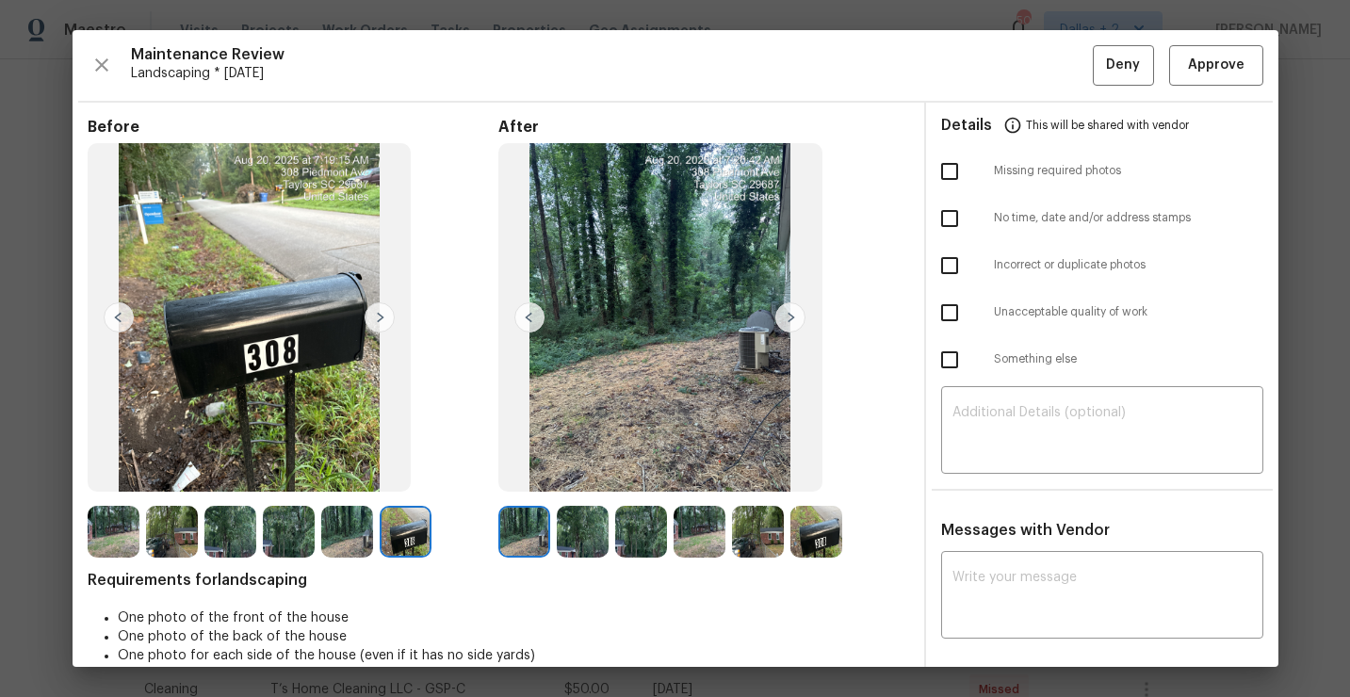
click at [588, 530] on img at bounding box center [583, 532] width 52 height 52
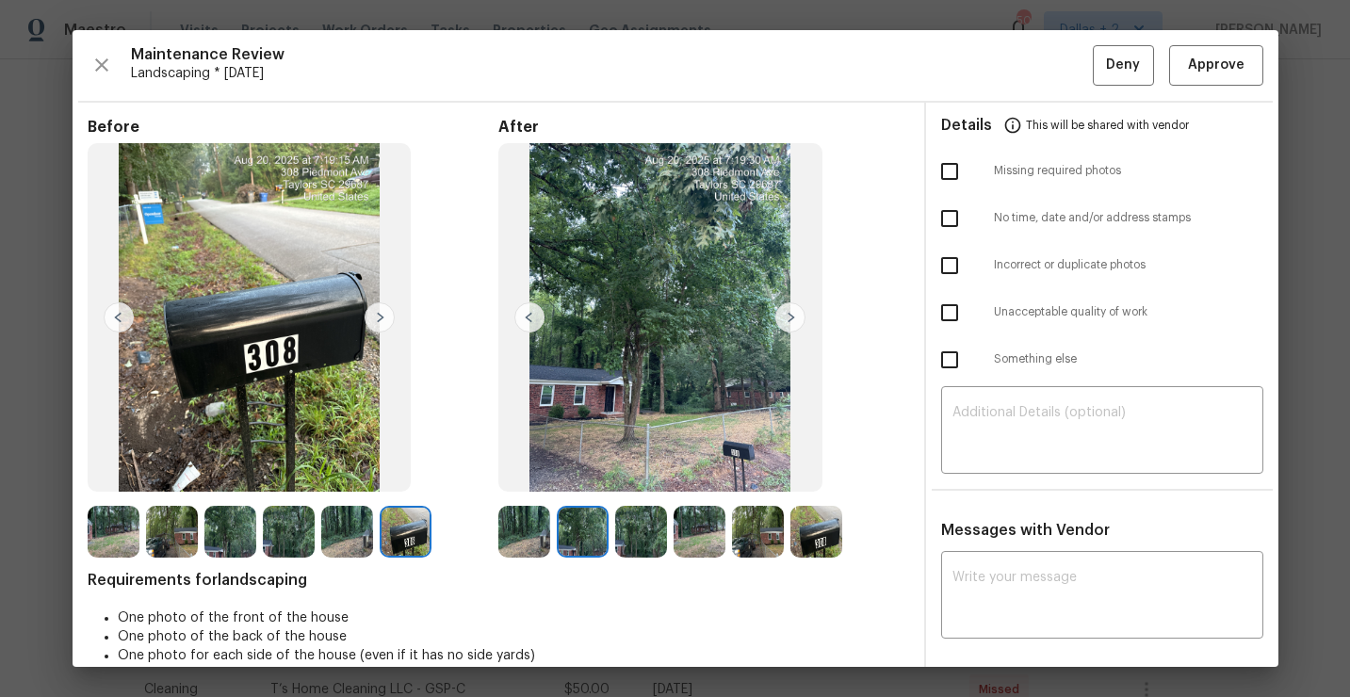
click at [630, 542] on img at bounding box center [641, 532] width 52 height 52
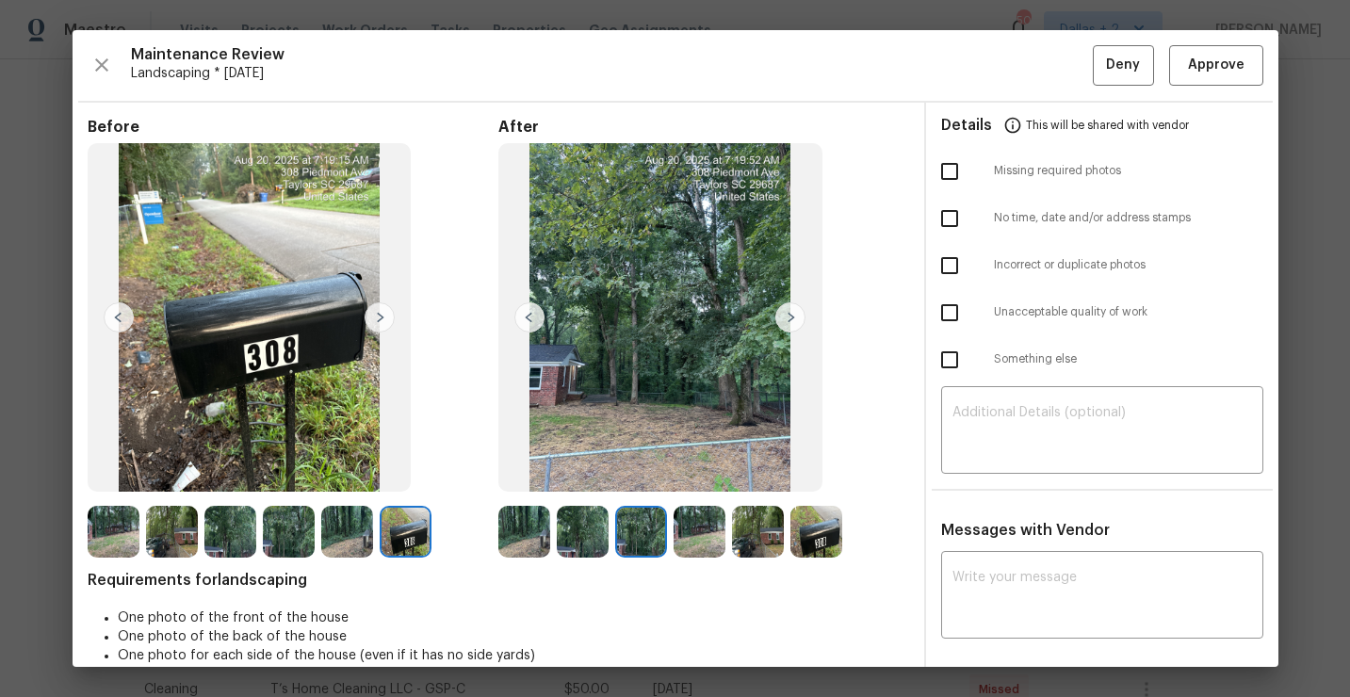
click at [706, 544] on img at bounding box center [700, 532] width 52 height 52
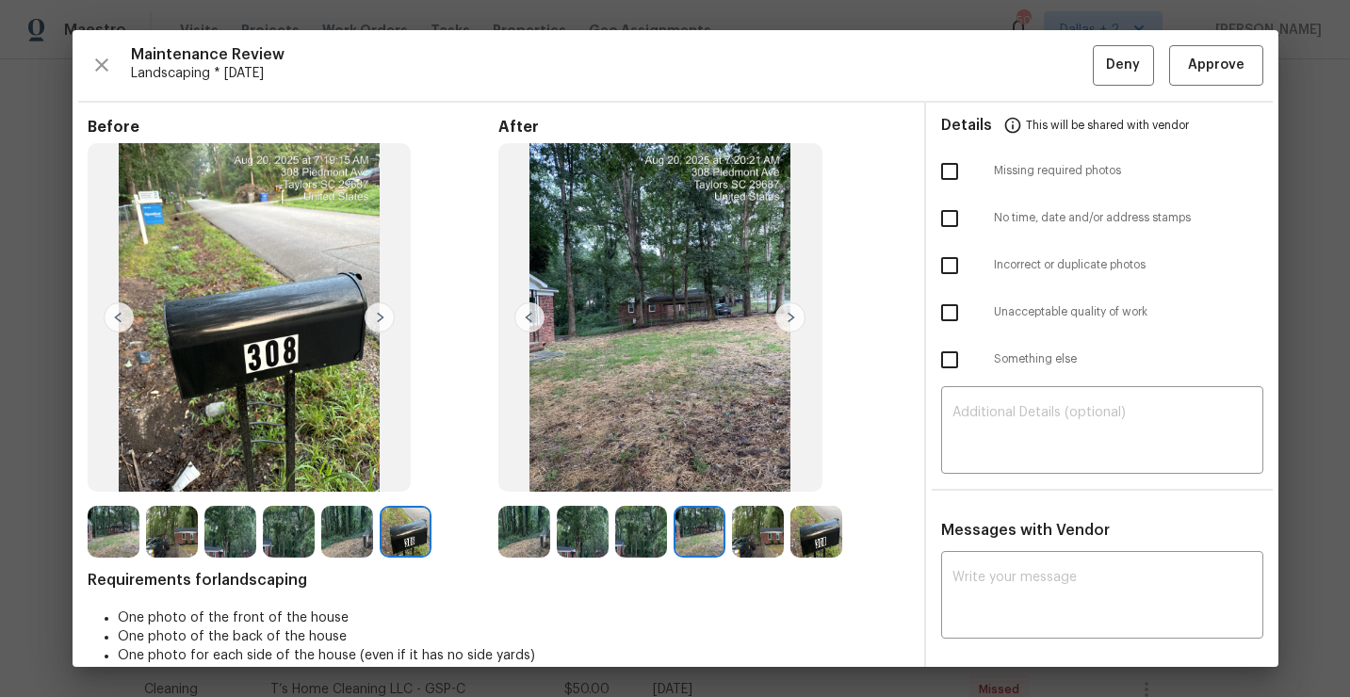
click at [760, 535] on img at bounding box center [758, 532] width 52 height 52
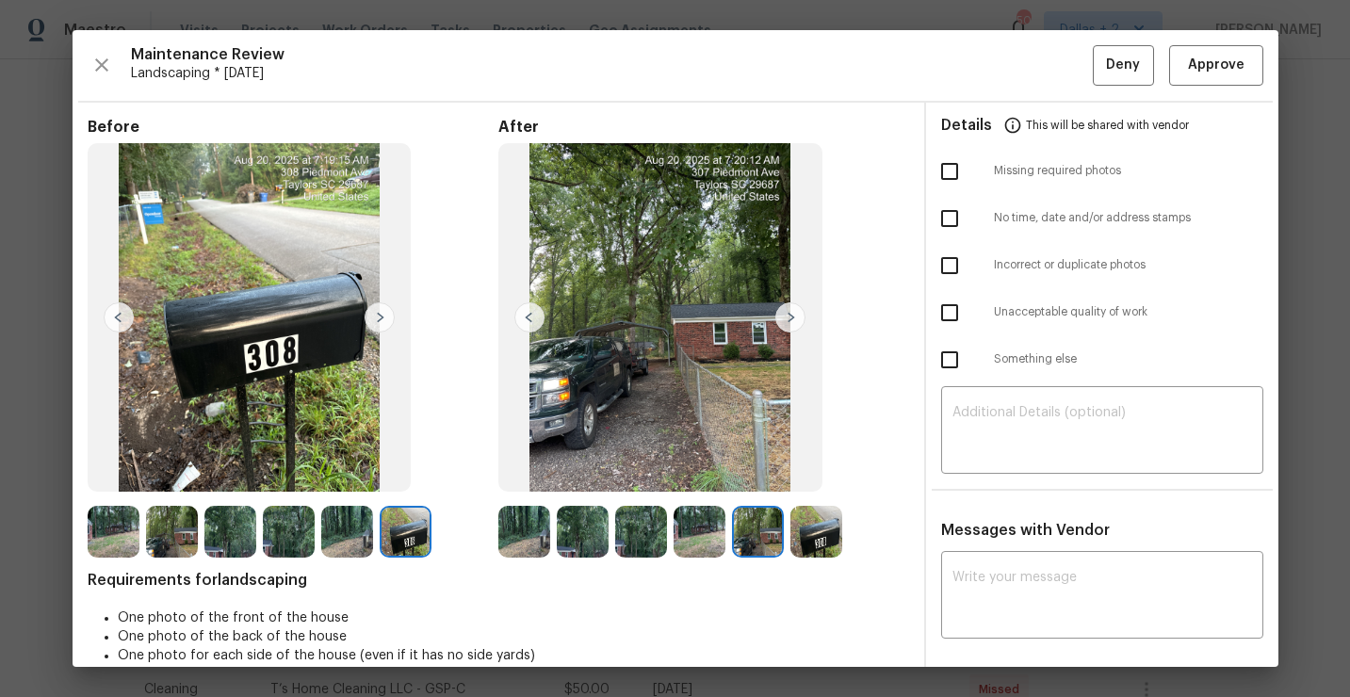
click at [819, 538] on img at bounding box center [817, 532] width 52 height 52
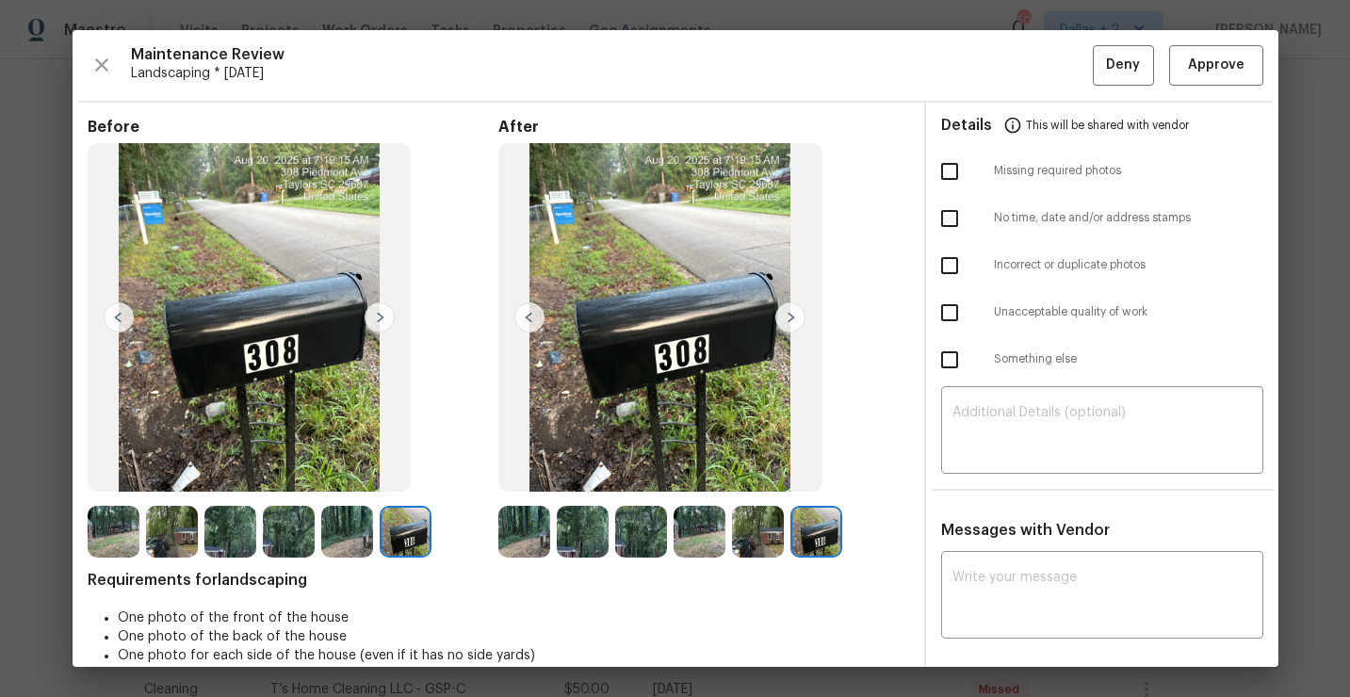
click at [526, 530] on img at bounding box center [524, 532] width 52 height 52
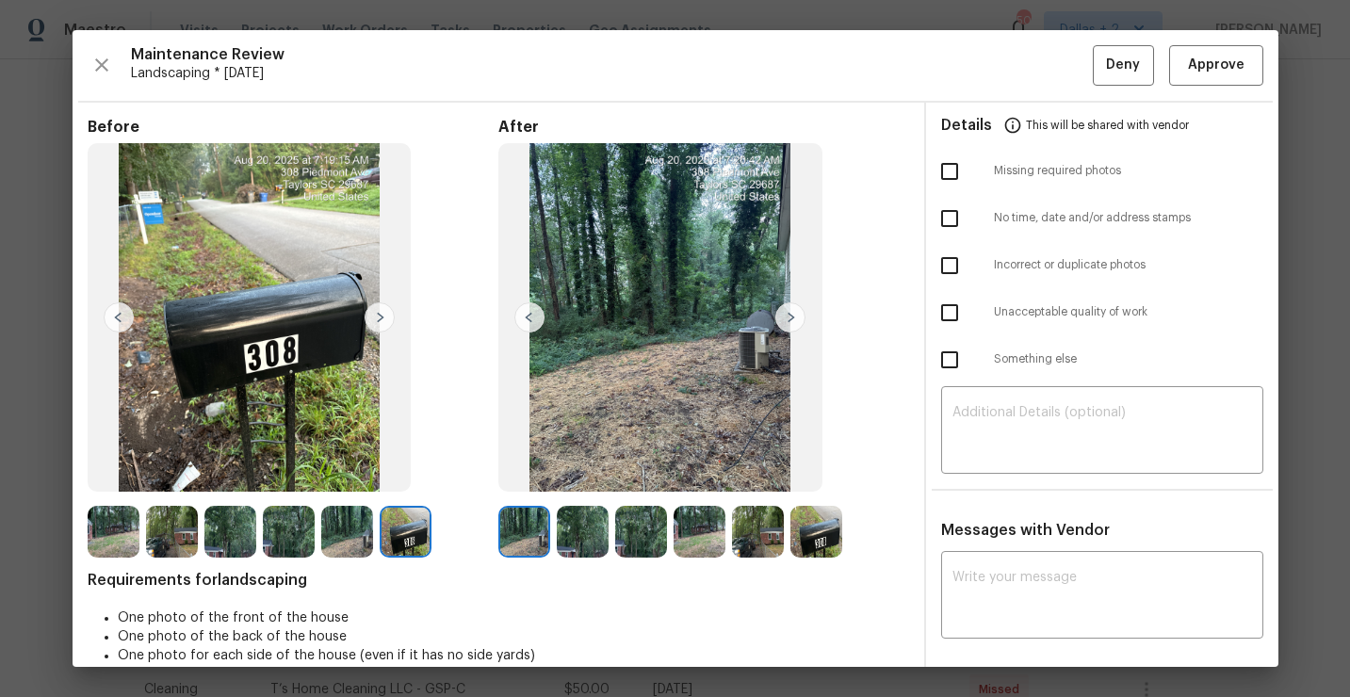
click at [581, 530] on img at bounding box center [583, 532] width 52 height 52
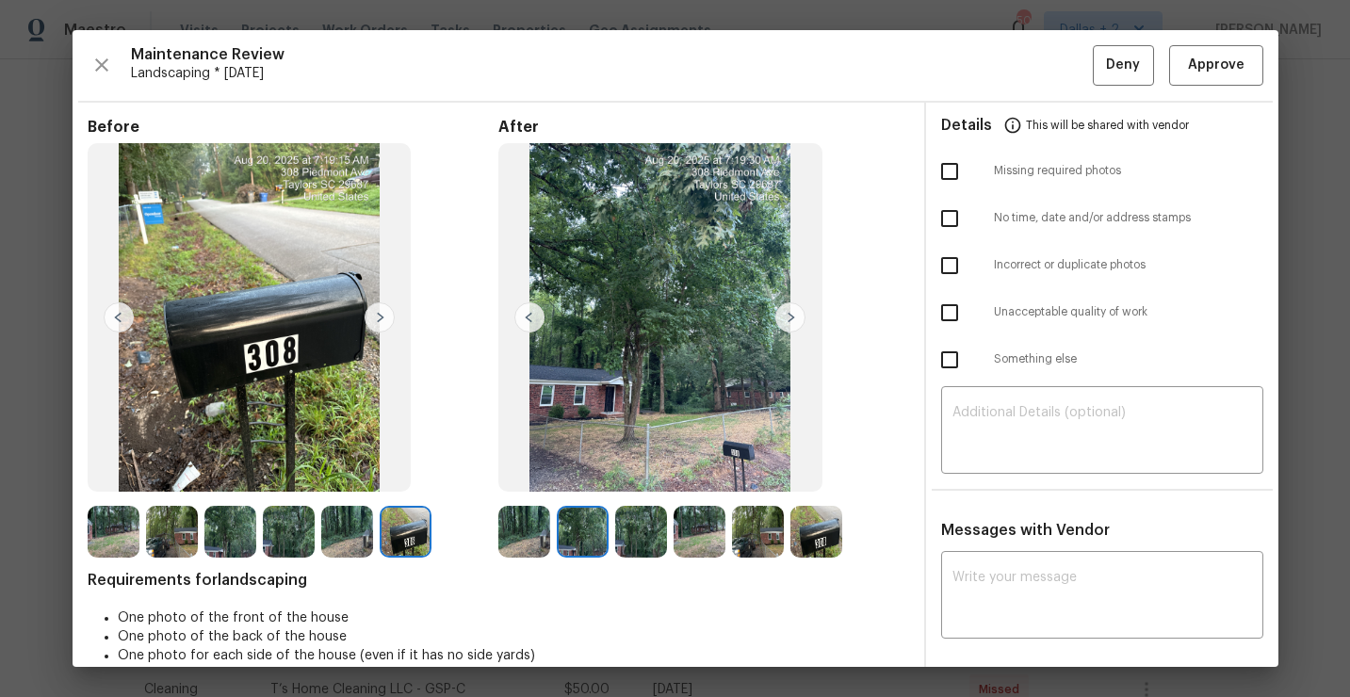
click at [617, 539] on img at bounding box center [641, 532] width 52 height 52
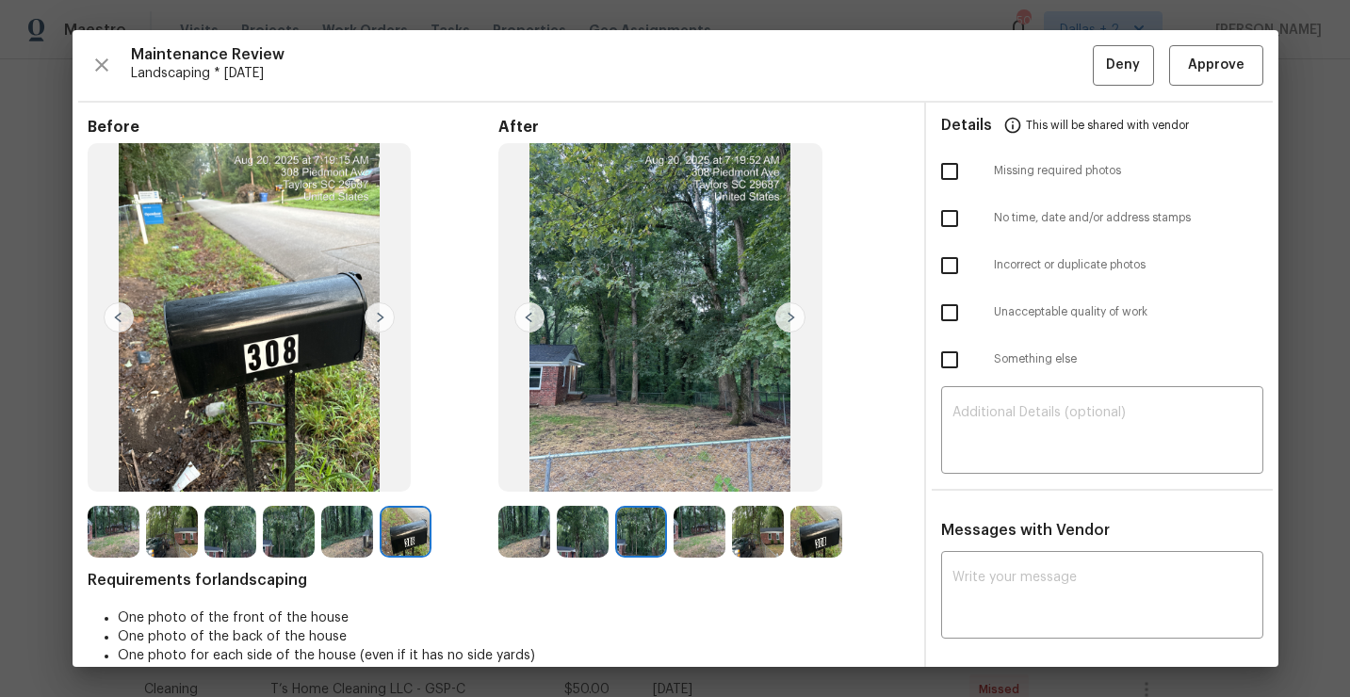
click at [595, 537] on img at bounding box center [583, 532] width 52 height 52
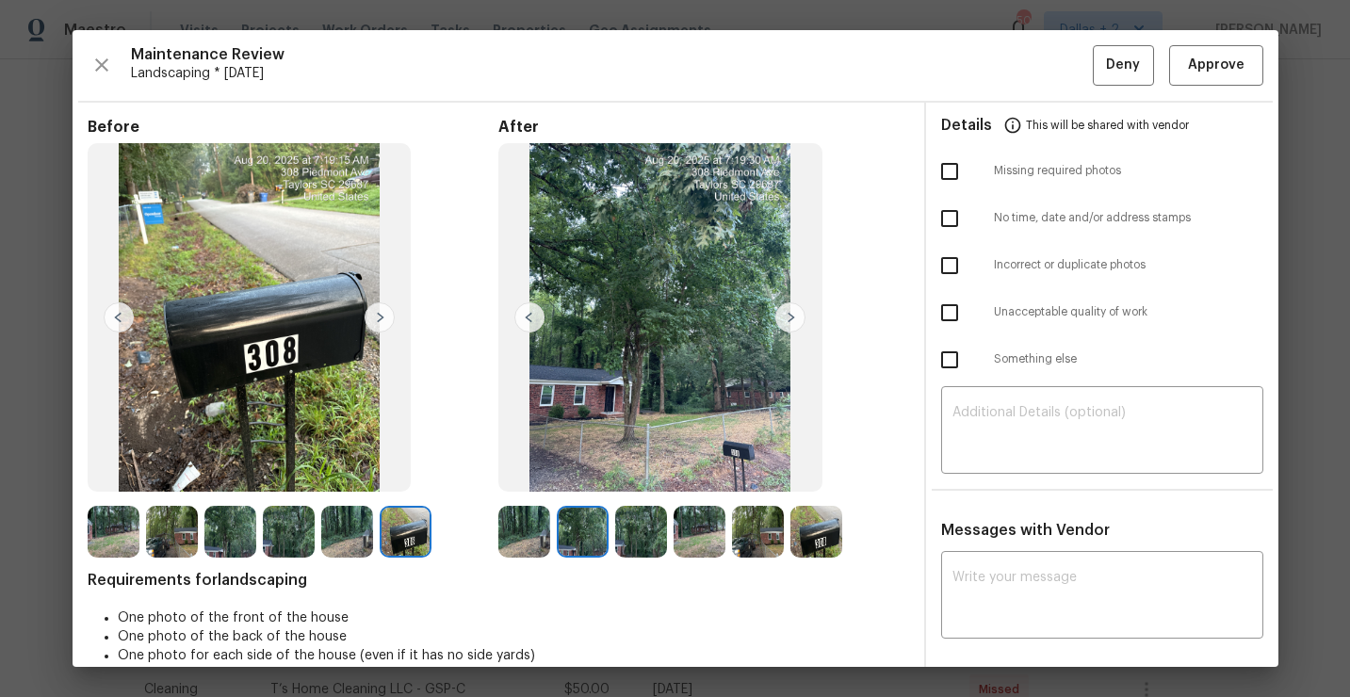
click at [619, 535] on img at bounding box center [641, 532] width 52 height 52
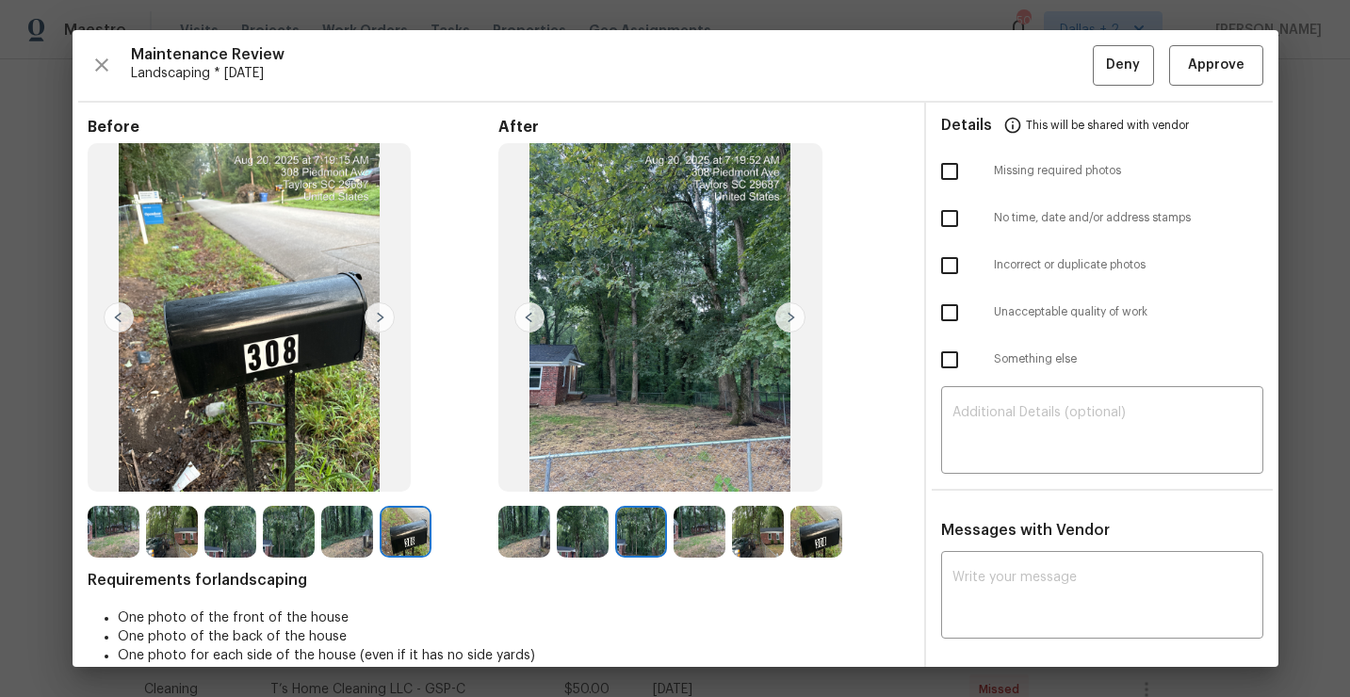
click at [693, 541] on img at bounding box center [700, 532] width 52 height 52
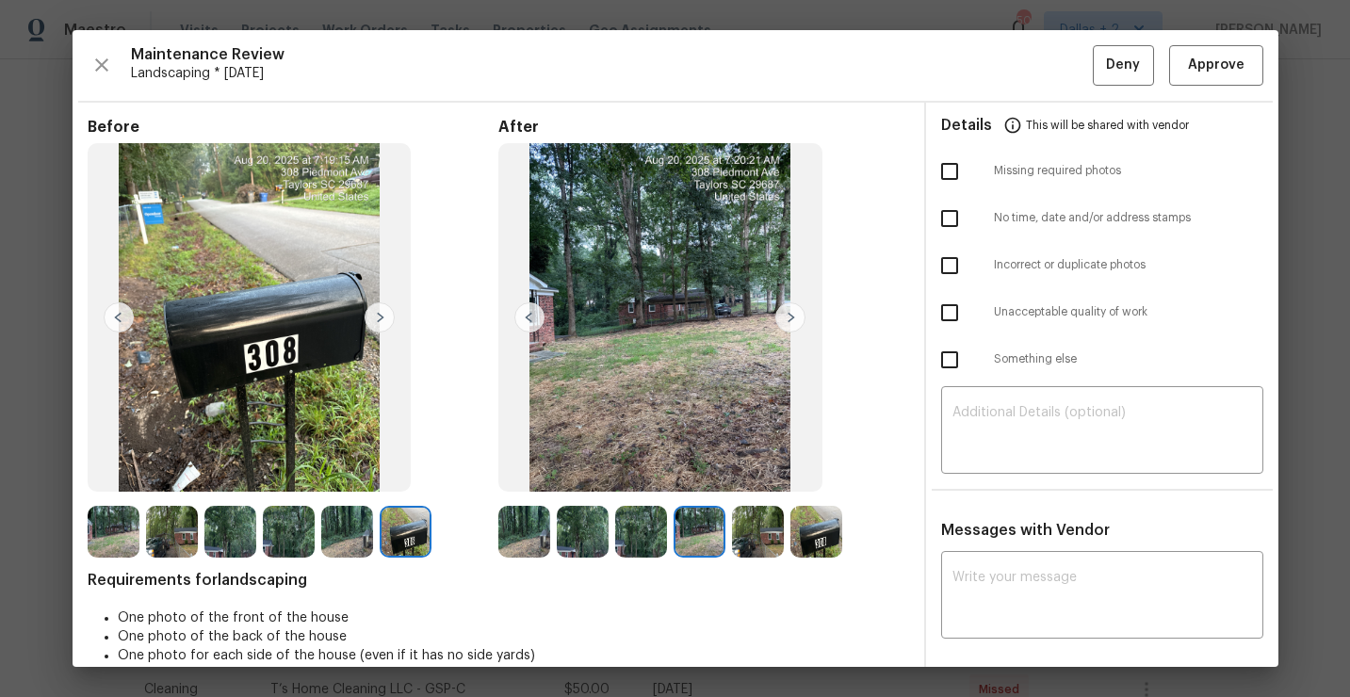
click at [755, 538] on img at bounding box center [758, 532] width 52 height 52
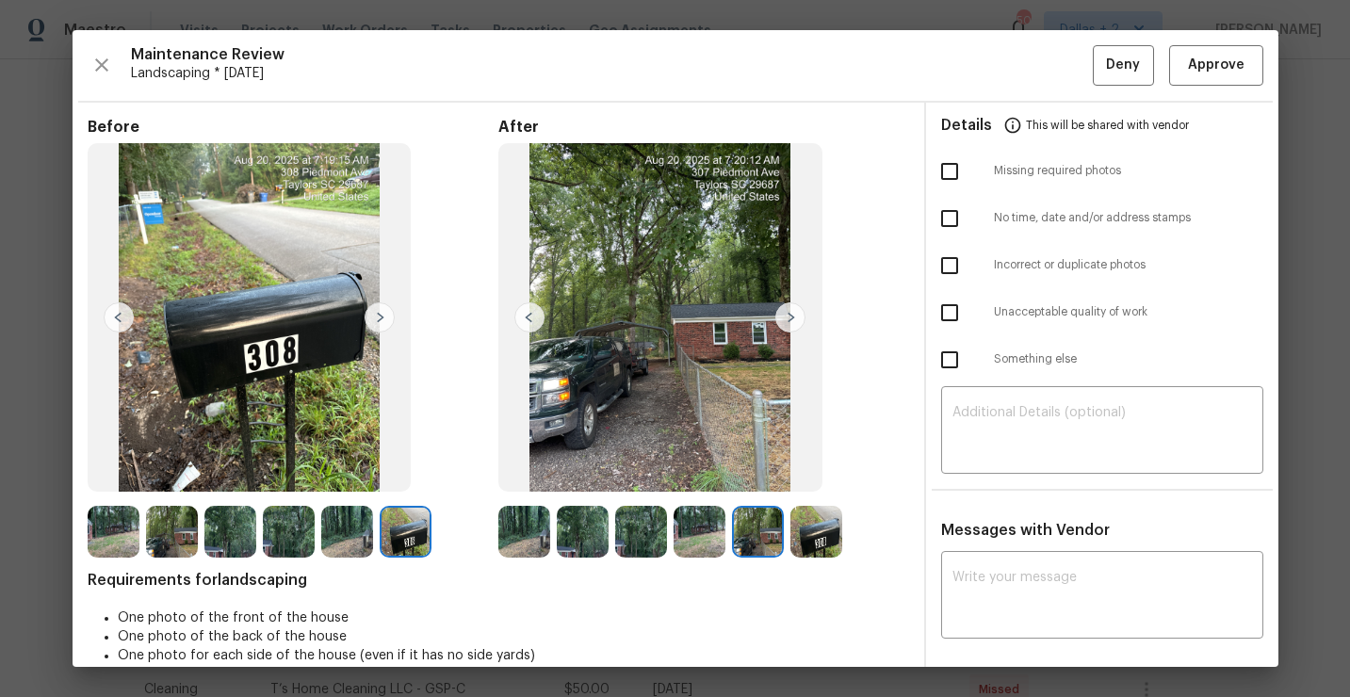
click at [803, 537] on img at bounding box center [817, 532] width 52 height 52
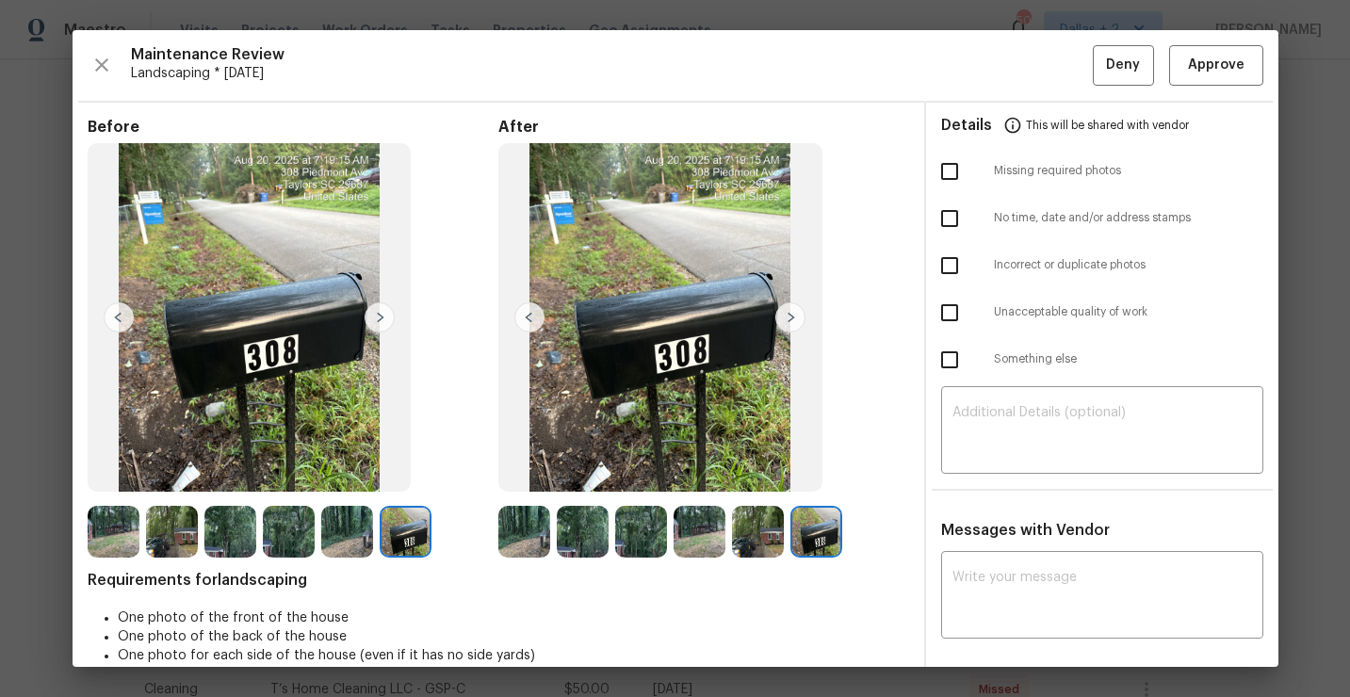
click at [746, 527] on img at bounding box center [758, 532] width 52 height 52
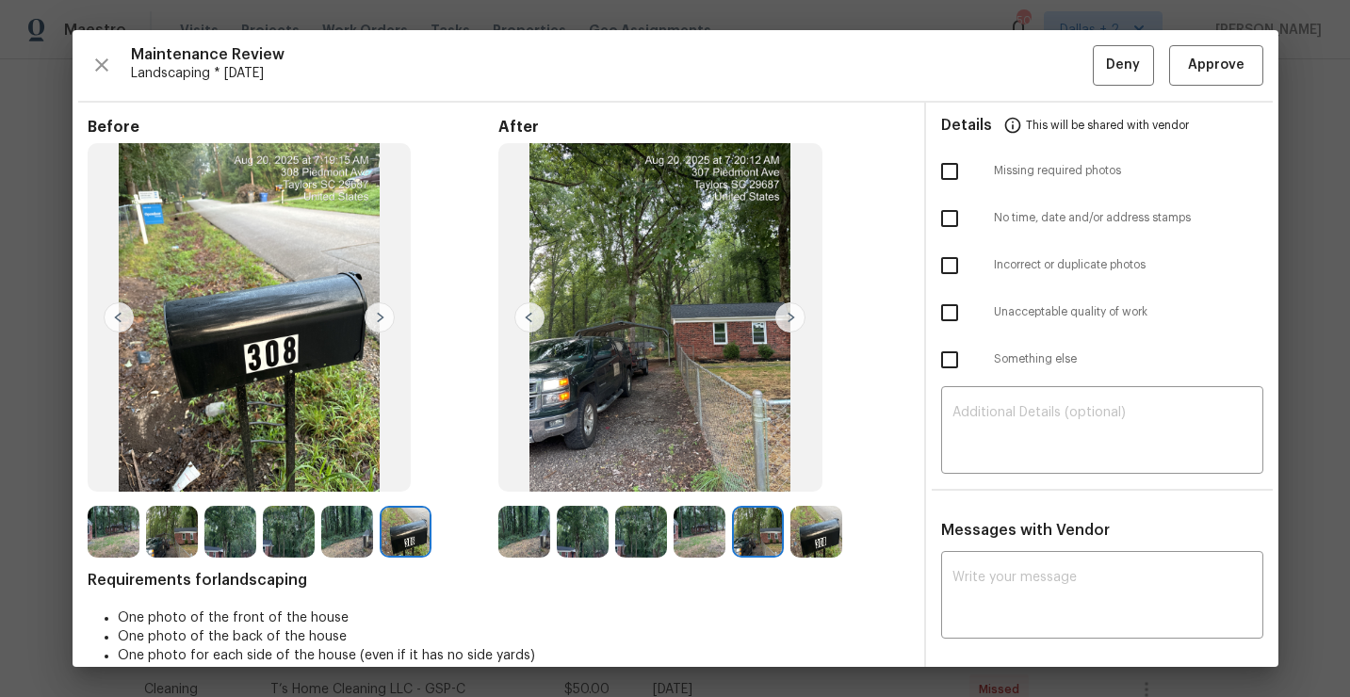
click at [813, 524] on img at bounding box center [817, 532] width 52 height 52
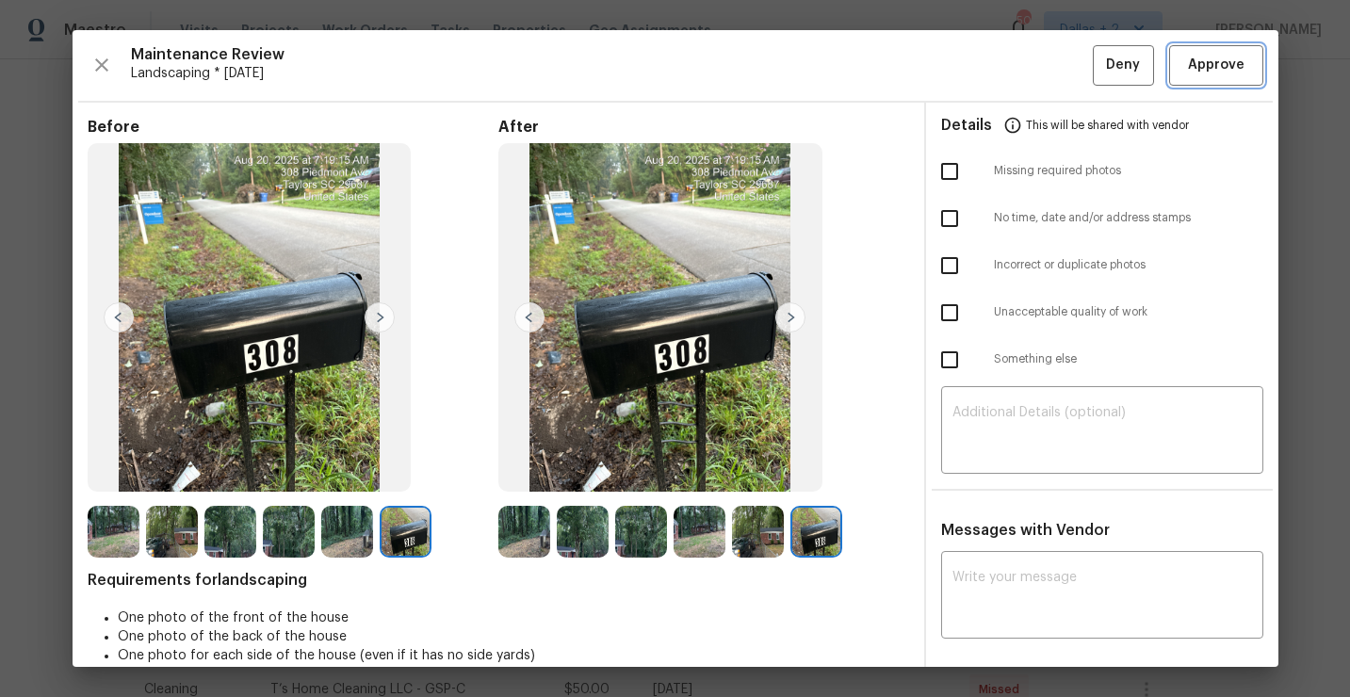
click at [1213, 74] on span "Approve" at bounding box center [1216, 66] width 57 height 24
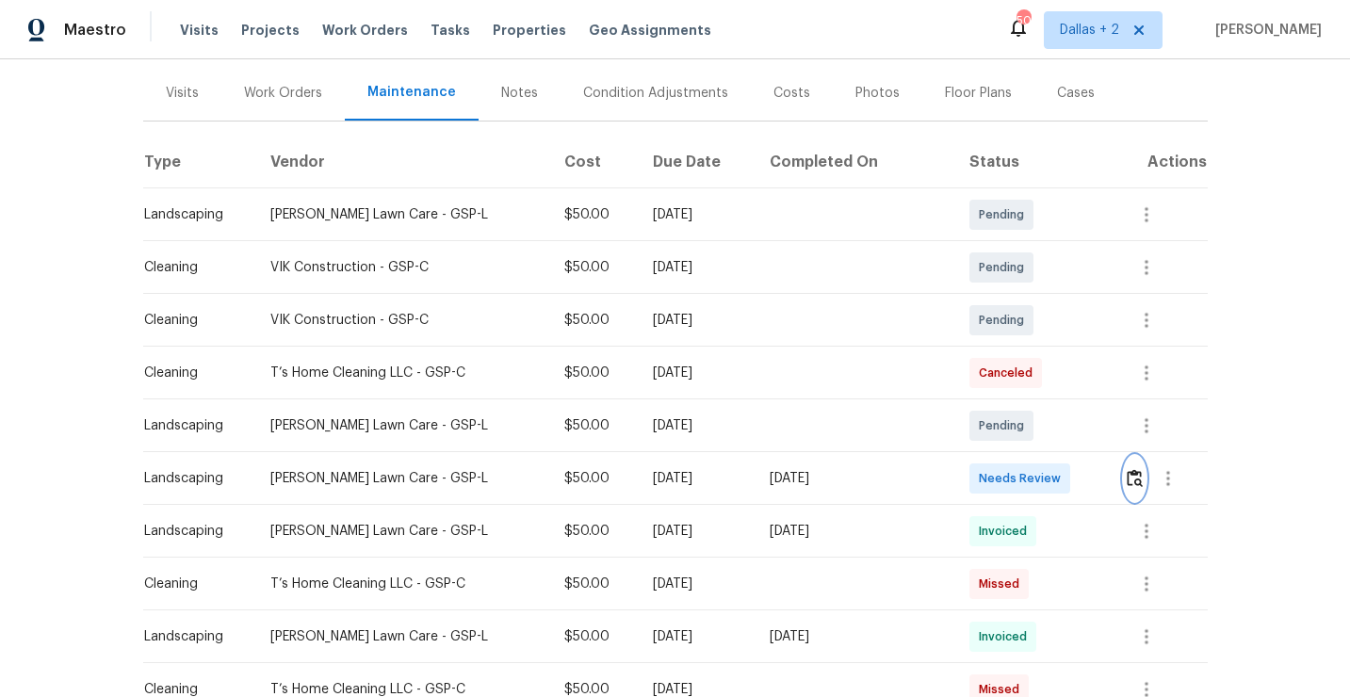
scroll to position [0, 0]
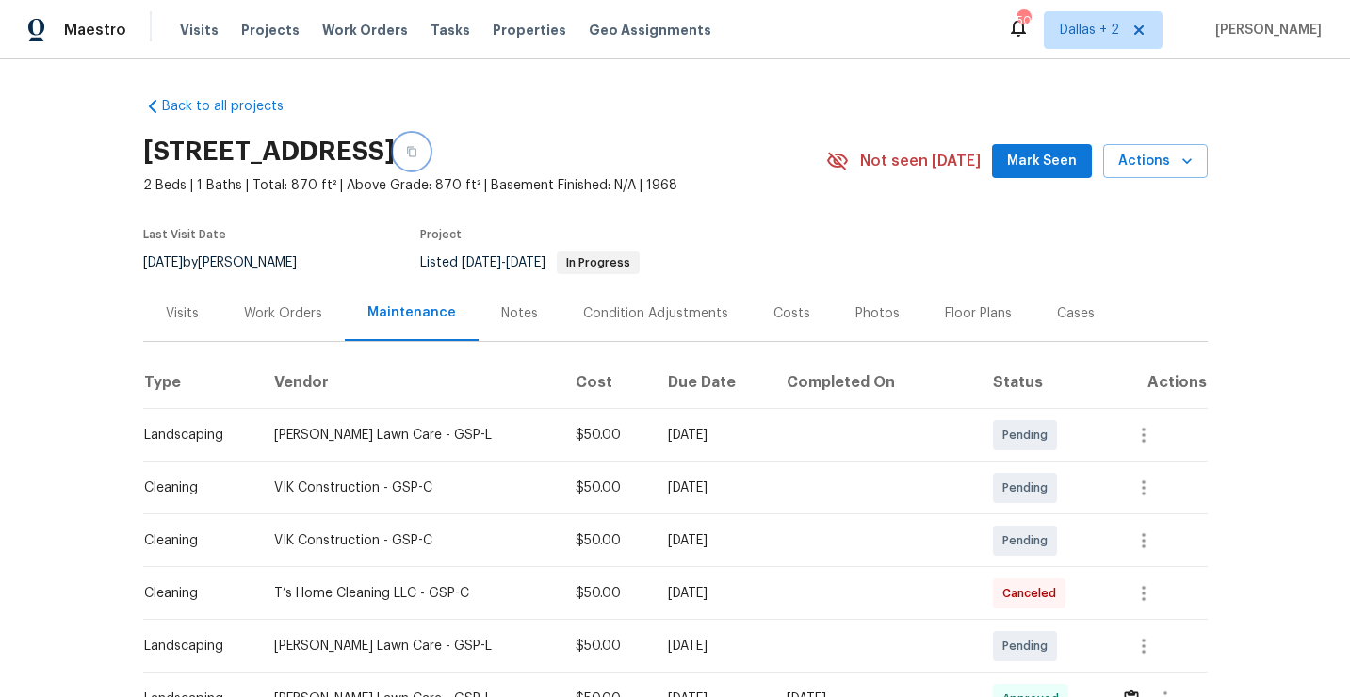
click at [429, 162] on button "button" at bounding box center [412, 152] width 34 height 34
